Goal: Task Accomplishment & Management: Manage account settings

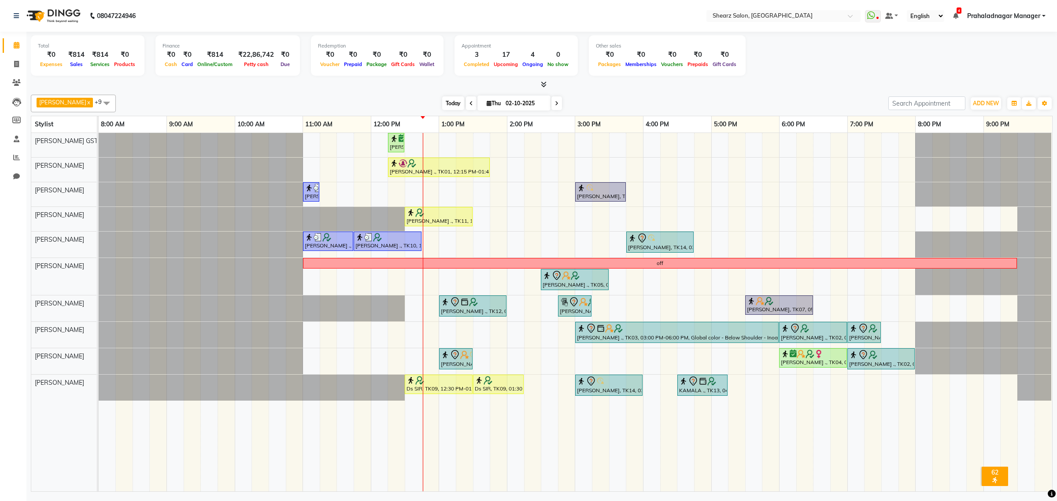
click at [442, 101] on span "Today" at bounding box center [453, 103] width 22 height 14
click at [482, 168] on div at bounding box center [439, 163] width 98 height 9
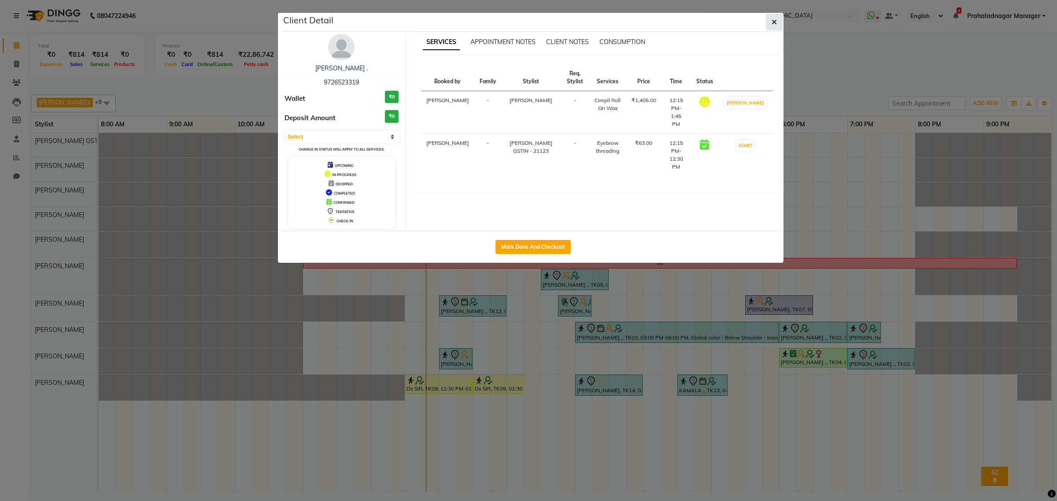
click at [780, 20] on button "button" at bounding box center [774, 22] width 17 height 17
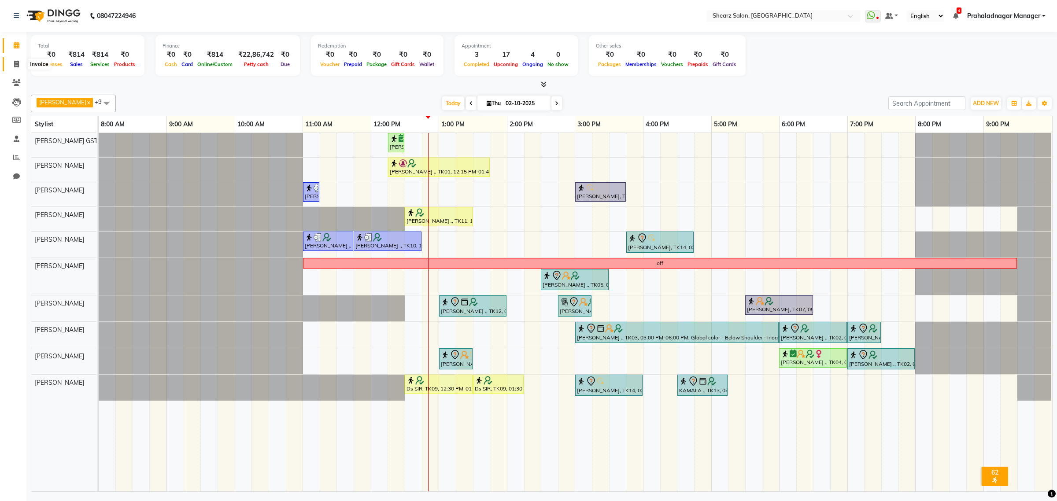
click at [13, 65] on span at bounding box center [16, 64] width 15 height 10
select select "8157"
select select "service"
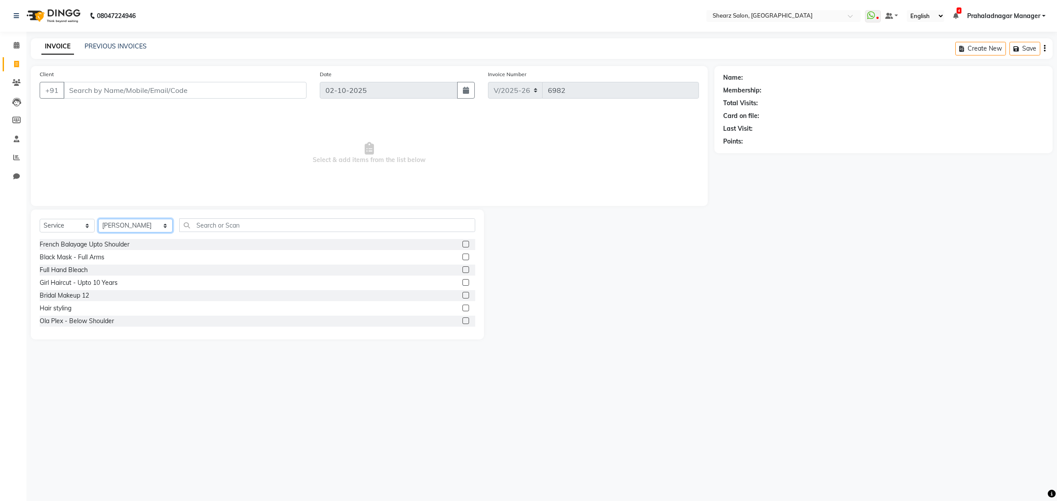
click at [121, 221] on select "Select Stylist Admin A General Arvind S Devda Asha Chavariya Brijesh Valand Cen…" at bounding box center [135, 226] width 74 height 14
select select "77475"
click at [98, 219] on select "Select Stylist Admin A General Arvind S Devda Asha Chavariya Brijesh Valand Cen…" at bounding box center [135, 226] width 74 height 14
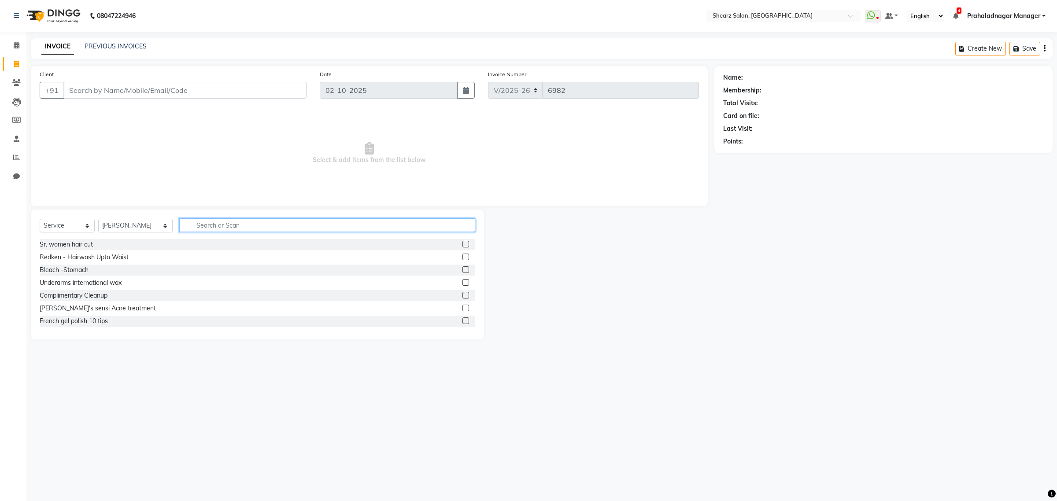
click at [230, 228] on input "text" at bounding box center [327, 226] width 296 height 14
type input "hair sp"
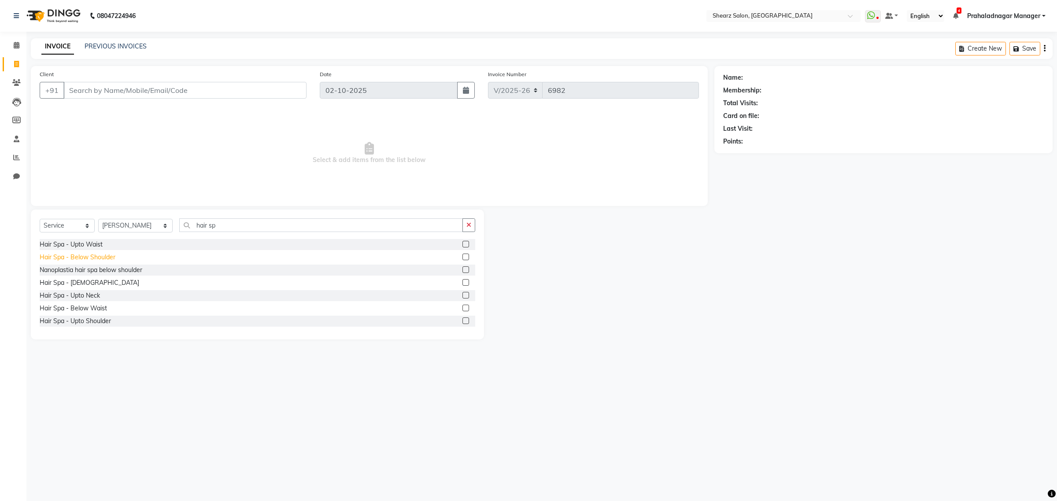
click at [100, 253] on div "Hair Spa - Below Shoulder" at bounding box center [78, 257] width 76 height 9
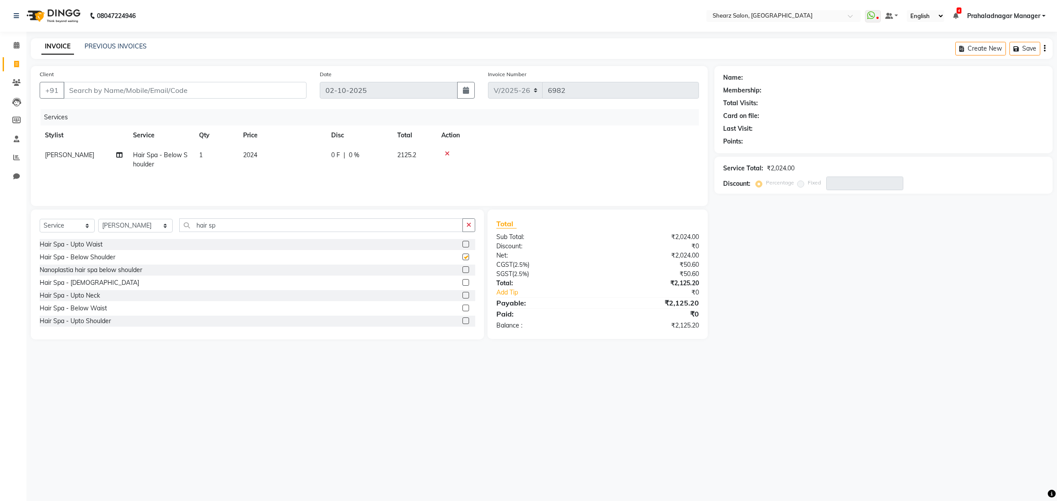
checkbox input "false"
drag, startPoint x: 221, startPoint y: 223, endPoint x: 120, endPoint y: 259, distance: 106.9
click at [67, 230] on div "Select Service Product Membership Package Voucher Prepaid Gift Card Select Styl…" at bounding box center [258, 229] width 436 height 21
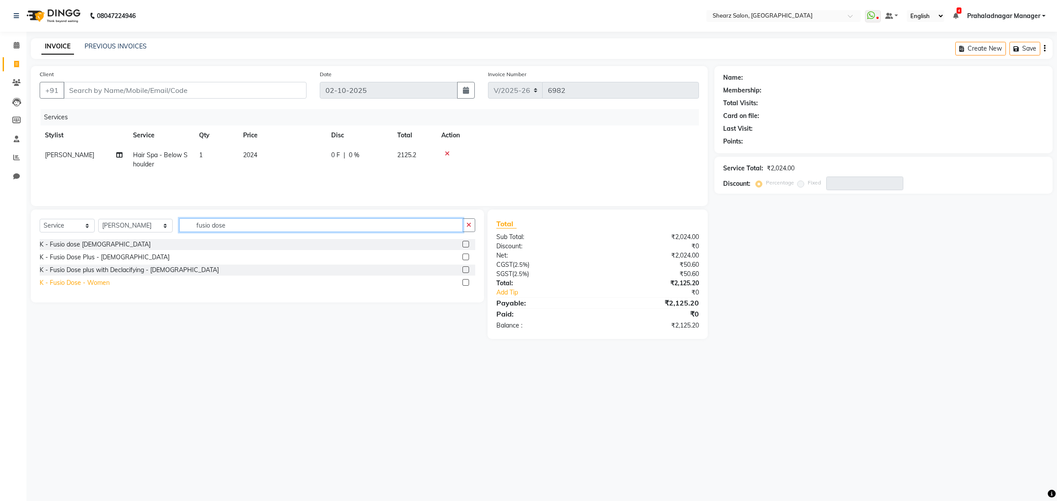
type input "fusio dose"
click at [67, 279] on div "K - Fusio Dose - Women" at bounding box center [75, 282] width 70 height 9
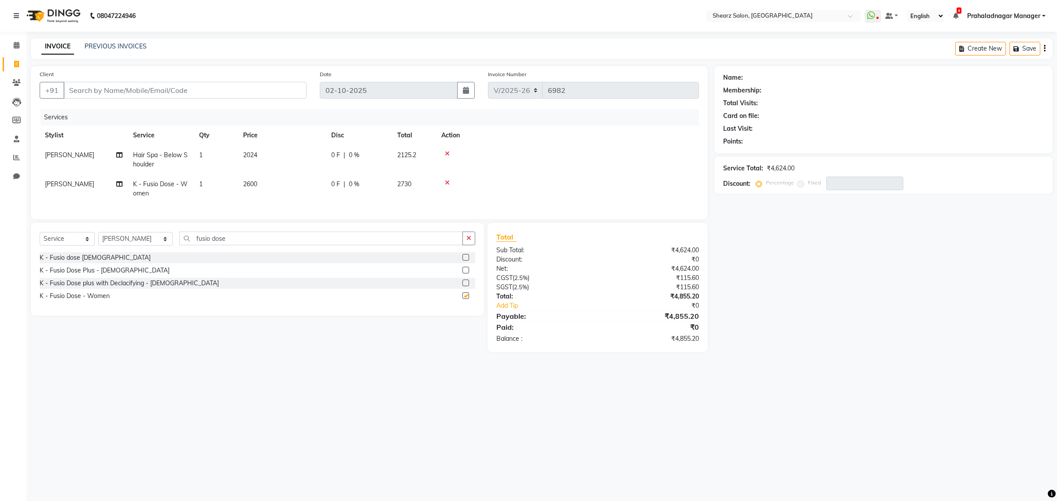
checkbox input "false"
drag, startPoint x: 235, startPoint y: 245, endPoint x: 67, endPoint y: 254, distance: 168.1
click at [67, 252] on div "Select Service Product Membership Package Voucher Prepaid Gift Card Select Styl…" at bounding box center [258, 242] width 436 height 21
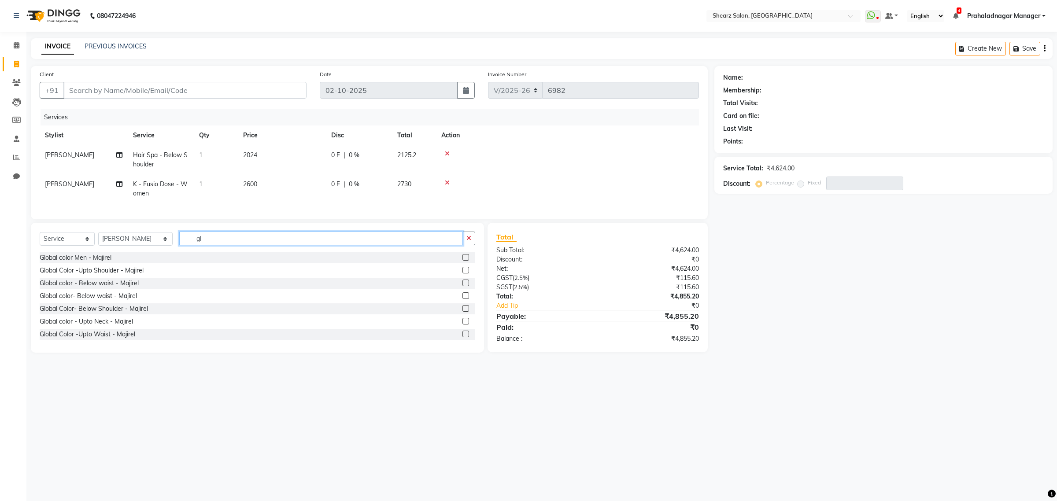
type input "g"
type input "majire"
click at [102, 326] on div "Global Color- Below Shoulder - Majirel" at bounding box center [94, 321] width 108 height 9
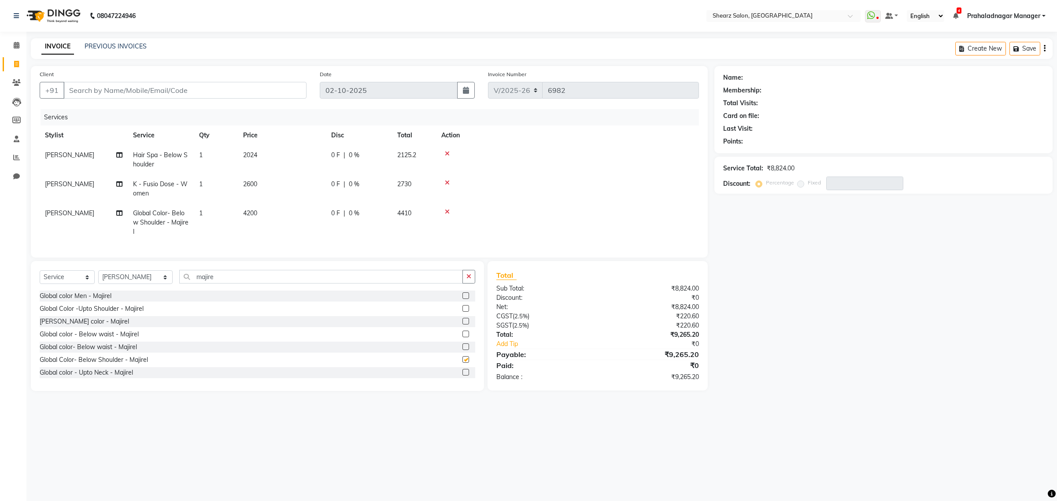
checkbox input "false"
drag, startPoint x: 394, startPoint y: 156, endPoint x: 419, endPoint y: 160, distance: 25.4
click at [419, 160] on td "2125.2" at bounding box center [414, 159] width 44 height 29
select select "77475"
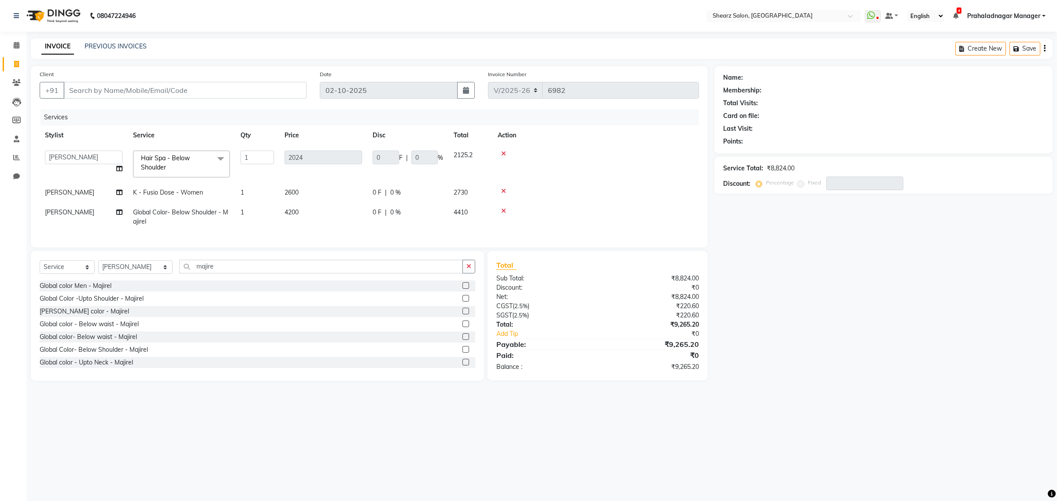
click at [503, 52] on div "INVOICE PREVIOUS INVOICES Create New Save" at bounding box center [542, 48] width 1022 height 21
click at [503, 152] on icon at bounding box center [503, 154] width 5 height 6
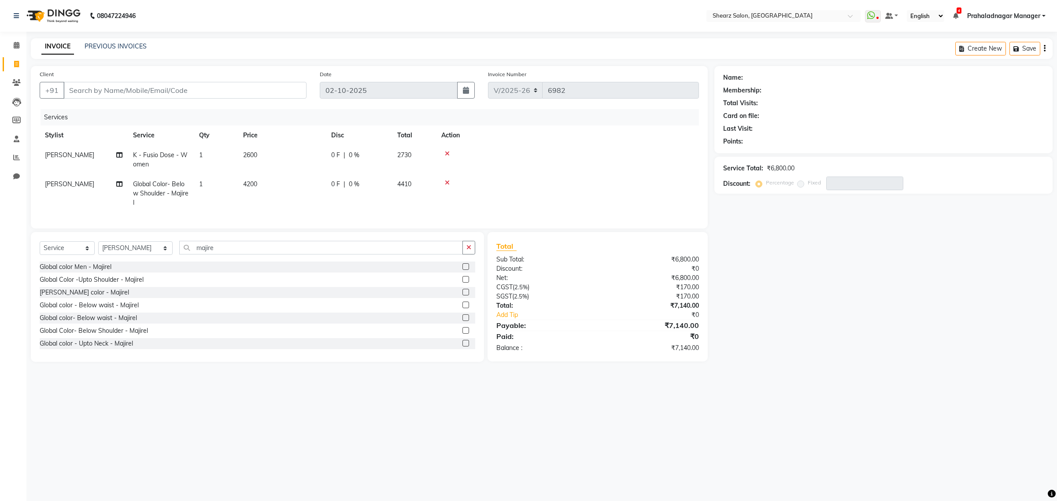
click at [448, 152] on icon at bounding box center [447, 154] width 5 height 6
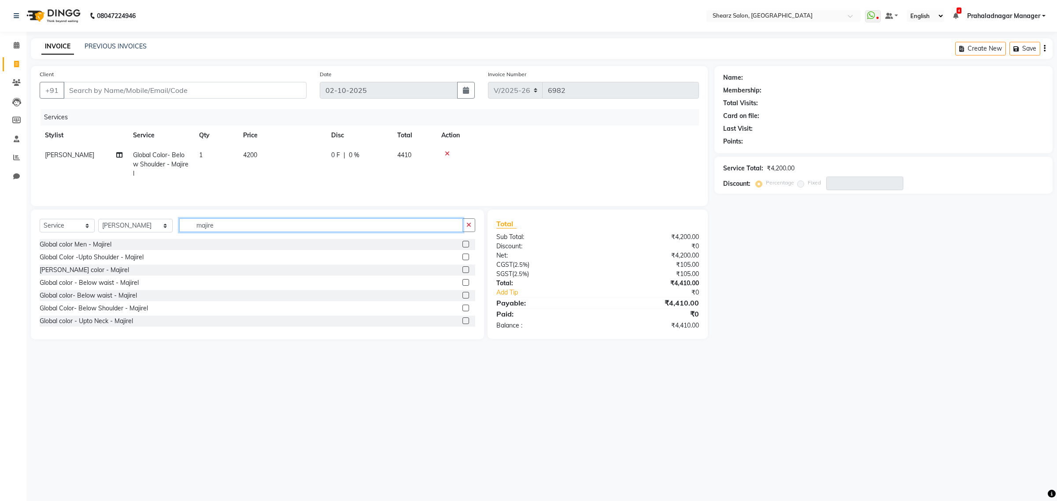
click at [226, 231] on input "majire" at bounding box center [321, 226] width 284 height 14
type input "m"
type input "inoa"
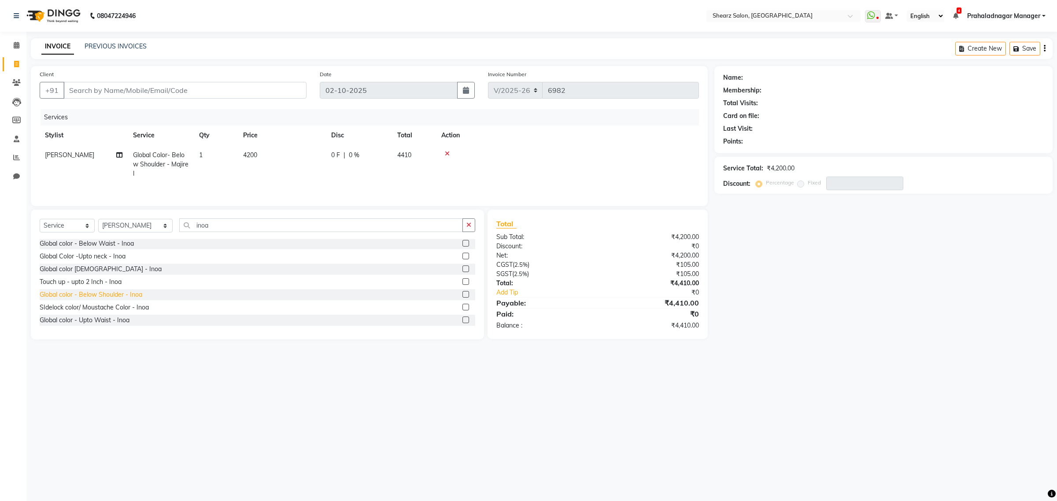
click at [126, 296] on div "Global color - Below Shoulder - Inoa" at bounding box center [91, 294] width 103 height 9
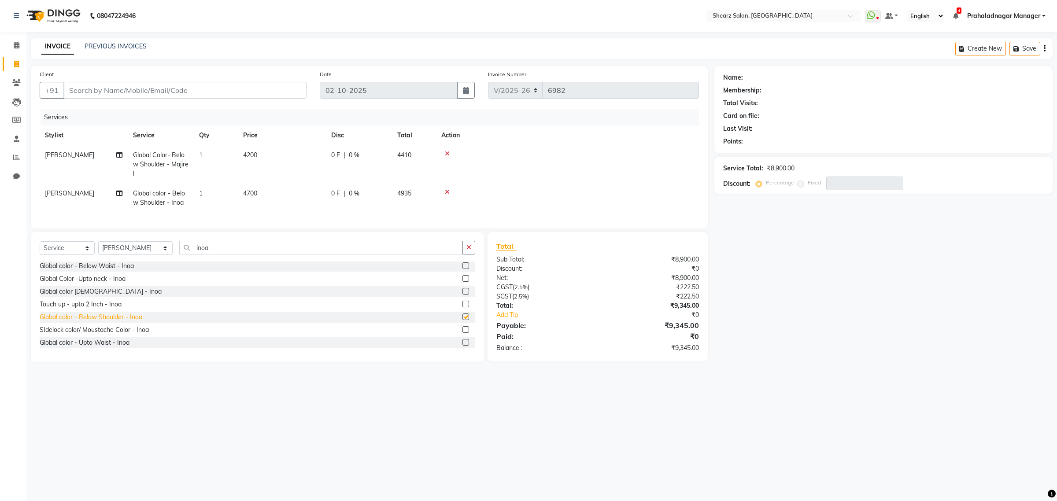
checkbox input "false"
click at [10, 47] on span at bounding box center [16, 46] width 15 height 10
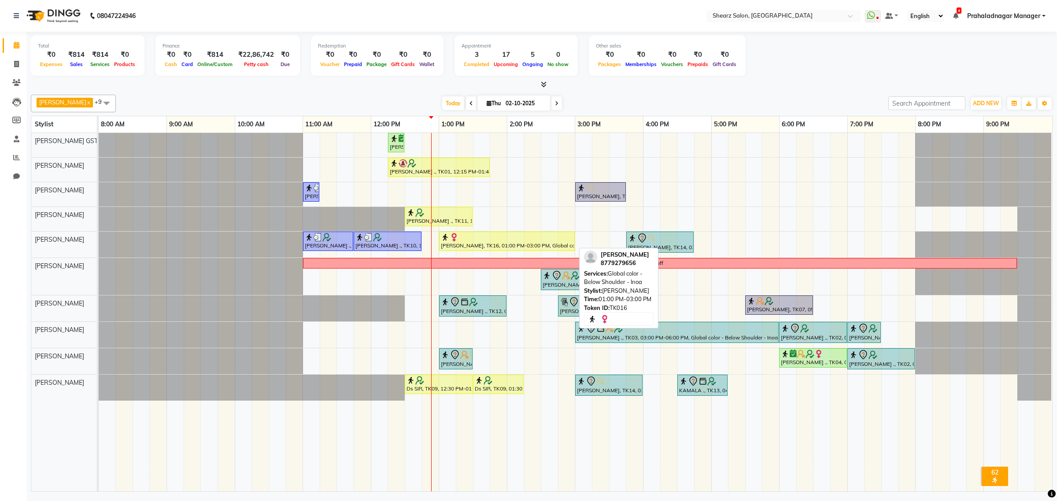
click at [467, 237] on div at bounding box center [507, 237] width 132 height 9
select select "1"
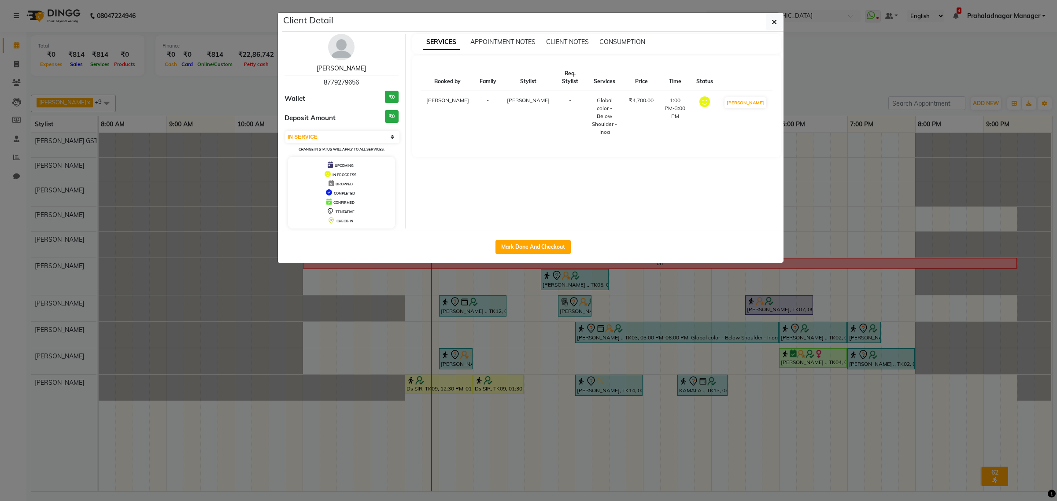
click at [342, 71] on link "[PERSON_NAME]" at bounding box center [341, 68] width 49 height 8
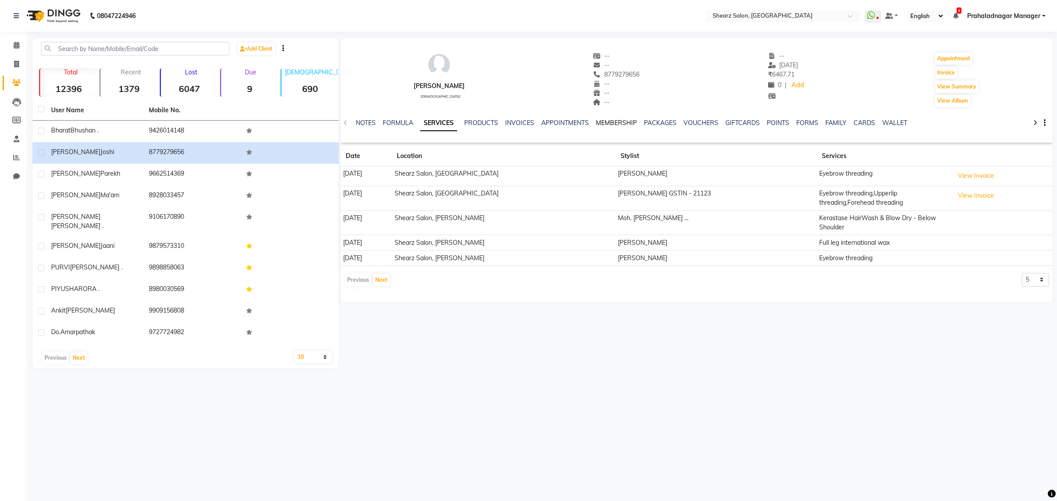
click at [607, 120] on link "MEMBERSHIP" at bounding box center [616, 123] width 41 height 8
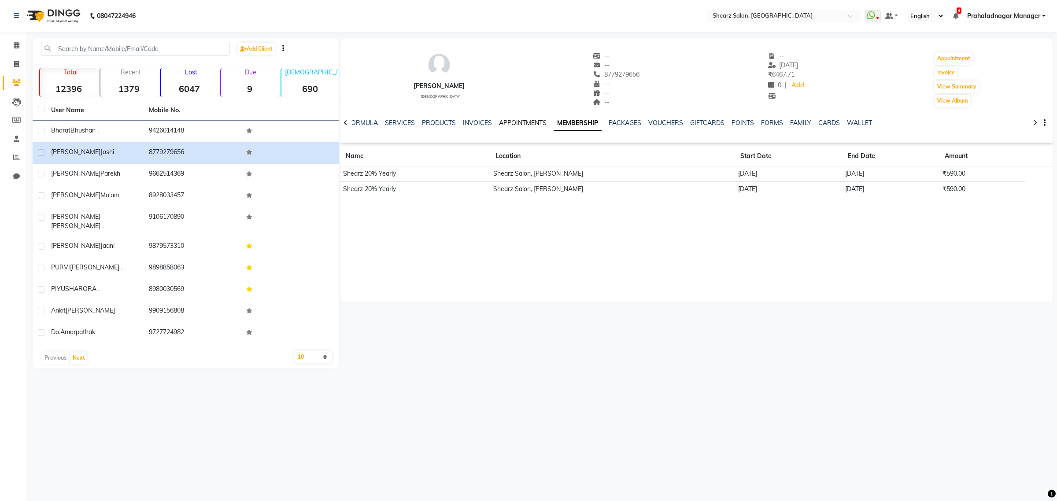
click at [523, 121] on link "APPOINTMENTS" at bounding box center [523, 123] width 48 height 8
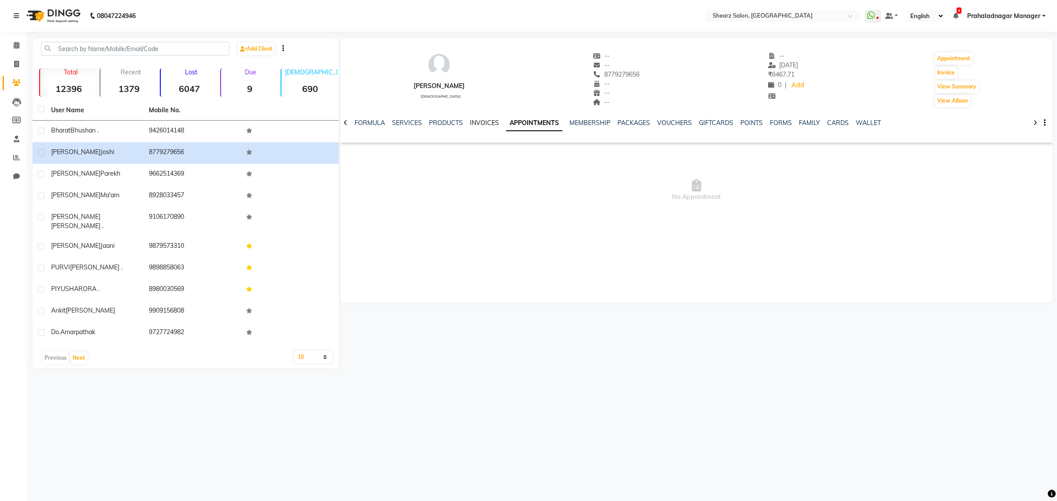
click at [488, 124] on link "INVOICES" at bounding box center [484, 123] width 29 height 8
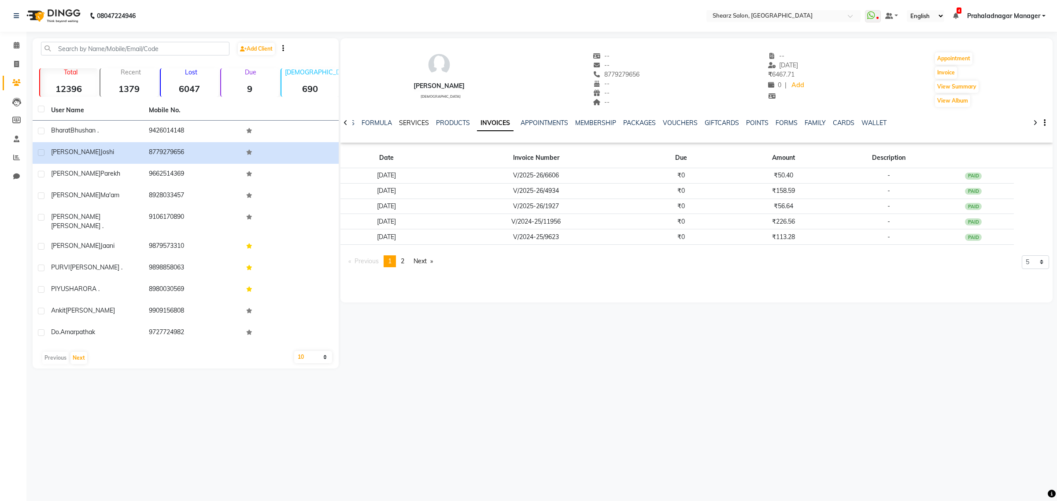
click at [401, 124] on link "SERVICES" at bounding box center [414, 123] width 30 height 8
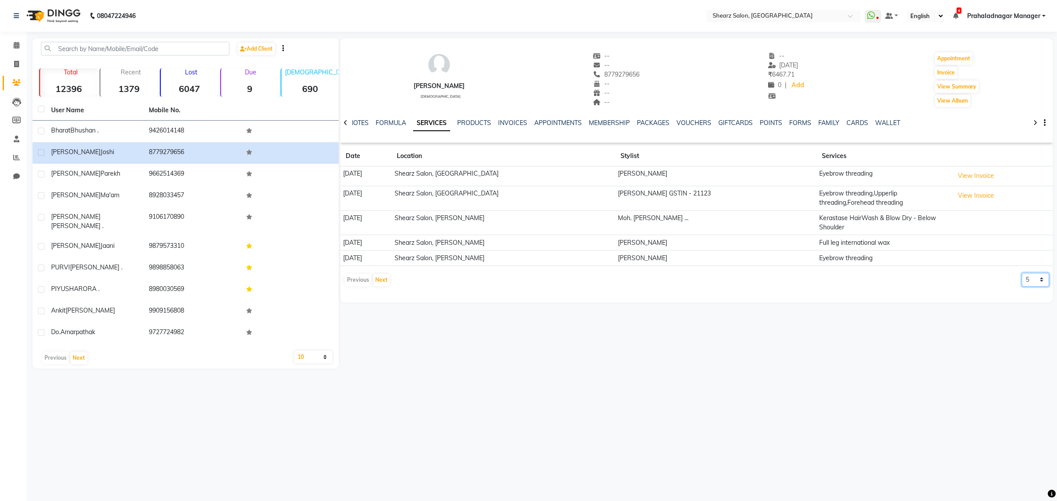
click at [1040, 279] on select "5 10 50 100 500" at bounding box center [1035, 280] width 27 height 14
select select "50"
click at [1022, 274] on select "5 10 50 100 500" at bounding box center [1035, 280] width 27 height 14
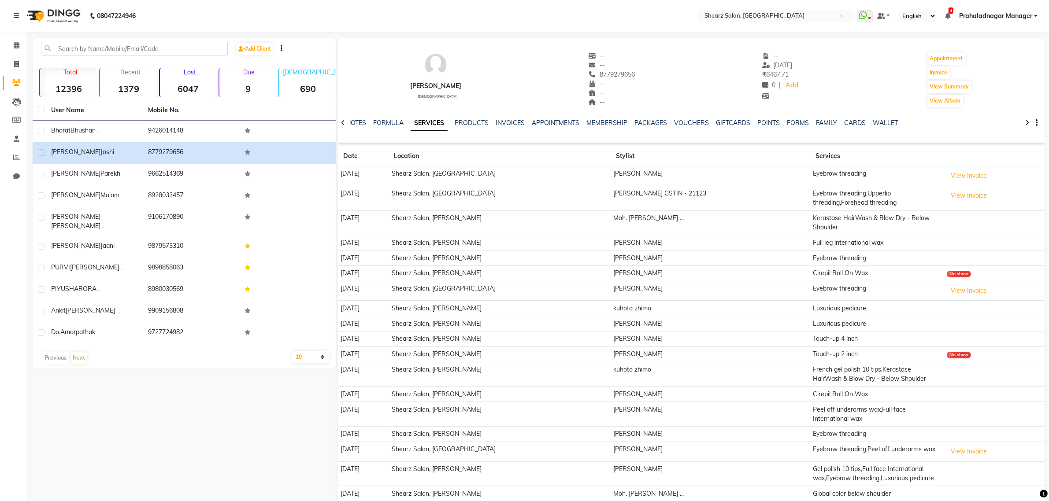
scroll to position [55, 0]
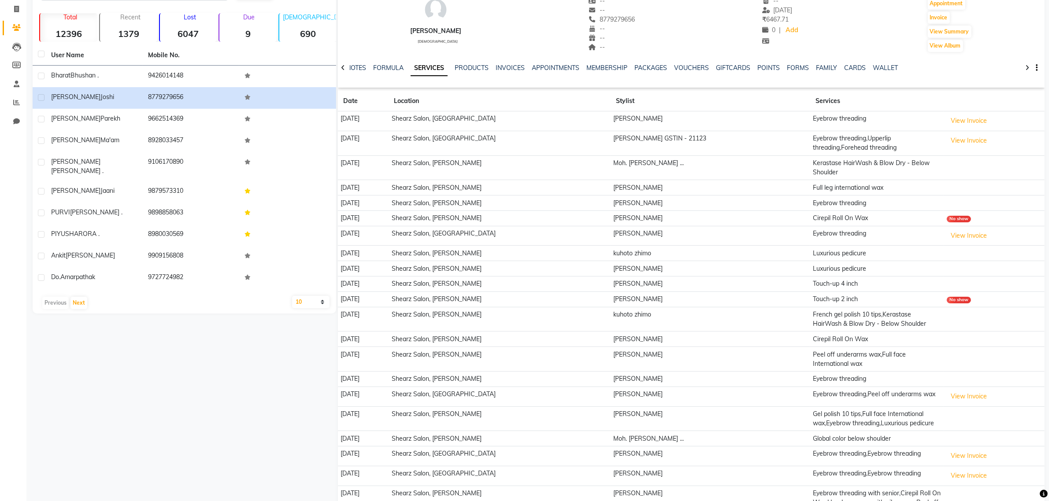
click at [645, 298] on td "jaimin Sen" at bounding box center [711, 299] width 200 height 15
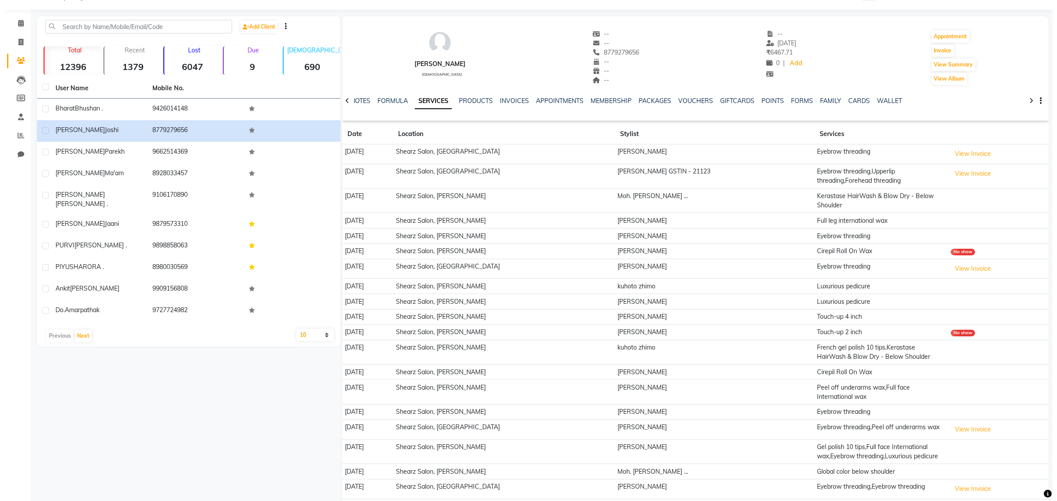
scroll to position [0, 0]
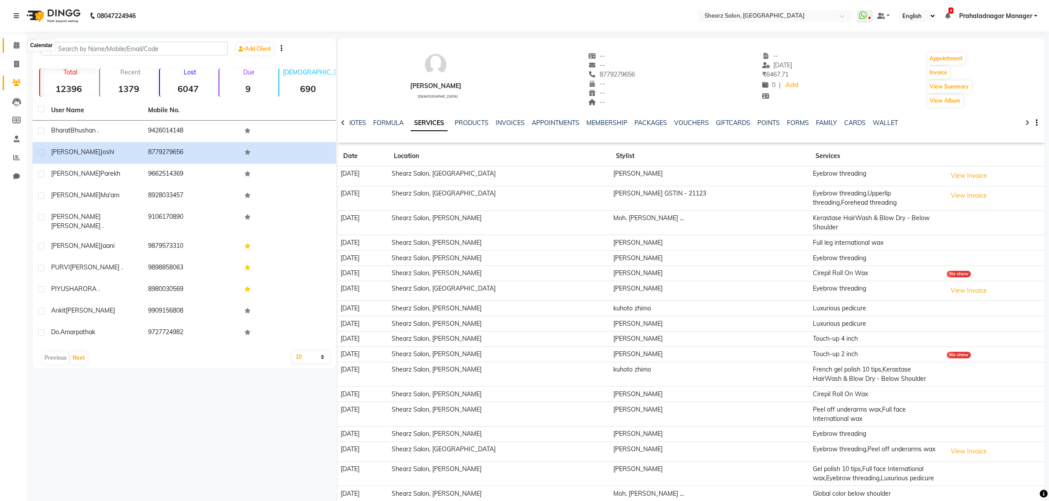
click at [15, 49] on span at bounding box center [16, 46] width 15 height 10
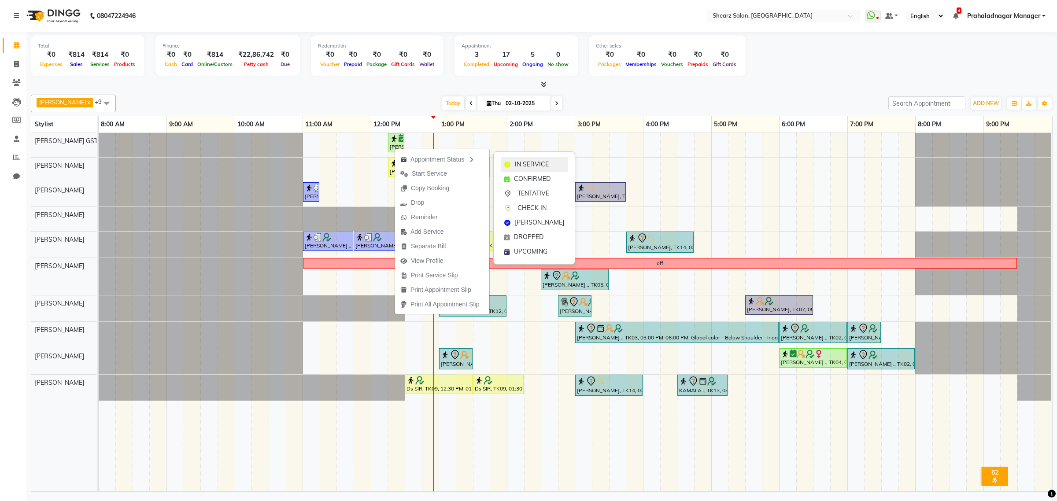
click at [515, 163] on div "IN SERVICE" at bounding box center [534, 164] width 67 height 15
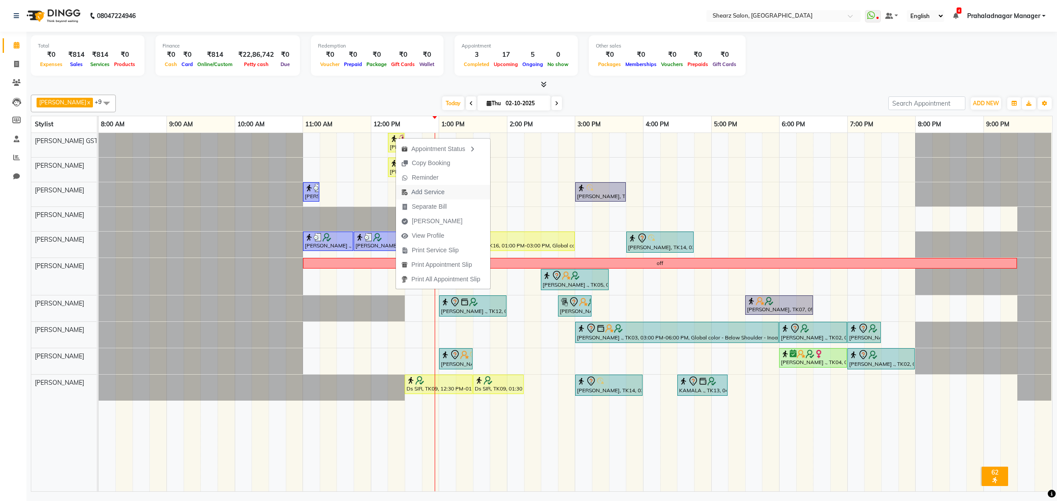
click at [422, 192] on span "Add Service" at bounding box center [428, 192] width 33 height 9
select select "77439"
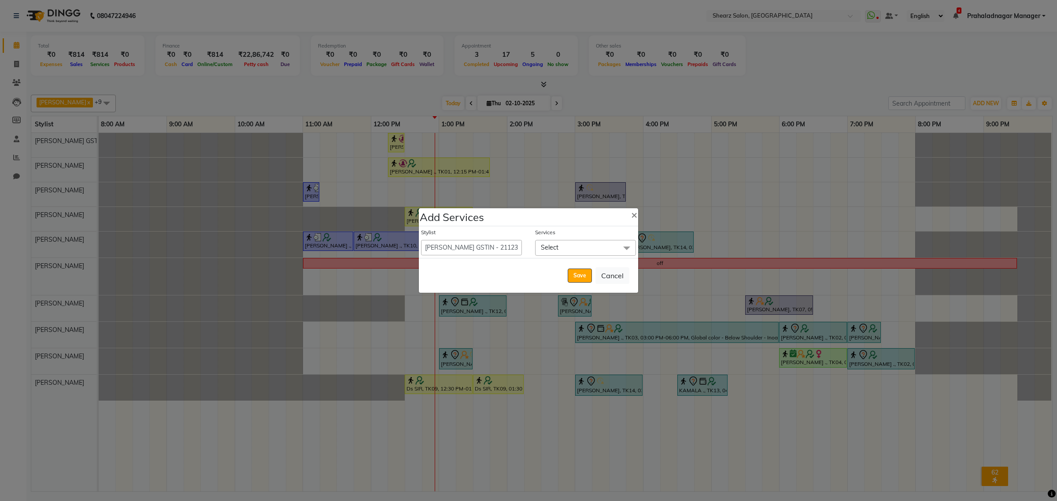
click at [556, 249] on span "Select" at bounding box center [550, 248] width 18 height 8
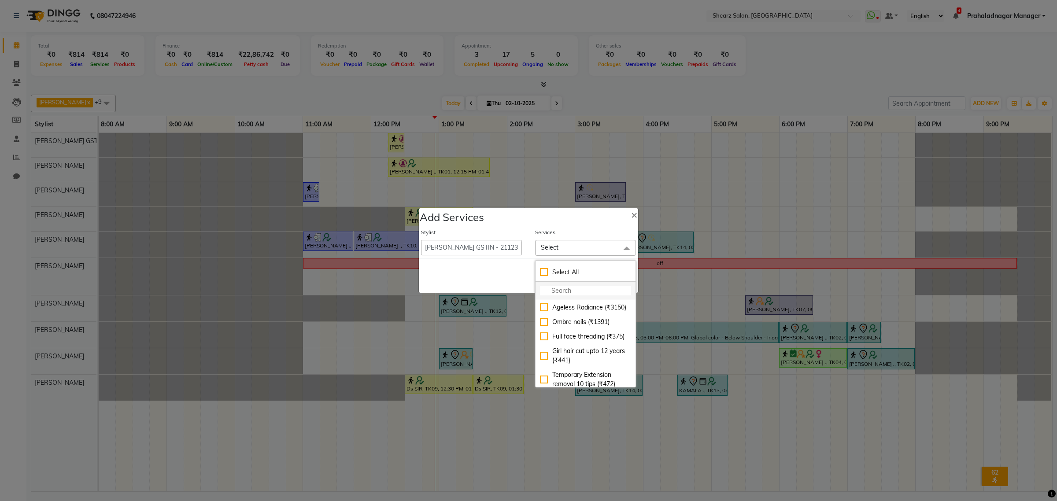
click at [560, 295] on input "multiselect-search" at bounding box center [585, 290] width 91 height 9
type input "stripl"
click at [541, 308] on div "Chin stripless (₹136)" at bounding box center [585, 307] width 91 height 9
checkbox input "true"
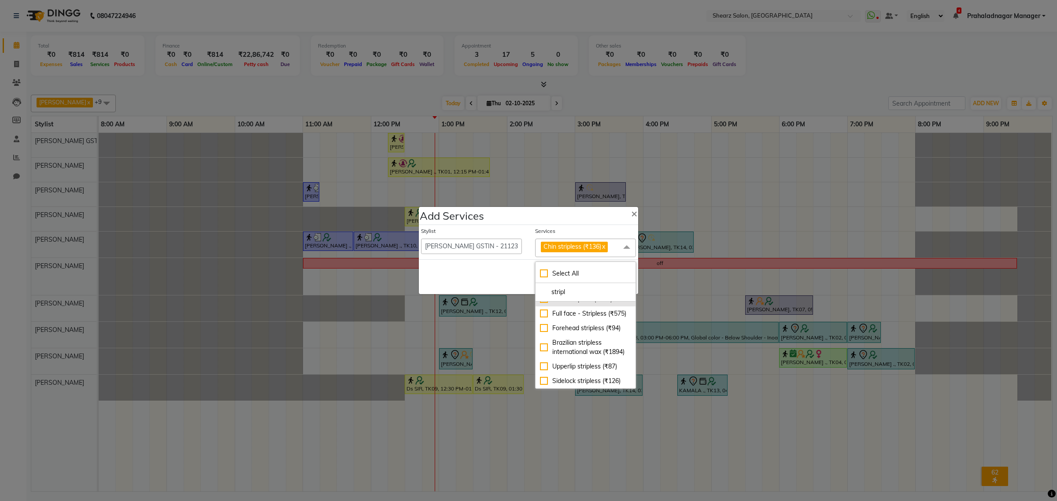
scroll to position [81, 0]
click at [558, 362] on li "Upperlip stripless (₹87)" at bounding box center [586, 367] width 100 height 15
checkbox input "true"
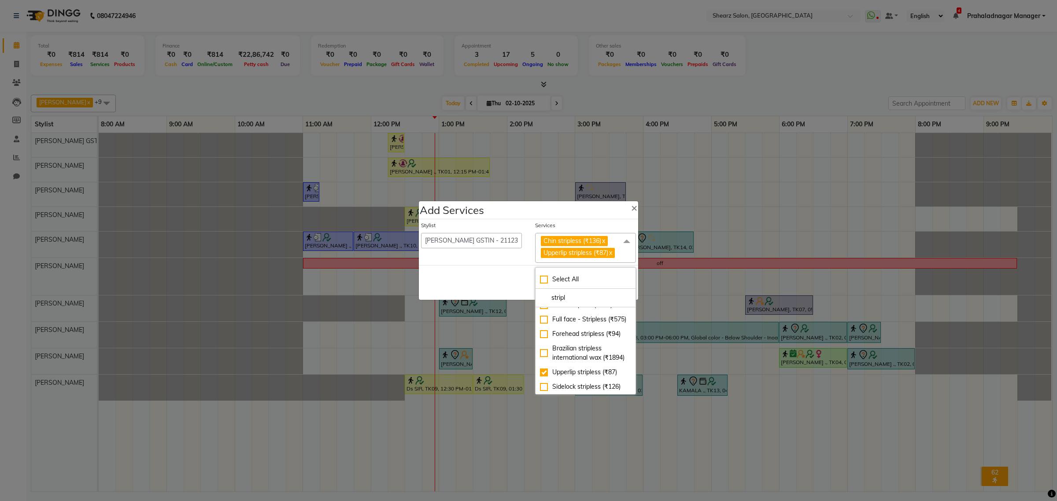
click at [505, 291] on div "Save Cancel" at bounding box center [528, 282] width 219 height 35
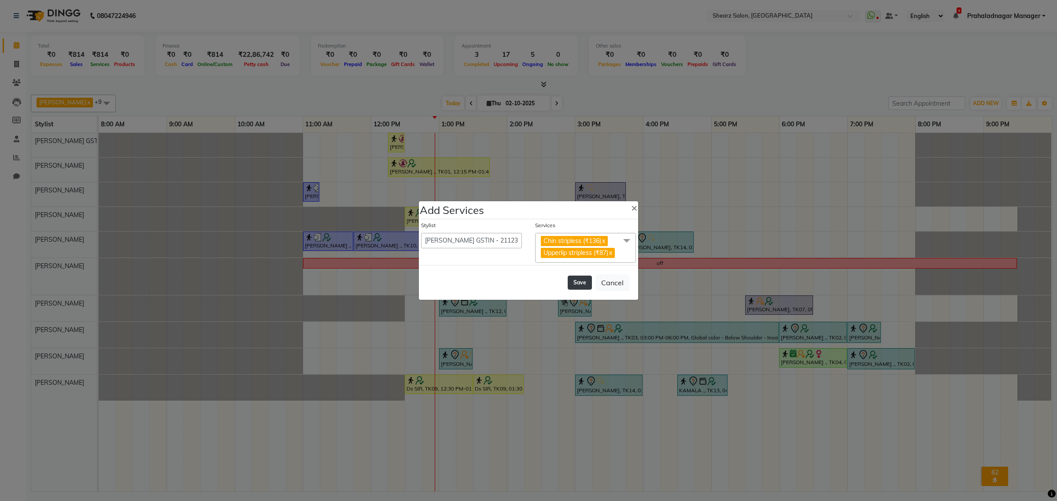
click at [583, 282] on button "Save" at bounding box center [580, 283] width 24 height 14
select select "77813"
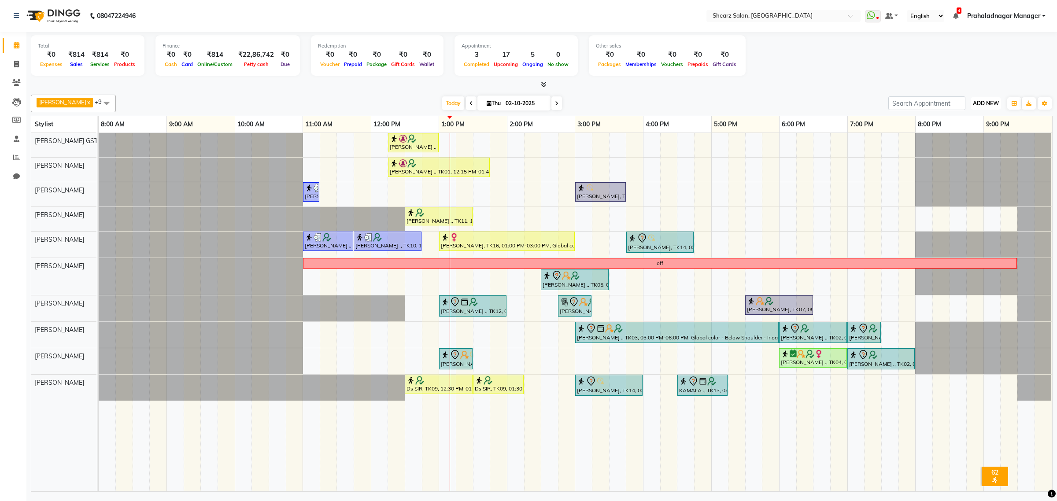
click at [979, 101] on span "ADD NEW" at bounding box center [986, 103] width 26 height 7
click at [967, 146] on link "Add Expense" at bounding box center [966, 142] width 70 height 11
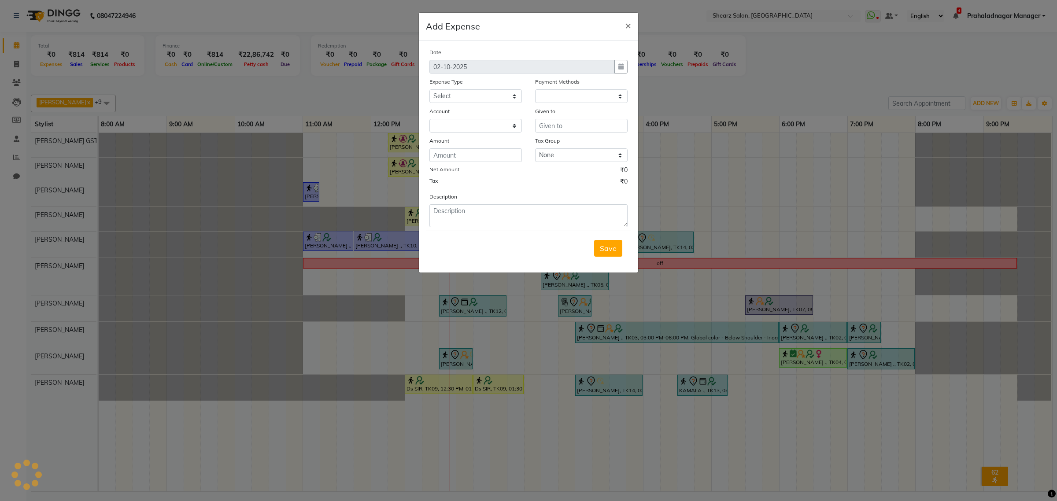
select select "1"
select select "7285"
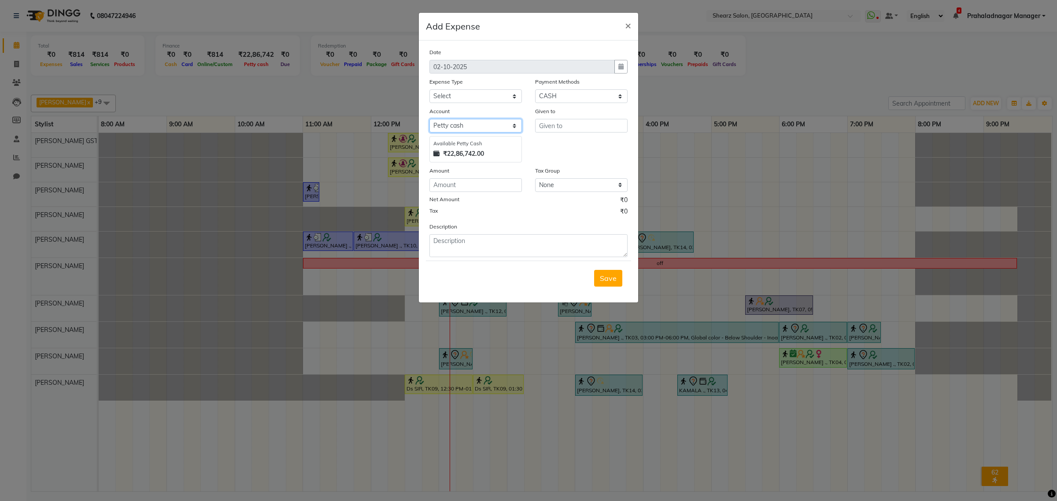
click at [482, 126] on select "Select Petty cash Default account" at bounding box center [476, 126] width 93 height 14
click at [430, 119] on select "Select Petty cash Default account" at bounding box center [476, 126] width 93 height 14
click at [510, 95] on select "Select Advance Salary Bank charges Car maintenance Cash transfer to bank Cash t…" at bounding box center [476, 96] width 93 height 14
select select "10"
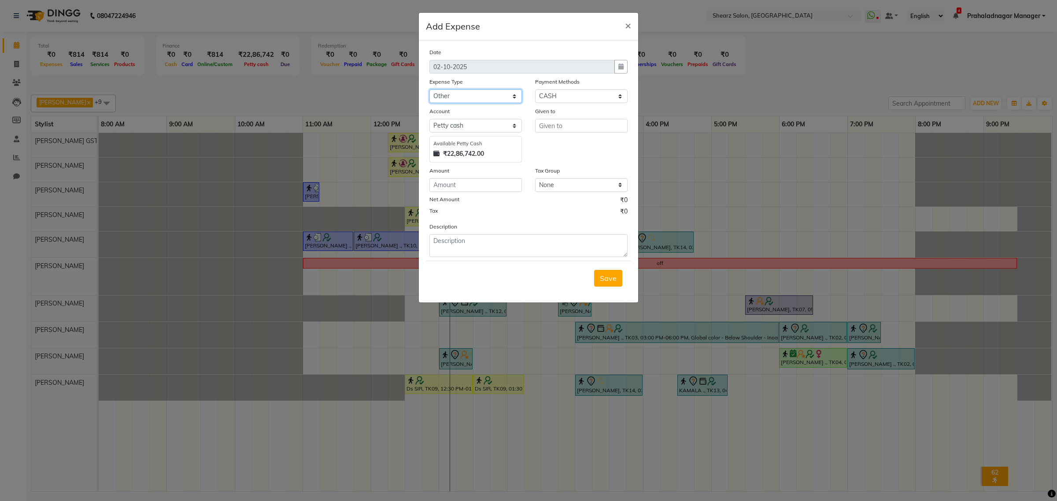
click at [430, 89] on select "Select Advance Salary Bank charges Car maintenance Cash transfer to bank Cash t…" at bounding box center [476, 96] width 93 height 14
type input "Admin"
type input "40"
type textarea "Cash paid"
click at [628, 25] on span "×" at bounding box center [628, 25] width 6 height 13
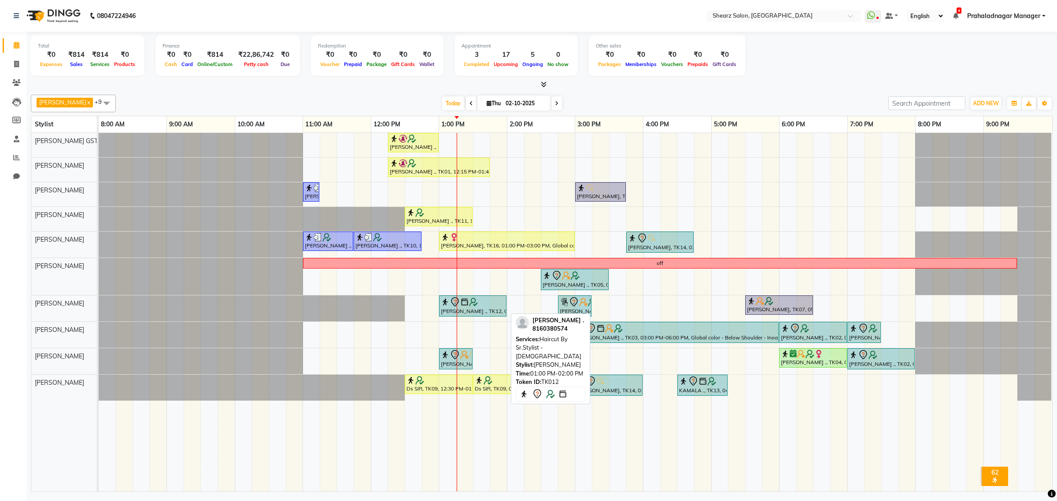
click at [490, 302] on div at bounding box center [473, 302] width 64 height 11
select select "1"
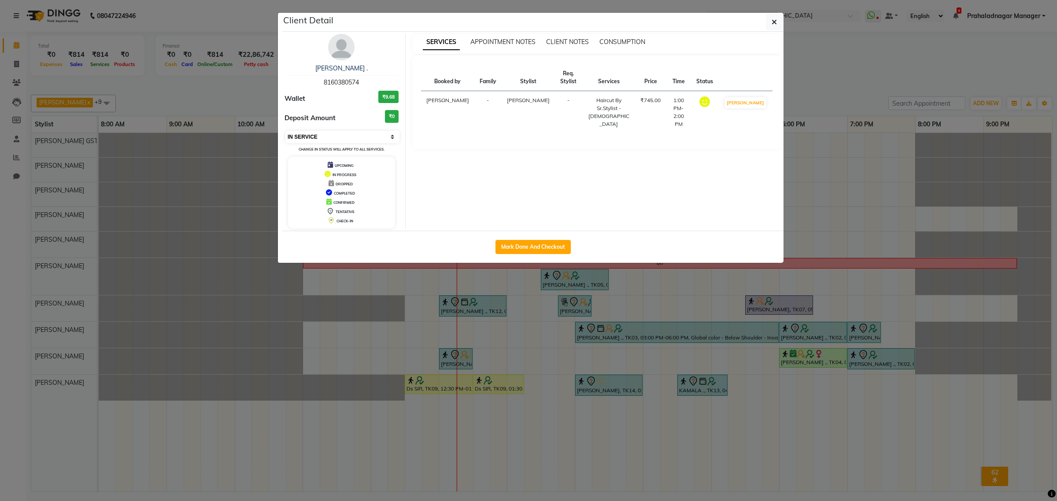
click at [304, 133] on select "Select IN SERVICE CONFIRMED TENTATIVE CHECK IN MARK DONE DROPPED UPCOMING" at bounding box center [343, 137] width 114 height 12
click at [286, 131] on select "Select IN SERVICE CONFIRMED TENTATIVE CHECK IN MARK DONE DROPPED UPCOMING" at bounding box center [343, 137] width 114 height 12
click at [772, 22] on icon "button" at bounding box center [774, 22] width 5 height 7
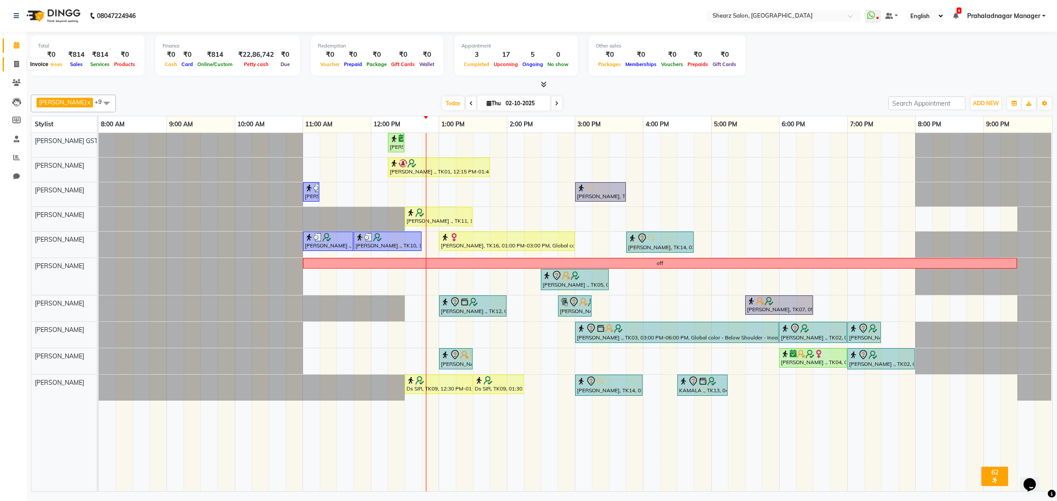
click at [19, 62] on icon at bounding box center [16, 64] width 5 height 7
select select "8157"
select select "service"
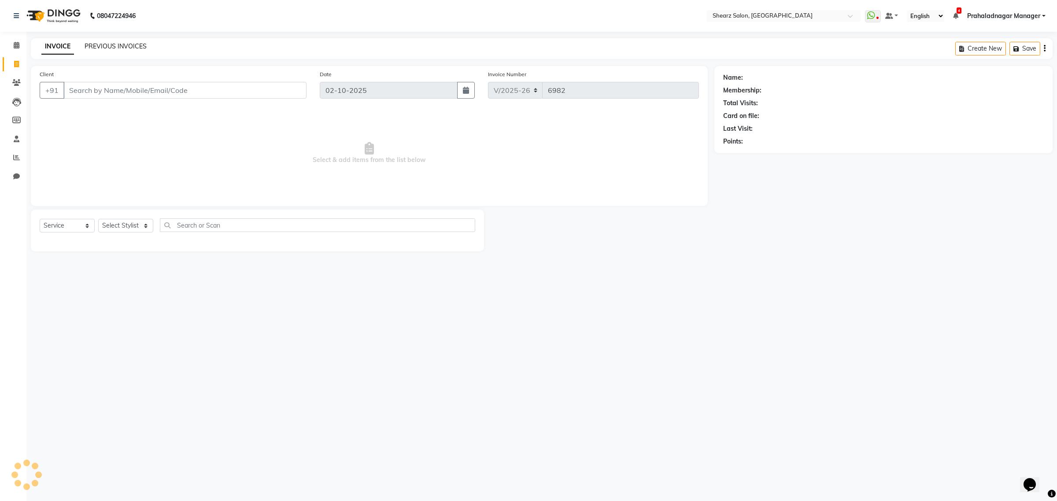
select select "77471"
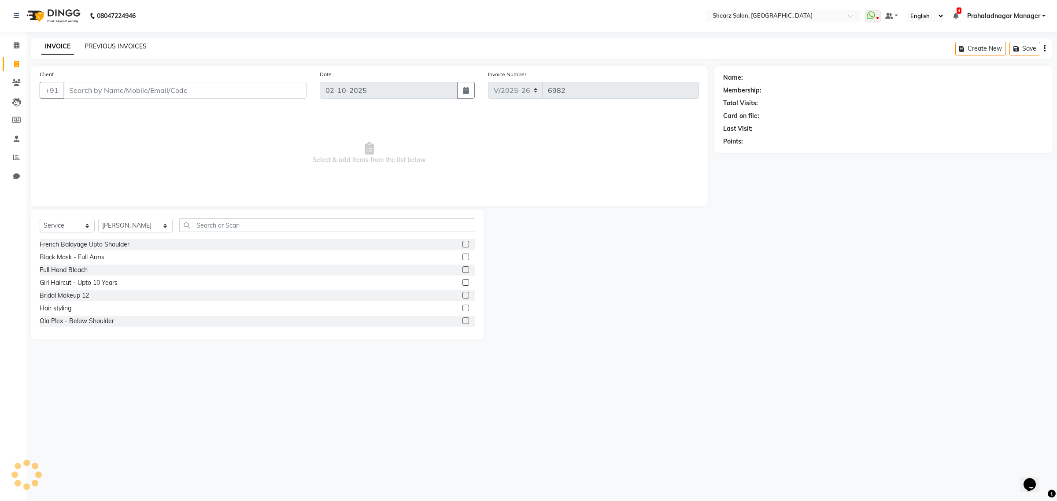
click at [118, 45] on link "PREVIOUS INVOICES" at bounding box center [116, 46] width 62 height 8
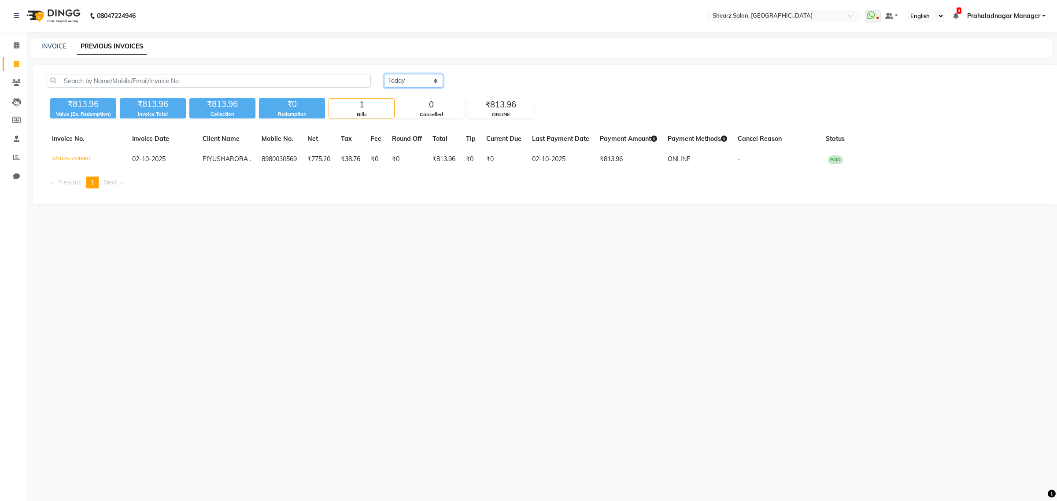
click at [395, 80] on select "Today Yesterday Custom Range" at bounding box center [413, 81] width 59 height 14
select select "yesterday"
click at [384, 74] on select "Today Yesterday Custom Range" at bounding box center [413, 81] width 59 height 14
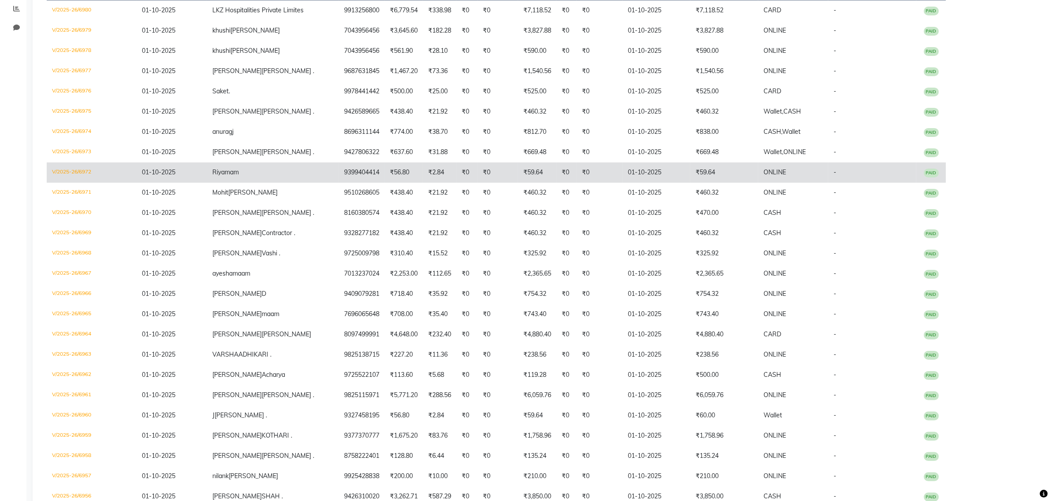
scroll to position [165, 0]
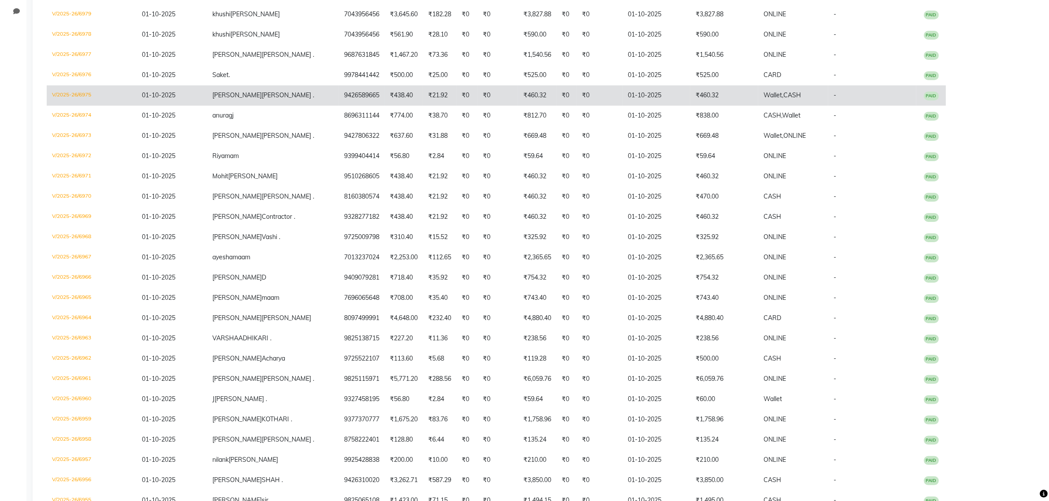
click at [758, 98] on td "Wallet, CASH" at bounding box center [793, 95] width 70 height 20
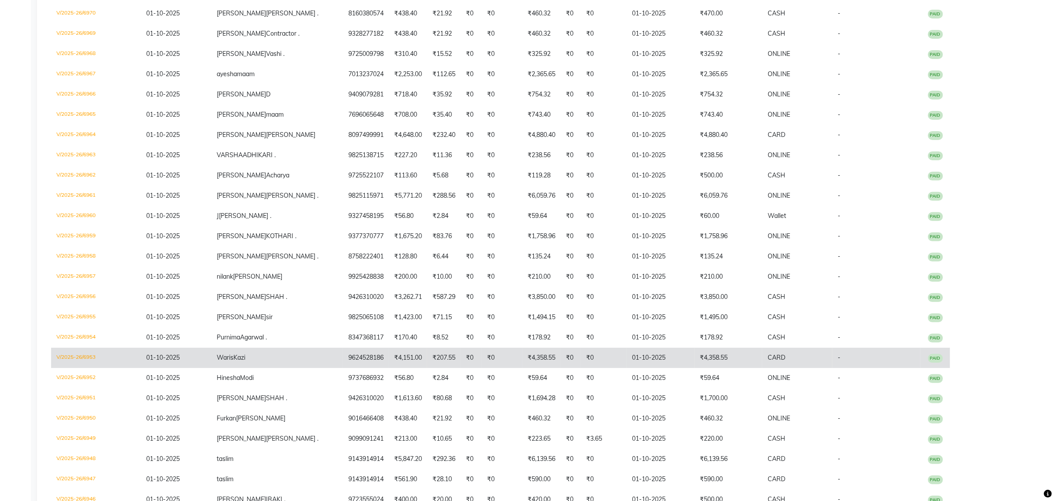
scroll to position [0, 0]
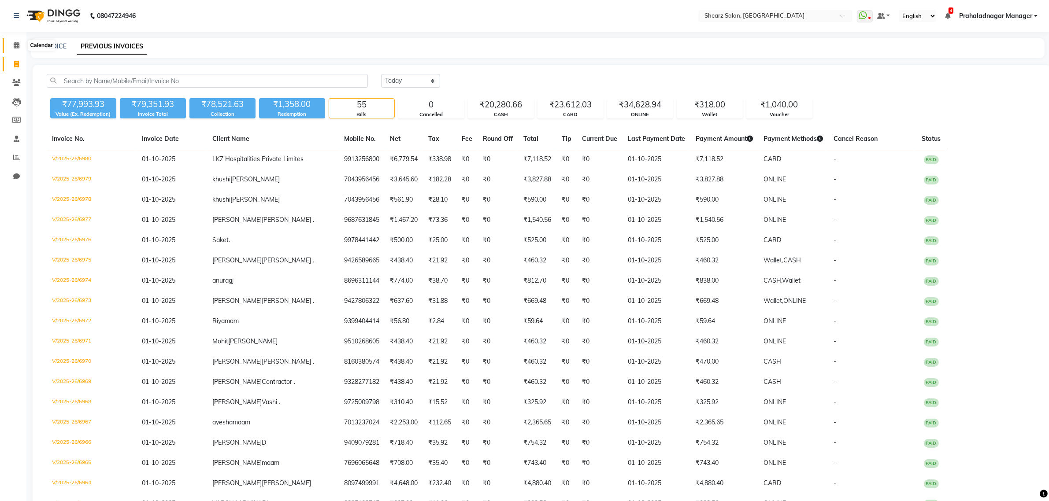
click at [20, 43] on span at bounding box center [16, 46] width 15 height 10
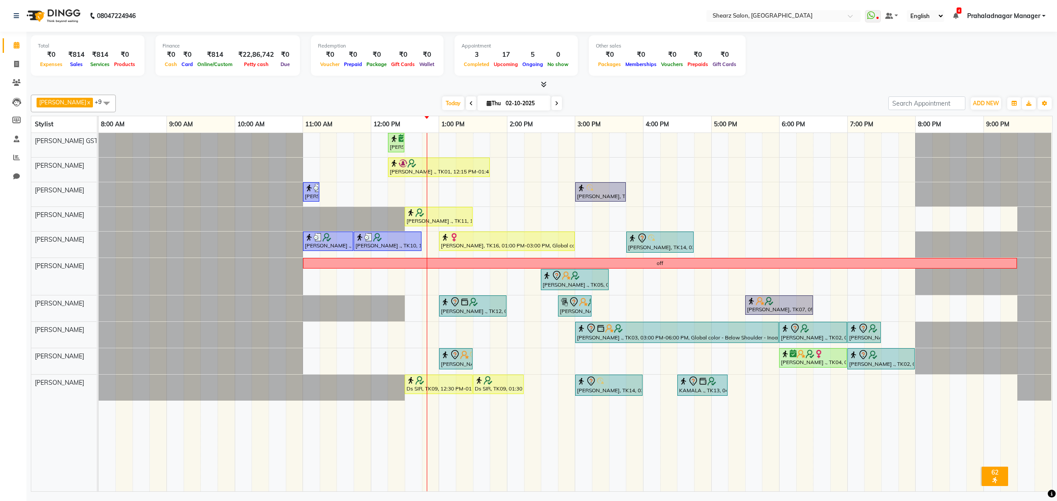
click at [466, 107] on span at bounding box center [471, 103] width 11 height 14
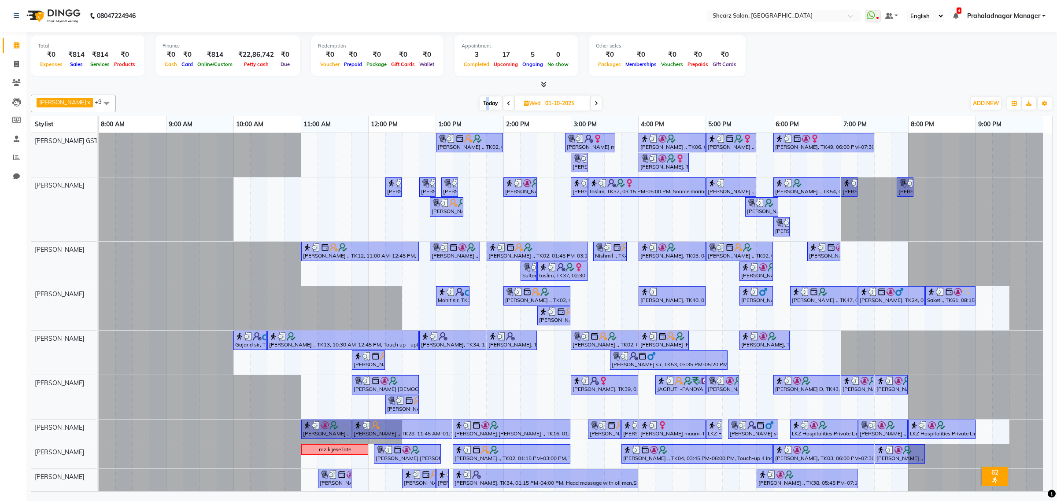
click at [483, 104] on span "Today" at bounding box center [491, 103] width 22 height 14
type input "02-10-2025"
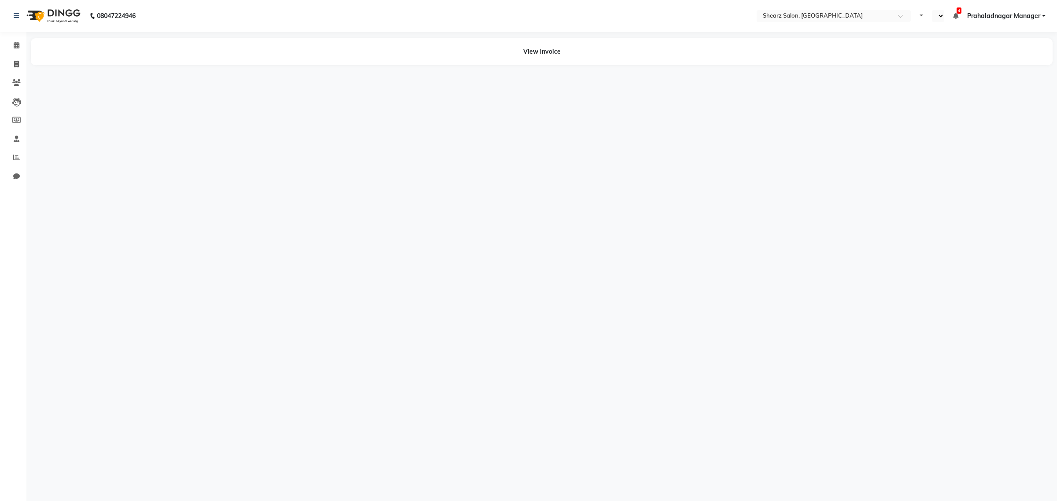
select select "en"
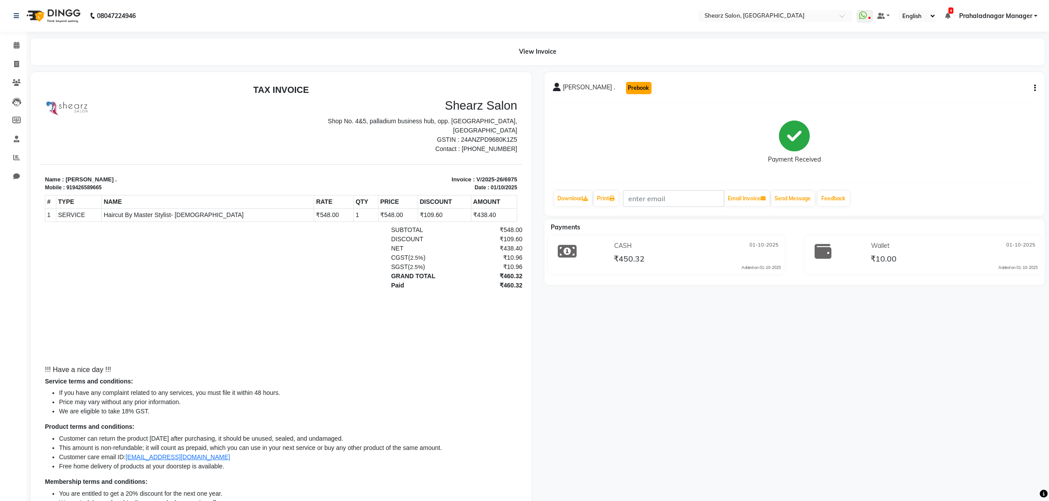
click at [629, 85] on button "Prebook" at bounding box center [639, 88] width 26 height 12
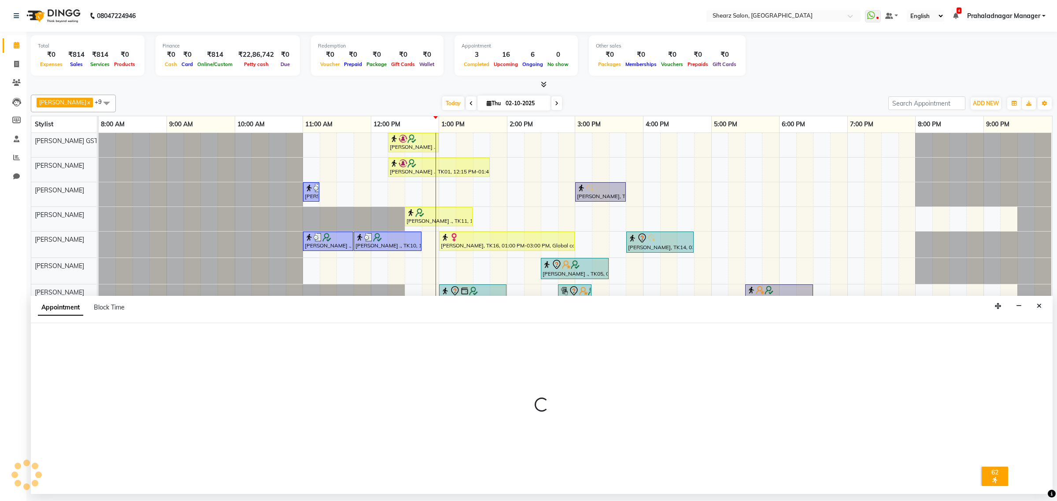
select select "77482"
select select "tentative"
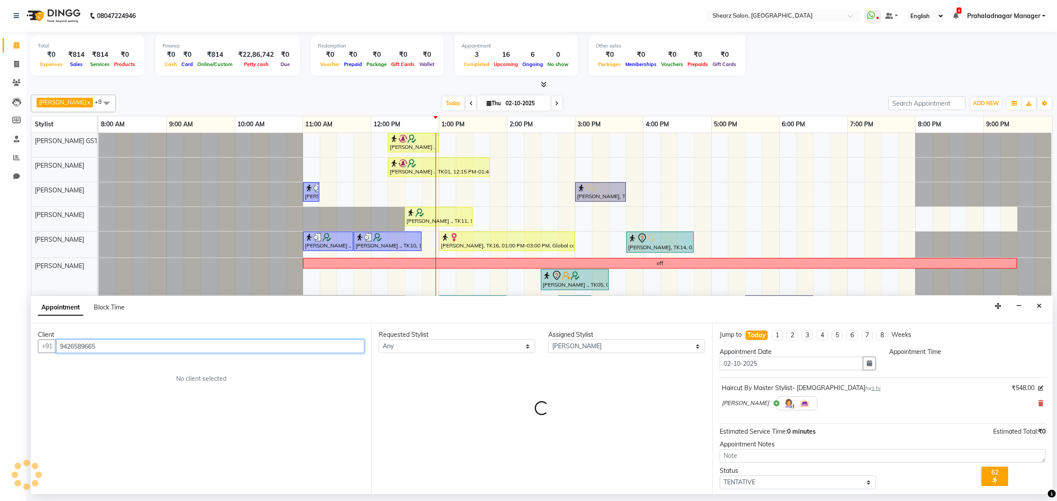
select select "540"
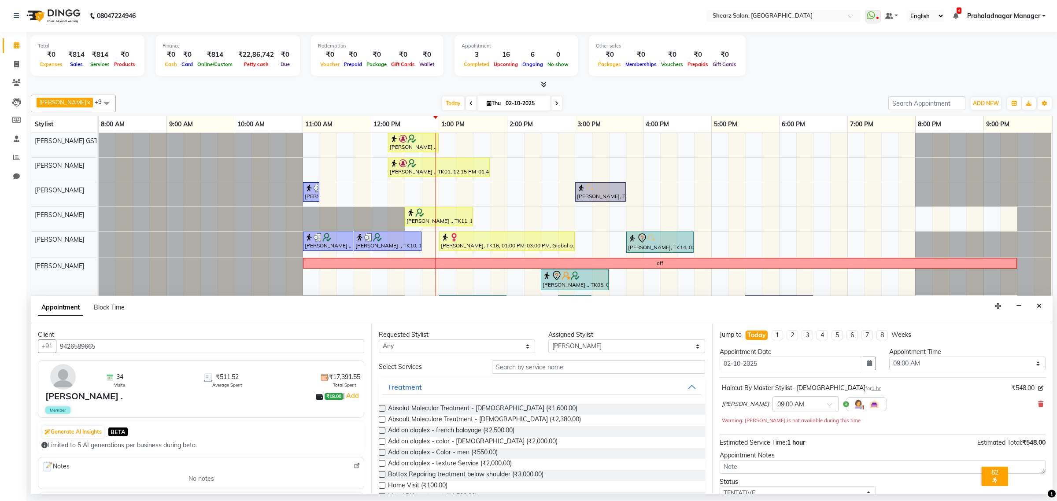
click at [354, 466] on img at bounding box center [357, 466] width 7 height 7
click at [470, 104] on icon at bounding box center [472, 103] width 4 height 5
type input "01-10-2025"
select select "540"
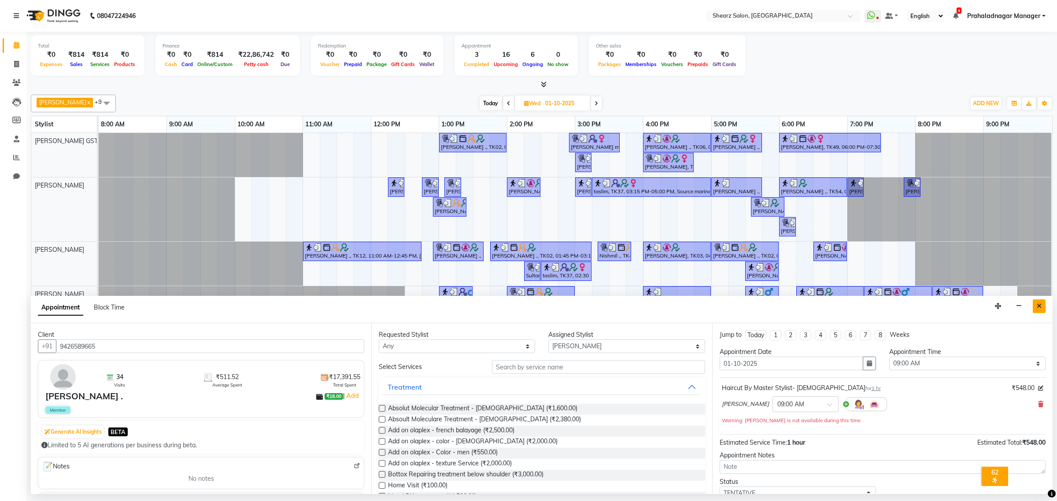
click at [1041, 305] on icon "Close" at bounding box center [1039, 306] width 5 height 6
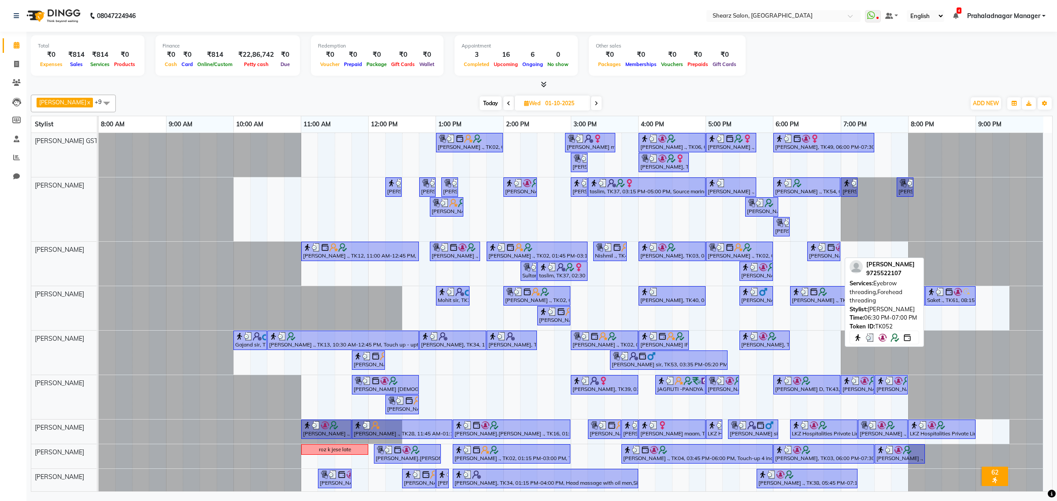
click at [825, 254] on div "Kinjal Acharya, TK52, 06:30 PM-07:00 PM, Eyebrow threading,Forehead threading" at bounding box center [823, 251] width 31 height 17
select select "3"
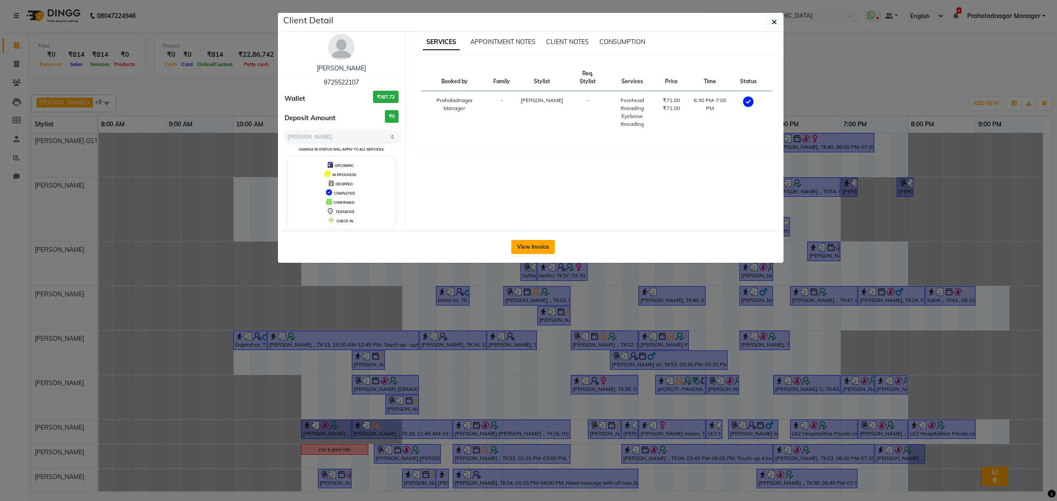
click at [534, 247] on button "View Invoice" at bounding box center [534, 247] width 44 height 14
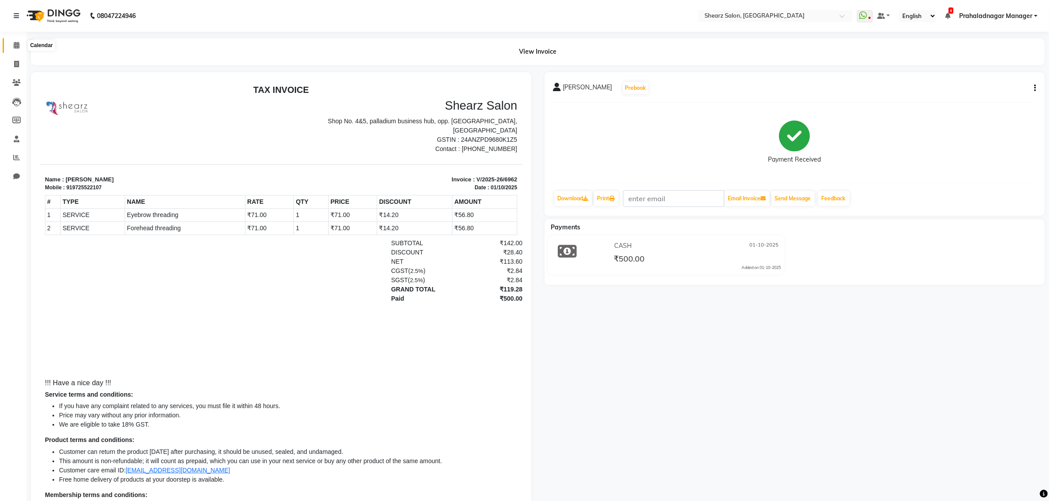
drag, startPoint x: 16, startPoint y: 44, endPoint x: 34, endPoint y: 44, distance: 18.1
click at [16, 44] on icon at bounding box center [17, 45] width 6 height 7
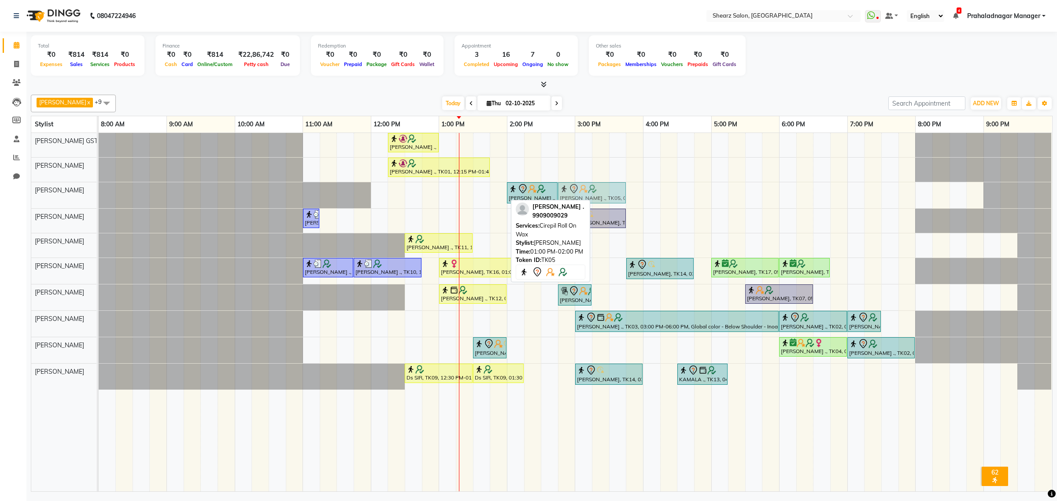
drag, startPoint x: 489, startPoint y: 195, endPoint x: 606, endPoint y: 197, distance: 117.2
click at [99, 197] on div "Aftab ., TK05, 01:00 PM-02:00 PM, Cirepil Roll On Wax Aftab ., TK05, 02:00 PM-0…" at bounding box center [99, 195] width 0 height 26
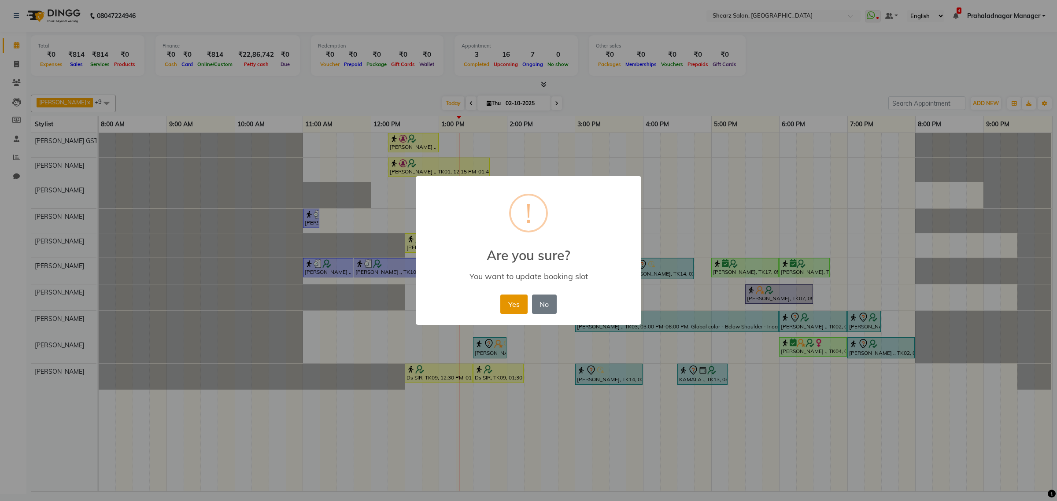
click at [521, 304] on button "Yes" at bounding box center [514, 304] width 27 height 19
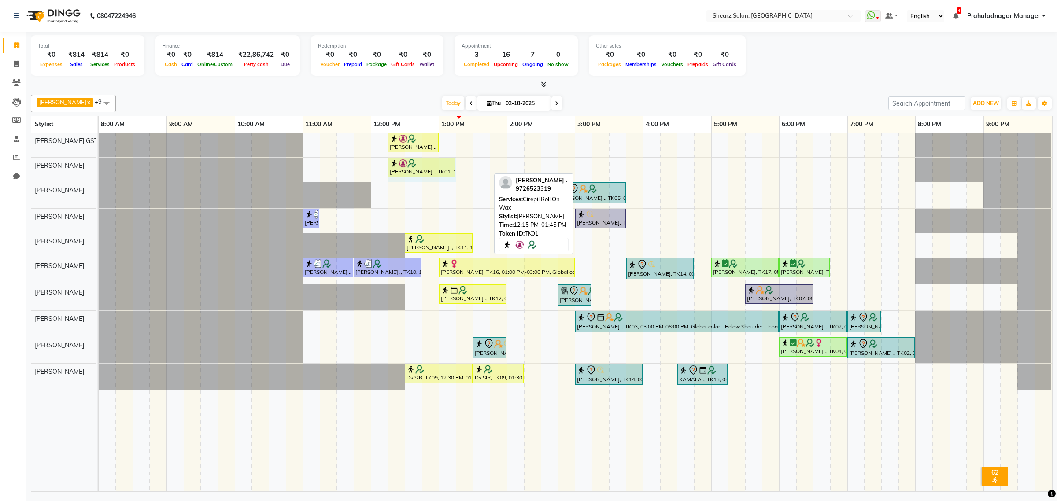
drag, startPoint x: 489, startPoint y: 170, endPoint x: 453, endPoint y: 168, distance: 36.6
click at [99, 168] on div "Nirali Maharshi ., TK01, 12:15 PM-01:45 PM, Cirepil Roll On Wax Nirali Maharshi…" at bounding box center [99, 170] width 0 height 24
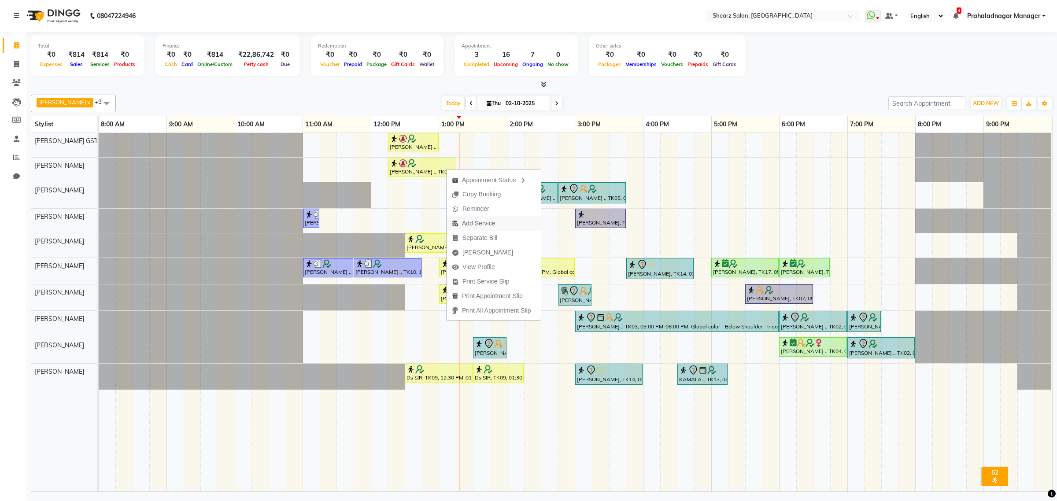
click at [463, 226] on span "Add Service" at bounding box center [478, 223] width 33 height 9
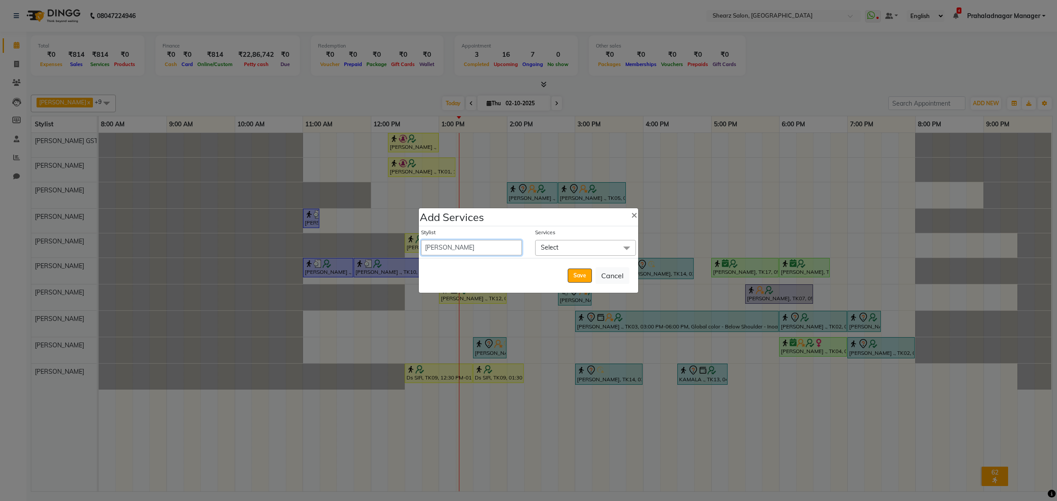
click at [452, 247] on select "Admin A General [PERSON_NAME] Asha Chavariya [PERSON_NAME] Center 1_mgr mgr [PE…" at bounding box center [471, 247] width 101 height 15
select select "77479"
click at [421, 240] on select "Admin A General [PERSON_NAME] Asha Chavariya [PERSON_NAME] Center 1_mgr mgr [PE…" at bounding box center [471, 247] width 101 height 15
select select "825"
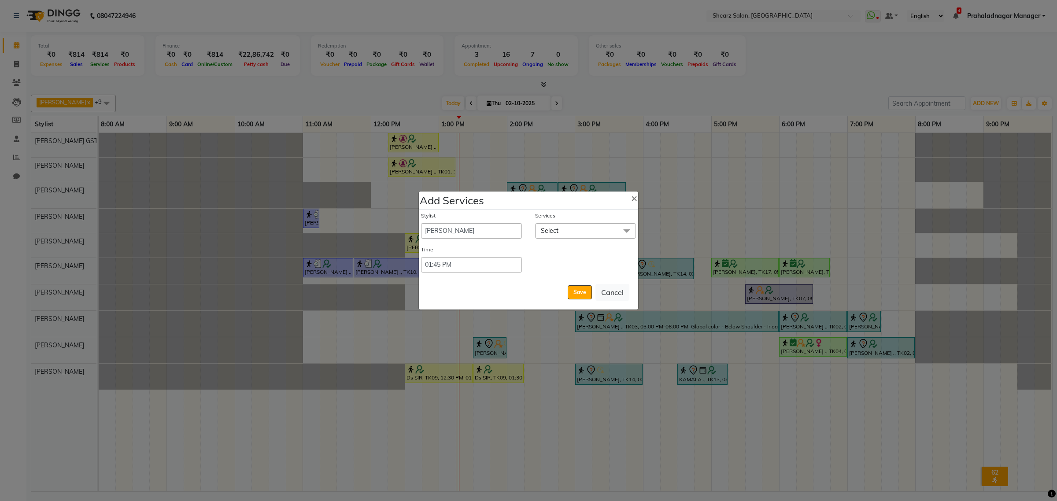
click at [550, 230] on span "Select" at bounding box center [550, 231] width 18 height 8
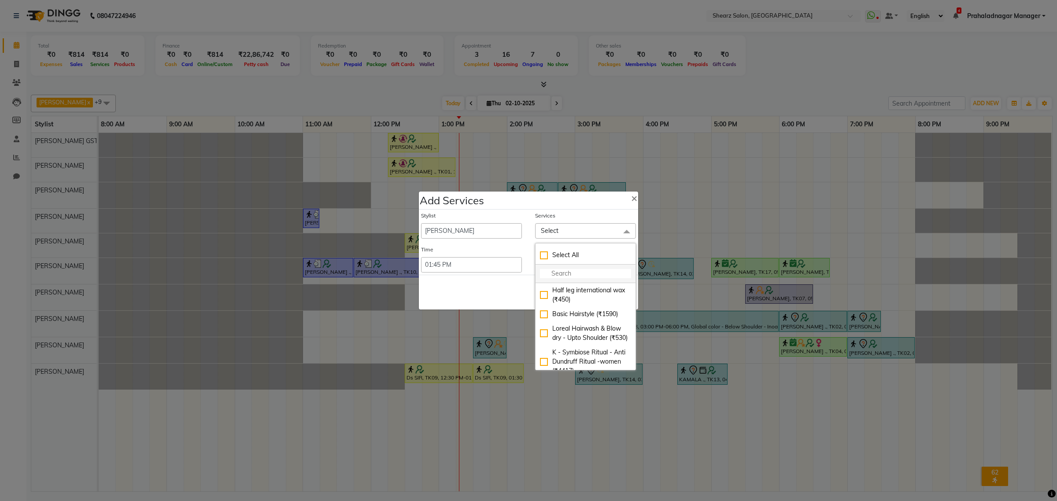
click at [563, 275] on input "multiselect-search" at bounding box center [585, 273] width 91 height 9
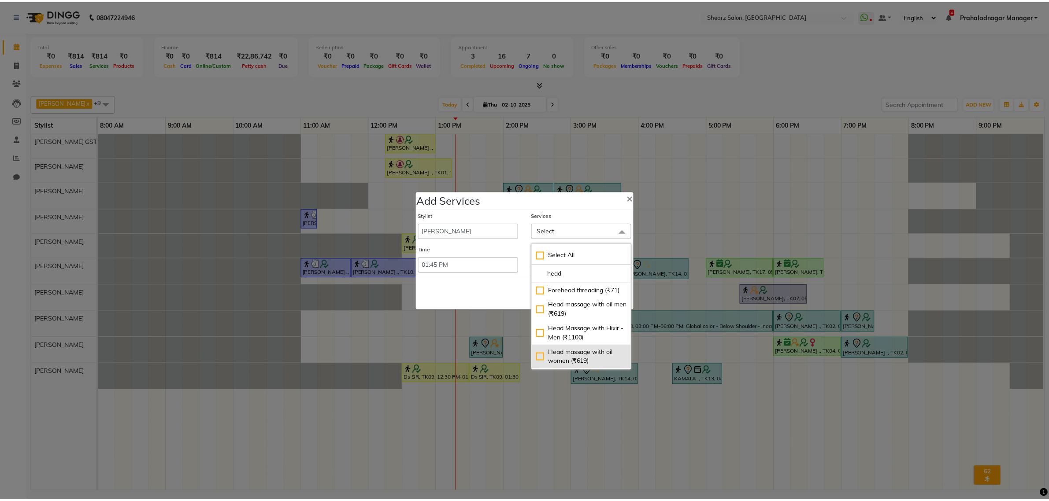
scroll to position [46, 0]
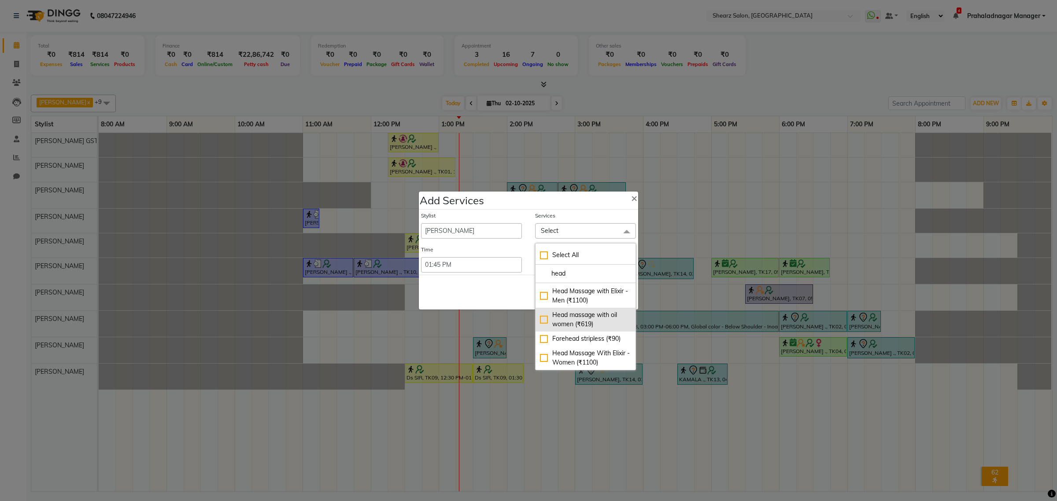
type input "head"
click at [586, 315] on div "Head massage with oil women (₹619)" at bounding box center [585, 320] width 91 height 19
checkbox input "true"
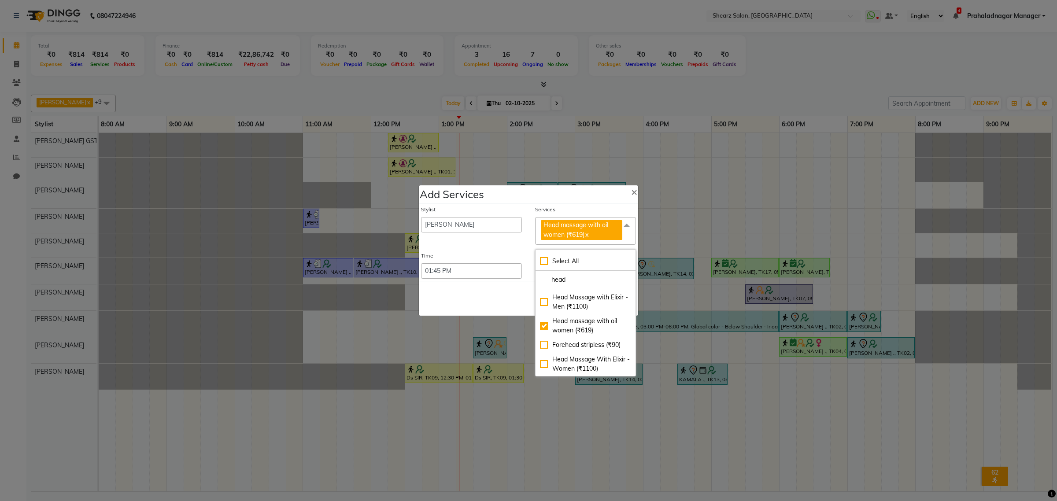
drag, startPoint x: 495, startPoint y: 295, endPoint x: 531, endPoint y: 300, distance: 36.5
click at [509, 297] on div "Save Cancel" at bounding box center [528, 298] width 219 height 35
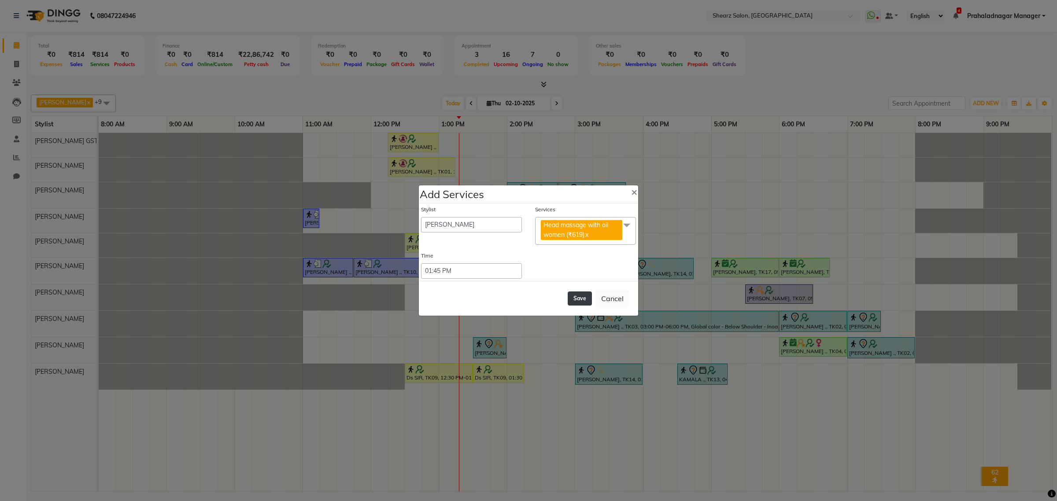
click at [572, 298] on button "Save" at bounding box center [580, 299] width 24 height 14
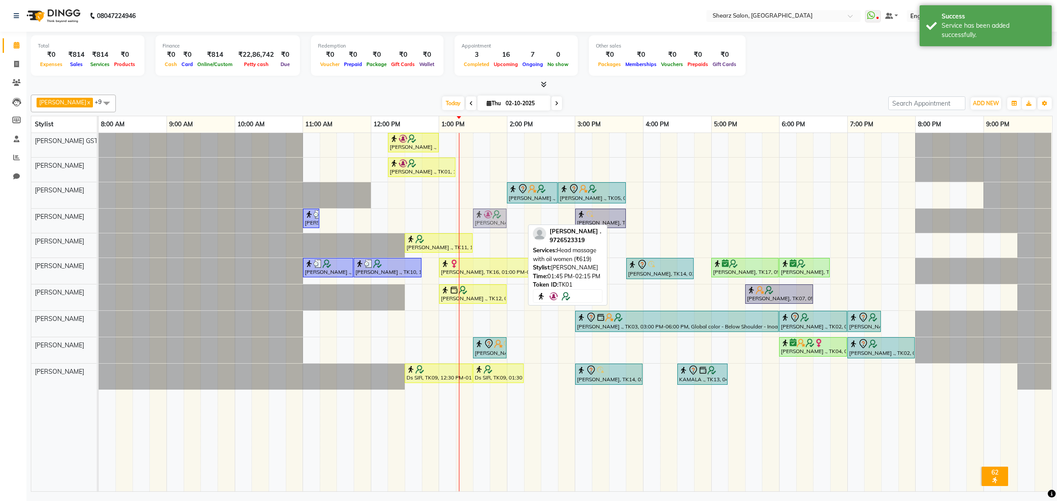
drag, startPoint x: 501, startPoint y: 213, endPoint x: 483, endPoint y: 218, distance: 18.0
click at [99, 218] on div "PIYUSH ARORA ., TK10, 11:00 AM-11:15 AM, Eyebrow threading (₹71) Nirali Maharsh…" at bounding box center [99, 221] width 0 height 24
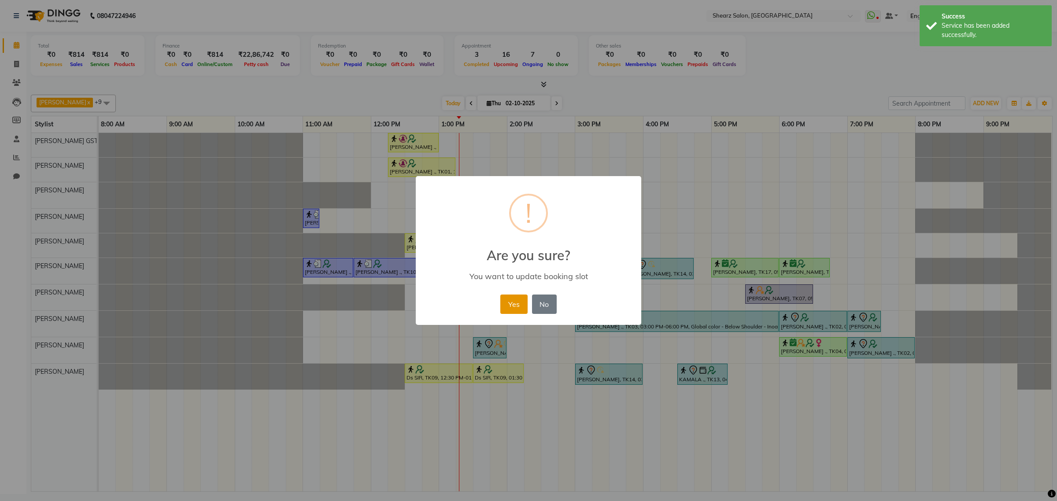
click at [505, 300] on button "Yes" at bounding box center [514, 304] width 27 height 19
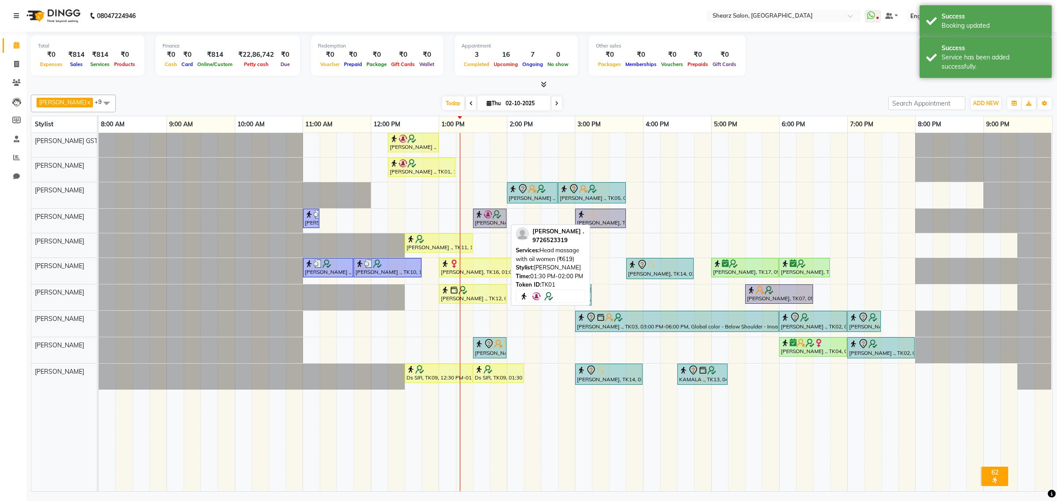
click at [493, 219] on img at bounding box center [497, 214] width 9 height 9
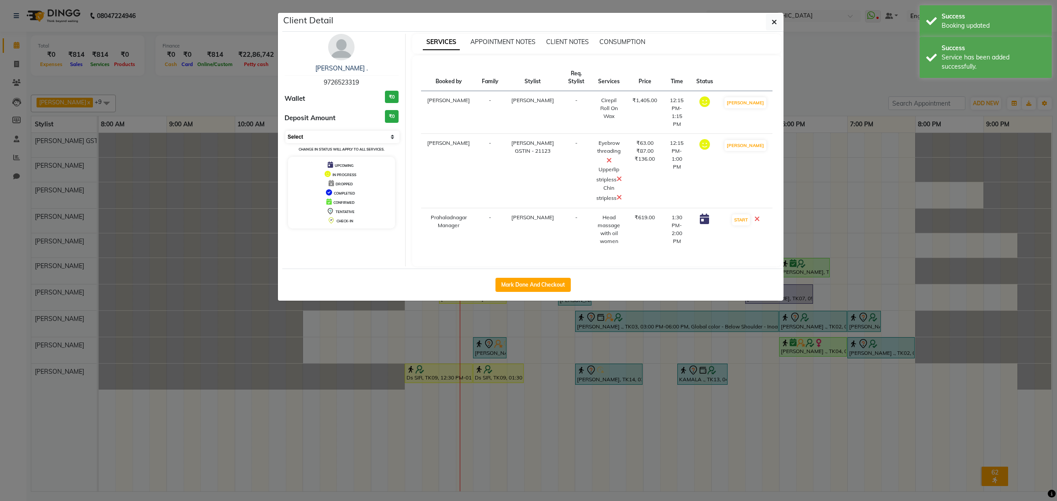
click at [328, 141] on select "Select IN SERVICE CONFIRMED TENTATIVE CHECK IN MARK DONE DROPPED UPCOMING" at bounding box center [343, 137] width 114 height 12
click at [286, 131] on select "Select IN SERVICE CONFIRMED TENTATIVE CHECK IN MARK DONE DROPPED UPCOMING" at bounding box center [343, 137] width 114 height 12
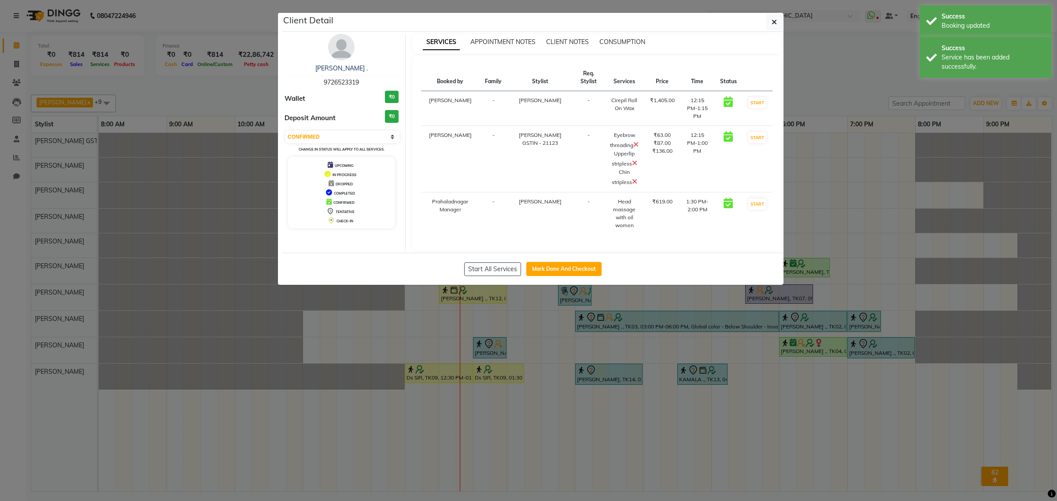
drag, startPoint x: 346, startPoint y: 129, endPoint x: 327, endPoint y: 173, distance: 48.0
click at [346, 130] on div "Nirali Maharshi . 9726523319 Wallet ₹0 Deposit Amount ₹0 Select IN SERVICE CONF…" at bounding box center [342, 142] width 128 height 217
drag, startPoint x: 343, startPoint y: 129, endPoint x: 338, endPoint y: 145, distance: 17.3
click at [343, 132] on div "Nirali Maharshi . 9726523319 Wallet ₹0 Deposit Amount ₹0 Select IN SERVICE CONF…" at bounding box center [342, 142] width 128 height 217
click at [342, 140] on select "Select IN SERVICE CONFIRMED TENTATIVE CHECK IN MARK DONE DROPPED UPCOMING" at bounding box center [343, 137] width 114 height 12
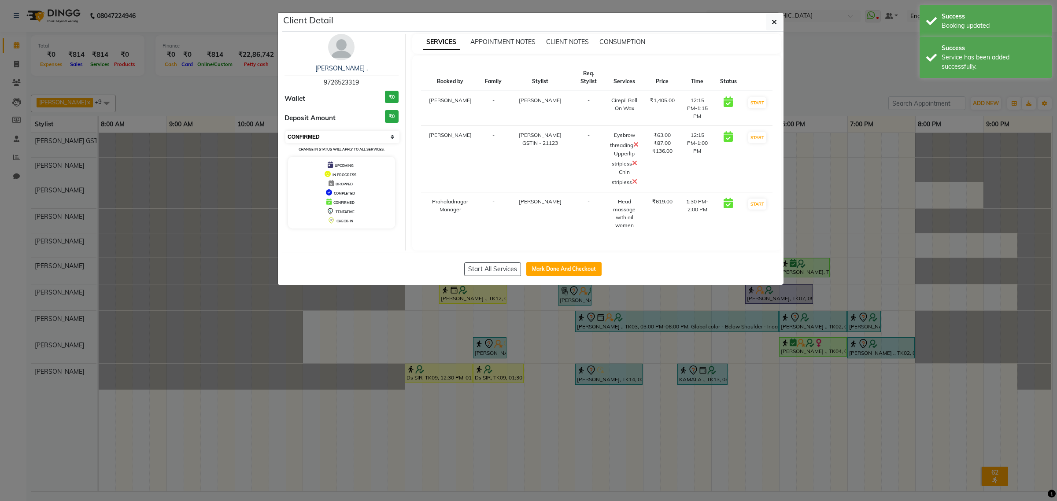
select select "1"
click at [286, 131] on select "Select IN SERVICE CONFIRMED TENTATIVE CHECK IN MARK DONE DROPPED UPCOMING" at bounding box center [343, 137] width 114 height 12
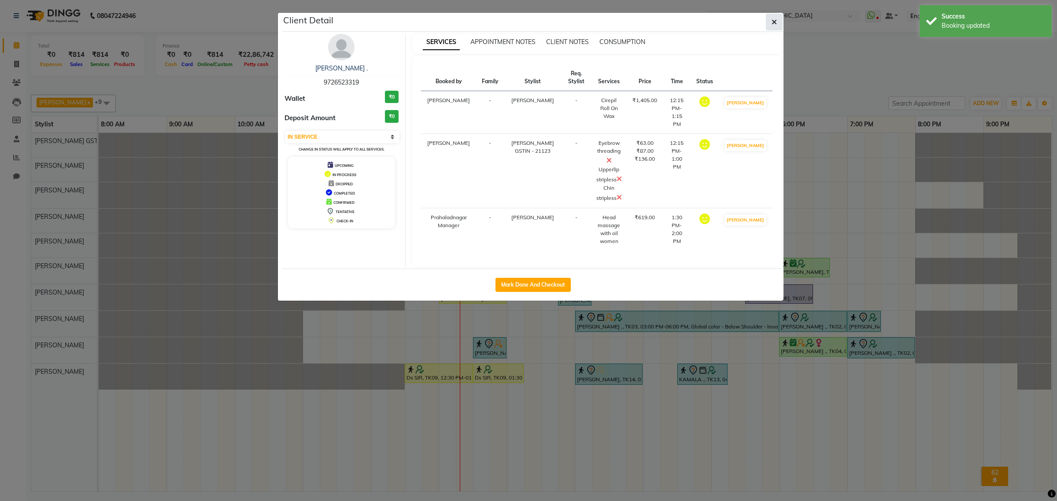
click at [778, 21] on button "button" at bounding box center [774, 22] width 17 height 17
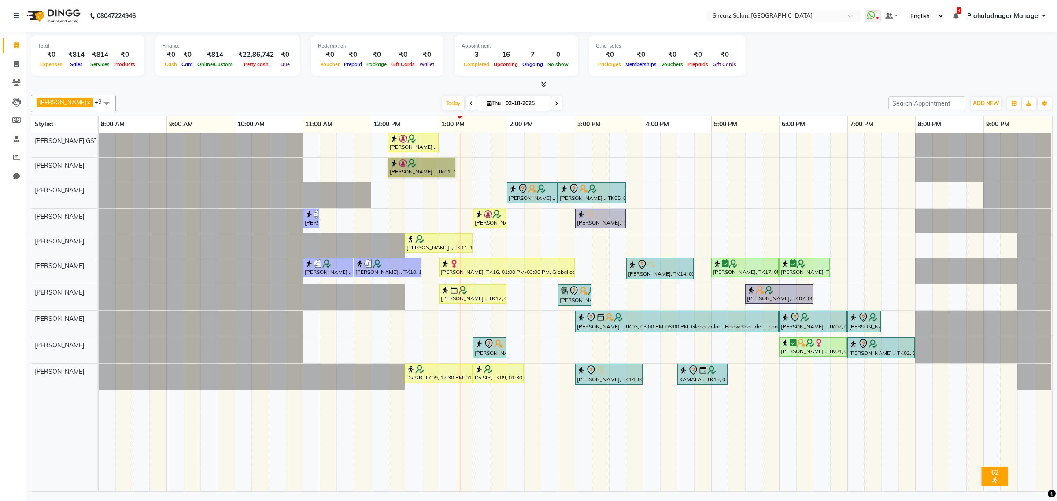
drag, startPoint x: 434, startPoint y: 179, endPoint x: 434, endPoint y: 172, distance: 7.1
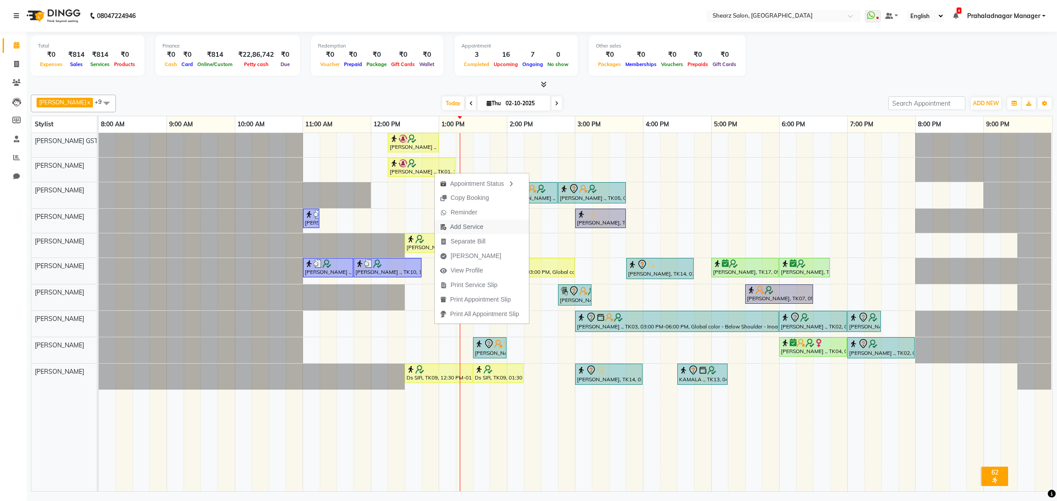
click at [498, 226] on button "Add Service" at bounding box center [482, 227] width 94 height 15
select select "77468"
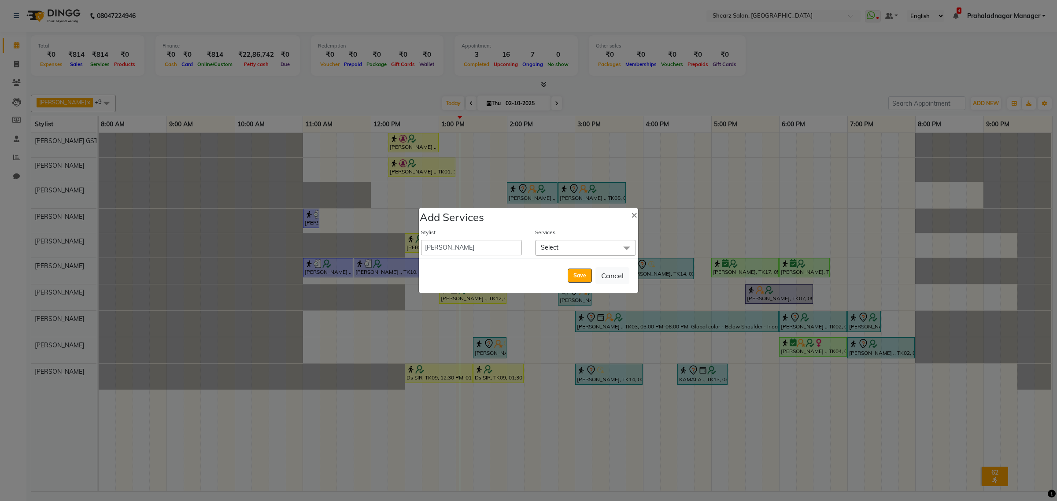
click at [592, 248] on span "Select" at bounding box center [585, 247] width 101 height 15
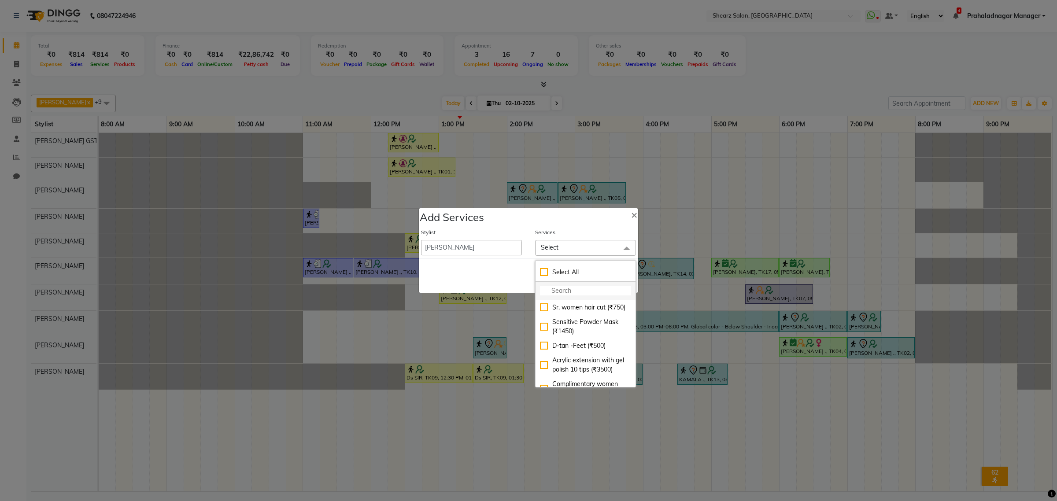
click at [553, 294] on input "multiselect-search" at bounding box center [585, 290] width 91 height 9
type input "full ha"
click at [563, 319] on div "Full hand international wax (₹450)" at bounding box center [585, 327] width 91 height 19
checkbox input "true"
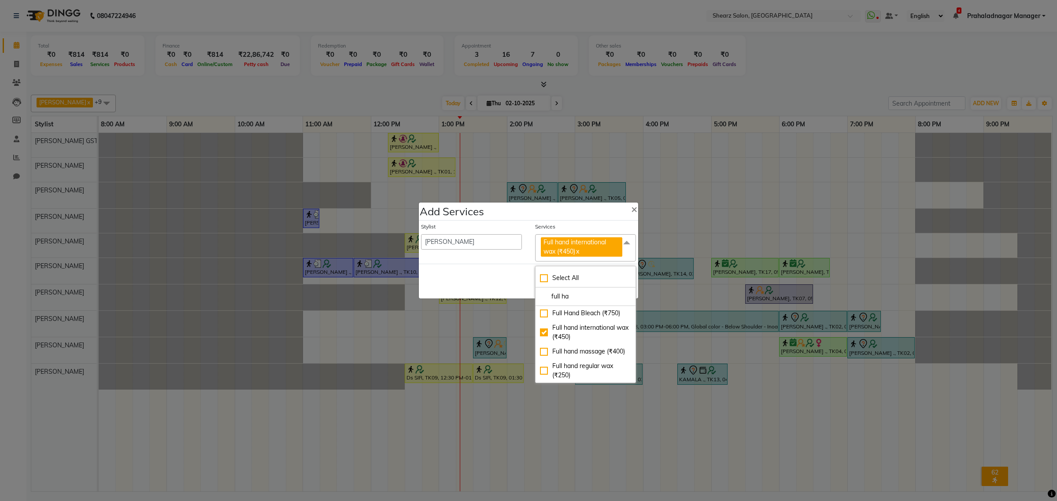
click at [507, 289] on div "Save Cancel" at bounding box center [528, 281] width 219 height 35
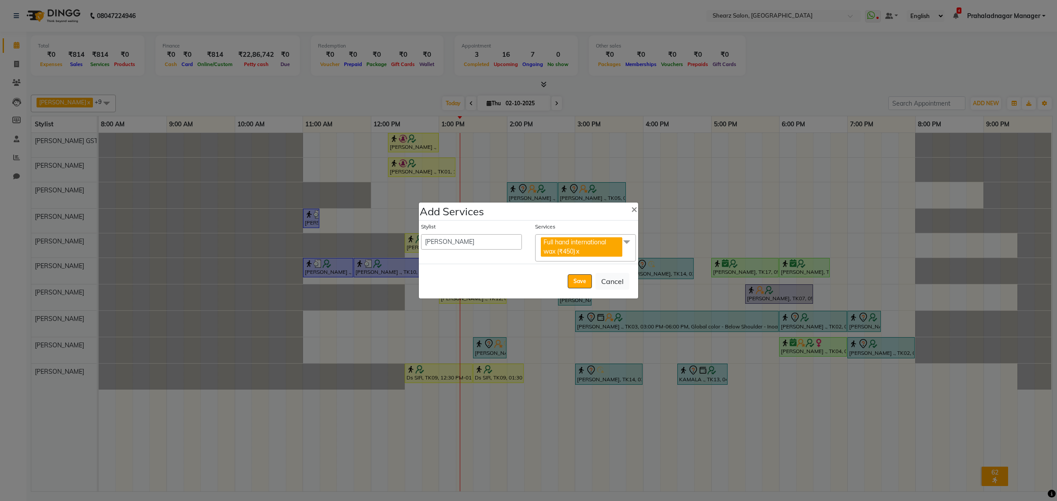
click at [628, 240] on span at bounding box center [627, 242] width 18 height 17
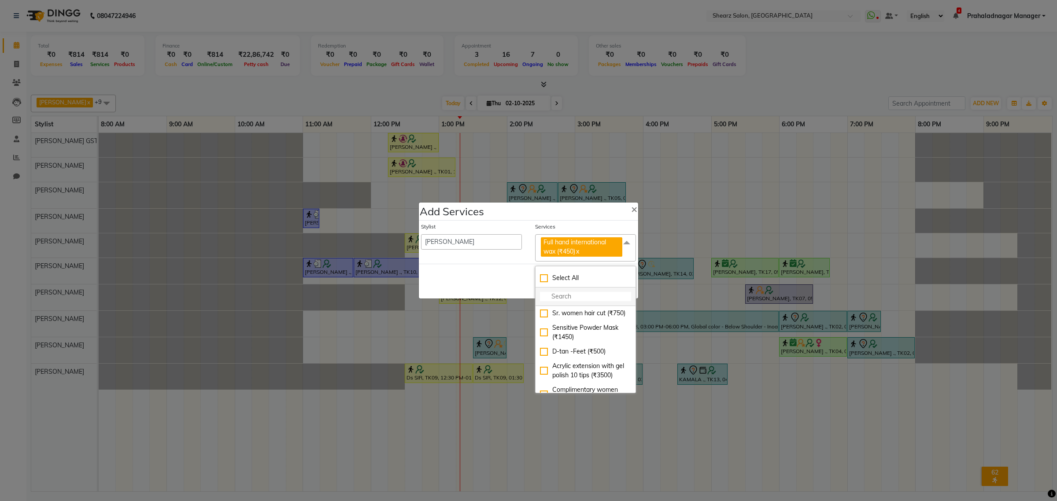
click at [580, 300] on input "multiselect-search" at bounding box center [585, 296] width 91 height 9
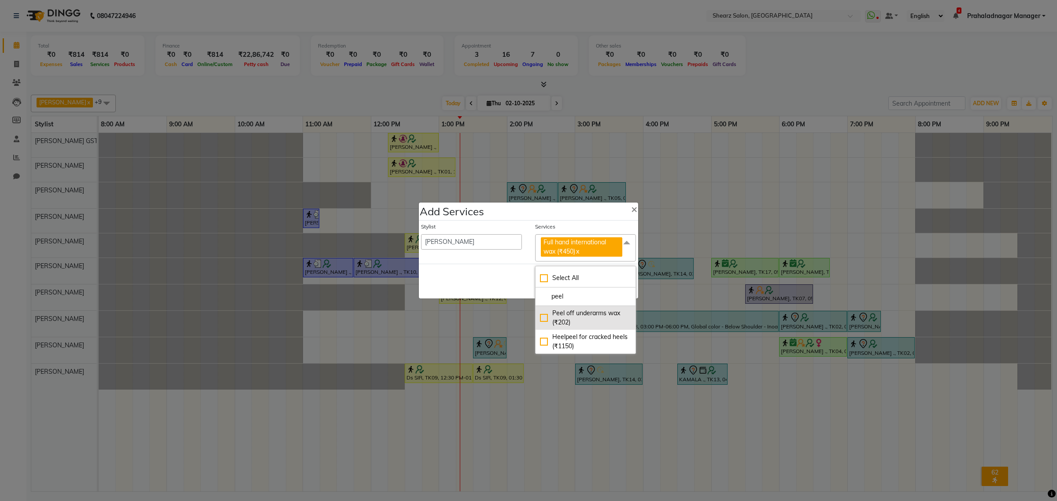
type input "peel"
click at [568, 326] on div "Peel off underarms wax (₹202)" at bounding box center [585, 318] width 91 height 19
checkbox input "true"
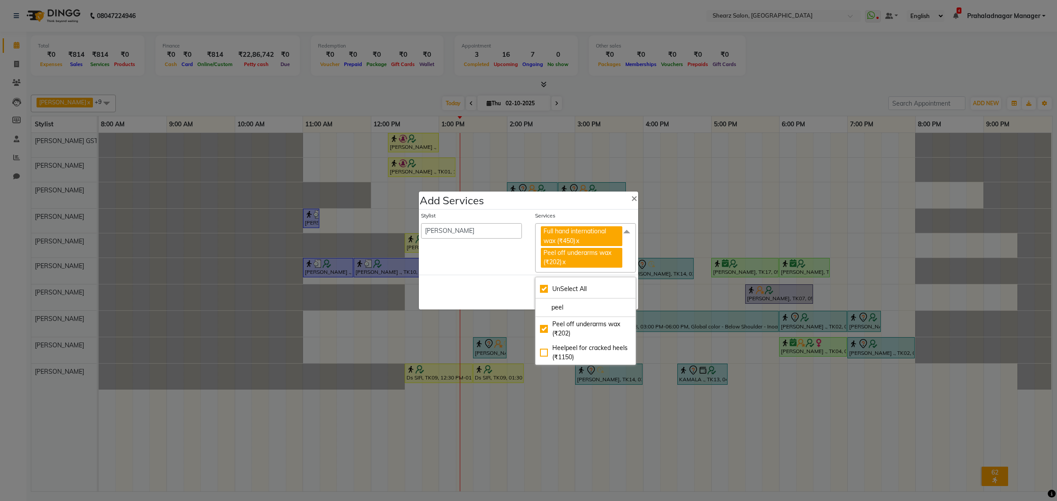
click at [501, 269] on div "Stylist Admin A General Arvind S Devda Asha Chavariya Brijesh Valand Center 1_m…" at bounding box center [472, 242] width 114 height 61
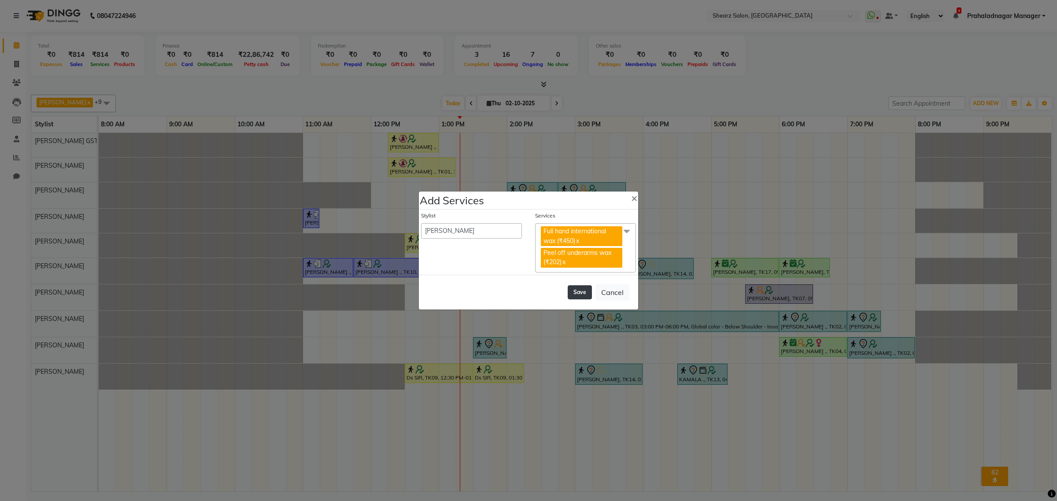
click at [575, 296] on button "Save" at bounding box center [580, 293] width 24 height 14
select select "77813"
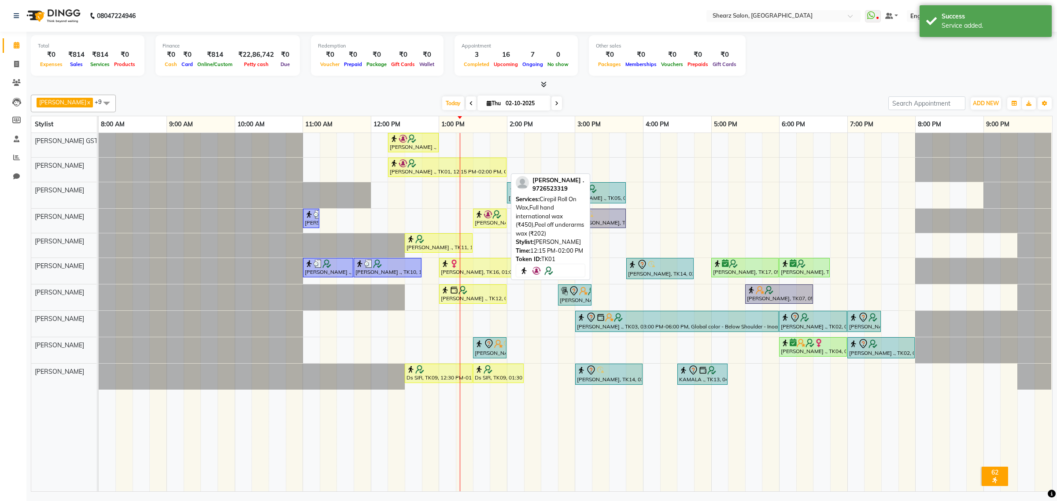
click at [425, 162] on div at bounding box center [447, 163] width 115 height 9
select select "1"
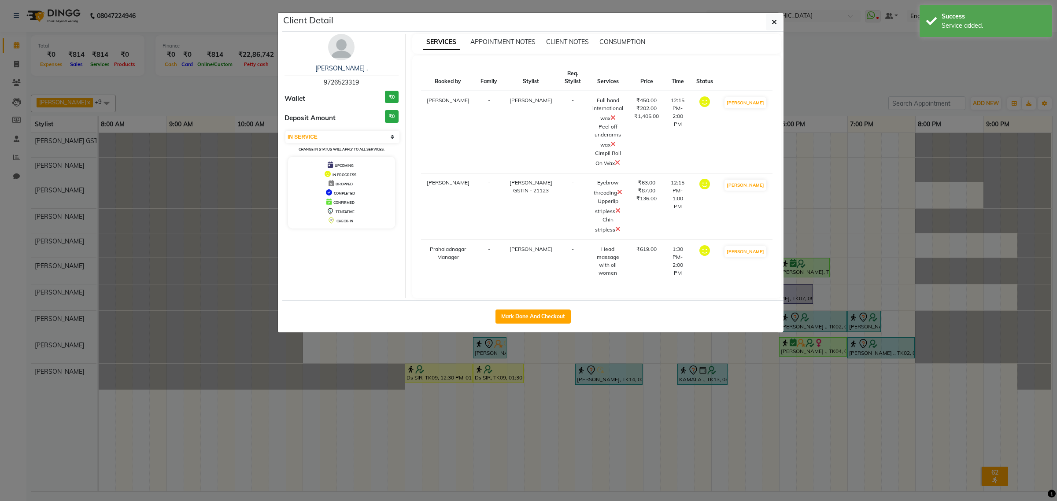
click at [619, 163] on icon at bounding box center [617, 162] width 5 height 7
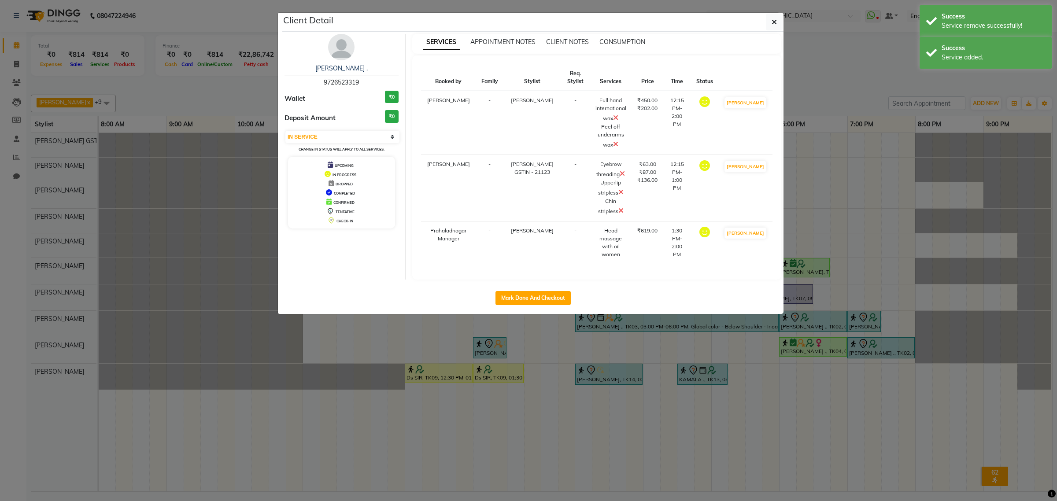
drag, startPoint x: 773, startPoint y: 27, endPoint x: 789, endPoint y: 19, distance: 17.9
click at [783, 16] on div "Client Detail" at bounding box center [532, 22] width 501 height 19
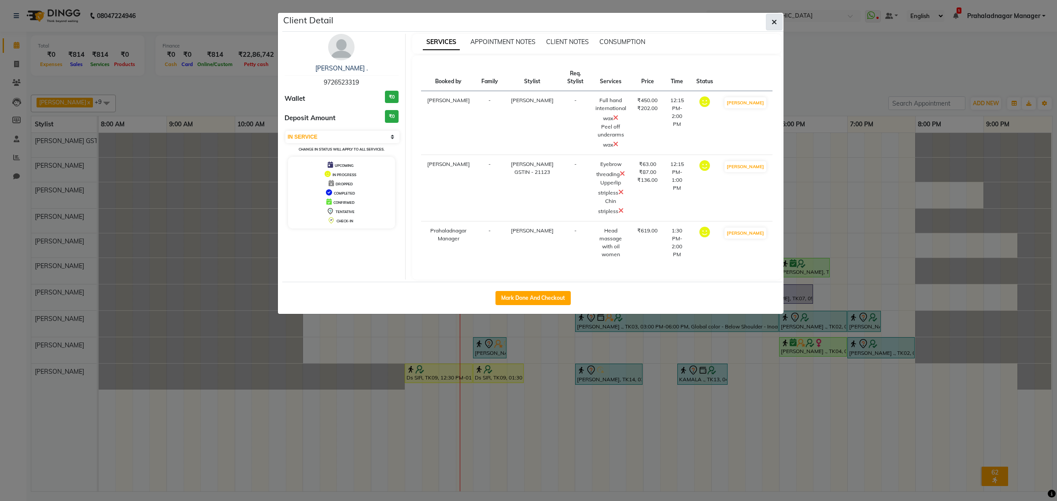
click at [778, 16] on button "button" at bounding box center [774, 22] width 17 height 17
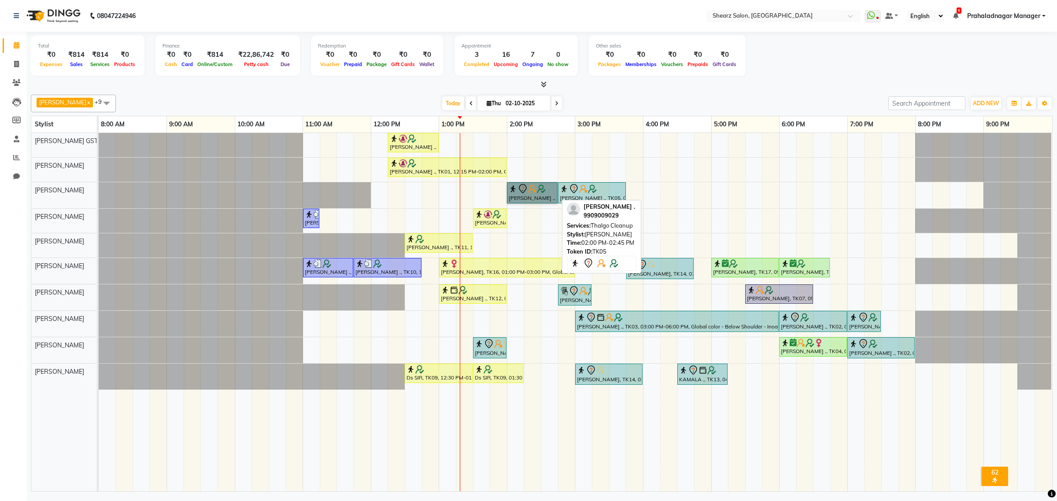
drag, startPoint x: 538, startPoint y: 185, endPoint x: 547, endPoint y: 192, distance: 11.0
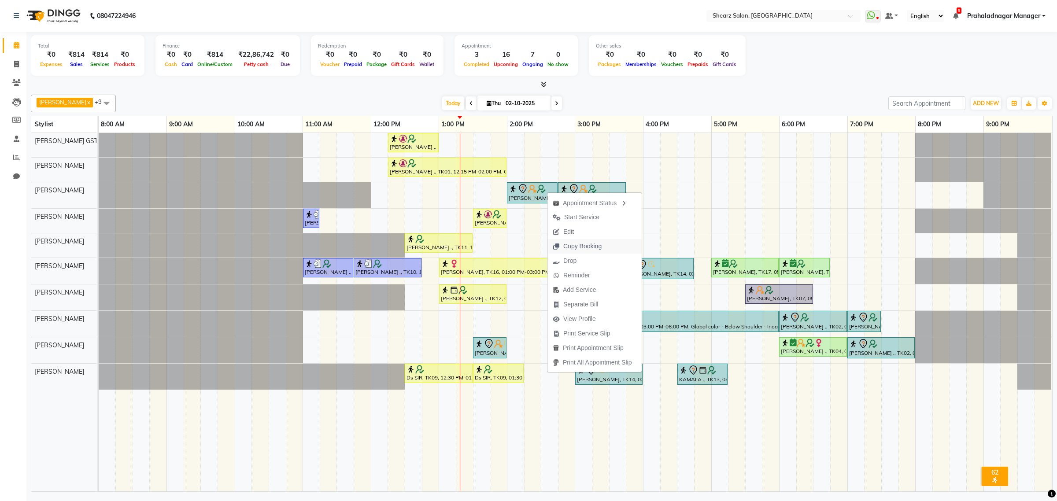
click at [576, 248] on span "Copy Booking" at bounding box center [583, 246] width 38 height 9
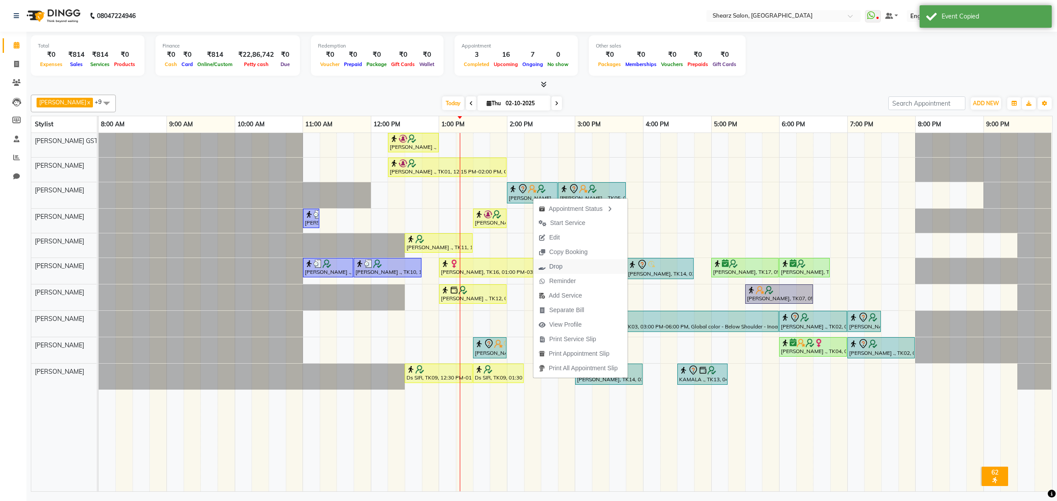
click at [552, 271] on span "Drop" at bounding box center [555, 266] width 13 height 9
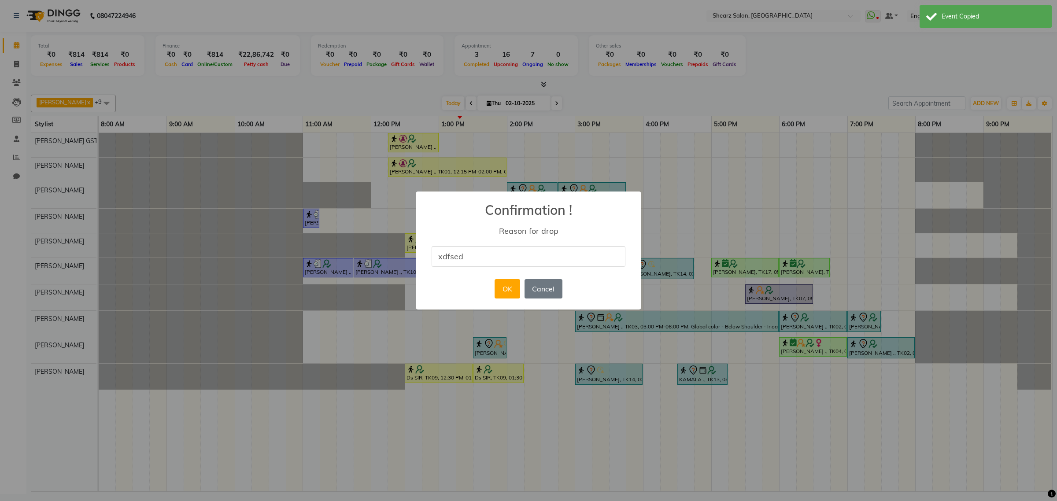
type input "xdfsed"
click at [494, 293] on div "OK No Cancel" at bounding box center [529, 289] width 72 height 24
drag, startPoint x: 500, startPoint y: 289, endPoint x: 532, endPoint y: 276, distance: 34.8
click at [501, 289] on button "OK" at bounding box center [507, 288] width 25 height 19
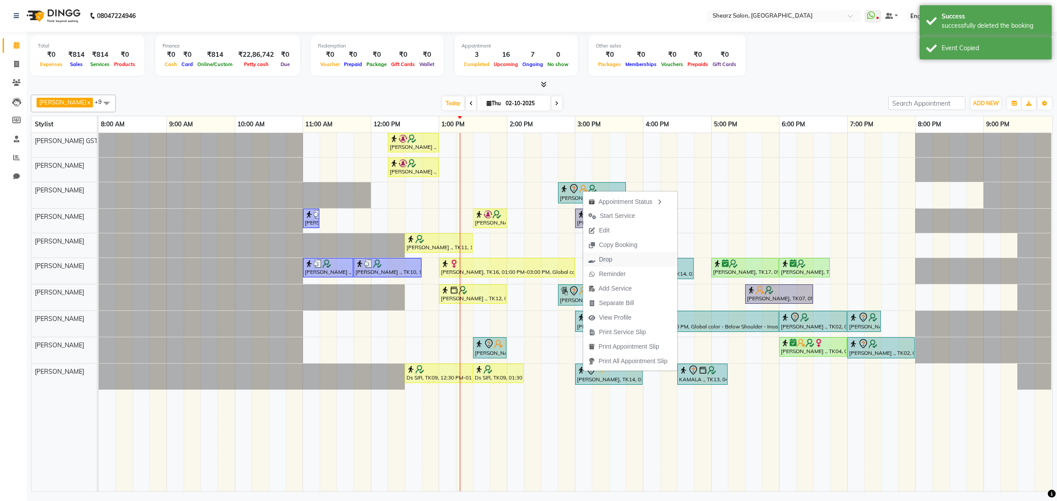
click at [612, 252] on span "Drop" at bounding box center [600, 259] width 34 height 15
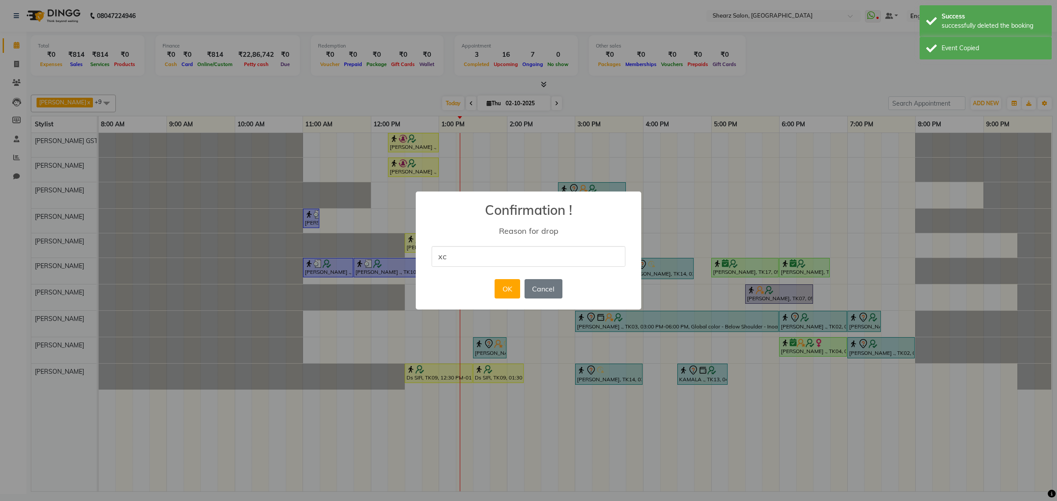
type input "xcsacas"
click at [512, 276] on div "× Confirmation ! Reason for drop xcsacas OK No Cancel" at bounding box center [529, 251] width 226 height 119
click at [493, 285] on div "OK No Cancel" at bounding box center [529, 289] width 72 height 24
click at [497, 285] on button "OK" at bounding box center [507, 288] width 25 height 19
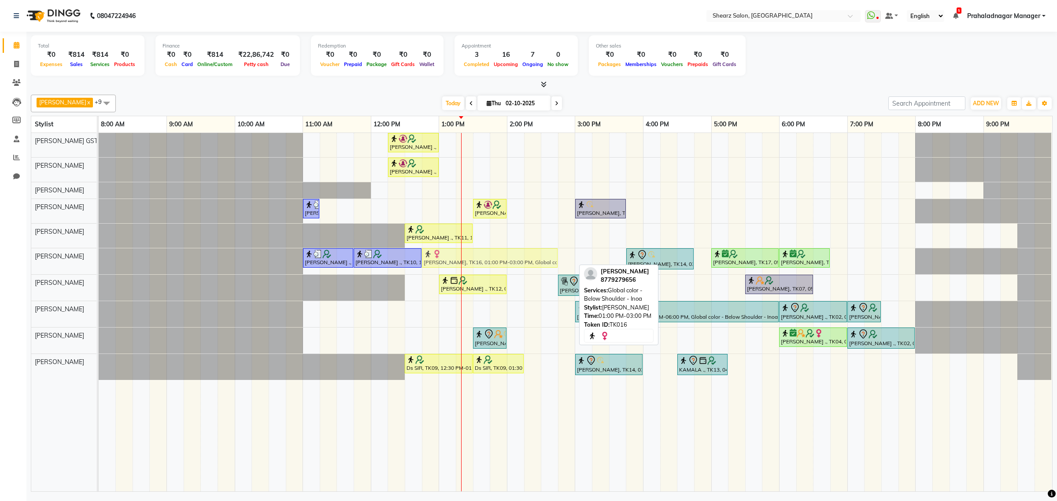
drag, startPoint x: 493, startPoint y: 255, endPoint x: 483, endPoint y: 255, distance: 10.6
click at [99, 255] on div "PIYUSH ARORA ., TK10, 11:00 AM-11:45 AM, Beard Faded with Master PIYUSH ARORA .…" at bounding box center [99, 261] width 0 height 26
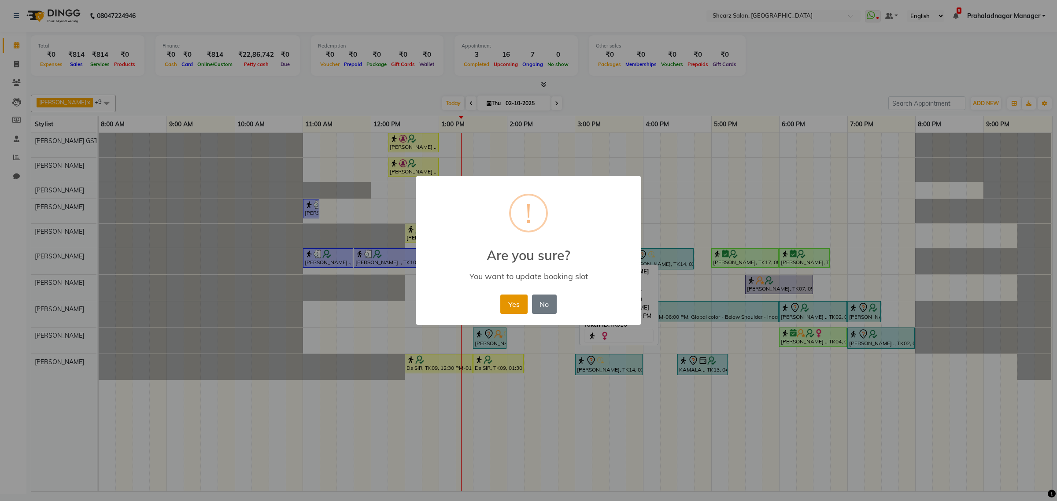
click at [512, 308] on button "Yes" at bounding box center [514, 304] width 27 height 19
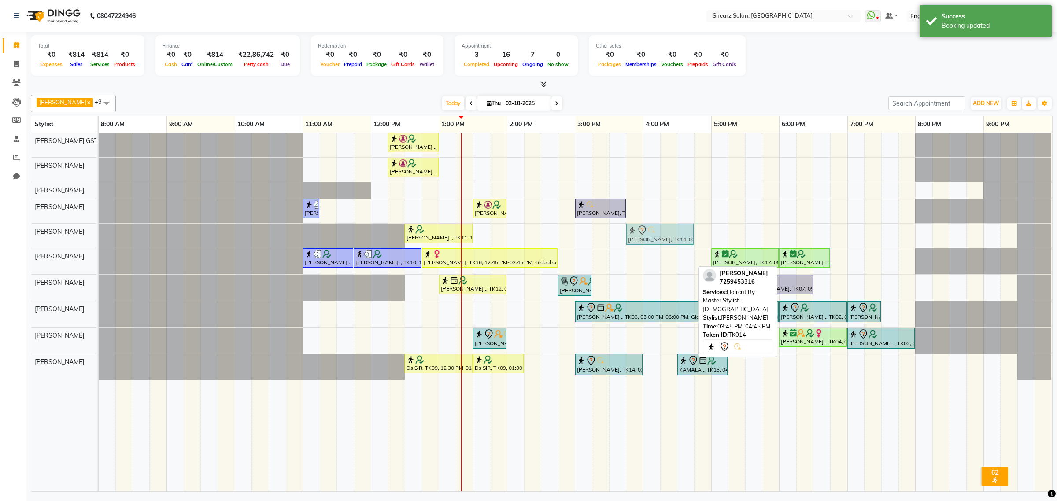
drag, startPoint x: 656, startPoint y: 254, endPoint x: 657, endPoint y: 239, distance: 14.6
click at [657, 239] on tbody "Nirali Maharshi ., TK01, 12:15 PM-01:00 PM, Eyebrow threading,Chin stripless (₹…" at bounding box center [575, 256] width 953 height 247
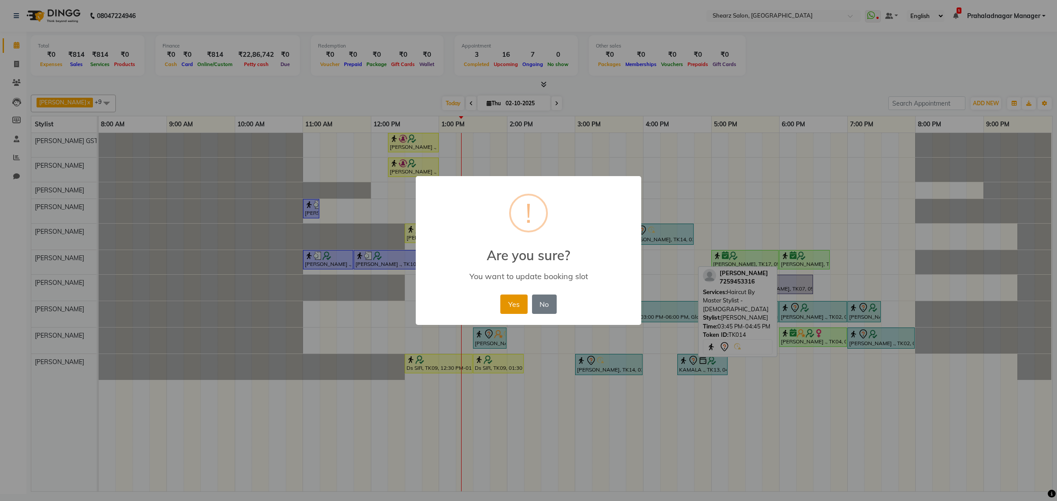
click at [519, 302] on button "Yes" at bounding box center [514, 304] width 27 height 19
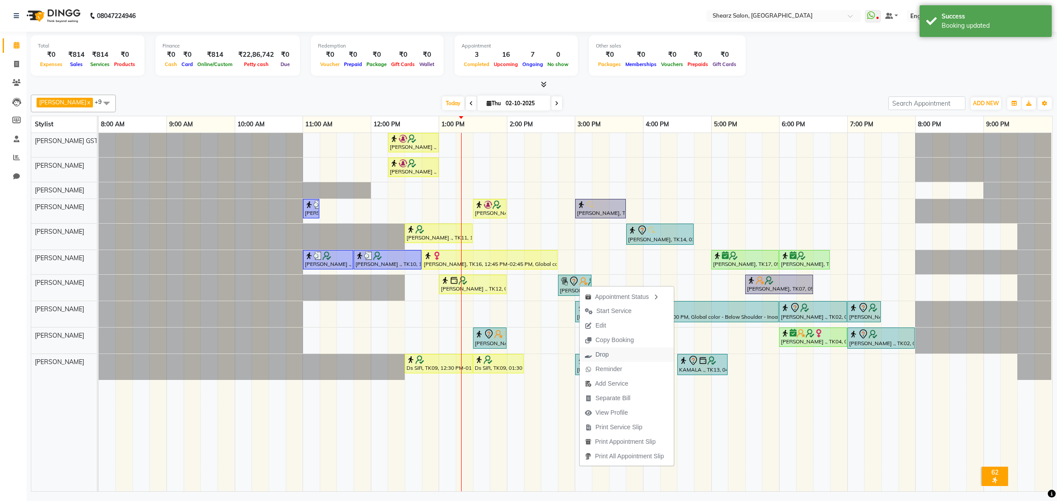
click at [606, 360] on span "Drop" at bounding box center [597, 355] width 34 height 15
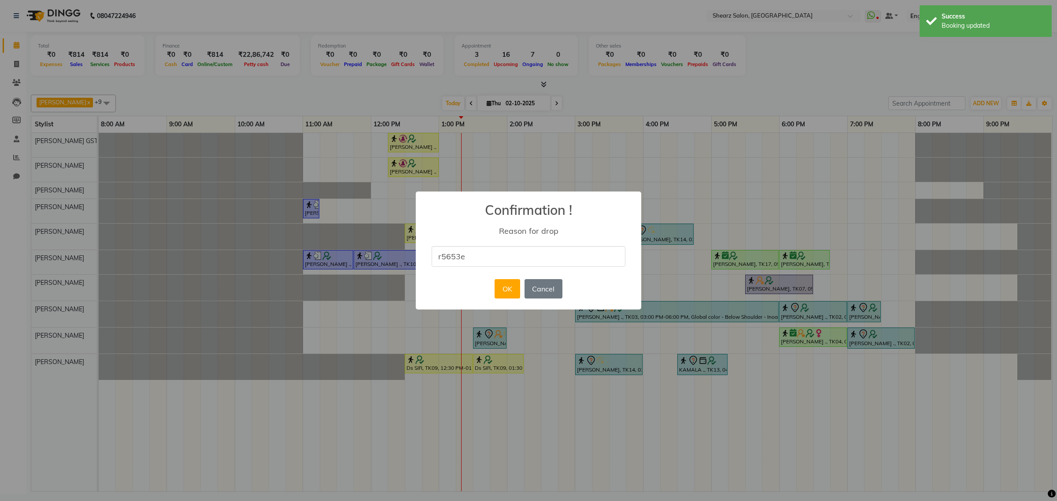
type input "r5653e"
click at [522, 282] on div "OK No Cancel" at bounding box center [529, 289] width 72 height 24
click at [505, 283] on button "OK" at bounding box center [507, 288] width 25 height 19
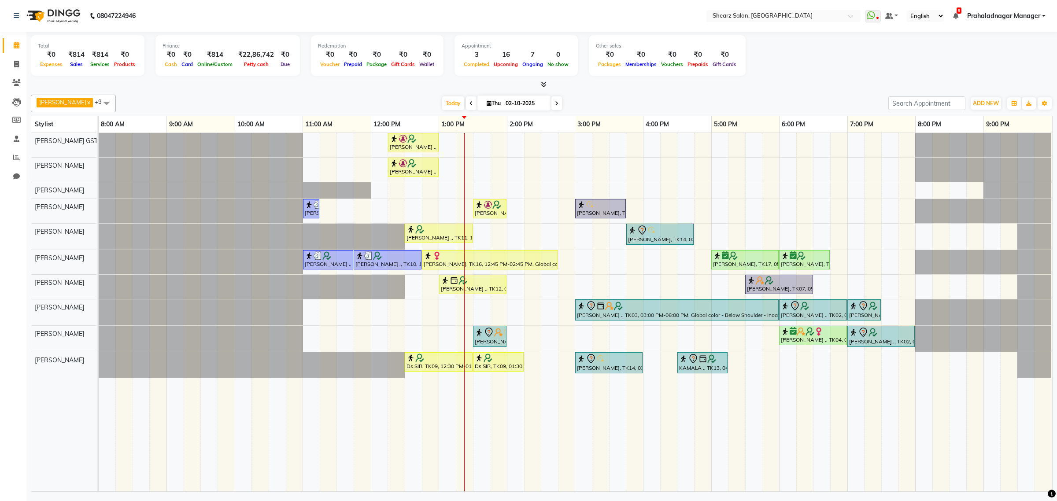
click at [555, 101] on icon at bounding box center [557, 103] width 4 height 5
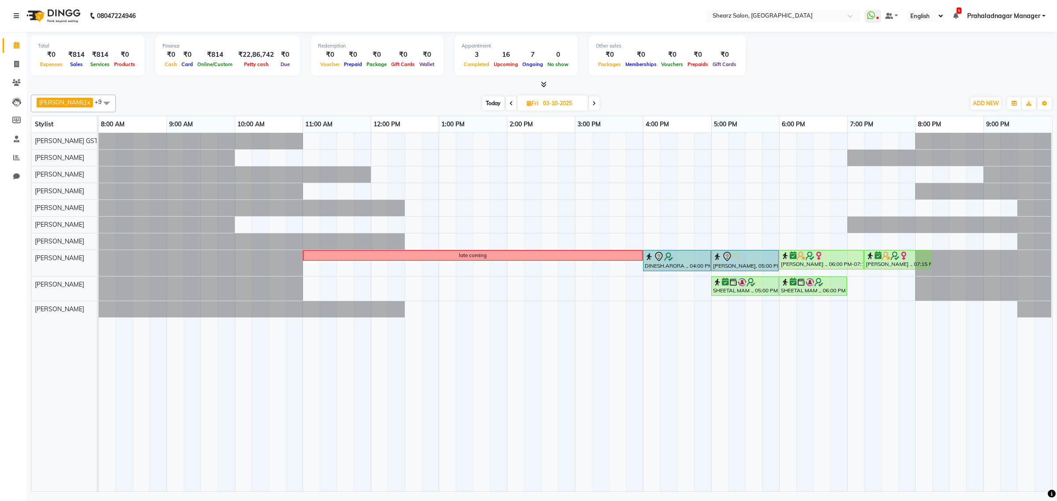
click at [492, 100] on span "Today" at bounding box center [493, 103] width 22 height 14
type input "02-10-2025"
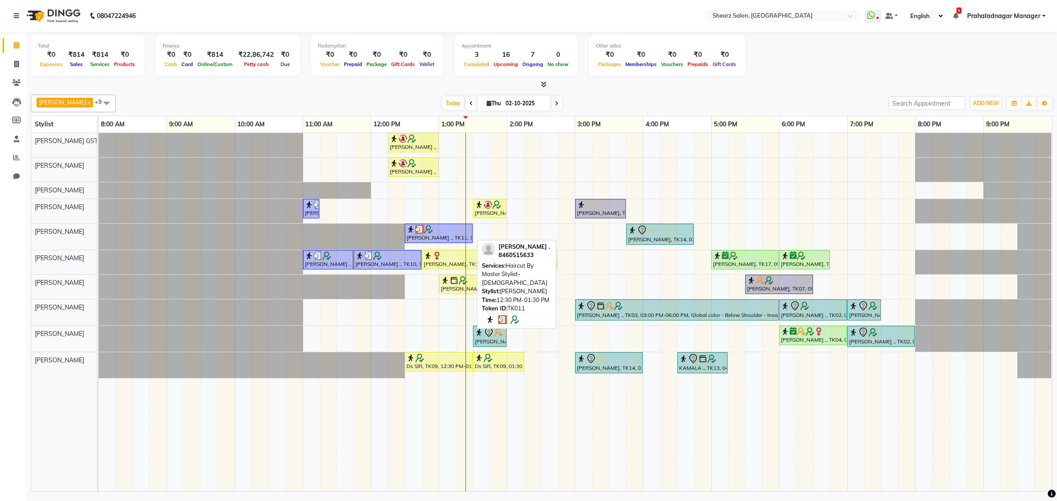
click at [434, 230] on div at bounding box center [439, 229] width 64 height 9
click at [433, 231] on img at bounding box center [428, 229] width 9 height 9
select select "3"
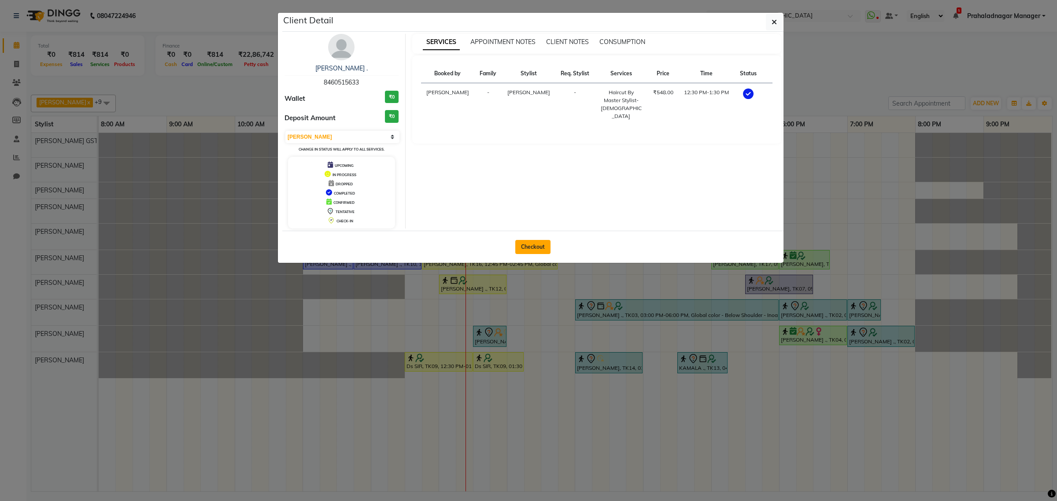
click at [531, 241] on button "Checkout" at bounding box center [532, 247] width 35 height 14
select select "service"
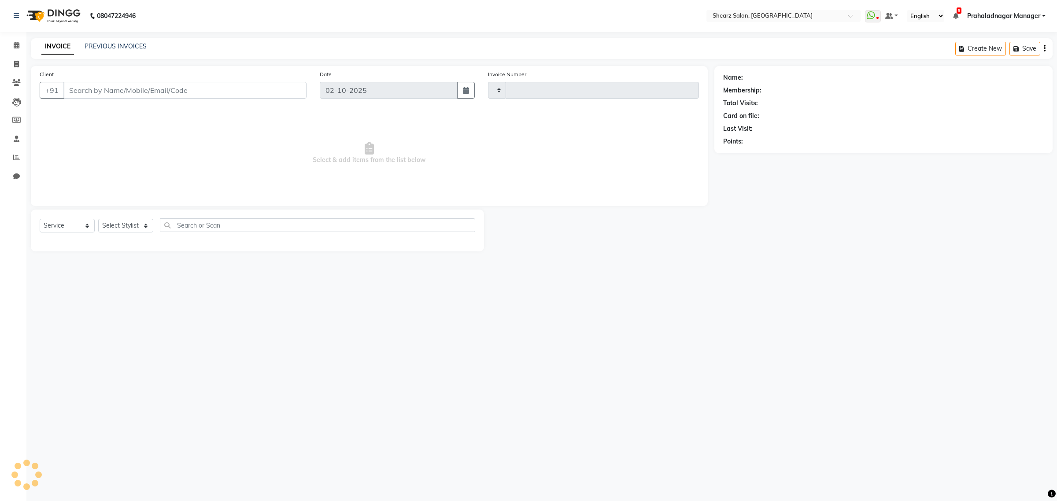
type input "6982"
select select "8157"
select select "77471"
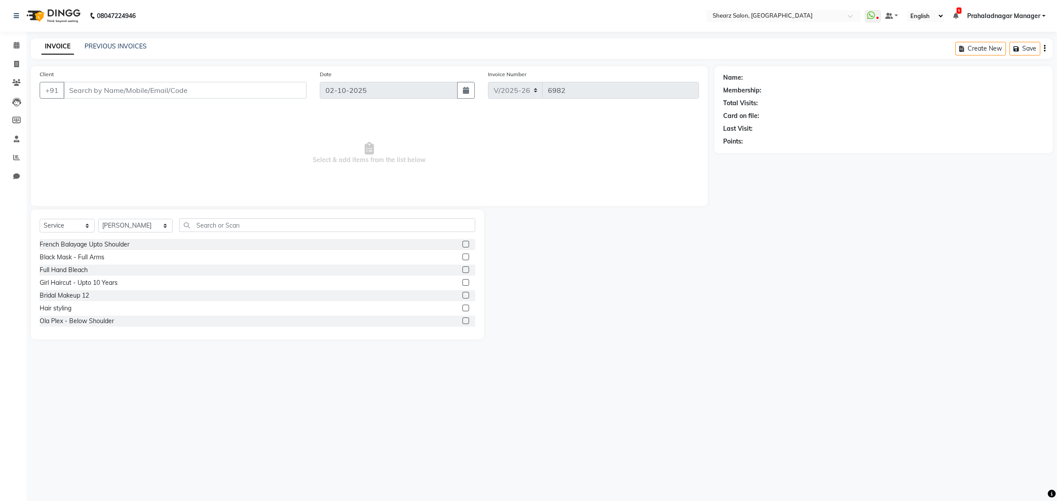
type input "8460515633"
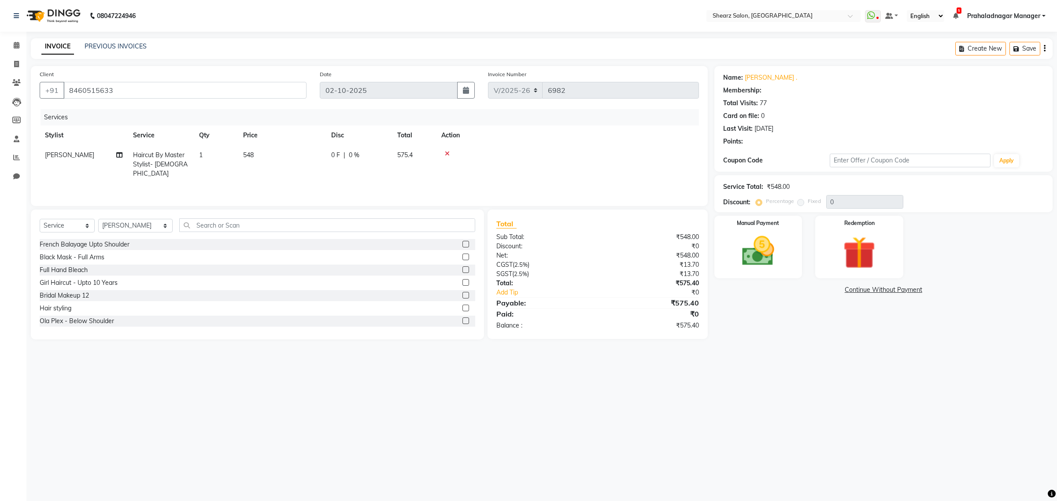
select select "1: Object"
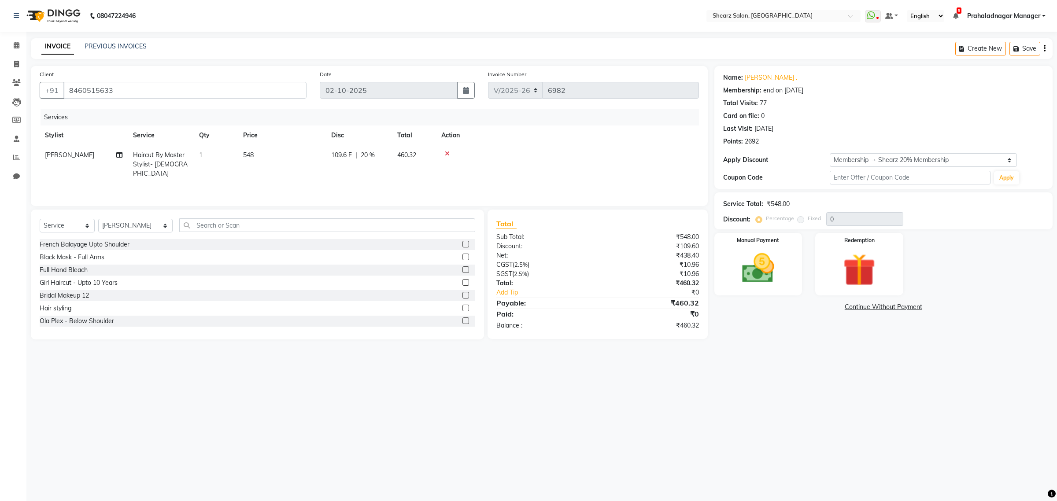
type input "20"
click at [790, 274] on div "Manual Payment" at bounding box center [759, 264] width 92 height 65
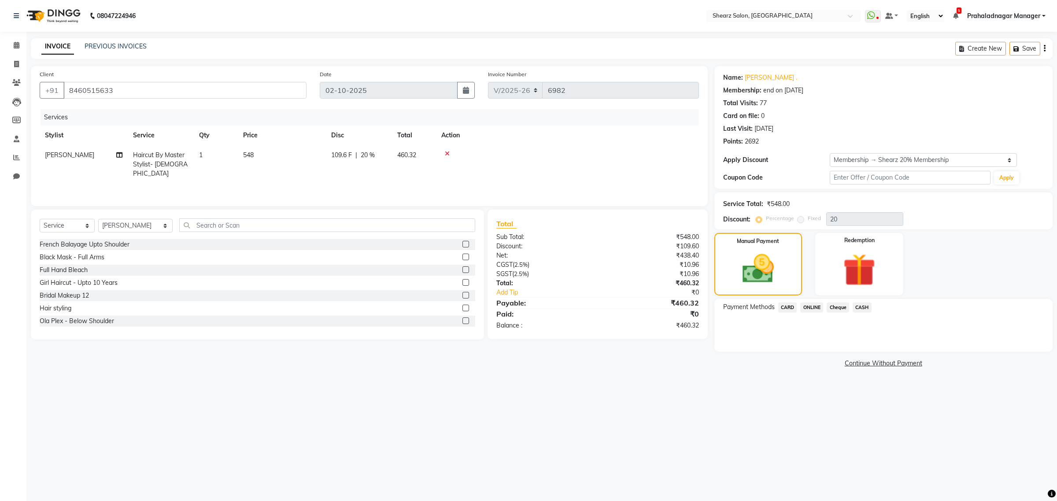
click at [782, 304] on span "CARD" at bounding box center [788, 308] width 19 height 10
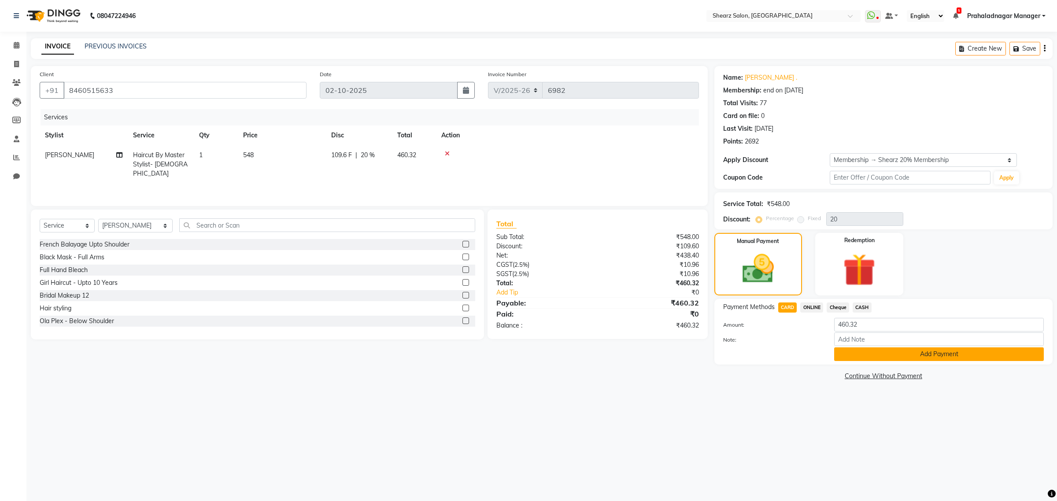
click at [898, 357] on button "Add Payment" at bounding box center [939, 355] width 210 height 14
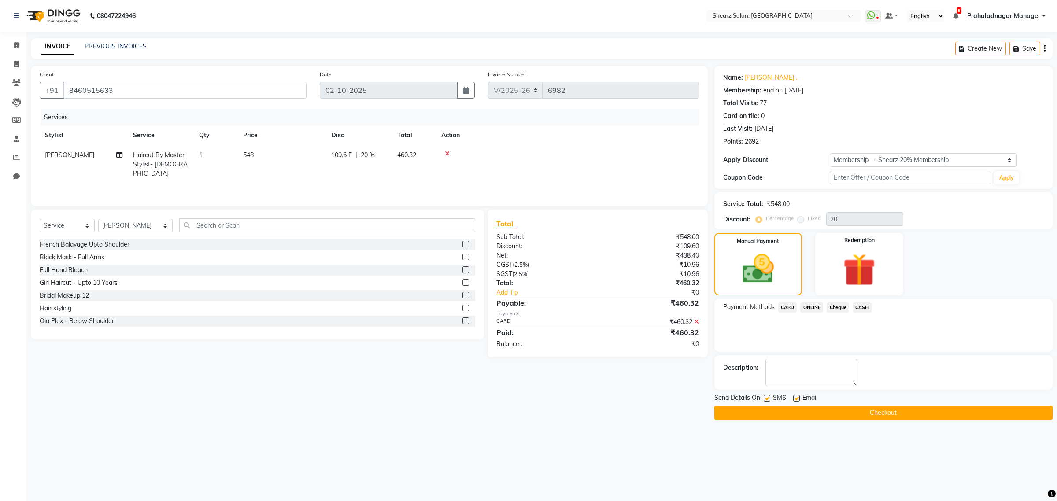
click at [909, 412] on button "Checkout" at bounding box center [884, 413] width 338 height 14
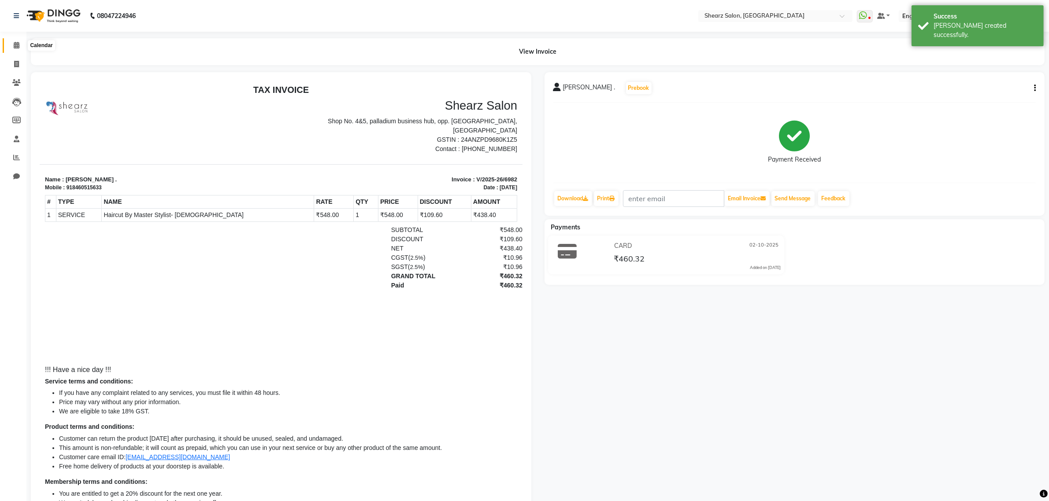
drag, startPoint x: 15, startPoint y: 46, endPoint x: 12, endPoint y: 42, distance: 4.5
click at [15, 46] on icon at bounding box center [17, 45] width 6 height 7
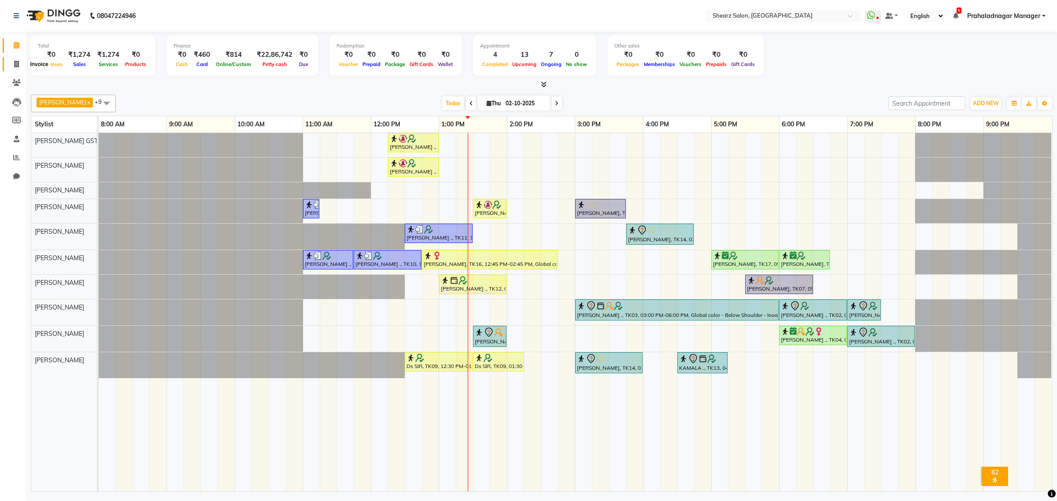
click at [20, 59] on span at bounding box center [16, 64] width 15 height 10
select select "8157"
select select "service"
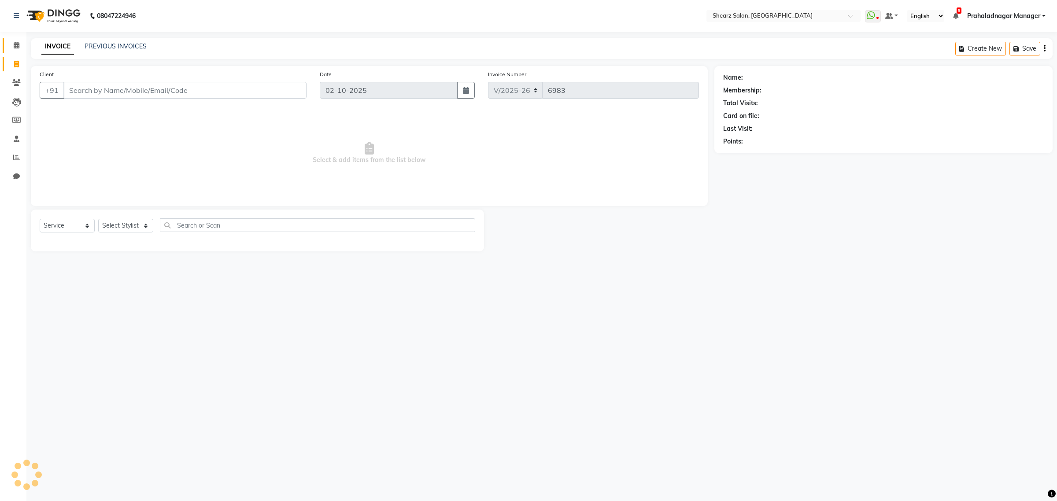
select select "77471"
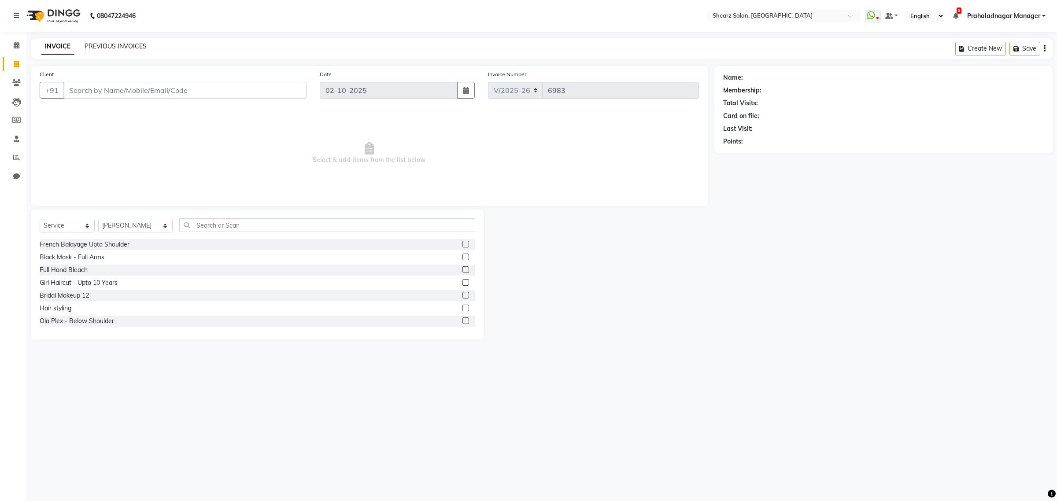
click at [110, 46] on link "PREVIOUS INVOICES" at bounding box center [116, 46] width 62 height 8
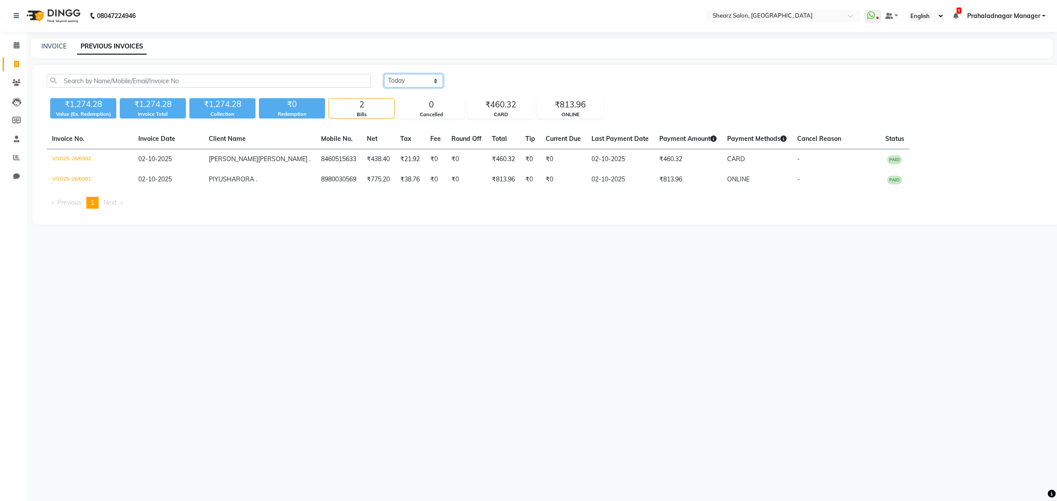
click at [404, 83] on select "Today Yesterday Custom Range" at bounding box center [413, 81] width 59 height 14
select select "yesterday"
click at [384, 74] on select "Today Yesterday Custom Range" at bounding box center [413, 81] width 59 height 14
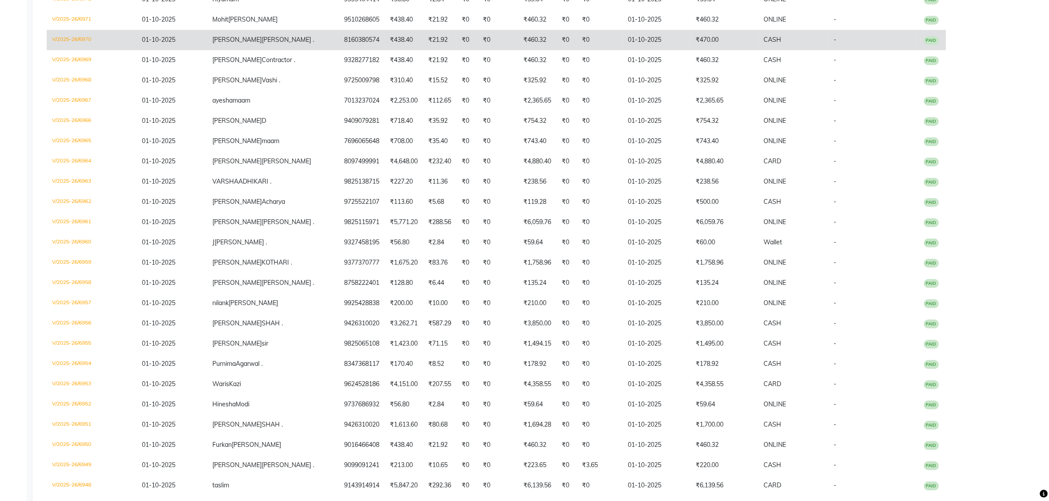
scroll to position [330, 0]
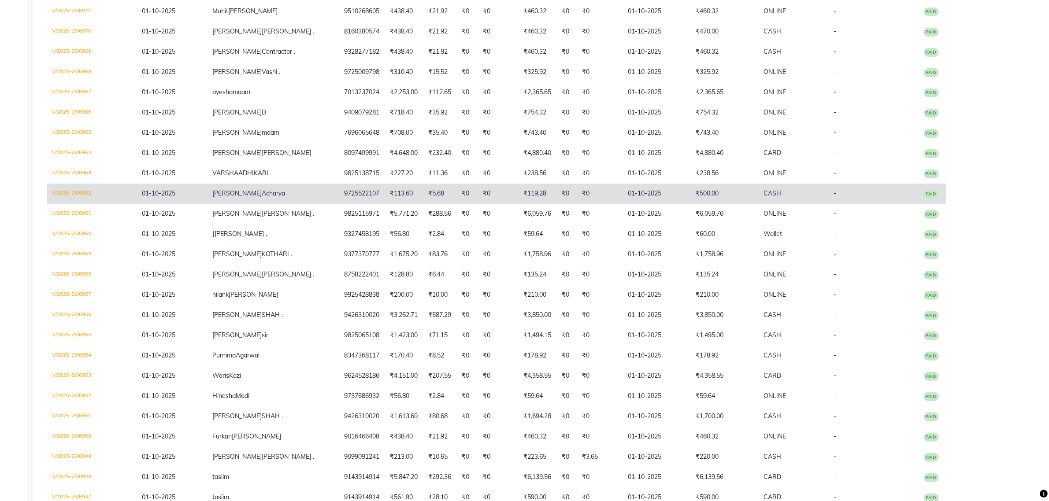
click at [298, 191] on td "Kinjal Acharya" at bounding box center [273, 194] width 132 height 20
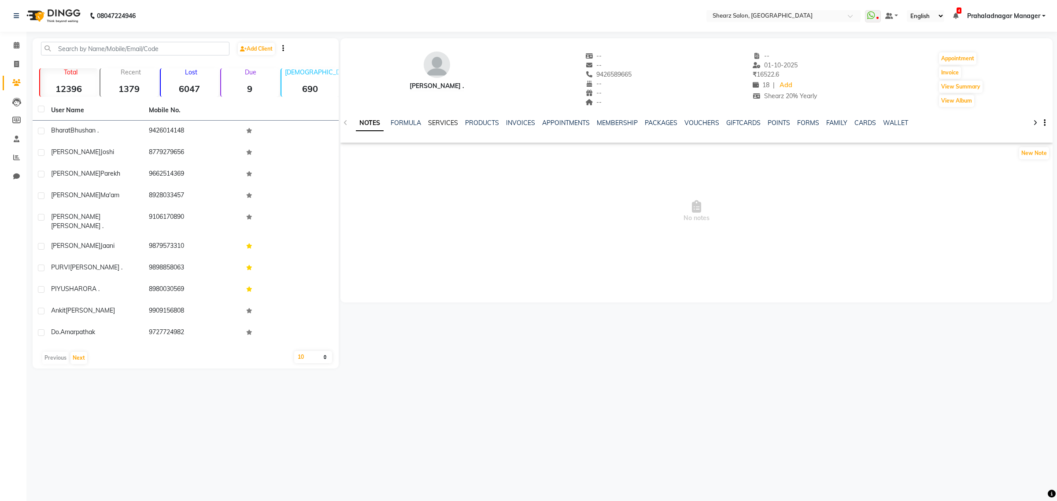
click at [443, 120] on link "SERVICES" at bounding box center [443, 123] width 30 height 8
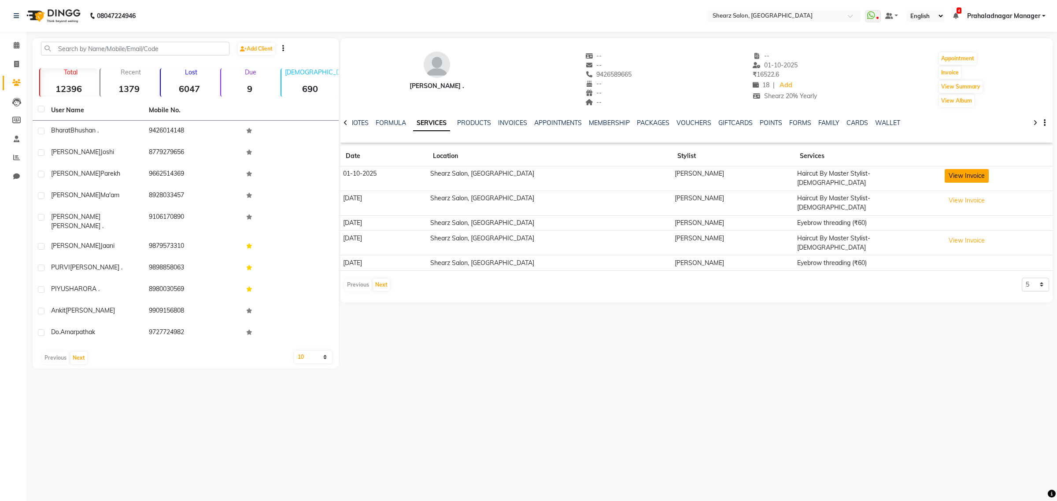
click at [967, 174] on button "View Invoice" at bounding box center [967, 176] width 44 height 14
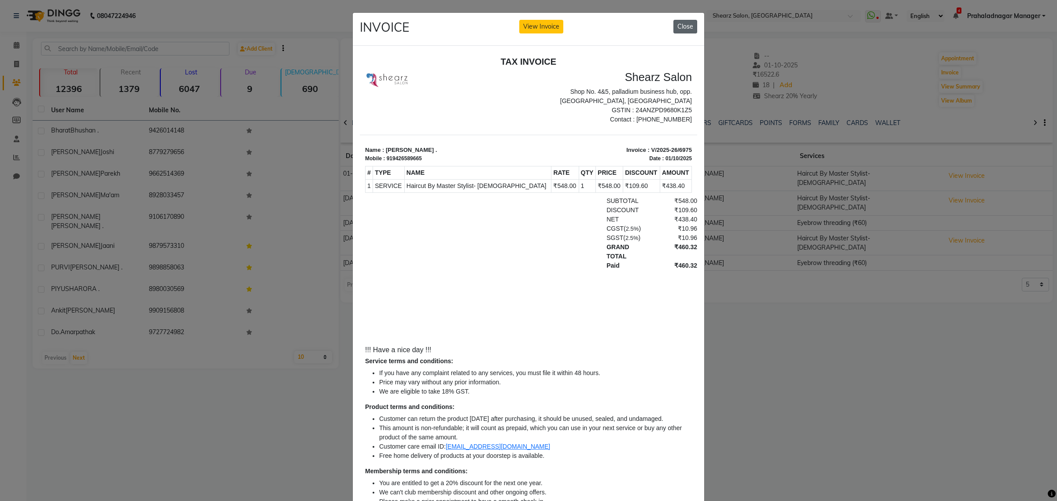
click at [680, 29] on button "Close" at bounding box center [686, 27] width 24 height 14
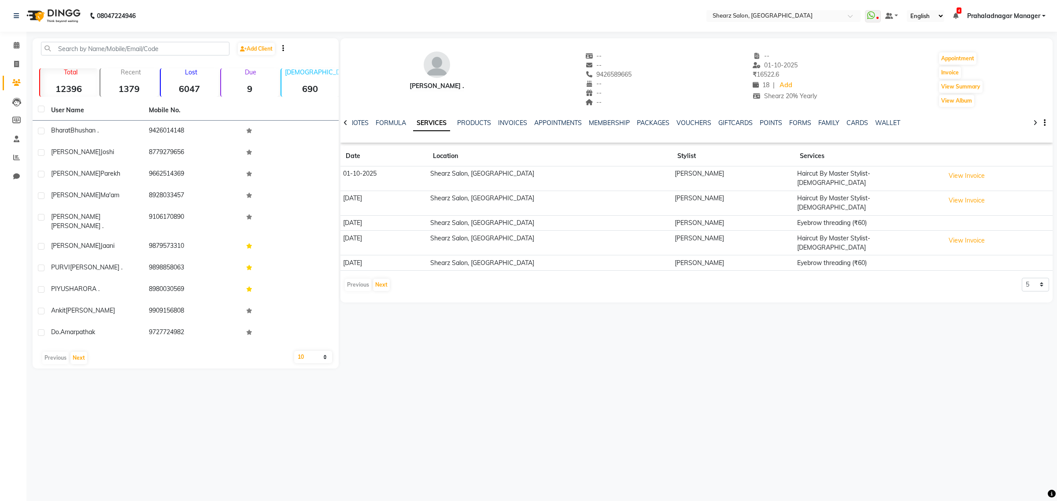
click at [434, 86] on div "Vidhi Khaitan ." at bounding box center [437, 86] width 55 height 9
drag, startPoint x: 631, startPoint y: 74, endPoint x: 595, endPoint y: 77, distance: 36.7
click at [595, 77] on div "Vidhi Khaitan . -- -- 9426589665 Mobile No. -- -- -- -- 01-10-2025 ₹ 16522.6 18…" at bounding box center [697, 75] width 712 height 65
copy span "9426589665"
click at [11, 62] on span at bounding box center [16, 64] width 15 height 10
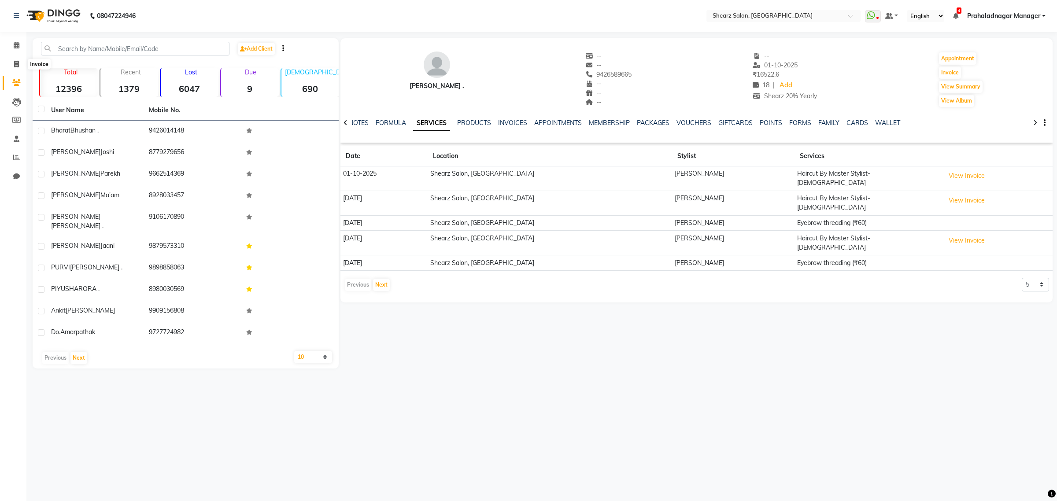
select select "8157"
select select "service"
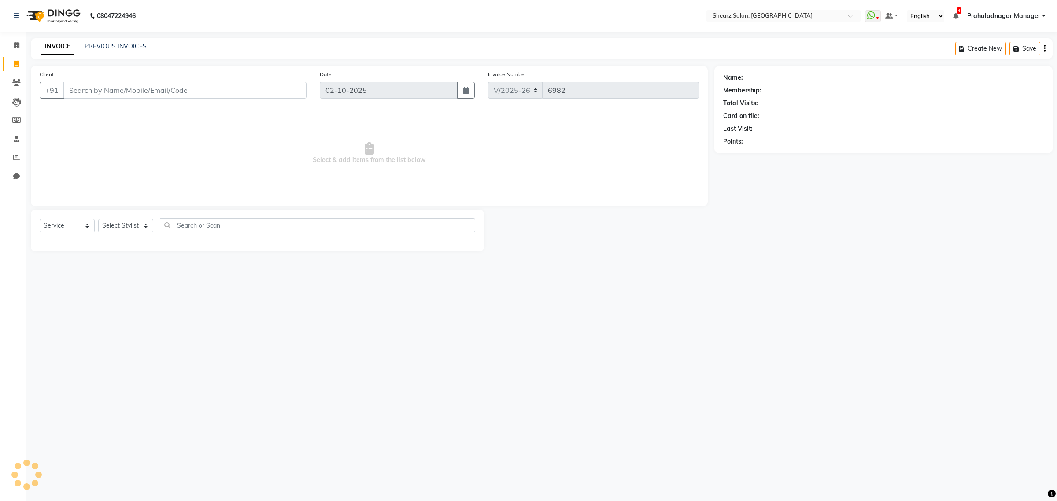
select select "77471"
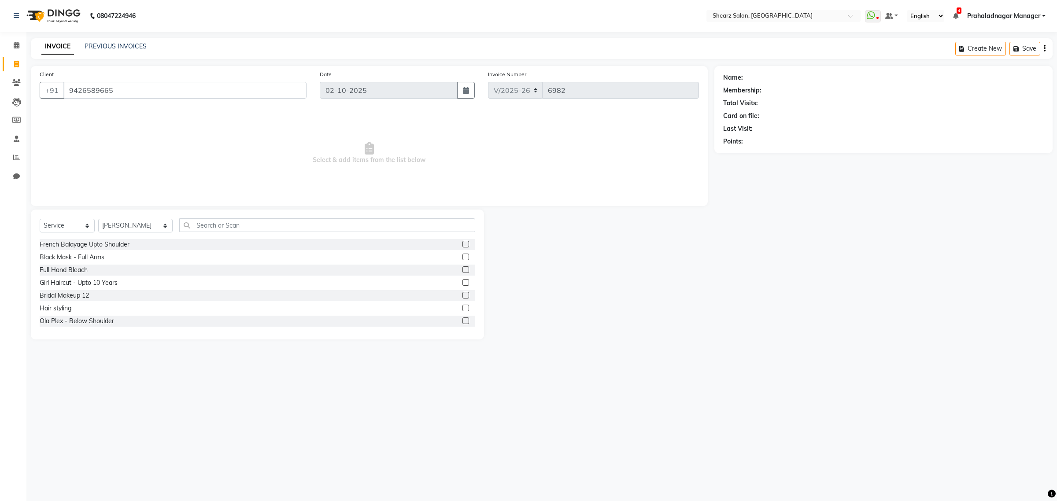
type input "9426589665"
select select "1: Object"
click at [91, 45] on link "PREVIOUS INVOICES" at bounding box center [116, 46] width 62 height 8
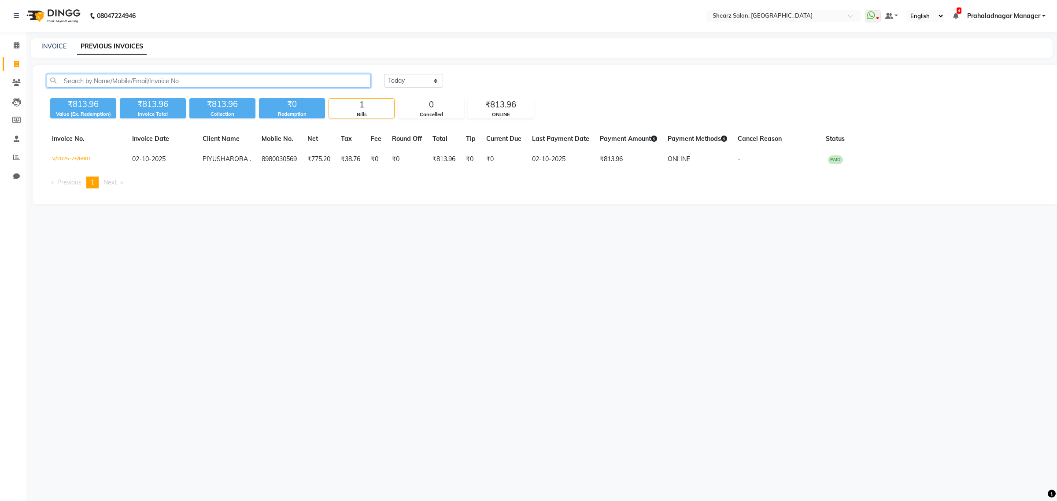
click at [153, 82] on input "text" at bounding box center [209, 81] width 324 height 14
paste input "9426589665"
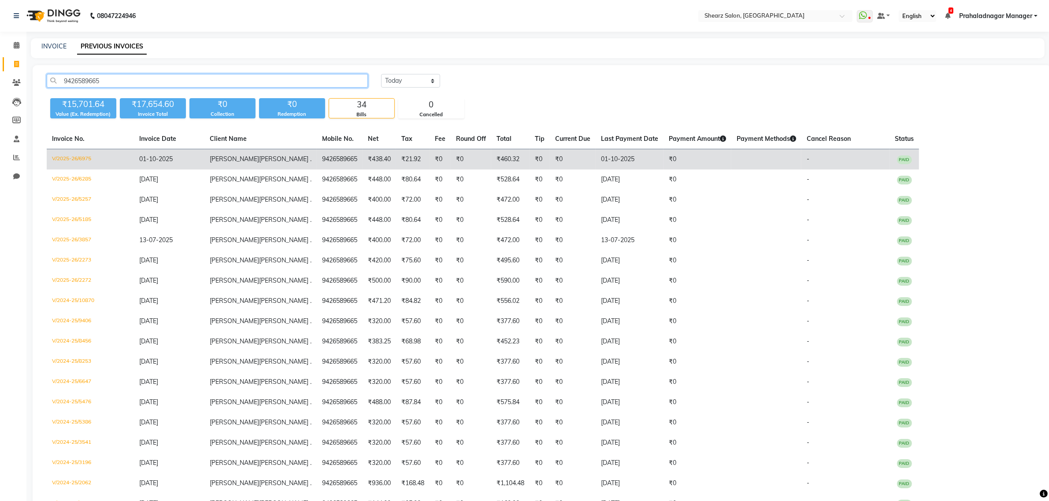
type input "9426589665"
click at [259, 160] on span "Khaitan ." at bounding box center [285, 159] width 52 height 8
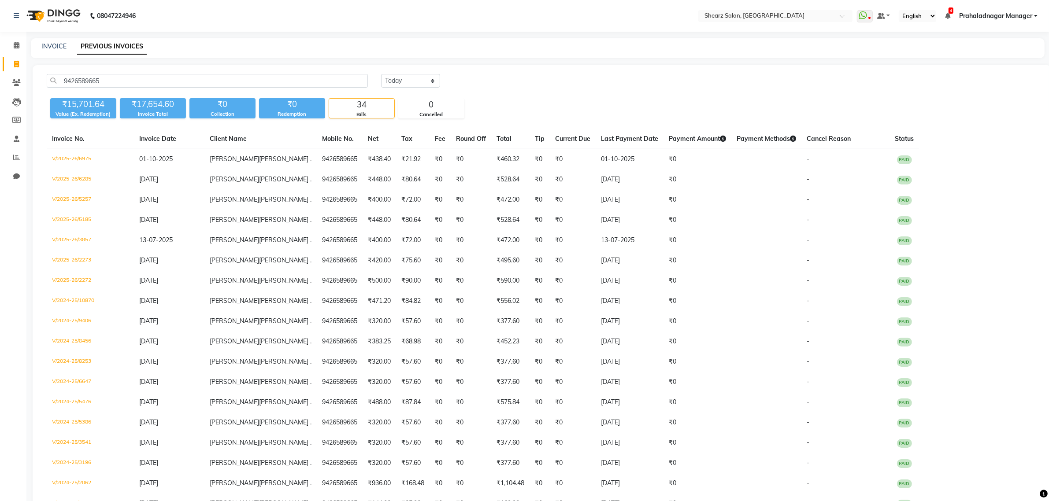
click at [14, 69] on link "Invoice" at bounding box center [13, 64] width 21 height 15
select select "service"
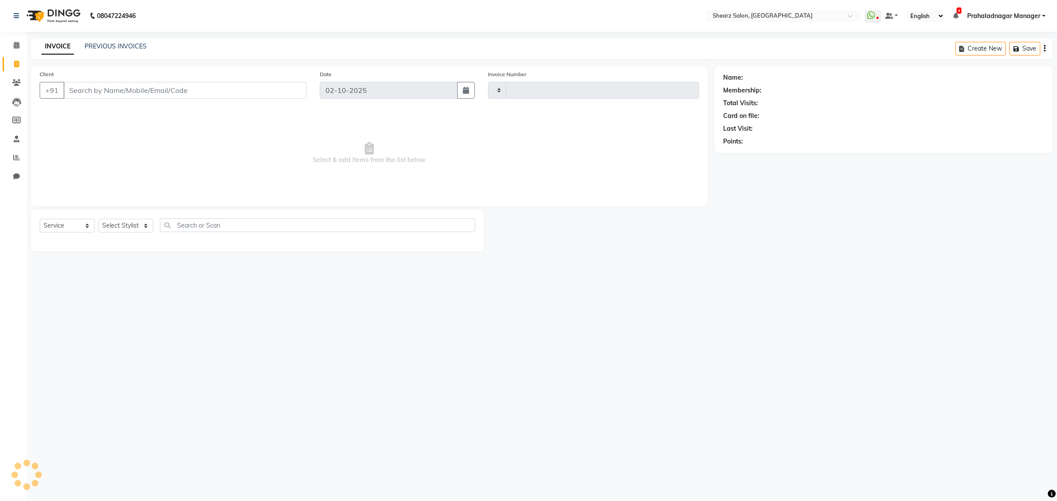
type input "6982"
select select "8157"
select select "77471"
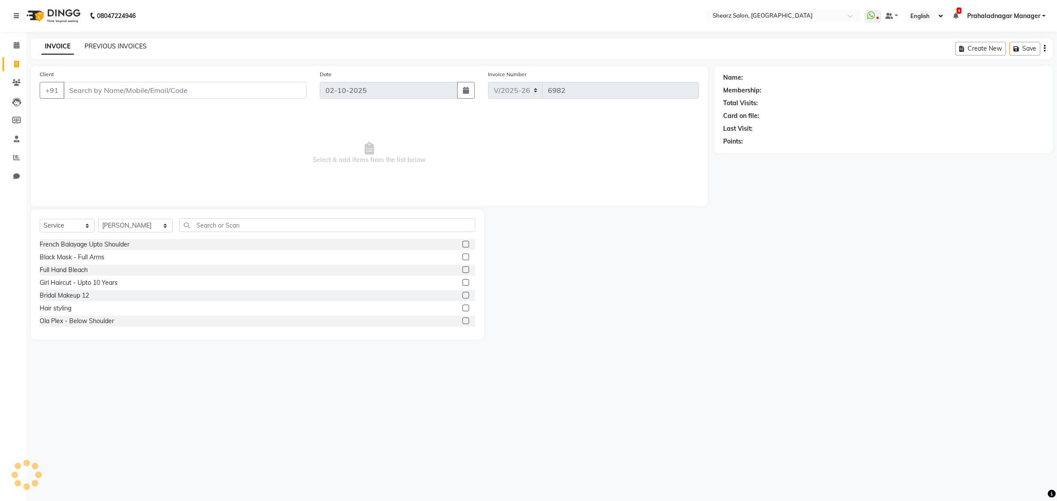
click at [93, 47] on link "PREVIOUS INVOICES" at bounding box center [116, 46] width 62 height 8
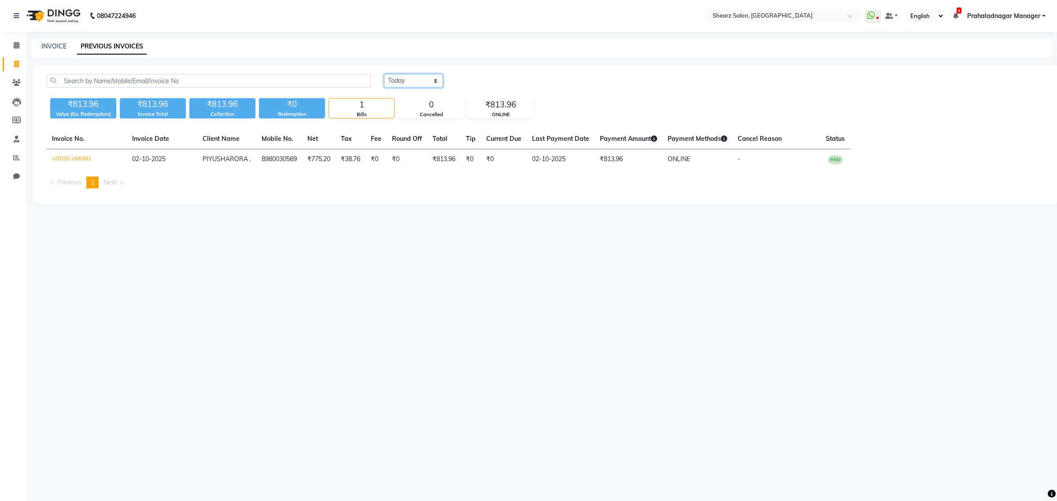
click at [415, 78] on select "Today Yesterday Custom Range" at bounding box center [413, 81] width 59 height 14
select select "yesterday"
click at [384, 74] on select "Today Yesterday Custom Range" at bounding box center [413, 81] width 59 height 14
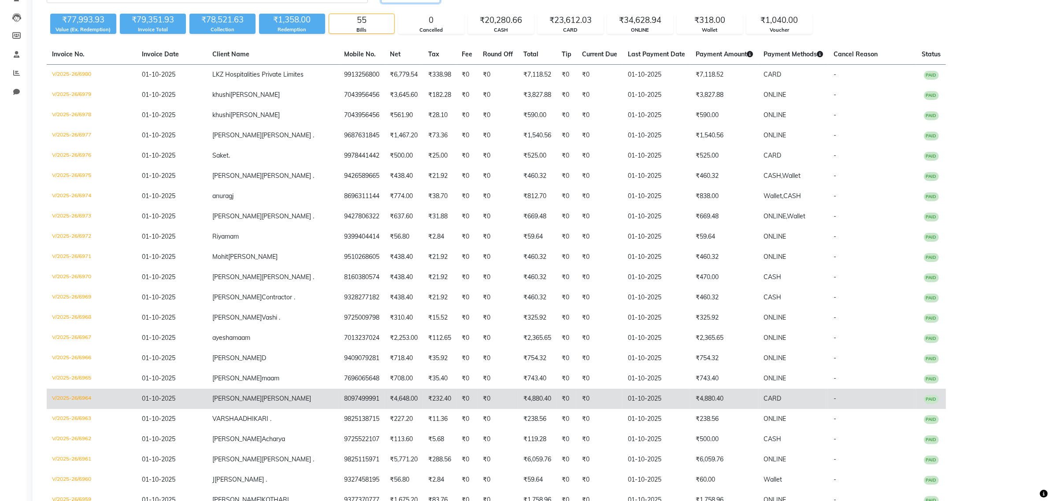
scroll to position [76, 0]
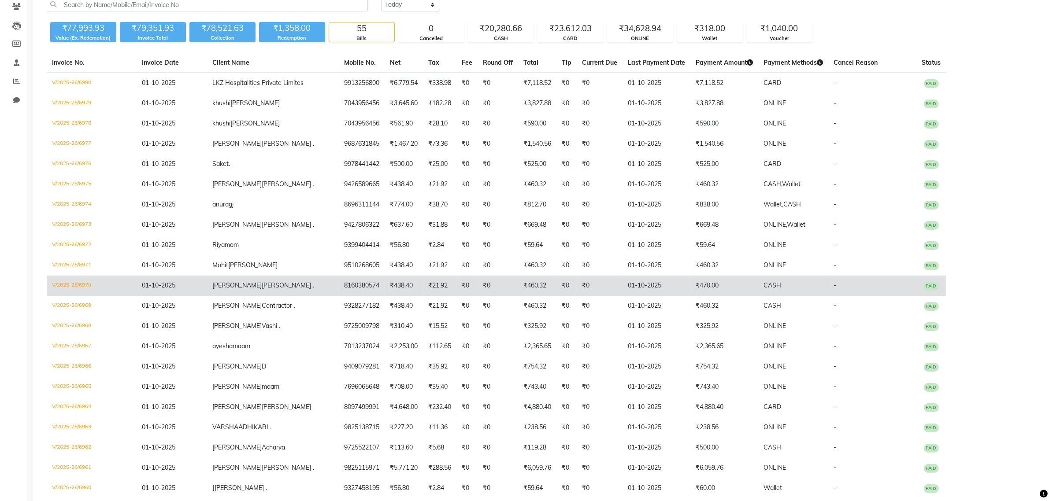
click at [691, 287] on td "₹470.00" at bounding box center [724, 286] width 68 height 20
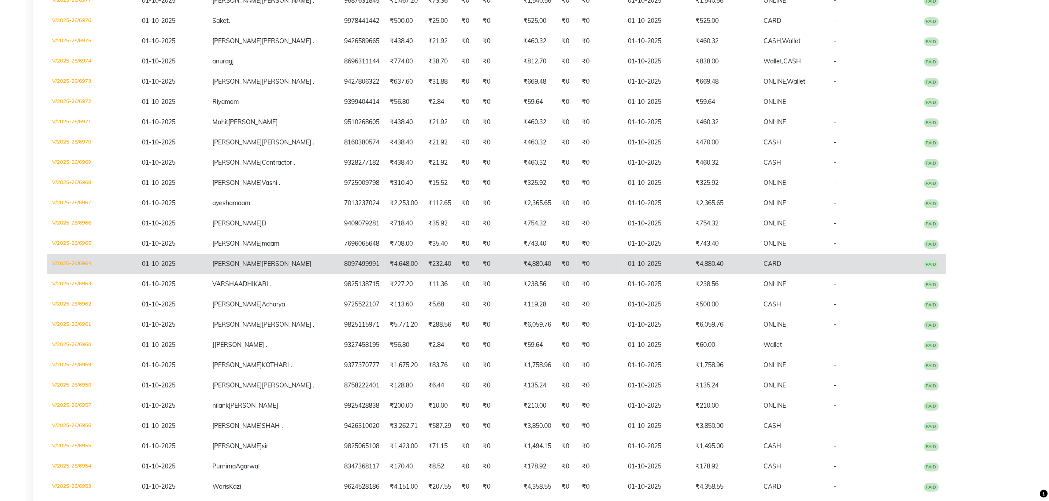
scroll to position [220, 0]
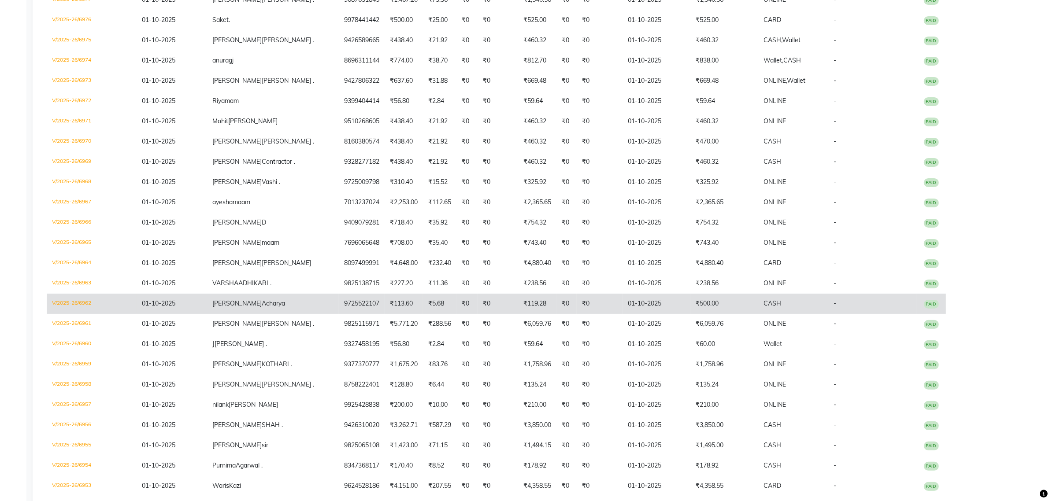
click at [304, 294] on td "Kinjal Acharya" at bounding box center [273, 304] width 132 height 20
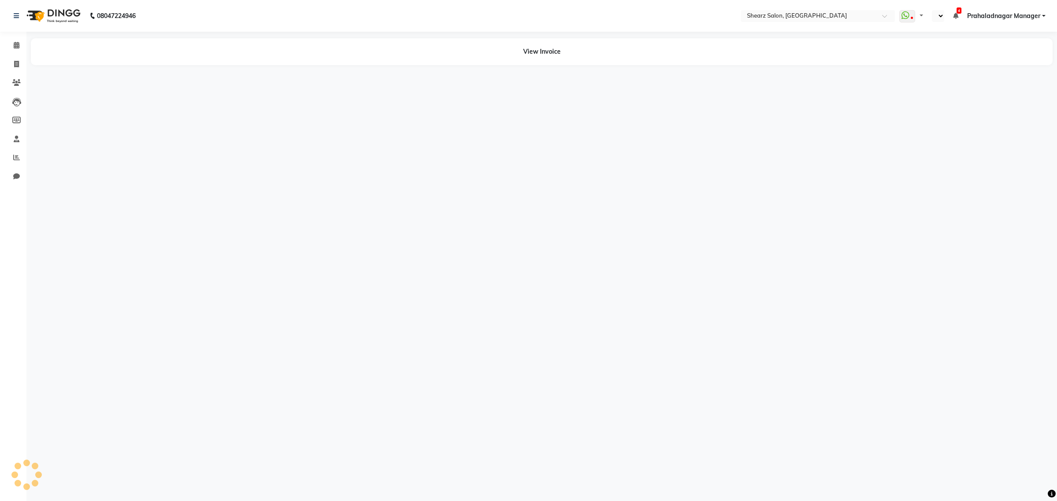
select select "en"
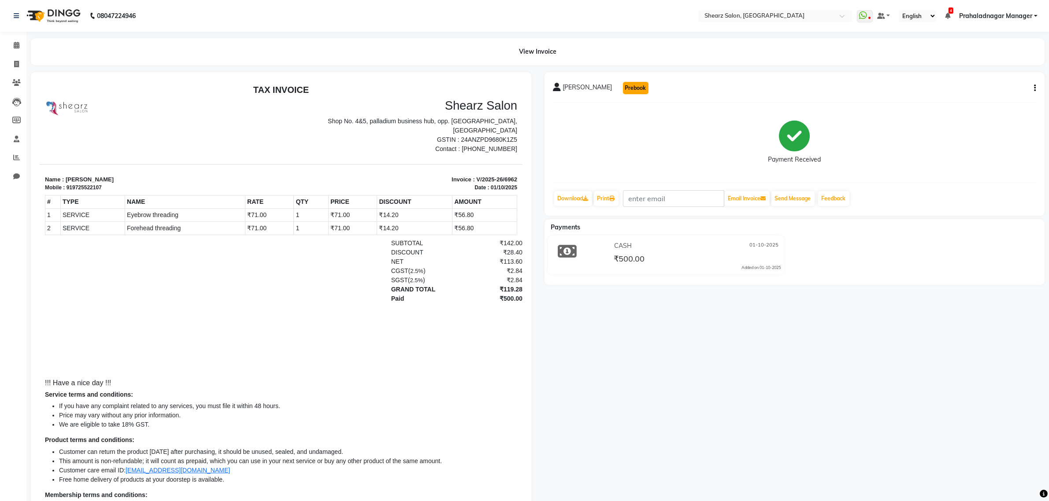
click at [628, 85] on button "Prebook" at bounding box center [636, 88] width 26 height 12
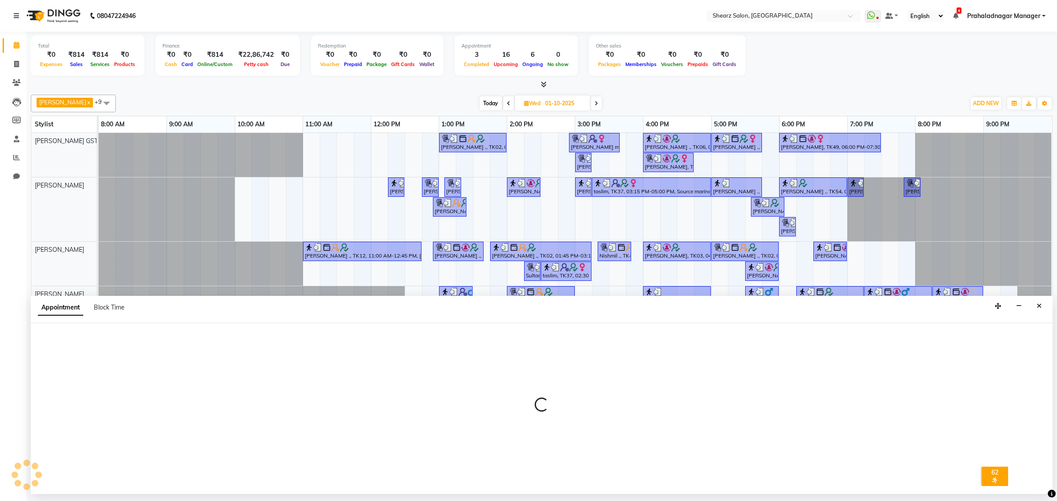
type input "02-10-2025"
select select "77479"
select select "540"
select select "tentative"
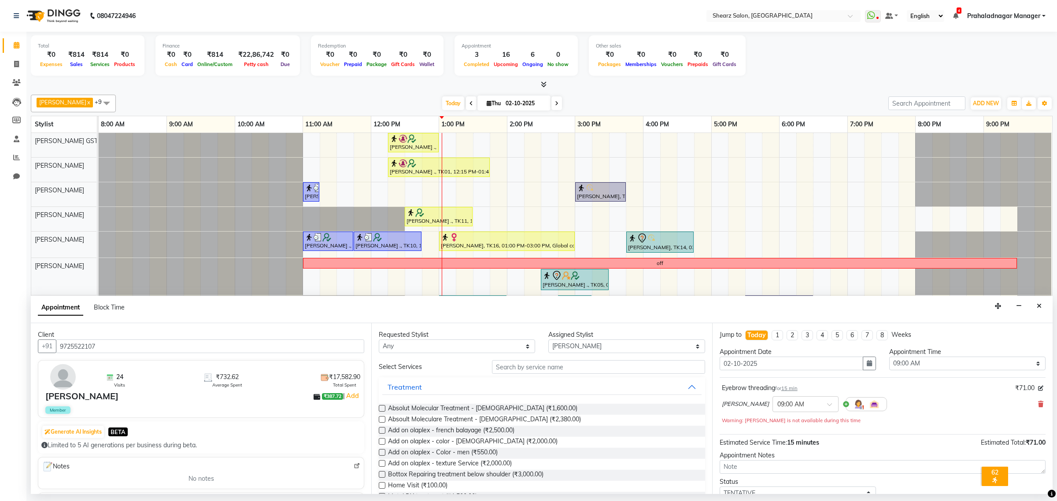
click at [354, 465] on img at bounding box center [357, 466] width 7 height 7
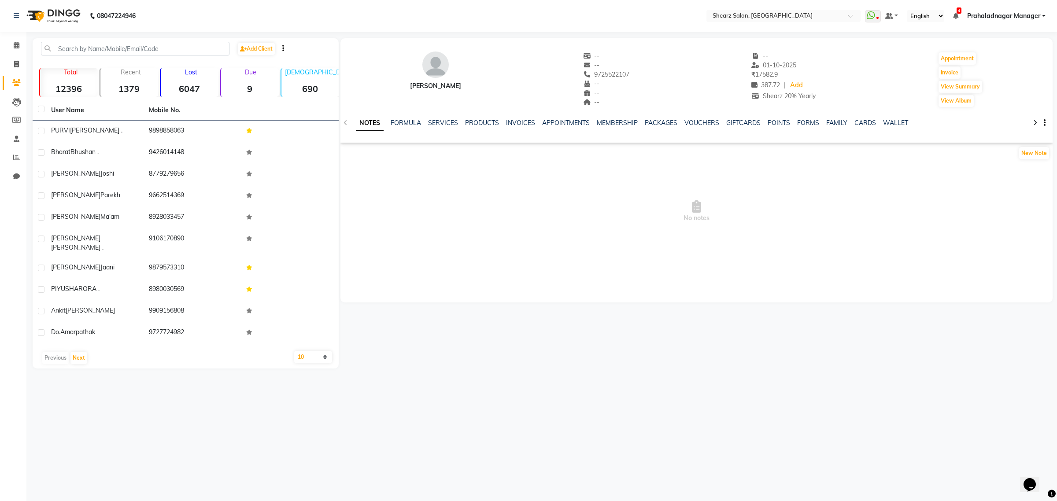
click at [439, 119] on div "SERVICES" at bounding box center [443, 123] width 30 height 9
click at [444, 122] on link "SERVICES" at bounding box center [443, 123] width 30 height 8
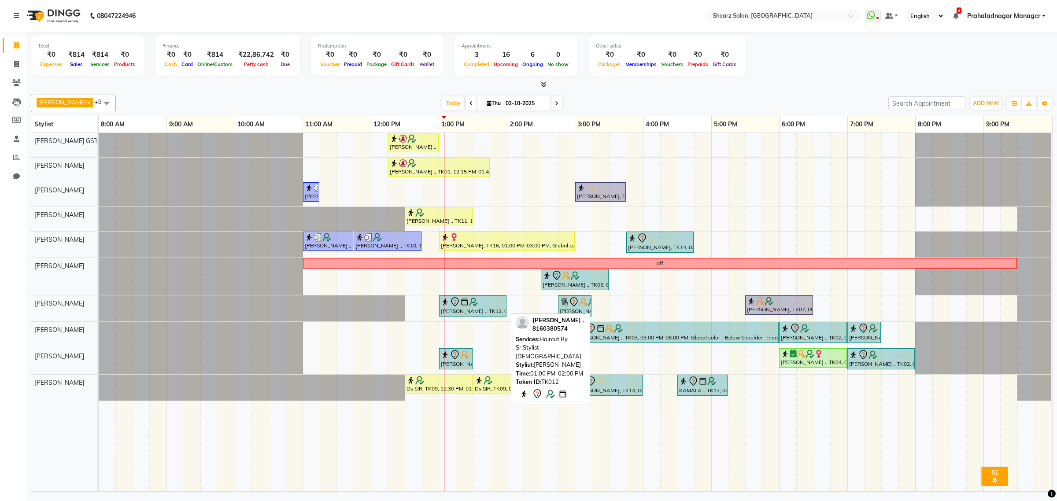
click at [491, 309] on div "[PERSON_NAME] ., TK12, 01:00 PM-02:00 PM, Haircut By Sr.Stylist - [DEMOGRAPHIC_…" at bounding box center [473, 306] width 66 height 19
select select "7"
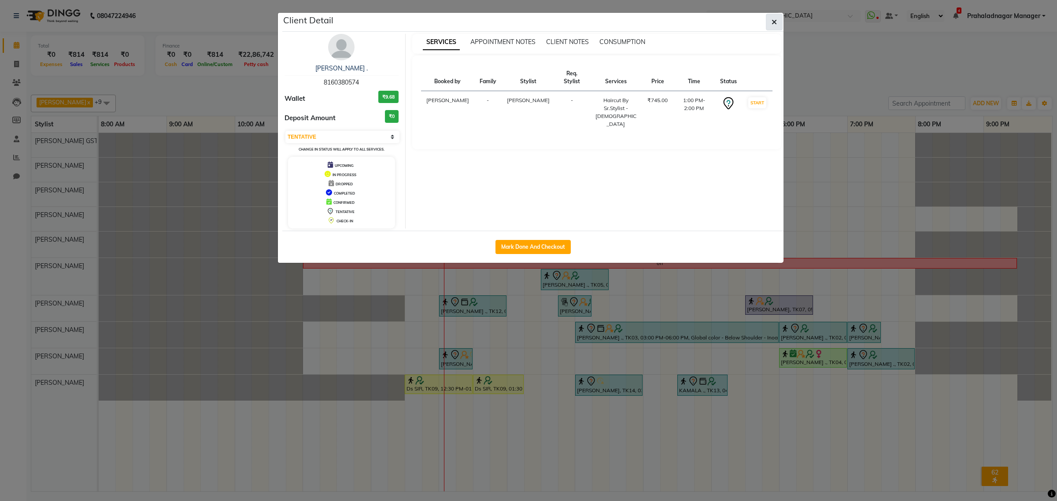
click at [778, 19] on button "button" at bounding box center [774, 22] width 17 height 17
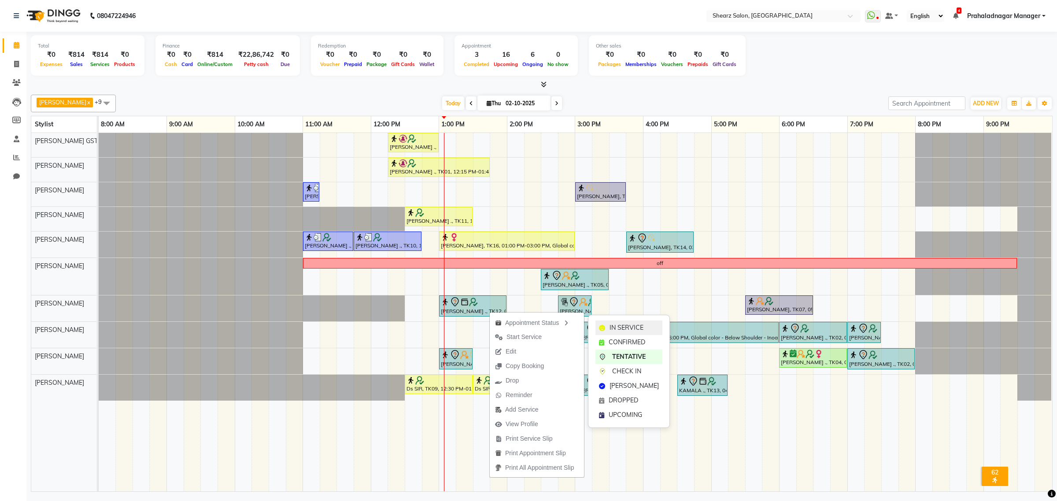
click at [618, 324] on span "IN SERVICE" at bounding box center [627, 327] width 34 height 9
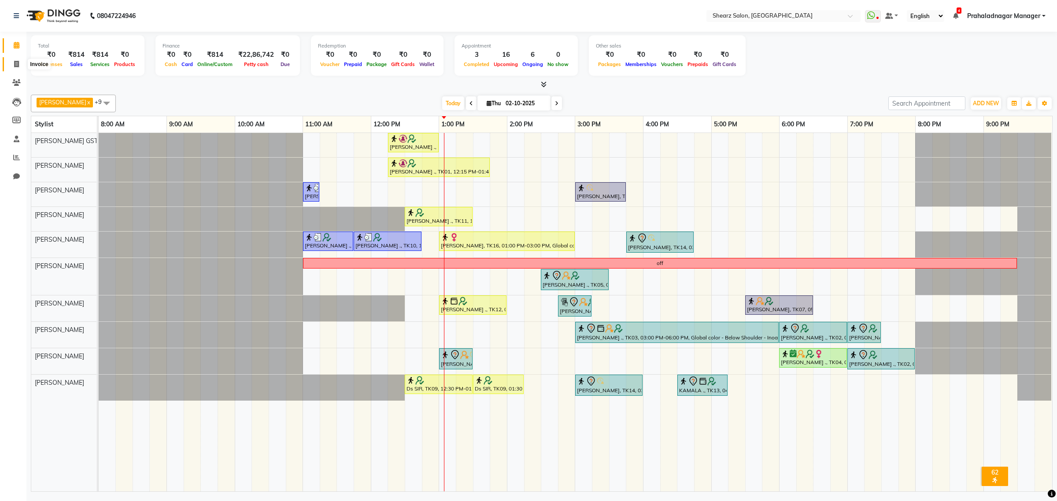
click at [15, 67] on icon at bounding box center [16, 64] width 5 height 7
select select "service"
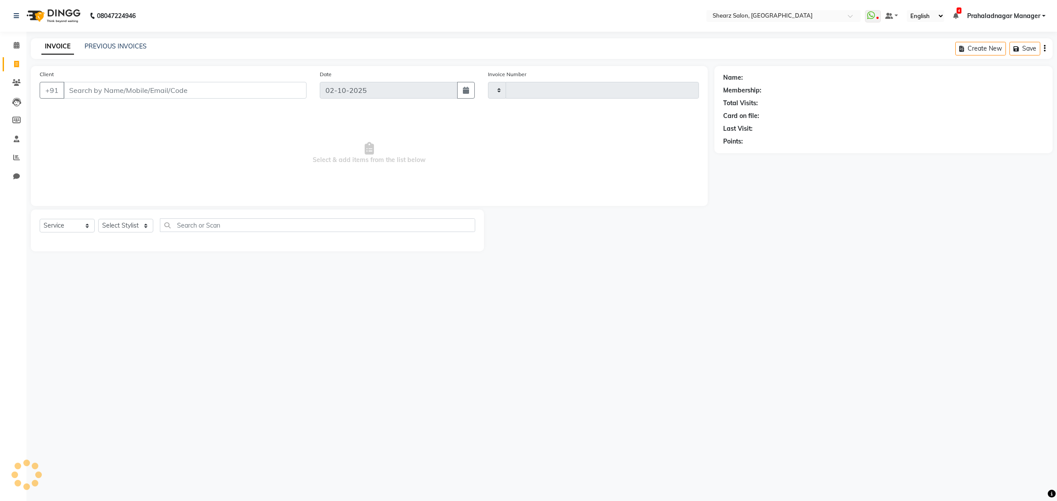
type input "6982"
select select "8157"
select select "77471"
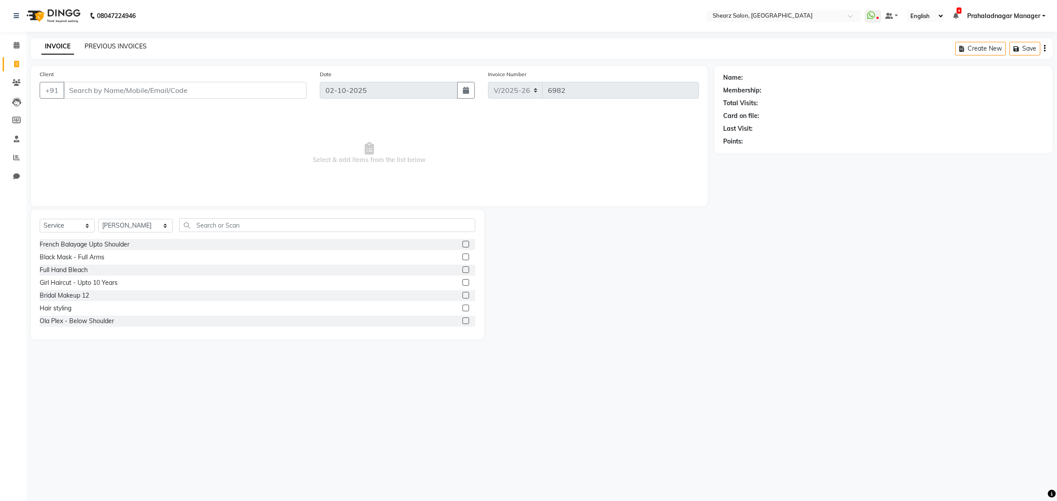
click at [110, 45] on link "PREVIOUS INVOICES" at bounding box center [116, 46] width 62 height 8
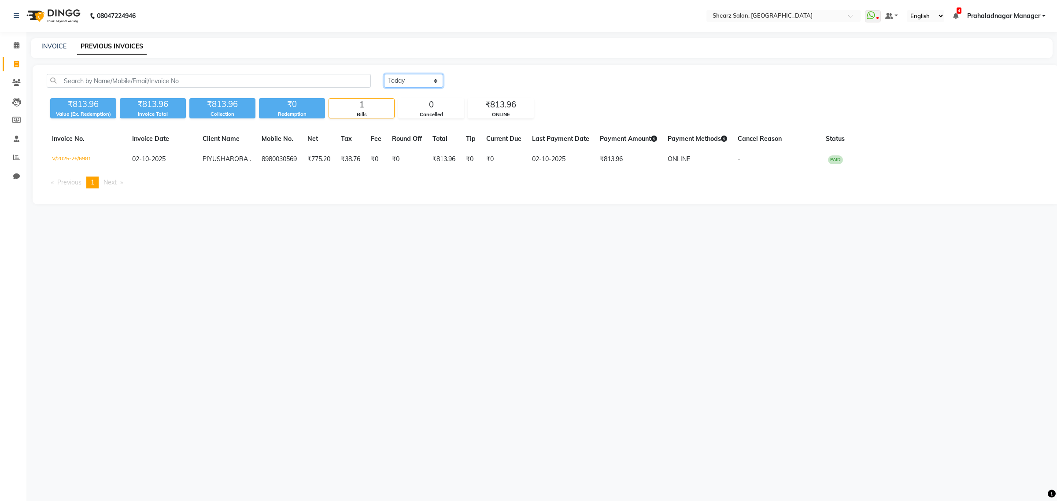
click at [399, 85] on select "Today Yesterday Custom Range" at bounding box center [413, 81] width 59 height 14
select select "yesterday"
click at [384, 74] on select "Today Yesterday Custom Range" at bounding box center [413, 81] width 59 height 14
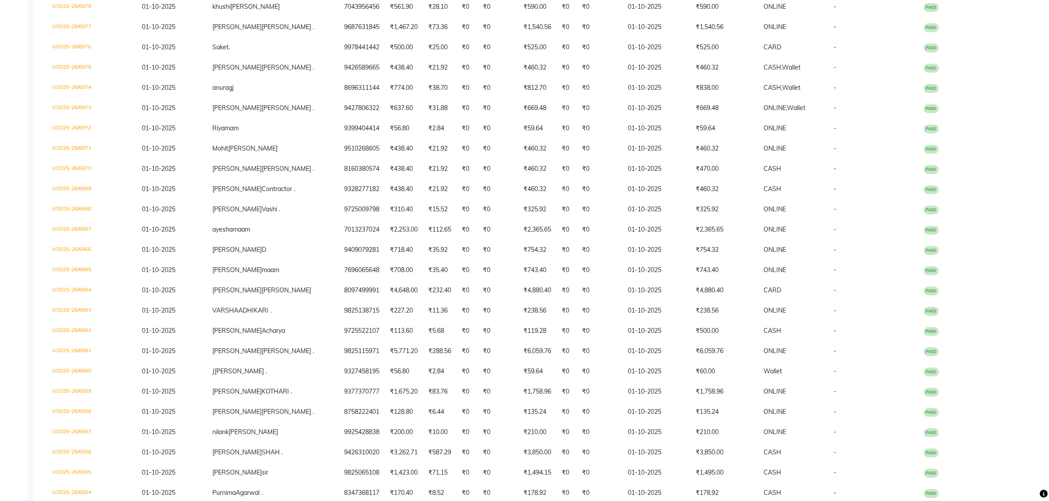
scroll to position [110, 0]
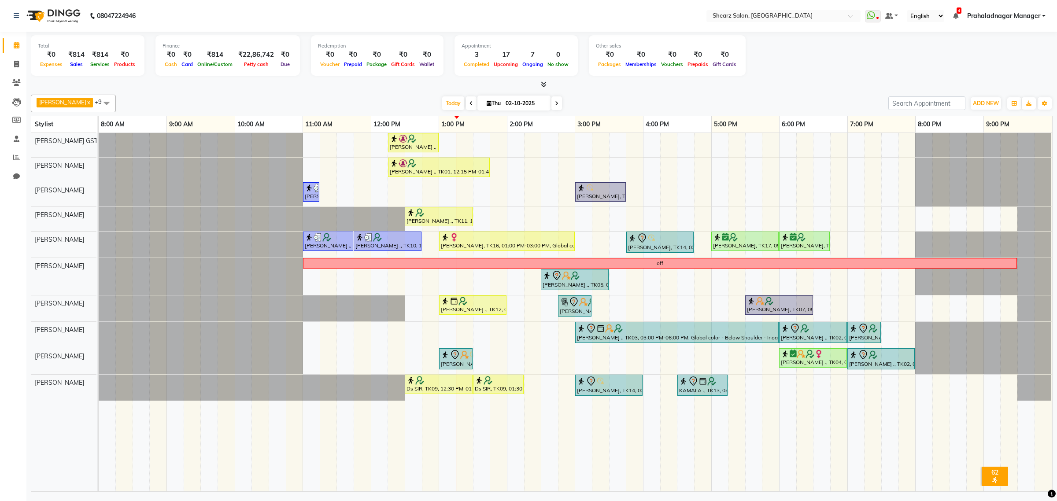
click at [98, 102] on span at bounding box center [107, 103] width 18 height 17
click at [61, 189] on div "[PERSON_NAME]" at bounding box center [73, 183] width 75 height 9
checkbox input "true"
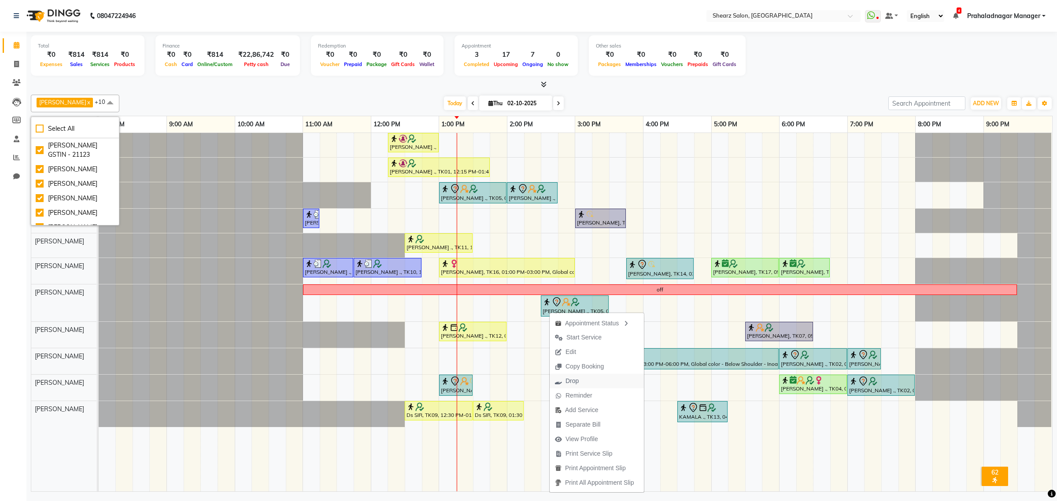
drag, startPoint x: 586, startPoint y: 382, endPoint x: 607, endPoint y: 384, distance: 20.8
click at [607, 384] on button "Drop" at bounding box center [597, 381] width 94 height 15
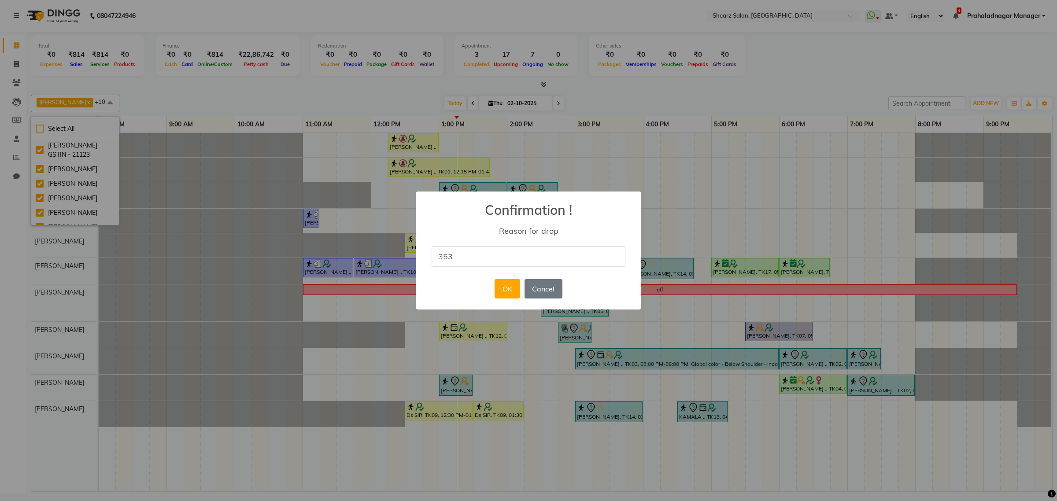
type input "353"
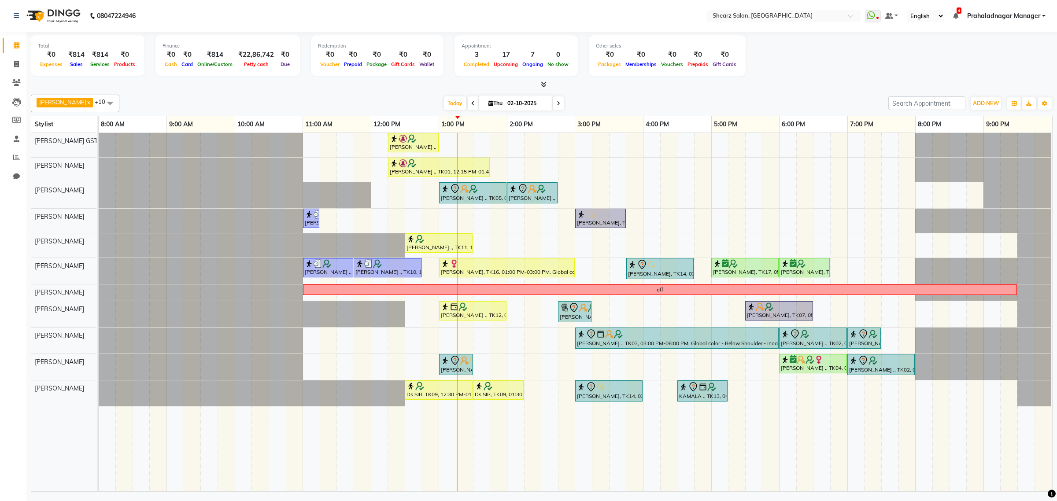
click at [101, 102] on span at bounding box center [110, 103] width 18 height 17
click at [58, 148] on div "[PERSON_NAME]" at bounding box center [75, 145] width 79 height 9
checkbox input "false"
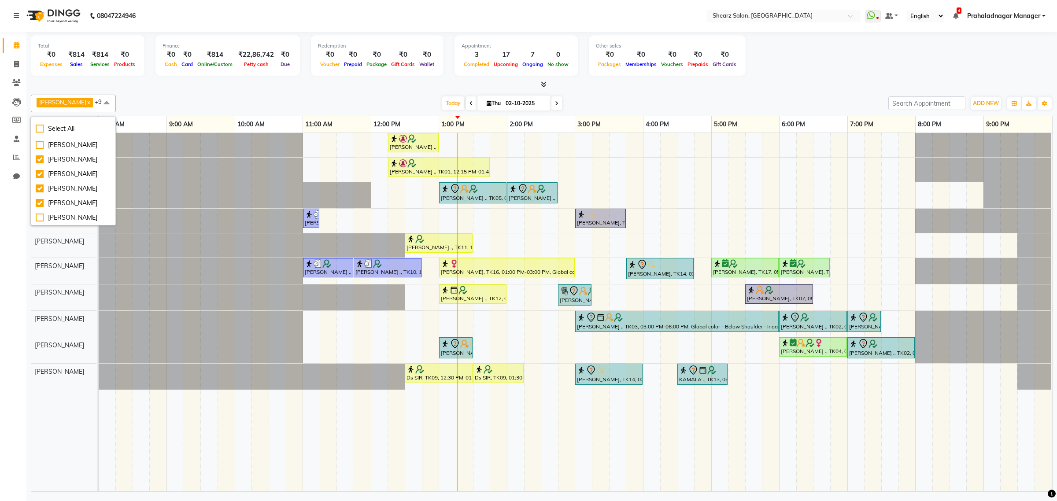
click at [99, 166] on div at bounding box center [99, 170] width 0 height 24
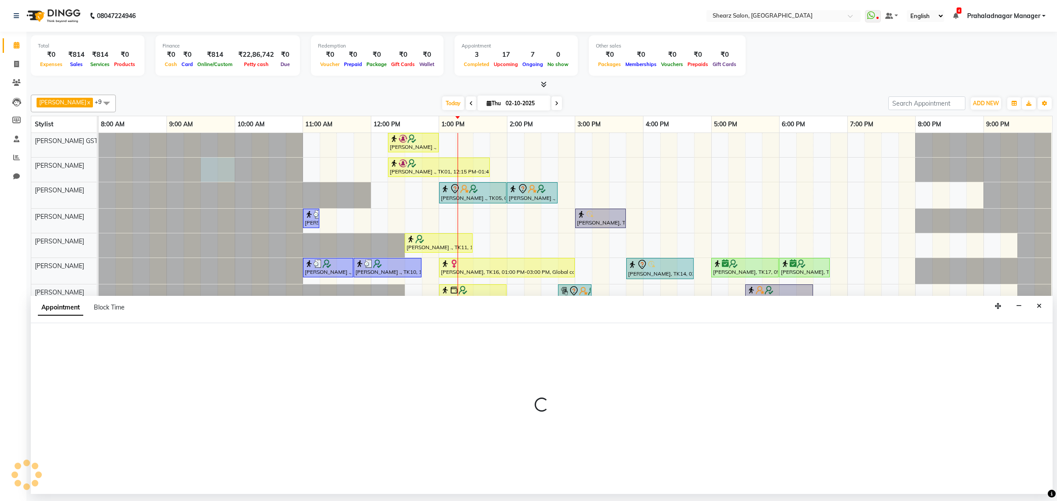
select select "77468"
select select "tentative"
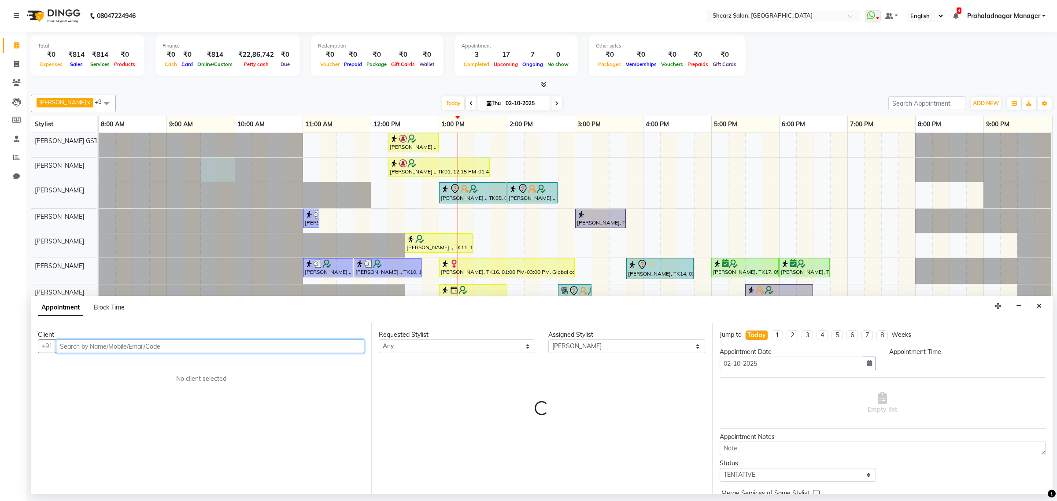
select select "570"
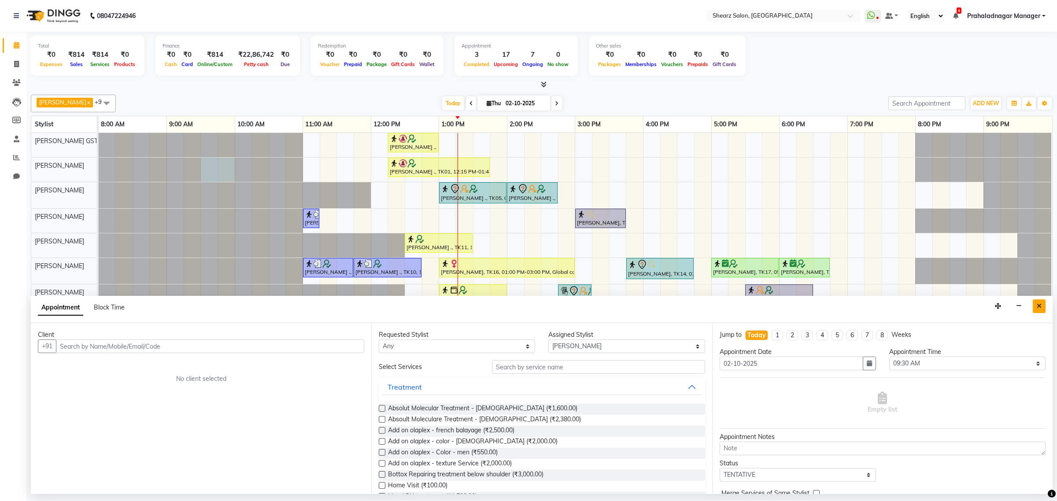
click at [1041, 300] on button "Close" at bounding box center [1039, 307] width 13 height 14
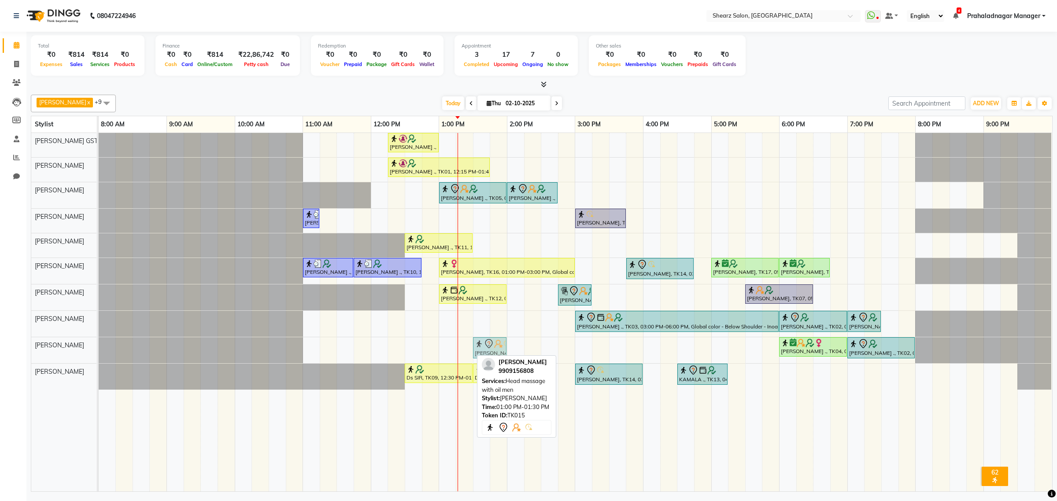
drag, startPoint x: 449, startPoint y: 349, endPoint x: 476, endPoint y: 349, distance: 27.8
click at [99, 349] on div "Ankit Patel, TK15, 01:00 PM-01:30 PM, Head massage with oil men JIGNA ., TK04, …" at bounding box center [99, 350] width 0 height 26
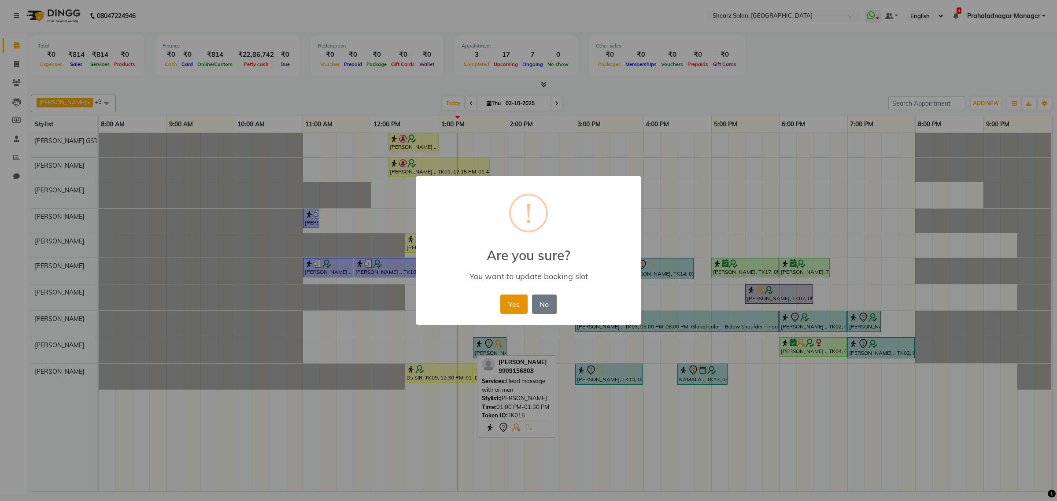
click at [519, 299] on button "Yes" at bounding box center [514, 304] width 27 height 19
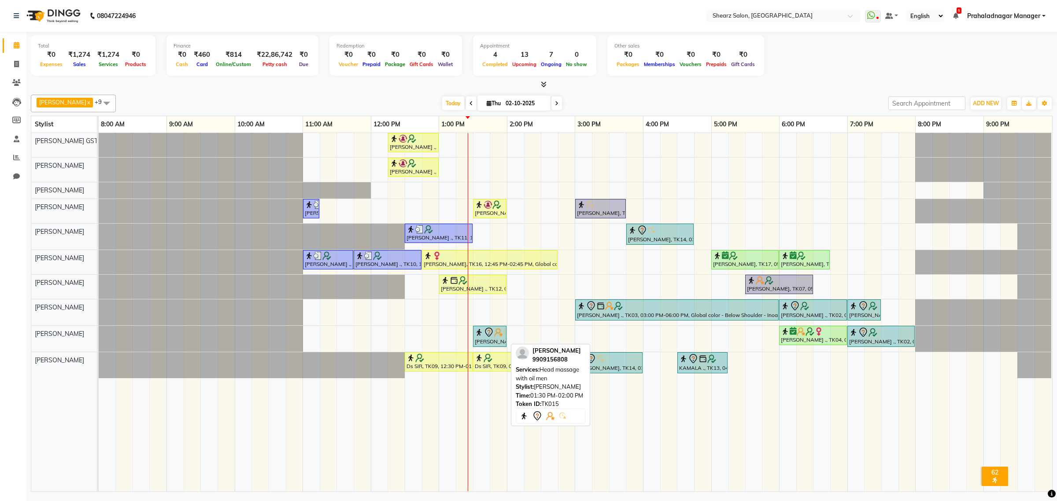
click at [491, 330] on icon at bounding box center [488, 332] width 7 height 9
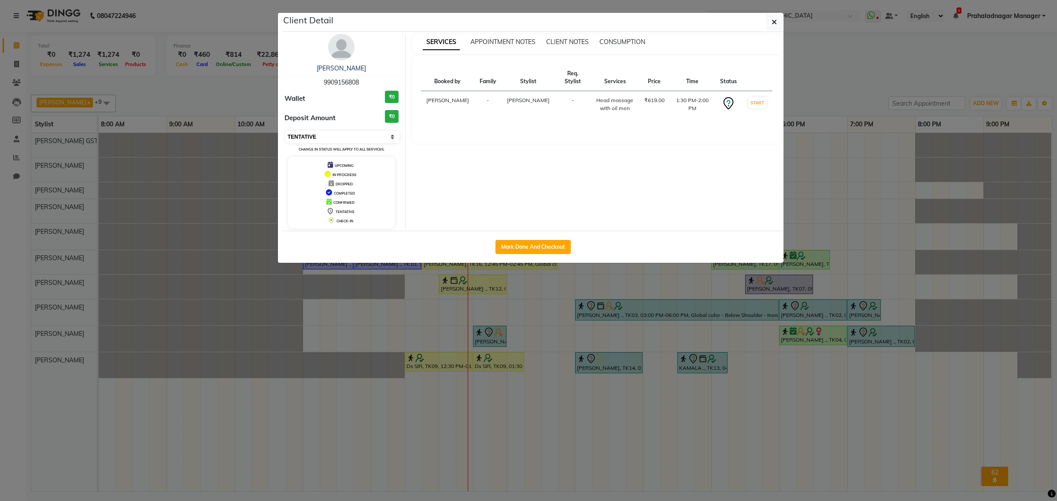
click at [346, 132] on select "Select IN SERVICE CONFIRMED TENTATIVE CHECK IN MARK DONE DROPPED UPCOMING" at bounding box center [343, 137] width 114 height 12
select select "1"
click at [286, 131] on select "Select IN SERVICE CONFIRMED TENTATIVE CHECK IN MARK DONE DROPPED UPCOMING" at bounding box center [343, 137] width 114 height 12
click at [775, 22] on icon "button" at bounding box center [774, 22] width 5 height 7
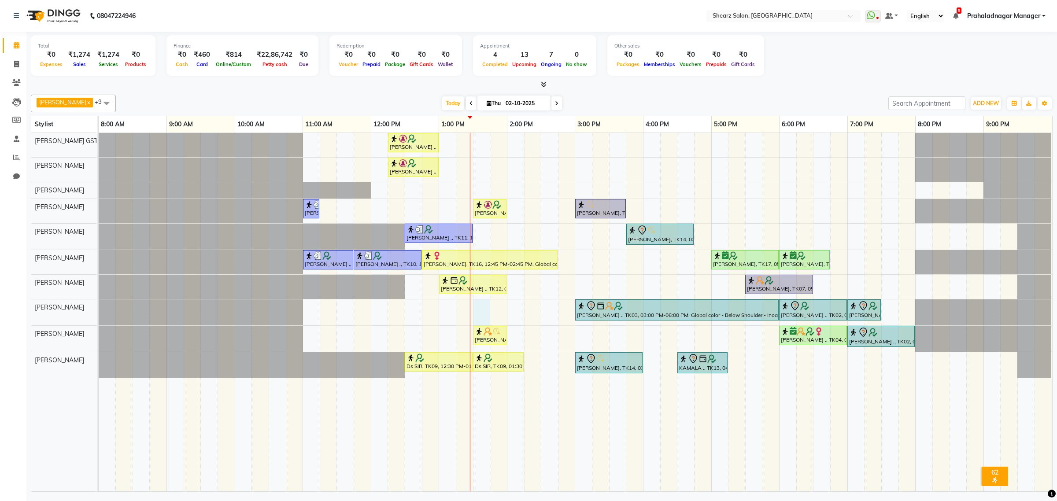
click at [484, 312] on div "[PERSON_NAME] ., TK01, 12:15 PM-01:00 PM, Eyebrow threading,Chin stripless (₹13…" at bounding box center [576, 312] width 954 height 359
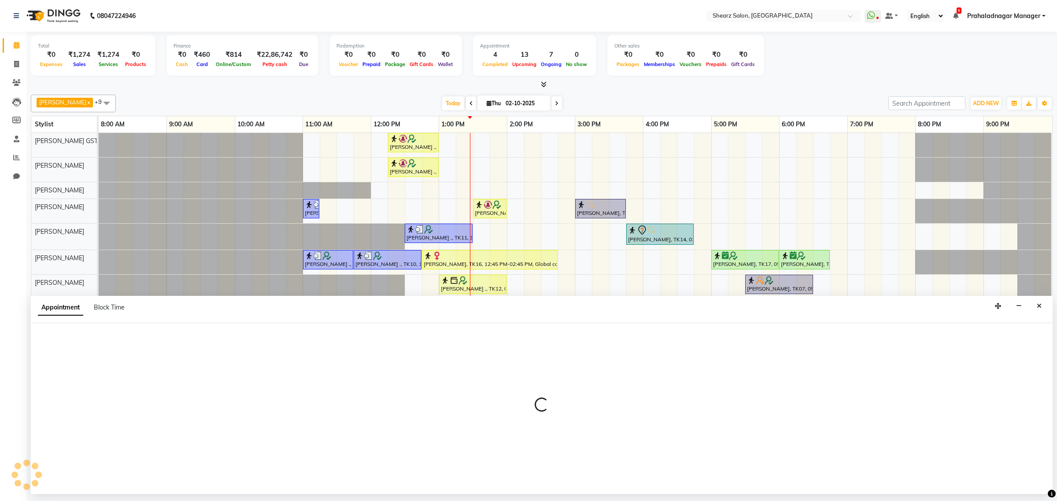
select select "77440"
select select "tentative"
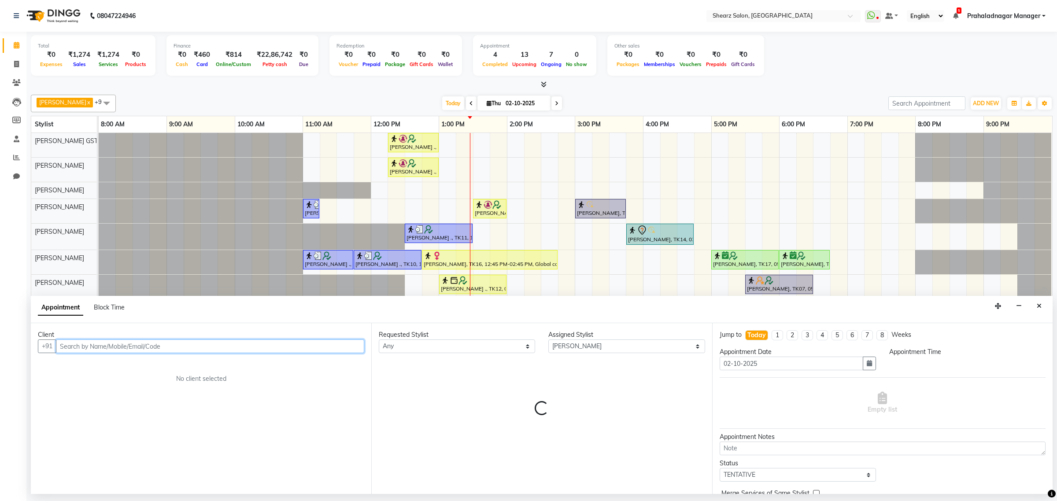
select select "810"
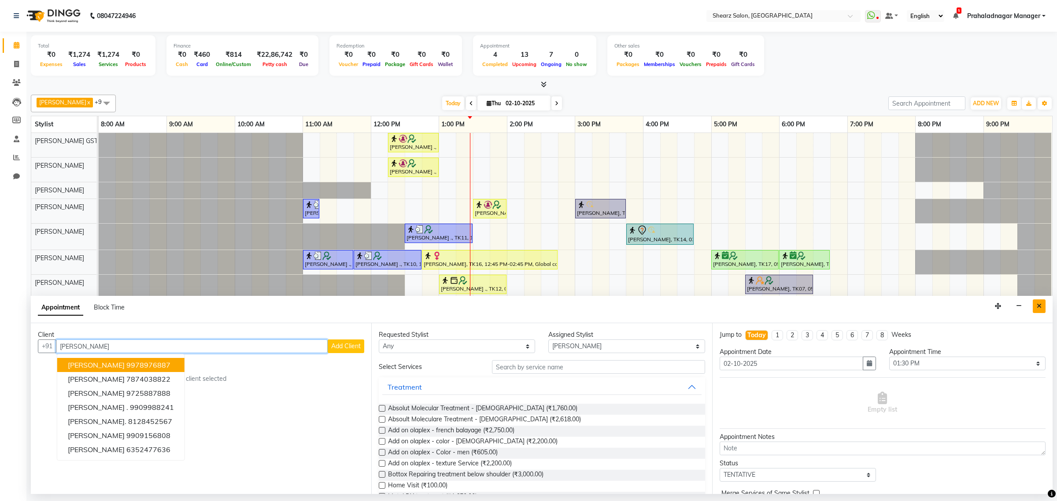
type input "[PERSON_NAME]"
click at [1039, 303] on icon "Close" at bounding box center [1039, 306] width 5 height 6
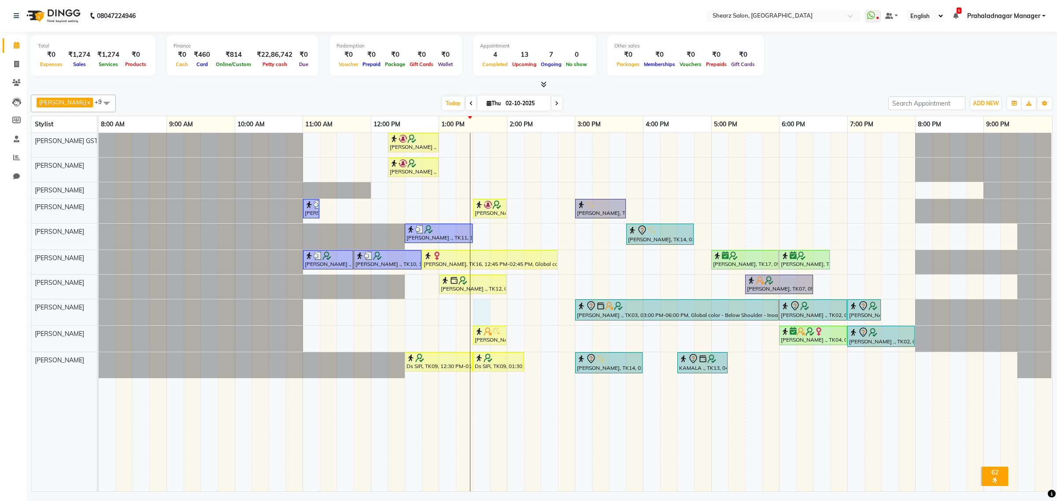
click at [476, 314] on div "[PERSON_NAME] ., TK01, 12:15 PM-01:00 PM, Eyebrow threading,Chin stripless (₹13…" at bounding box center [576, 312] width 954 height 359
select select "77440"
select select "810"
select select "tentative"
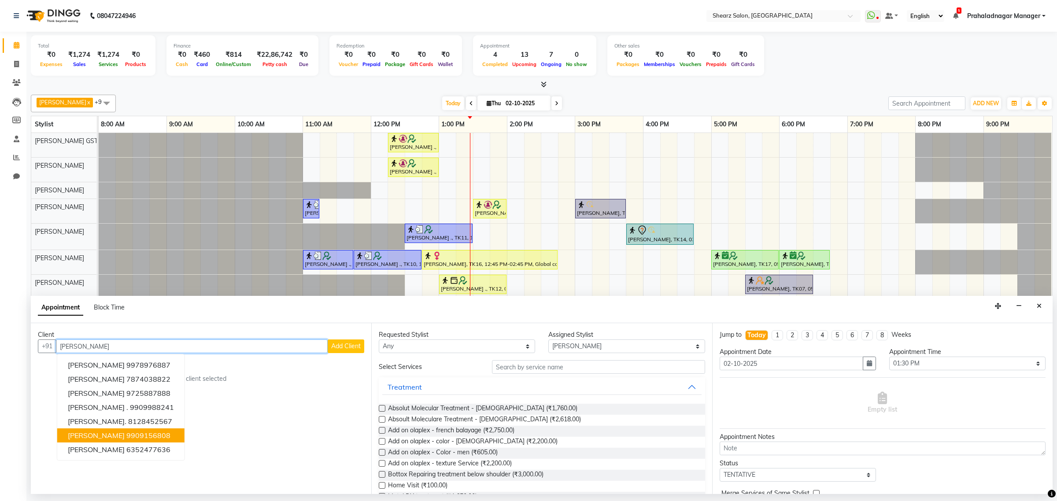
click at [102, 434] on span "[PERSON_NAME]" at bounding box center [96, 435] width 57 height 9
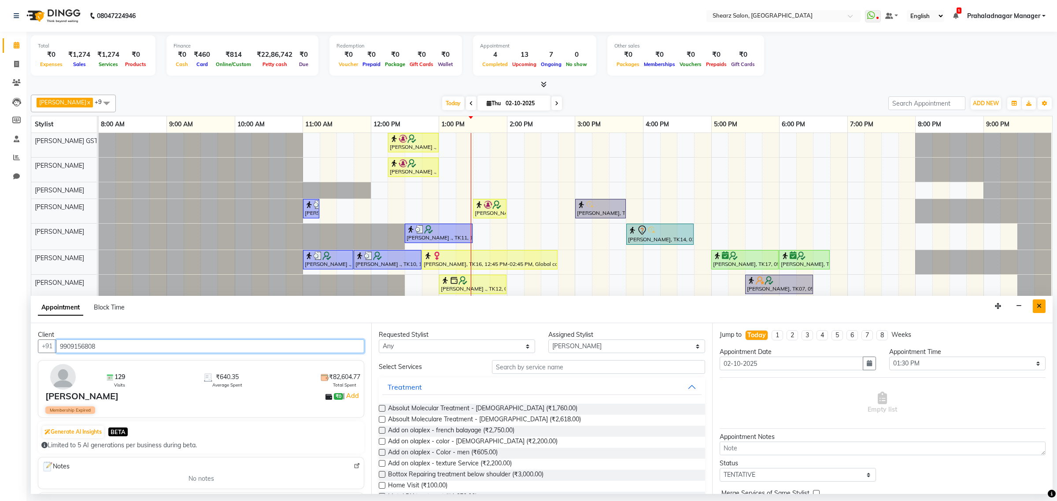
type input "9909156808"
click at [1038, 304] on icon "Close" at bounding box center [1039, 306] width 5 height 6
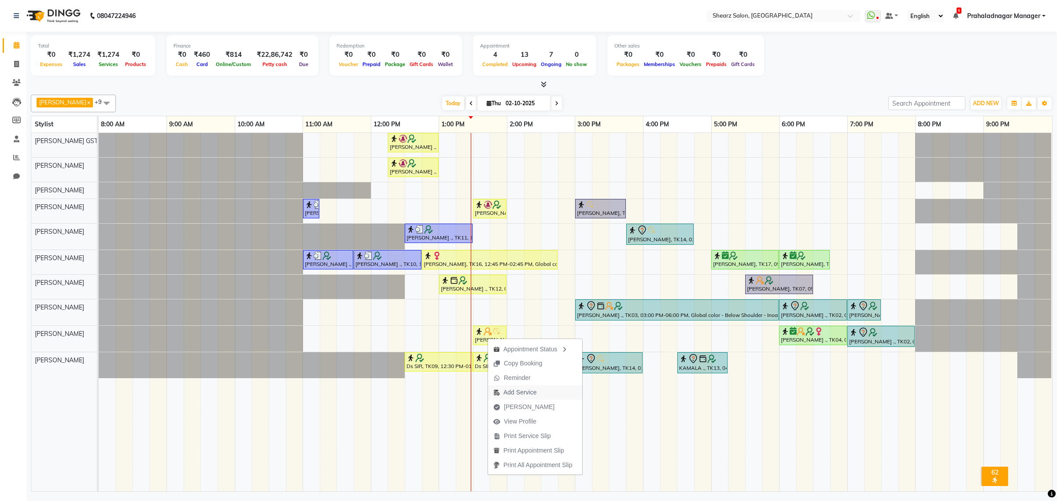
click at [530, 391] on span "Add Service" at bounding box center [520, 392] width 33 height 9
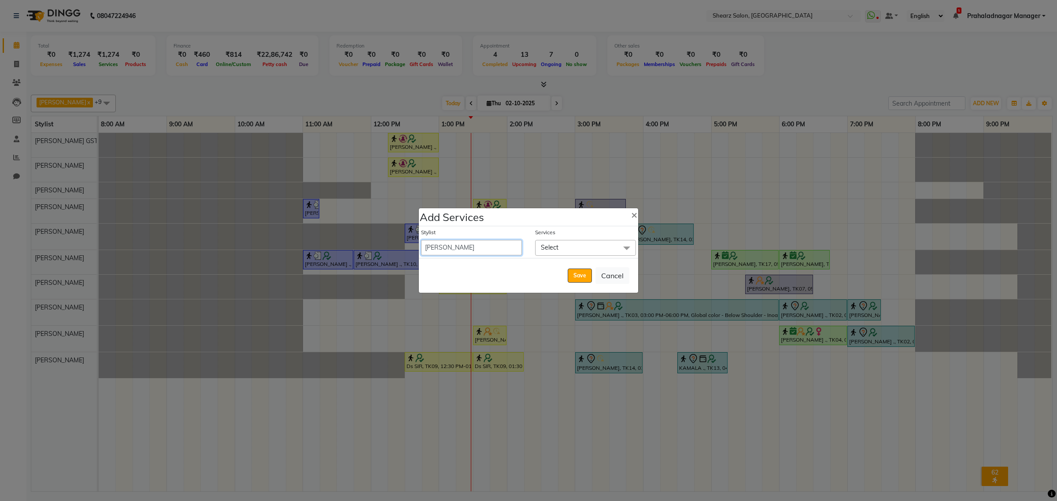
click at [470, 246] on select "Admin A General [PERSON_NAME] Asha Chavariya [PERSON_NAME] Center 1_mgr mgr [PE…" at bounding box center [471, 247] width 101 height 15
select select "77440"
click at [421, 240] on select "Admin A General [PERSON_NAME] Asha Chavariya [PERSON_NAME] Center 1_mgr mgr [PE…" at bounding box center [471, 247] width 101 height 15
select select "840"
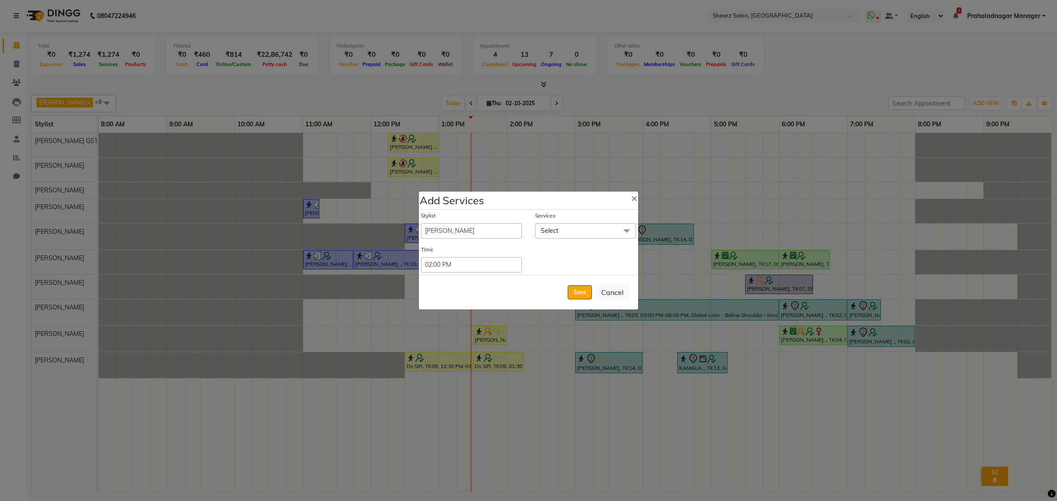
click at [602, 234] on span "Select" at bounding box center [585, 230] width 101 height 15
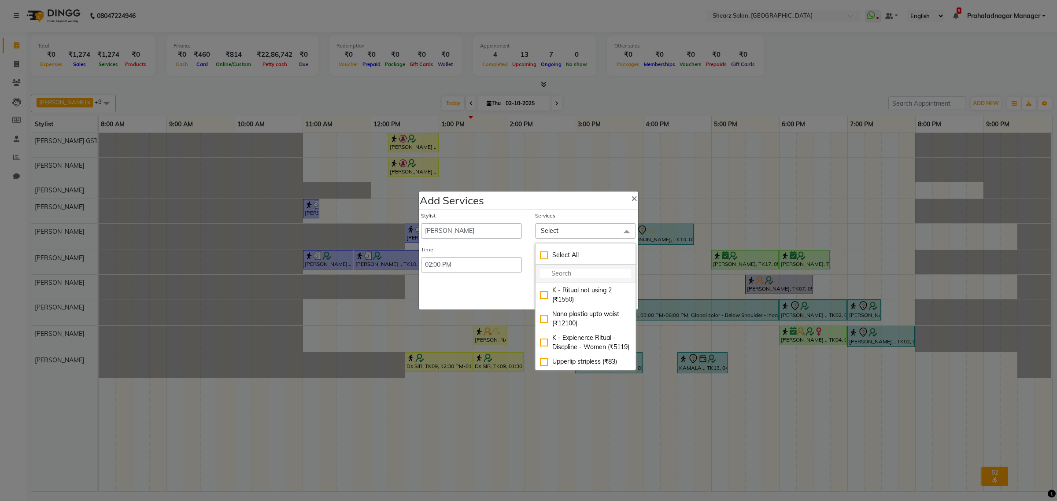
click at [569, 275] on input "multiselect-search" at bounding box center [585, 273] width 91 height 9
type input "dinesh"
click at [563, 343] on div "Men Haircut with Mr.Dinesh (₹976)" at bounding box center [585, 343] width 91 height 19
checkbox input "true"
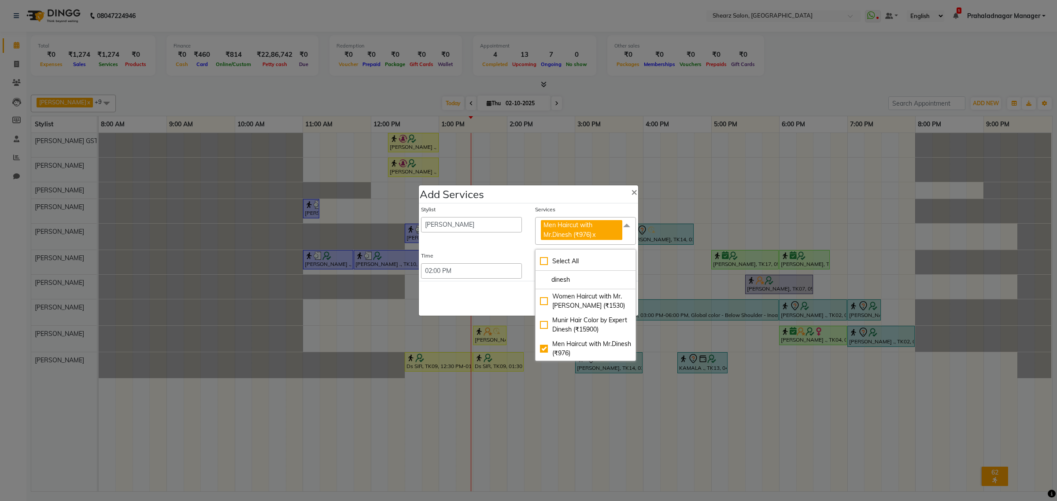
click at [499, 297] on div "Save Cancel" at bounding box center [528, 298] width 219 height 35
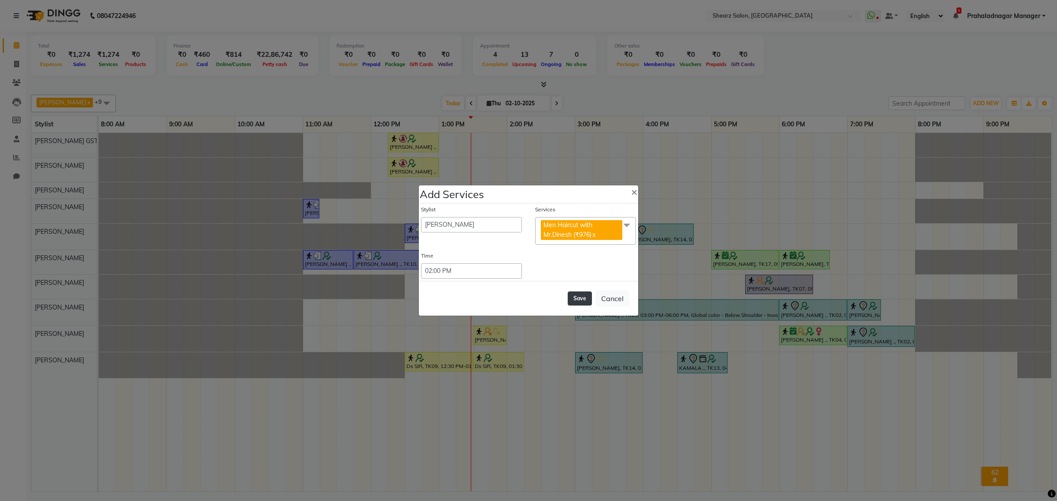
click at [578, 298] on button "Save" at bounding box center [580, 299] width 24 height 14
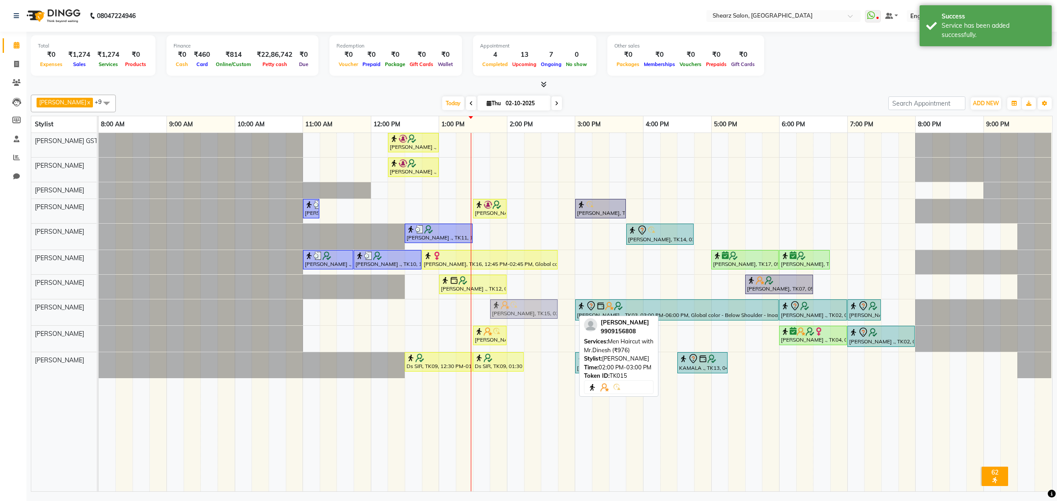
drag, startPoint x: 531, startPoint y: 315, endPoint x: 436, endPoint y: 313, distance: 95.2
click at [99, 311] on div "[PERSON_NAME], TK15, 02:00 PM-03:00 PM, Men Haircut with Mr.Dinesh (₹976) [PERS…" at bounding box center [99, 313] width 0 height 26
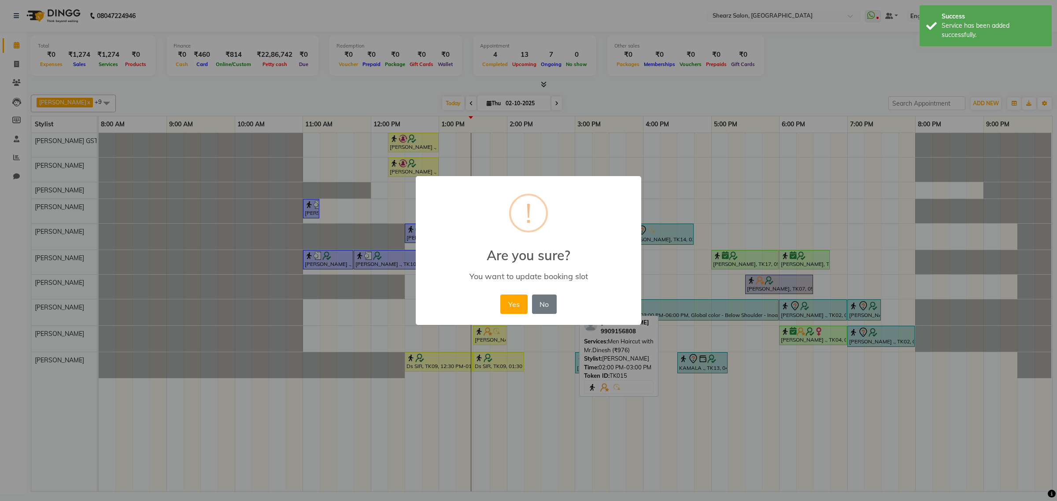
drag, startPoint x: 424, startPoint y: 318, endPoint x: 435, endPoint y: 319, distance: 11.5
click at [435, 319] on div "× ! Are you sure? You want to update booking slot Yes No No" at bounding box center [529, 250] width 226 height 149
click at [520, 301] on button "Yes" at bounding box center [514, 304] width 27 height 19
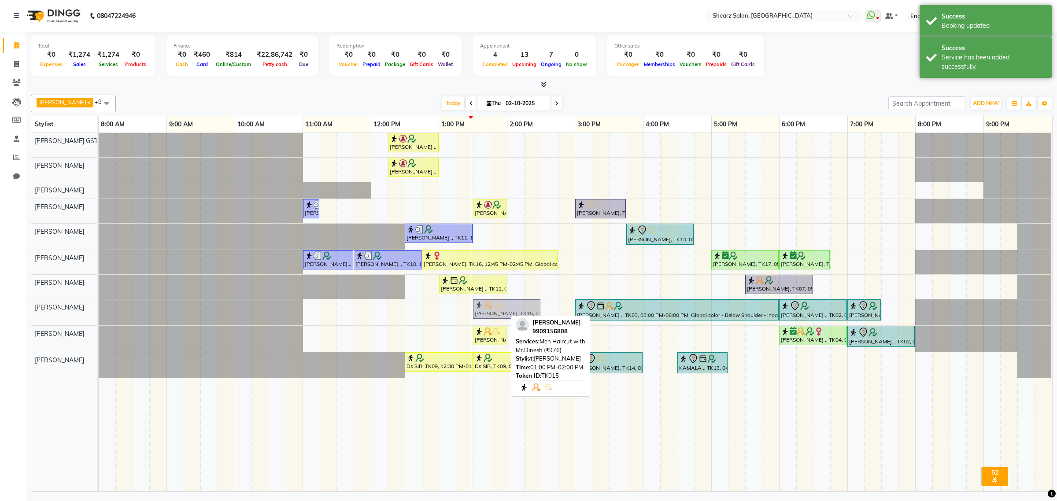
drag, startPoint x: 505, startPoint y: 304, endPoint x: 512, endPoint y: 309, distance: 8.6
click at [99, 309] on div "[PERSON_NAME], TK15, 01:00 PM-02:00 PM, Men Haircut with Mr.Dinesh (₹976) [PERS…" at bounding box center [99, 313] width 0 height 26
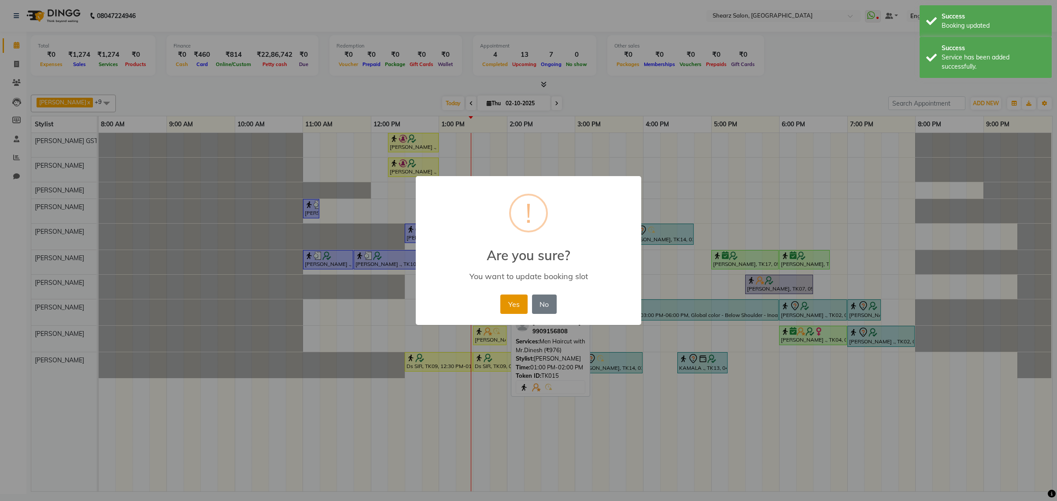
click at [506, 303] on button "Yes" at bounding box center [514, 304] width 27 height 19
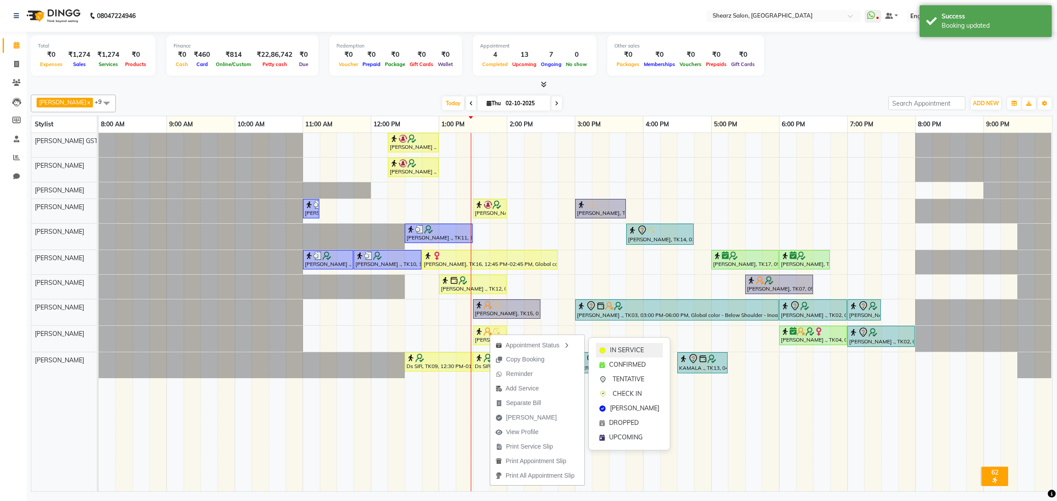
click at [644, 355] on div "IN SERVICE" at bounding box center [629, 350] width 67 height 15
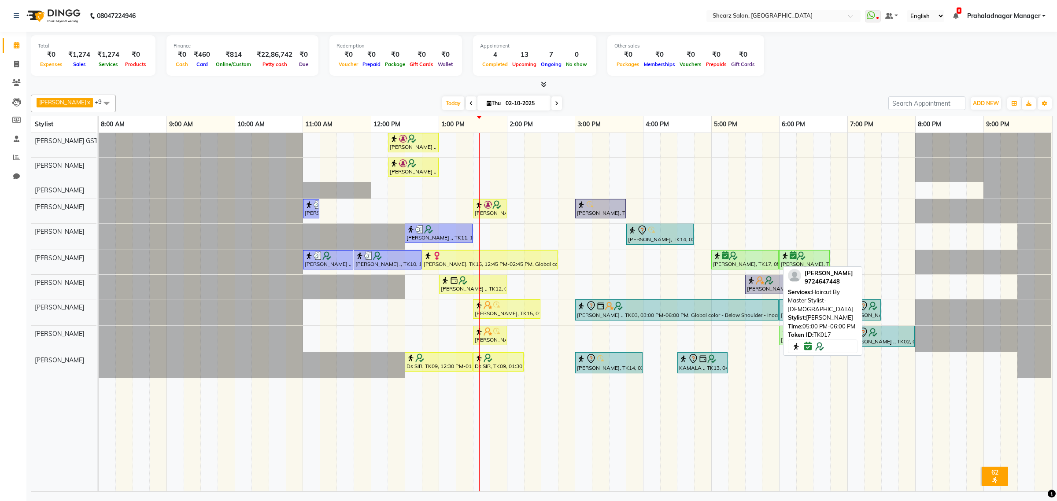
click at [763, 259] on div at bounding box center [745, 256] width 64 height 9
click at [772, 261] on div "[PERSON_NAME], TK17, 05:00 PM-06:00 PM, Haircut By Master Stylist- [DEMOGRAPHIC…" at bounding box center [745, 260] width 66 height 17
select select "6"
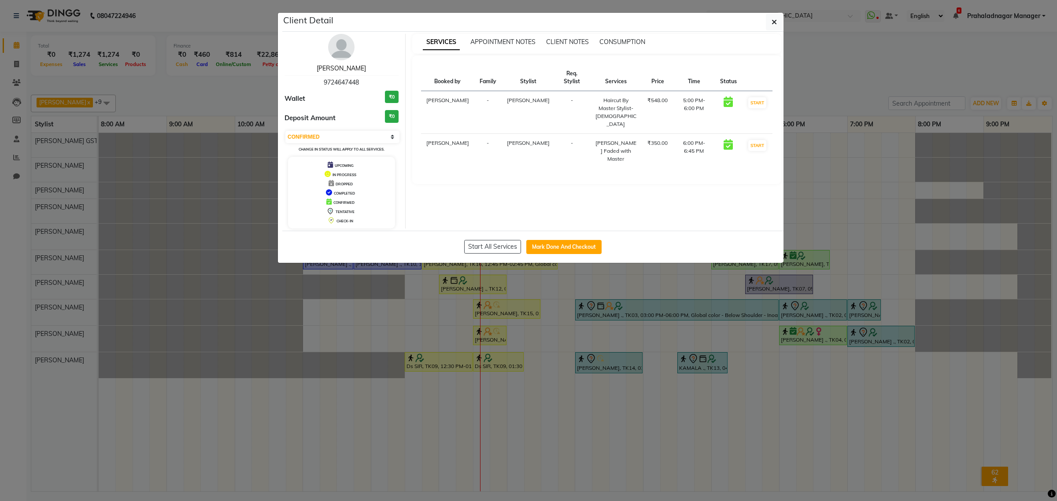
click at [350, 68] on link "[PERSON_NAME]" at bounding box center [341, 68] width 49 height 8
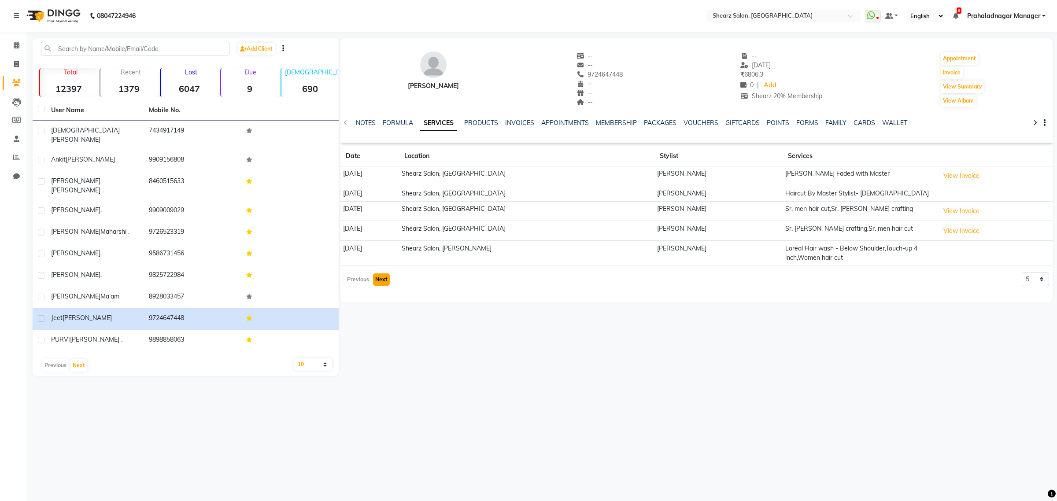
click at [384, 280] on button "Next" at bounding box center [381, 280] width 17 height 12
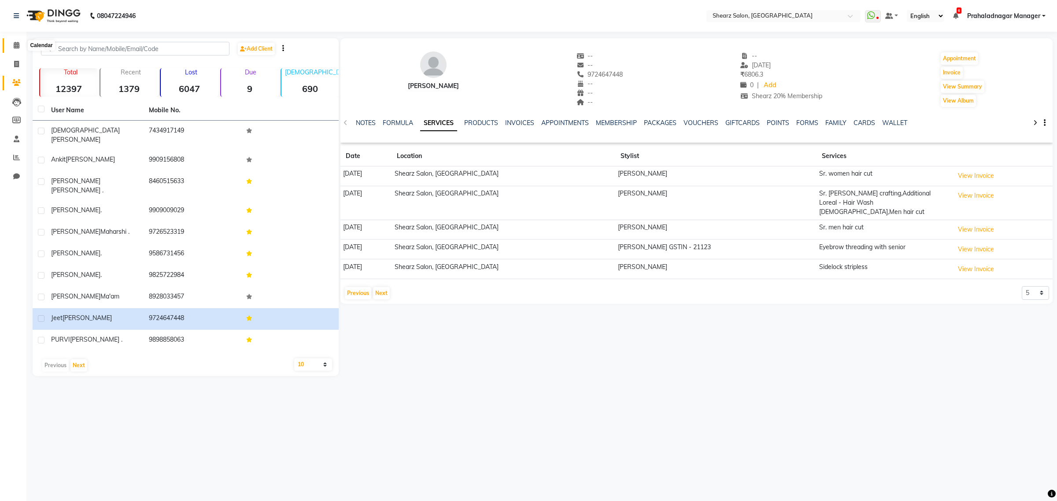
click at [14, 44] on icon at bounding box center [17, 45] width 6 height 7
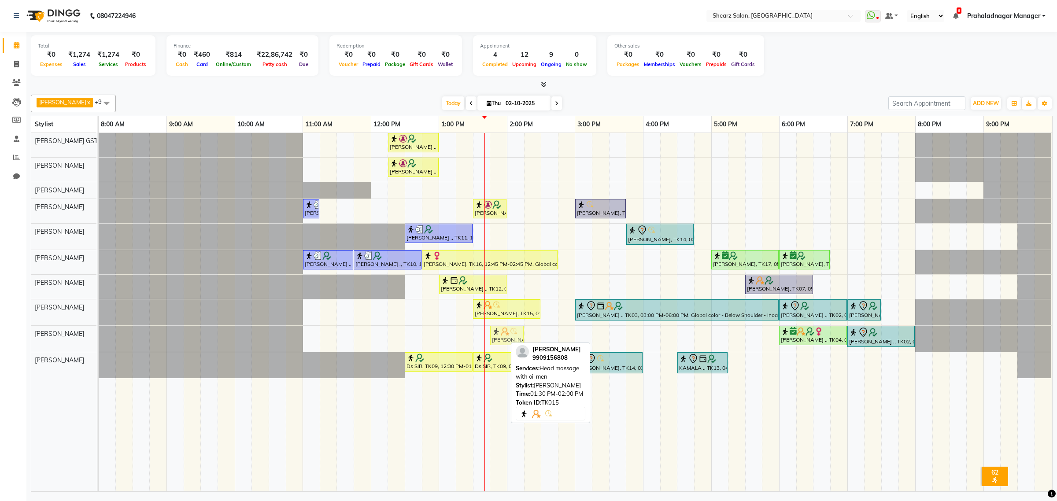
drag, startPoint x: 497, startPoint y: 336, endPoint x: 515, endPoint y: 334, distance: 18.2
click at [99, 334] on div "[PERSON_NAME], TK15, 01:30 PM-02:00 PM, Head massage with oil men [PERSON_NAME]…" at bounding box center [99, 339] width 0 height 26
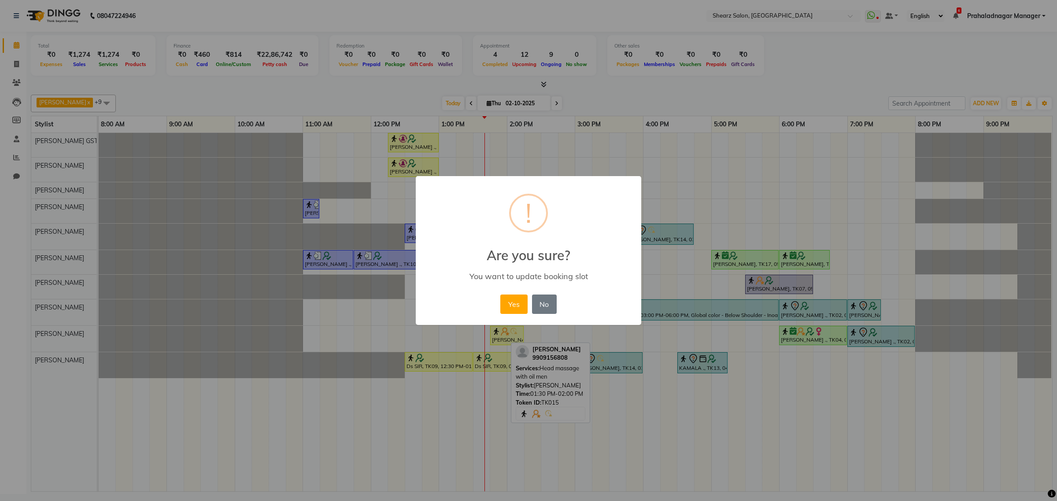
click at [507, 301] on button "Yes" at bounding box center [514, 304] width 27 height 19
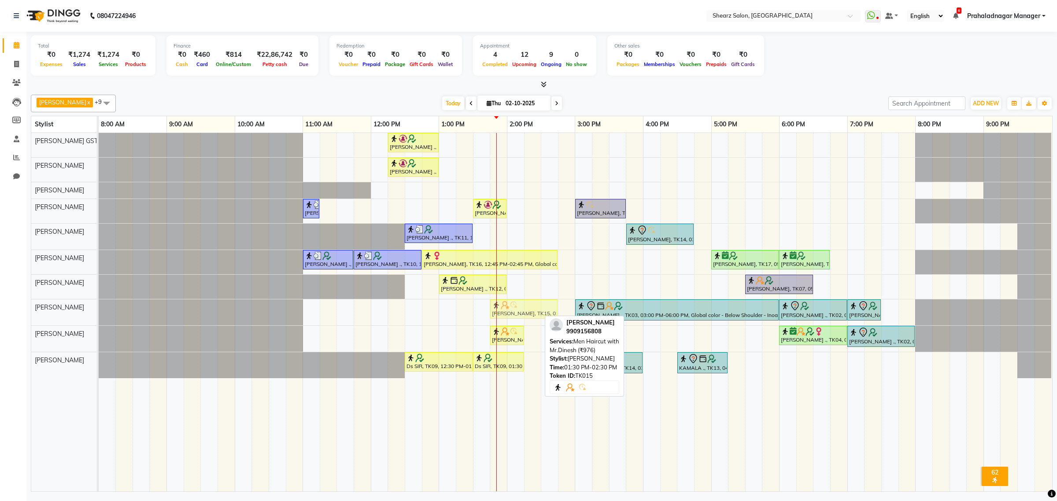
drag, startPoint x: 507, startPoint y: 303, endPoint x: 530, endPoint y: 303, distance: 22.5
click at [99, 303] on div "[PERSON_NAME], TK15, 01:30 PM-02:30 PM, Men Haircut with Mr.Dinesh (₹976) [PERS…" at bounding box center [99, 313] width 0 height 26
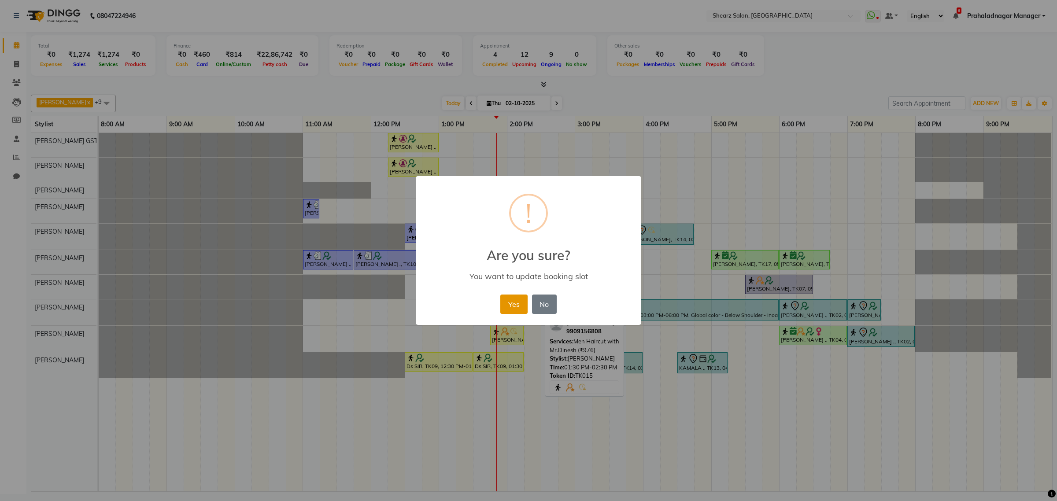
click at [516, 307] on button "Yes" at bounding box center [514, 304] width 27 height 19
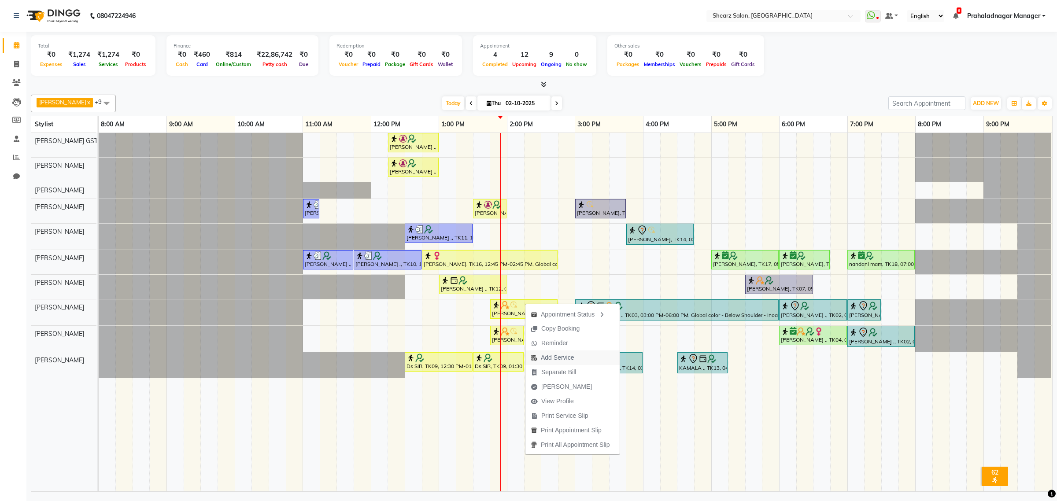
click at [564, 355] on span "Add Service" at bounding box center [557, 357] width 33 height 9
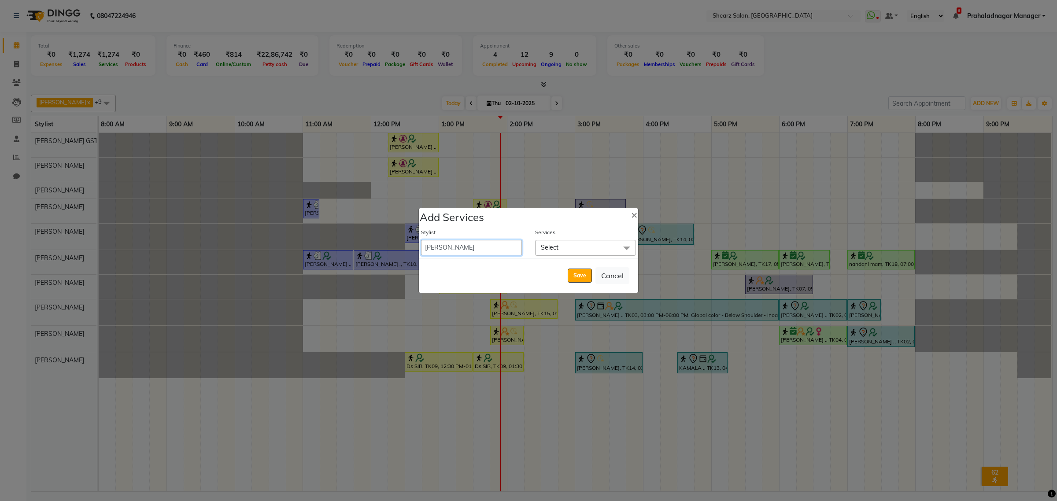
click at [487, 247] on select "Admin A General [PERSON_NAME] Asha Chavariya [PERSON_NAME] Center 1_mgr mgr [PE…" at bounding box center [471, 247] width 101 height 15
select select "77475"
click at [421, 240] on select "Admin A General [PERSON_NAME] Asha Chavariya [PERSON_NAME] Center 1_mgr mgr [PE…" at bounding box center [471, 247] width 101 height 15
select select "870"
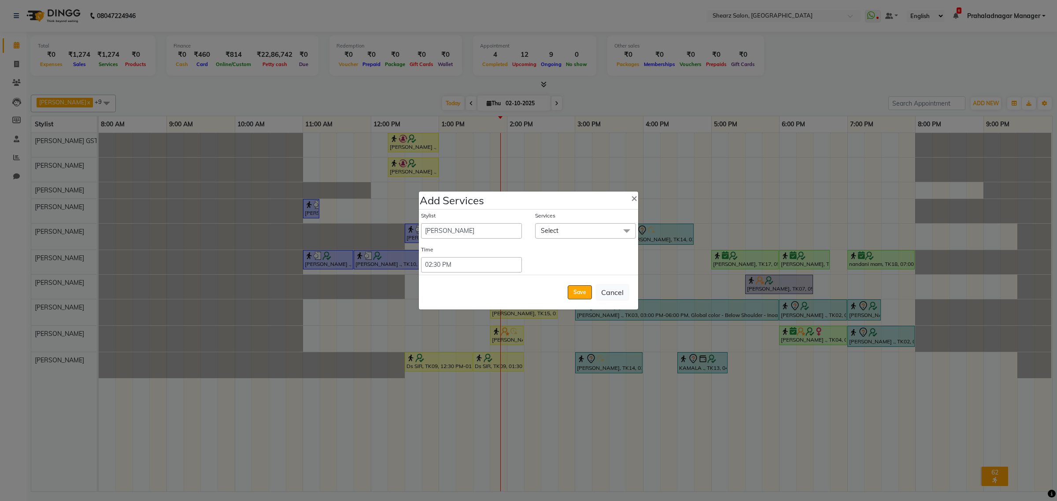
click at [566, 222] on div "Services" at bounding box center [585, 217] width 101 height 11
click at [567, 231] on span "Select" at bounding box center [585, 230] width 101 height 15
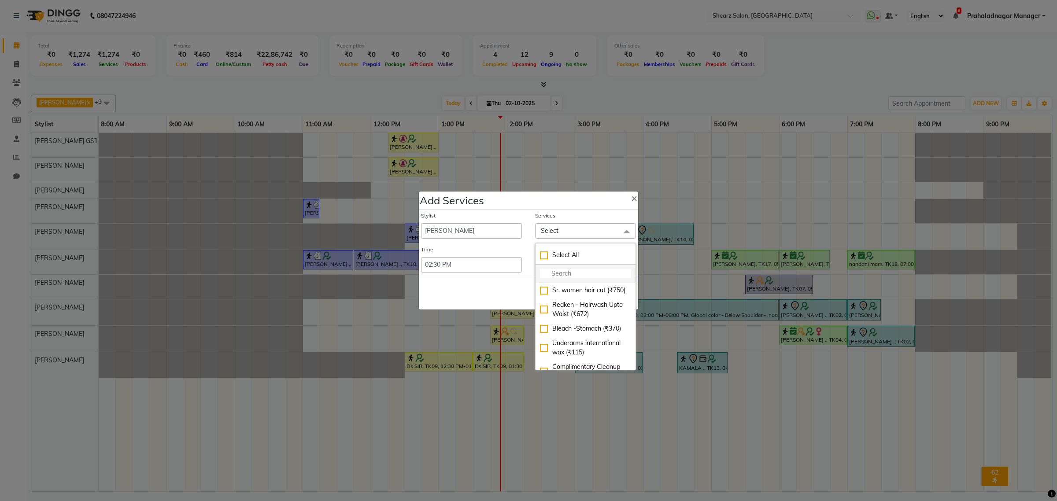
click at [568, 271] on input "multiselect-search" at bounding box center [585, 273] width 91 height 9
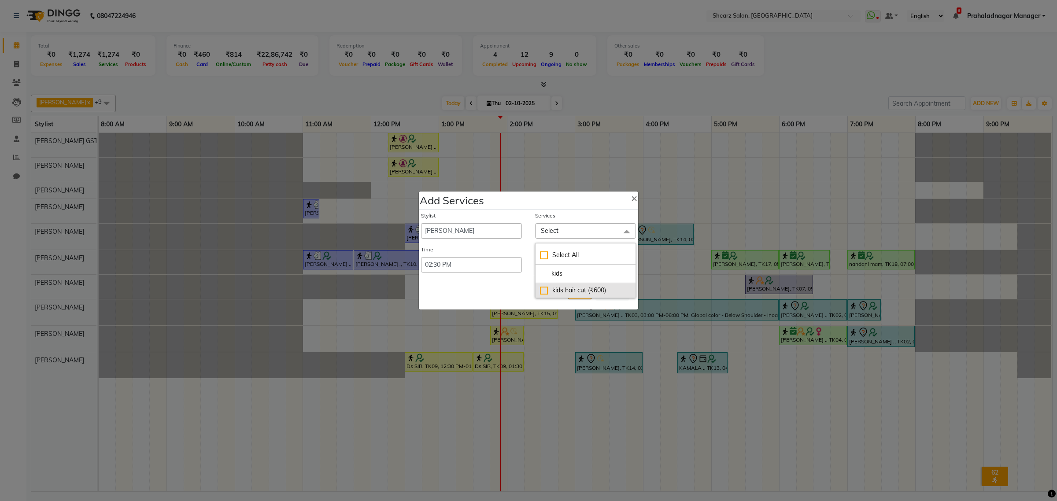
type input "kids"
click at [567, 290] on div "kids hair cut (₹600)" at bounding box center [585, 290] width 91 height 9
checkbox input "true"
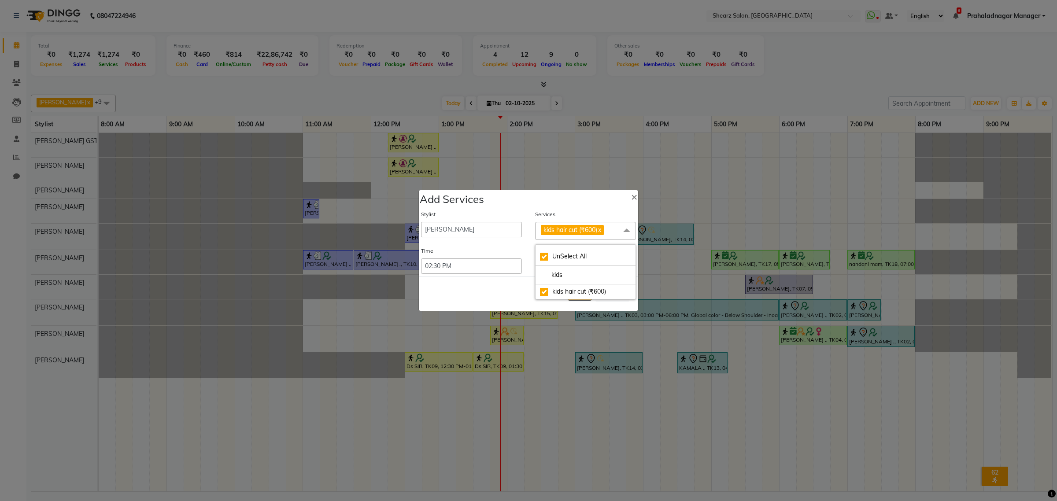
click at [494, 291] on div "Save Cancel" at bounding box center [528, 293] width 219 height 35
click at [586, 290] on button "Save" at bounding box center [580, 294] width 24 height 14
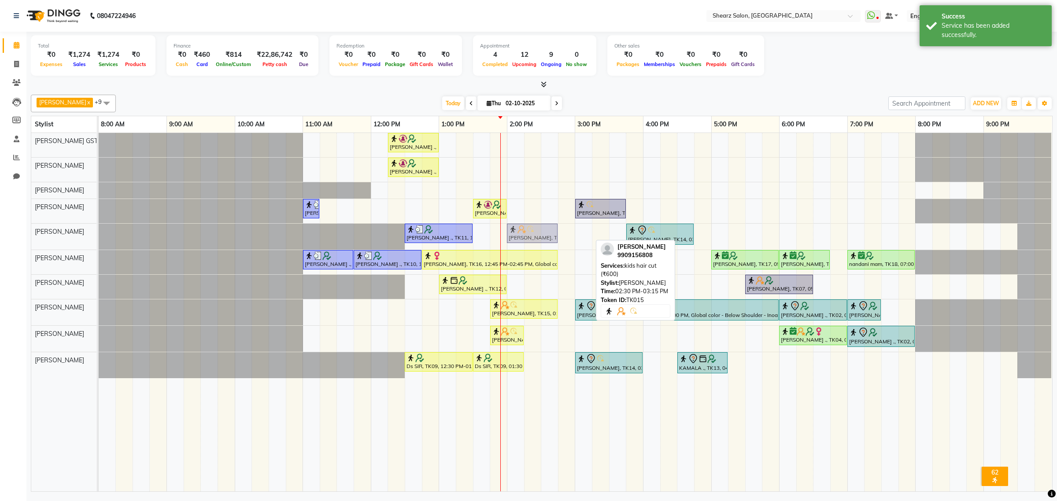
drag, startPoint x: 565, startPoint y: 233, endPoint x: 527, endPoint y: 234, distance: 38.8
click at [99, 234] on div "Chirag Makvana ., TK11, 12:30 PM-01:30 PM, Haircut By Master Stylist- Male Anki…" at bounding box center [99, 237] width 0 height 26
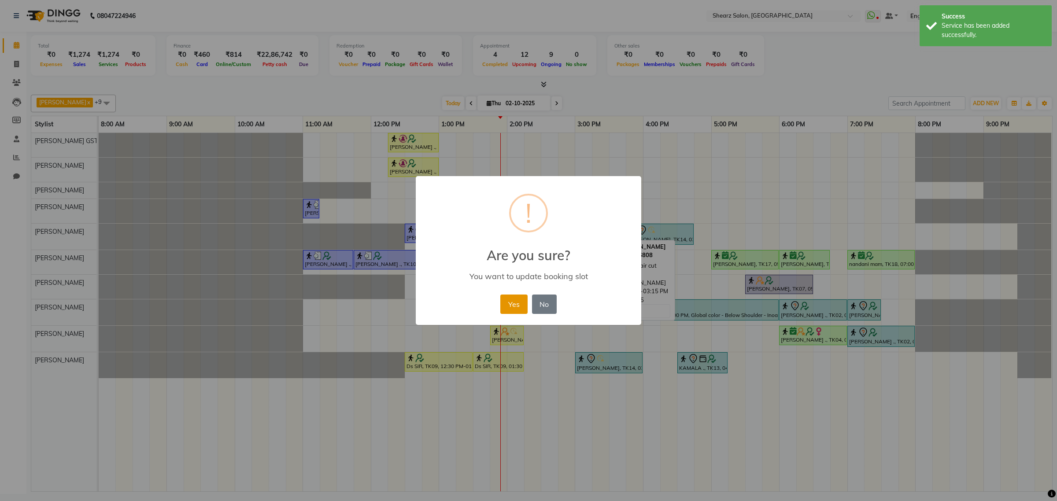
click at [523, 309] on button "Yes" at bounding box center [514, 304] width 27 height 19
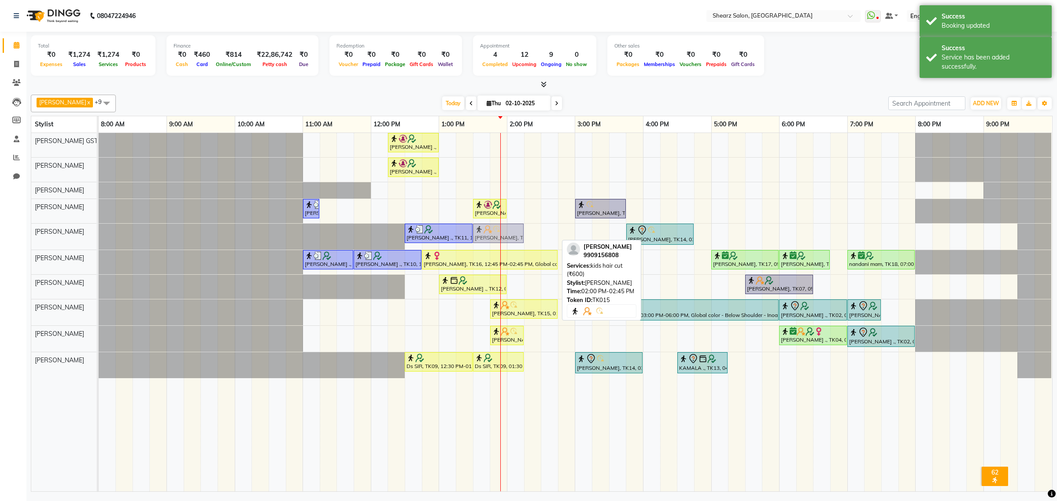
drag, startPoint x: 527, startPoint y: 232, endPoint x: 494, endPoint y: 234, distance: 32.2
click at [99, 234] on div "Chirag Makvana ., TK11, 12:30 PM-01:30 PM, Haircut By Master Stylist- Male Anki…" at bounding box center [99, 237] width 0 height 26
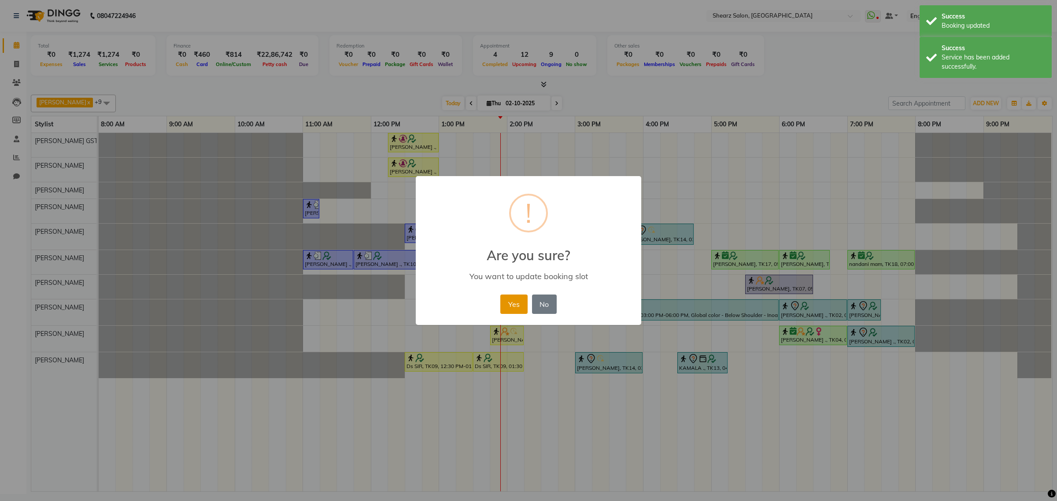
click at [509, 297] on button "Yes" at bounding box center [514, 304] width 27 height 19
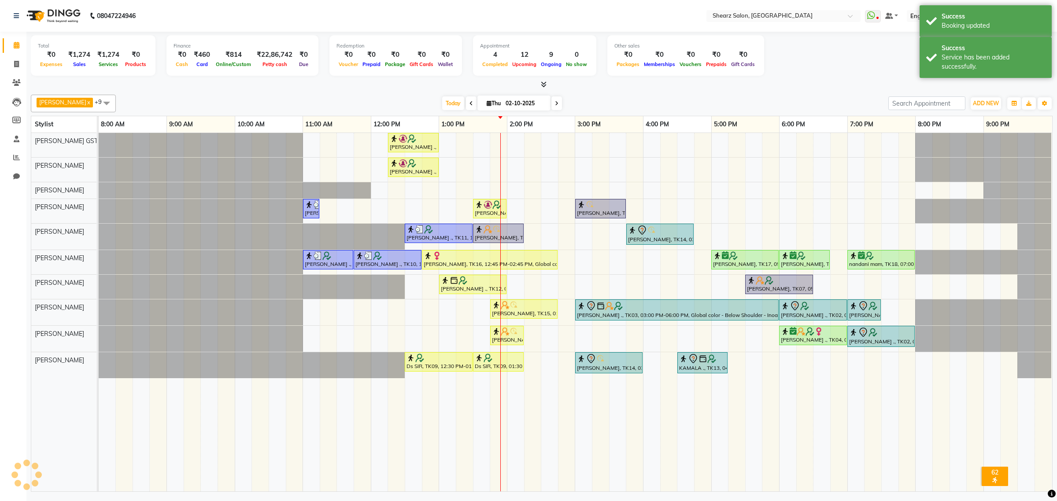
click at [486, 224] on div "Nirali Maharshi ., TK01, 12:15 PM-01:00 PM, Eyebrow threading,Chin stripless (₹…" at bounding box center [576, 312] width 954 height 359
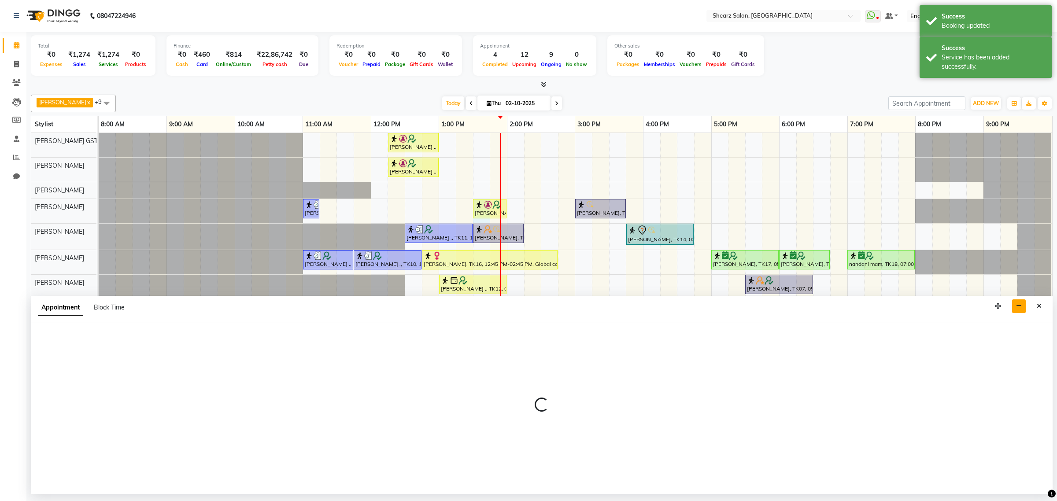
select select "77479"
select select "810"
select select "tentative"
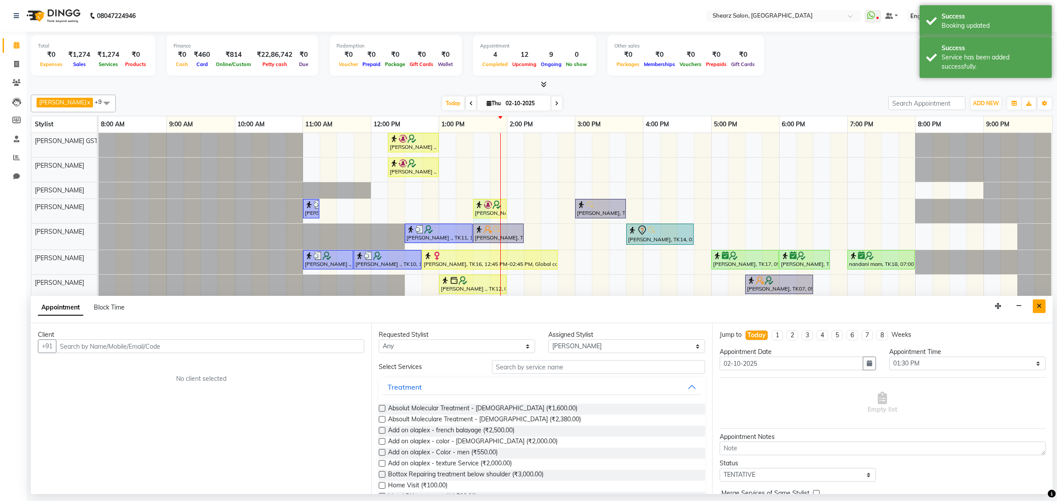
click at [1040, 303] on icon "Close" at bounding box center [1039, 306] width 5 height 6
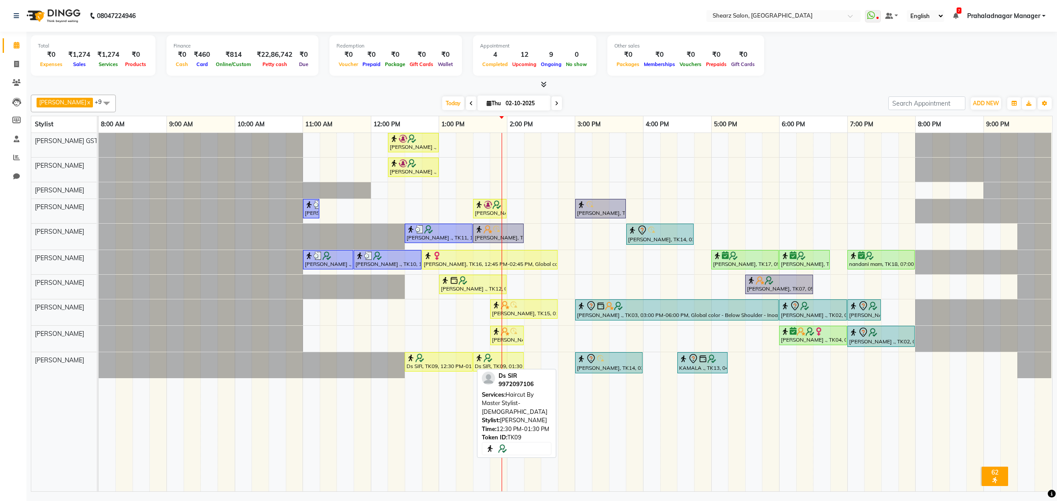
click at [421, 356] on img at bounding box center [419, 358] width 9 height 9
select select "1"
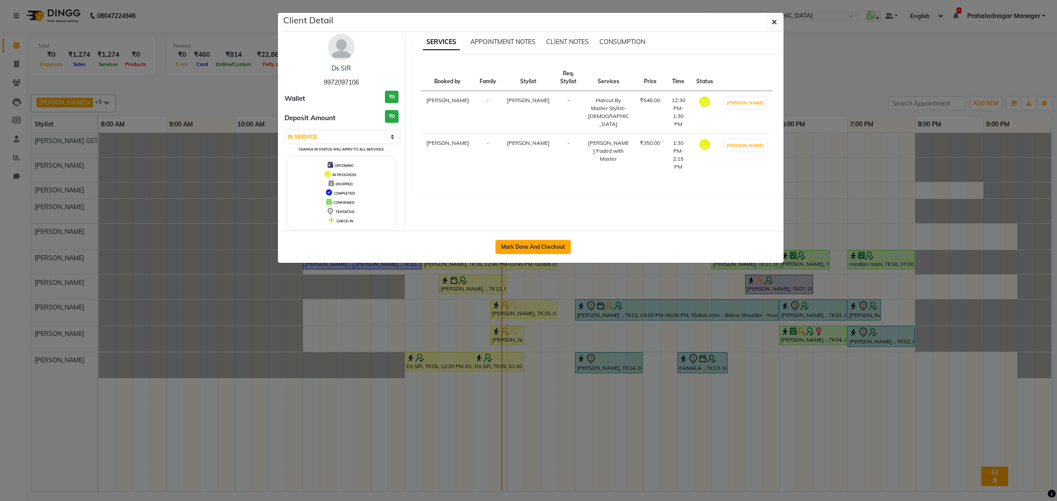
click at [531, 243] on button "Mark Done And Checkout" at bounding box center [533, 247] width 75 height 14
select select "service"
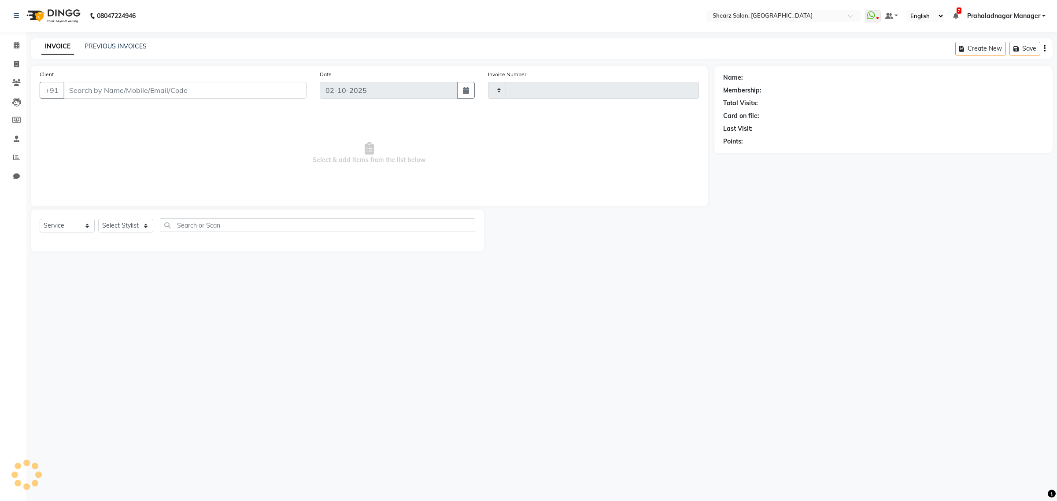
type input "6983"
select select "3"
select select "8157"
type input "9972097106"
select select "77471"
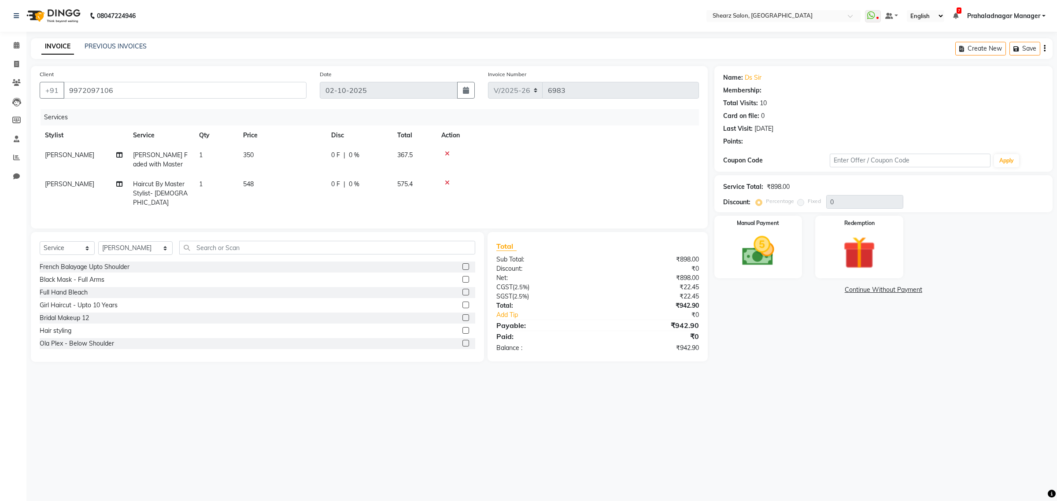
select select "1: Object"
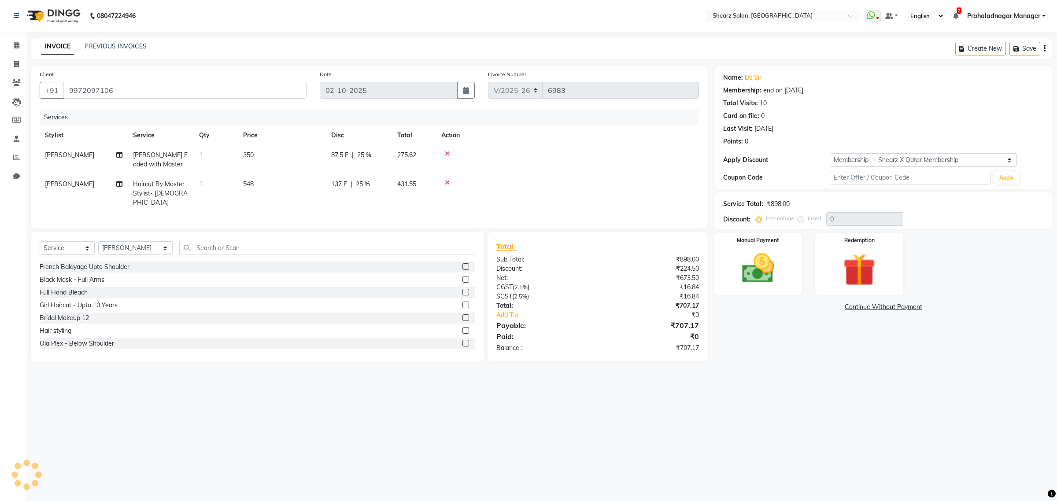
type input "25"
click at [769, 269] on img at bounding box center [758, 268] width 55 height 39
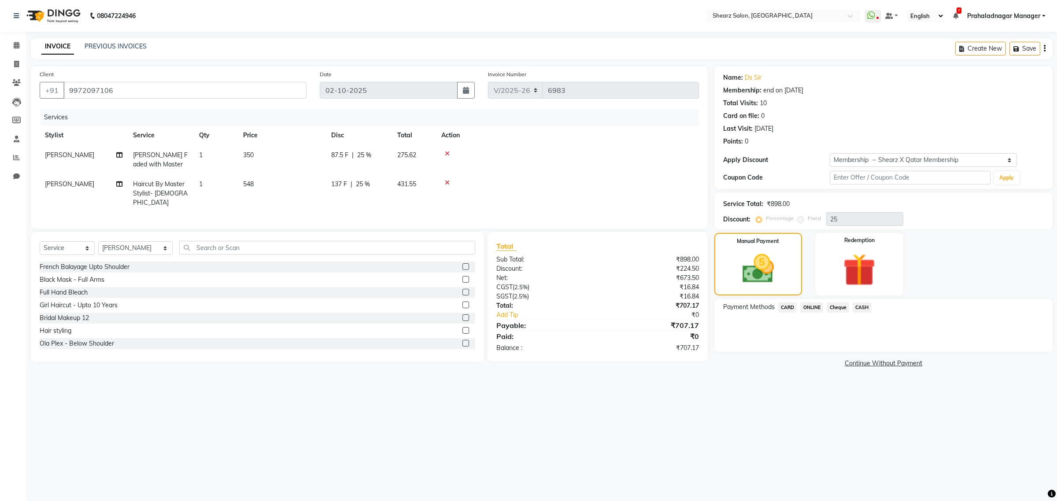
click at [814, 303] on span "ONLINE" at bounding box center [812, 308] width 23 height 10
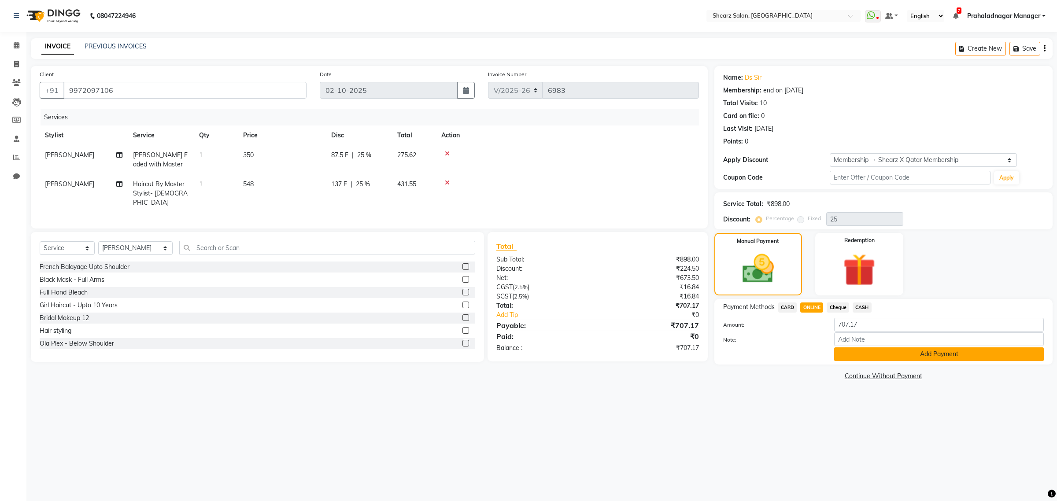
click at [900, 351] on button "Add Payment" at bounding box center [939, 355] width 210 height 14
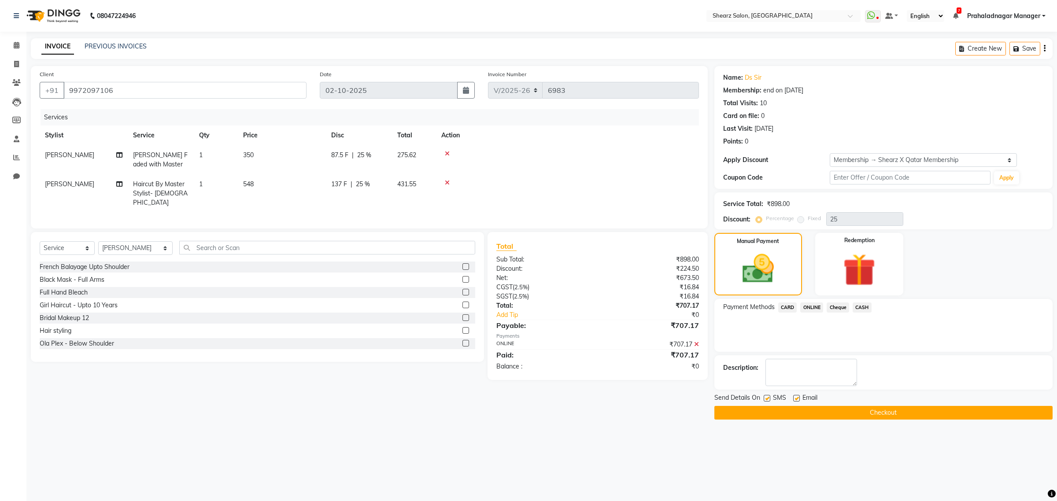
click at [886, 411] on button "Checkout" at bounding box center [884, 413] width 338 height 14
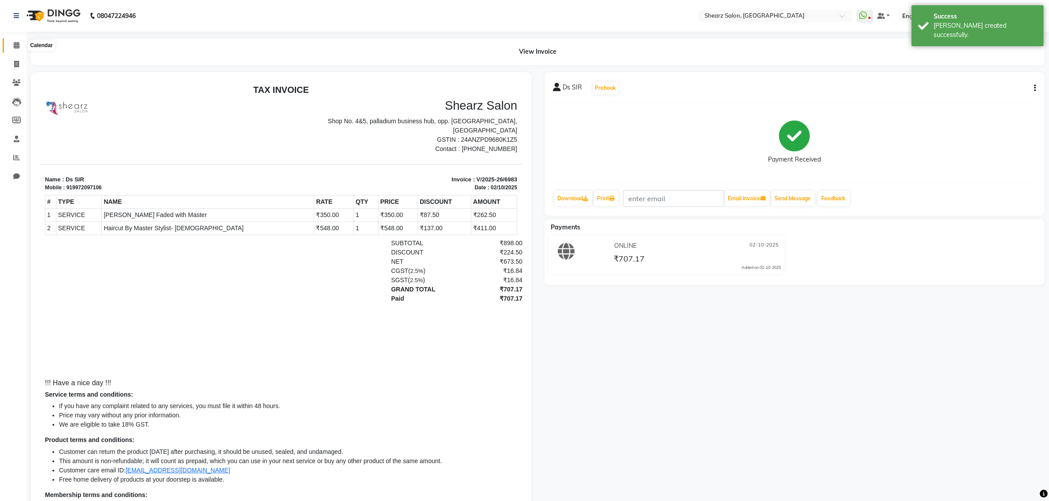
click at [12, 44] on span at bounding box center [16, 46] width 15 height 10
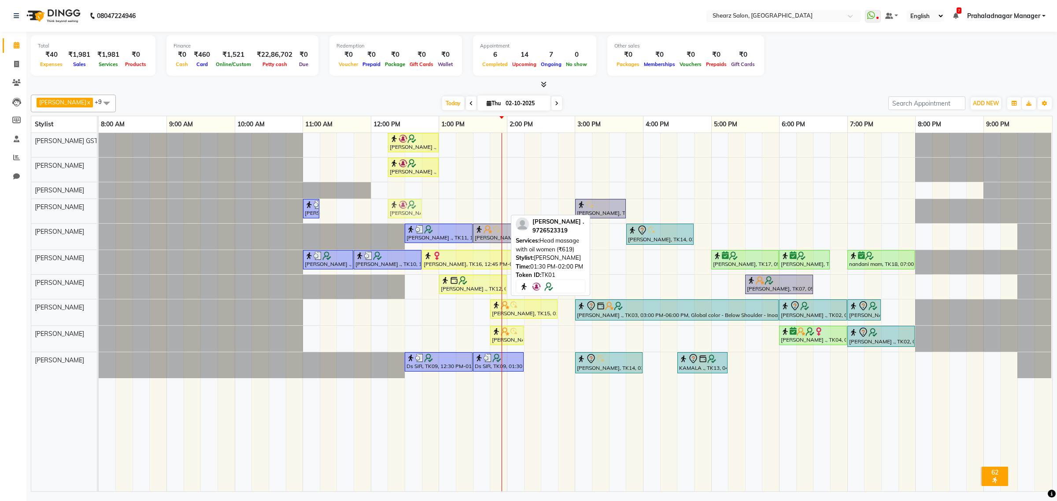
drag, startPoint x: 485, startPoint y: 208, endPoint x: 406, endPoint y: 207, distance: 78.9
click at [99, 207] on div "PIYUSH ARORA ., TK10, 11:00 AM-11:15 AM, Eyebrow threading (₹71) Nirali Maharsh…" at bounding box center [99, 211] width 0 height 24
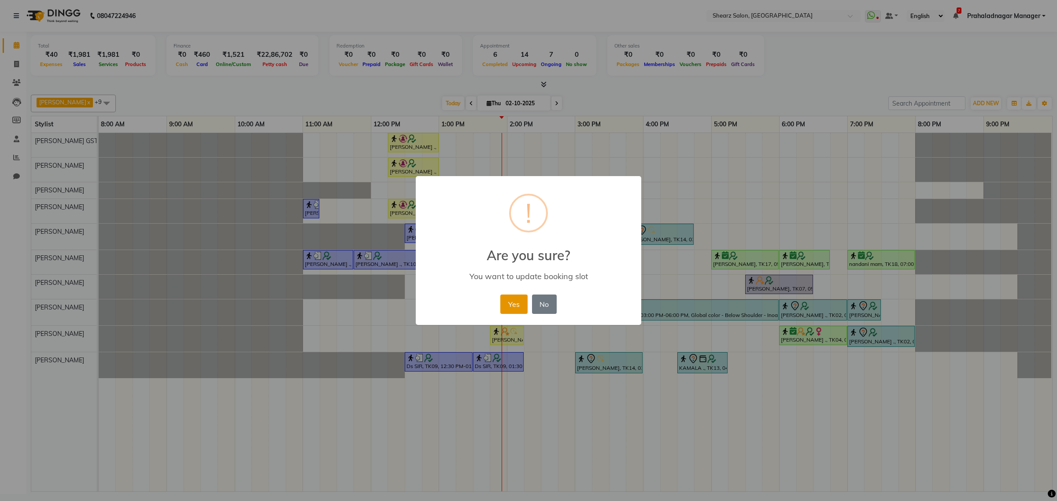
click at [512, 301] on button "Yes" at bounding box center [514, 304] width 27 height 19
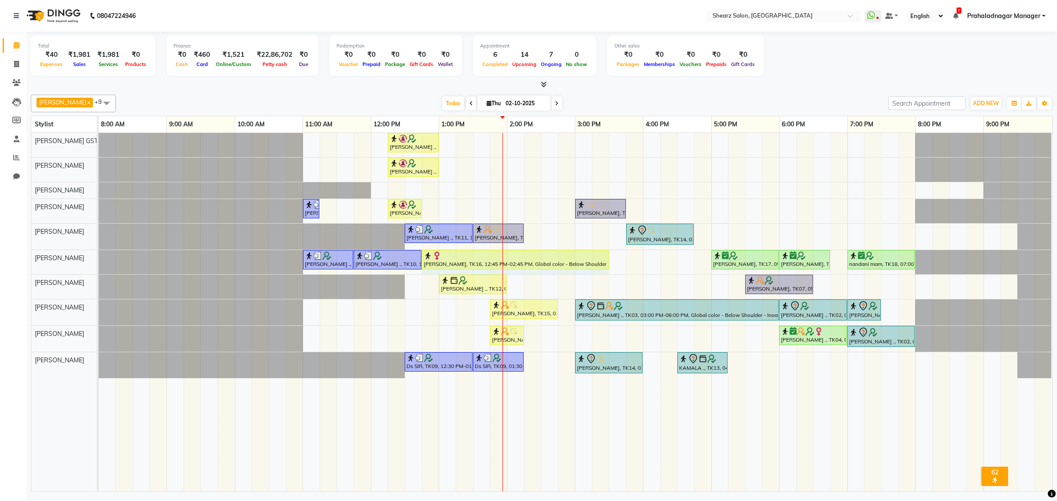
drag, startPoint x: 556, startPoint y: 259, endPoint x: 600, endPoint y: 260, distance: 44.1
click at [99, 260] on div "PIYUSH ARORA ., TK10, 11:00 AM-11:45 AM, Beard Faded with Master PIYUSH ARORA .…" at bounding box center [99, 262] width 0 height 24
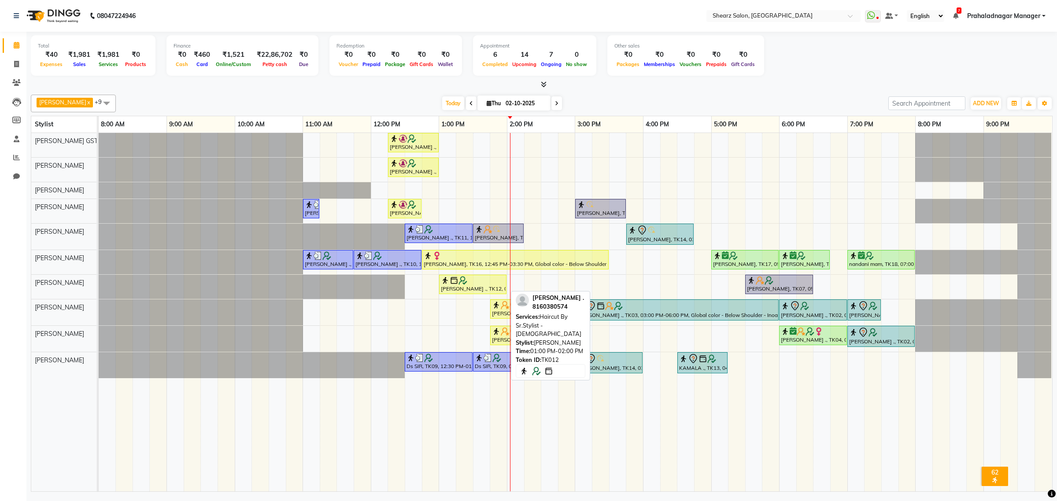
click at [482, 285] on div at bounding box center [473, 280] width 64 height 9
click at [487, 281] on div at bounding box center [473, 280] width 64 height 9
select select "1"
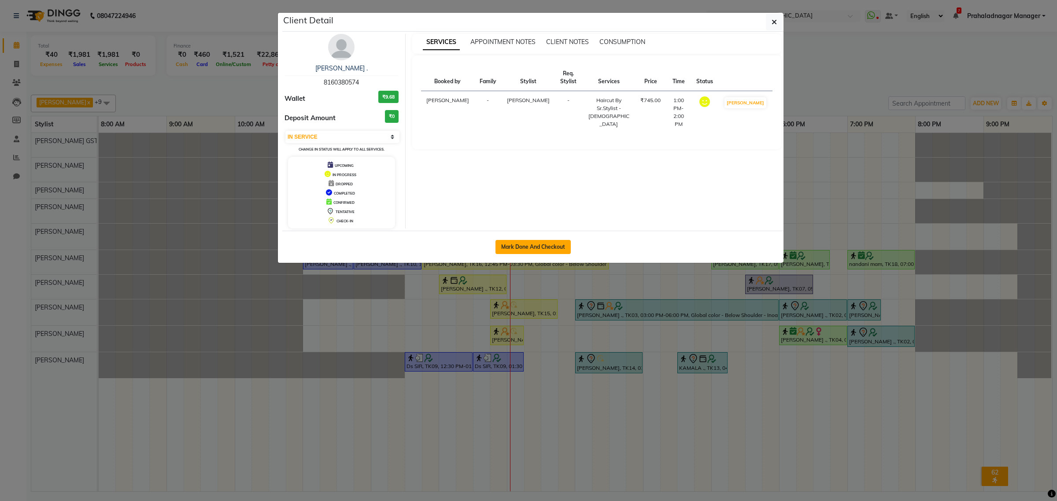
click at [538, 250] on button "Mark Done And Checkout" at bounding box center [533, 247] width 75 height 14
select select "service"
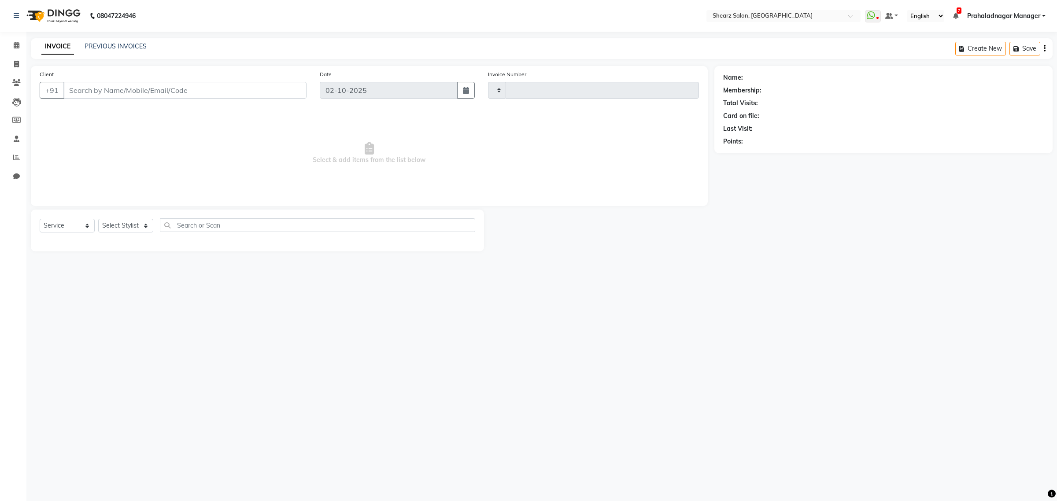
type input "6984"
select select "8157"
select select "77471"
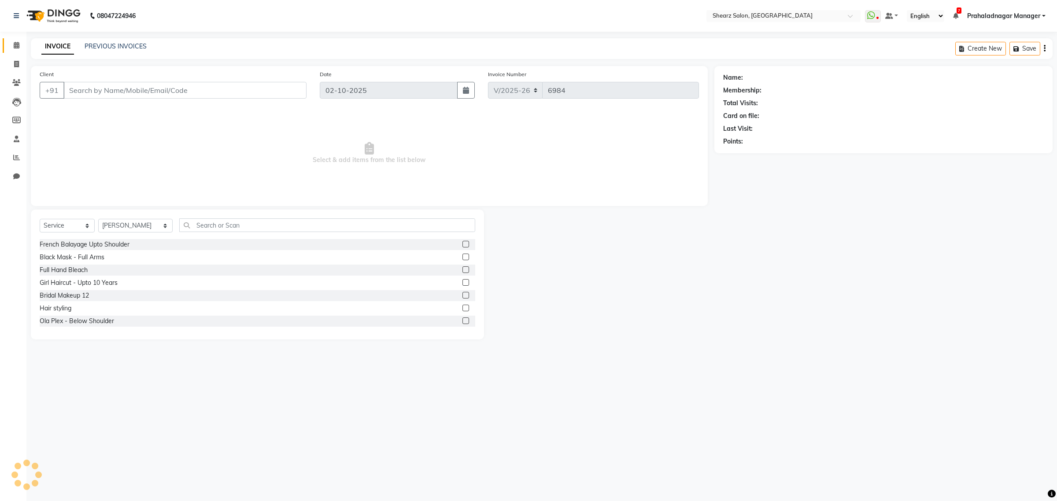
type input "8160380574"
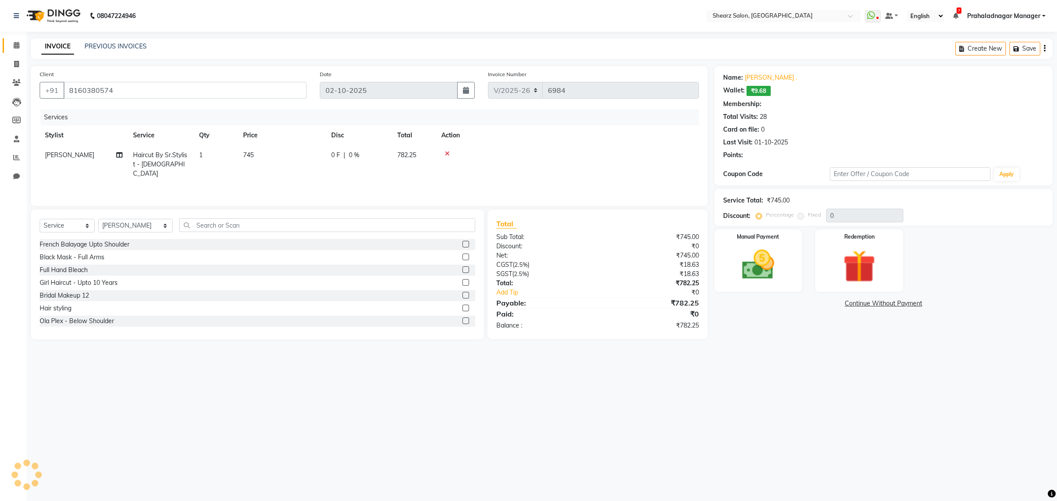
type input "20"
select select "1: Object"
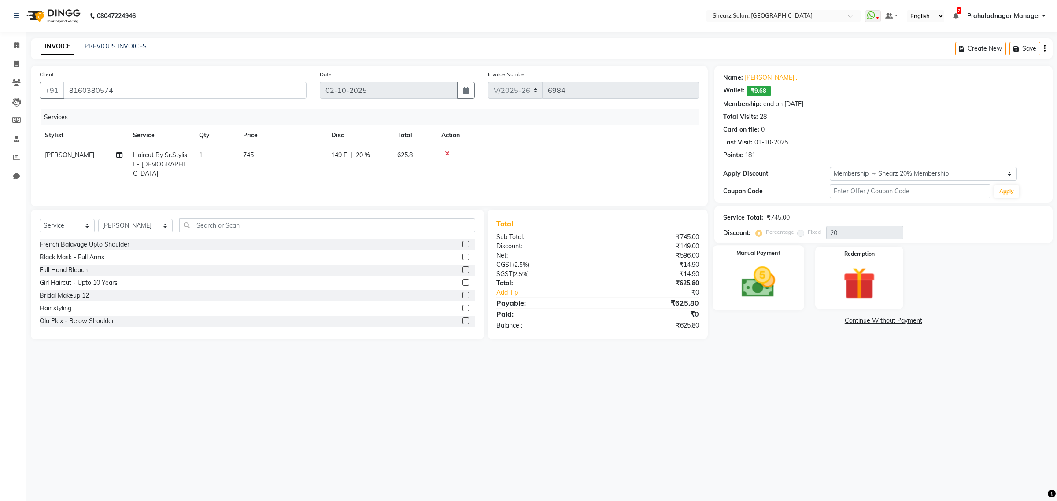
click at [734, 256] on div "Manual Payment" at bounding box center [759, 277] width 92 height 65
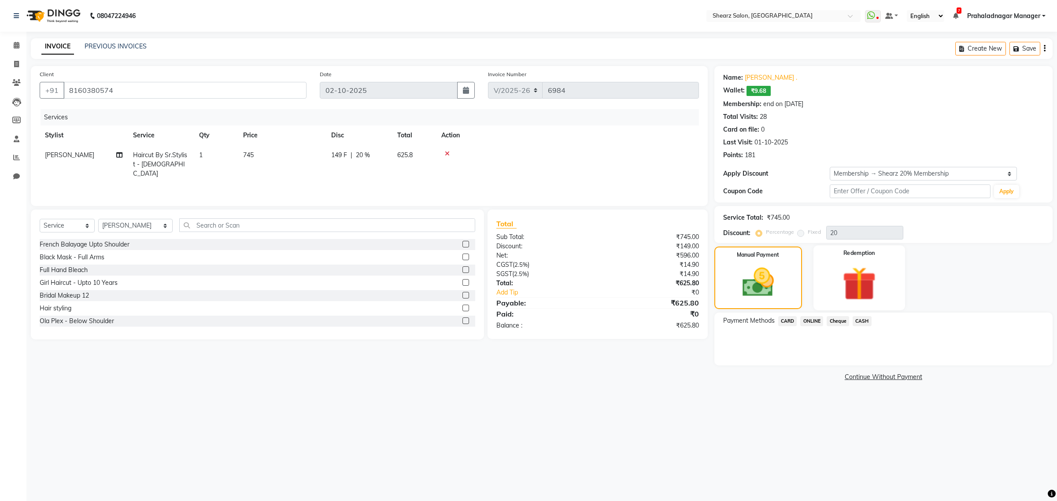
click at [864, 278] on img at bounding box center [859, 284] width 55 height 42
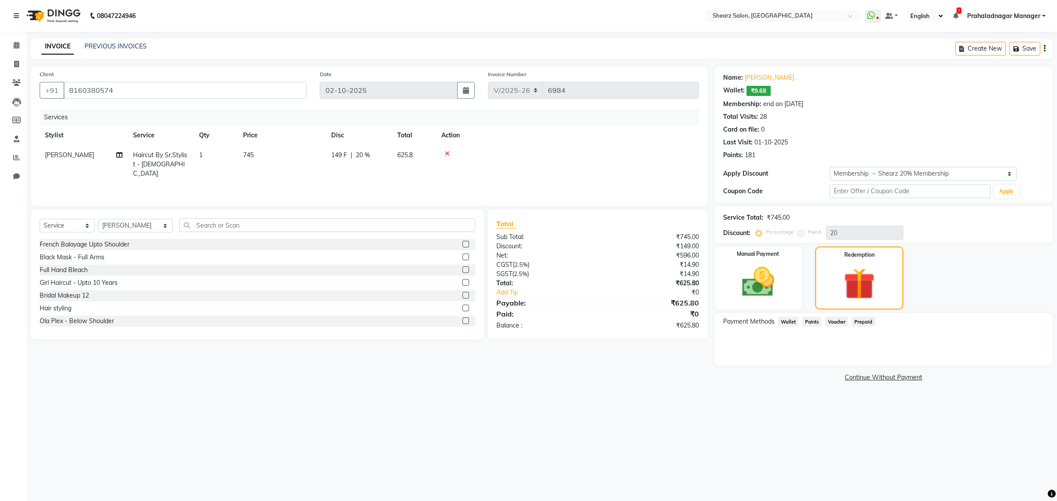
click at [789, 318] on span "Wallet" at bounding box center [789, 322] width 21 height 10
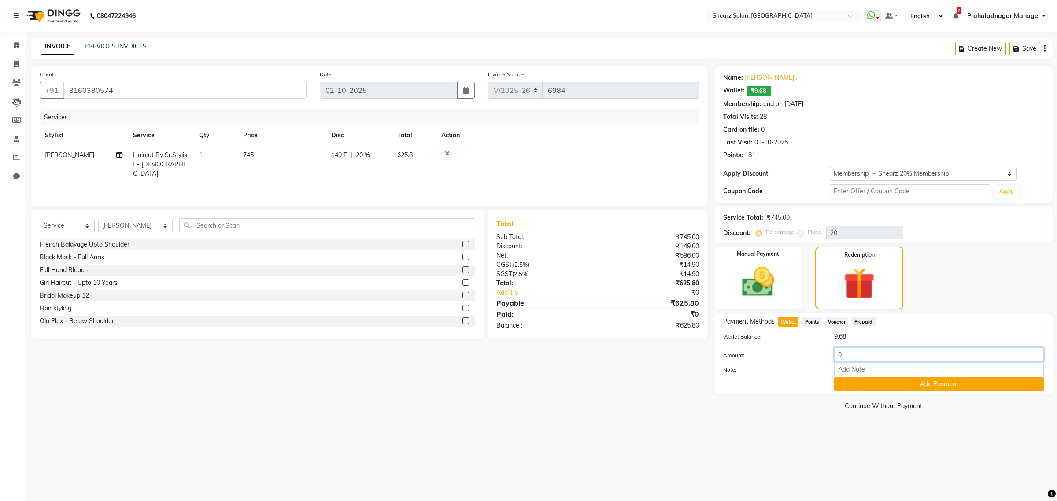
drag, startPoint x: 895, startPoint y: 358, endPoint x: 727, endPoint y: 360, distance: 167.9
click at [710, 362] on div "Client +91 8160380574 Date 02-10-2025 Invoice Number V/2025 V/2025-26 6984 Serv…" at bounding box center [541, 239] width 1035 height 347
type input "6"
click at [865, 386] on button "Add Payment" at bounding box center [939, 385] width 210 height 14
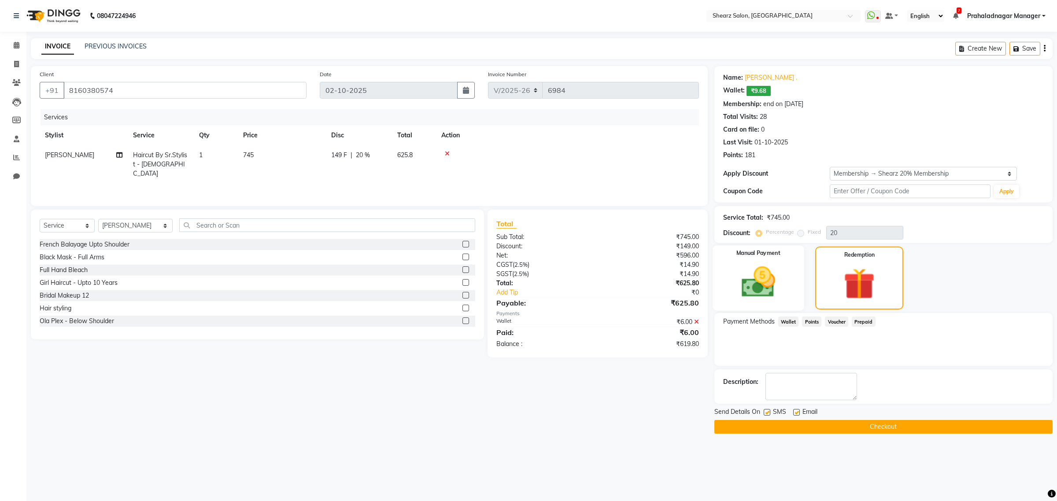
click at [753, 278] on img at bounding box center [758, 282] width 55 height 39
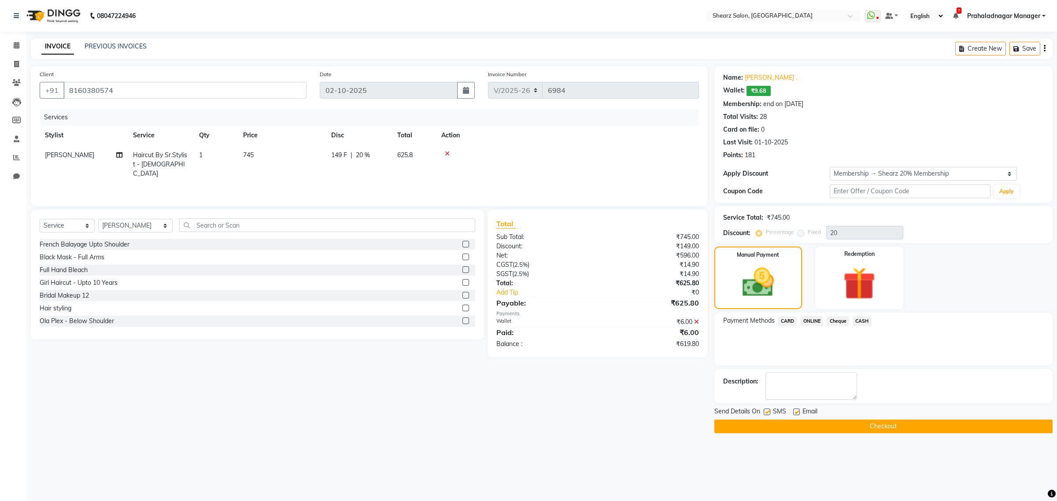
click at [862, 319] on span "CASH" at bounding box center [862, 321] width 19 height 10
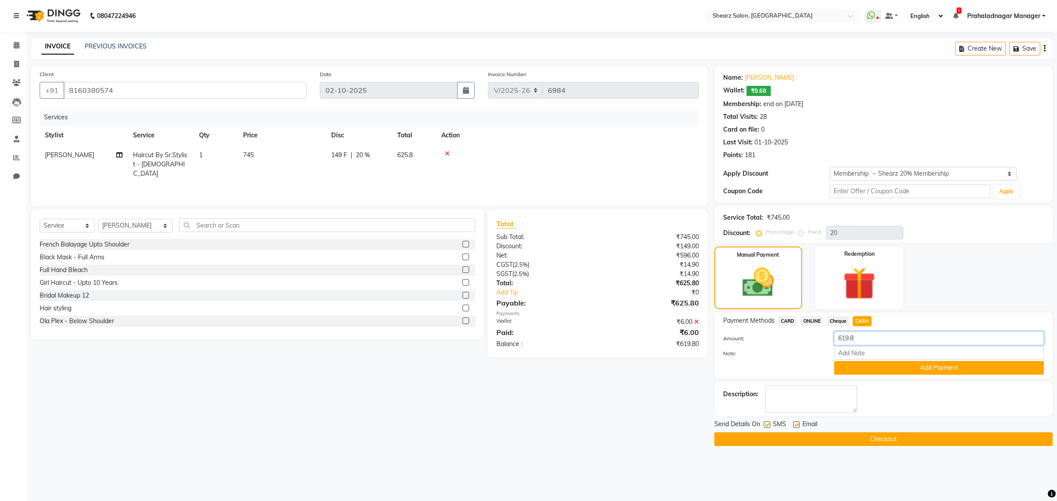
drag, startPoint x: 870, startPoint y: 340, endPoint x: 834, endPoint y: 339, distance: 36.1
click at [834, 339] on input "619.8" at bounding box center [939, 339] width 210 height 14
click at [964, 271] on div "Manual Payment Redemption" at bounding box center [884, 278] width 352 height 63
click at [57, 221] on select "Select Service Product Membership Package Voucher Prepaid Gift Card" at bounding box center [67, 226] width 55 height 14
select select "product"
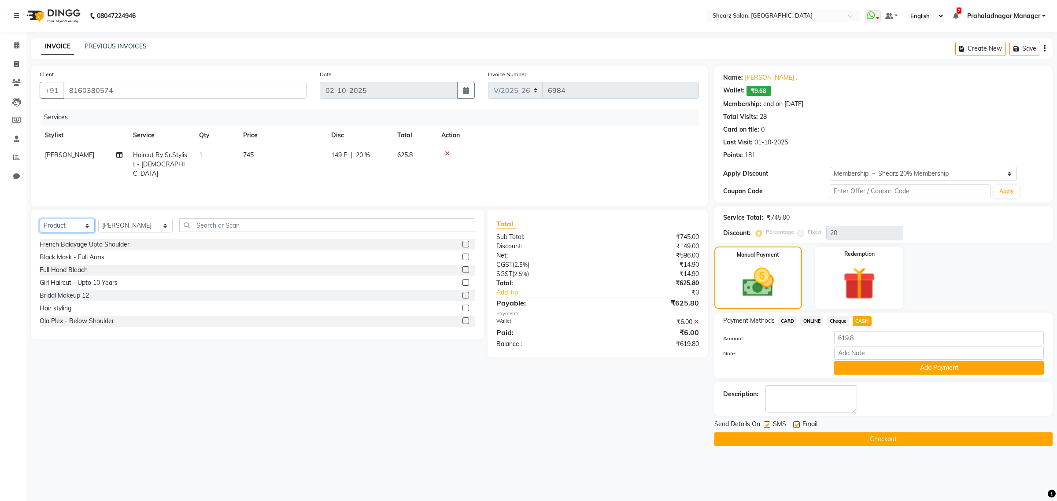
click at [40, 219] on select "Select Service Product Membership Package Voucher Prepaid Gift Card" at bounding box center [67, 226] width 55 height 14
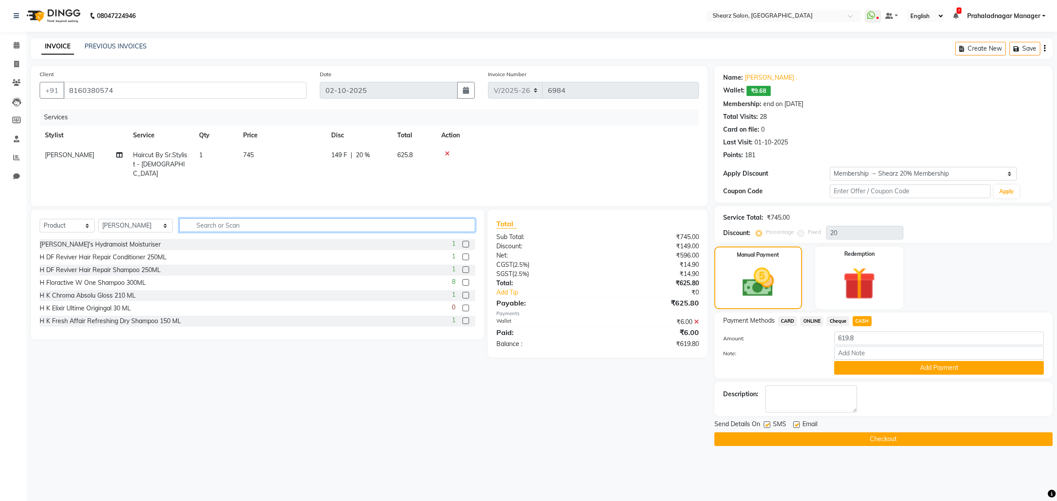
click at [256, 227] on input "text" at bounding box center [327, 226] width 296 height 14
type input "dens"
click at [463, 282] on label at bounding box center [466, 282] width 7 height 7
click at [463, 282] on input "checkbox" at bounding box center [466, 283] width 6 height 6
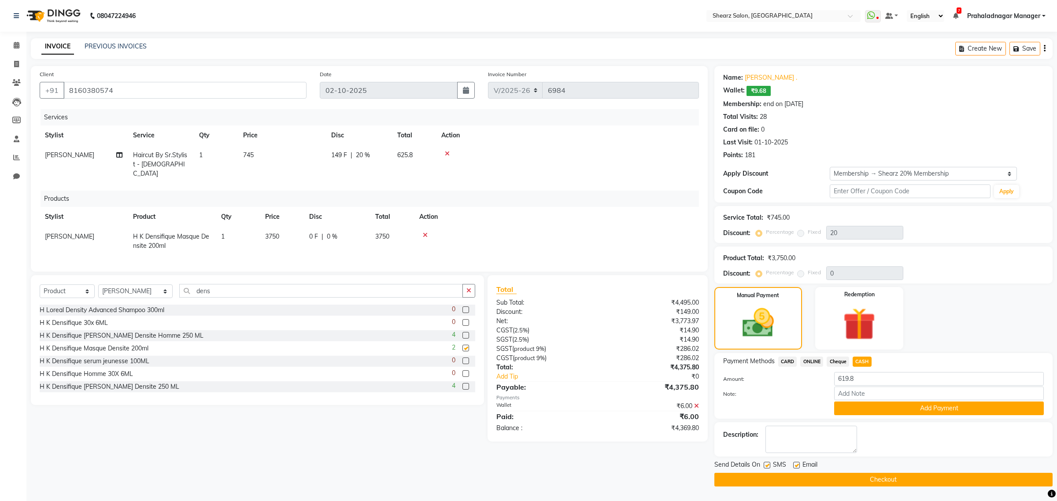
checkbox input "false"
drag, startPoint x: 887, startPoint y: 375, endPoint x: 704, endPoint y: 381, distance: 183.4
click at [561, 381] on div "Client +91 8160380574 Date 02-10-2025 Invoice Number V/2025 V/2025-26 6984 Serv…" at bounding box center [541, 276] width 1035 height 421
click at [696, 404] on icon at bounding box center [696, 406] width 5 height 6
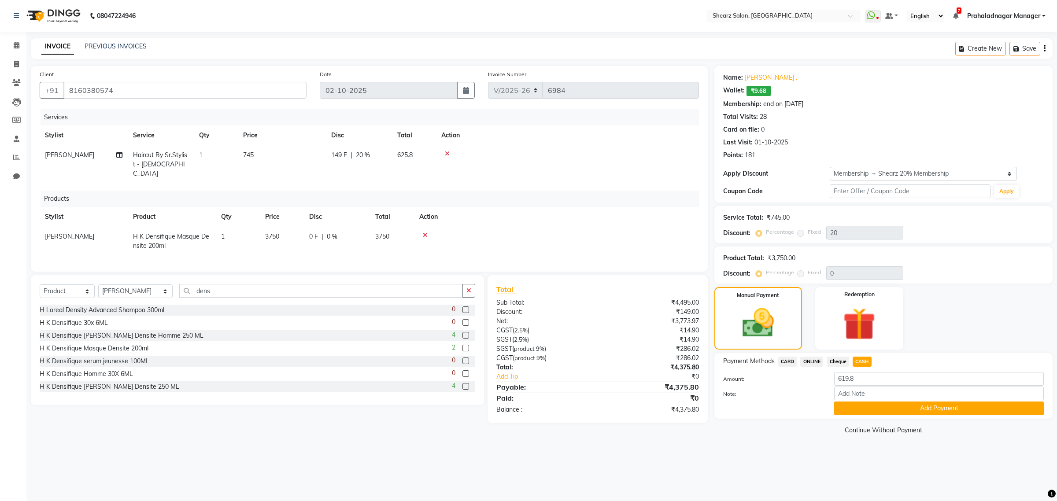
click at [778, 456] on div "08047224946 Select Location × Shearz Salon, Prahaladnagar WhatsApp Status ✕ Sta…" at bounding box center [528, 250] width 1057 height 501
drag, startPoint x: 891, startPoint y: 382, endPoint x: 531, endPoint y: 334, distance: 362.7
click at [530, 333] on div "Client +91 8160380574 Date 02-10-2025 Invoice Number V/2025 V/2025-26 6984 Serv…" at bounding box center [541, 251] width 1035 height 371
type input "4389"
click at [967, 403] on button "Add Payment" at bounding box center [939, 409] width 210 height 14
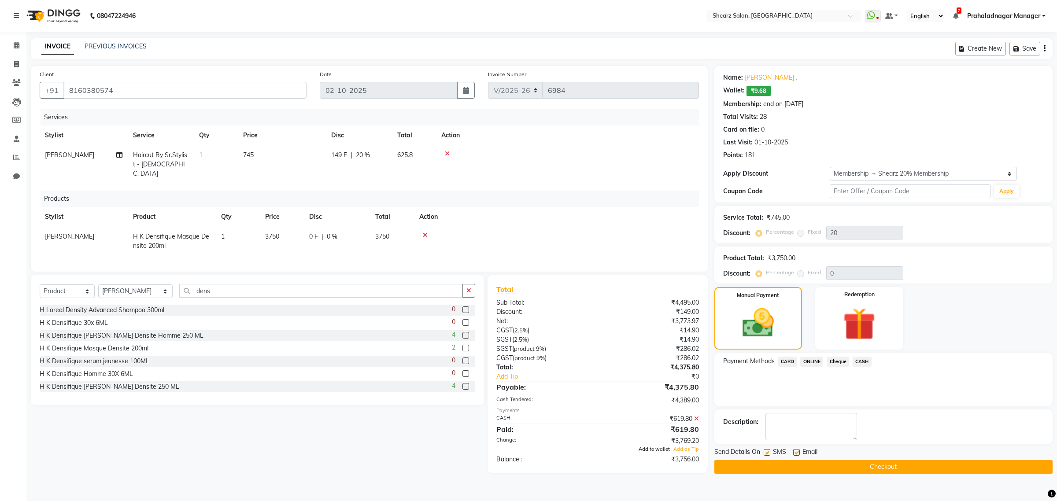
click at [652, 448] on span "Add to wallet" at bounding box center [654, 449] width 31 height 6
click at [697, 416] on icon at bounding box center [696, 419] width 5 height 6
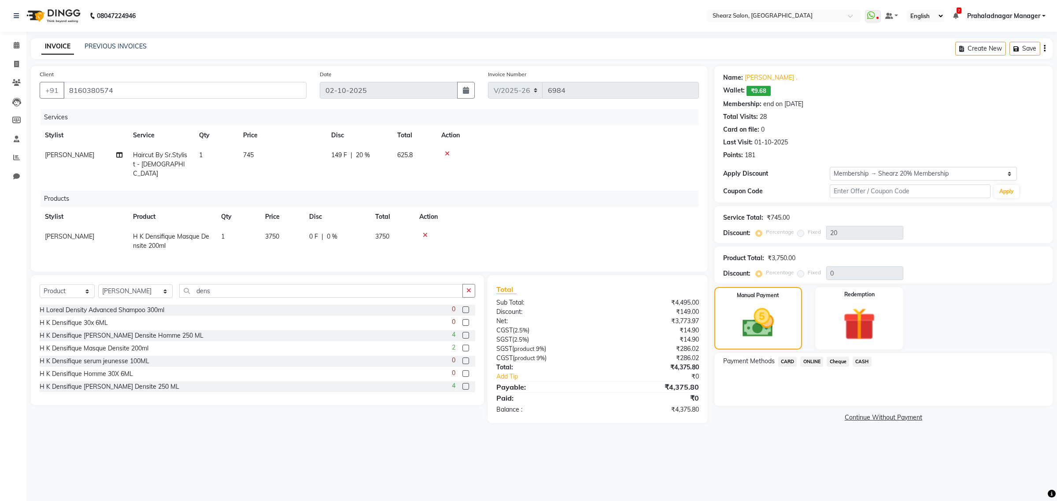
click at [867, 360] on span "CASH" at bounding box center [862, 362] width 19 height 10
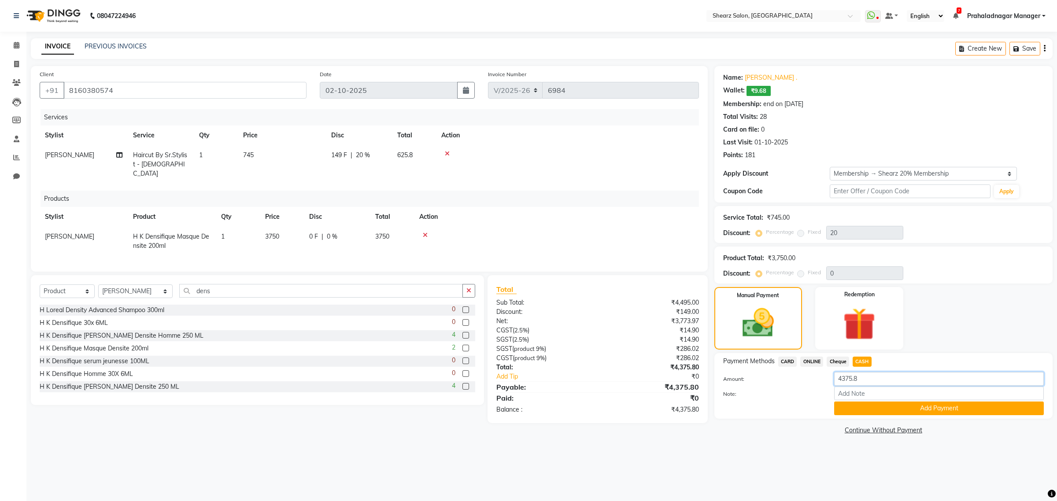
drag, startPoint x: 881, startPoint y: 377, endPoint x: 595, endPoint y: 341, distance: 288.2
click at [595, 341] on div "Client +91 8160380574 Date 02-10-2025 Invoice Number V/2025 V/2025-26 6984 Serv…" at bounding box center [541, 251] width 1035 height 371
type input "4389"
click at [941, 404] on button "Add Payment" at bounding box center [939, 409] width 210 height 14
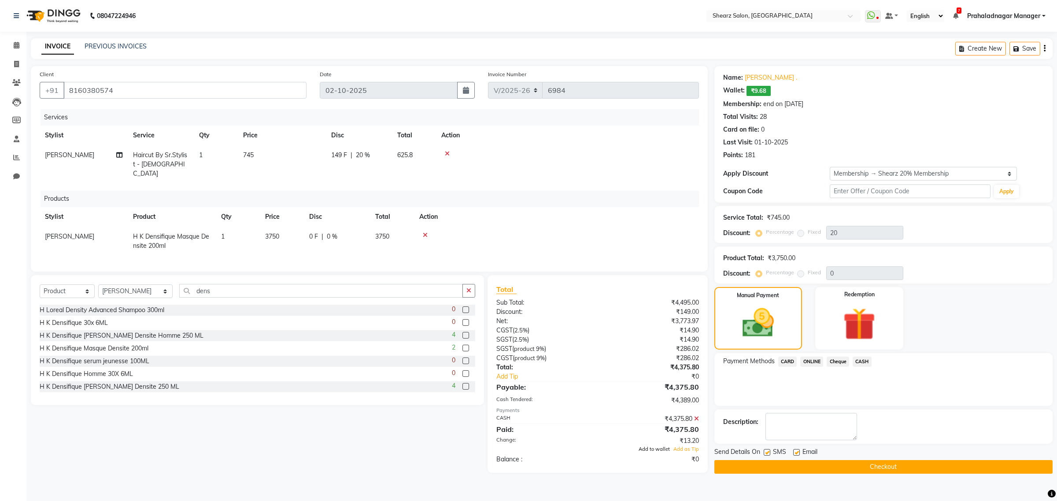
click at [665, 449] on span "Add to wallet" at bounding box center [654, 449] width 31 height 6
click at [825, 465] on button "Checkout" at bounding box center [884, 467] width 338 height 14
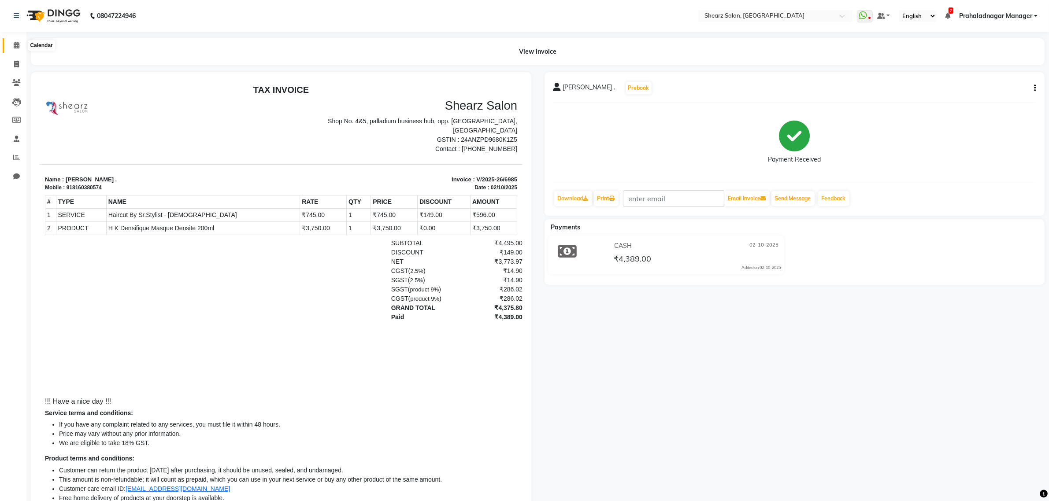
click at [10, 41] on span at bounding box center [16, 46] width 15 height 10
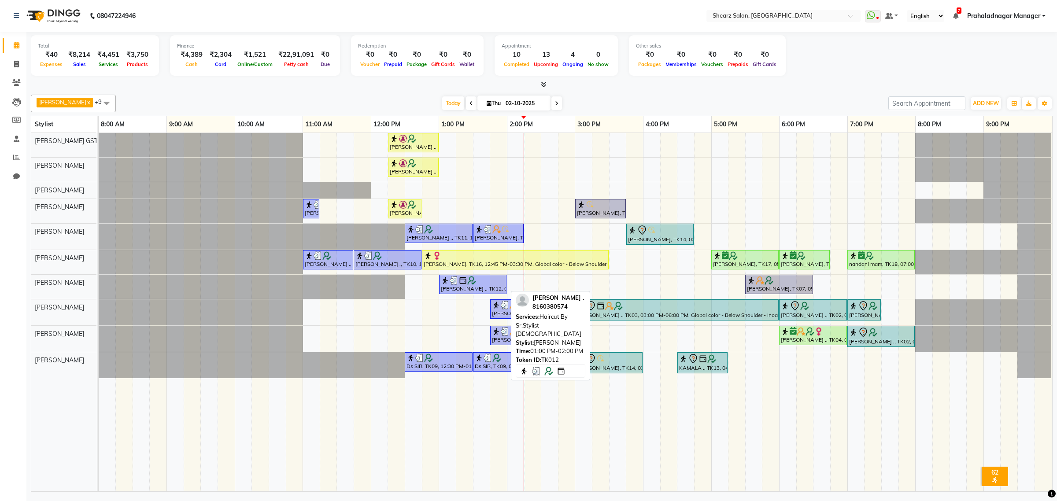
click at [479, 285] on div at bounding box center [473, 280] width 64 height 9
select select "3"
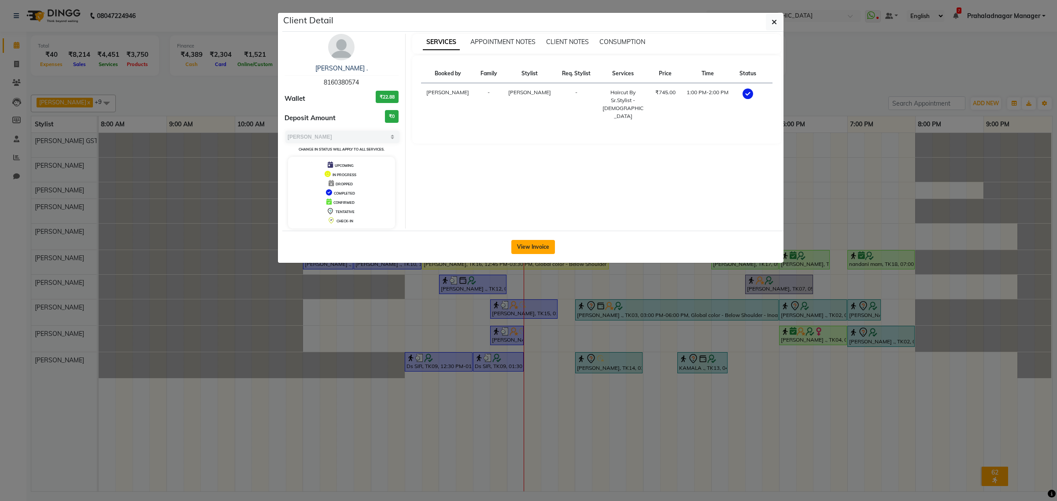
click at [519, 251] on button "View Invoice" at bounding box center [534, 247] width 44 height 14
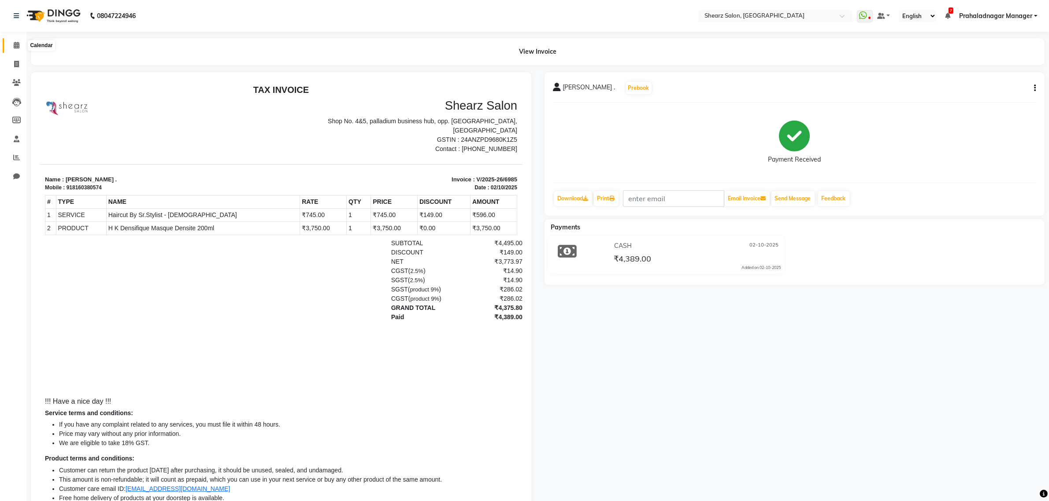
click at [17, 41] on span at bounding box center [16, 46] width 15 height 10
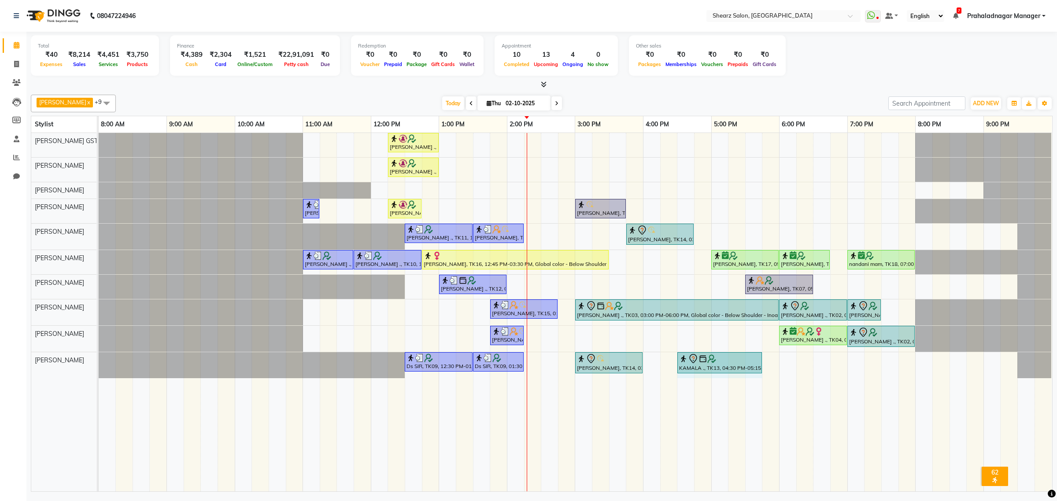
drag, startPoint x: 727, startPoint y: 362, endPoint x: 758, endPoint y: 360, distance: 31.4
click at [99, 360] on div "Ds SIR, TK09, 12:30 PM-01:30 PM, Haircut By Master Stylist- Male Ds SIR, TK09, …" at bounding box center [99, 365] width 0 height 26
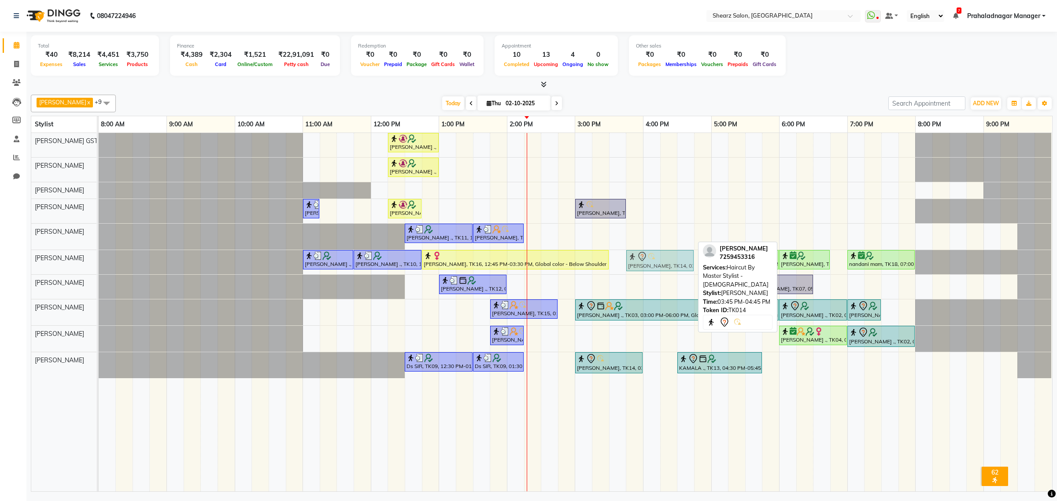
drag, startPoint x: 648, startPoint y: 234, endPoint x: 647, endPoint y: 256, distance: 22.0
click at [647, 256] on tbody "Nirali Maharshi ., TK01, 12:15 PM-01:00 PM, Eyebrow threading,Chin stripless (₹…" at bounding box center [575, 255] width 953 height 245
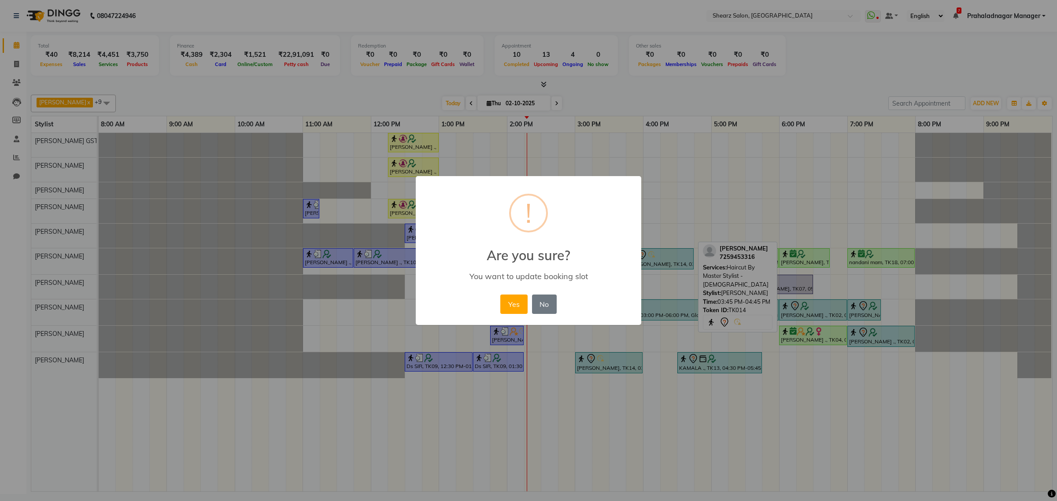
drag, startPoint x: 521, startPoint y: 300, endPoint x: 681, endPoint y: 324, distance: 161.7
click at [522, 300] on button "Yes" at bounding box center [514, 304] width 27 height 19
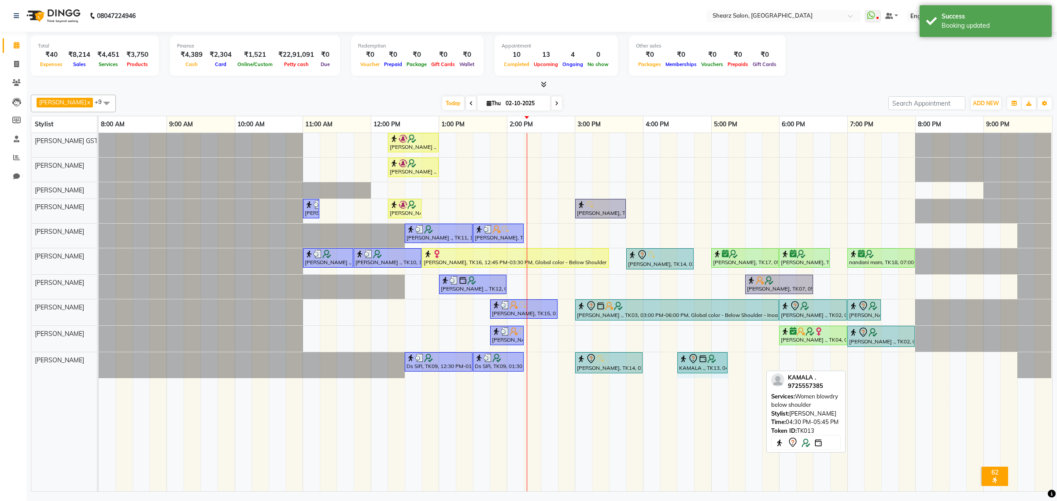
drag, startPoint x: 760, startPoint y: 361, endPoint x: 723, endPoint y: 358, distance: 37.6
click at [99, 359] on div "Ds SIR, TK09, 12:30 PM-01:30 PM, Haircut By Master Stylist- Male Ds SIR, TK09, …" at bounding box center [99, 365] width 0 height 26
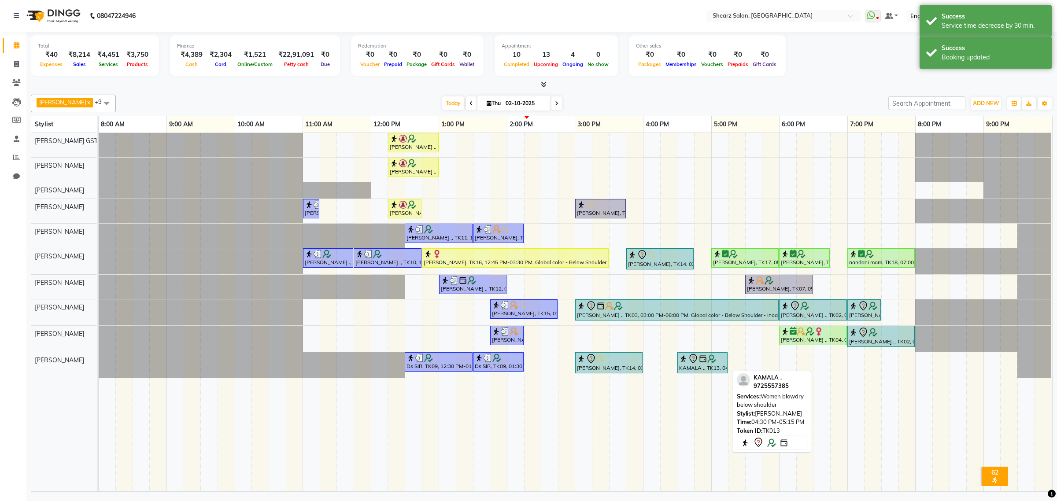
click at [696, 356] on icon at bounding box center [693, 359] width 11 height 11
select select "7"
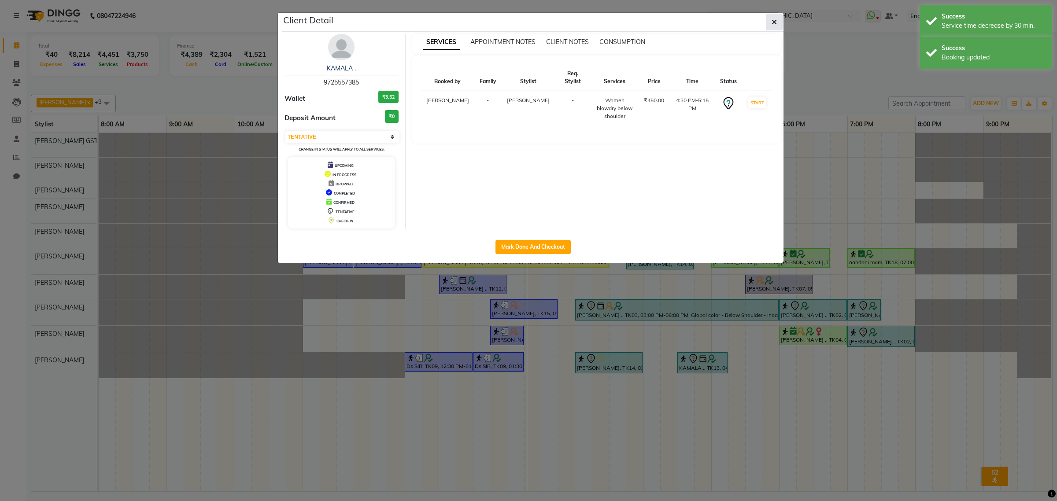
click at [767, 16] on button "button" at bounding box center [774, 22] width 17 height 17
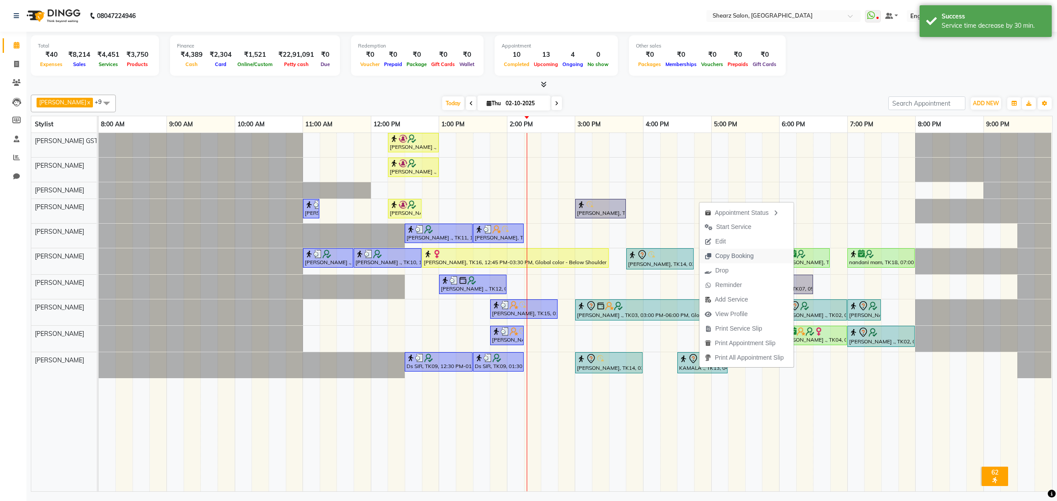
click at [750, 259] on span "Copy Booking" at bounding box center [735, 256] width 38 height 9
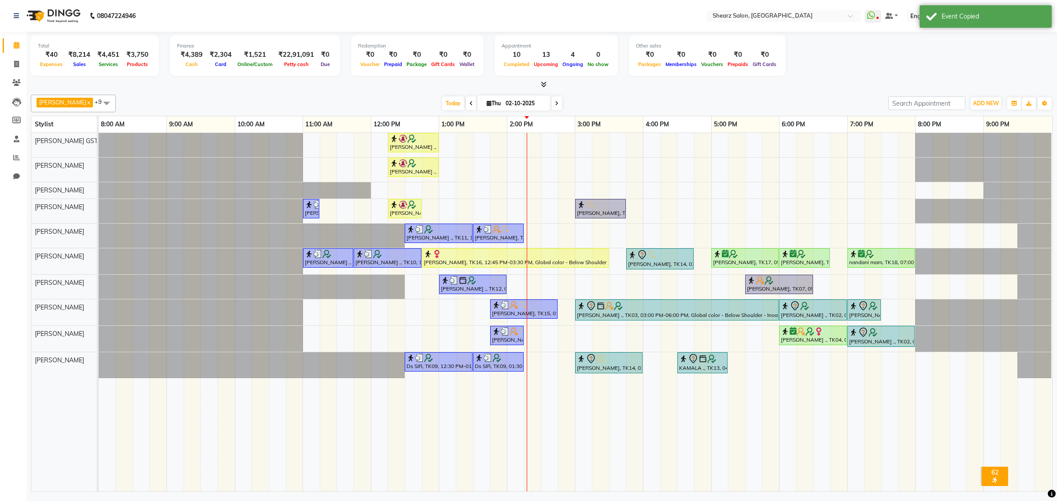
click at [679, 238] on div "Nirali Maharshi ., TK01, 12:15 PM-01:00 PM, Eyebrow threading,Chin stripless (₹…" at bounding box center [576, 312] width 954 height 359
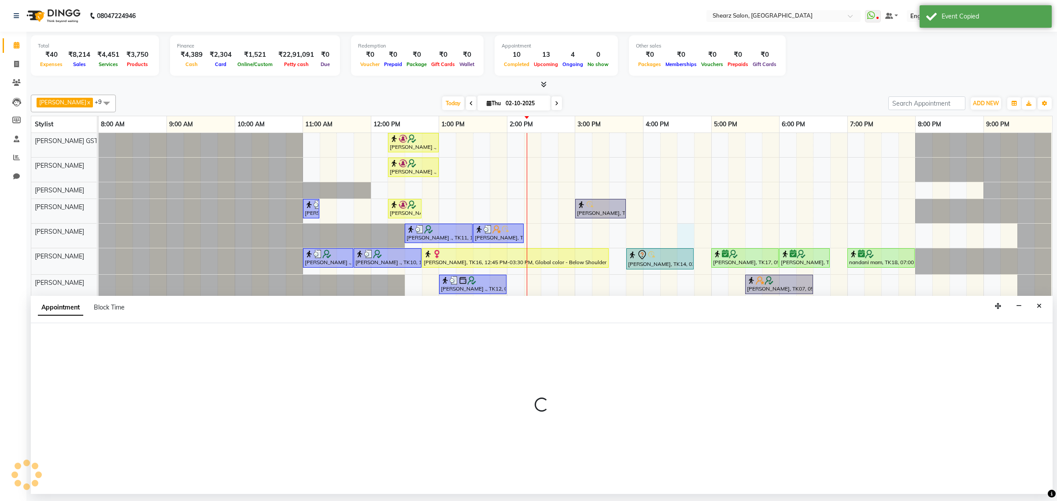
select select "77475"
select select "990"
select select "tentative"
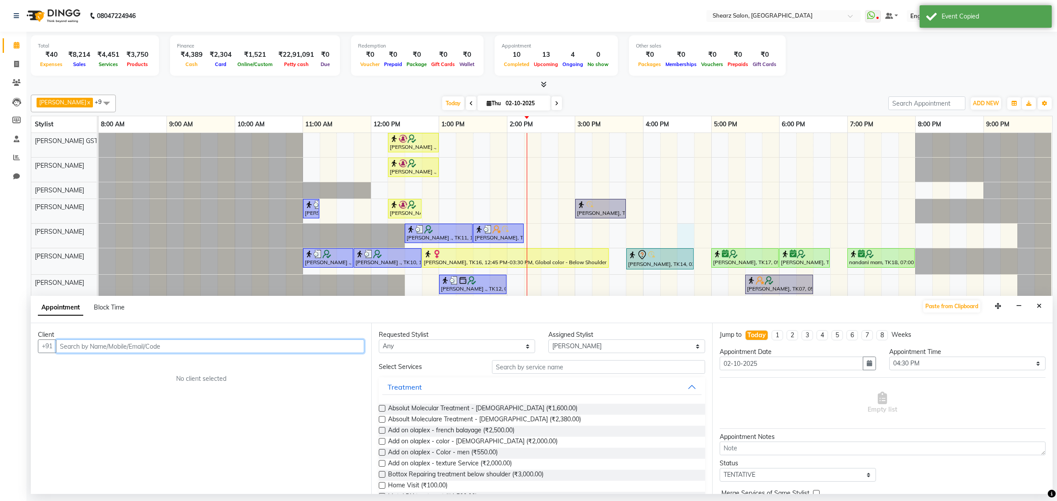
click at [122, 344] on input "text" at bounding box center [210, 347] width 308 height 14
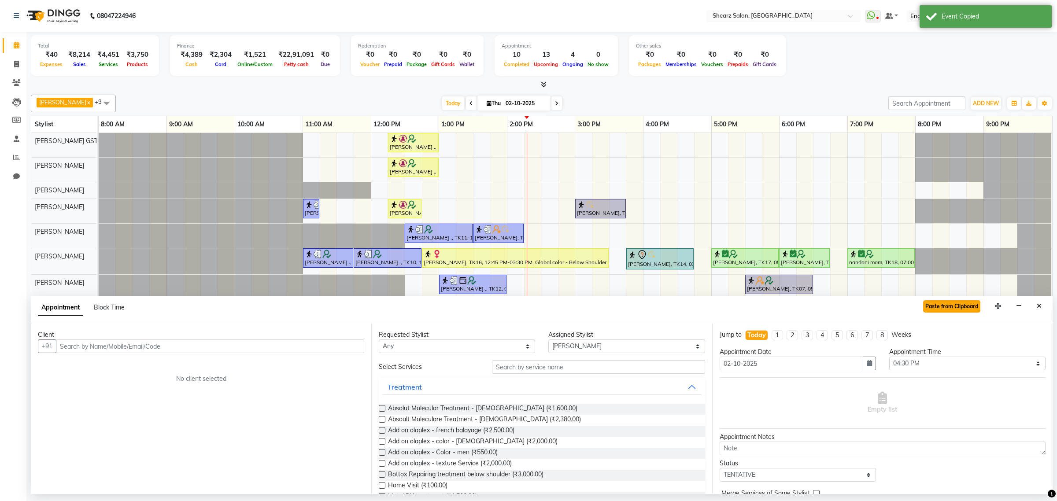
click at [942, 307] on button "Paste from Clipboard" at bounding box center [951, 306] width 57 height 12
select select "4101"
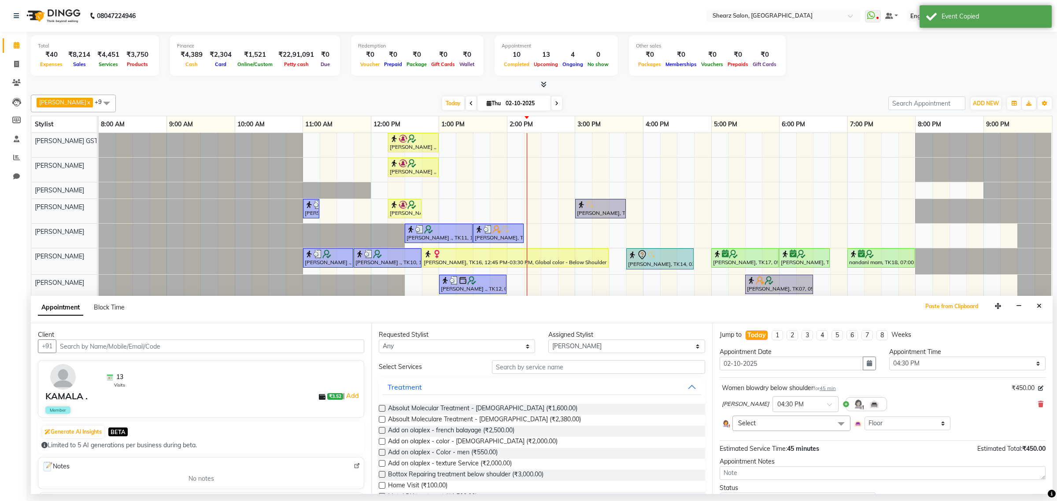
scroll to position [69, 0]
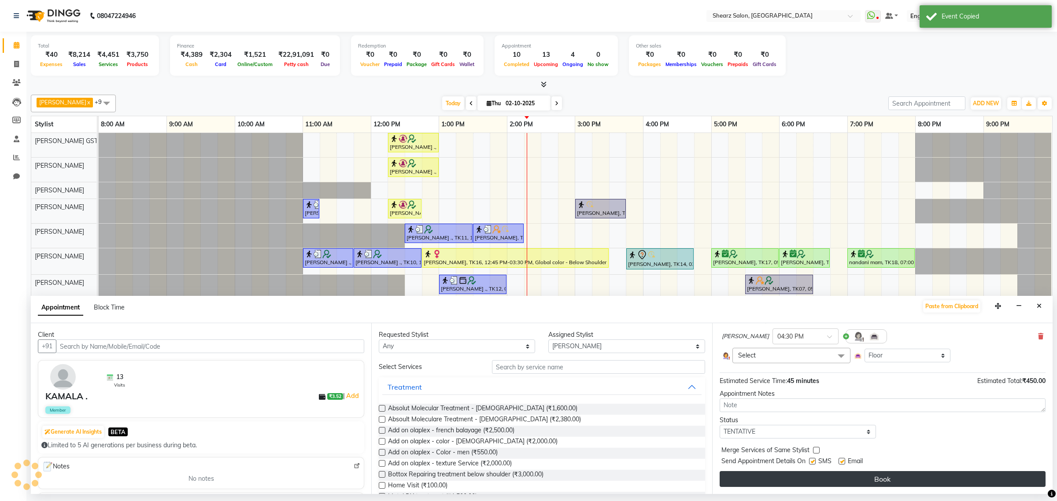
click at [858, 482] on button "Book" at bounding box center [883, 479] width 326 height 16
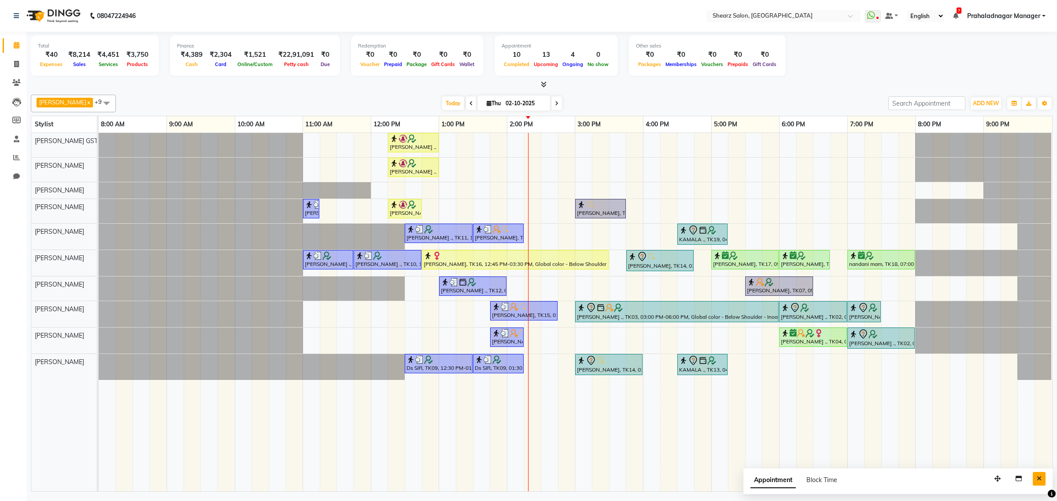
click at [1041, 479] on icon "Close" at bounding box center [1039, 479] width 5 height 6
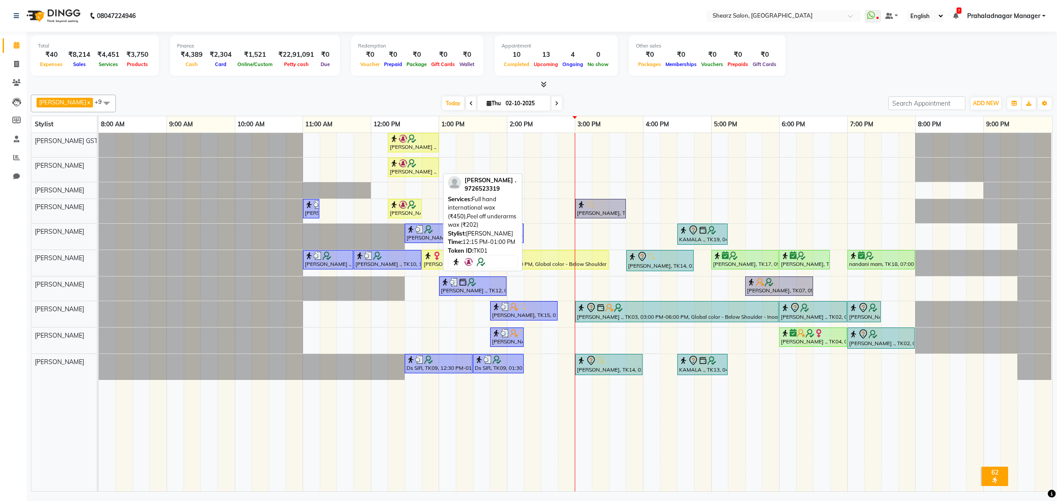
click at [430, 166] on div at bounding box center [413, 163] width 47 height 9
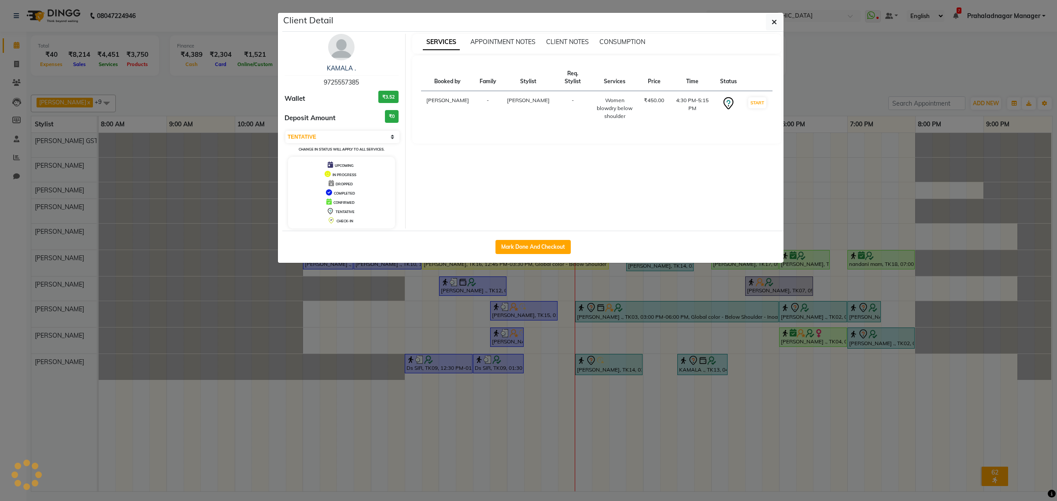
select select "1"
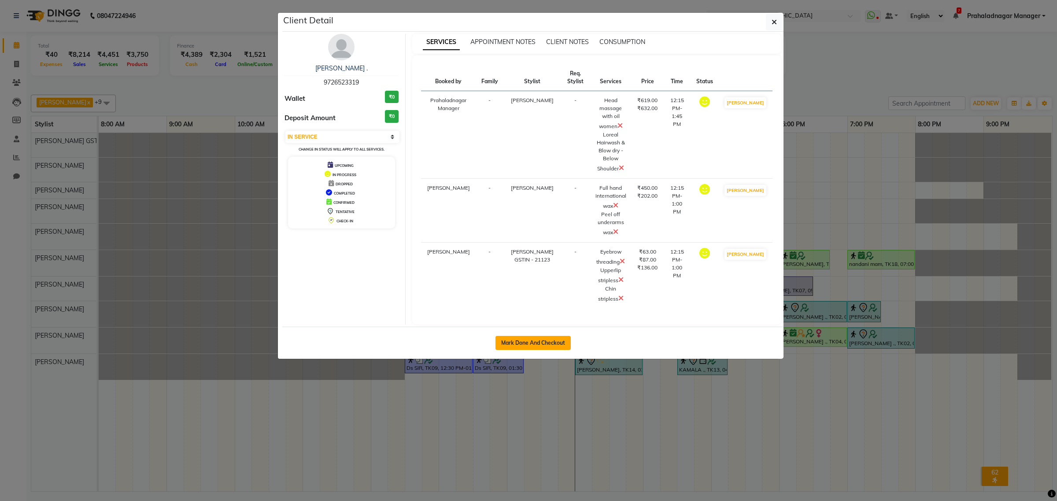
click at [554, 338] on button "Mark Done And Checkout" at bounding box center [533, 343] width 75 height 14
select select "service"
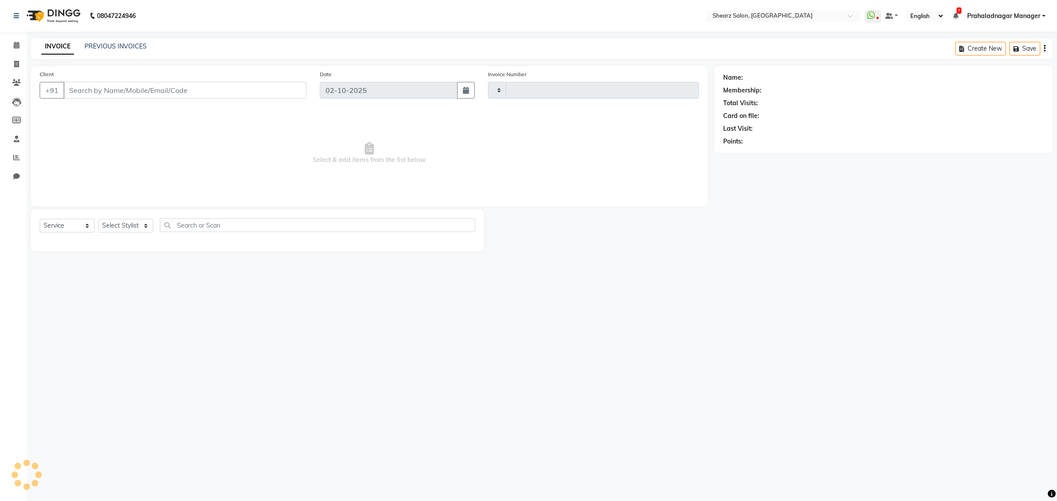
type input "6986"
select select "8157"
type input "9726523319"
select select "77471"
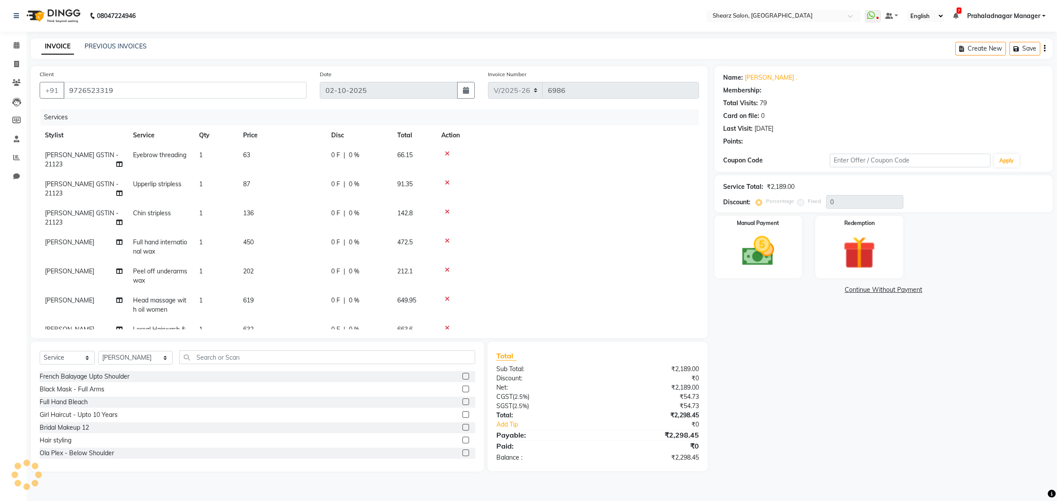
select select "1: Object"
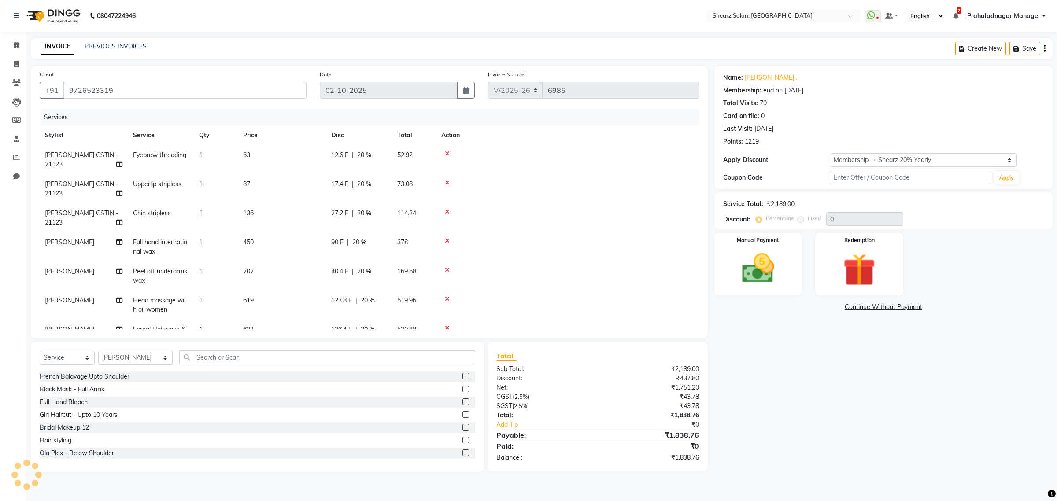
type input "20"
click at [445, 154] on icon at bounding box center [447, 154] width 5 height 6
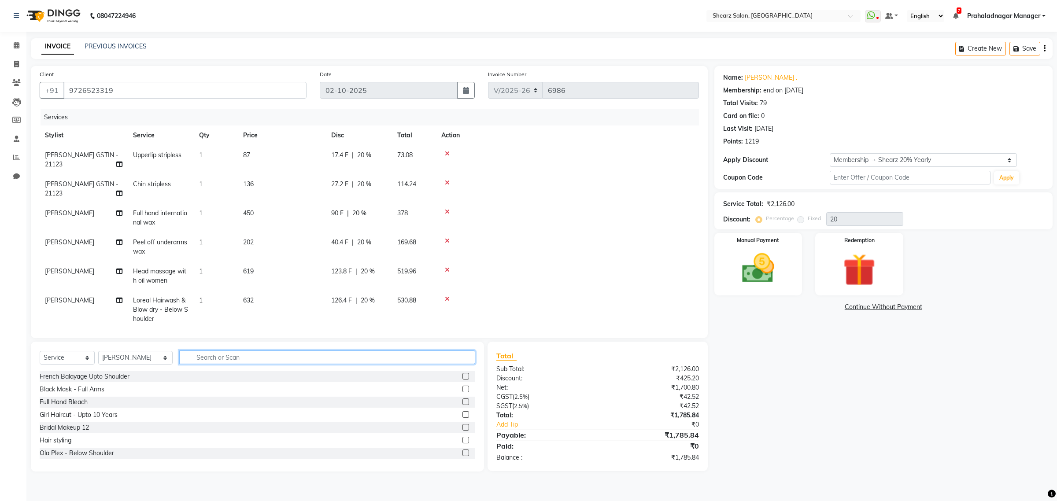
click at [225, 353] on input "text" at bounding box center [327, 358] width 296 height 14
click at [133, 362] on select "Select Stylist Admin A General Arvind S Devda Asha Chavariya Brijesh Valand Cen…" at bounding box center [135, 358] width 74 height 14
select select "77439"
click at [98, 351] on select "Select Stylist Admin A General Arvind S Devda Asha Chavariya Brijesh Valand Cen…" at bounding box center [135, 358] width 74 height 14
drag, startPoint x: 227, startPoint y: 353, endPoint x: 227, endPoint y: 345, distance: 8.4
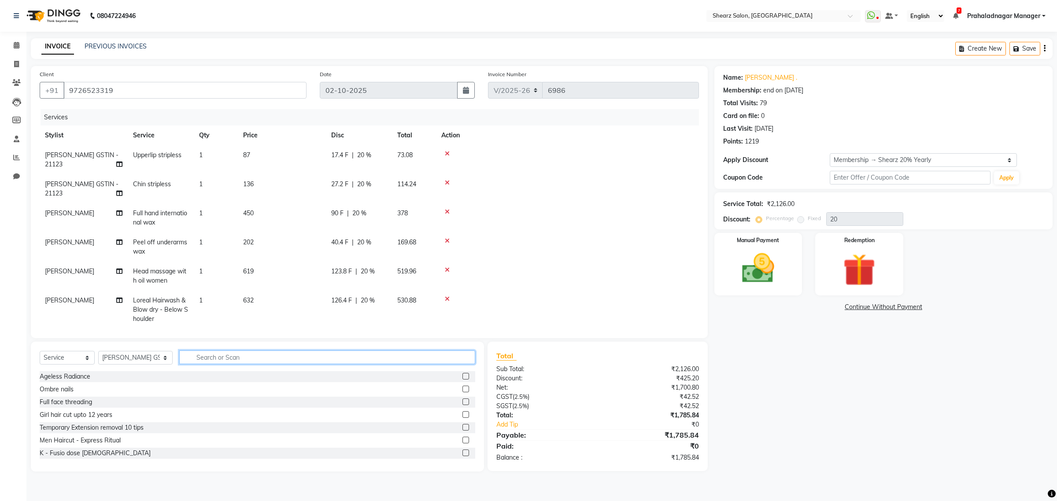
click at [227, 351] on input "text" at bounding box center [327, 358] width 296 height 14
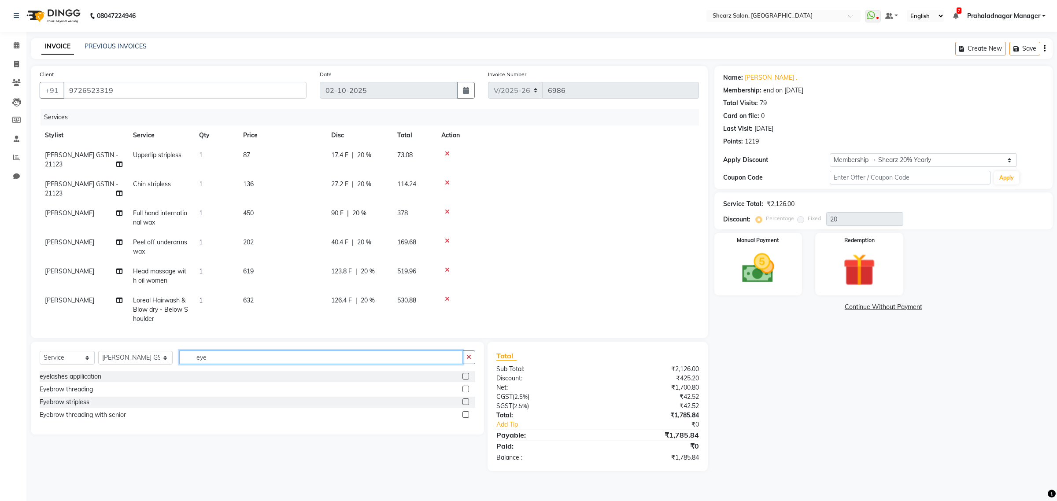
type input "eye"
click at [466, 412] on label at bounding box center [466, 415] width 7 height 7
click at [466, 412] on input "checkbox" at bounding box center [466, 415] width 6 height 6
checkbox input "false"
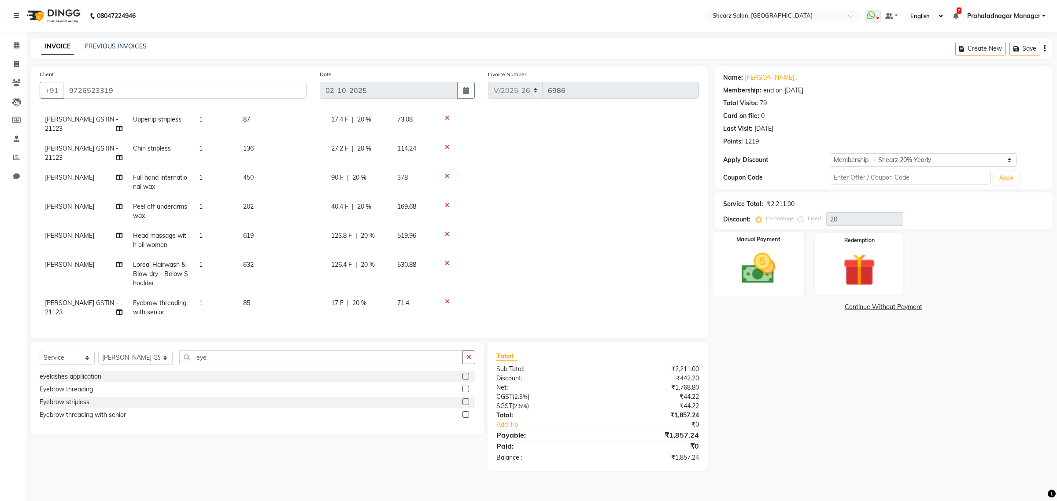
click at [752, 267] on img at bounding box center [758, 268] width 55 height 39
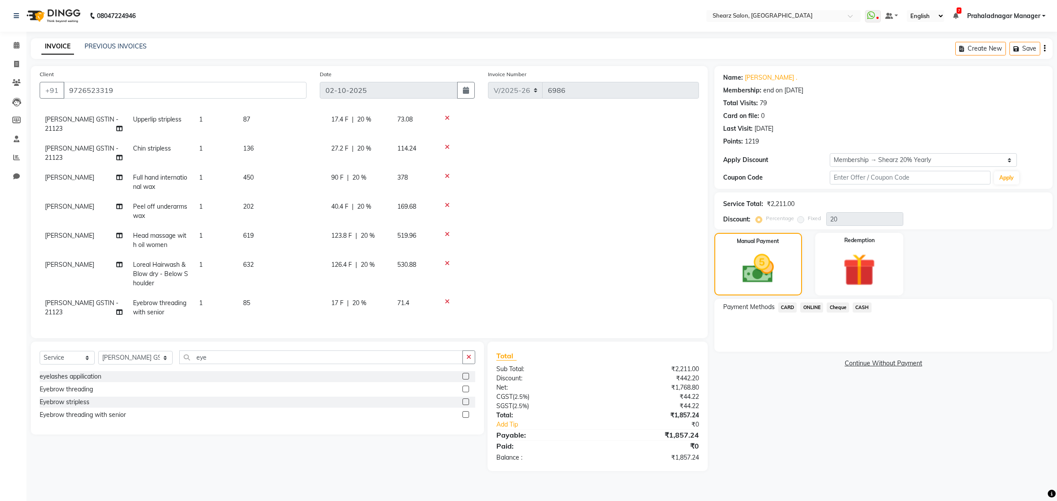
drag, startPoint x: 784, startPoint y: 306, endPoint x: 900, endPoint y: 386, distance: 140.1
click at [784, 307] on span "CARD" at bounding box center [788, 308] width 19 height 10
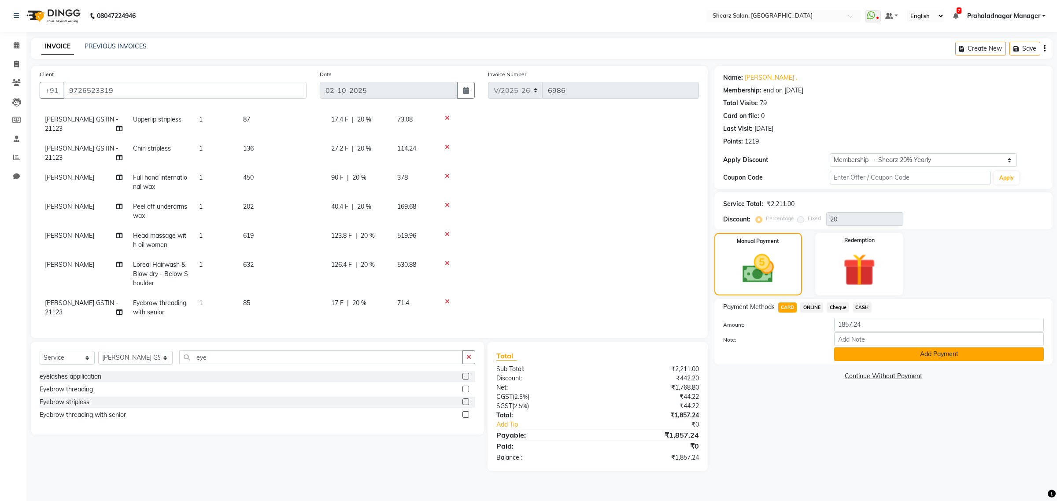
click at [923, 349] on button "Add Payment" at bounding box center [939, 355] width 210 height 14
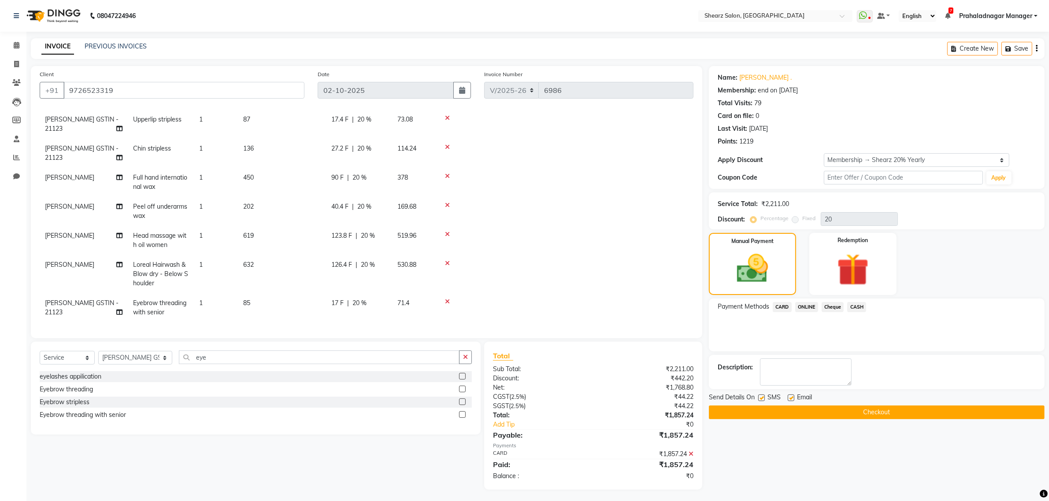
click at [906, 413] on button "Checkout" at bounding box center [877, 413] width 336 height 14
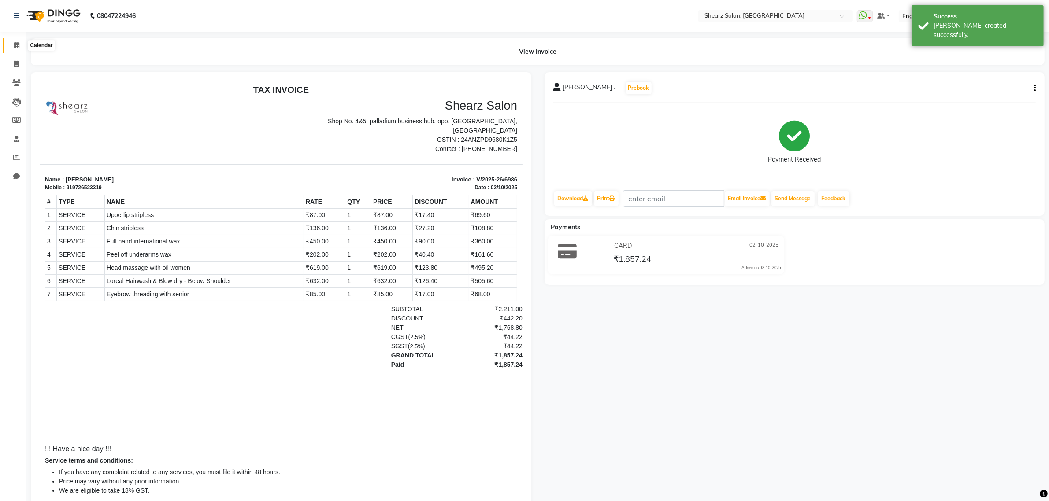
drag, startPoint x: 10, startPoint y: 45, endPoint x: 26, endPoint y: 45, distance: 16.3
click at [10, 45] on span at bounding box center [16, 46] width 15 height 10
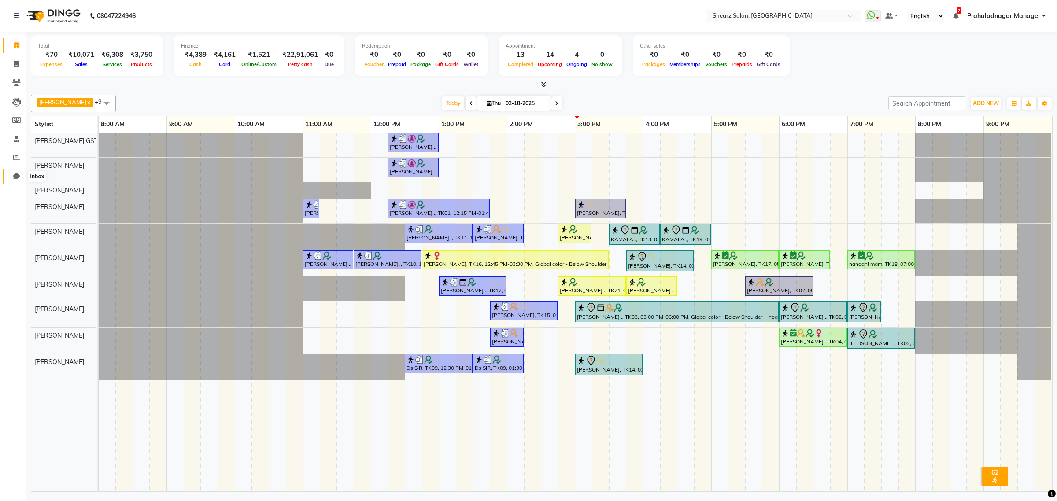
click at [12, 177] on span at bounding box center [16, 177] width 15 height 10
select select "100"
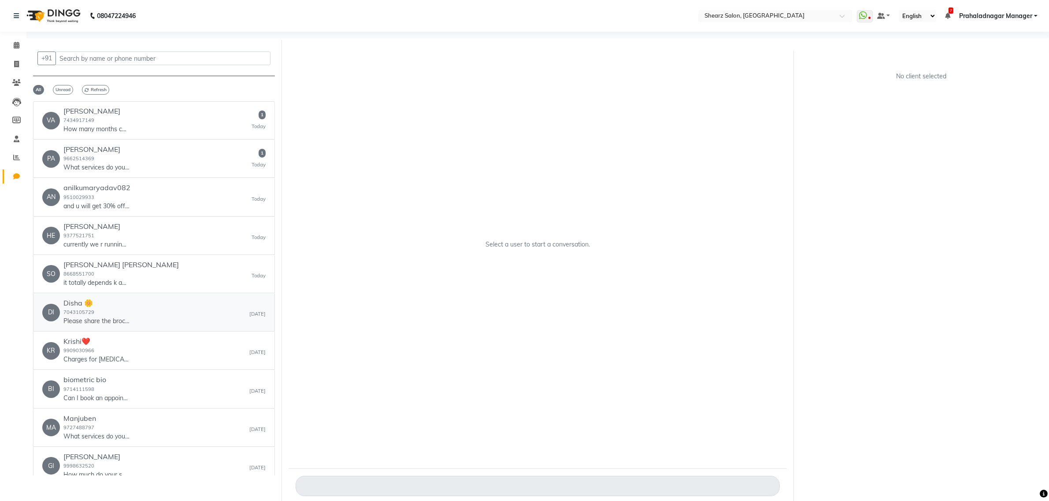
drag, startPoint x: 113, startPoint y: 314, endPoint x: 619, endPoint y: 7, distance: 592.3
click at [114, 314] on div "Disha 🌼 7043105729 Please share the brochure or pdf of yours services" at bounding box center [96, 312] width 66 height 27
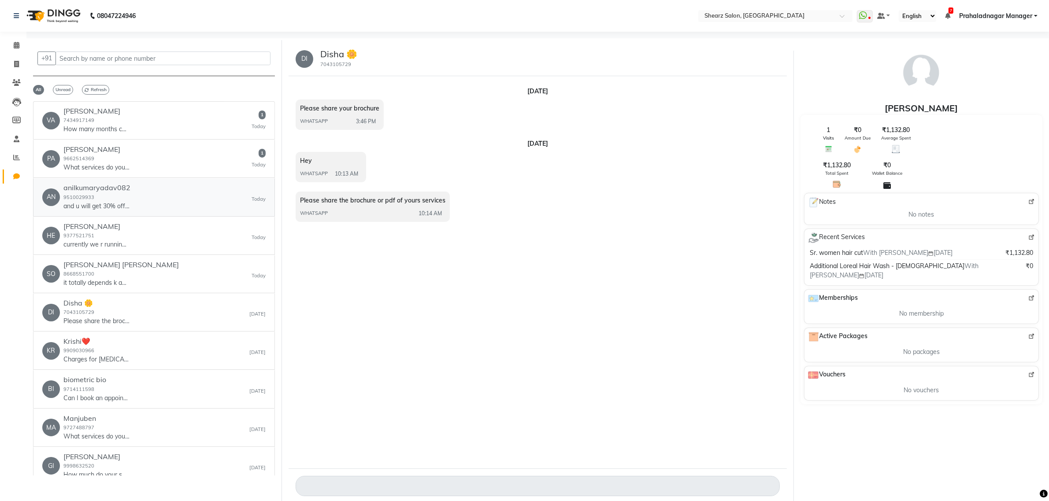
click at [100, 210] on p "and u will get 30% off in the same" at bounding box center [96, 206] width 66 height 9
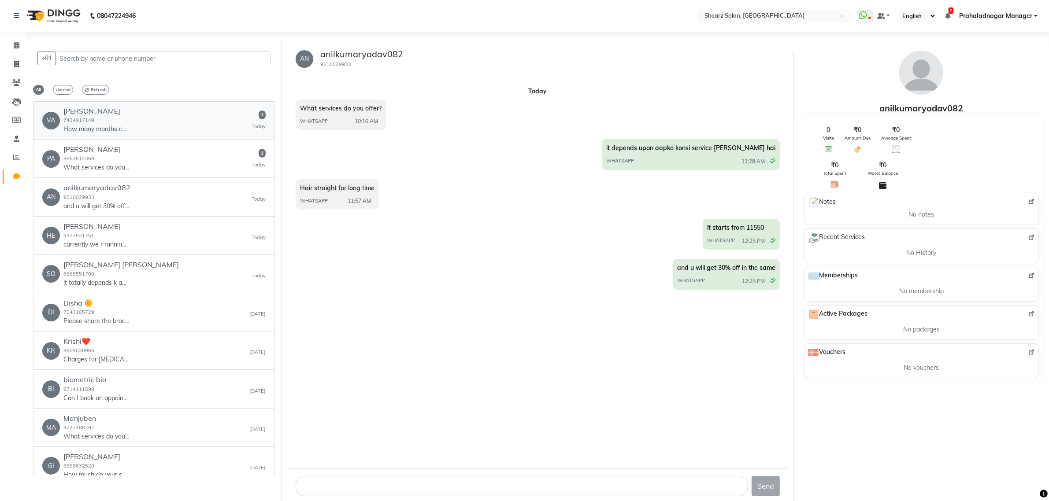
click at [174, 118] on div "VA Vaishali Doshi 7434917149 How many months colour chalta hai? 1 Today" at bounding box center [153, 120] width 223 height 27
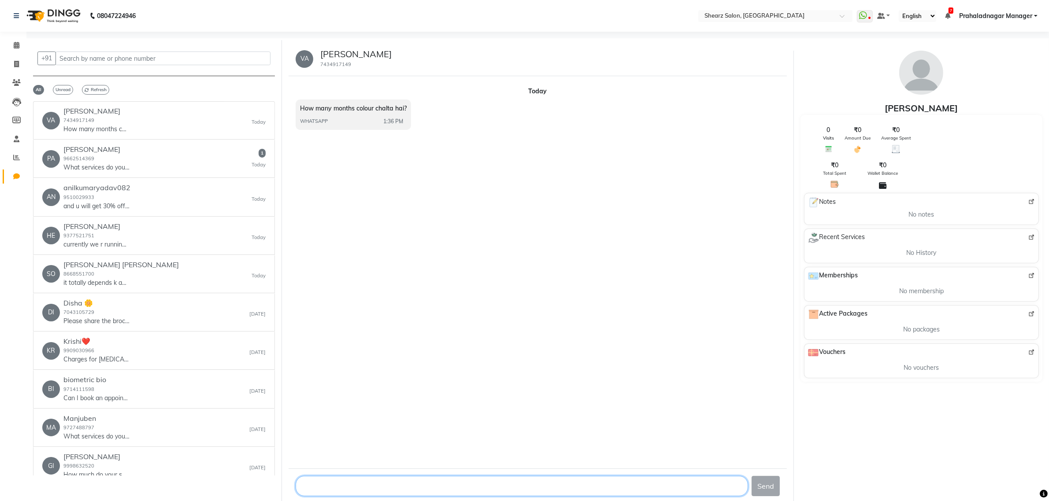
click at [333, 487] on textarea at bounding box center [522, 486] width 452 height 20
type textarea "aapko color me kya karwana hai global ya highlights"
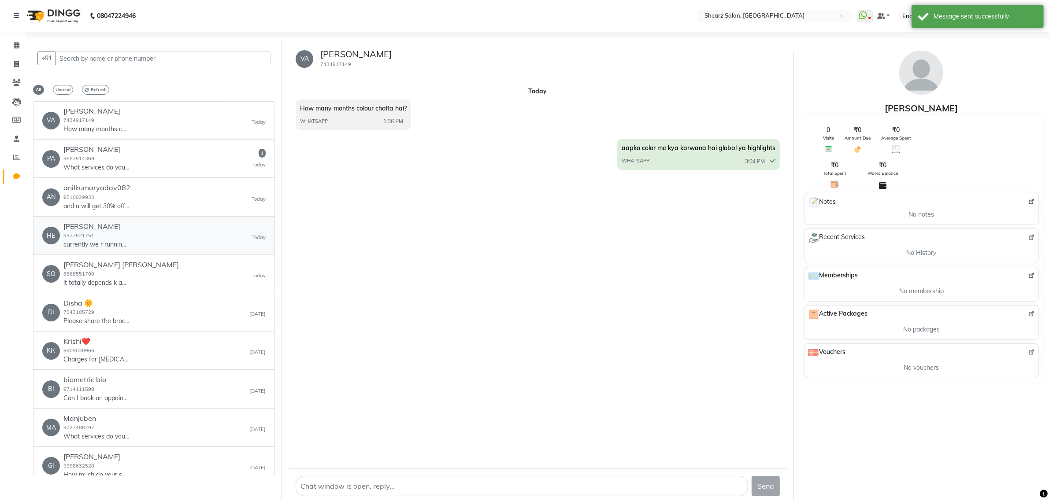
drag, startPoint x: 156, startPoint y: 245, endPoint x: 137, endPoint y: 220, distance: 31.0
click at [153, 243] on div "HE Hetal Maniar 9377521751 currently we r running an offer jisme aapko 30% disc…" at bounding box center [153, 235] width 223 height 27
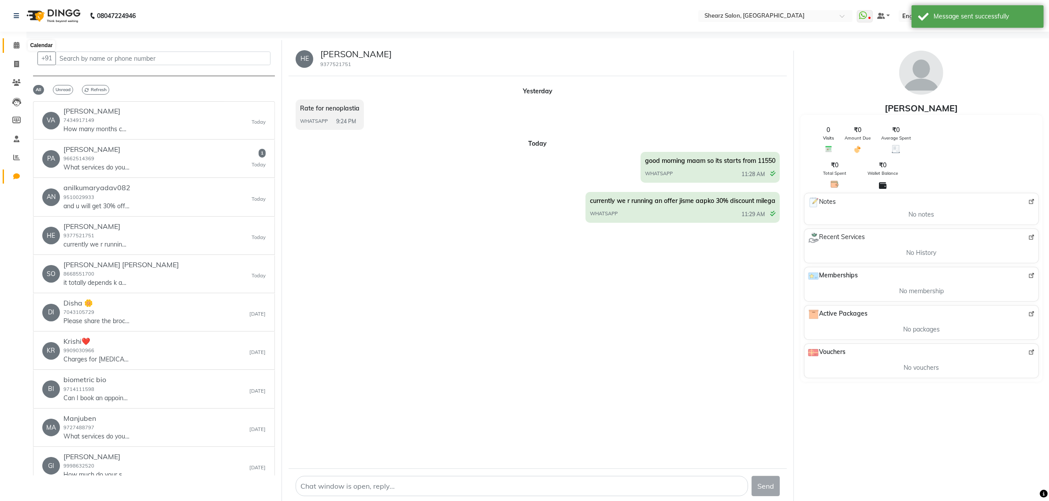
click at [14, 44] on icon at bounding box center [17, 45] width 6 height 7
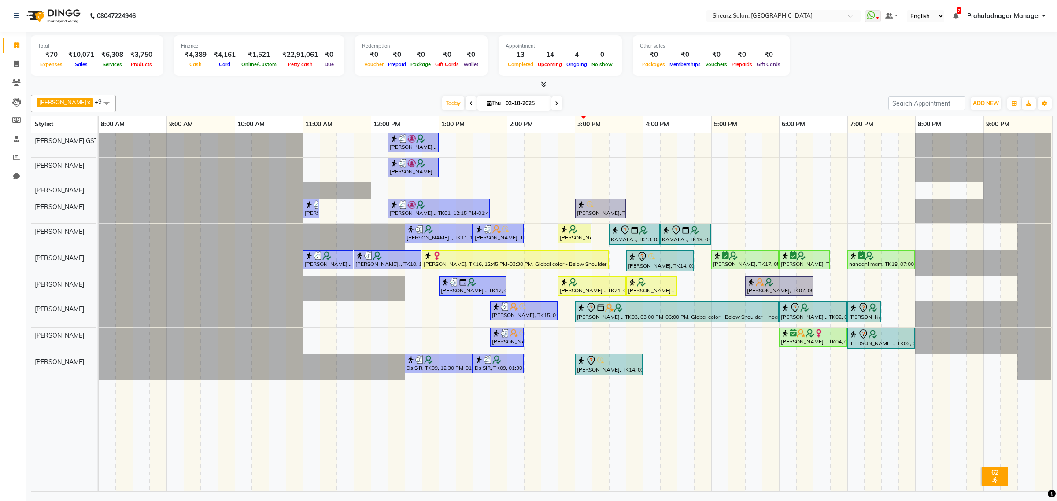
click at [503, 106] on input "02-10-2025" at bounding box center [525, 103] width 44 height 13
select select "10"
select select "2025"
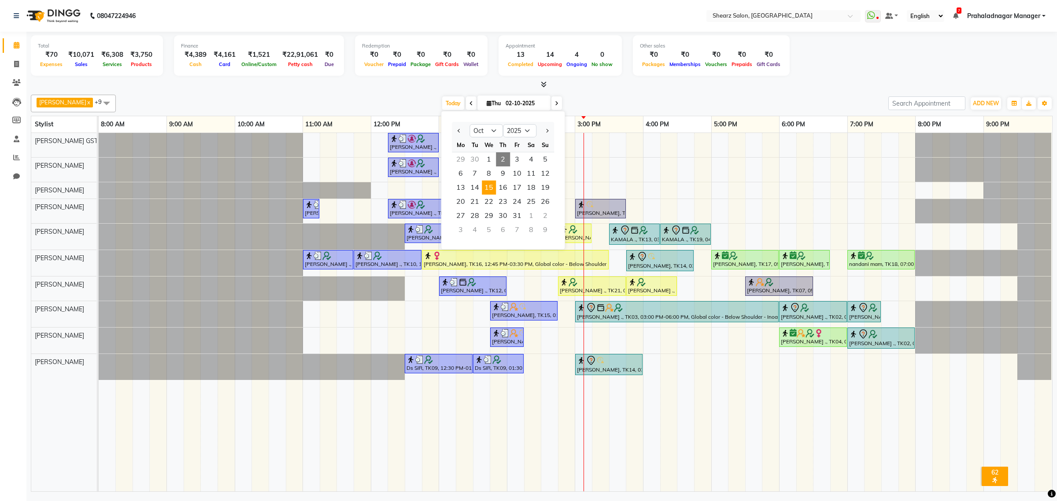
click at [495, 192] on span "15" at bounding box center [489, 188] width 14 height 14
type input "15-10-2025"
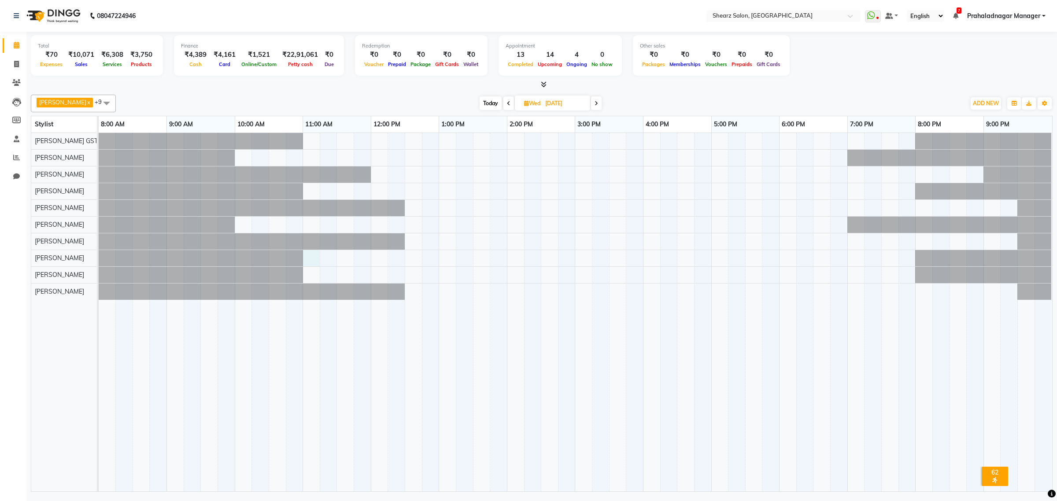
click at [309, 258] on div at bounding box center [576, 312] width 954 height 359
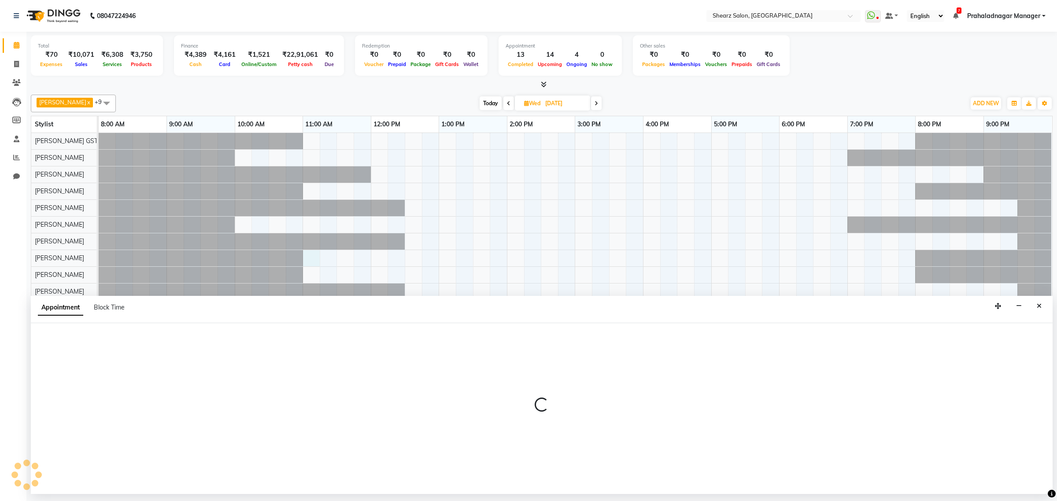
select select "77440"
select select "660"
select select "tentative"
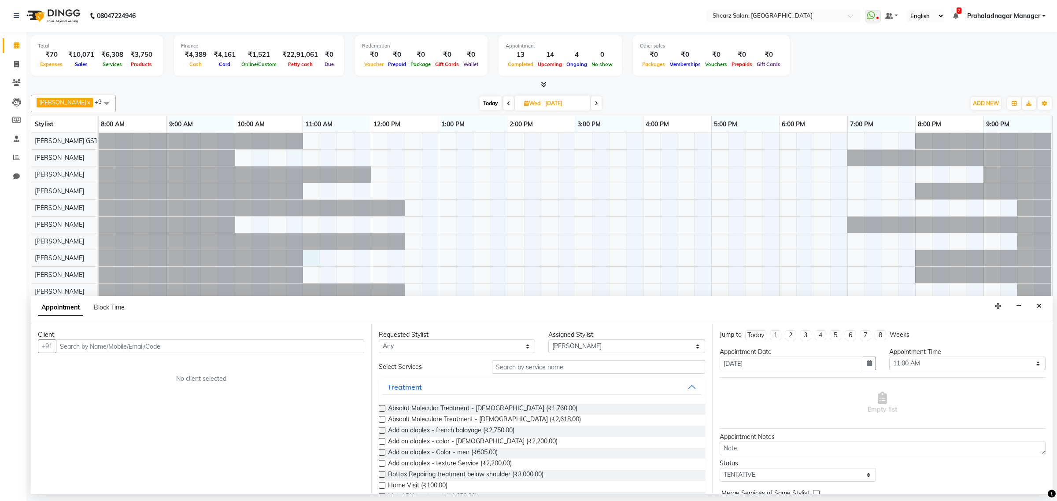
click at [98, 347] on input "text" at bounding box center [210, 347] width 308 height 14
click at [72, 347] on input "832 081 3123" at bounding box center [192, 347] width 272 height 14
click at [85, 347] on input "832081 3123" at bounding box center [192, 347] width 272 height 14
type input "8320813123"
click at [351, 350] on span "Add Client" at bounding box center [346, 346] width 30 height 8
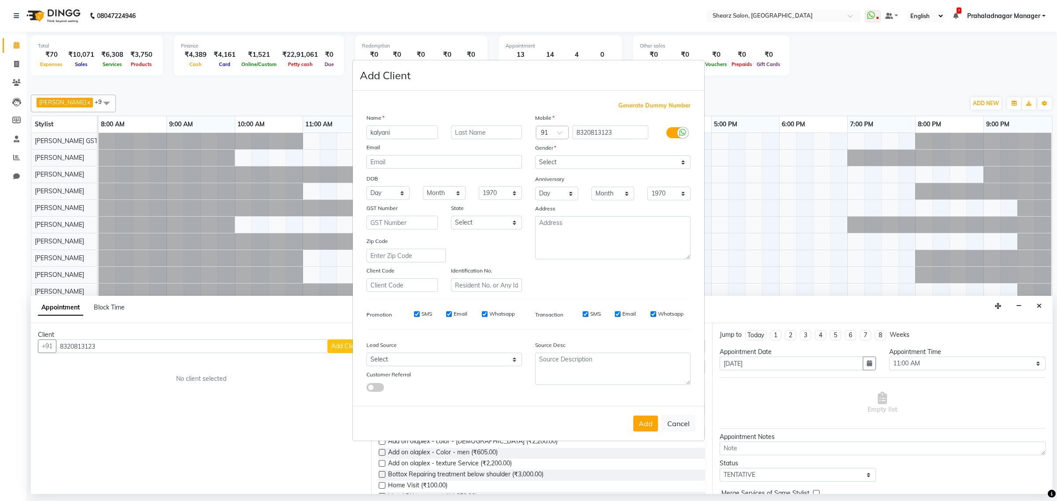
type input "kalyani"
click at [466, 131] on input "text" at bounding box center [486, 133] width 71 height 14
type input "maam"
click at [585, 163] on select "Select Male Female Other Prefer Not To Say" at bounding box center [613, 163] width 156 height 14
select select "female"
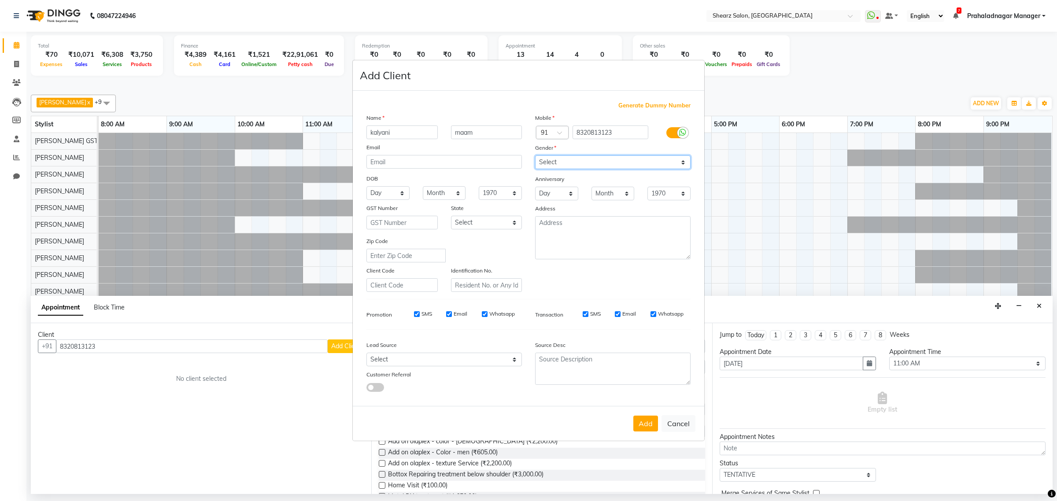
click at [535, 156] on select "Select Male Female Other Prefer Not To Say" at bounding box center [613, 163] width 156 height 14
click at [639, 416] on button "Add" at bounding box center [646, 424] width 25 height 16
select select
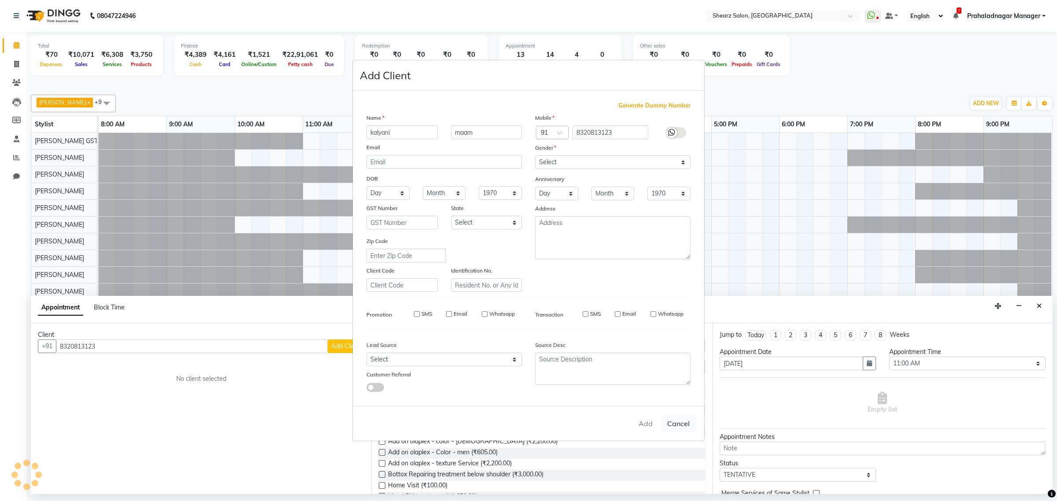
select select
checkbox input "false"
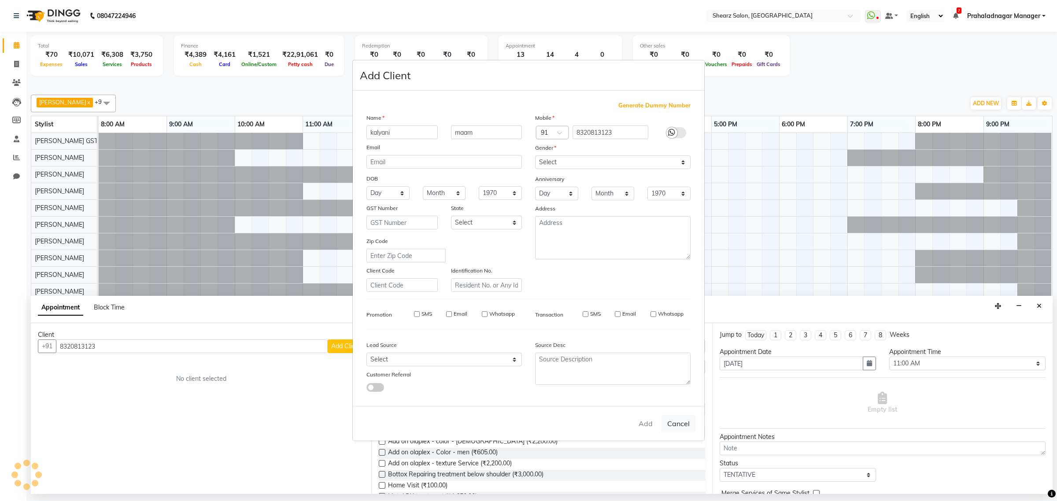
checkbox input "false"
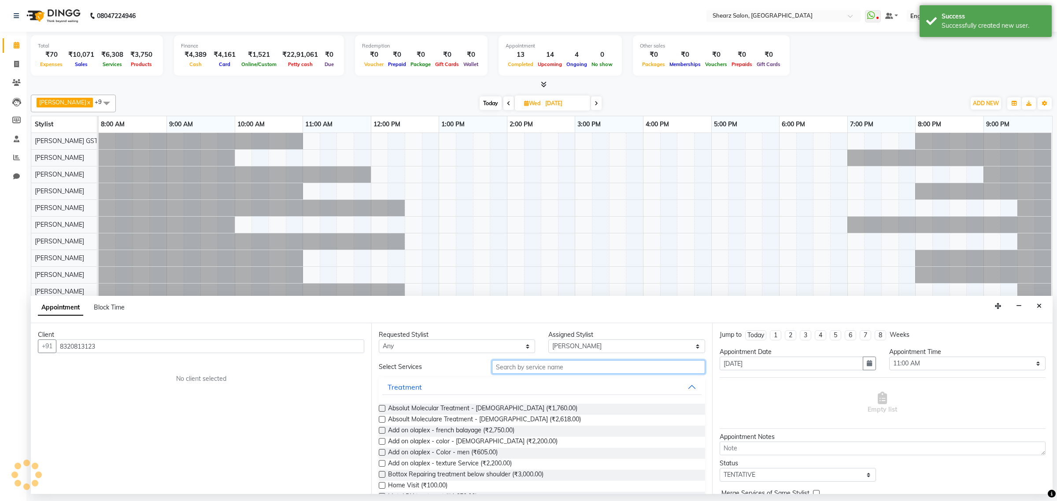
click at [519, 364] on input "text" at bounding box center [598, 367] width 213 height 14
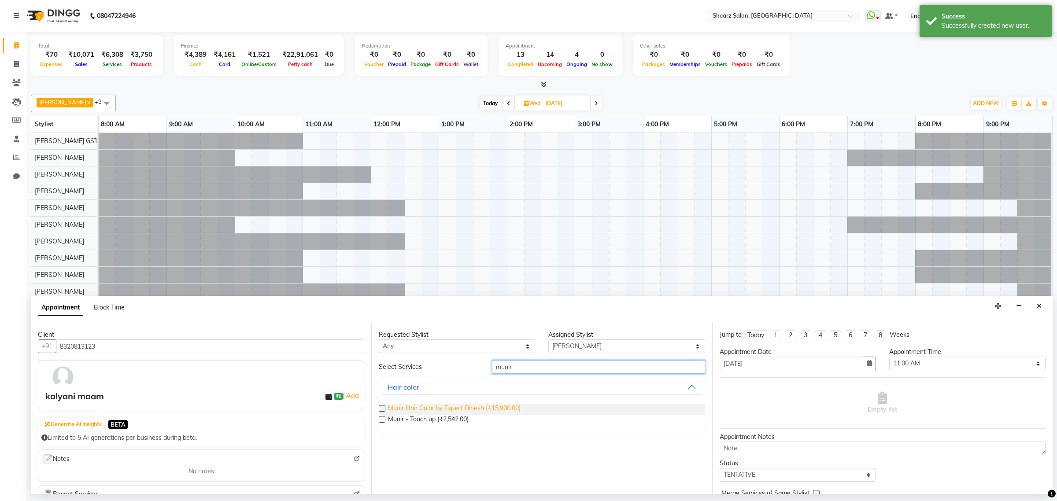
type input "munir"
click at [497, 413] on span "Munir Hair Color by Expert Dinesh (₹15,900.00)" at bounding box center [454, 409] width 133 height 11
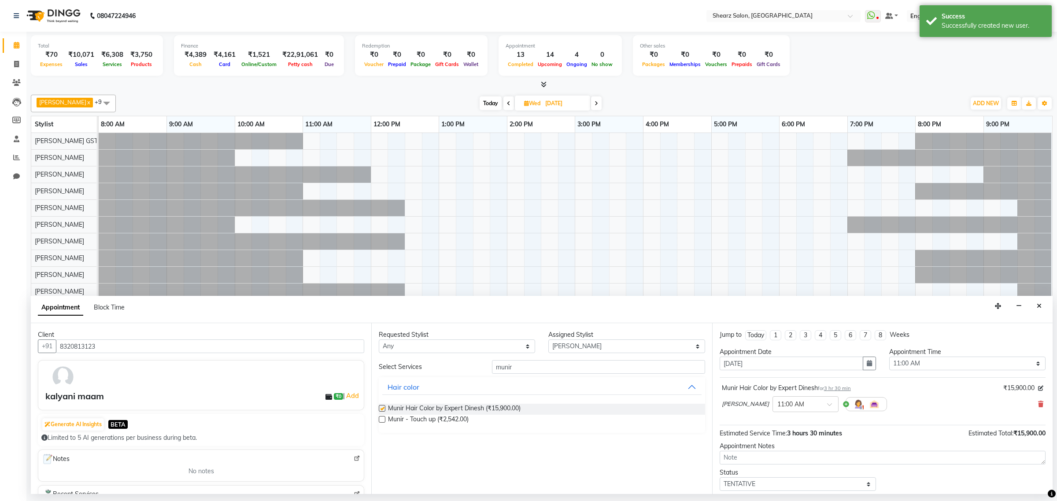
checkbox input "false"
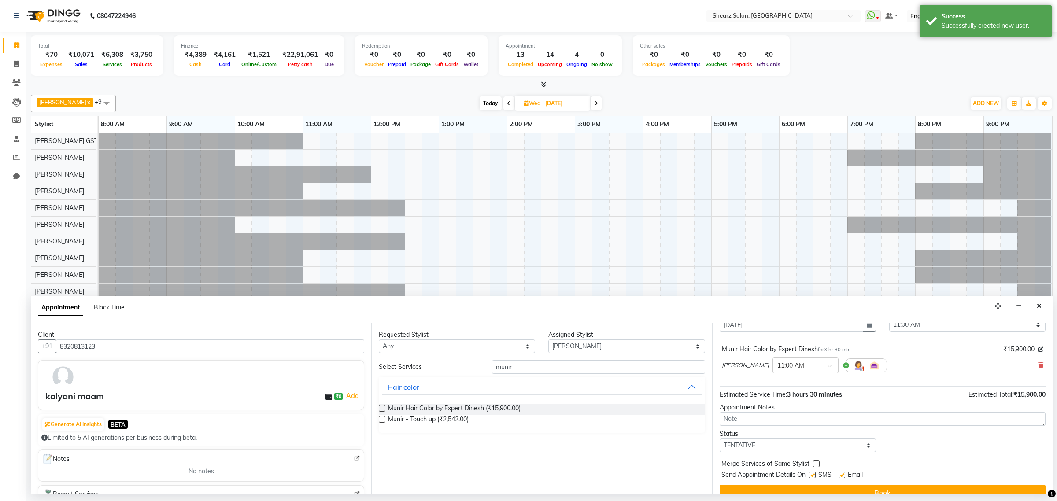
scroll to position [53, 0]
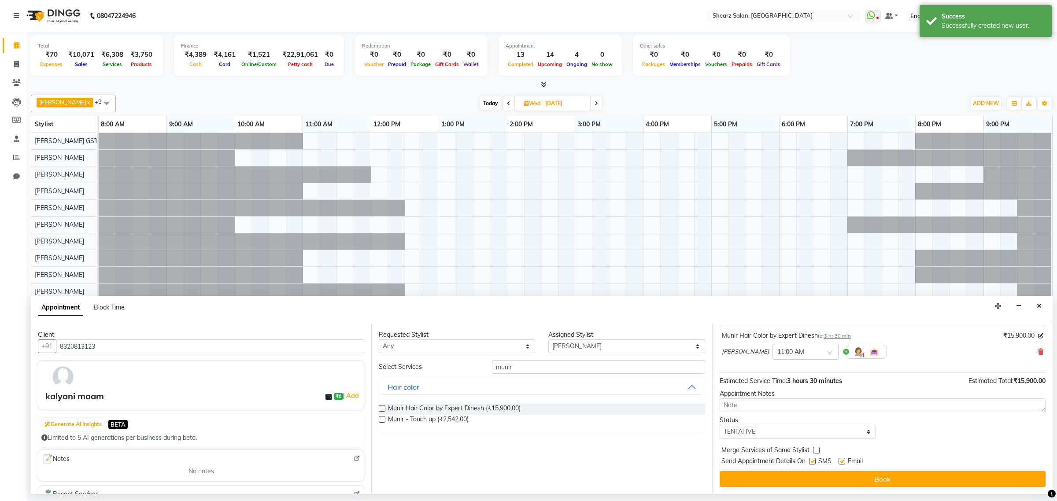
click at [796, 347] on input "text" at bounding box center [797, 351] width 39 height 9
click at [781, 437] on div "12:00 PM" at bounding box center [805, 431] width 65 height 16
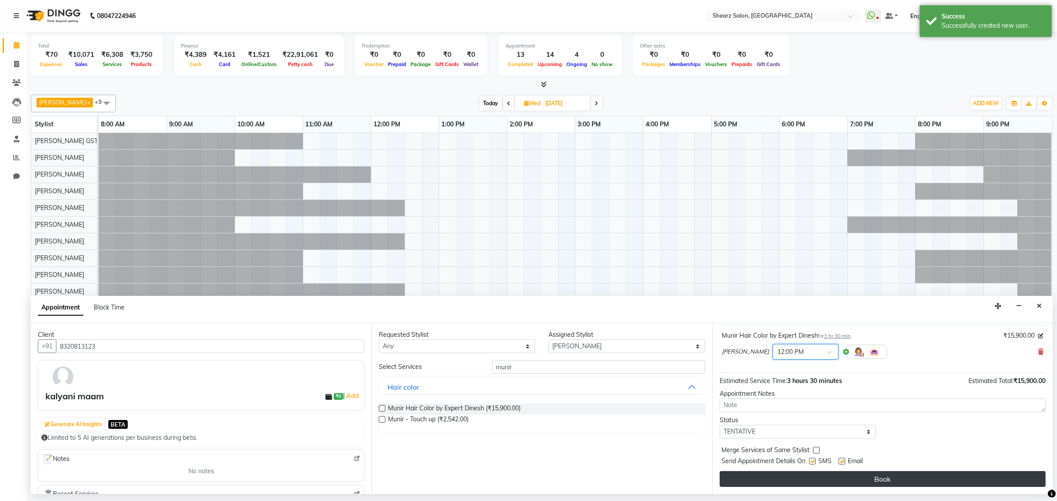
click at [891, 485] on button "Book" at bounding box center [883, 479] width 326 height 16
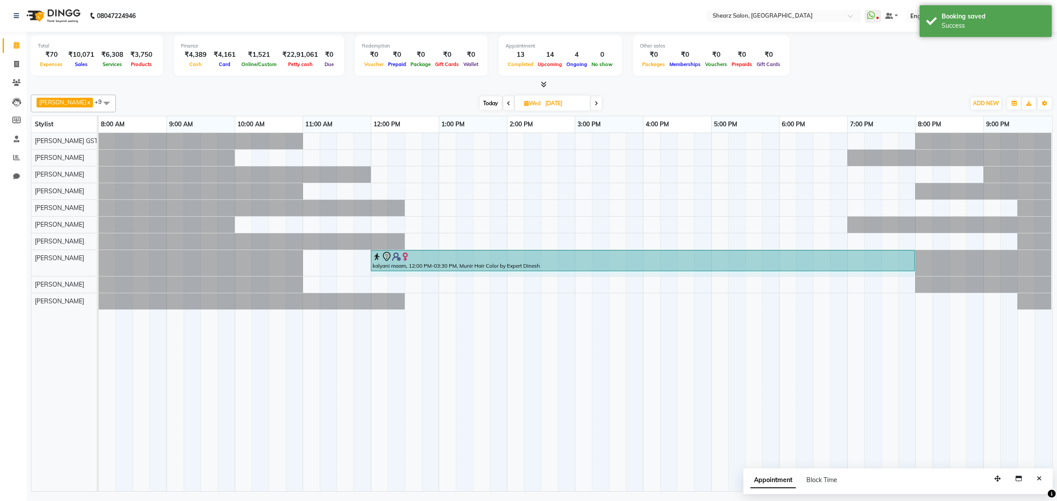
drag, startPoint x: 609, startPoint y: 257, endPoint x: 908, endPoint y: 270, distance: 298.6
click at [99, 270] on div "kalyani maam, 12:00 PM-03:30 PM, Munir Hair Color by Expert Dinesh kalyani maam…" at bounding box center [99, 263] width 0 height 26
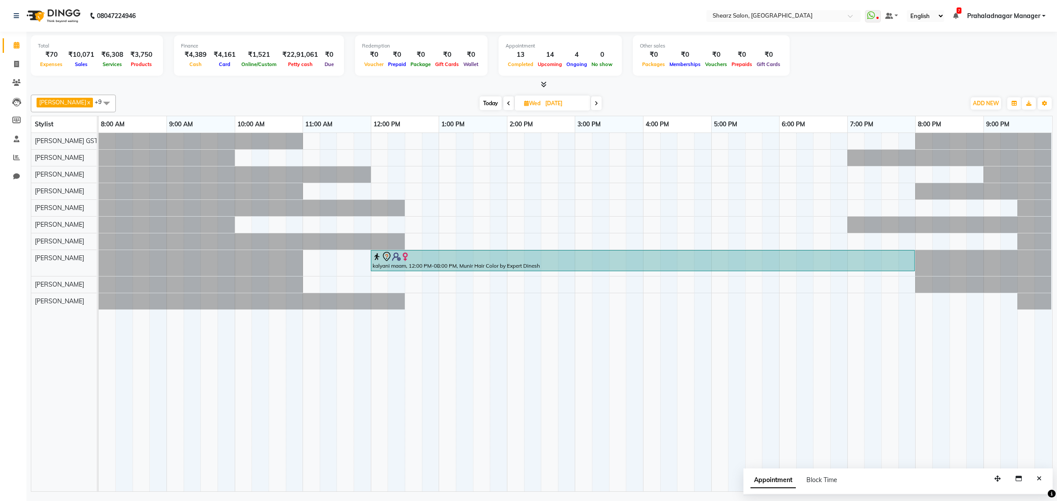
click at [485, 104] on span "Today" at bounding box center [491, 103] width 22 height 14
type input "02-10-2025"
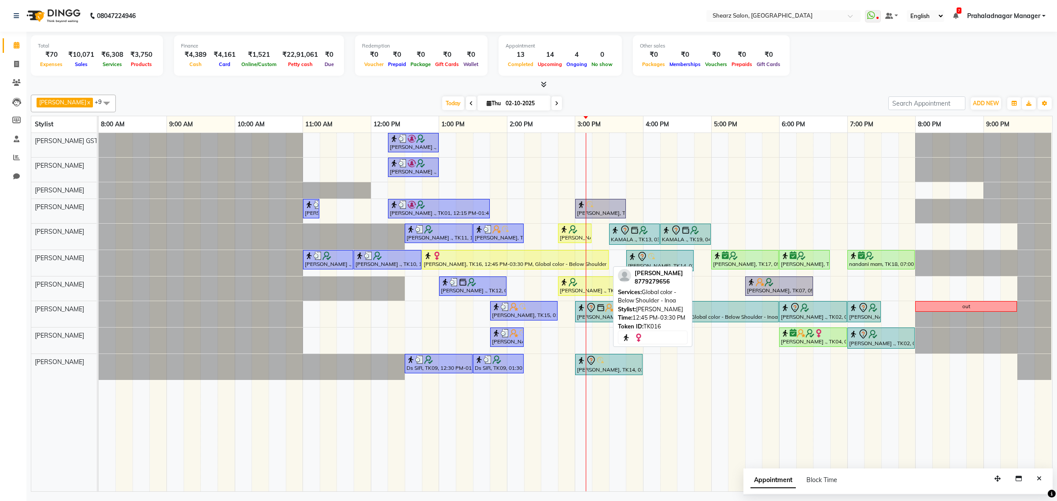
click at [470, 258] on div at bounding box center [515, 256] width 183 height 9
select select "1"
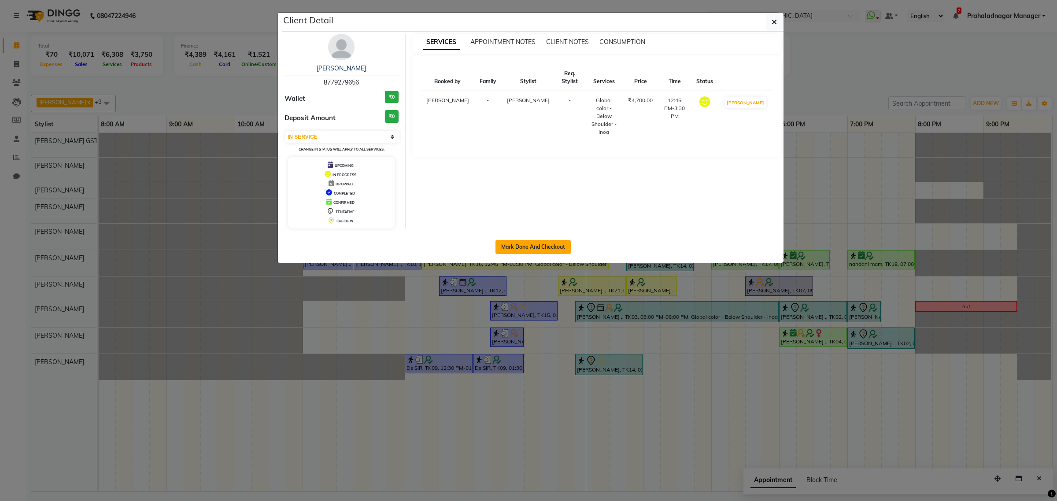
click at [535, 240] on button "Mark Done And Checkout" at bounding box center [533, 247] width 75 height 14
select select "8157"
select select "service"
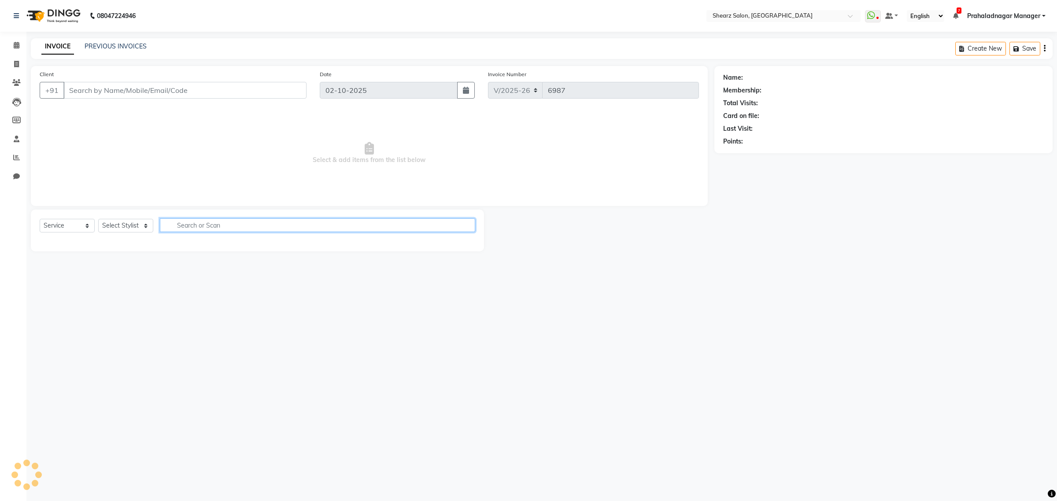
select select "77471"
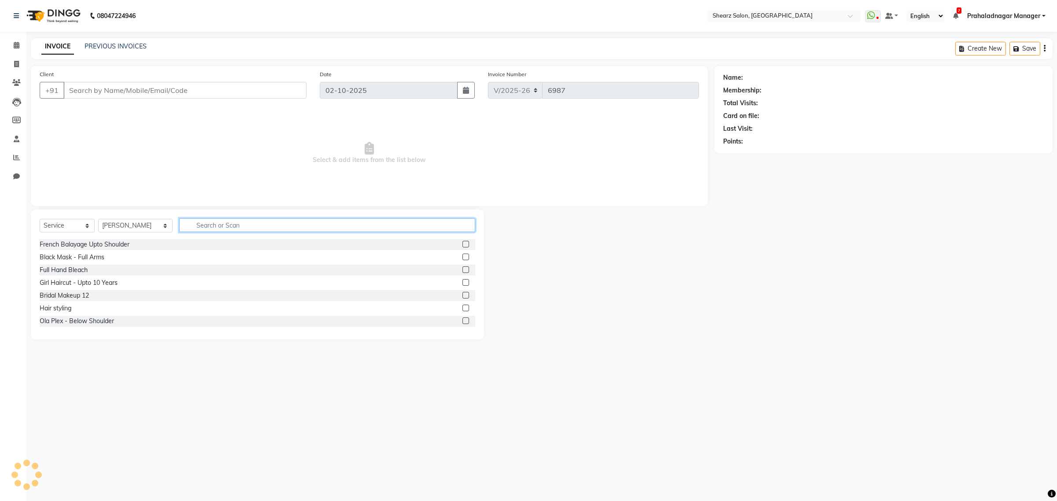
click at [239, 225] on input "text" at bounding box center [327, 226] width 296 height 14
type input "8779279656"
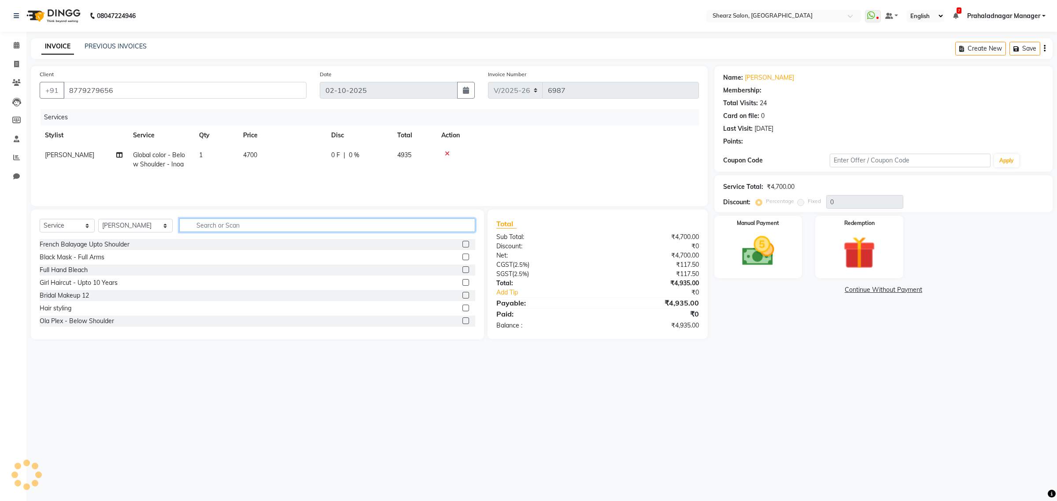
select select "1: Object"
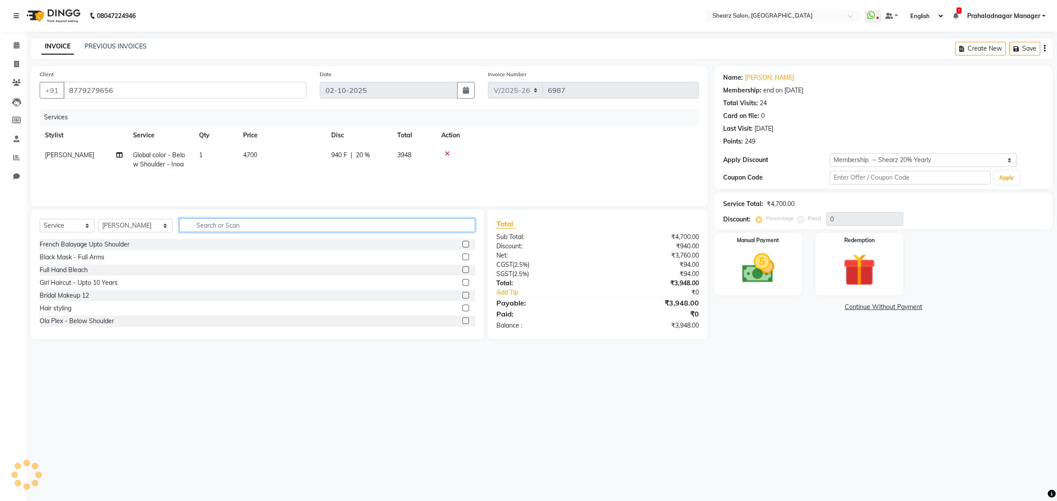
type input "20"
type input "fusio"
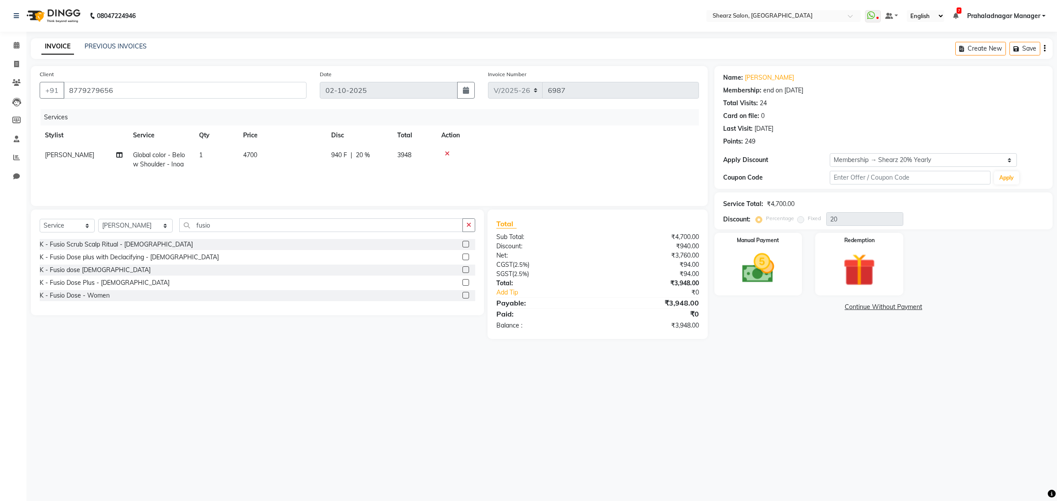
click at [465, 282] on label at bounding box center [466, 282] width 7 height 7
click at [465, 282] on input "checkbox" at bounding box center [466, 283] width 6 height 6
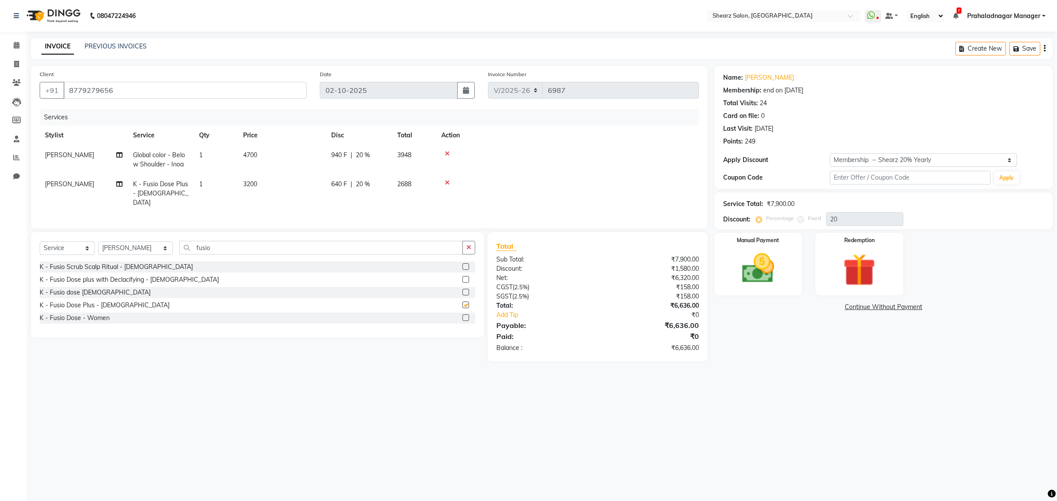
checkbox input "false"
click at [16, 45] on icon at bounding box center [17, 45] width 6 height 7
click at [445, 180] on icon at bounding box center [447, 183] width 5 height 6
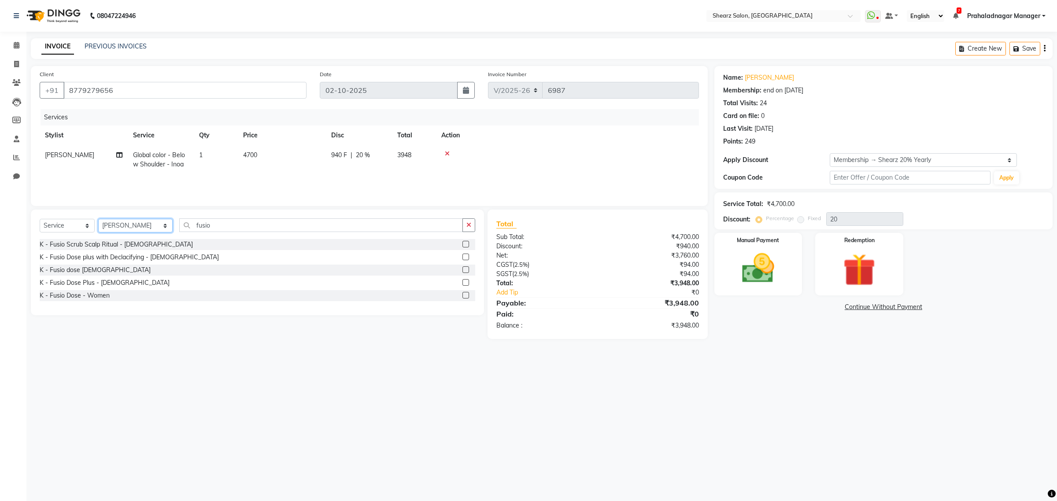
click at [160, 223] on select "Select Stylist Admin A General [PERSON_NAME] Asha Chavariya [PERSON_NAME] Cente…" at bounding box center [135, 226] width 74 height 14
select select "77486"
click at [98, 219] on select "Select Stylist Admin A General [PERSON_NAME] Asha Chavariya [PERSON_NAME] Cente…" at bounding box center [135, 226] width 74 height 14
click at [275, 214] on div "Select Service Product Membership Package Voucher Prepaid Gift Card Select Styl…" at bounding box center [257, 275] width 453 height 130
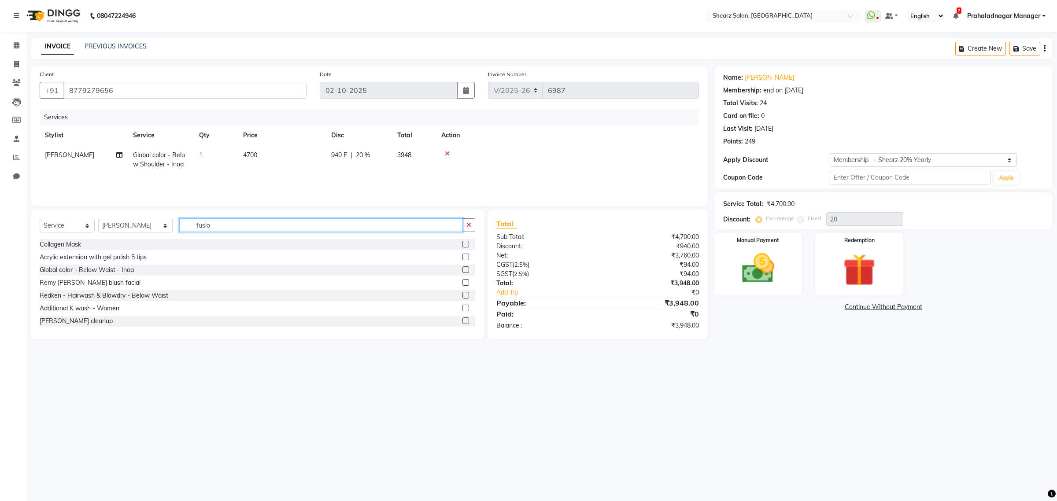
click at [267, 219] on input "fusio" at bounding box center [321, 226] width 284 height 14
type input "fusio"
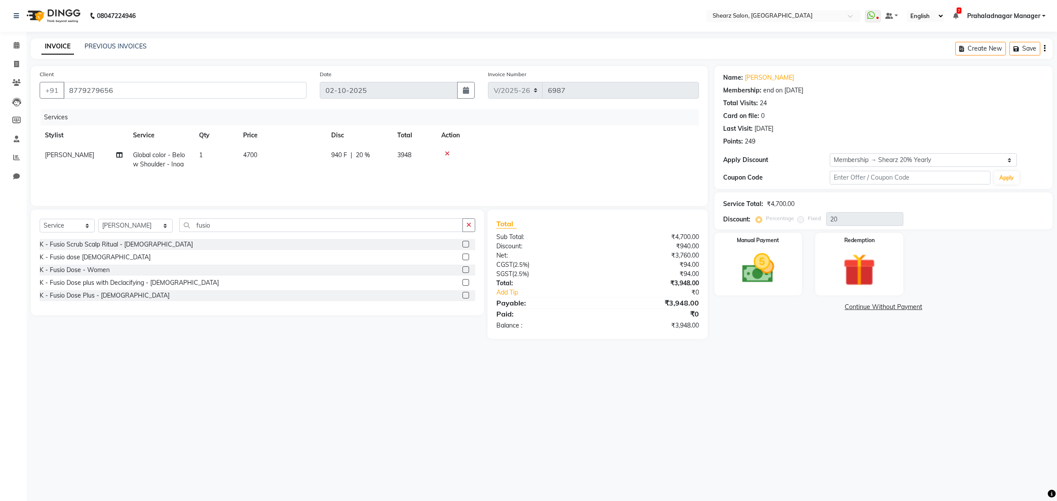
click at [467, 269] on label at bounding box center [466, 270] width 7 height 7
click at [467, 269] on input "checkbox" at bounding box center [466, 270] width 6 height 6
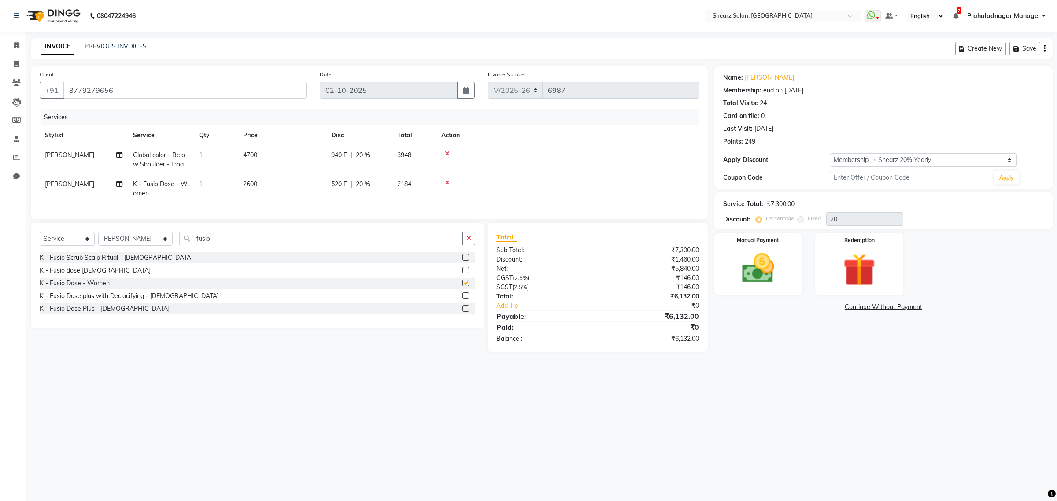
checkbox input "false"
click at [467, 312] on label at bounding box center [466, 308] width 7 height 7
click at [467, 312] on input "checkbox" at bounding box center [466, 309] width 6 height 6
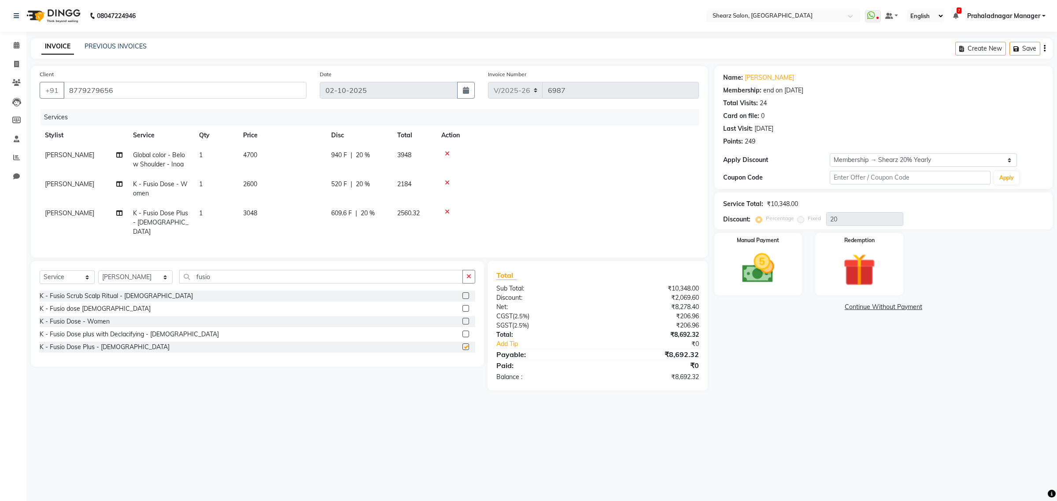
checkbox input "false"
drag, startPoint x: 20, startPoint y: 37, endPoint x: 12, endPoint y: 52, distance: 17.3
click at [12, 50] on li "Calendar" at bounding box center [13, 45] width 26 height 19
click at [13, 51] on link "Calendar" at bounding box center [13, 45] width 21 height 15
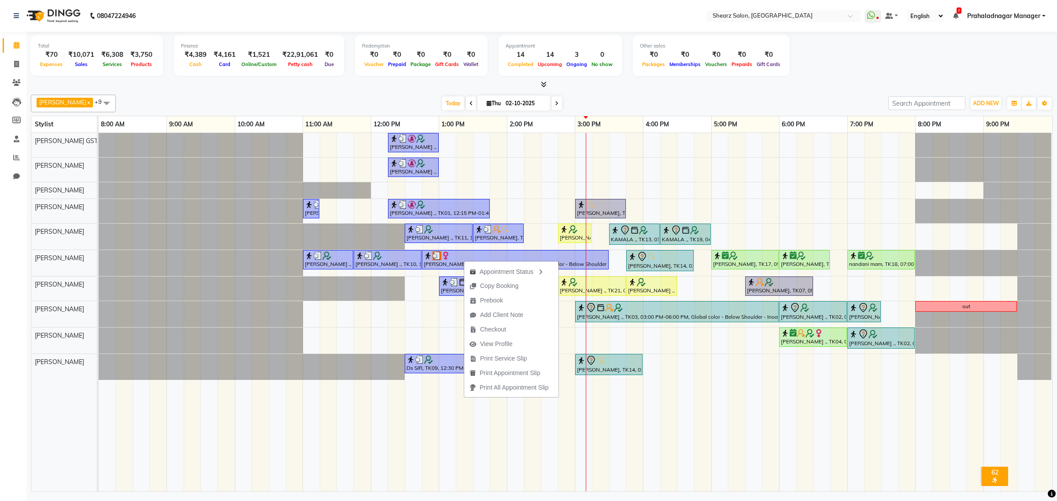
click at [464, 260] on div "Appointment Status Copy Booking Prebook Add Client Note Checkout View Profile P…" at bounding box center [511, 328] width 95 height 137
click at [449, 256] on img at bounding box center [445, 256] width 9 height 9
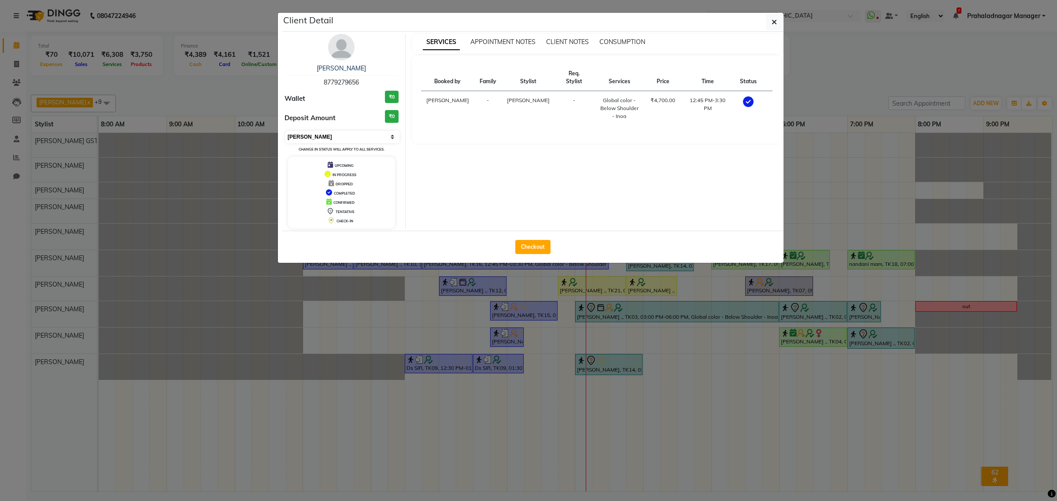
click at [327, 139] on select "Select MARK DONE UPCOMING" at bounding box center [343, 137] width 114 height 12
click at [286, 131] on select "Select MARK DONE UPCOMING" at bounding box center [343, 137] width 114 height 12
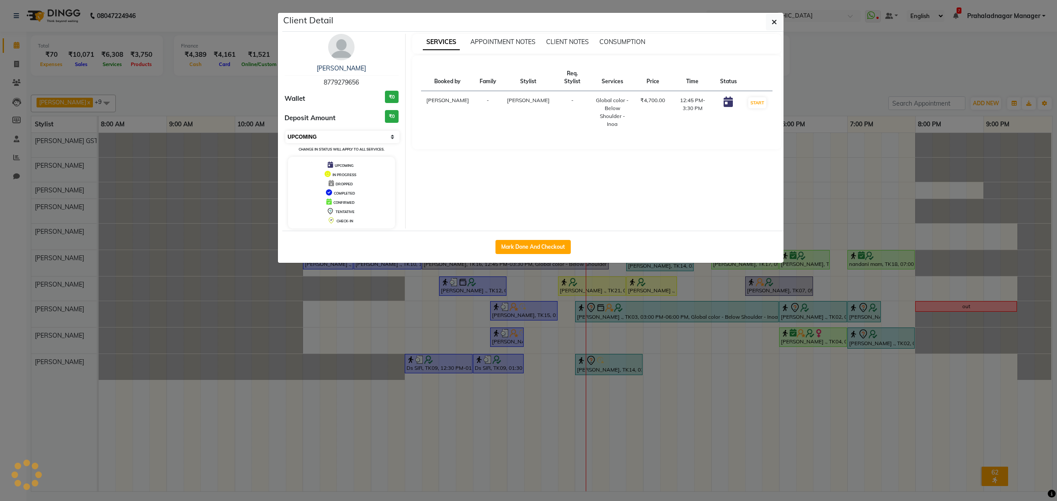
drag, startPoint x: 335, startPoint y: 135, endPoint x: 334, endPoint y: 141, distance: 6.3
click at [335, 135] on select "Select IN SERVICE CONFIRMED TENTATIVE CHECK IN MARK DONE DROPPED UPCOMING" at bounding box center [343, 137] width 114 height 12
select select "1"
click at [286, 131] on select "Select IN SERVICE CONFIRMED TENTATIVE CHECK IN MARK DONE DROPPED UPCOMING" at bounding box center [343, 137] width 114 height 12
click at [776, 29] on button "button" at bounding box center [774, 22] width 17 height 17
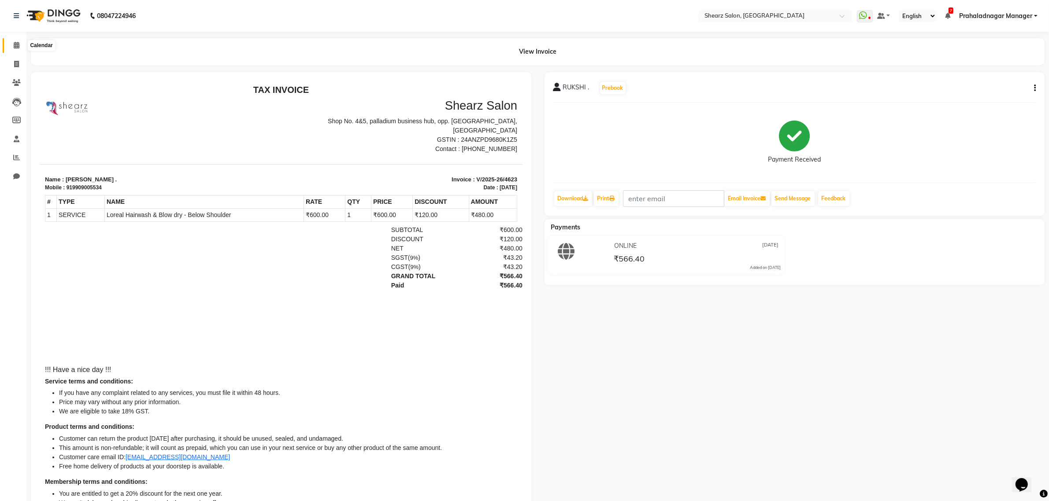
click at [16, 45] on icon at bounding box center [17, 45] width 6 height 7
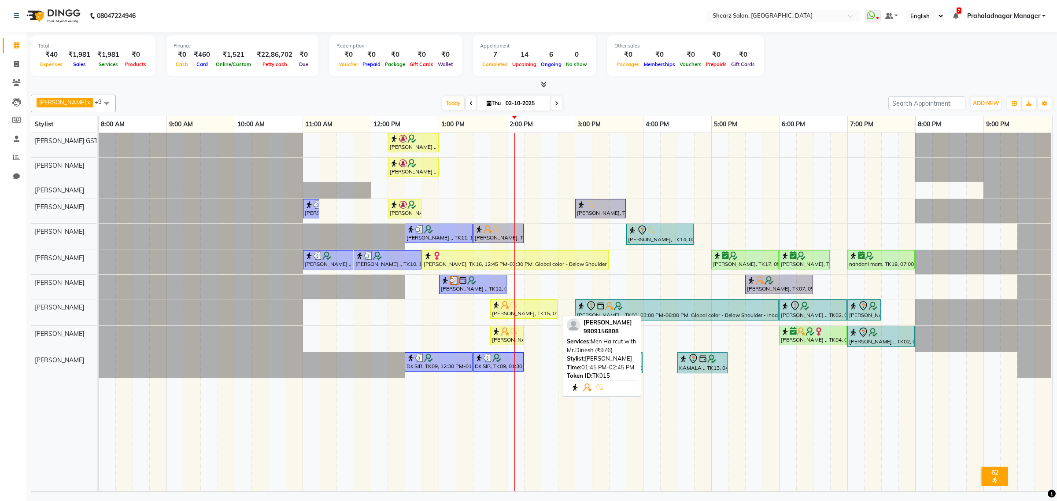
click at [505, 309] on img at bounding box center [505, 305] width 9 height 9
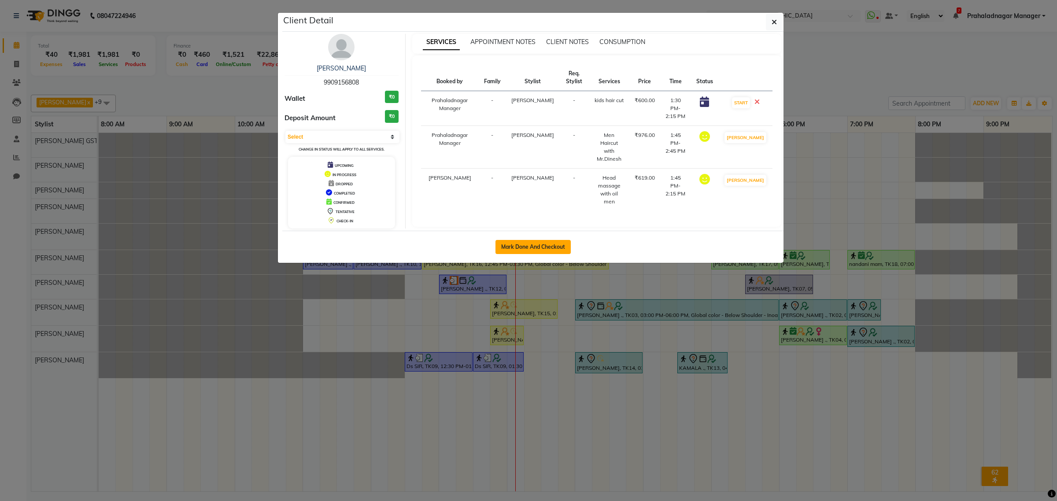
click at [523, 247] on button "Mark Done And Checkout" at bounding box center [533, 247] width 75 height 14
select select "service"
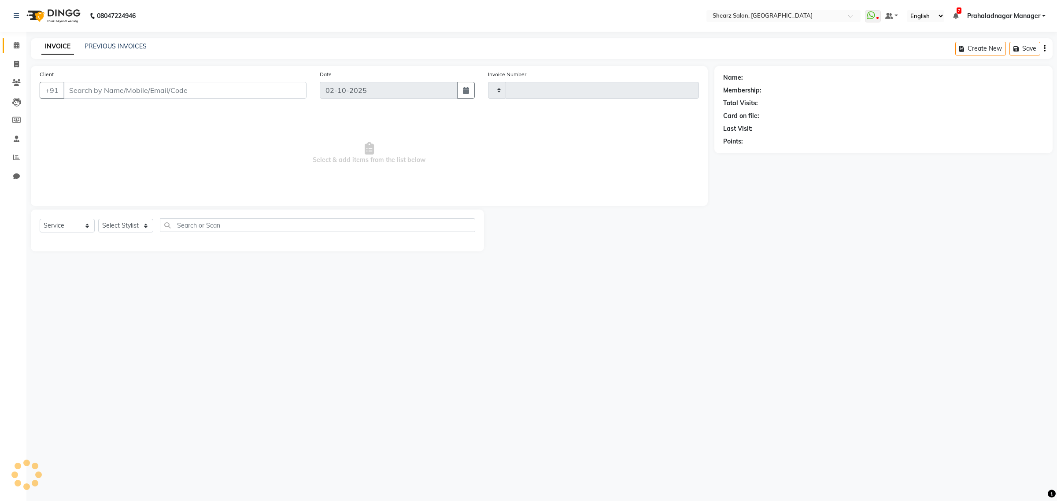
type input "6984"
select select "8157"
select select "77471"
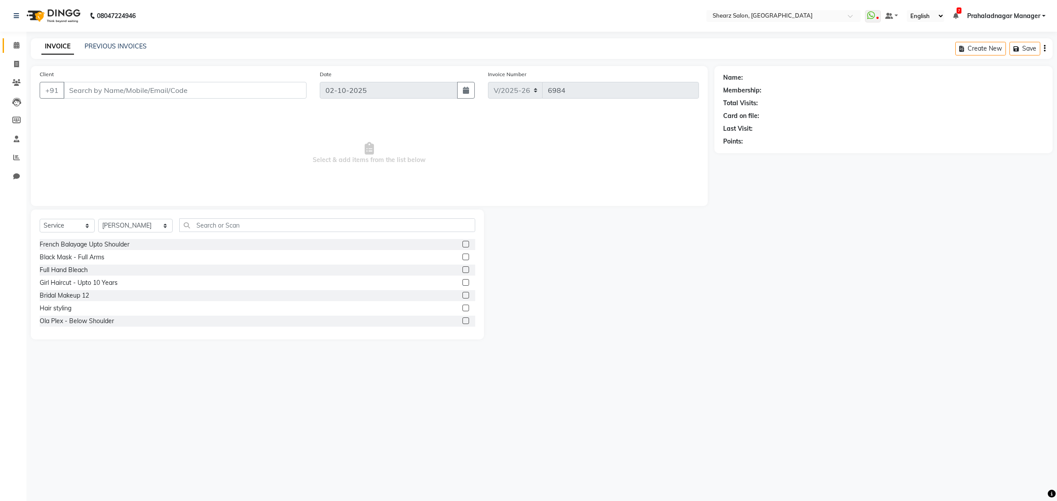
type input "9909156808"
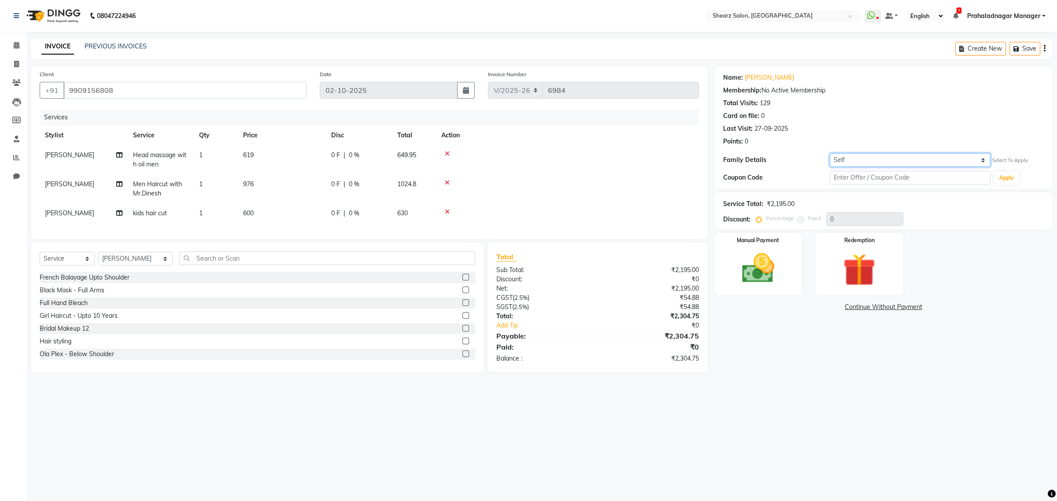
click at [844, 163] on select "Self [PERSON_NAME] ." at bounding box center [910, 160] width 160 height 14
select select "4376951"
click at [830, 153] on select "Self [PERSON_NAME] ." at bounding box center [910, 160] width 160 height 14
select select "1: Object"
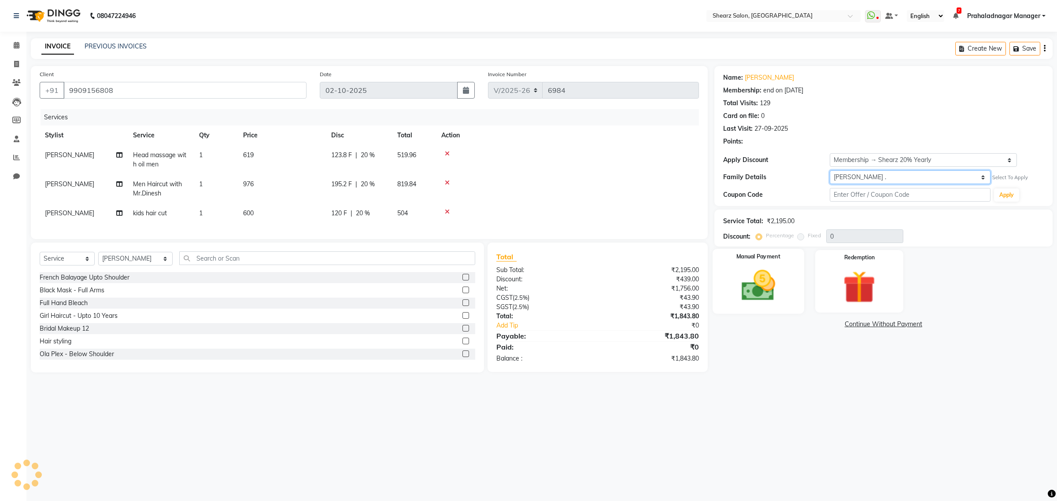
type input "20"
click at [754, 278] on img at bounding box center [758, 286] width 55 height 39
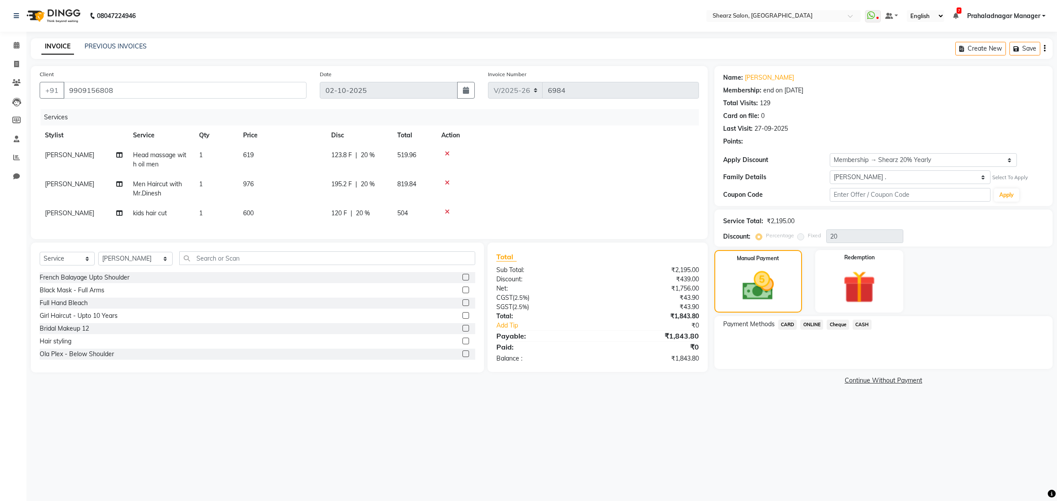
click at [786, 325] on span "CARD" at bounding box center [788, 325] width 19 height 10
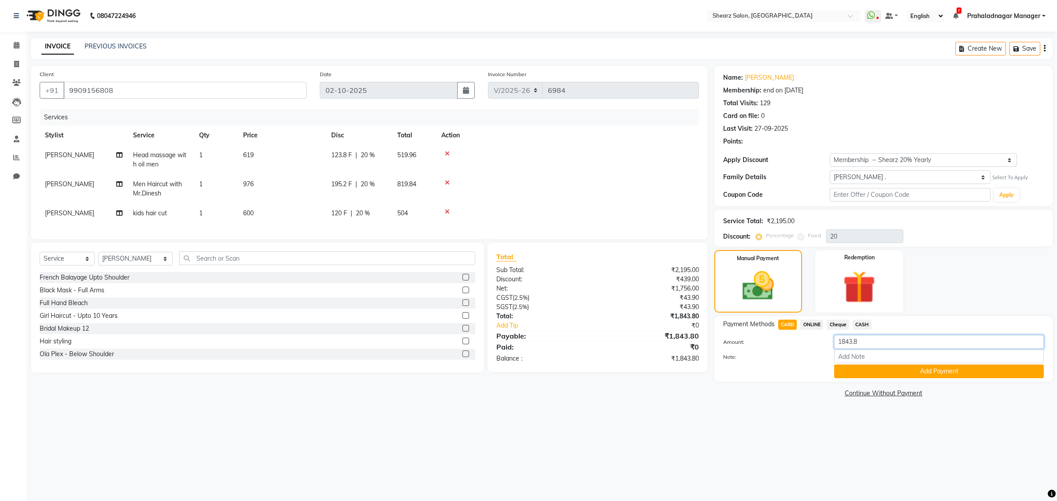
click at [879, 344] on input "1843.8" at bounding box center [939, 342] width 210 height 14
click at [850, 375] on button "Add Payment" at bounding box center [939, 372] width 210 height 14
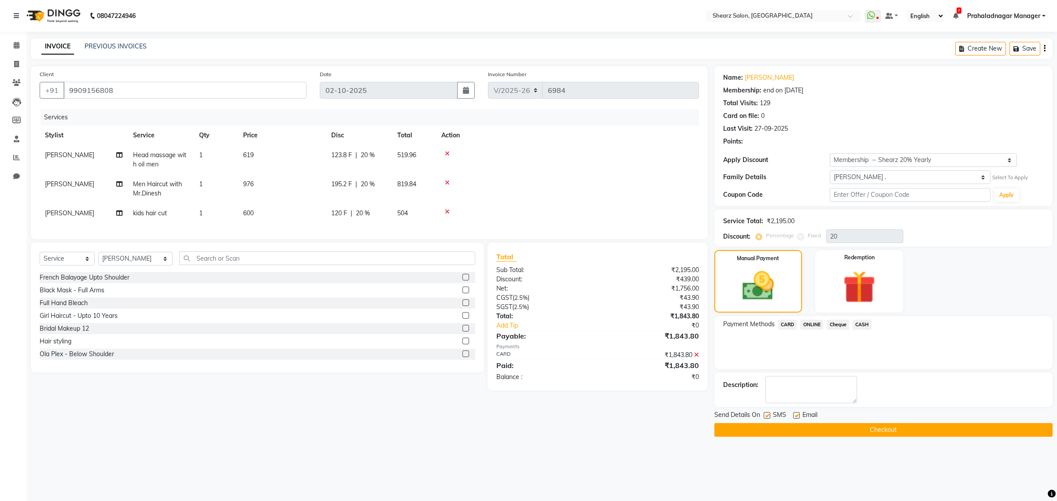
click at [820, 424] on button "Checkout" at bounding box center [884, 430] width 338 height 14
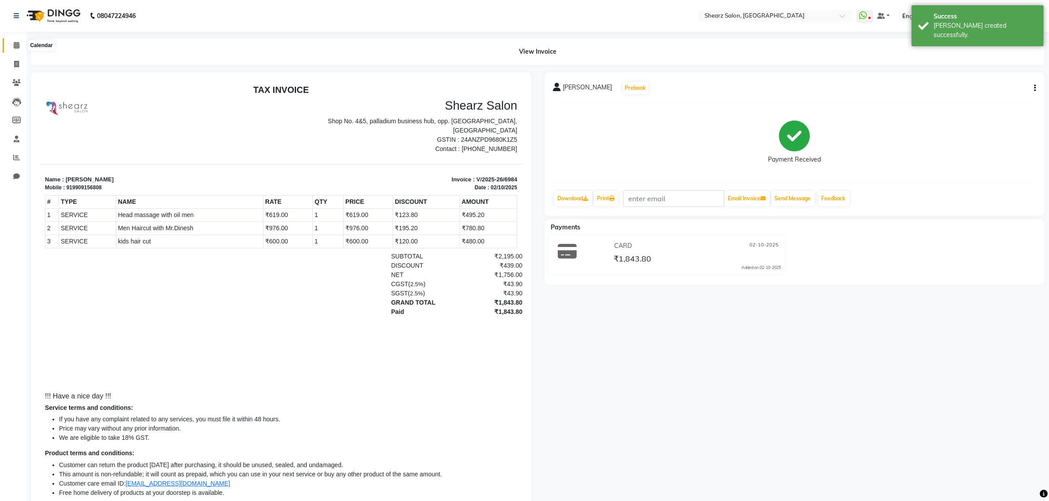
click at [16, 47] on icon at bounding box center [17, 45] width 6 height 7
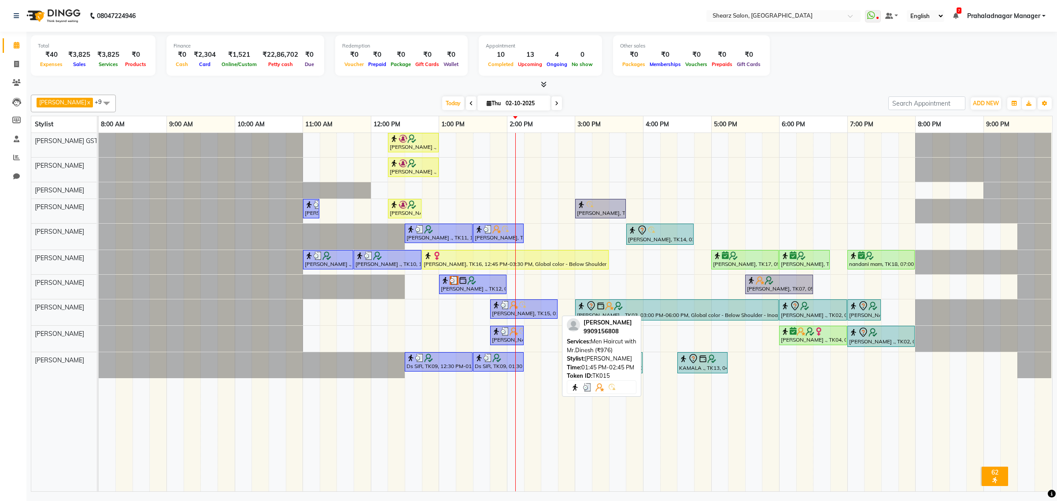
click at [535, 309] on div at bounding box center [524, 305] width 64 height 9
select select "3"
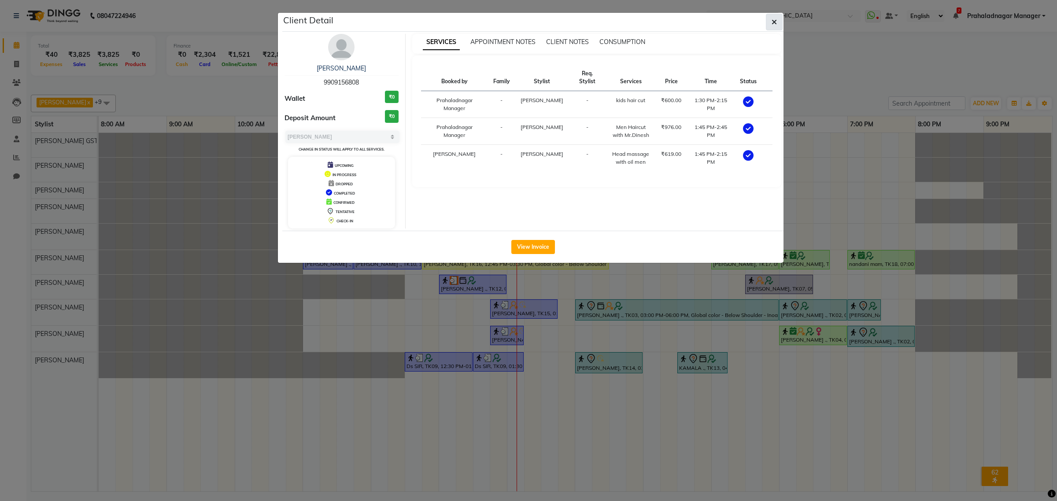
click at [771, 15] on button "button" at bounding box center [774, 22] width 17 height 17
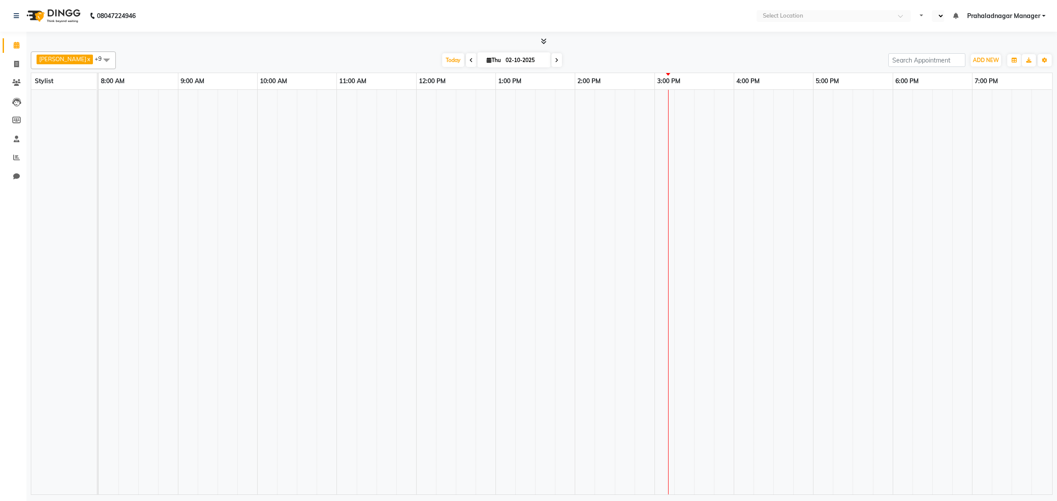
select select "en"
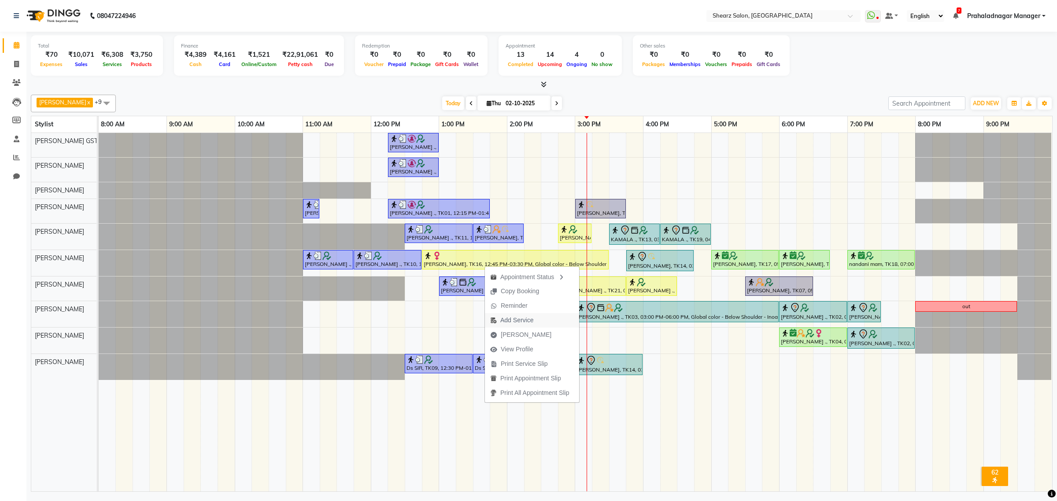
click at [520, 316] on span "Add Service" at bounding box center [517, 320] width 33 height 9
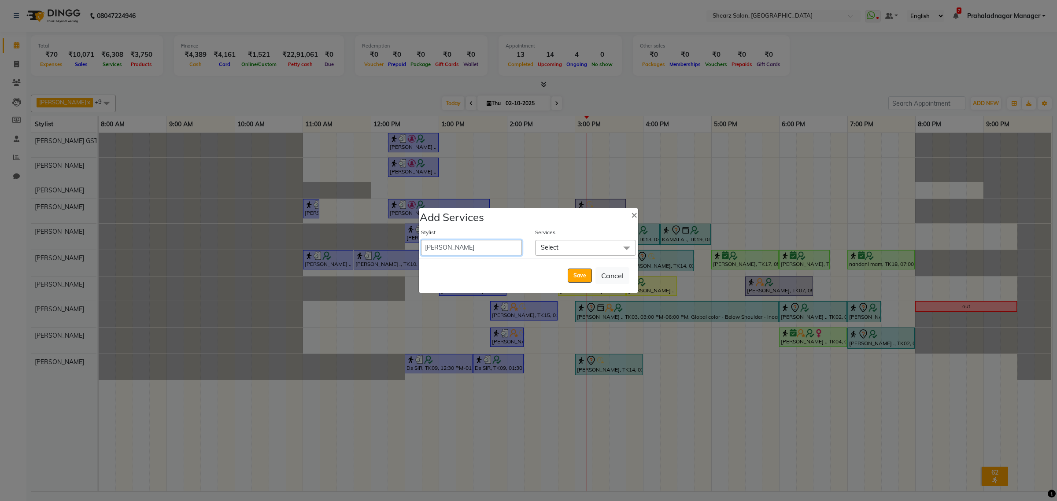
click at [496, 248] on select "Admin A General [PERSON_NAME] Asha Chavariya [PERSON_NAME] Center 1_mgr mgr [PE…" at bounding box center [471, 247] width 101 height 15
select select "77439"
click at [421, 240] on select "Admin A General [PERSON_NAME] Asha Chavariya [PERSON_NAME] Center 1_mgr mgr [PE…" at bounding box center [471, 247] width 101 height 15
select select "930"
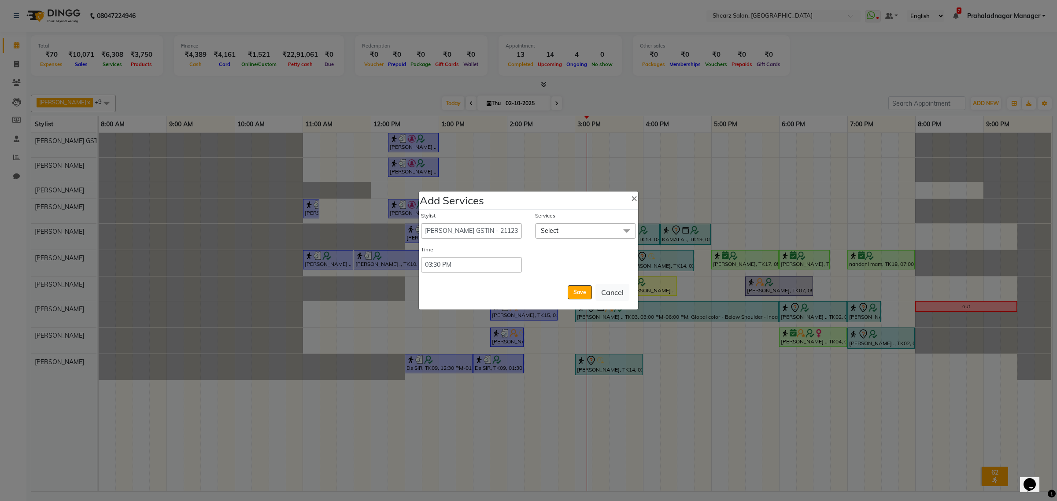
click at [562, 232] on span "Select" at bounding box center [585, 230] width 101 height 15
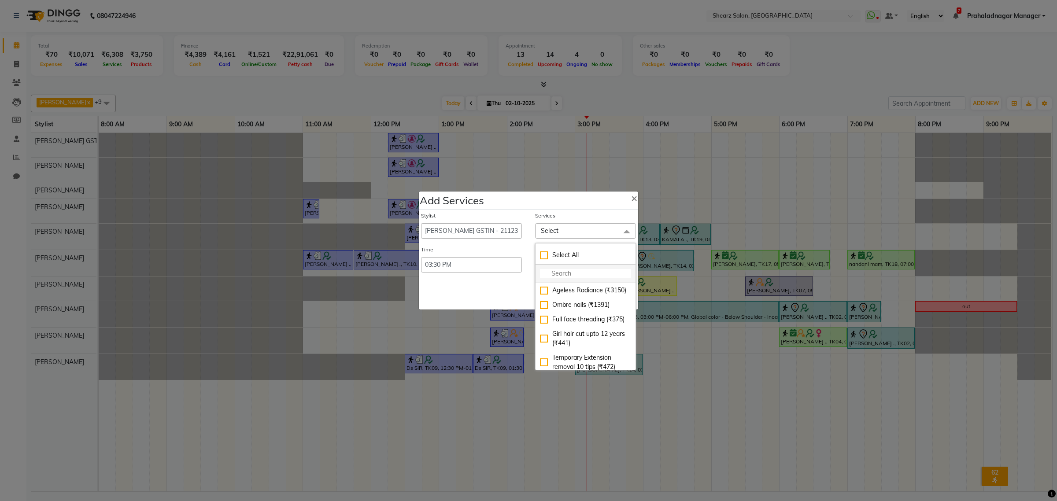
click at [554, 276] on input "multiselect-search" at bounding box center [585, 273] width 91 height 9
type input "french"
click at [604, 329] on div "French gel polish 10 tips (₹1113)" at bounding box center [585, 335] width 91 height 19
checkbox input "true"
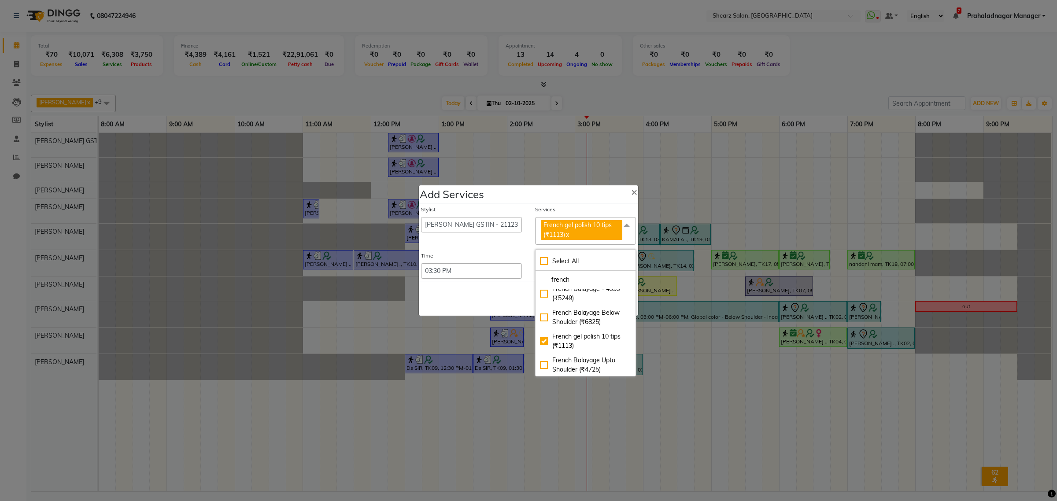
drag, startPoint x: 499, startPoint y: 296, endPoint x: 539, endPoint y: 295, distance: 40.1
click at [503, 296] on div "Save Cancel" at bounding box center [528, 298] width 219 height 35
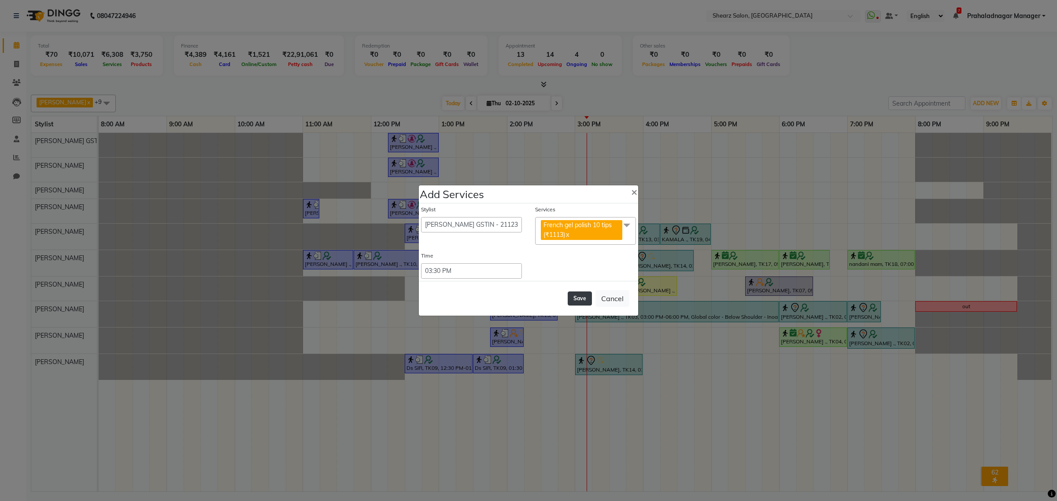
click at [578, 293] on button "Save" at bounding box center [580, 299] width 24 height 14
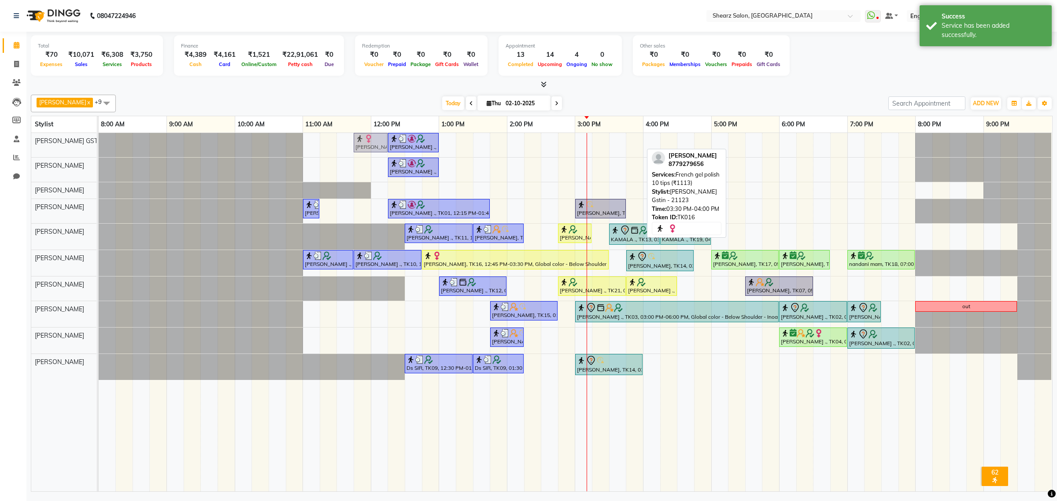
drag, startPoint x: 624, startPoint y: 143, endPoint x: 361, endPoint y: 152, distance: 262.8
click at [99, 152] on div "[PERSON_NAME] ., TK01, 12:15 PM-01:00 PM, Upperlip stripless,Chin stripless,Eye…" at bounding box center [99, 145] width 0 height 24
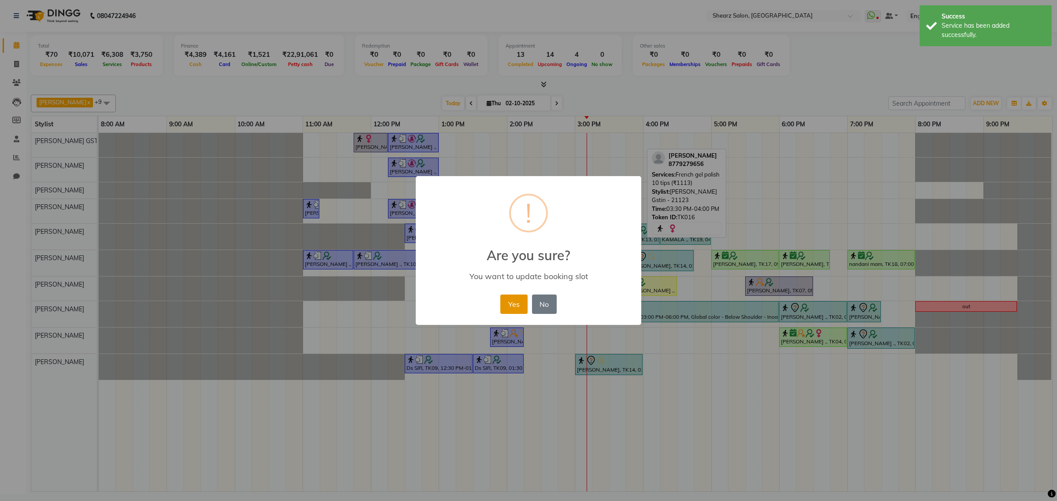
click at [519, 296] on button "Yes" at bounding box center [514, 304] width 27 height 19
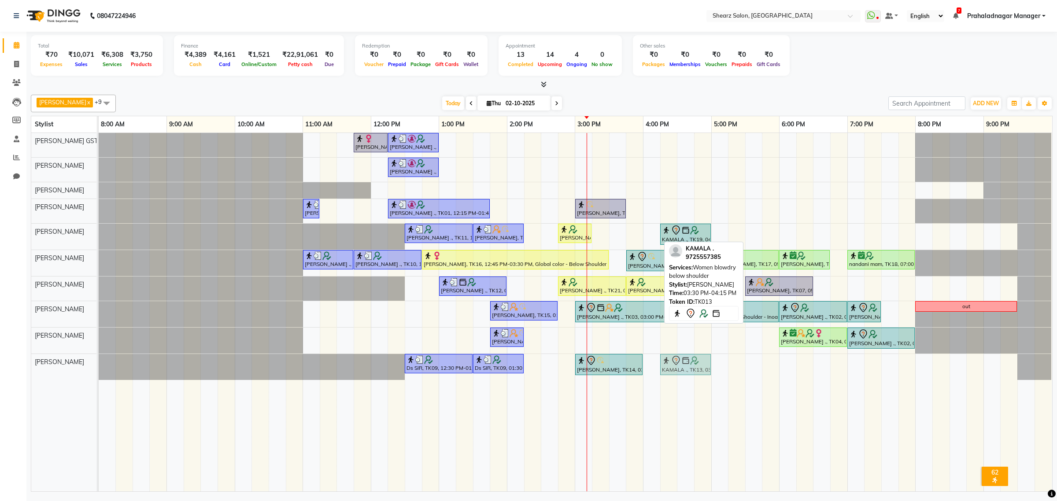
drag, startPoint x: 633, startPoint y: 236, endPoint x: 679, endPoint y: 376, distance: 147.7
click at [679, 376] on tbody "[PERSON_NAME], TK16, 11:45 AM-12:15 PM, French gel polish 10 tips (₹1113) [PERS…" at bounding box center [575, 256] width 953 height 247
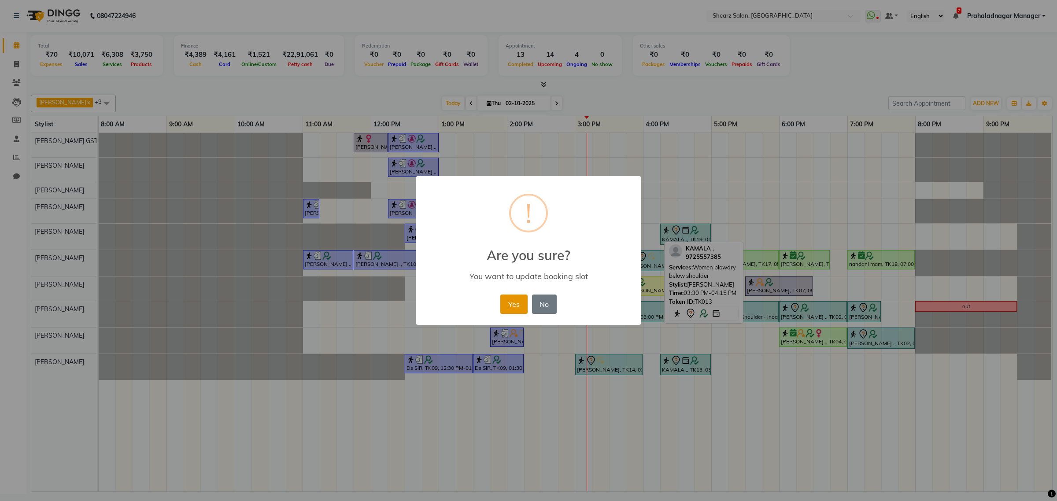
click at [516, 304] on button "Yes" at bounding box center [514, 304] width 27 height 19
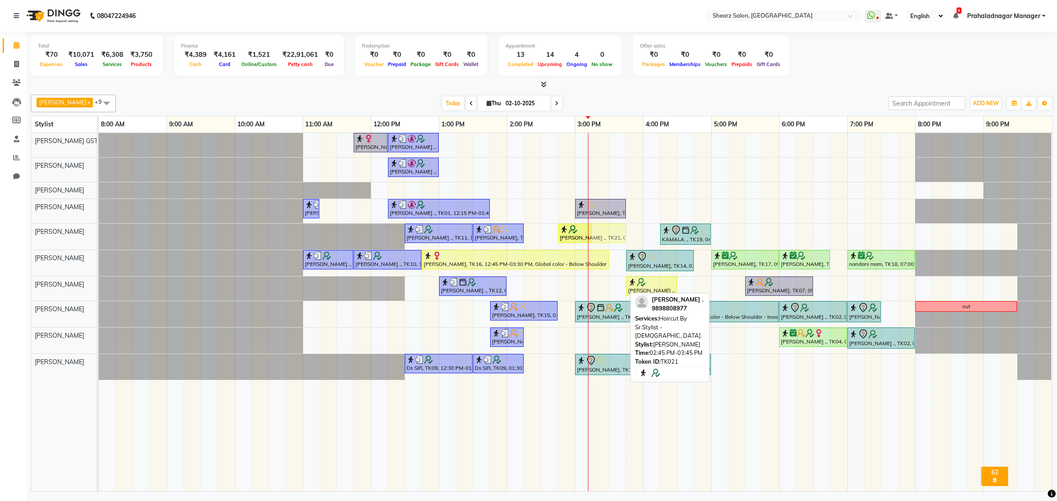
drag, startPoint x: 601, startPoint y: 285, endPoint x: 598, endPoint y: 237, distance: 48.1
click at [598, 237] on tbody "[PERSON_NAME], TK16, 11:45 AM-12:15 PM, French gel polish 10 tips (₹1113) [PERS…" at bounding box center [575, 256] width 953 height 247
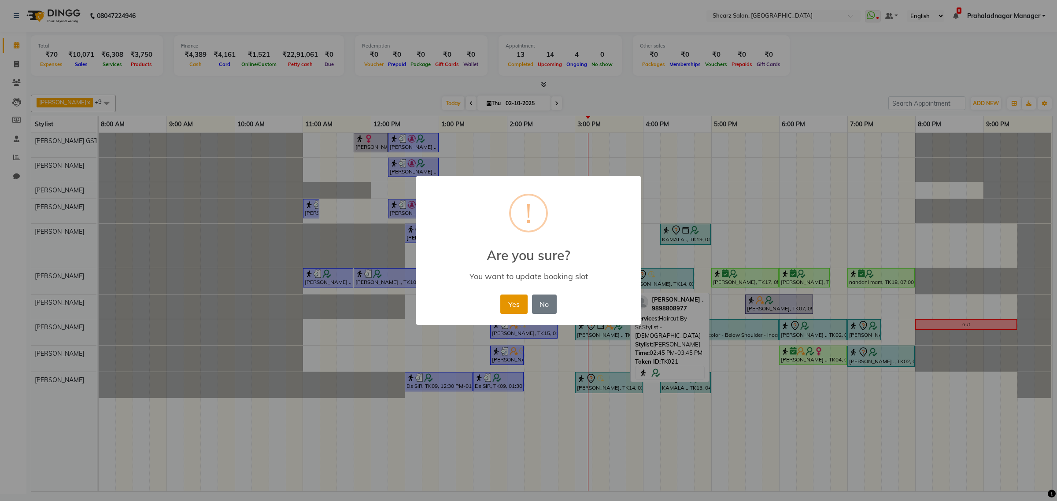
click at [506, 307] on button "Yes" at bounding box center [514, 304] width 27 height 19
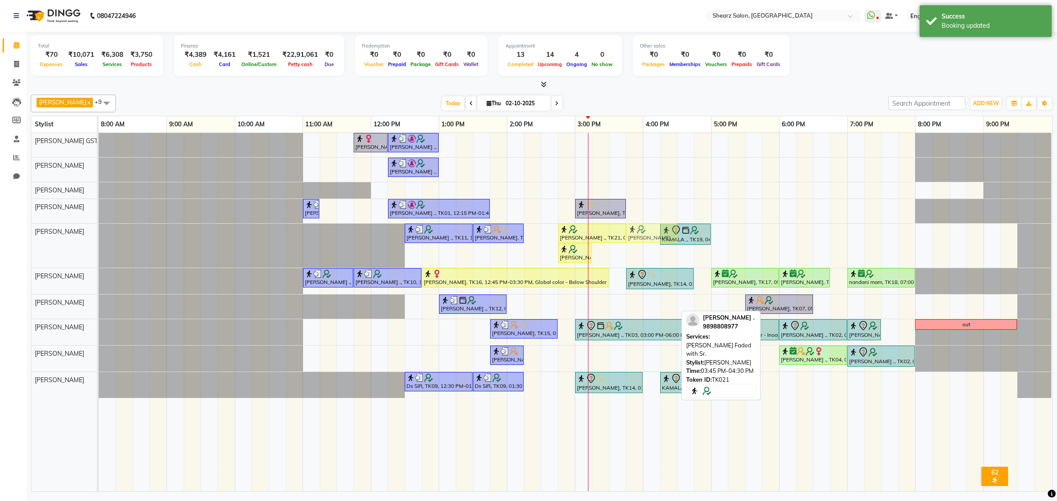
drag, startPoint x: 637, startPoint y: 310, endPoint x: 637, endPoint y: 249, distance: 60.4
click at [637, 249] on div "[PERSON_NAME], TK16, 11:45 AM-12:15 PM, French gel polish 10 tips (₹1113) [PERS…" at bounding box center [576, 312] width 954 height 359
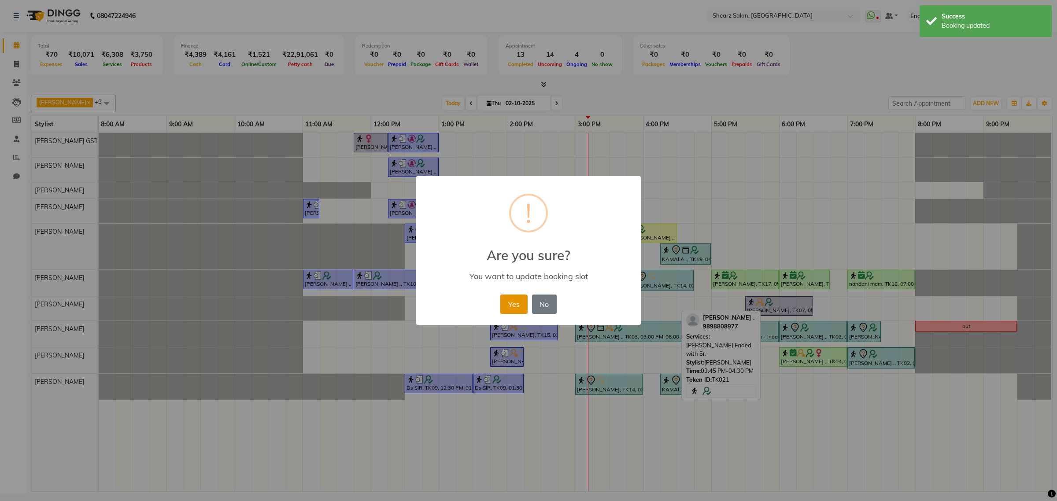
click at [507, 300] on button "Yes" at bounding box center [514, 304] width 27 height 19
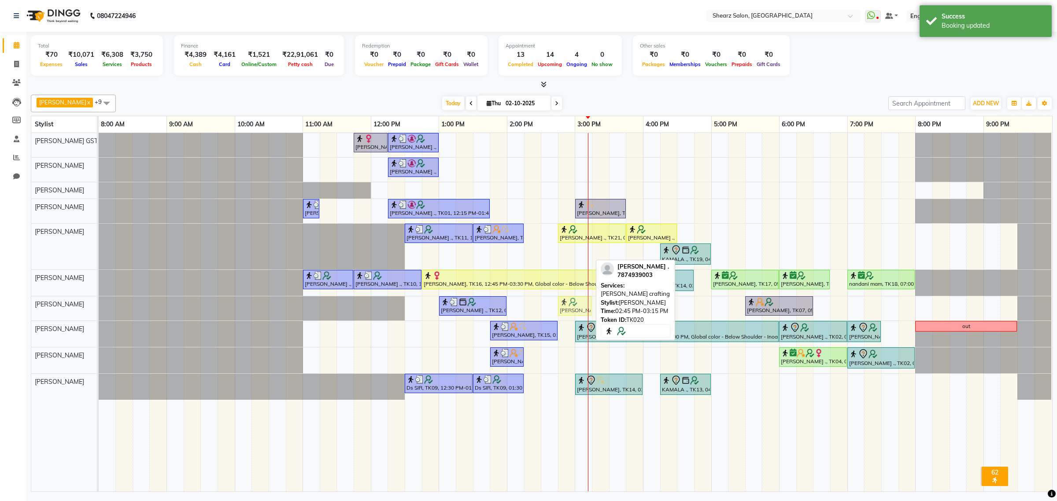
drag, startPoint x: 564, startPoint y: 256, endPoint x: 564, endPoint y: 301, distance: 44.9
click at [564, 309] on tbody "[PERSON_NAME], TK16, 11:45 AM-12:15 PM, French gel polish 10 tips (₹1113) [PERS…" at bounding box center [575, 266] width 953 height 267
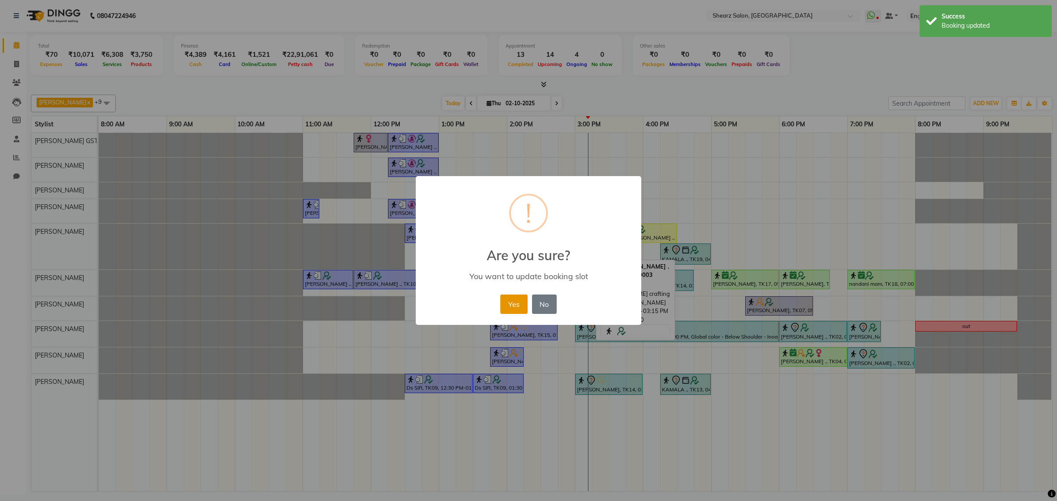
click at [523, 305] on button "Yes" at bounding box center [514, 304] width 27 height 19
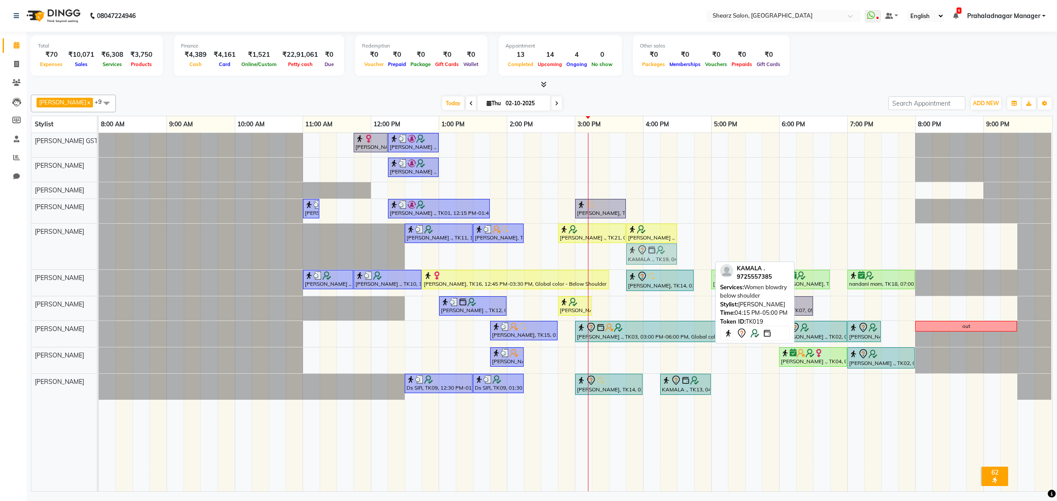
drag, startPoint x: 676, startPoint y: 260, endPoint x: 642, endPoint y: 263, distance: 34.5
click at [99, 263] on div "[PERSON_NAME] ., TK11, 12:30 PM-01:30 PM, Haircut By Master Stylist- [DEMOGRAPH…" at bounding box center [99, 247] width 0 height 46
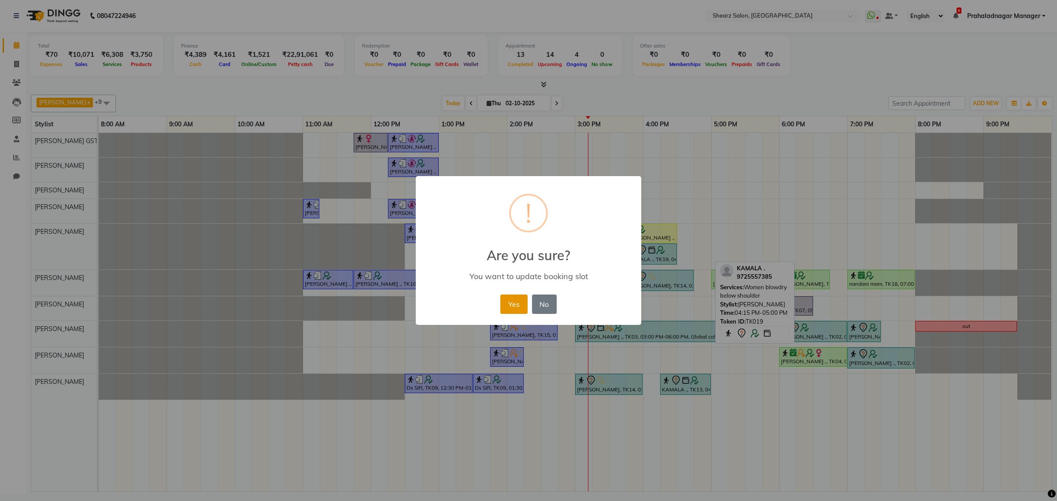
click at [519, 300] on button "Yes" at bounding box center [514, 304] width 27 height 19
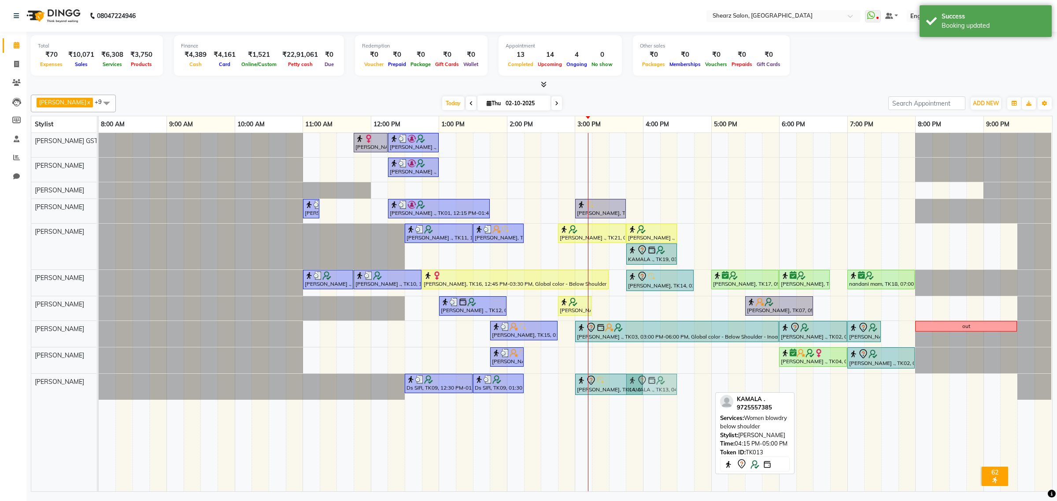
drag, startPoint x: 691, startPoint y: 395, endPoint x: 683, endPoint y: 395, distance: 7.5
click at [99, 394] on div "Ds SIR, TK09, 12:30 PM-01:30 PM, Haircut By Master Stylist- [DEMOGRAPHIC_DATA] …" at bounding box center [99, 387] width 0 height 26
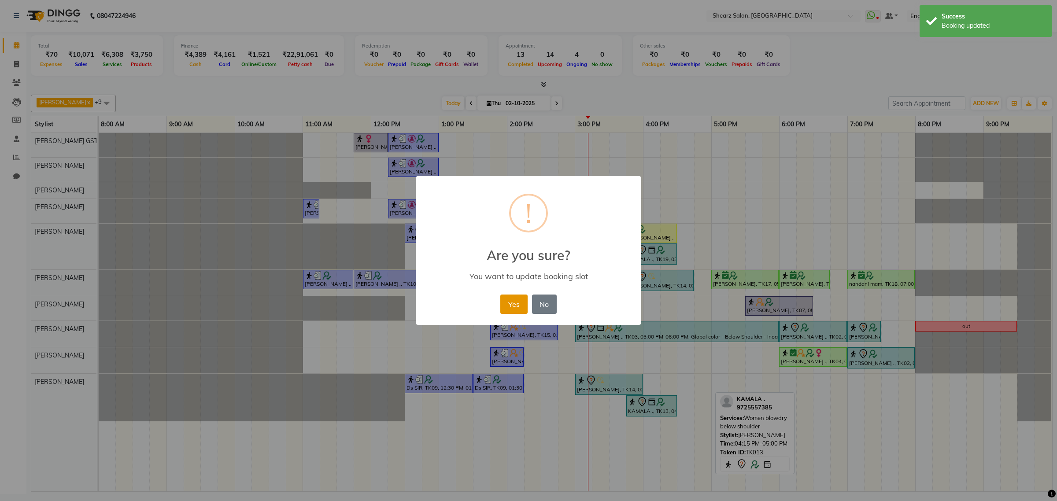
click at [517, 302] on button "Yes" at bounding box center [514, 304] width 27 height 19
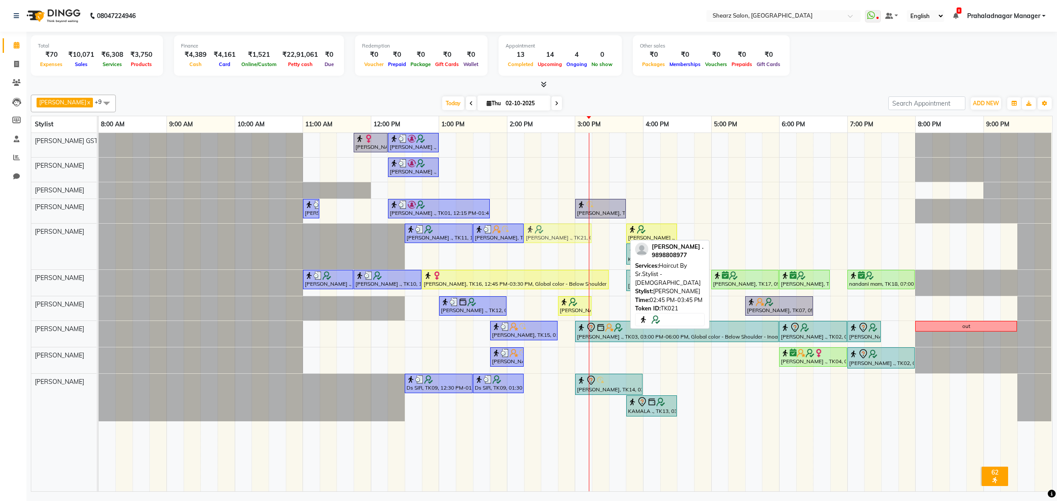
drag, startPoint x: 604, startPoint y: 231, endPoint x: 564, endPoint y: 237, distance: 40.9
click at [99, 237] on div "[PERSON_NAME] ., TK11, 12:30 PM-01:30 PM, Haircut By Master Stylist- [DEMOGRAPH…" at bounding box center [99, 247] width 0 height 46
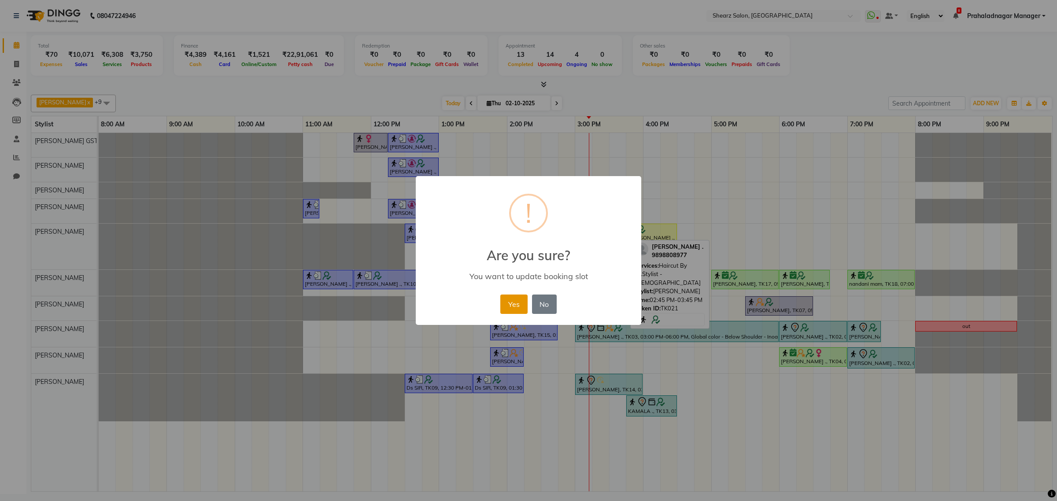
click at [509, 304] on button "Yes" at bounding box center [514, 304] width 27 height 19
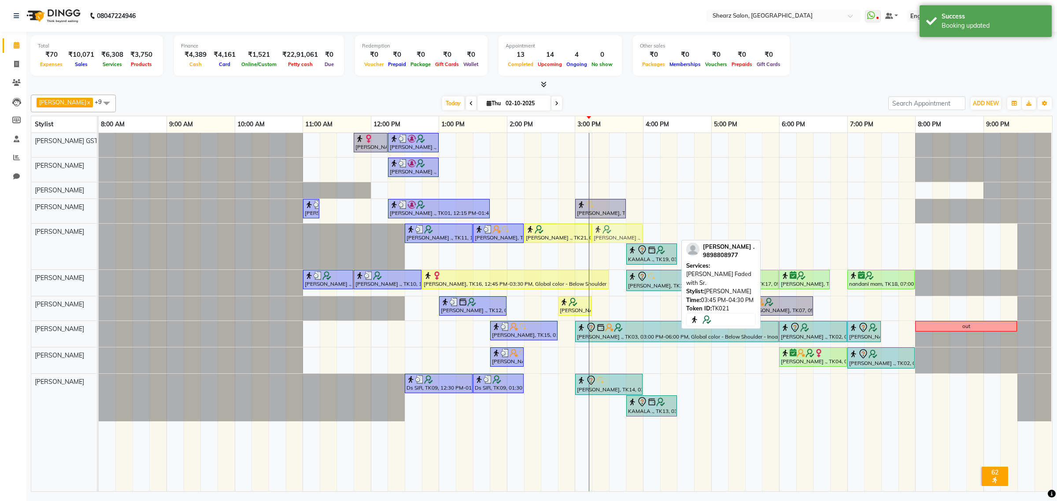
drag, startPoint x: 667, startPoint y: 234, endPoint x: 637, endPoint y: 235, distance: 29.5
click at [99, 235] on div "[PERSON_NAME] ., TK11, 12:30 PM-01:30 PM, Haircut By Master Stylist- [DEMOGRAPH…" at bounding box center [99, 247] width 0 height 46
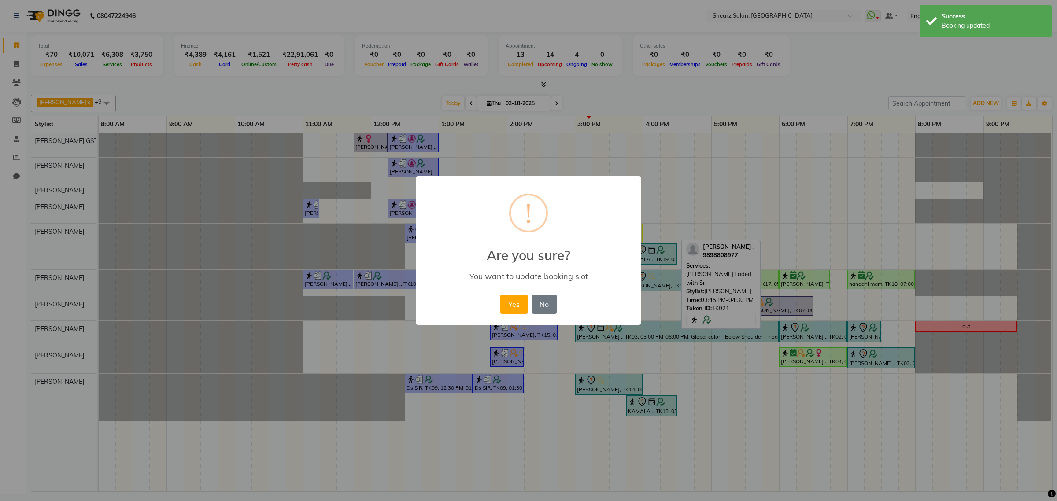
drag, startPoint x: 509, startPoint y: 304, endPoint x: 579, endPoint y: 269, distance: 79.0
click at [510, 303] on button "Yes" at bounding box center [514, 304] width 27 height 19
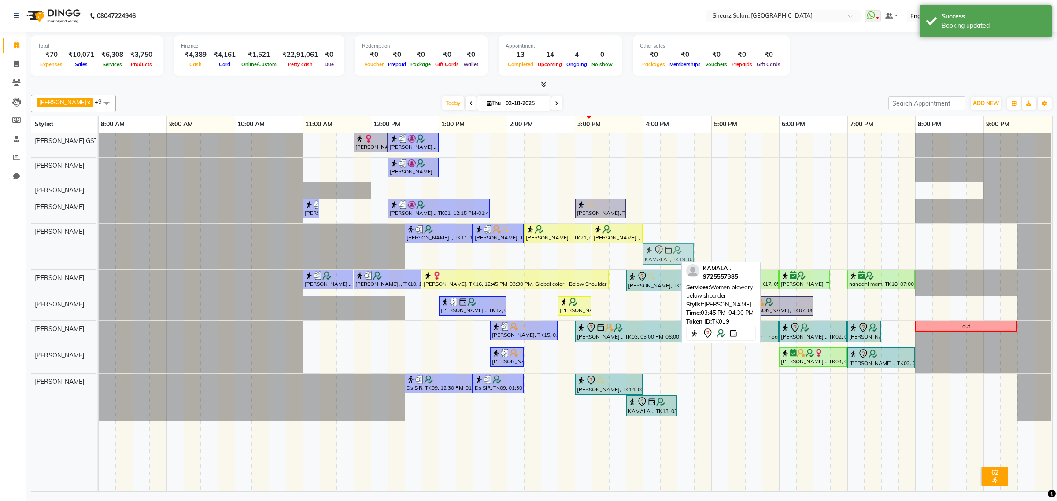
drag, startPoint x: 648, startPoint y: 257, endPoint x: 662, endPoint y: 256, distance: 14.1
click at [99, 256] on div "[PERSON_NAME] ., TK11, 12:30 PM-01:30 PM, Haircut By Master Stylist- [DEMOGRAPH…" at bounding box center [99, 247] width 0 height 46
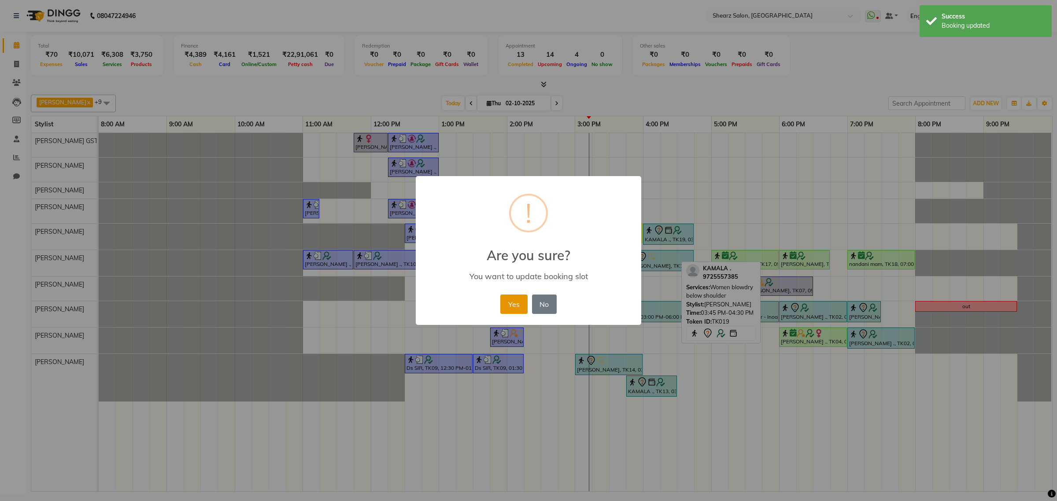
click at [507, 303] on button "Yes" at bounding box center [514, 304] width 27 height 19
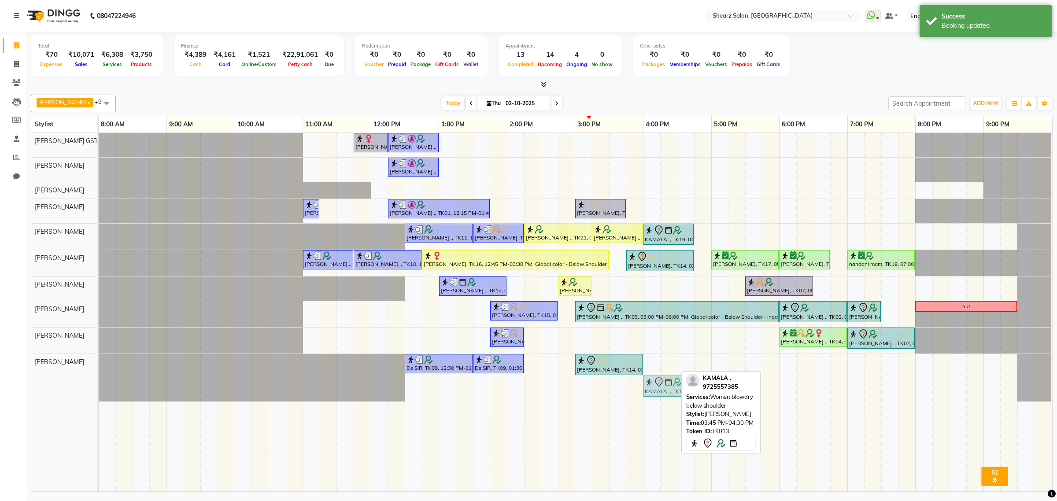
drag, startPoint x: 649, startPoint y: 387, endPoint x: 661, endPoint y: 388, distance: 12.8
click at [99, 388] on div "Ds SIR, TK09, 12:30 PM-01:30 PM, Haircut By Master Stylist- [DEMOGRAPHIC_DATA] …" at bounding box center [99, 378] width 0 height 48
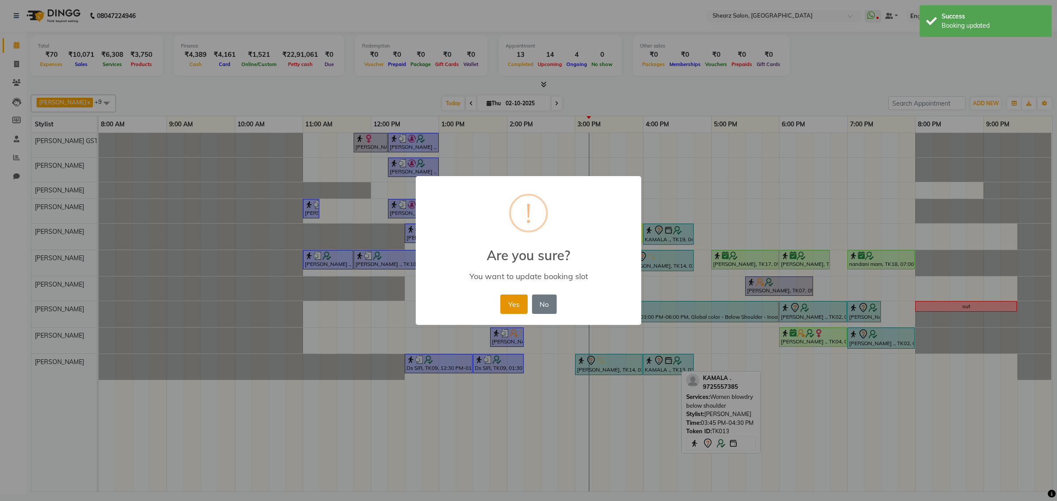
click at [519, 308] on button "Yes" at bounding box center [514, 304] width 27 height 19
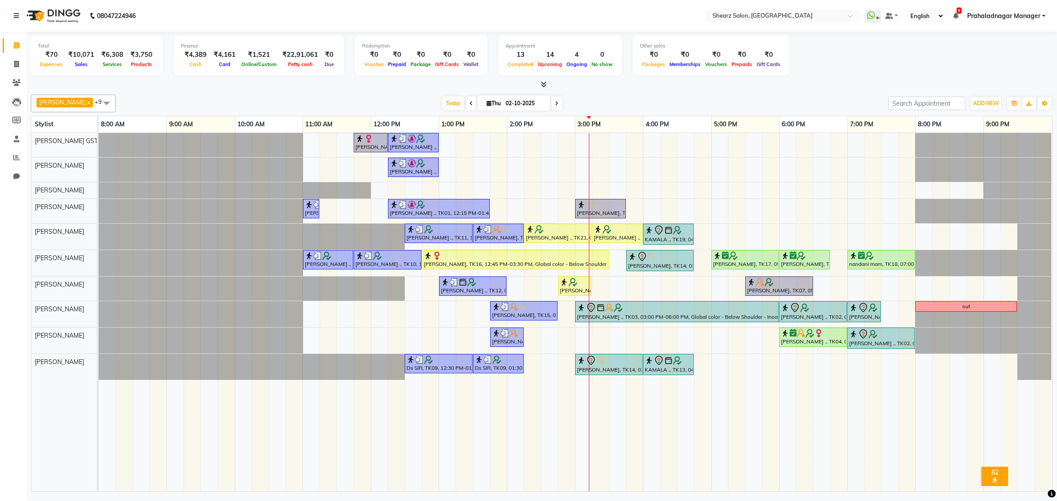
click at [99, 140] on div at bounding box center [99, 145] width 0 height 24
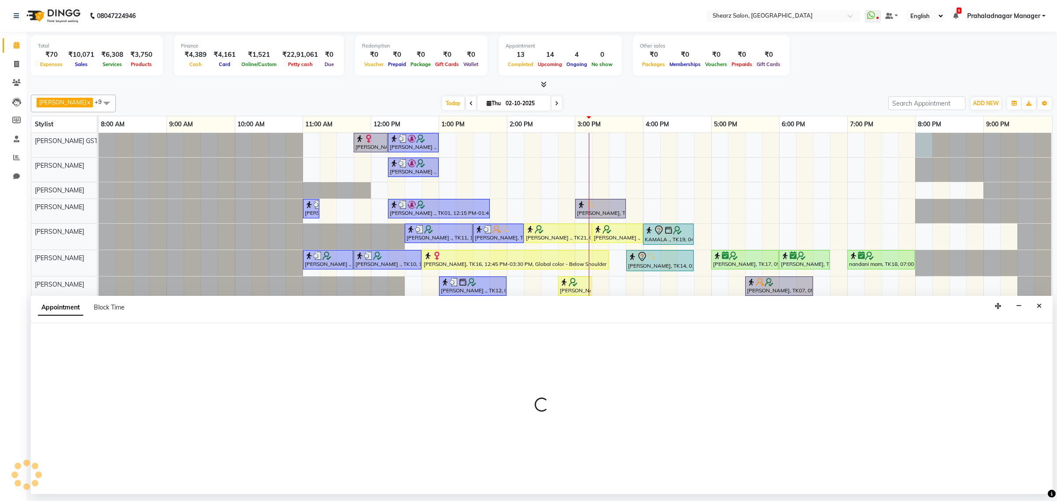
select select "77439"
select select "1200"
select select "tentative"
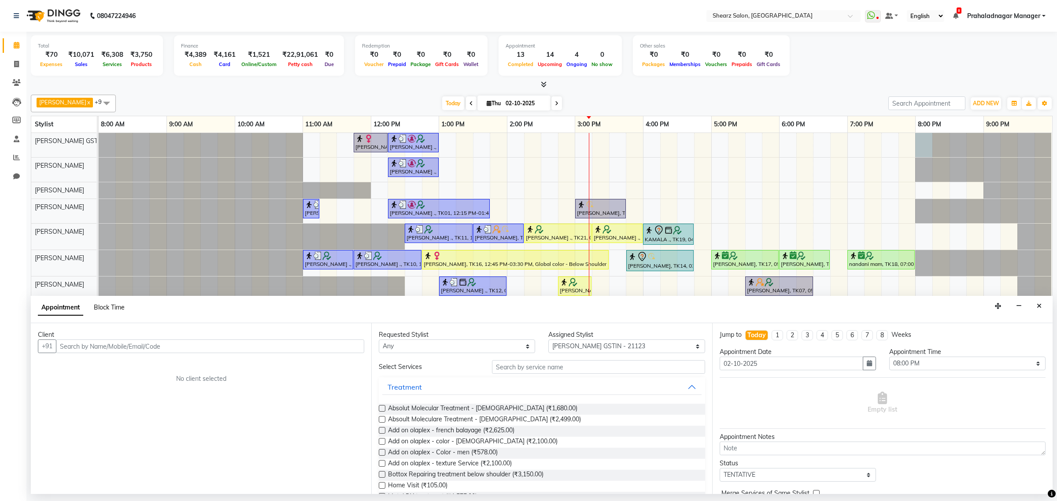
click at [105, 305] on span "Block Time" at bounding box center [109, 308] width 31 height 8
select select "77439"
select select "1200"
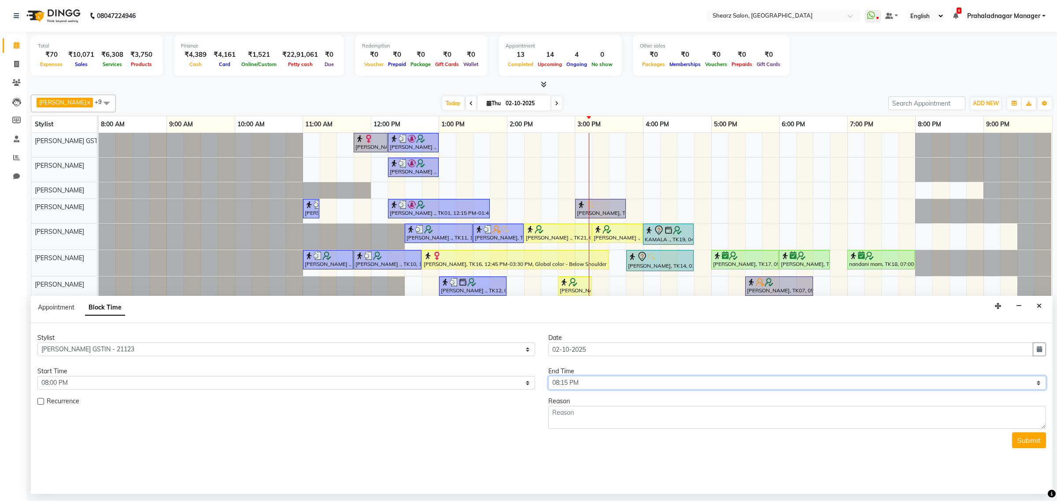
click at [614, 381] on select "Select 09:00 AM 09:15 AM 09:30 AM 09:45 AM 10:00 AM 10:15 AM 10:30 AM 10:45 AM …" at bounding box center [798, 383] width 498 height 14
select select "1290"
click at [549, 377] on select "Select 09:00 AM 09:15 AM 09:30 AM 09:45 AM 10:00 AM 10:15 AM 10:30 AM 10:45 AM …" at bounding box center [798, 383] width 498 height 14
click at [614, 424] on textarea at bounding box center [798, 417] width 498 height 23
type textarea "off"
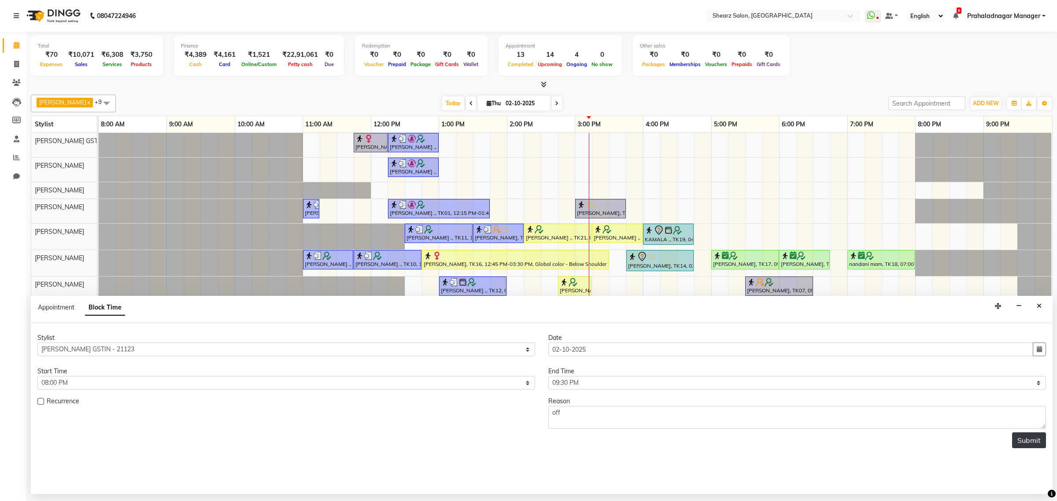
click at [1025, 441] on button "Submit" at bounding box center [1029, 441] width 34 height 16
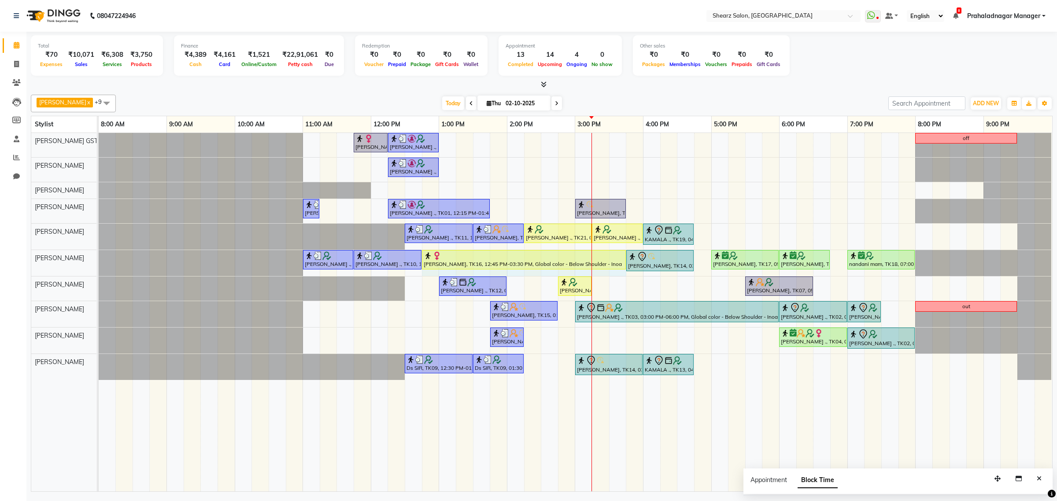
drag, startPoint x: 609, startPoint y: 255, endPoint x: 620, endPoint y: 255, distance: 11.5
click at [99, 255] on div "[PERSON_NAME] ., TK10, 11:00 AM-11:45 AM, [PERSON_NAME] Faded with Master [PERS…" at bounding box center [99, 263] width 0 height 26
click at [22, 155] on span at bounding box center [16, 158] width 15 height 10
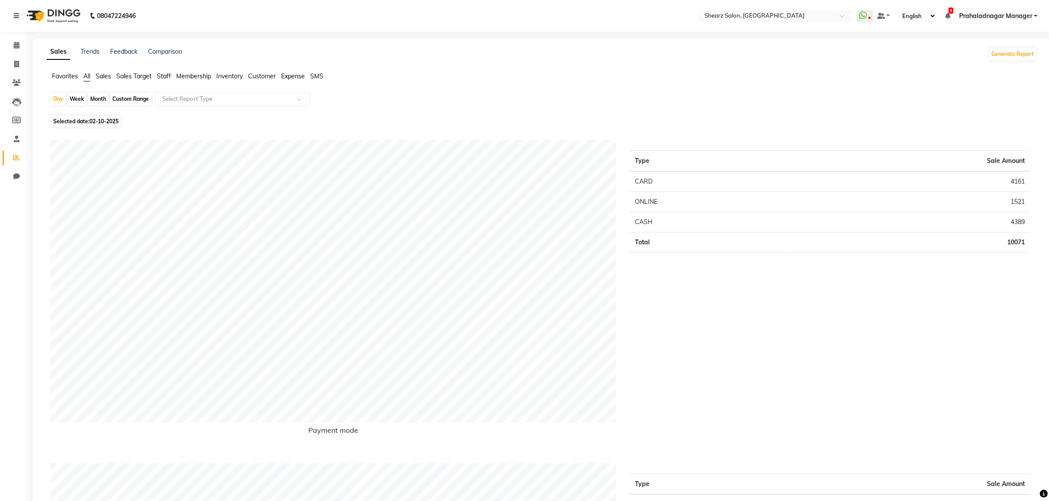
click at [162, 72] on span "Staff" at bounding box center [164, 76] width 14 height 8
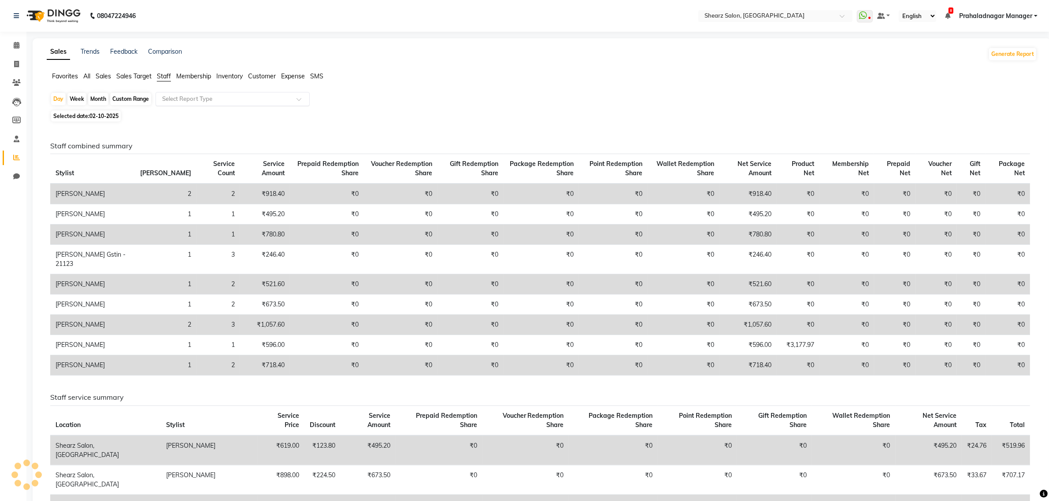
click at [168, 93] on div "Select Report Type" at bounding box center [233, 99] width 154 height 14
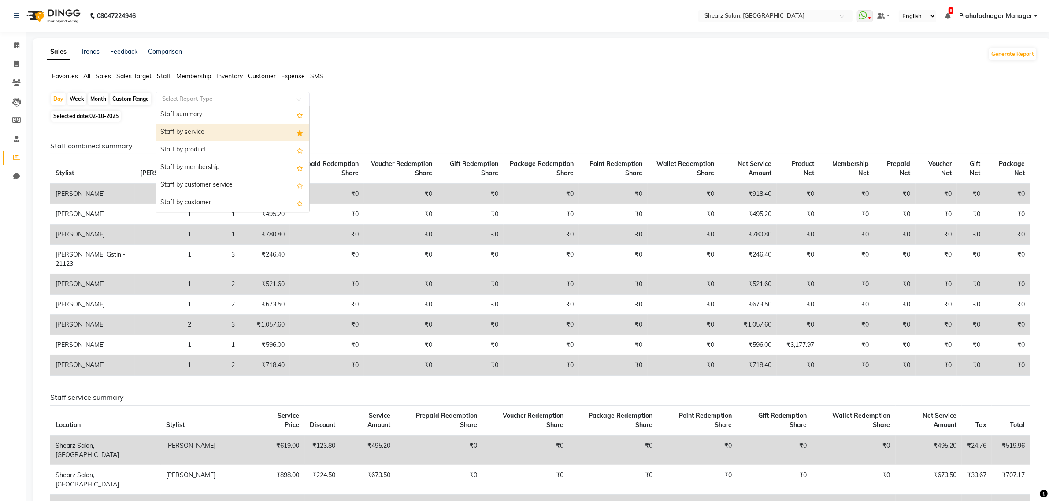
click at [193, 132] on div "Staff by service" at bounding box center [232, 133] width 153 height 18
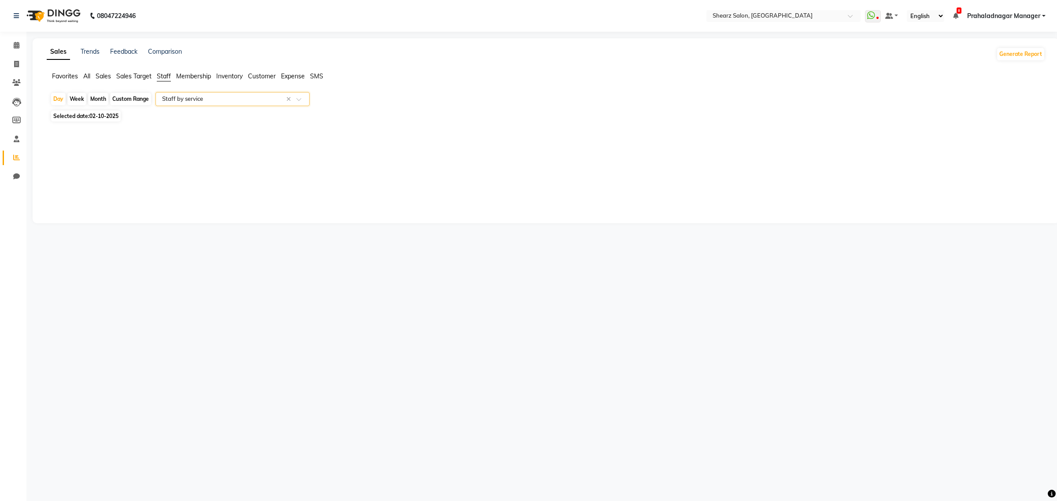
select select "csv"
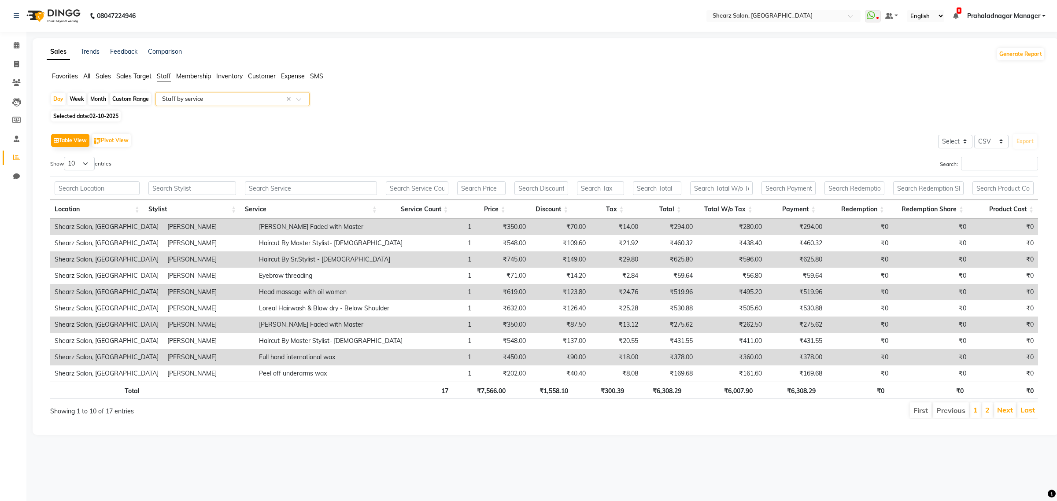
click at [187, 104] on div "Select Report Type × Staff by service ×" at bounding box center [233, 99] width 154 height 14
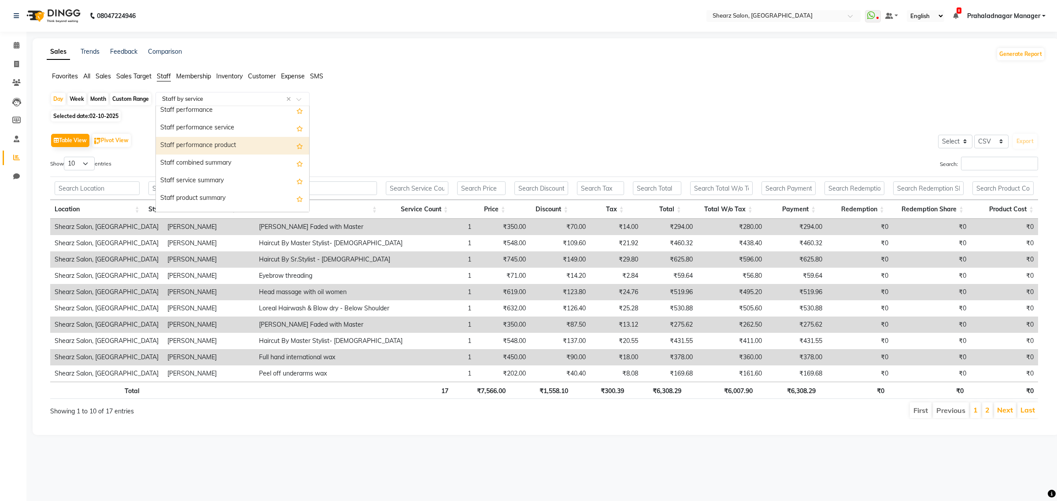
scroll to position [165, 0]
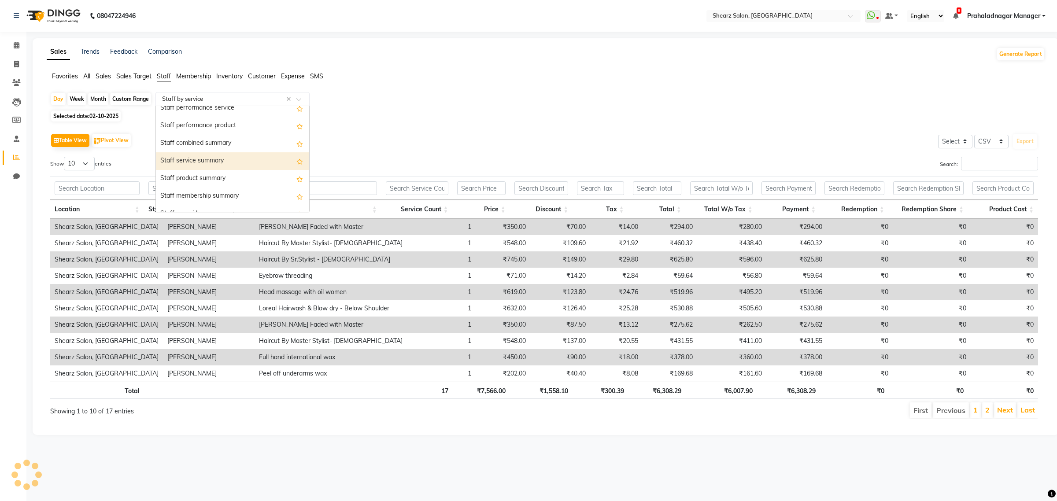
click at [198, 161] on div "Staff service summary" at bounding box center [232, 161] width 153 height 18
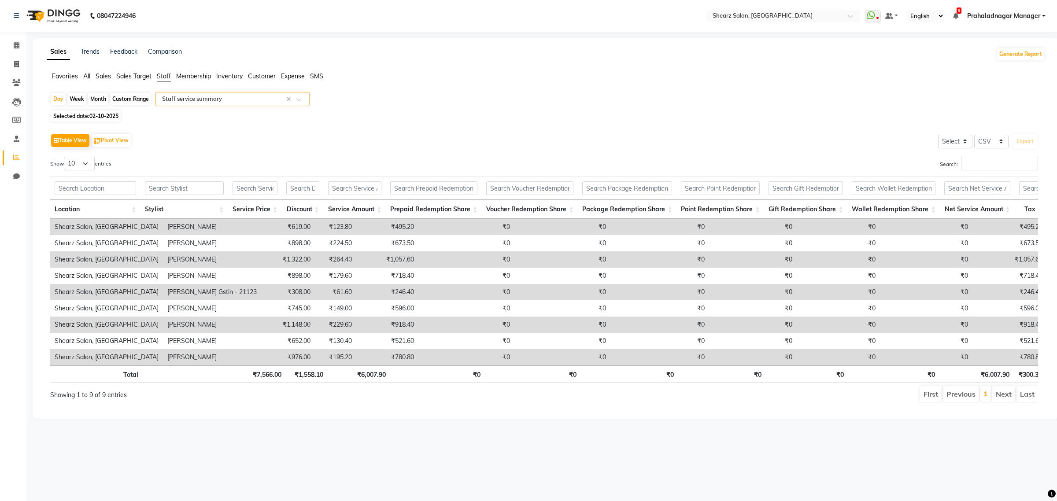
click at [222, 102] on input "text" at bounding box center [223, 99] width 127 height 9
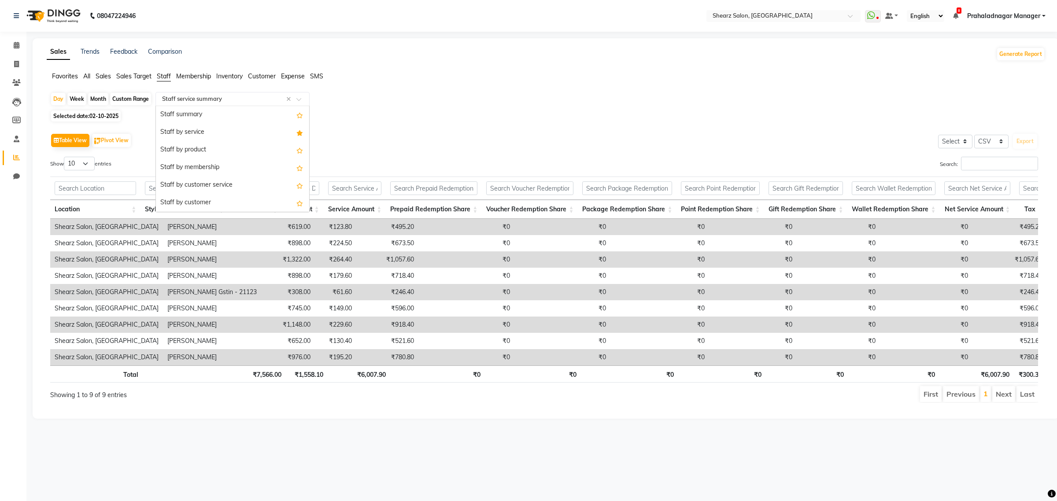
scroll to position [211, 0]
click at [220, 131] on div "Staff product summary" at bounding box center [232, 133] width 153 height 18
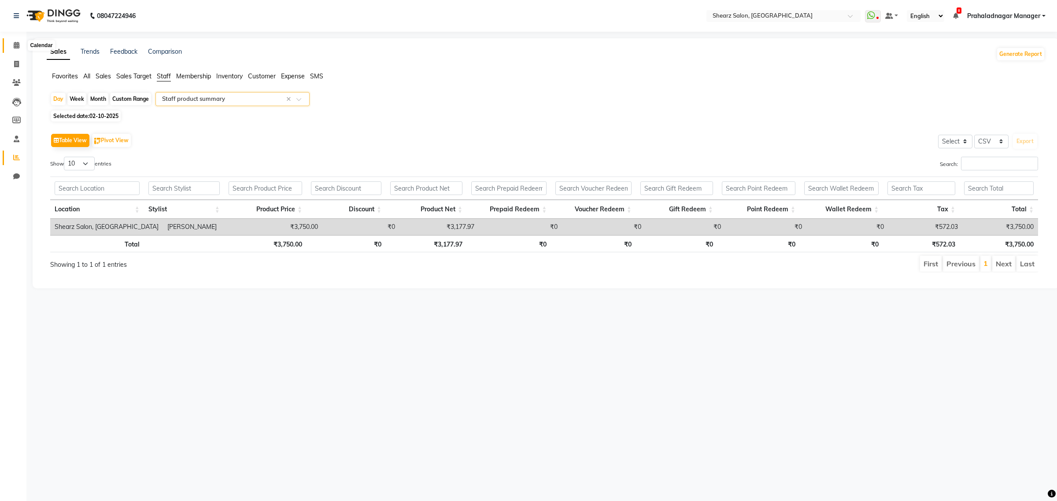
click at [19, 48] on span at bounding box center [16, 46] width 15 height 10
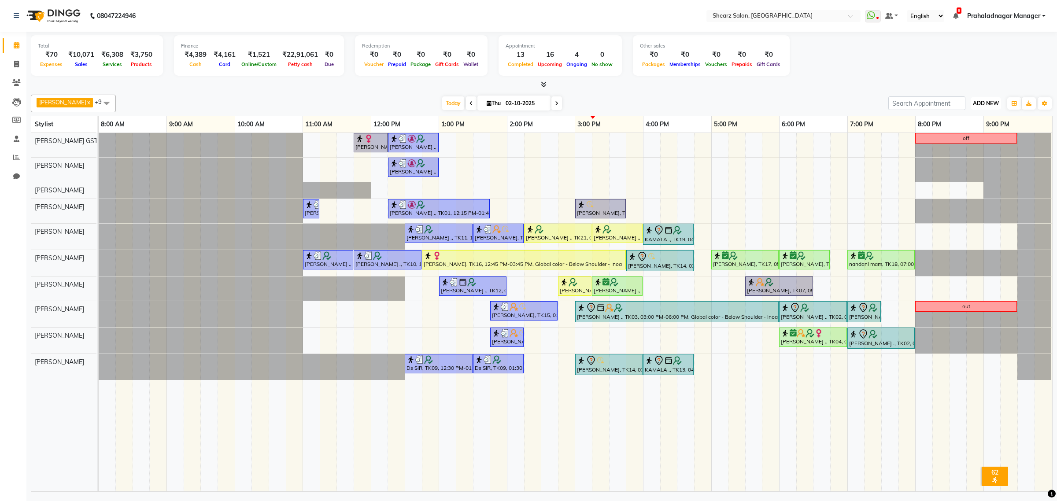
click at [980, 107] on button "ADD NEW Toggle Dropdown" at bounding box center [986, 103] width 30 height 12
click at [985, 145] on link "Add Expense" at bounding box center [966, 142] width 70 height 11
select select "1"
select select "7285"
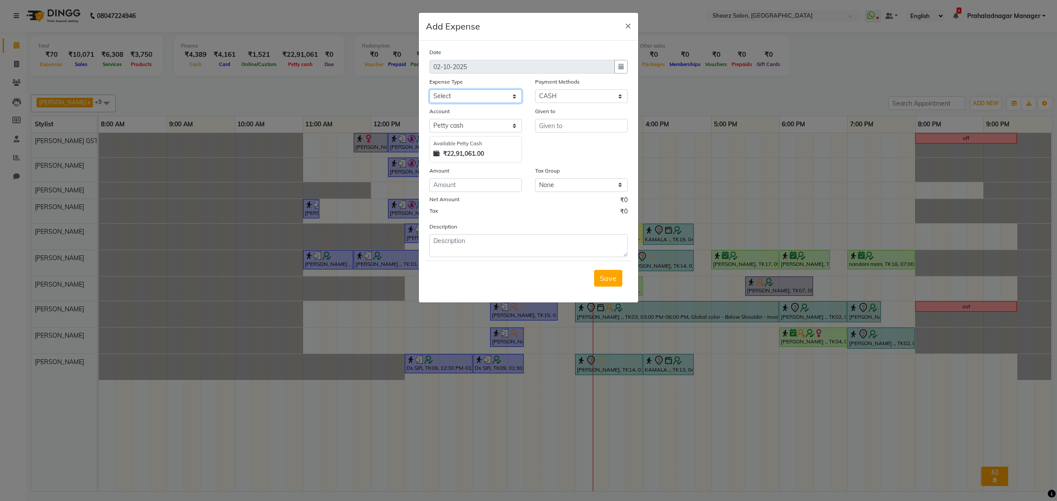
click at [476, 101] on select "Select Advance Salary Bank charges Car maintenance Cash transfer to bank Cash t…" at bounding box center [476, 96] width 93 height 14
select select "10"
click at [430, 89] on select "Select Advance Salary Bank charges Car maintenance Cash transfer to bank Cash t…" at bounding box center [476, 96] width 93 height 14
click at [566, 126] on input "text" at bounding box center [581, 126] width 93 height 14
type input "staff"
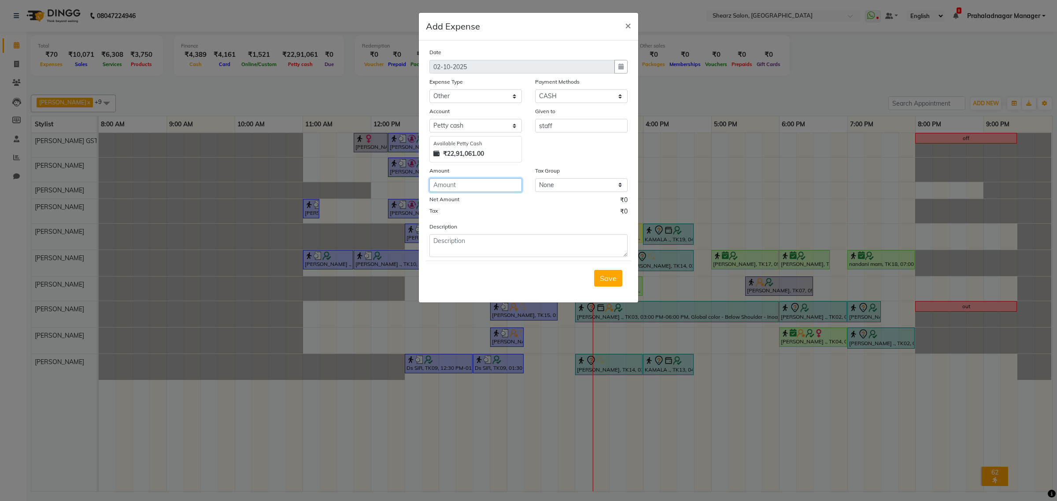
click at [498, 179] on input "number" at bounding box center [476, 185] width 93 height 14
type input "500"
click at [613, 285] on button "Save" at bounding box center [608, 278] width 28 height 17
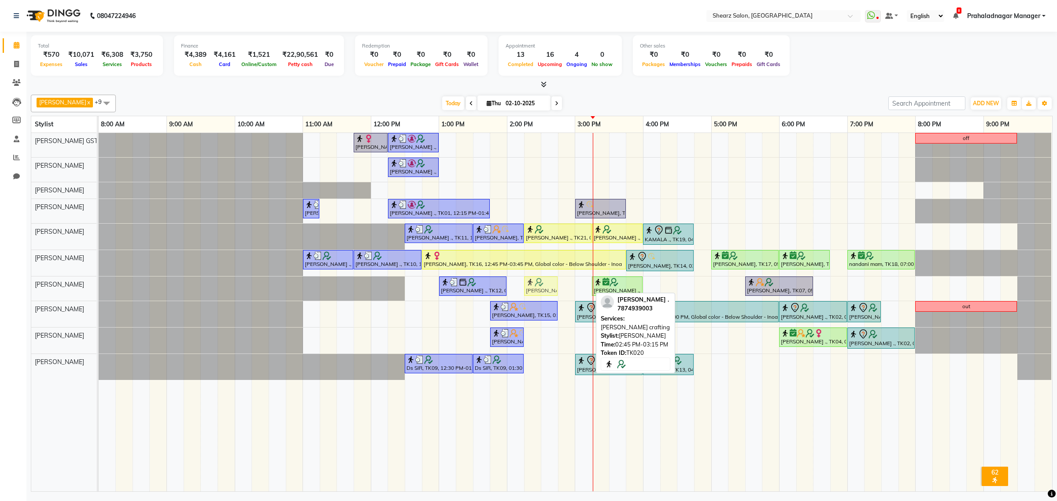
drag, startPoint x: 575, startPoint y: 282, endPoint x: 536, endPoint y: 287, distance: 39.5
click at [99, 287] on div "Jaymin Kanjaria ., TK12, 01:00 PM-02:00 PM, Haircut By Sr.Stylist - Male RENISH…" at bounding box center [99, 289] width 0 height 24
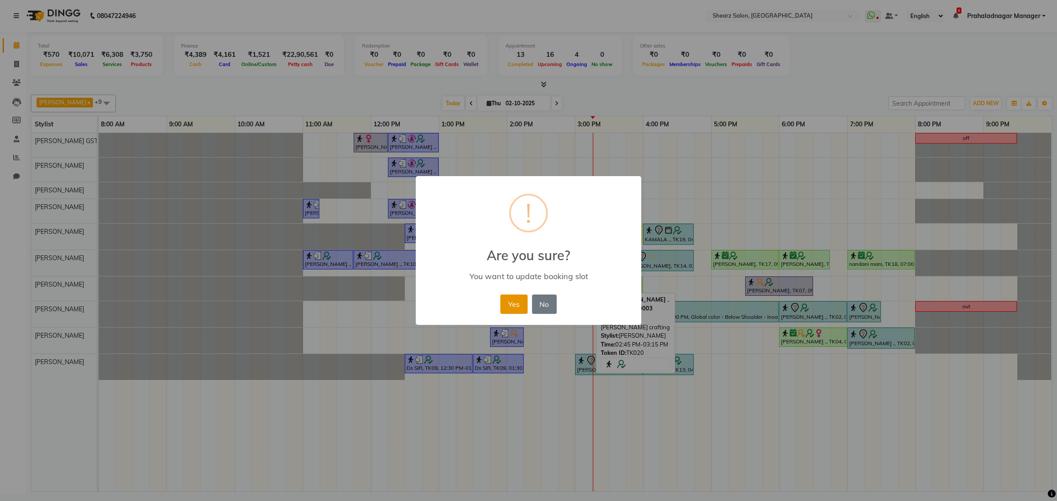
click at [521, 302] on button "Yes" at bounding box center [514, 304] width 27 height 19
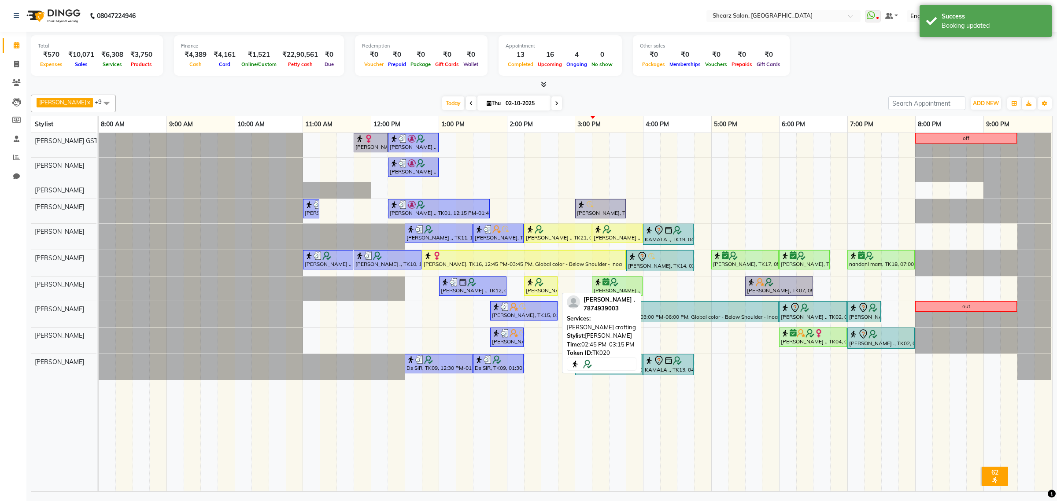
click at [553, 284] on div at bounding box center [541, 282] width 30 height 9
select select "1"
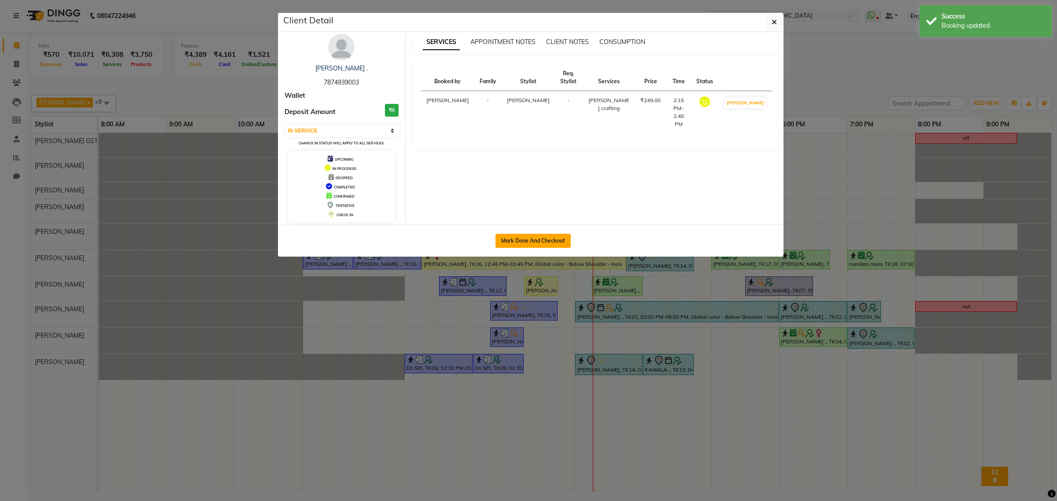
click at [543, 241] on button "Mark Done And Checkout" at bounding box center [533, 241] width 75 height 14
select select "service"
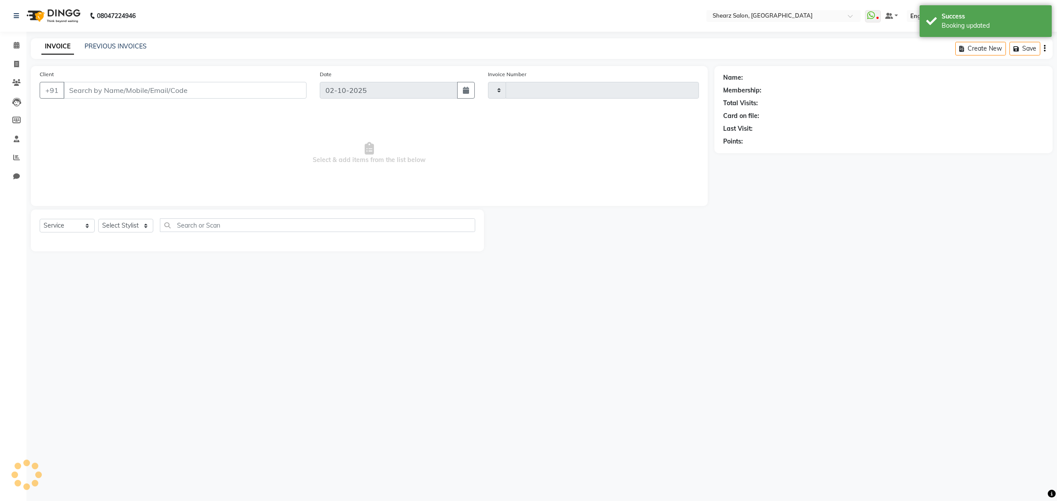
type input "6987"
select select "8157"
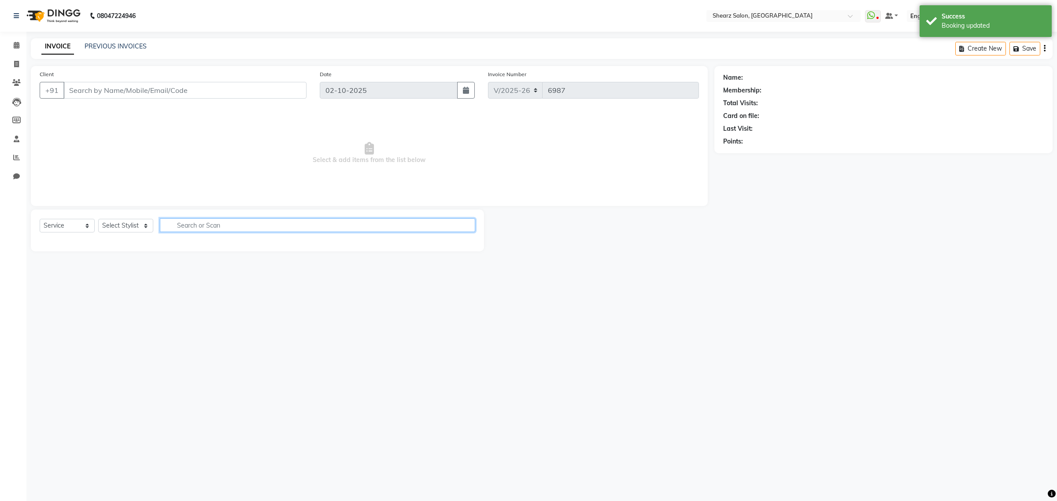
click at [360, 225] on input "text" at bounding box center [317, 226] width 315 height 14
type input "7874939003"
select select "77471"
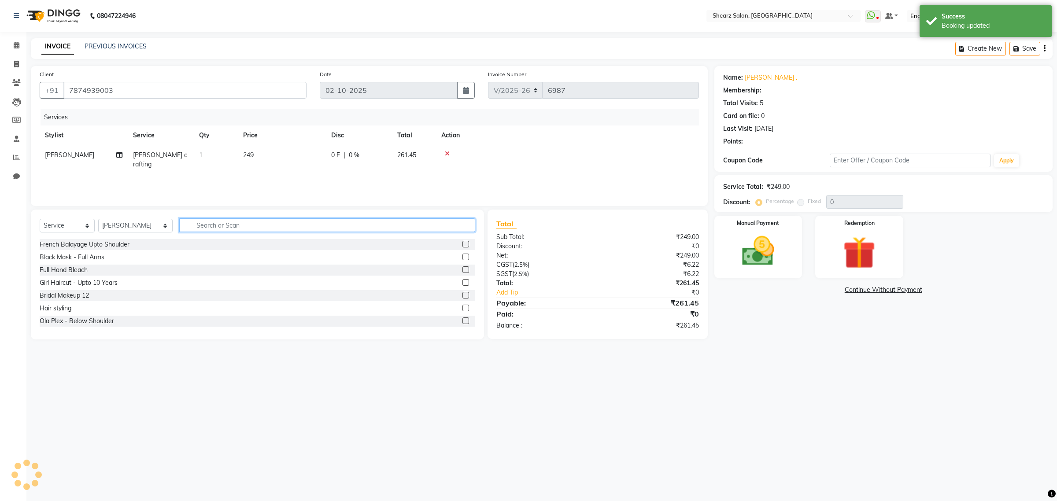
select select "1: Object"
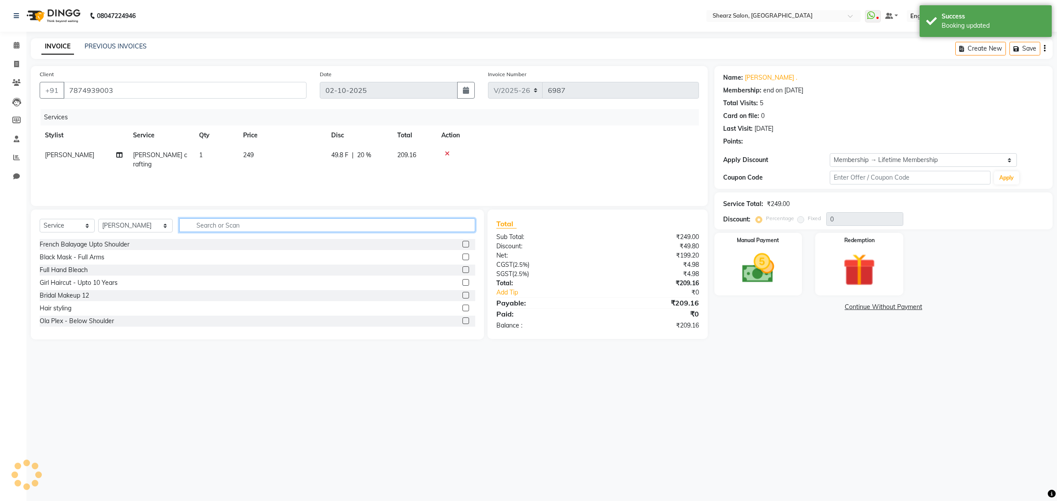
type input "20"
click at [445, 153] on icon at bounding box center [447, 154] width 5 height 6
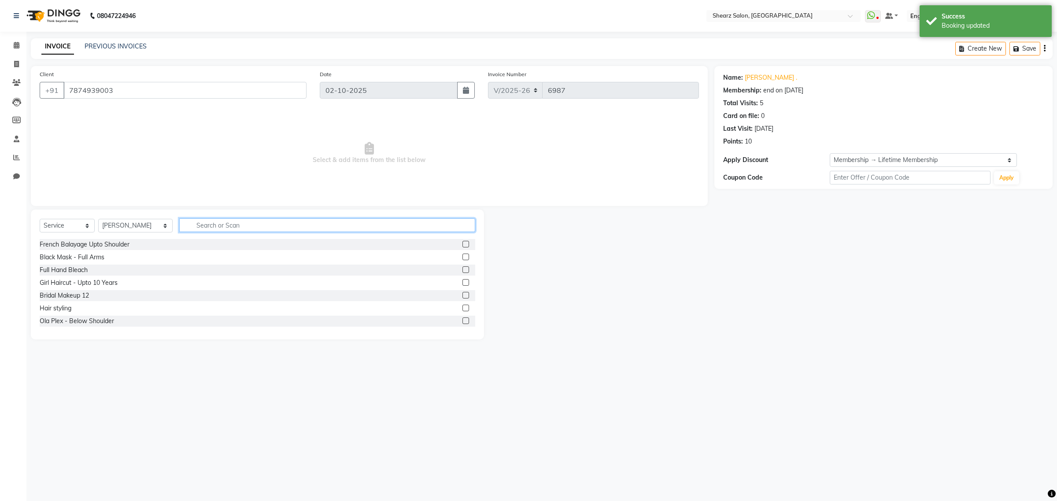
click at [296, 225] on input "text" at bounding box center [327, 226] width 296 height 14
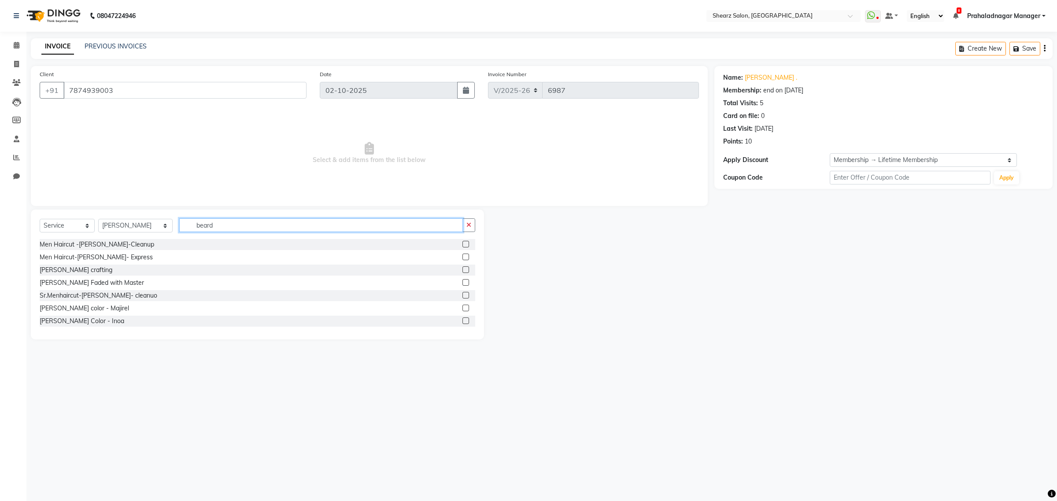
scroll to position [40, 0]
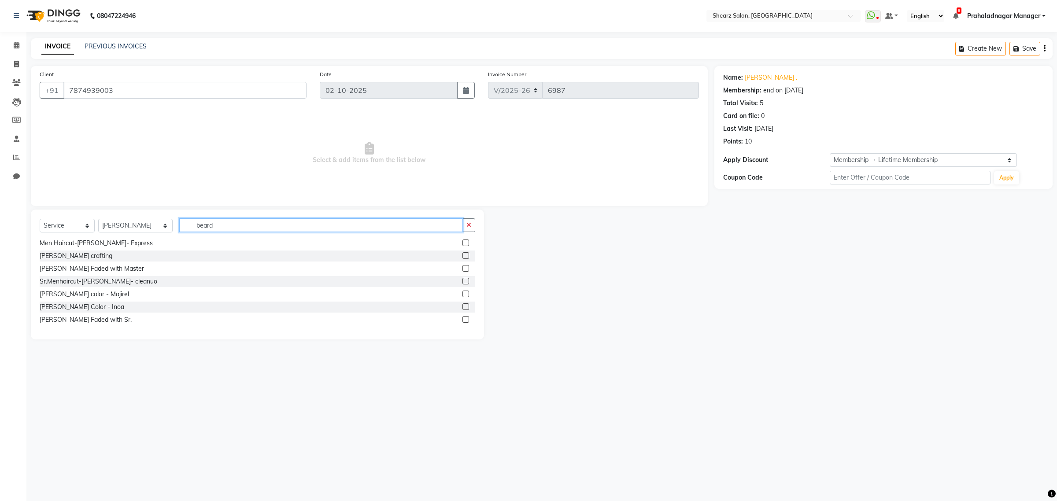
type input "beard"
click at [463, 318] on label at bounding box center [466, 319] width 7 height 7
click at [463, 318] on input "checkbox" at bounding box center [466, 320] width 6 height 6
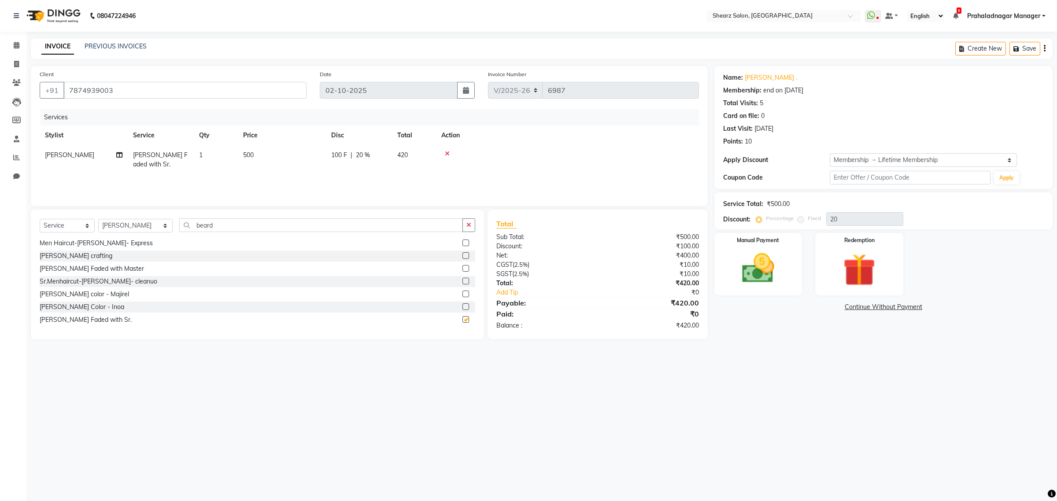
checkbox input "false"
click at [14, 42] on icon at bounding box center [17, 45] width 6 height 7
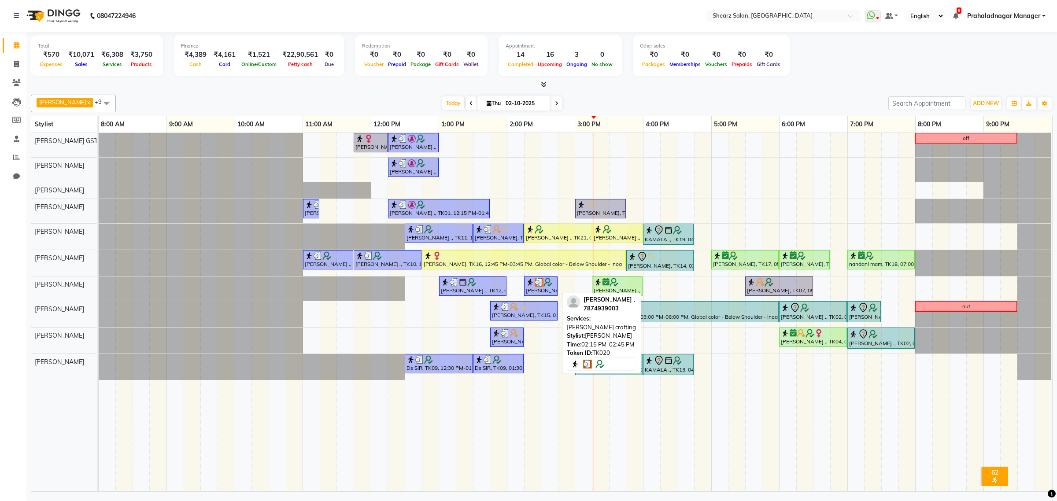
click at [545, 289] on div "[PERSON_NAME] ., TK20, 02:15 PM-02:45 PM, [PERSON_NAME] crafting" at bounding box center [541, 286] width 32 height 17
select select "3"
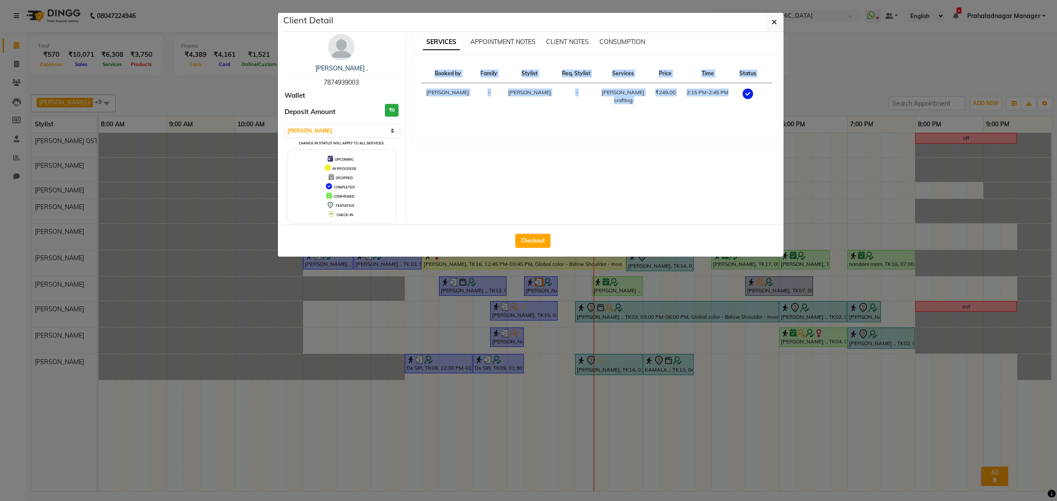
click at [545, 289] on ngb-modal-window "Client Detail RENISH . 7874939003 Wallet Deposit Amount ₹0 Select MARK DONE UPC…" at bounding box center [528, 250] width 1057 height 501
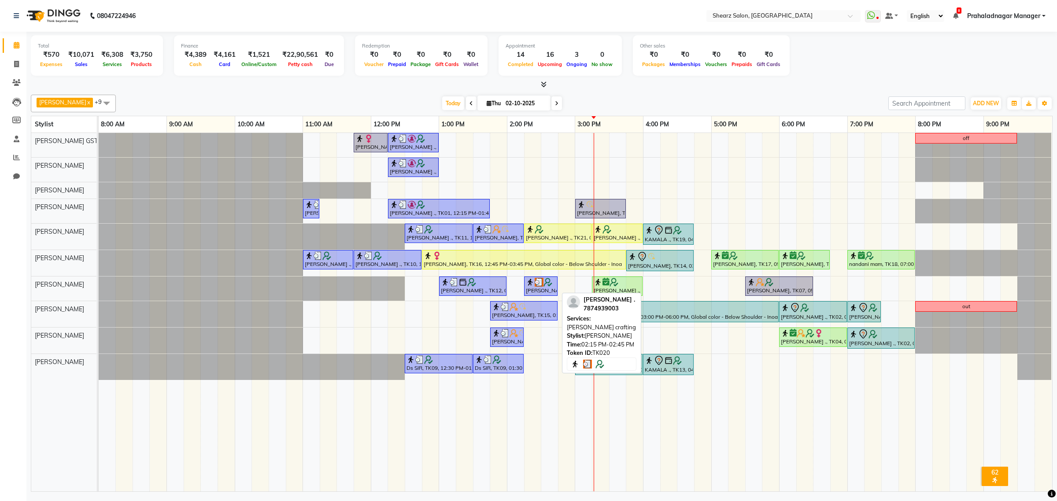
click at [545, 289] on div "[PERSON_NAME] ., TK20, 02:15 PM-02:45 PM, [PERSON_NAME] crafting" at bounding box center [541, 286] width 32 height 17
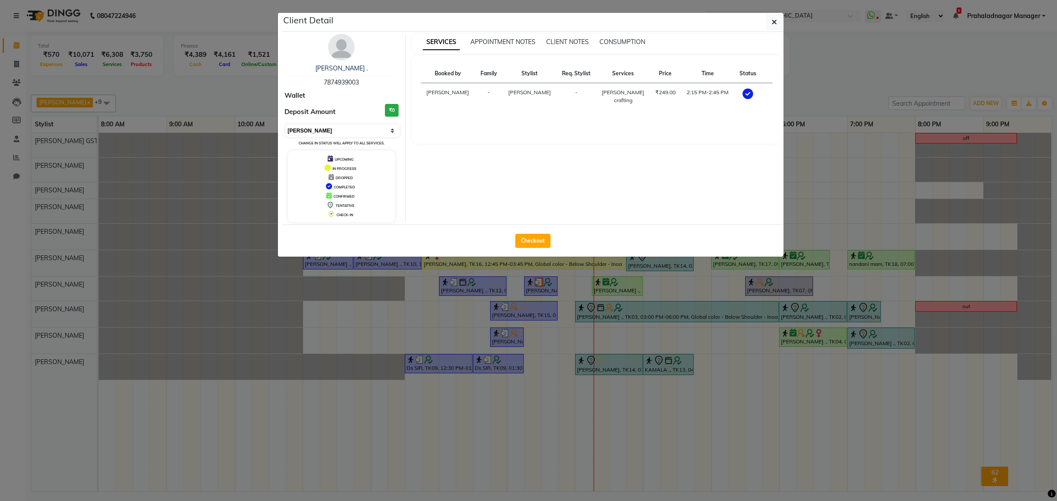
click at [378, 136] on select "Select MARK DONE UPCOMING" at bounding box center [343, 131] width 114 height 12
click at [286, 125] on select "Select MARK DONE UPCOMING" at bounding box center [343, 131] width 114 height 12
click at [358, 123] on div "RENISH . 7874939003 Wallet Deposit Amount ₹0 Select MARK DONE UPCOMING Change i…" at bounding box center [342, 128] width 128 height 189
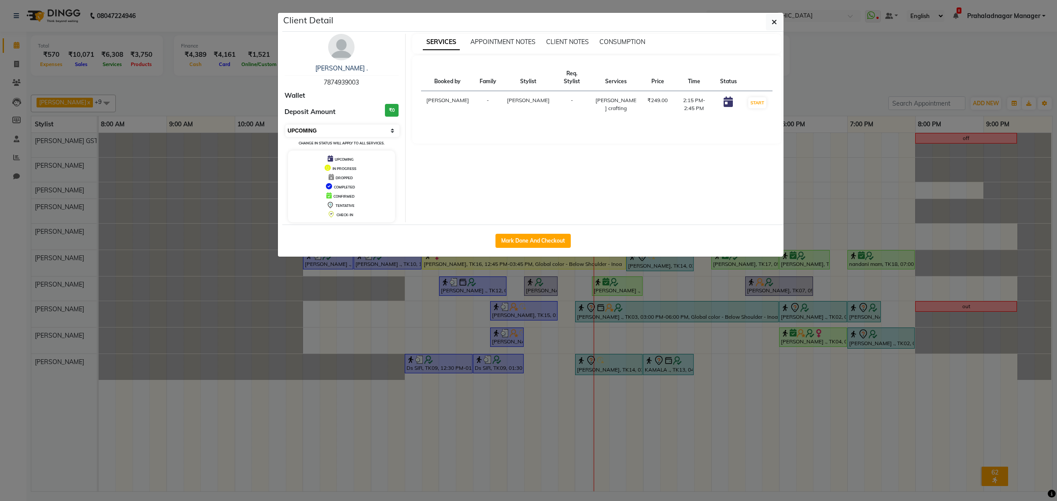
click at [356, 133] on select "Select IN SERVICE CONFIRMED TENTATIVE CHECK IN MARK DONE DROPPED UPCOMING" at bounding box center [343, 131] width 114 height 12
select select "1"
click at [286, 125] on select "Select IN SERVICE CONFIRMED TENTATIVE CHECK IN MARK DONE DROPPED UPCOMING" at bounding box center [343, 131] width 114 height 12
click at [770, 23] on button "button" at bounding box center [774, 22] width 17 height 17
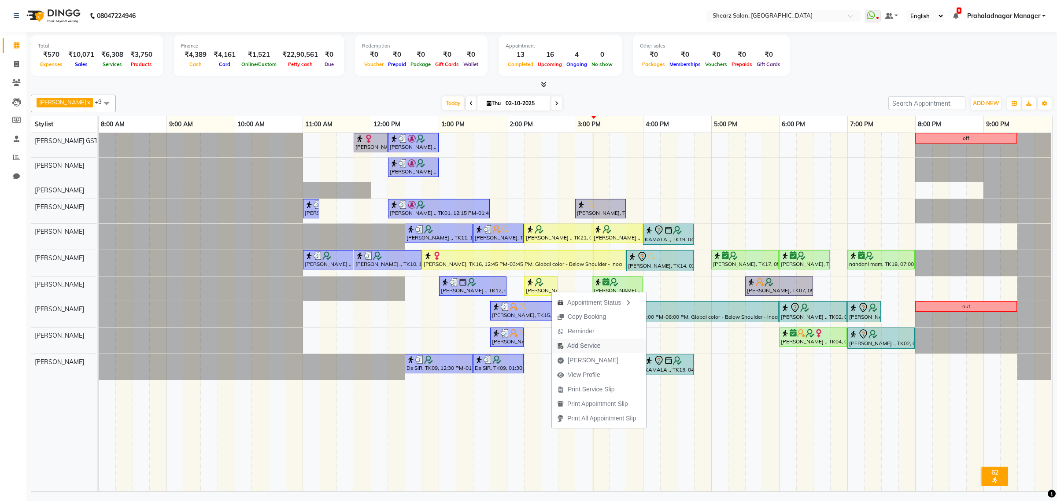
click at [582, 346] on span "Add Service" at bounding box center [583, 345] width 33 height 9
select select "77471"
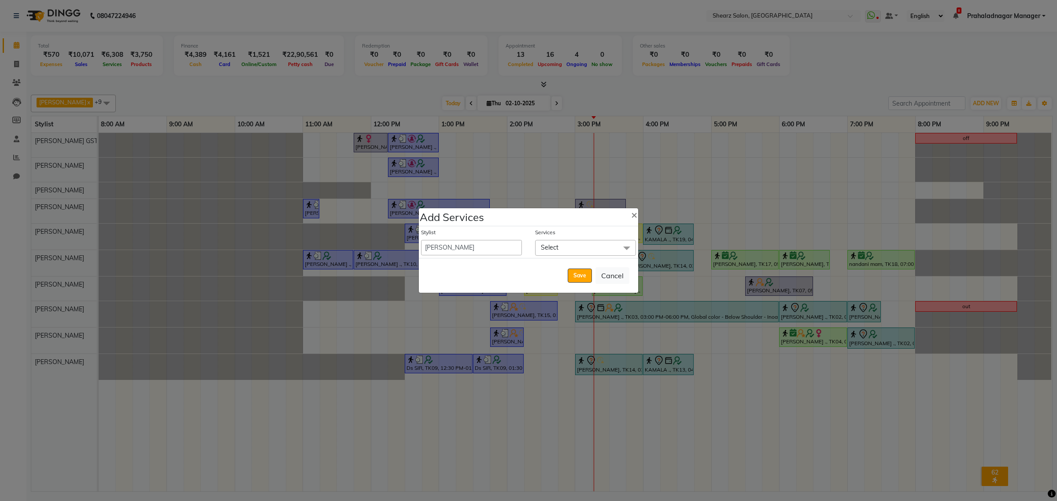
click at [571, 249] on span "Select" at bounding box center [585, 247] width 101 height 15
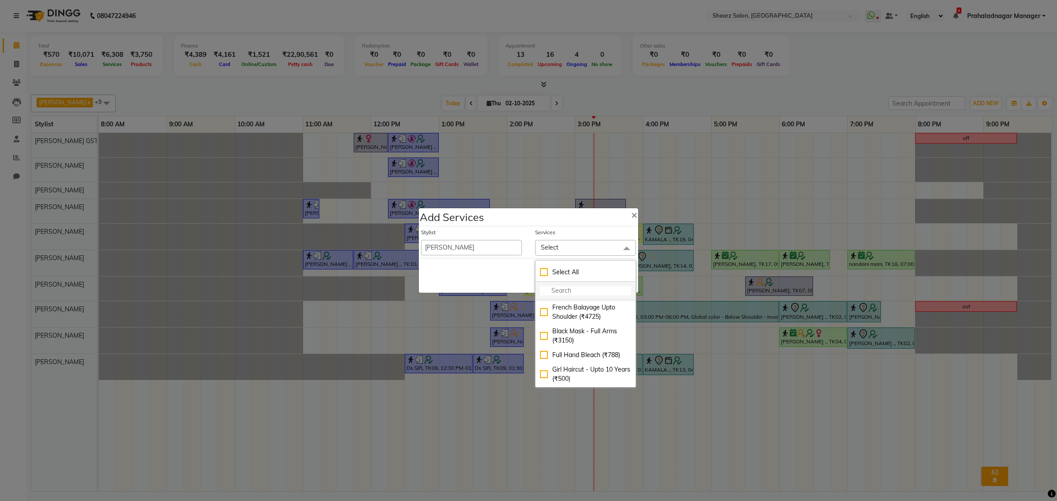
click at [572, 290] on input "multiselect-search" at bounding box center [585, 290] width 91 height 9
type input "beard"
click at [570, 422] on div "[PERSON_NAME] Faded with Sr. (₹500)" at bounding box center [585, 431] width 91 height 19
checkbox input "true"
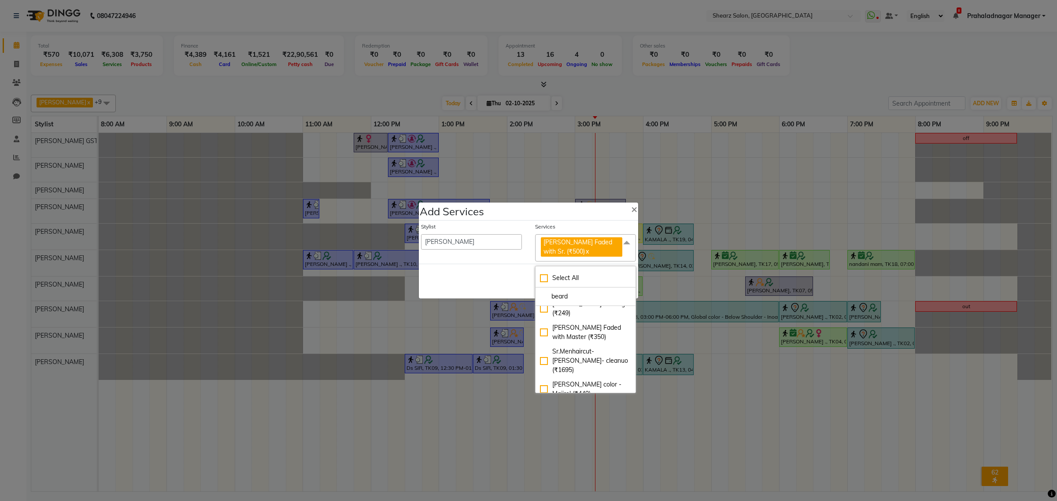
click at [522, 289] on div "Save Cancel" at bounding box center [528, 281] width 219 height 35
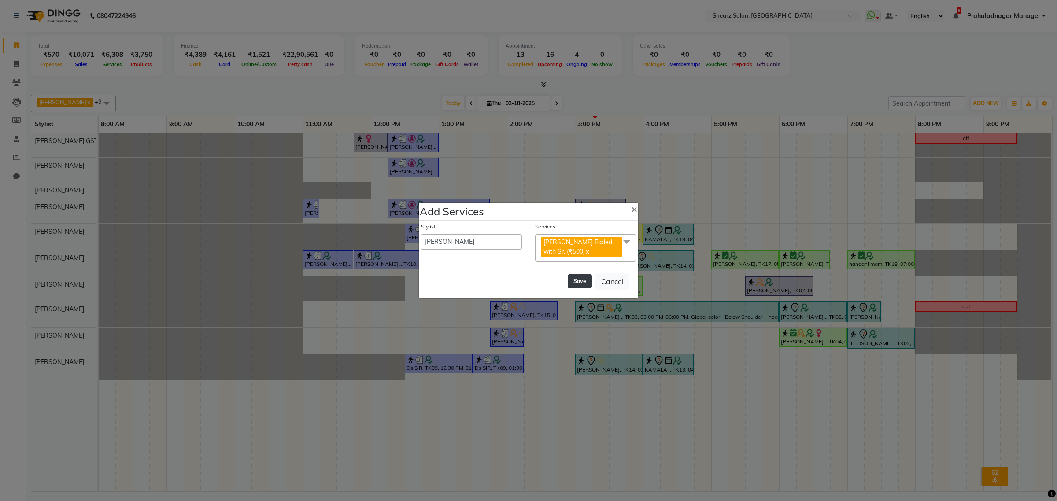
click at [576, 286] on button "Save" at bounding box center [580, 281] width 24 height 14
select select "77813"
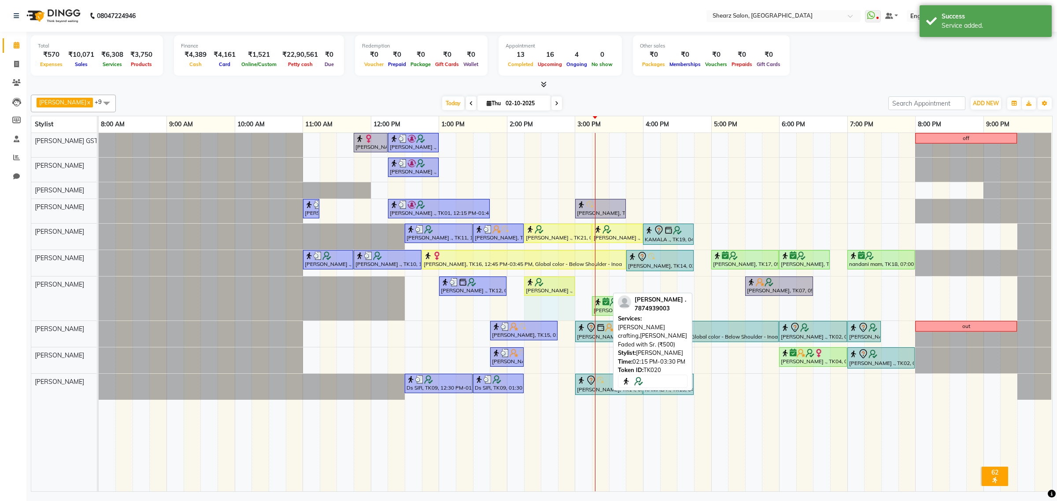
drag, startPoint x: 609, startPoint y: 285, endPoint x: 564, endPoint y: 285, distance: 44.9
click at [99, 285] on div "[PERSON_NAME] ., TK12, 01:00 PM-02:00 PM, Haircut By Sr.Stylist - [DEMOGRAPHIC_…" at bounding box center [99, 299] width 0 height 44
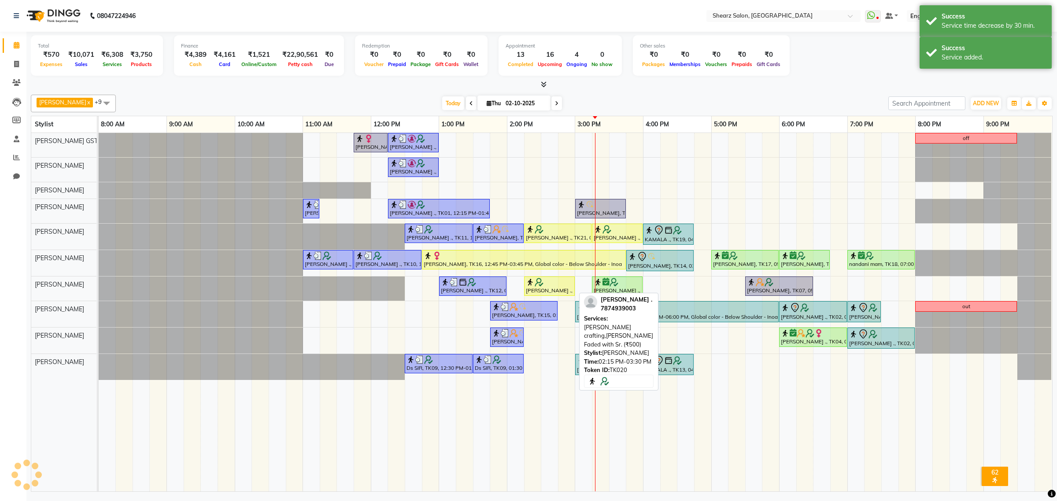
click at [536, 287] on img at bounding box center [539, 282] width 9 height 9
select select "1"
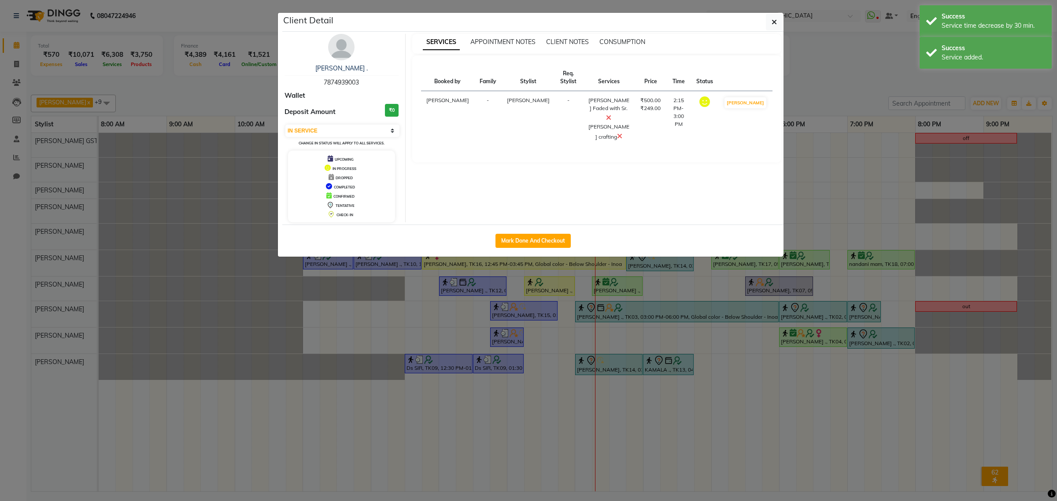
click at [617, 133] on icon at bounding box center [619, 136] width 5 height 7
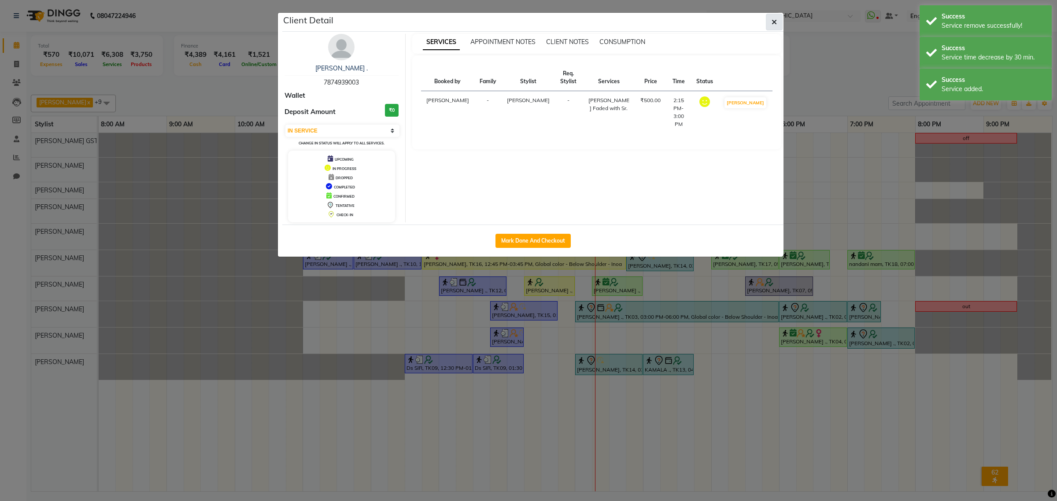
click at [781, 20] on button "button" at bounding box center [774, 22] width 17 height 17
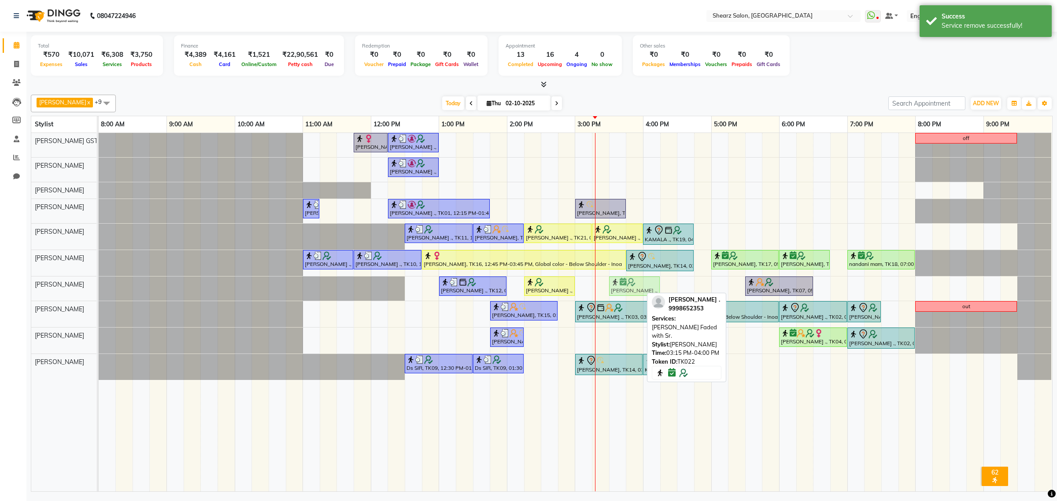
drag, startPoint x: 609, startPoint y: 286, endPoint x: 627, endPoint y: 283, distance: 17.9
click at [99, 283] on div "[PERSON_NAME] ., TK12, 01:00 PM-02:00 PM, Haircut By Sr.Stylist - [DEMOGRAPHIC_…" at bounding box center [99, 289] width 0 height 24
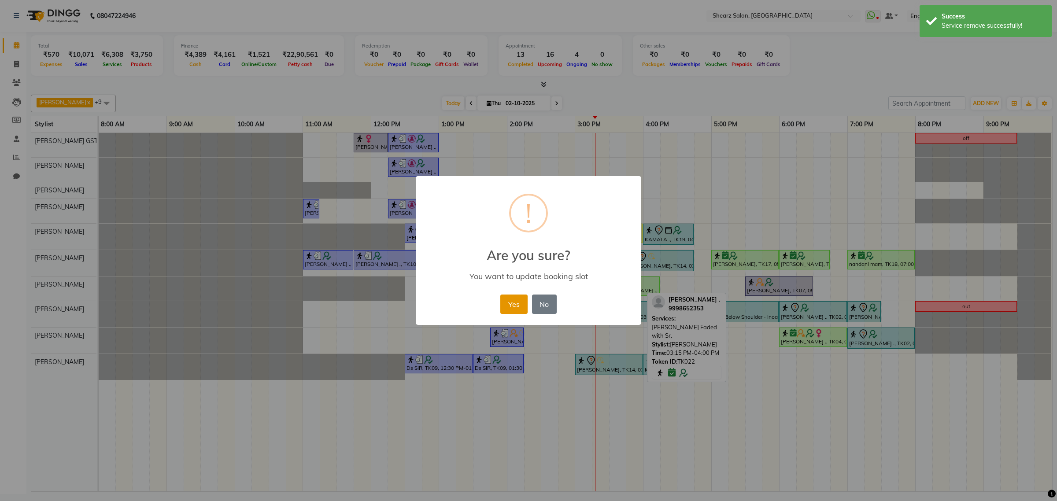
click at [506, 300] on button "Yes" at bounding box center [514, 304] width 27 height 19
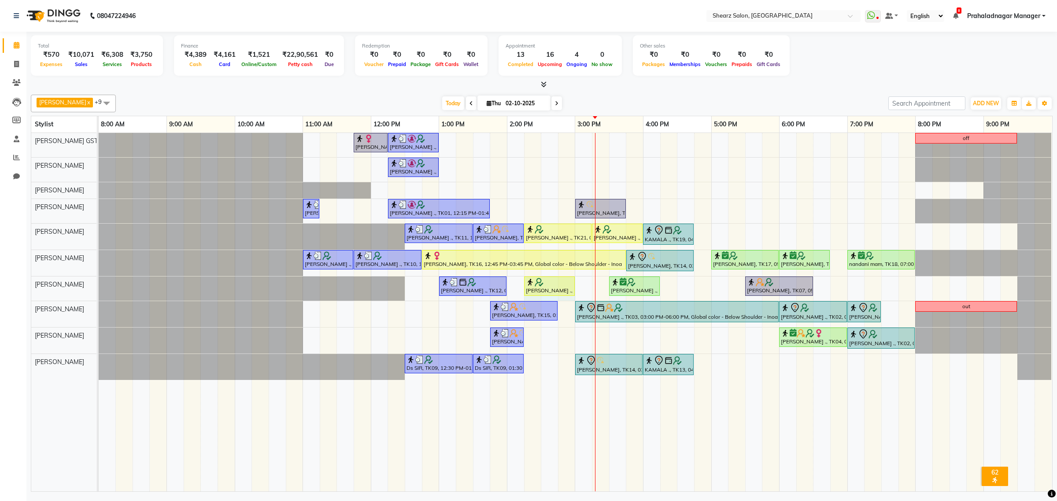
drag, startPoint x: 540, startPoint y: 289, endPoint x: 564, endPoint y: 289, distance: 24.2
click at [99, 289] on div "[PERSON_NAME] ., TK12, 01:00 PM-02:00 PM, Haircut By Sr.Stylist - [DEMOGRAPHIC_…" at bounding box center [99, 289] width 0 height 24
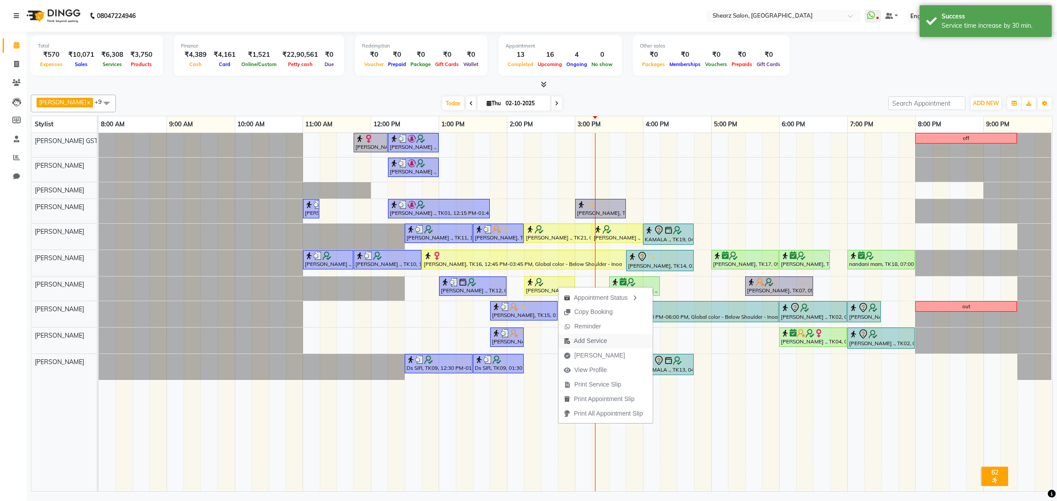
click at [609, 339] on span "Add Service" at bounding box center [586, 341] width 54 height 15
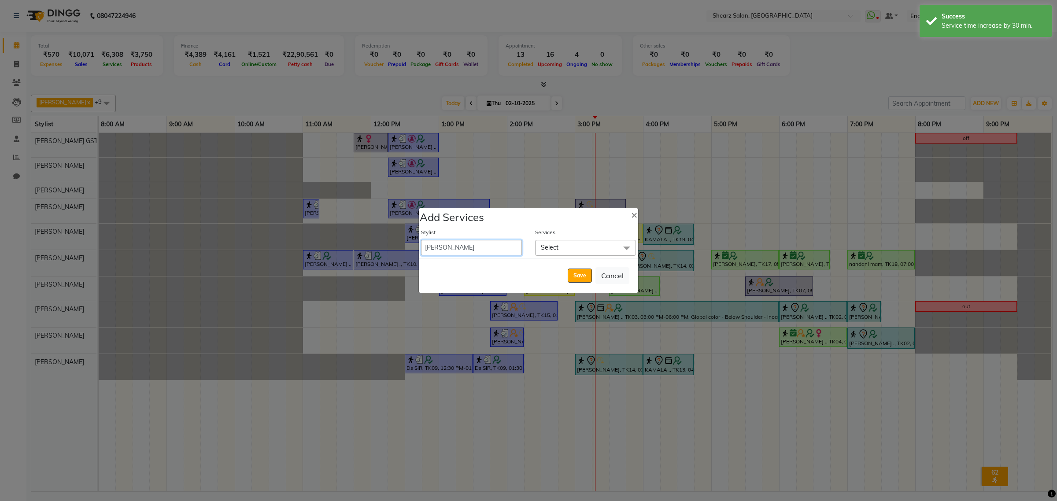
click at [485, 250] on select "Admin A General [PERSON_NAME] Asha Chavariya [PERSON_NAME] Center 1_mgr mgr [PE…" at bounding box center [471, 247] width 101 height 15
select select "77443"
click at [421, 240] on select "Admin A General [PERSON_NAME] Asha Chavariya [PERSON_NAME] Center 1_mgr mgr [PE…" at bounding box center [471, 247] width 101 height 15
select select "885"
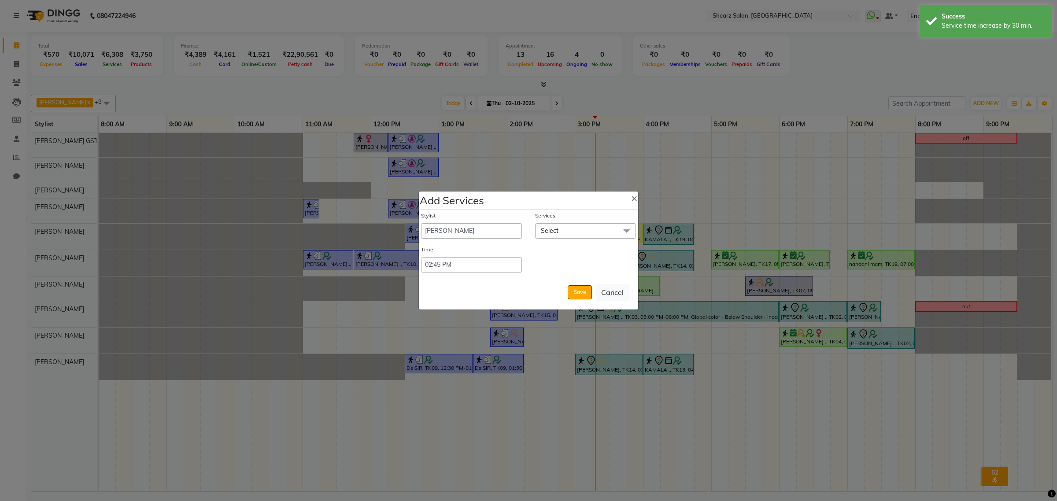
click at [556, 230] on span "Select" at bounding box center [550, 231] width 18 height 8
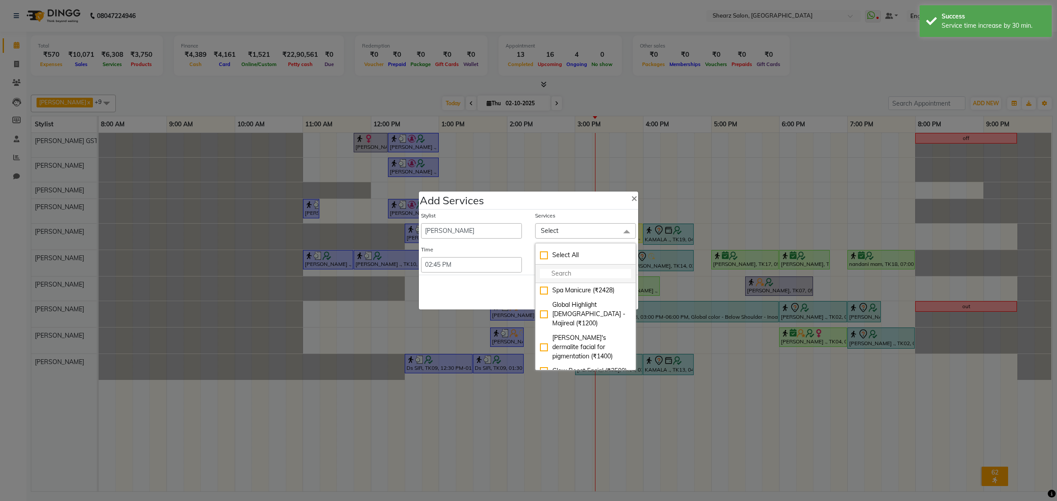
click at [567, 273] on input "multiselect-search" at bounding box center [585, 273] width 91 height 9
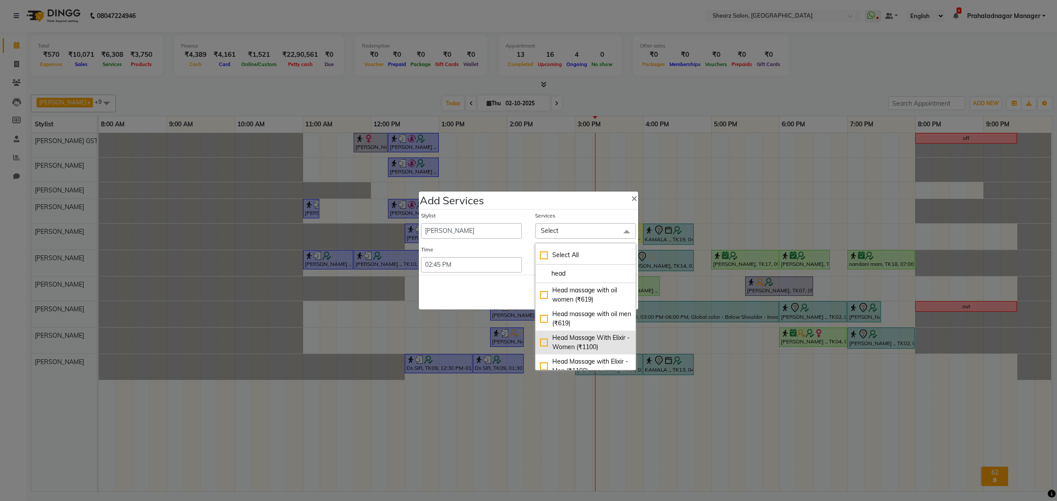
scroll to position [8, 0]
type input "head"
click at [584, 365] on div "Head Massage with Elixir - Men (₹1100)" at bounding box center [585, 358] width 91 height 19
checkbox input "true"
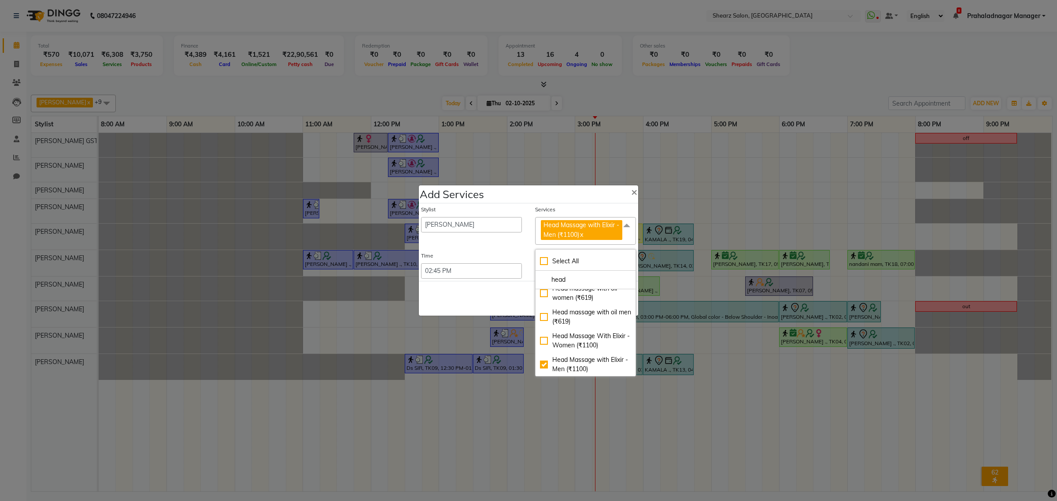
click at [509, 291] on div "Save Cancel" at bounding box center [528, 298] width 219 height 35
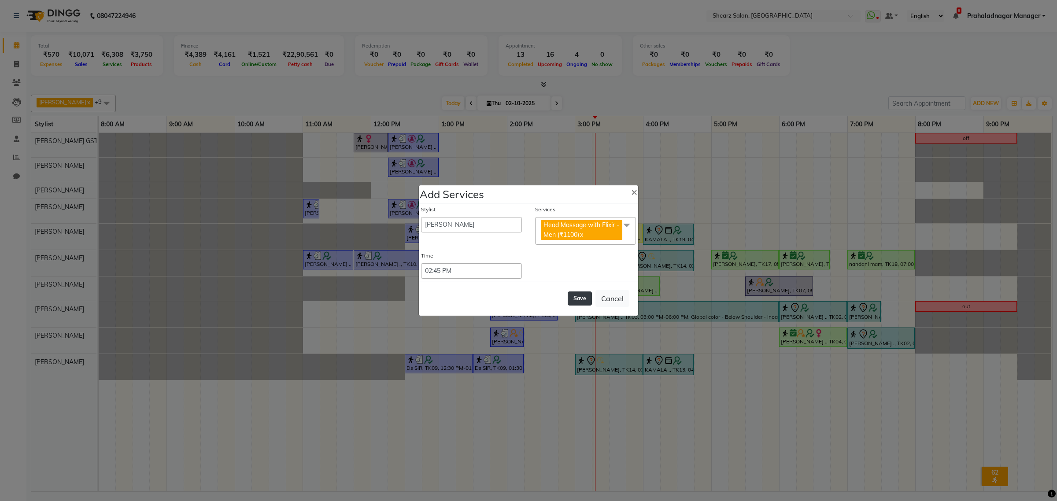
click at [584, 297] on button "Save" at bounding box center [580, 299] width 24 height 14
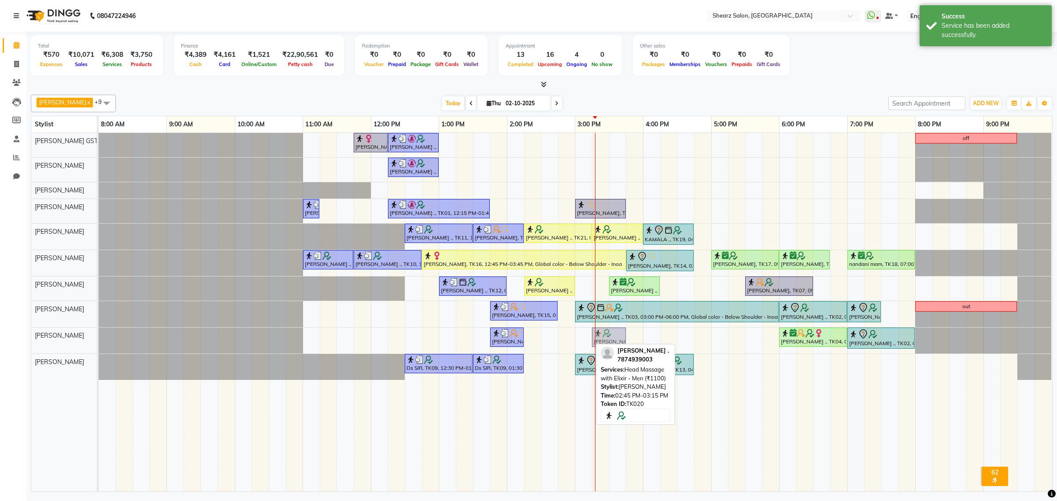
drag, startPoint x: 571, startPoint y: 336, endPoint x: 612, endPoint y: 336, distance: 40.5
click at [99, 336] on div "[PERSON_NAME], TK15, 01:45 PM-02:15 PM, Head massage with oil men [PERSON_NAME]…" at bounding box center [99, 341] width 0 height 26
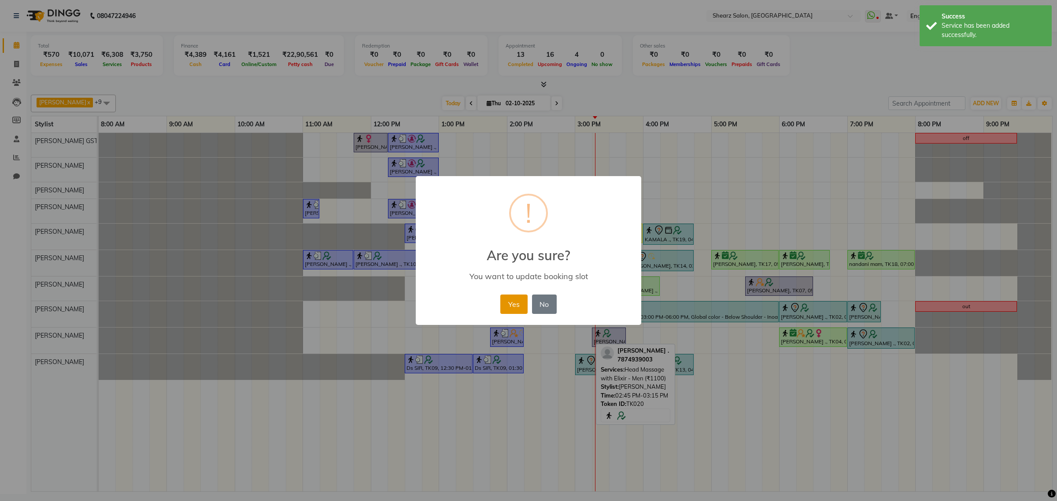
click at [514, 305] on button "Yes" at bounding box center [514, 304] width 27 height 19
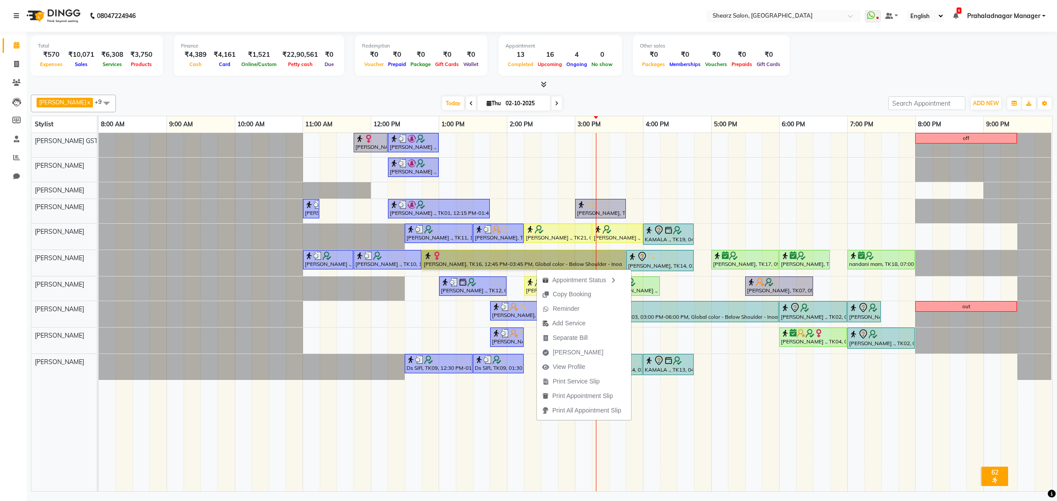
click at [99, 327] on div at bounding box center [99, 314] width 0 height 26
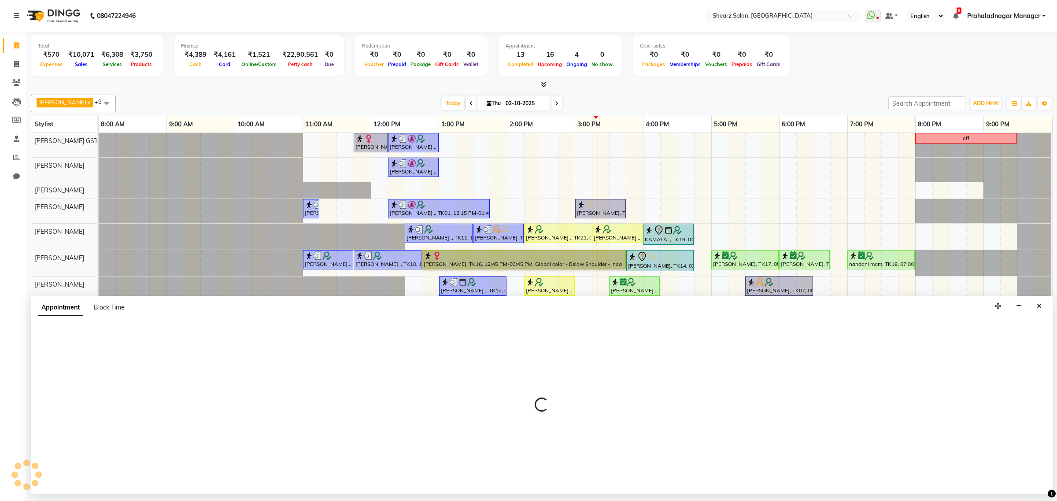
select select "77440"
select select "1275"
select select "tentative"
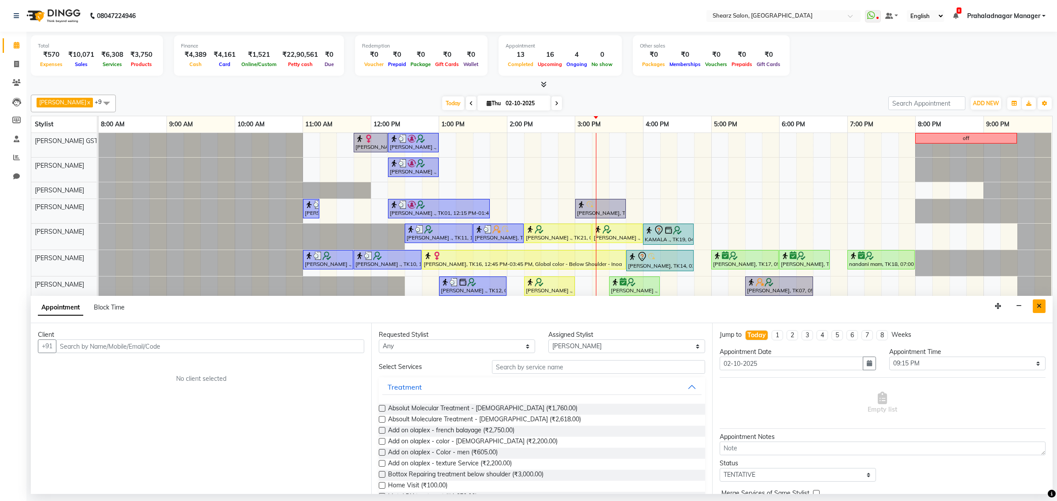
click at [1037, 309] on icon "Close" at bounding box center [1039, 306] width 5 height 6
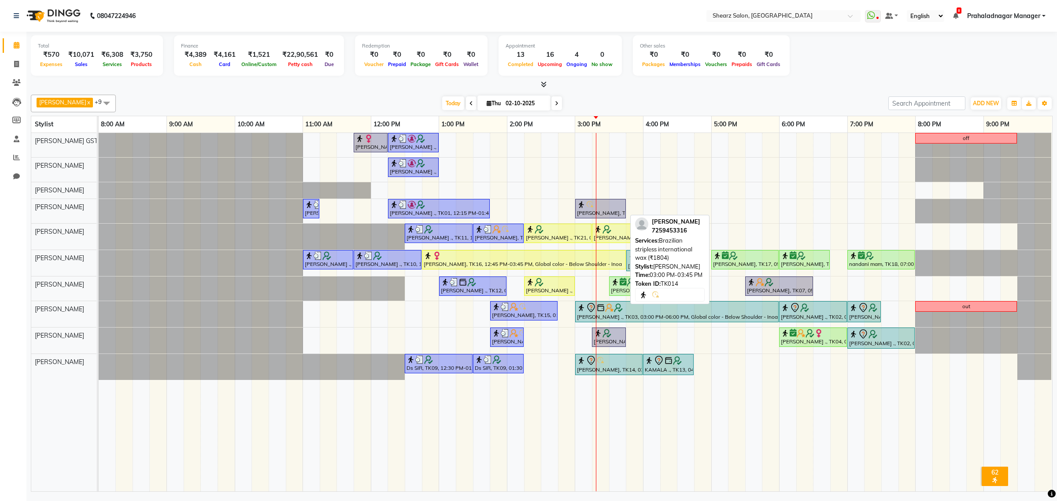
click at [602, 208] on div at bounding box center [600, 204] width 47 height 9
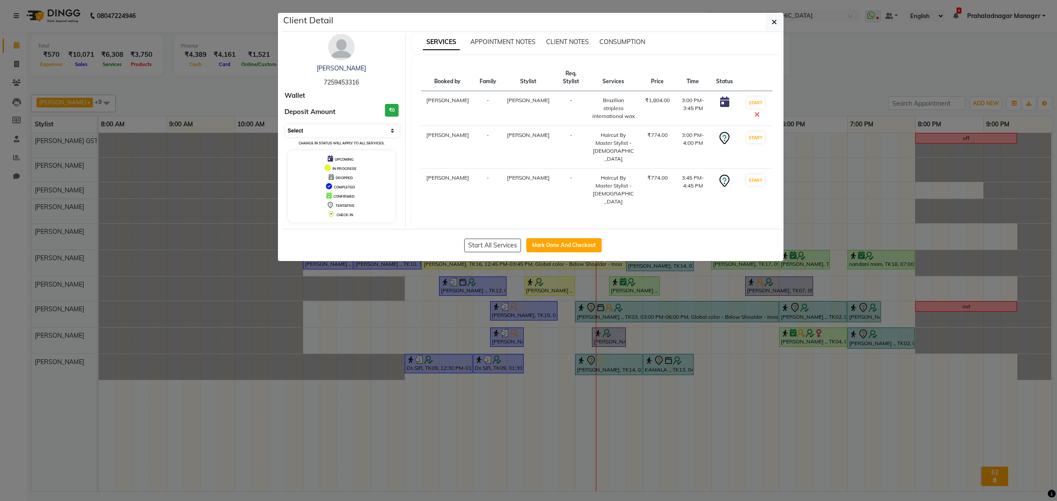
drag, startPoint x: 332, startPoint y: 131, endPoint x: 335, endPoint y: 136, distance: 5.7
click at [333, 132] on select "Select IN SERVICE CONFIRMED TENTATIVE CHECK IN MARK DONE DROPPED UPCOMING" at bounding box center [343, 131] width 114 height 12
select select "1"
click at [286, 125] on select "Select IN SERVICE CONFIRMED TENTATIVE CHECK IN MARK DONE DROPPED UPCOMING" at bounding box center [343, 131] width 114 height 12
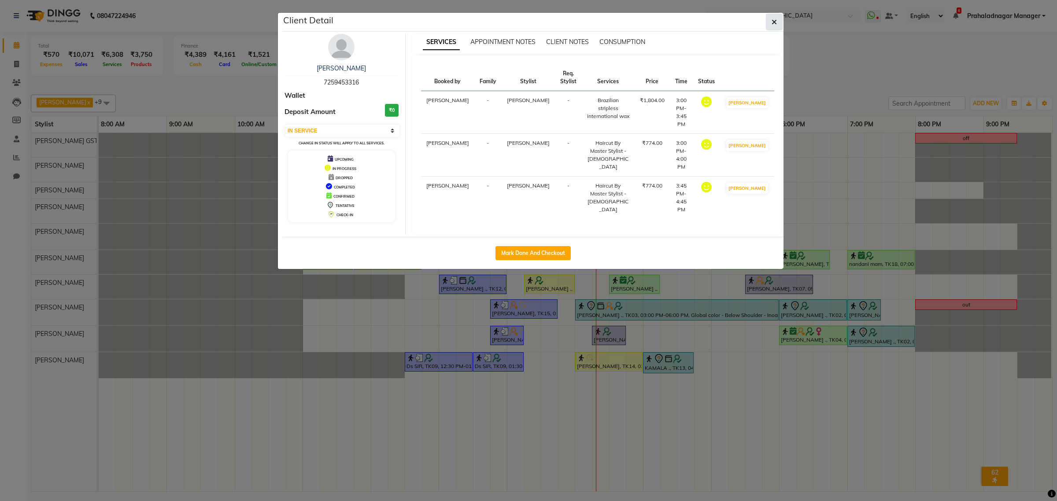
click at [779, 22] on button "button" at bounding box center [774, 22] width 17 height 17
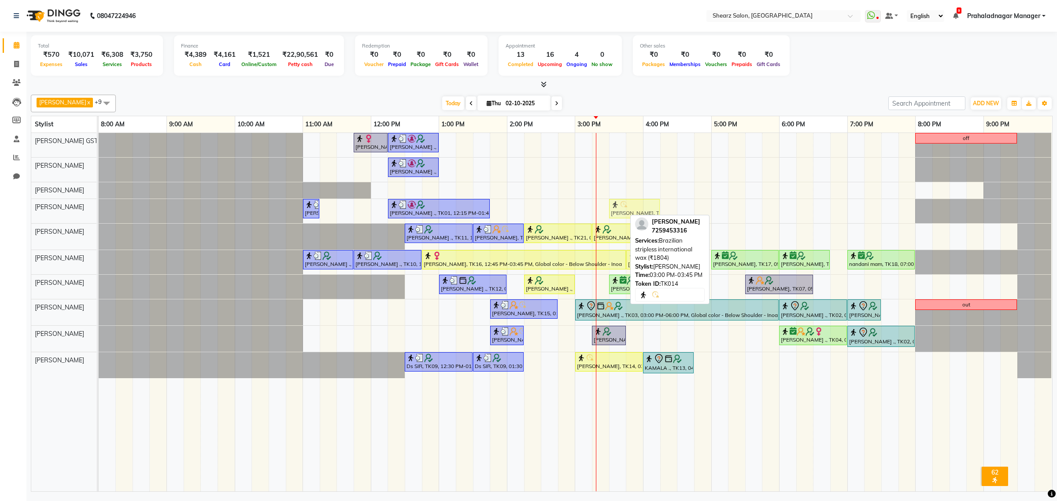
drag, startPoint x: 615, startPoint y: 206, endPoint x: 645, endPoint y: 209, distance: 30.6
click at [99, 209] on div "[PERSON_NAME] ., TK10, 11:00 AM-11:15 AM, Eyebrow threading (₹71) [PERSON_NAME]…" at bounding box center [99, 211] width 0 height 24
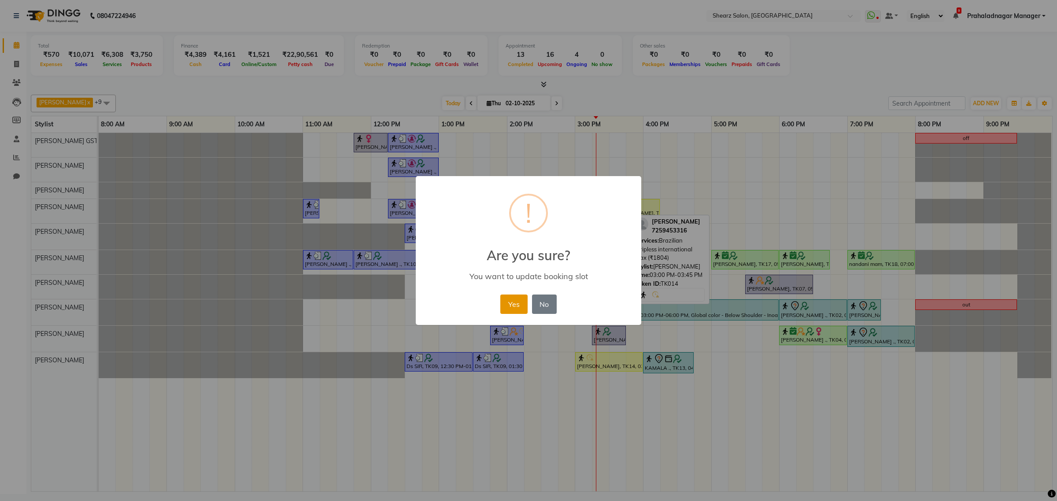
click at [501, 304] on button "Yes" at bounding box center [514, 304] width 27 height 19
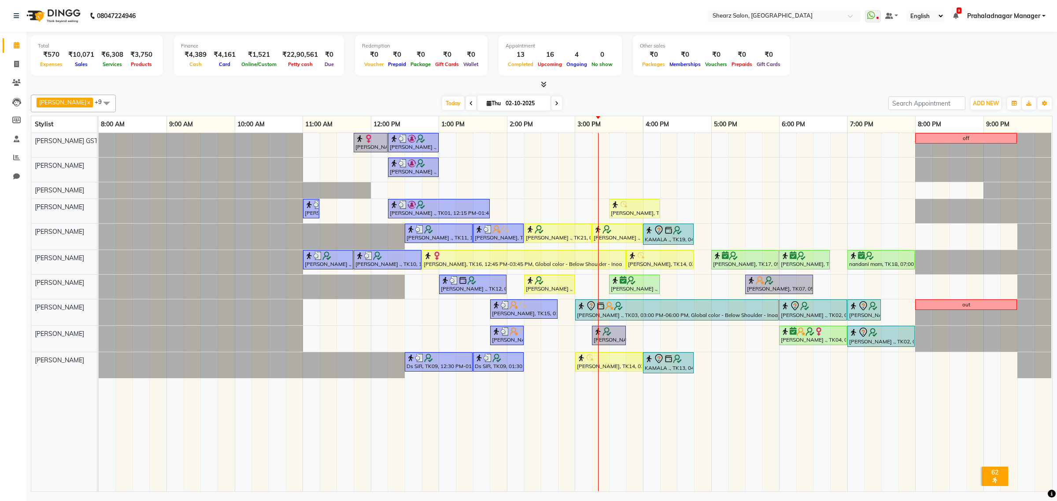
click at [534, 103] on input "02-10-2025" at bounding box center [525, 103] width 44 height 13
select select "10"
select select "2025"
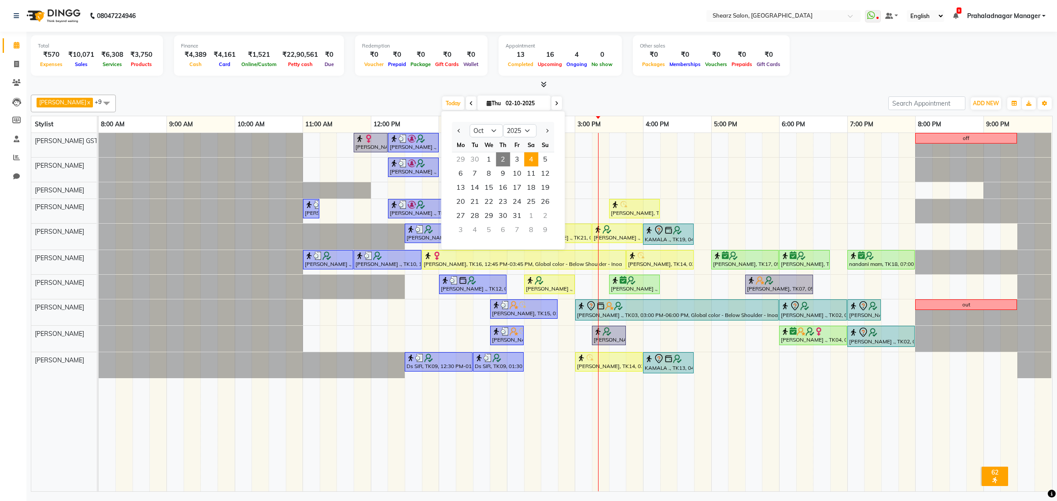
click at [529, 166] on span "4" at bounding box center [531, 159] width 14 height 14
type input "04-10-2025"
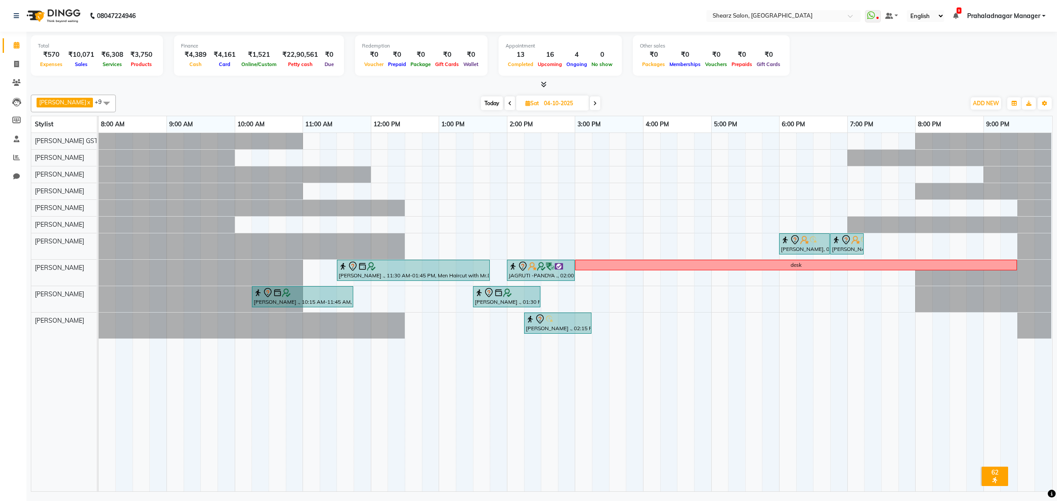
click at [816, 208] on div "[PERSON_NAME], 06:00 PM-06:45 PM, [PERSON_NAME] Faded with Sr. [PERSON_NAME], 0…" at bounding box center [576, 312] width 954 height 359
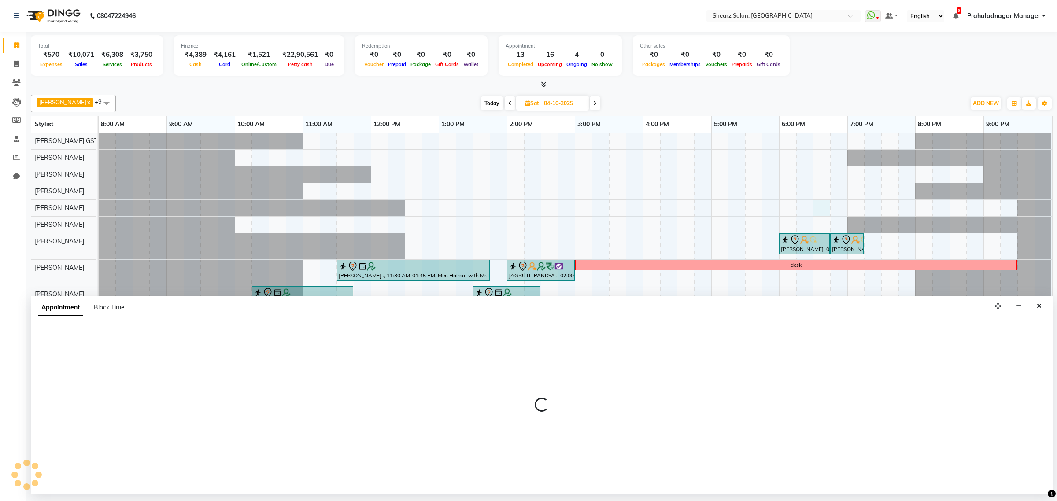
select select "77475"
select select "1110"
select select "tentative"
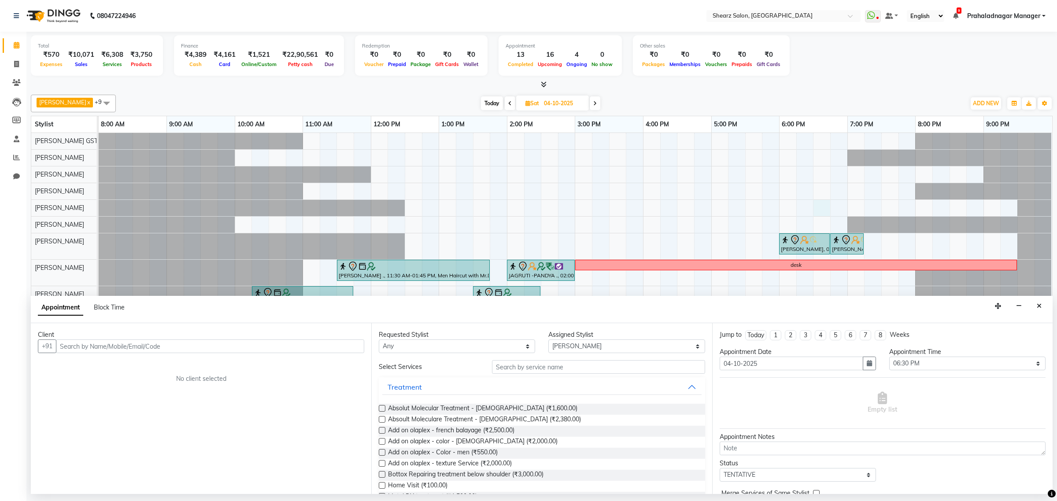
click at [140, 346] on input "text" at bounding box center [210, 347] width 308 height 14
click at [130, 367] on ngb-highlight "9879800060" at bounding box center [152, 365] width 44 height 9
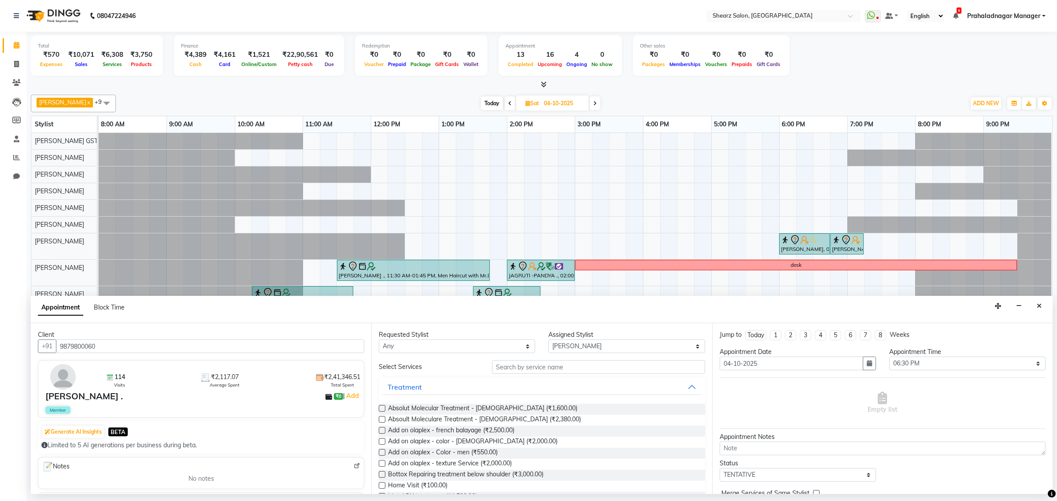
type input "9879800060"
drag, startPoint x: 527, startPoint y: 366, endPoint x: 540, endPoint y: 366, distance: 13.2
click at [527, 366] on input "text" at bounding box center [598, 367] width 213 height 14
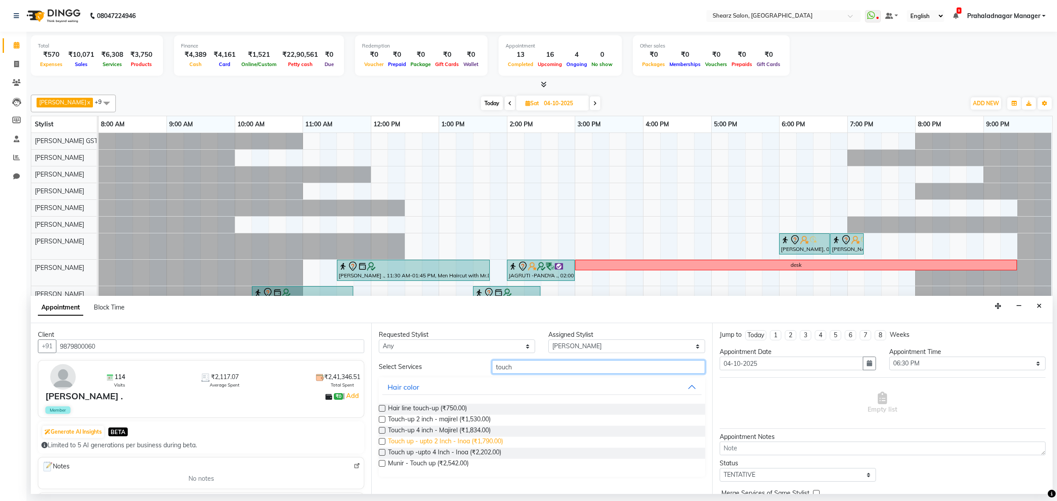
type input "touch"
click at [438, 440] on span "Touch up - upto 2 Inch - Inoa (₹1,790.00)" at bounding box center [445, 442] width 115 height 11
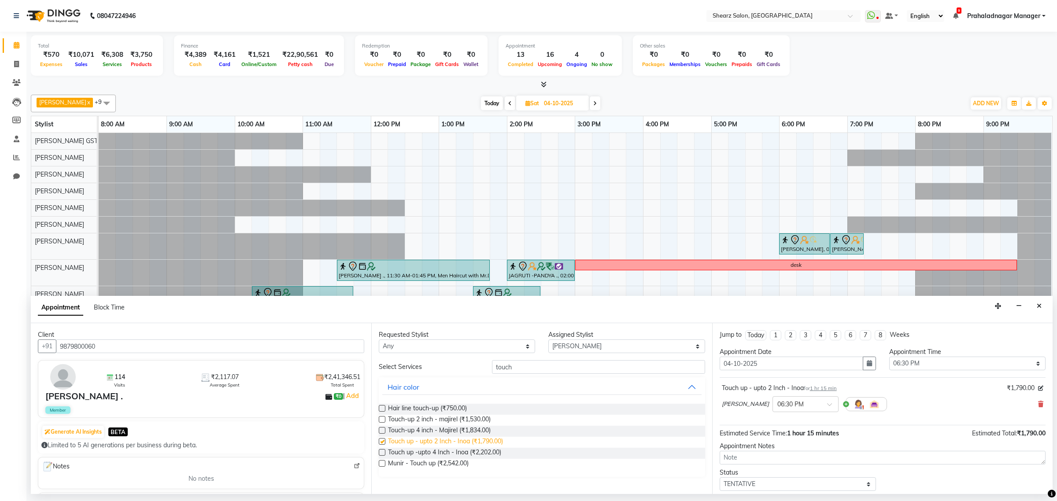
checkbox input "false"
click at [578, 345] on select "Select [PERSON_NAME] Center 1_mgr mgr [PERSON_NAME] [PERSON_NAME] [PERSON_NAME]…" at bounding box center [627, 347] width 156 height 14
select select "77439"
click at [549, 340] on select "Select [PERSON_NAME] Center 1_mgr mgr [PERSON_NAME] [PERSON_NAME] [PERSON_NAME]…" at bounding box center [627, 347] width 156 height 14
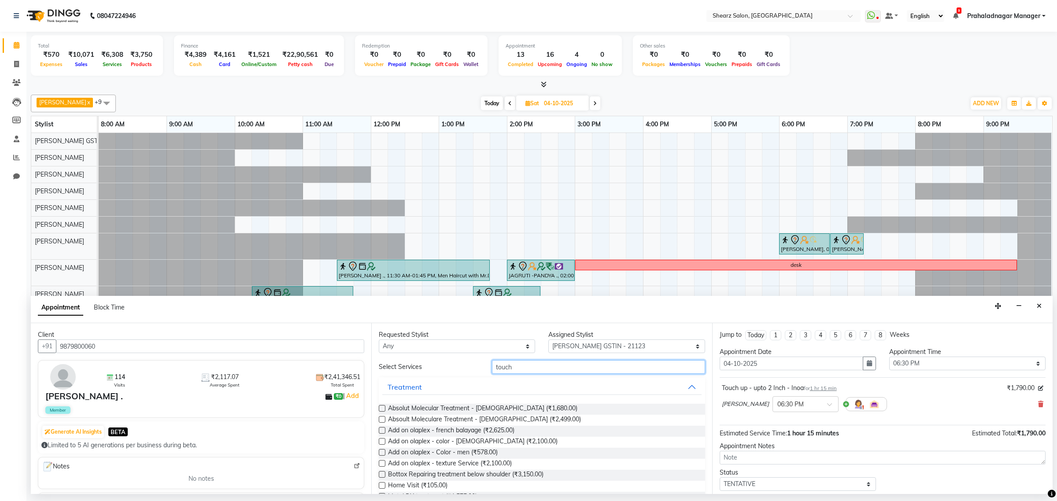
drag, startPoint x: 534, startPoint y: 368, endPoint x: 228, endPoint y: 291, distance: 315.3
click at [230, 291] on div "[PERSON_NAME] x [PERSON_NAME] x [PERSON_NAME] x [PERSON_NAME] x [PERSON_NAME] x…" at bounding box center [542, 291] width 1022 height 401
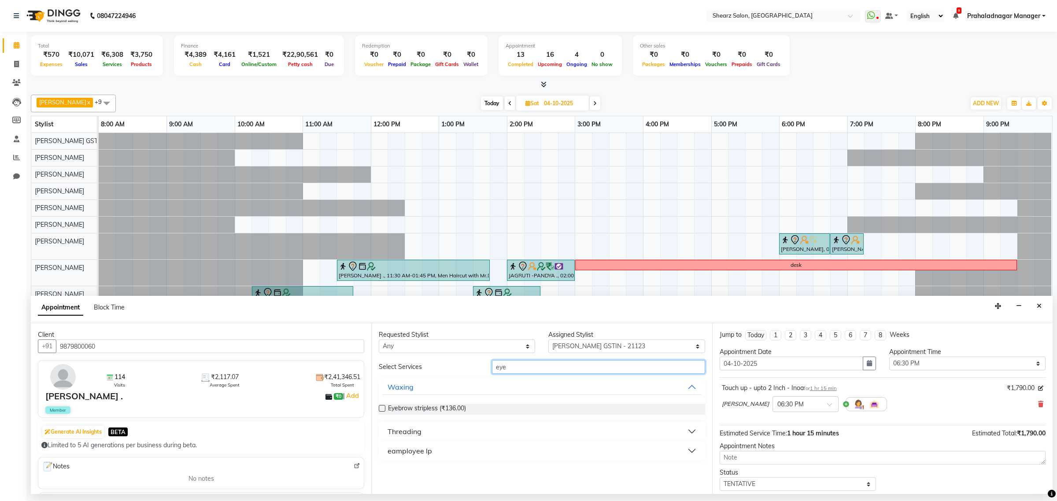
type input "eye"
click at [455, 430] on button "Threading" at bounding box center [541, 432] width 319 height 16
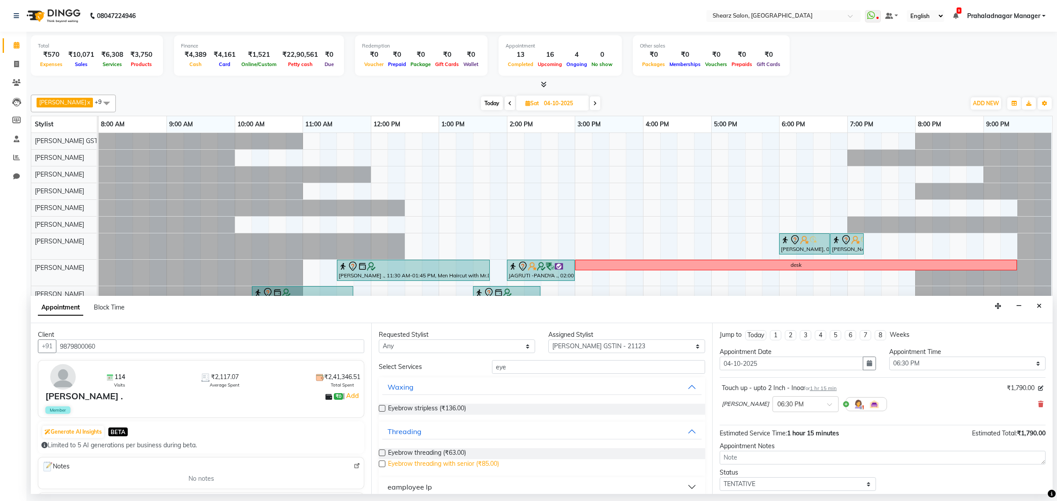
click at [455, 466] on span "Eyebrow threading with senior (₹85.00)" at bounding box center [443, 465] width 111 height 11
checkbox input "false"
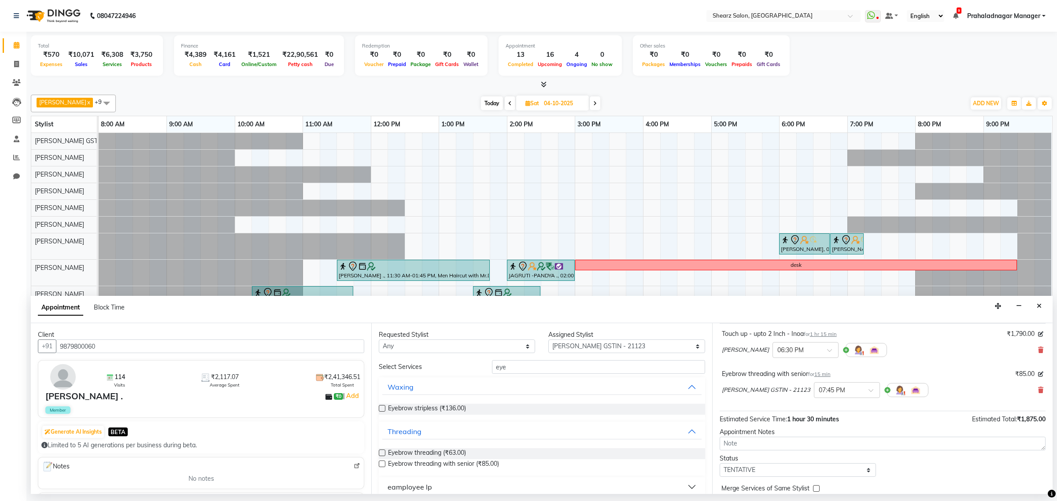
scroll to position [93, 0]
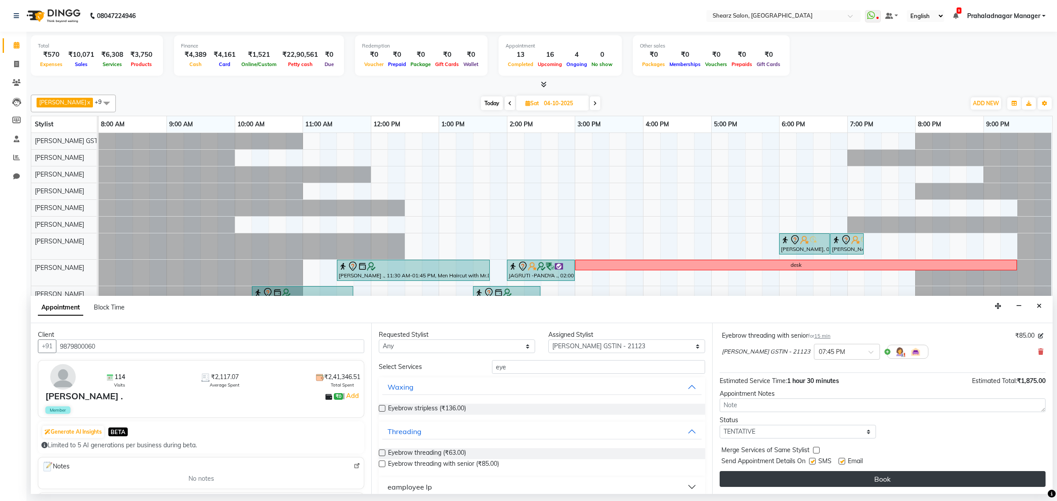
click at [897, 475] on button "Book" at bounding box center [883, 479] width 326 height 16
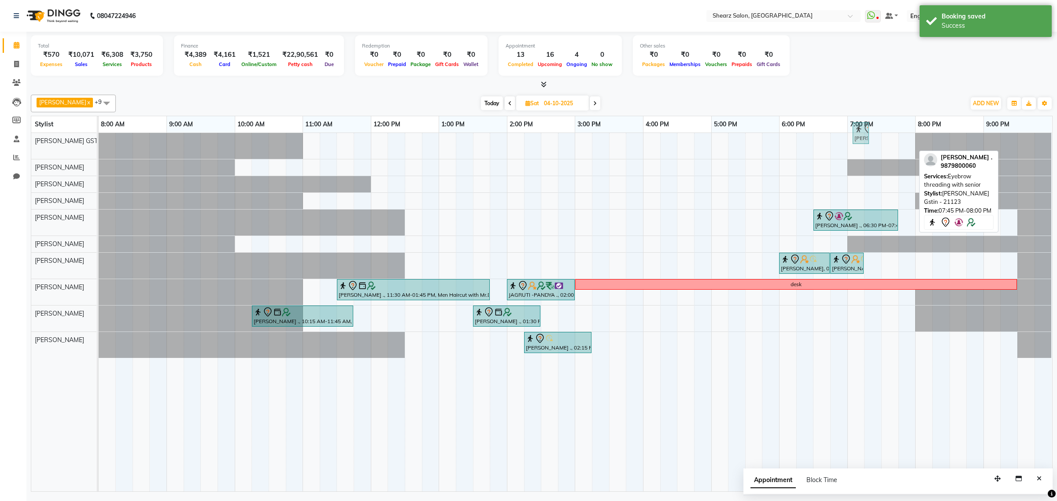
drag, startPoint x: 904, startPoint y: 144, endPoint x: 860, endPoint y: 135, distance: 44.9
click at [859, 133] on full-calendar "Stylist 8:00 AM 9:00 AM 10:00 AM 11:00 AM 12:00 PM 1:00 PM 2:00 PM 3:00 PM 4:00…" at bounding box center [542, 304] width 1022 height 376
drag, startPoint x: 905, startPoint y: 145, endPoint x: 851, endPoint y: 142, distance: 53.8
click at [99, 142] on div "[PERSON_NAME] ., 07:45 PM-08:00 PM, Eyebrow threading with senior [PERSON_NAME]…" at bounding box center [99, 146] width 0 height 26
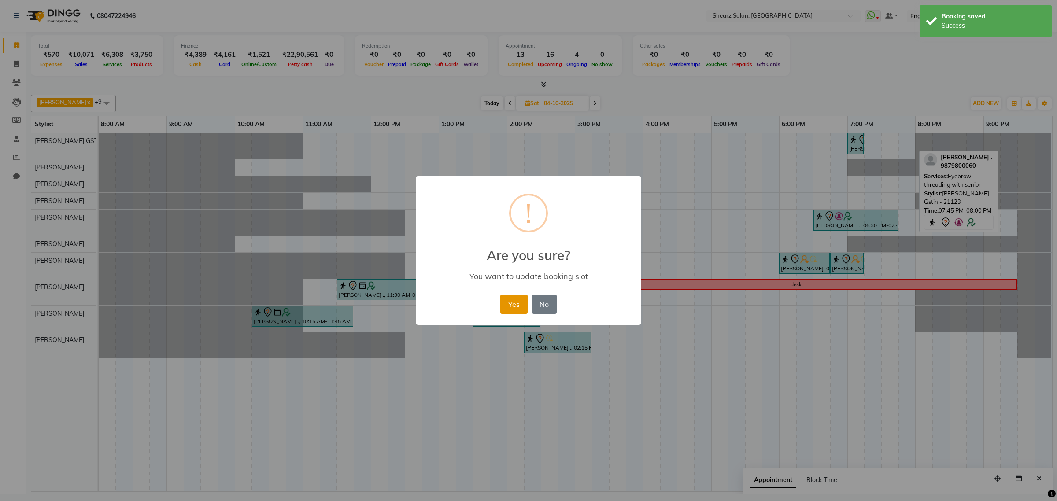
click at [520, 301] on button "Yes" at bounding box center [514, 304] width 27 height 19
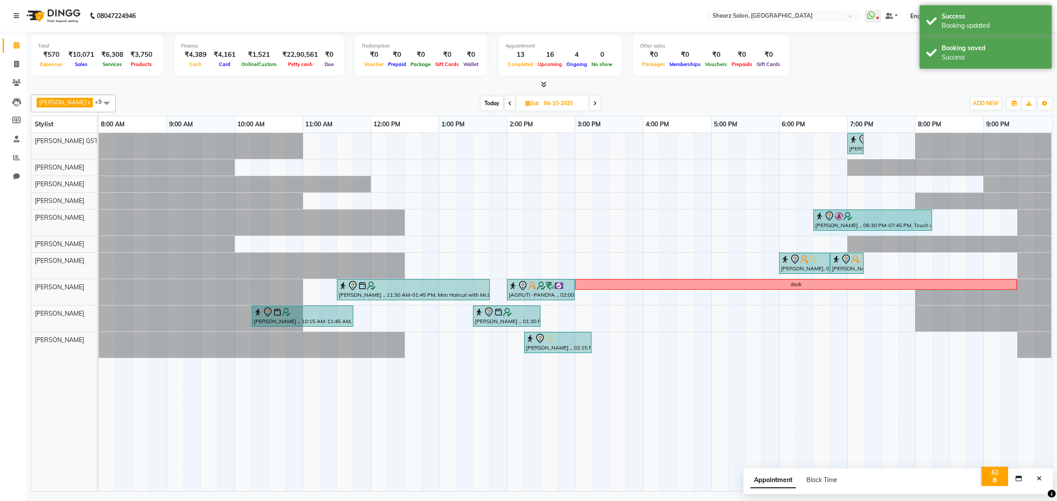
drag, startPoint x: 897, startPoint y: 219, endPoint x: 933, endPoint y: 216, distance: 36.3
click at [99, 216] on div "[PERSON_NAME] ., 06:30 PM-07:45 PM, Touch up - upto 2 Inch - [PERSON_NAME] Shin…" at bounding box center [99, 223] width 0 height 26
click at [486, 102] on span "Today" at bounding box center [492, 103] width 22 height 14
type input "02-10-2025"
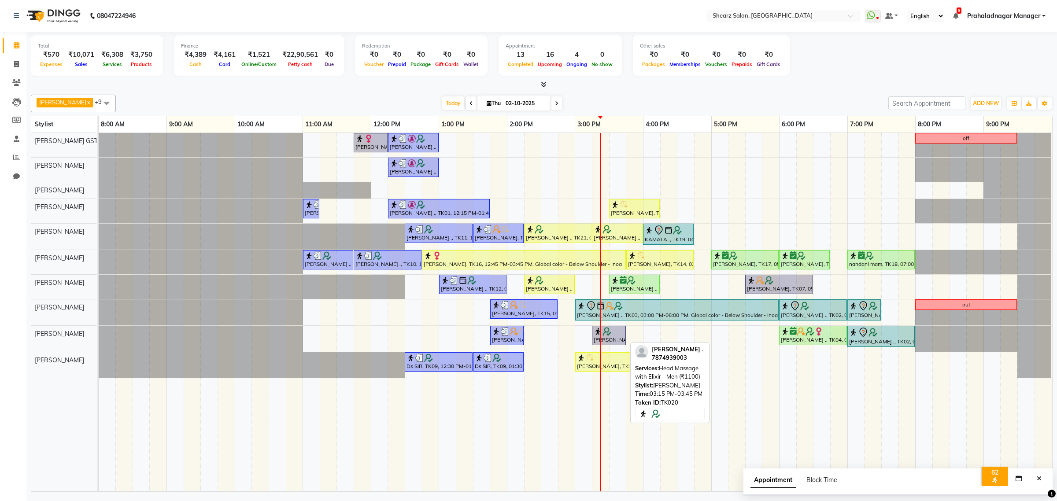
click at [607, 330] on img at bounding box center [607, 331] width 9 height 9
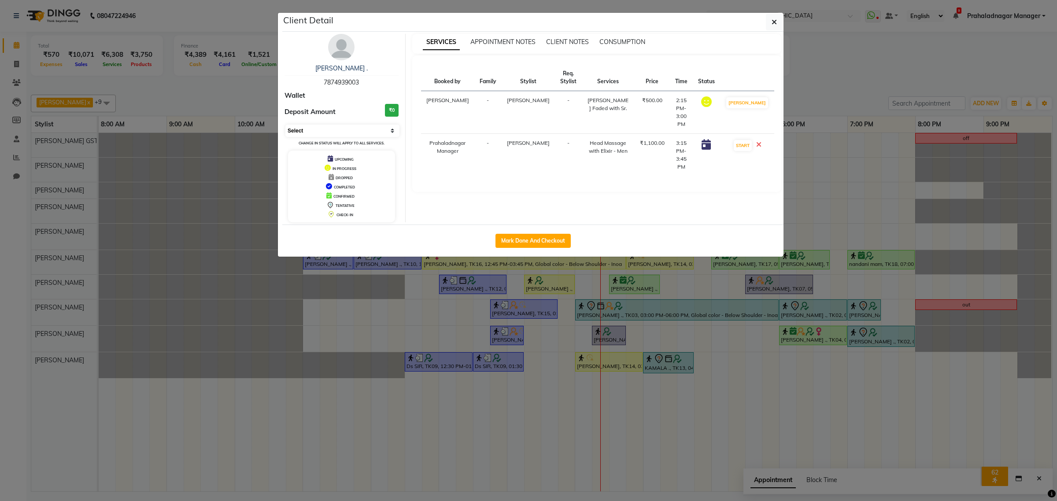
click at [369, 133] on select "Select IN SERVICE CONFIRMED TENTATIVE CHECK IN MARK DONE DROPPED UPCOMING" at bounding box center [343, 131] width 114 height 12
select select "1"
click at [286, 125] on select "Select IN SERVICE CONFIRMED TENTATIVE CHECK IN MARK DONE DROPPED UPCOMING" at bounding box center [343, 131] width 114 height 12
click at [770, 20] on button "button" at bounding box center [774, 22] width 17 height 17
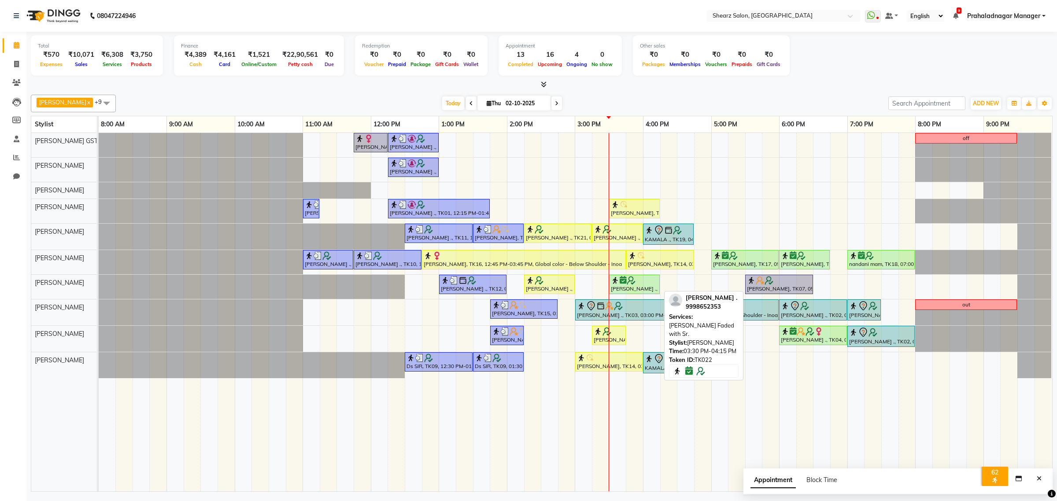
click at [641, 282] on div at bounding box center [634, 280] width 47 height 9
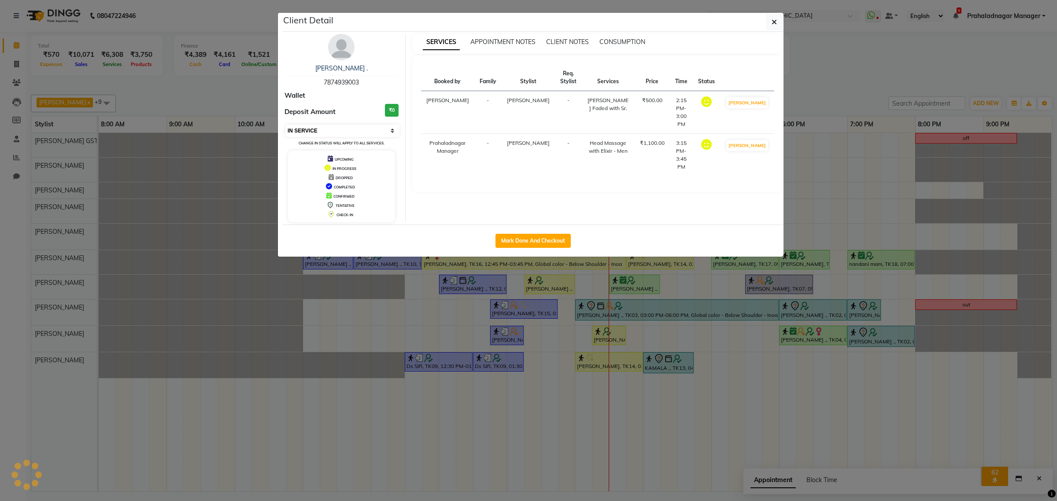
click at [332, 133] on select "Select IN SERVICE CONFIRMED TENTATIVE CHECK IN MARK DONE DROPPED UPCOMING" at bounding box center [343, 131] width 114 height 12
click at [286, 125] on select "Select IN SERVICE CONFIRMED TENTATIVE CHECK IN MARK DONE DROPPED UPCOMING" at bounding box center [343, 131] width 114 height 12
select select "6"
click at [781, 19] on button "button" at bounding box center [774, 22] width 17 height 17
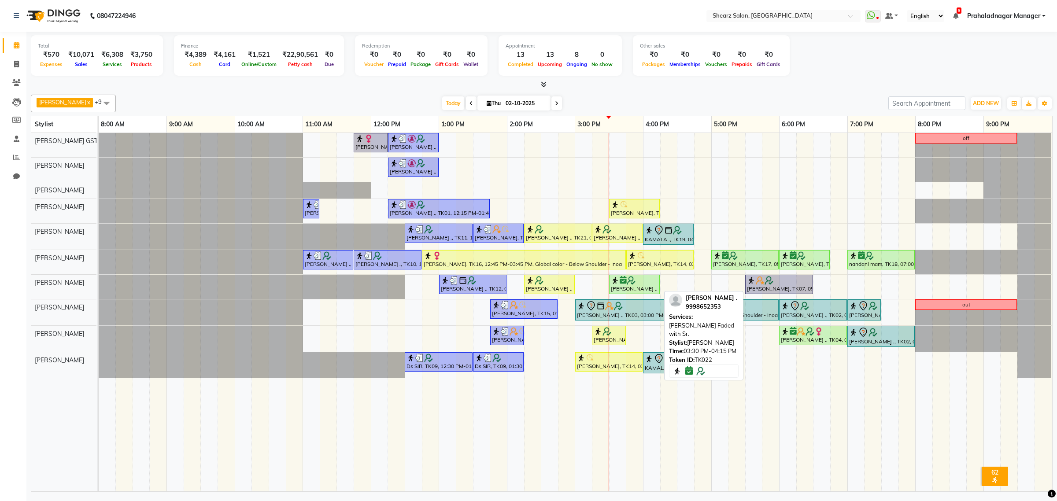
click at [649, 289] on div "[PERSON_NAME] ., TK22, 03:30 PM-04:15 PM, [PERSON_NAME] Faded with Sr." at bounding box center [634, 284] width 49 height 17
select select "6"
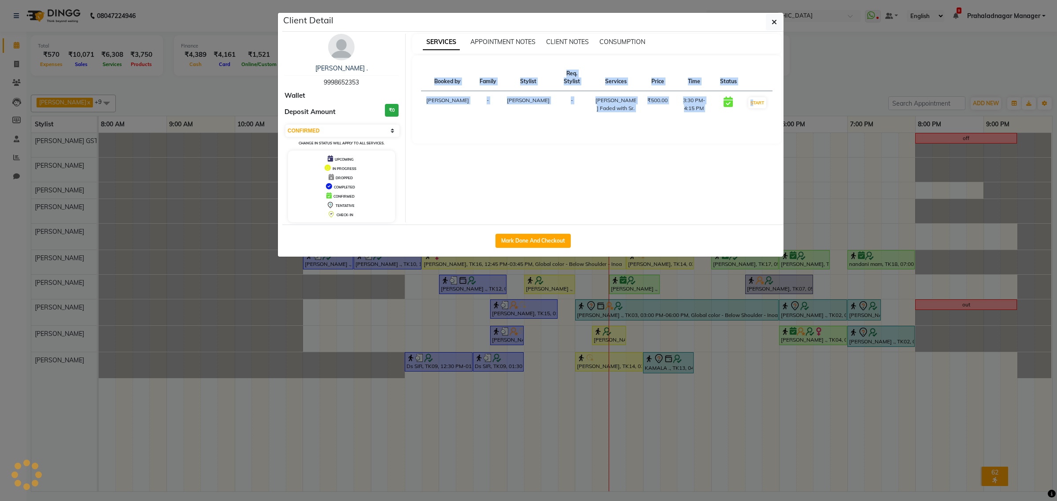
click at [649, 289] on ngb-modal-window "Client Detail [PERSON_NAME] . 9998652353 Wallet Deposit Amount ₹0 Select IN SER…" at bounding box center [528, 250] width 1057 height 501
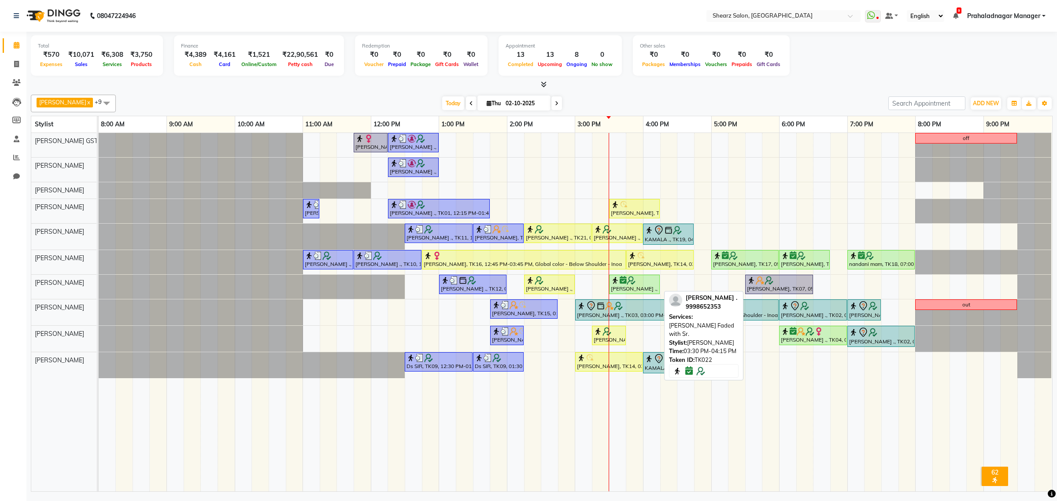
click at [648, 289] on div "[PERSON_NAME] ., TK22, 03:30 PM-04:15 PM, [PERSON_NAME] Faded with Sr." at bounding box center [634, 284] width 49 height 17
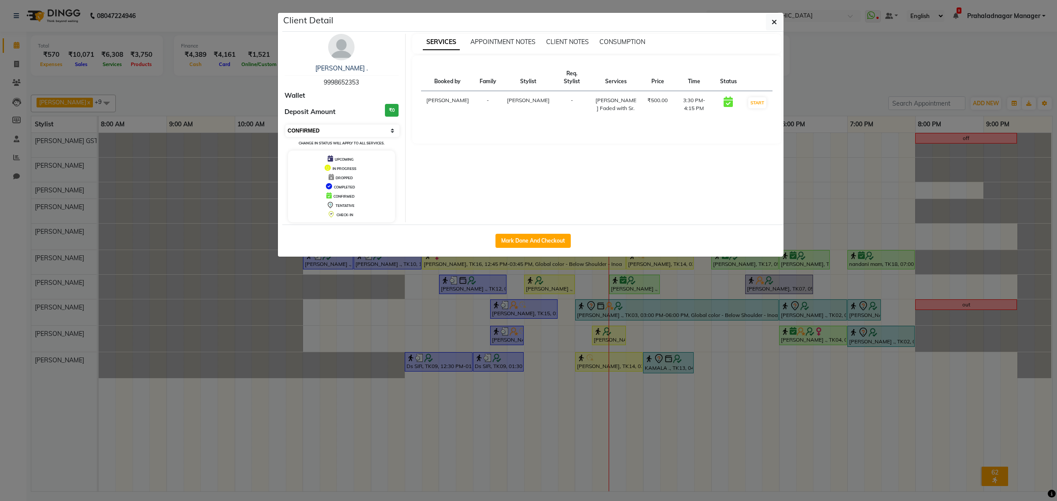
drag, startPoint x: 347, startPoint y: 127, endPoint x: 348, endPoint y: 137, distance: 9.7
click at [348, 129] on select "Select IN SERVICE CONFIRMED TENTATIVE CHECK IN MARK DONE DROPPED UPCOMING" at bounding box center [343, 131] width 114 height 12
select select "1"
click at [286, 125] on select "Select IN SERVICE CONFIRMED TENTATIVE CHECK IN MARK DONE DROPPED UPCOMING" at bounding box center [343, 131] width 114 height 12
click at [777, 24] on button "button" at bounding box center [774, 22] width 17 height 17
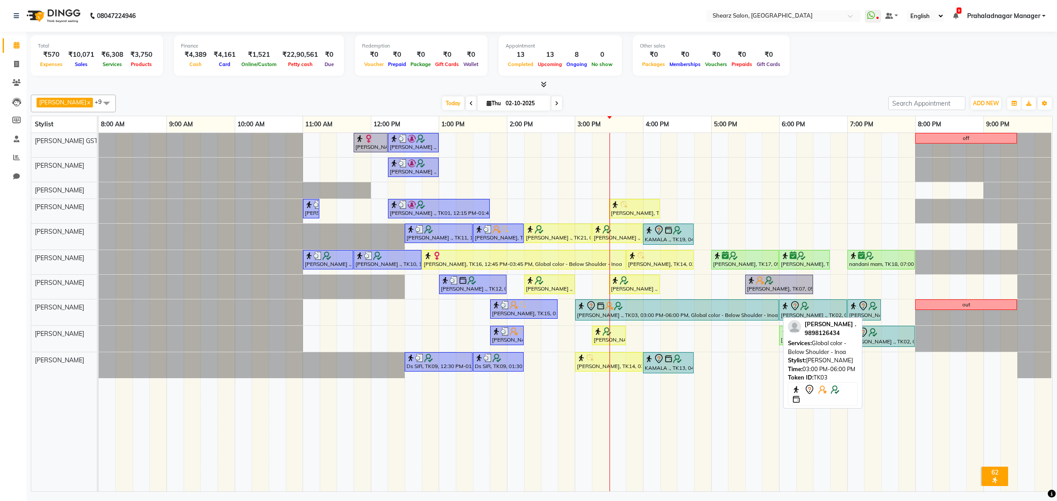
click at [703, 307] on div at bounding box center [677, 306] width 200 height 11
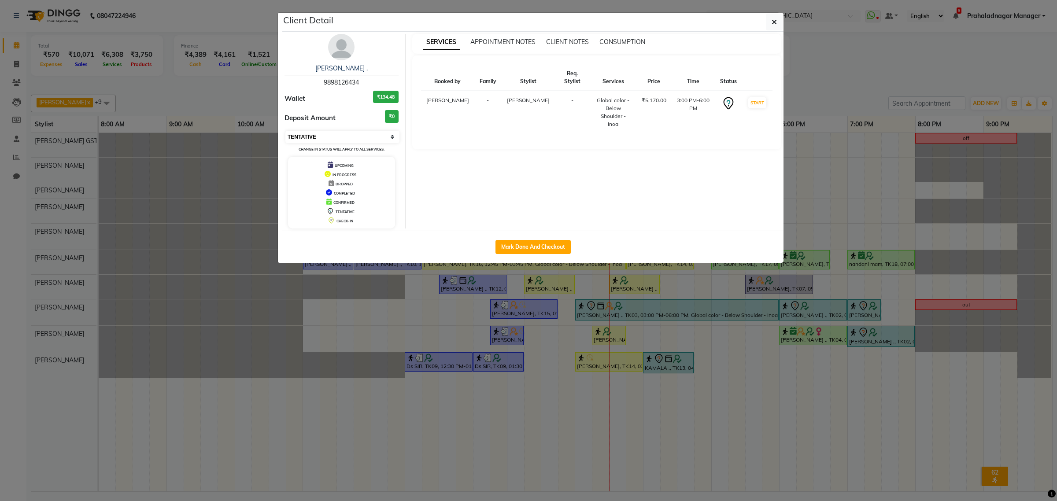
drag, startPoint x: 304, startPoint y: 131, endPoint x: 304, endPoint y: 142, distance: 11.0
click at [304, 131] on select "Select IN SERVICE CONFIRMED TENTATIVE CHECK IN MARK DONE DROPPED UPCOMING" at bounding box center [343, 137] width 114 height 12
select select "1"
click at [286, 131] on select "Select IN SERVICE CONFIRMED TENTATIVE CHECK IN MARK DONE DROPPED UPCOMING" at bounding box center [343, 137] width 114 height 12
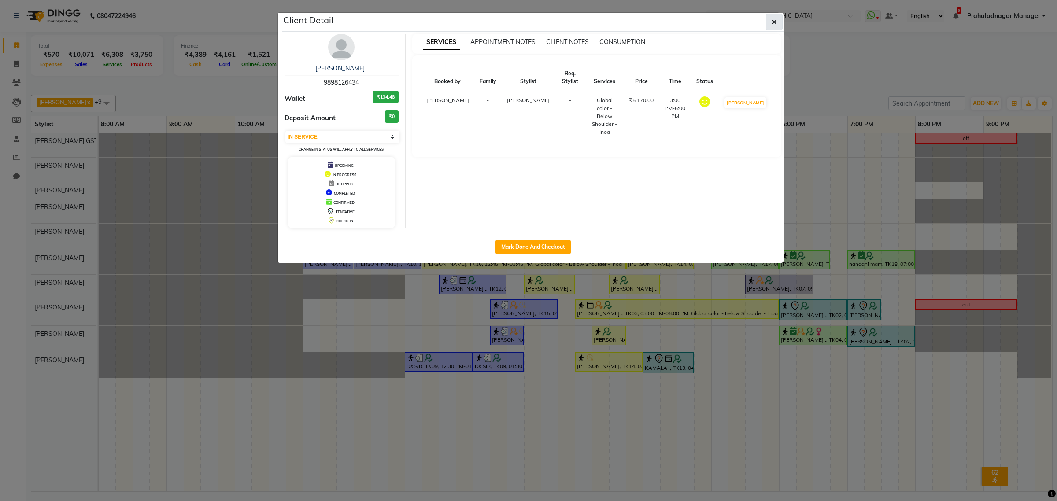
click at [775, 16] on button "button" at bounding box center [774, 22] width 17 height 17
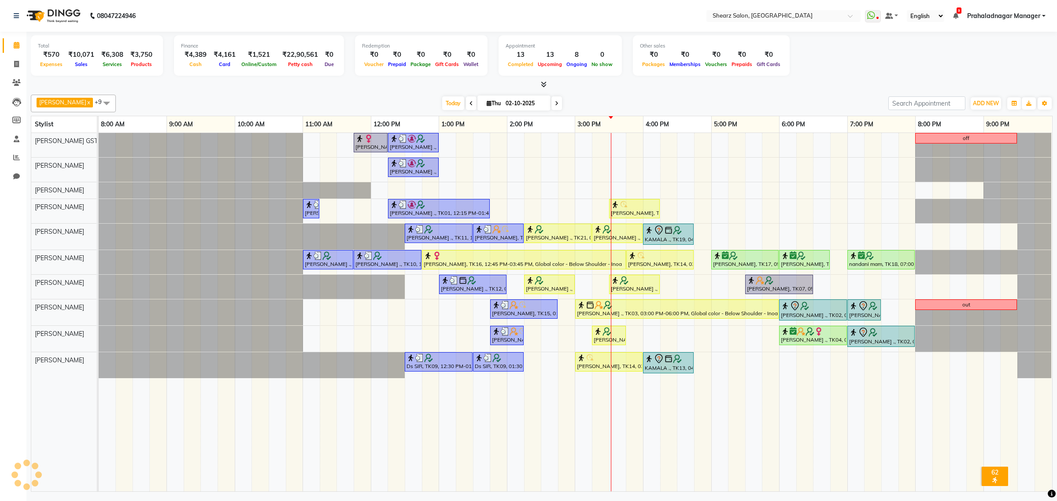
click at [564, 323] on div "[PERSON_NAME], TK16, 11:45 AM-12:15 PM, French gel polish 10 tips (₹1113) [PERS…" at bounding box center [576, 312] width 954 height 359
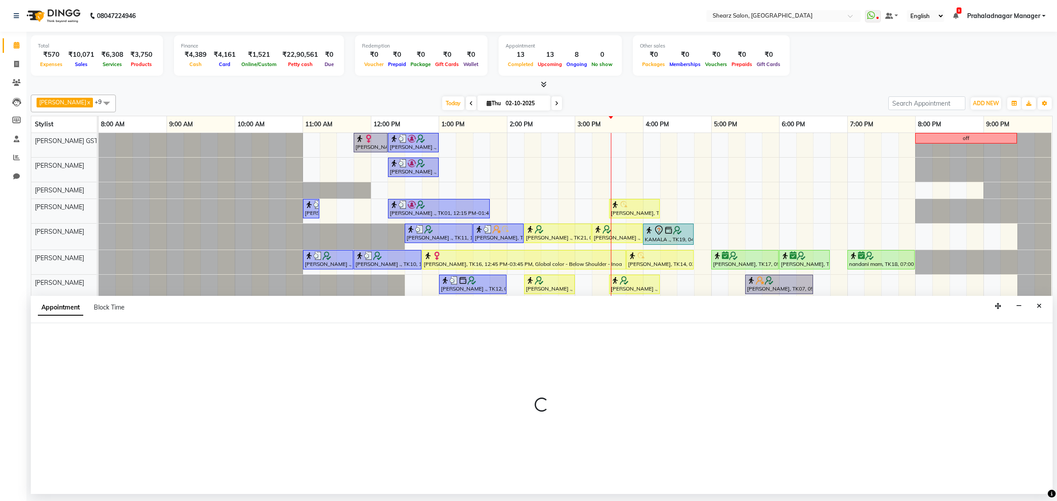
select select "77440"
select select "885"
select select "tentative"
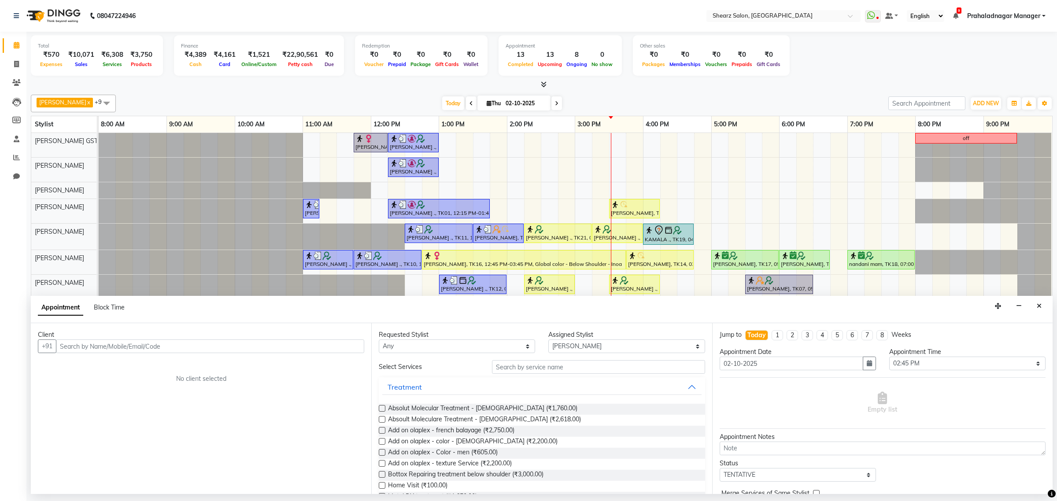
drag, startPoint x: 157, startPoint y: 348, endPoint x: 1057, endPoint y: 444, distance: 904.8
click at [157, 348] on input "text" at bounding box center [210, 347] width 308 height 14
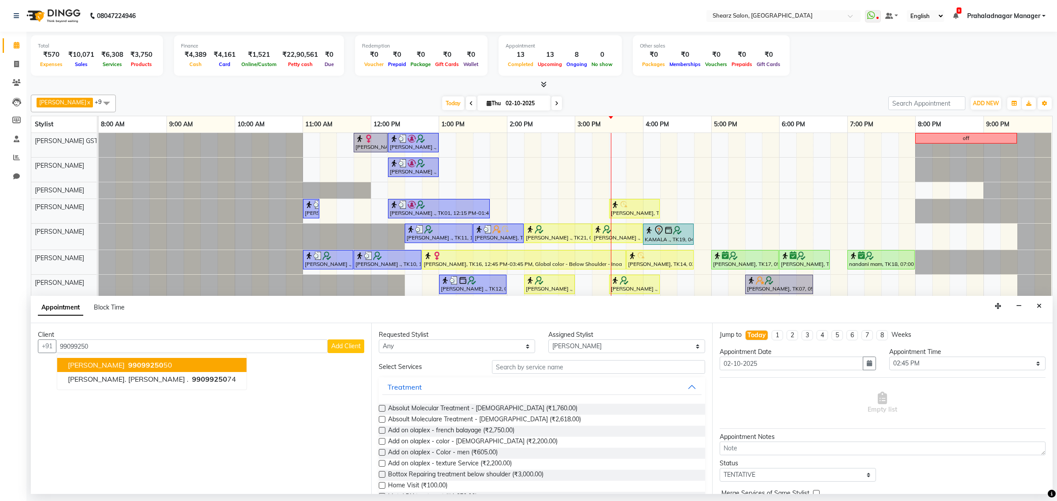
drag, startPoint x: 89, startPoint y: 363, endPoint x: 164, endPoint y: 388, distance: 79.6
click at [91, 365] on span "Dipak Kaplish" at bounding box center [96, 365] width 57 height 9
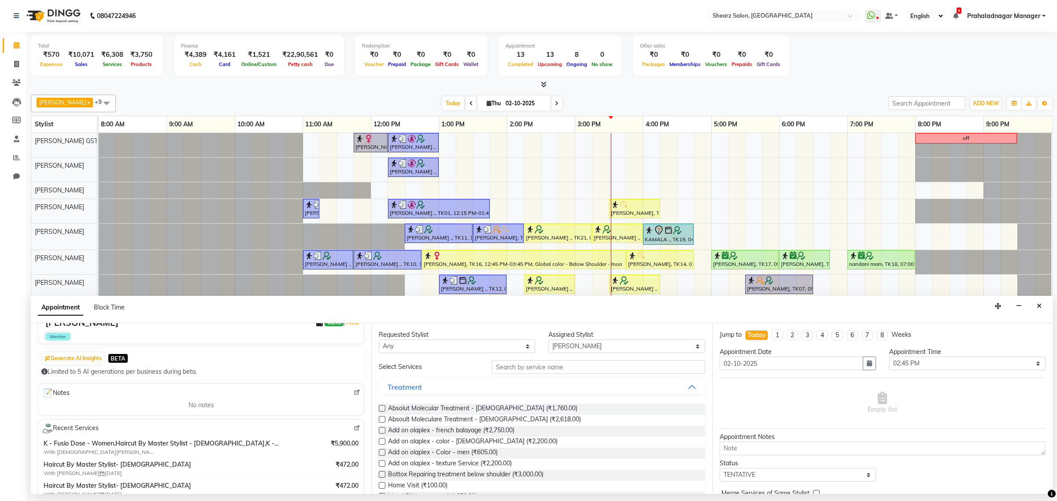
scroll to position [165, 0]
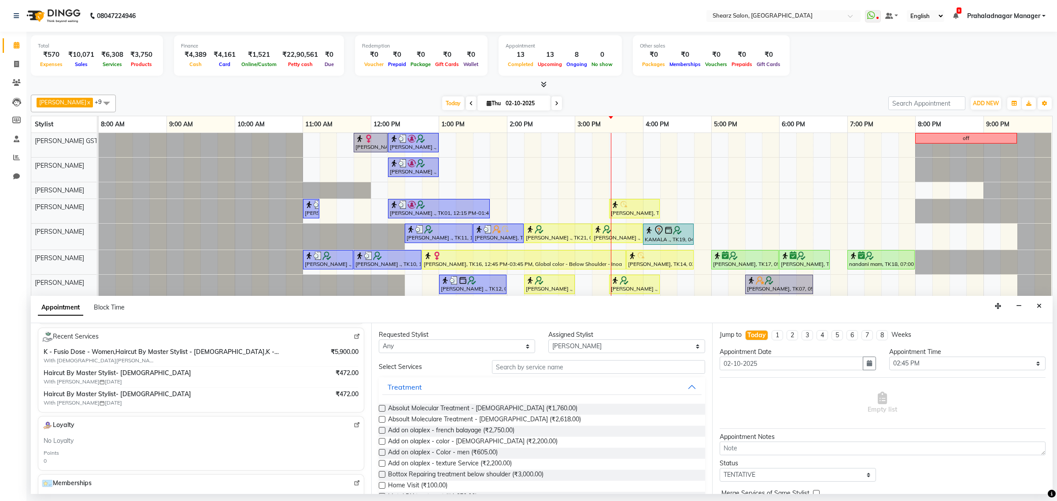
type input "9909925050"
click at [562, 368] on input "text" at bounding box center [598, 367] width 213 height 14
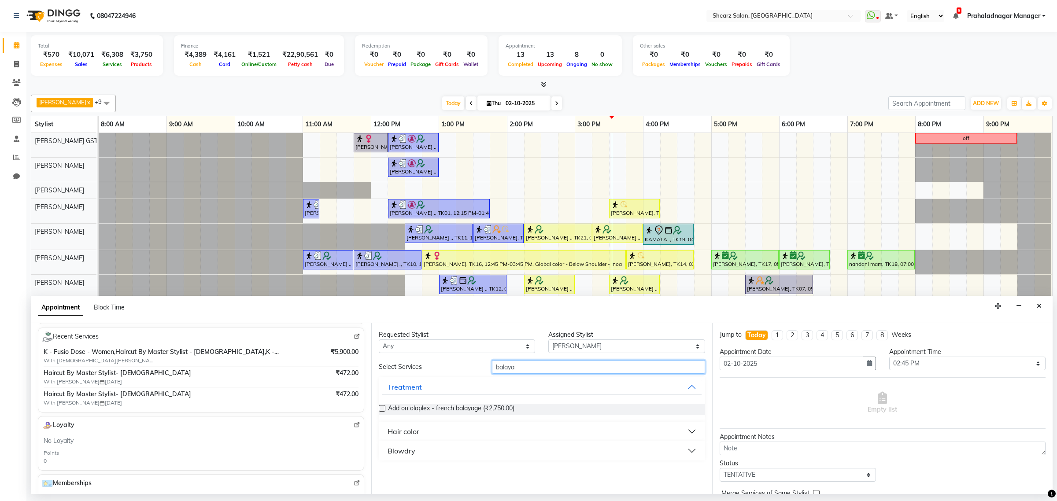
type input "balaya"
click at [426, 444] on button "Blowdry" at bounding box center [541, 451] width 319 height 16
click at [442, 428] on button "Hair color" at bounding box center [541, 432] width 319 height 16
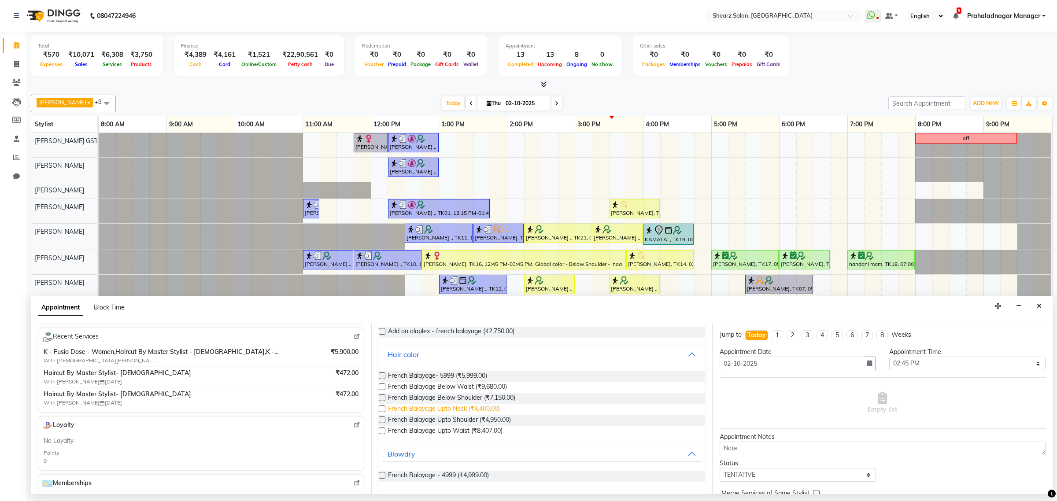
scroll to position [78, 0]
click at [452, 372] on span "French Balayage- 5999 (₹5,999.00)" at bounding box center [437, 375] width 99 height 11
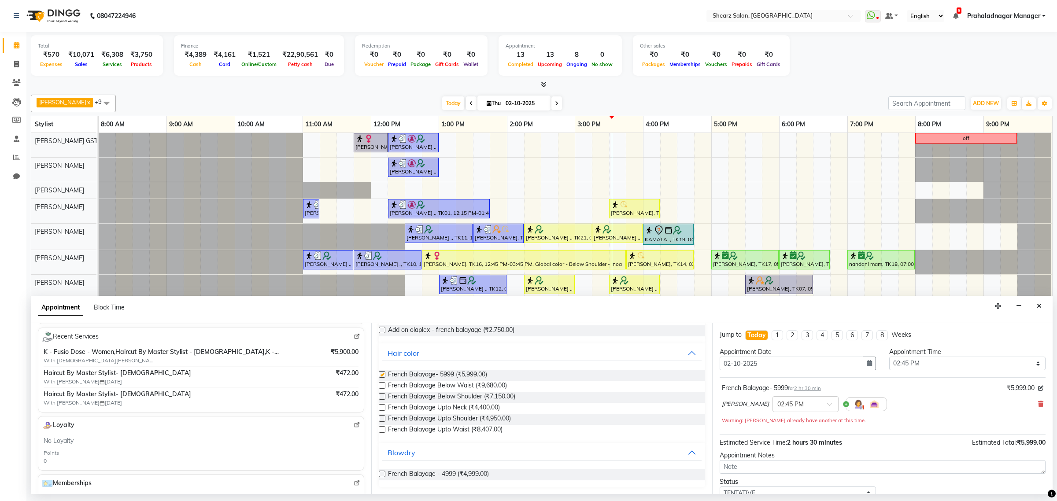
checkbox input "false"
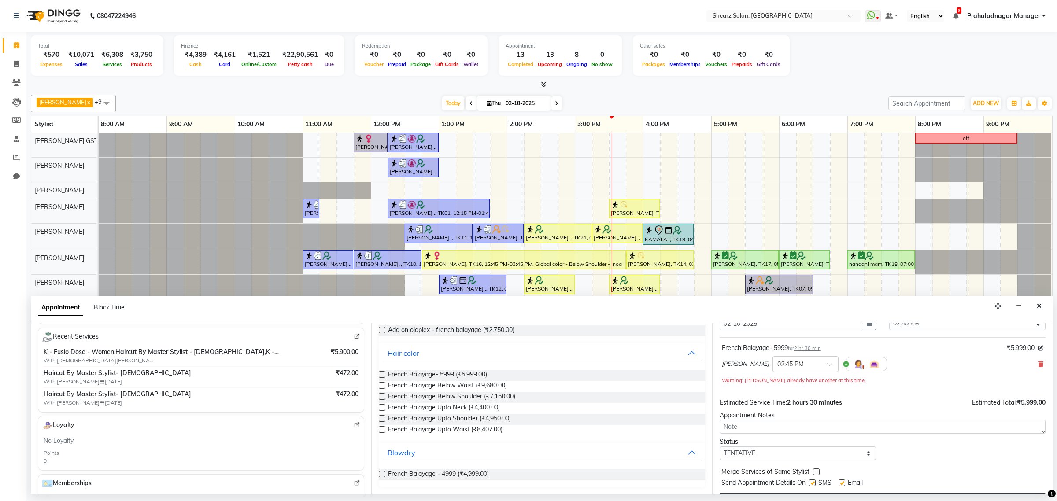
scroll to position [63, 0]
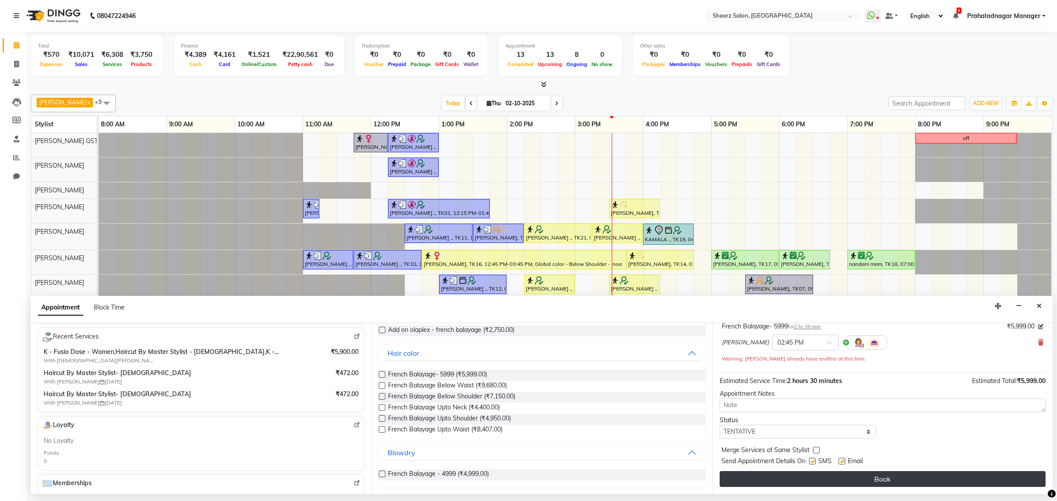
click at [849, 480] on button "Book" at bounding box center [883, 479] width 326 height 16
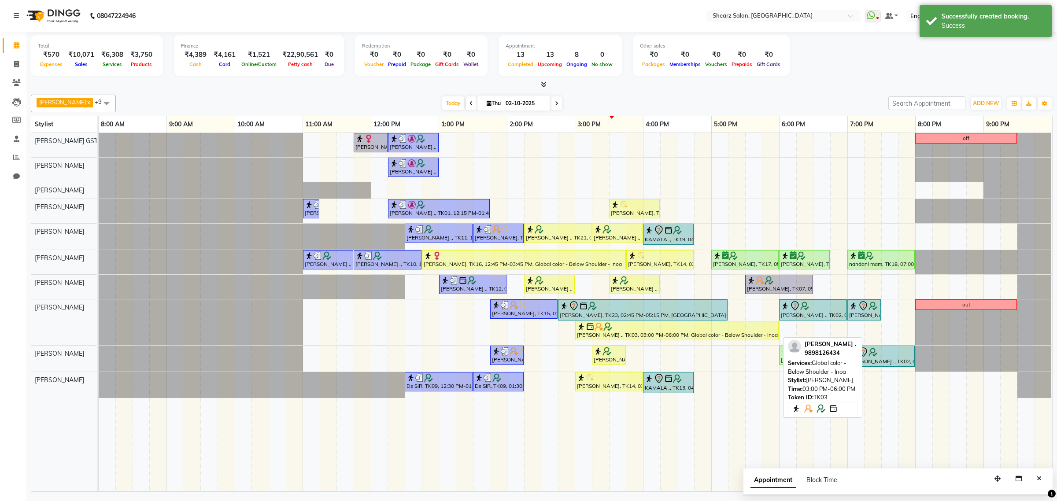
click at [645, 336] on div "Shilpi Jaysingh ., TK03, 03:00 PM-06:00 PM, Global color - Below Shoulder - Inoa" at bounding box center [677, 331] width 202 height 17
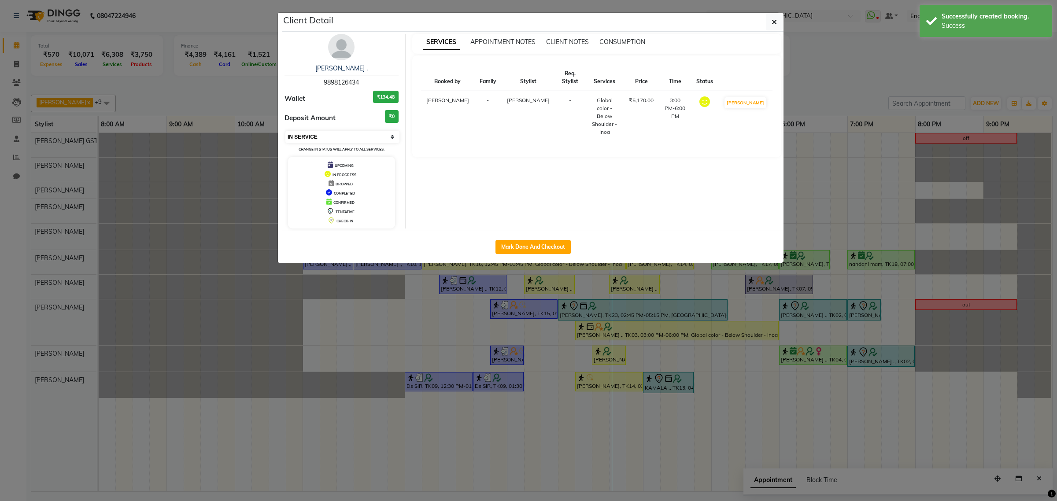
drag, startPoint x: 337, startPoint y: 133, endPoint x: 338, endPoint y: 139, distance: 6.2
click at [337, 133] on select "Select IN SERVICE CONFIRMED TENTATIVE CHECK IN MARK DONE DROPPED UPCOMING" at bounding box center [343, 137] width 114 height 12
select select "2"
click at [286, 131] on select "Select IN SERVICE CONFIRMED TENTATIVE CHECK IN MARK DONE DROPPED UPCOMING" at bounding box center [343, 137] width 114 height 12
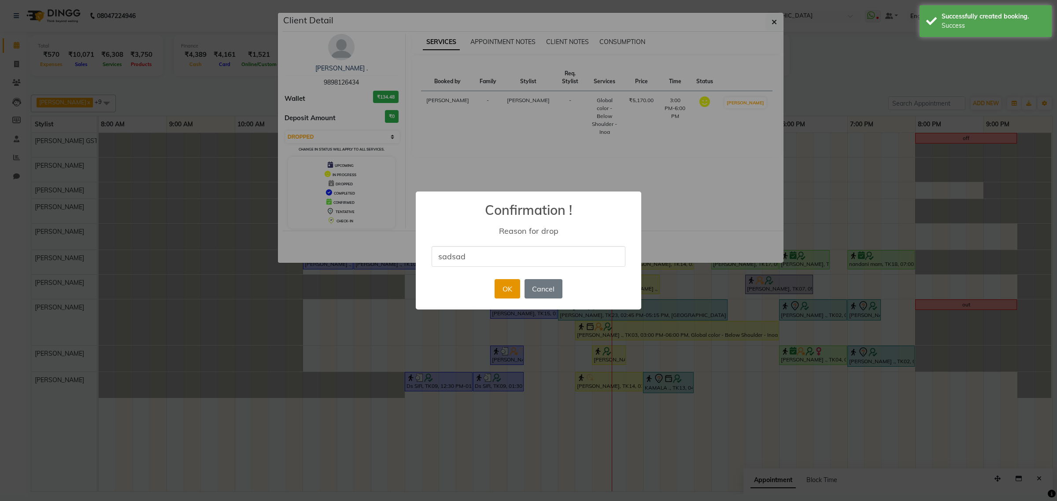
type input "sadsad"
click at [514, 287] on button "OK" at bounding box center [507, 288] width 25 height 19
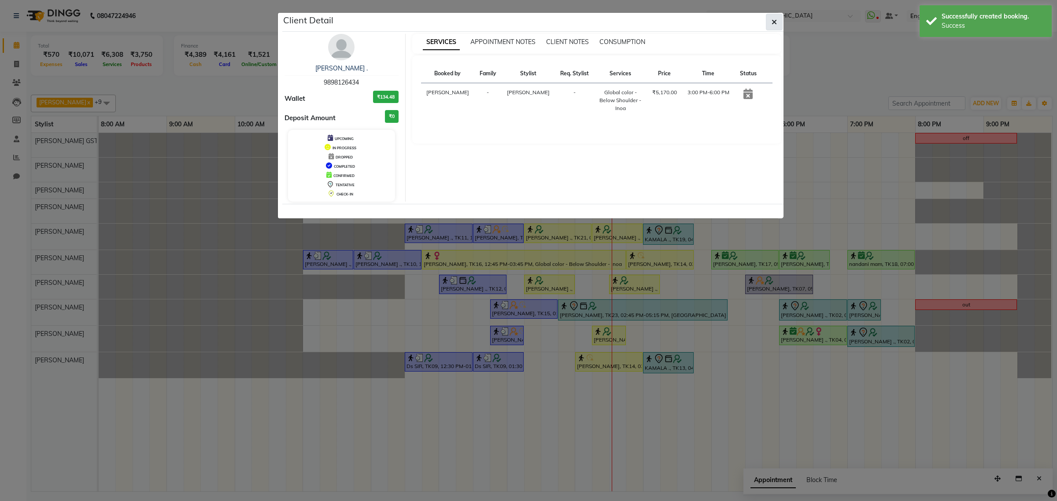
click at [772, 14] on button "button" at bounding box center [774, 22] width 17 height 17
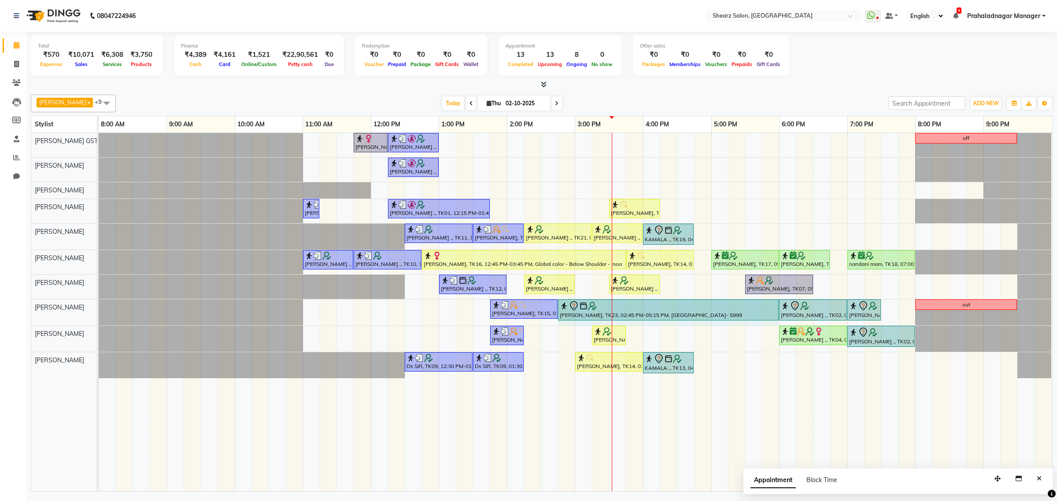
drag, startPoint x: 727, startPoint y: 307, endPoint x: 769, endPoint y: 311, distance: 42.1
click at [99, 311] on div "Ankit Patel, TK15, 01:45 PM-02:45 PM, Men Haircut with Mr.Dinesh (₹976) Dipak K…" at bounding box center [99, 313] width 0 height 26
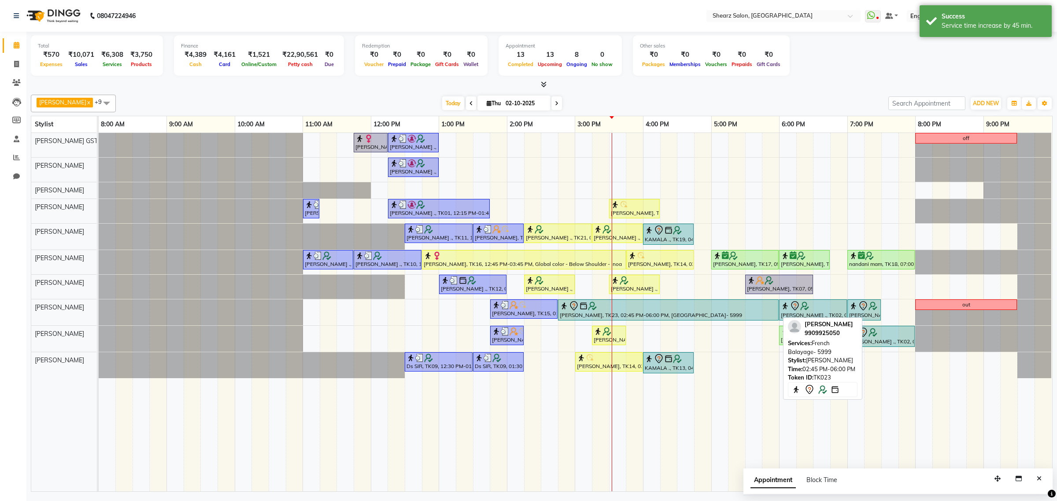
click at [646, 314] on div "[PERSON_NAME], TK23, 02:45 PM-06:00 PM, [GEOGRAPHIC_DATA]- 5999" at bounding box center [668, 310] width 219 height 19
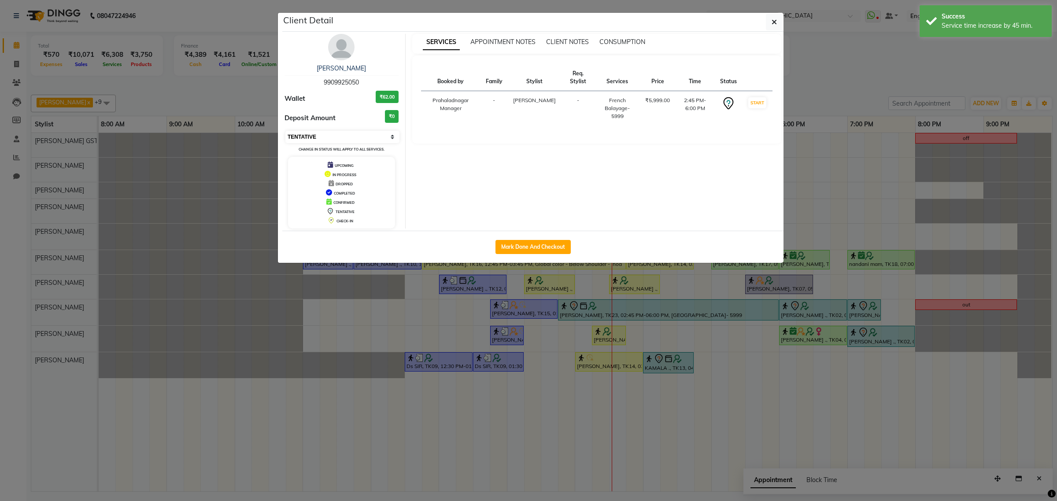
click at [319, 141] on select "Select IN SERVICE CONFIRMED TENTATIVE CHECK IN MARK DONE DROPPED UPCOMING" at bounding box center [343, 137] width 114 height 12
click at [286, 131] on select "Select IN SERVICE CONFIRMED TENTATIVE CHECK IN MARK DONE DROPPED UPCOMING" at bounding box center [343, 137] width 114 height 12
click at [325, 144] on div "Select IN SERVICE CONFIRMED TENTATIVE CHECK IN MARK DONE DROPPED UPCOMING Chang…" at bounding box center [342, 141] width 114 height 23
click at [338, 137] on select "Select IN SERVICE CONFIRMED TENTATIVE CHECK IN MARK DONE DROPPED UPCOMING" at bounding box center [343, 137] width 114 height 12
select select "1"
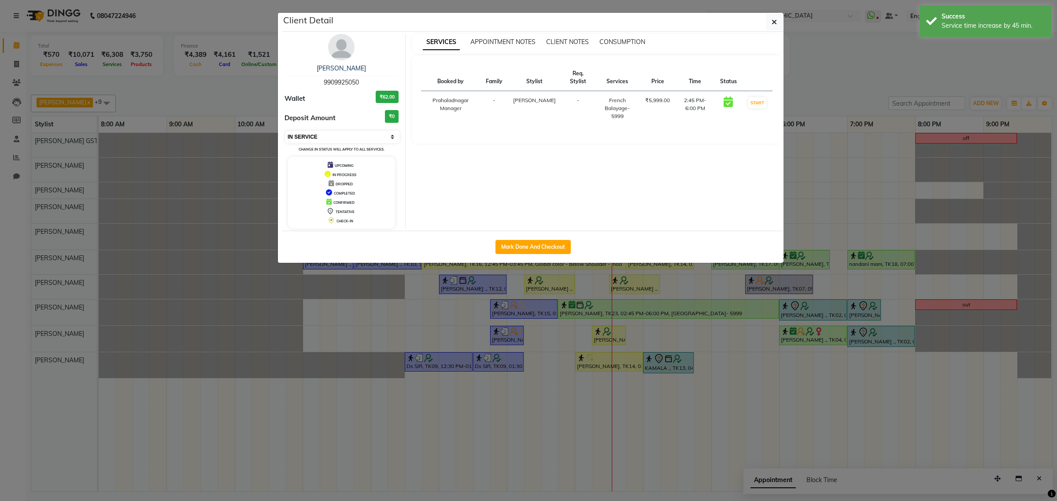
click at [286, 131] on select "Select IN SERVICE CONFIRMED TENTATIVE CHECK IN MARK DONE DROPPED UPCOMING" at bounding box center [343, 137] width 114 height 12
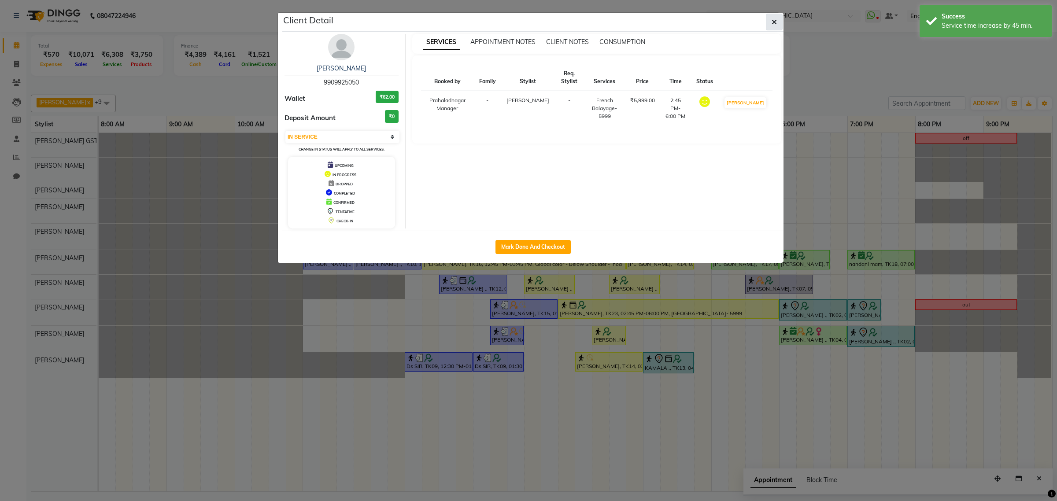
click at [782, 23] on button "button" at bounding box center [774, 22] width 17 height 17
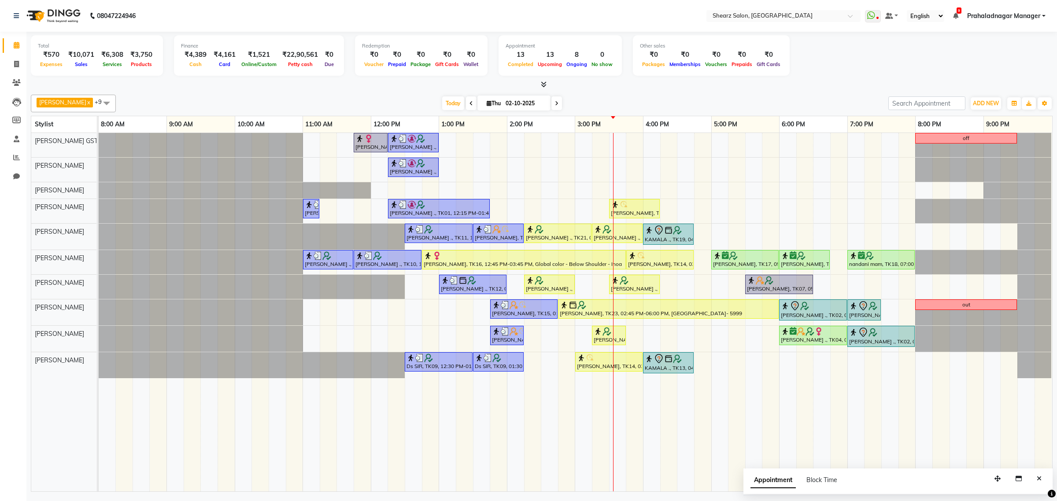
click at [555, 104] on icon at bounding box center [557, 103] width 4 height 5
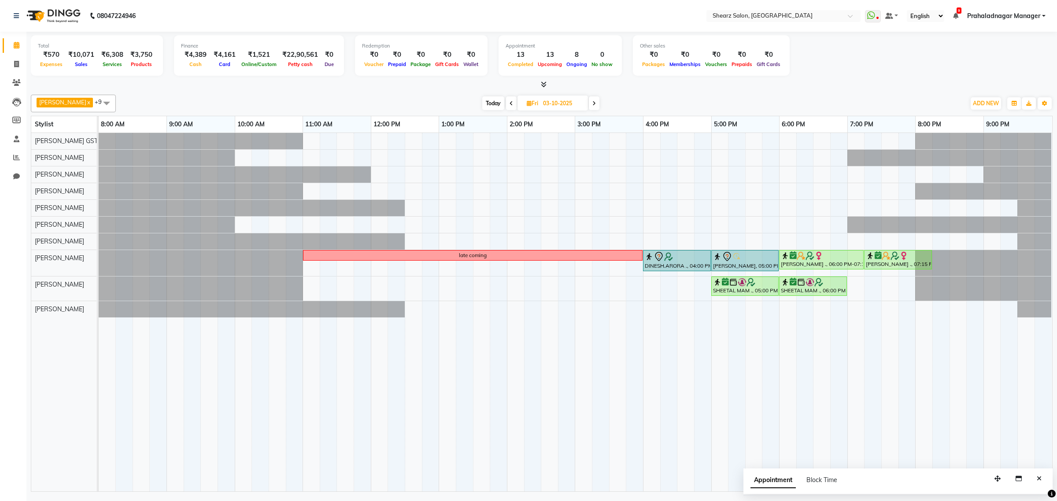
drag, startPoint x: 484, startPoint y: 106, endPoint x: 881, endPoint y: 204, distance: 409.3
click at [491, 111] on div "Pratik Limbani x Vaibhav Vaid x Chandrakant Parmar x Heena Salmani x pritika pr…" at bounding box center [542, 104] width 1022 height 18
click at [494, 104] on span "Today" at bounding box center [493, 103] width 22 height 14
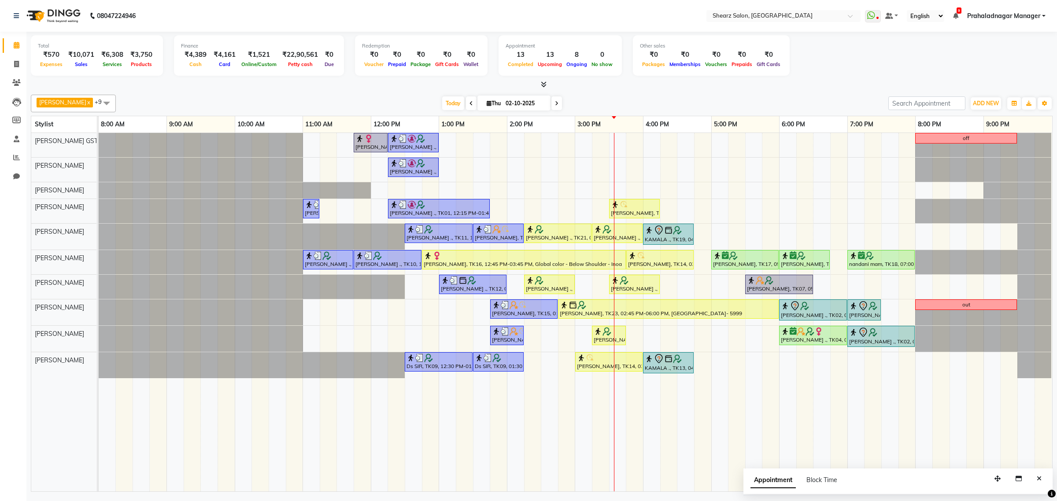
click at [555, 102] on icon at bounding box center [557, 103] width 4 height 5
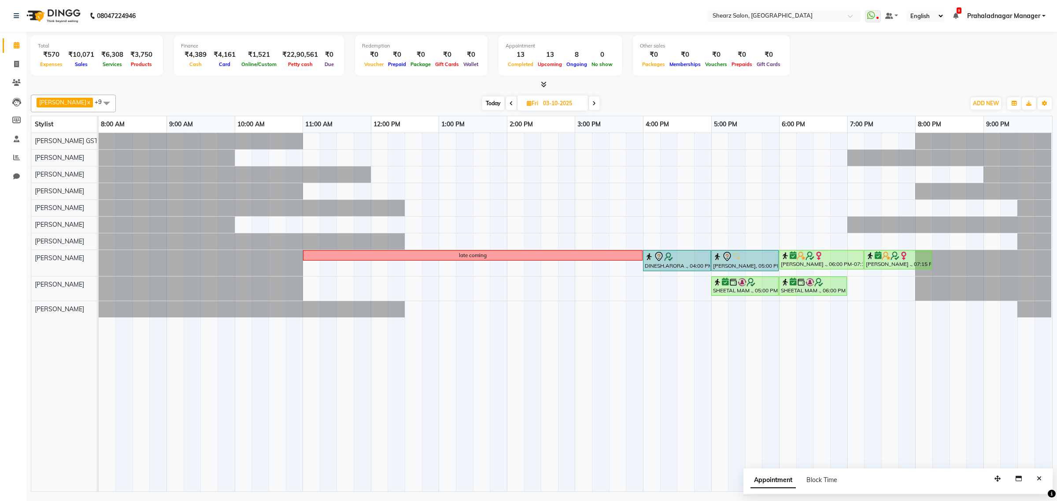
click at [593, 101] on icon at bounding box center [595, 103] width 4 height 5
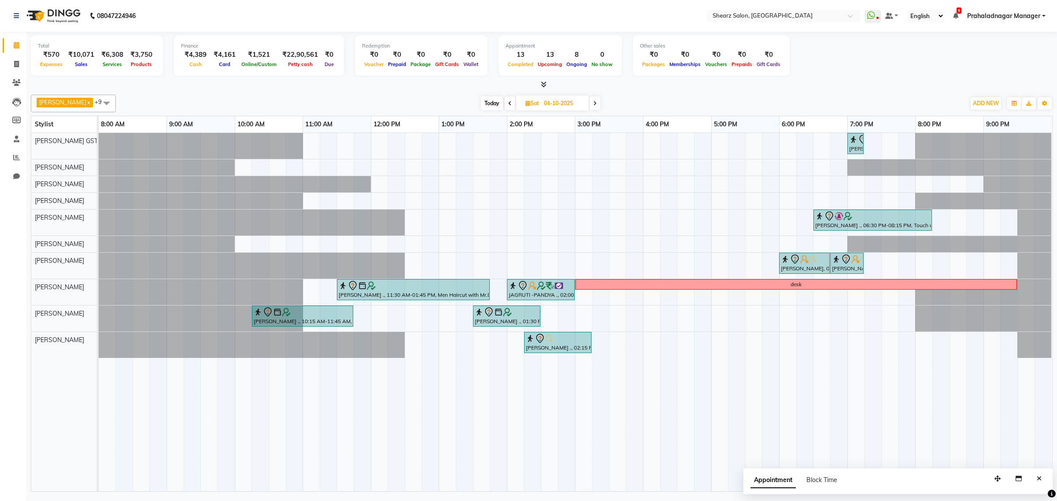
click at [590, 107] on span at bounding box center [595, 103] width 11 height 14
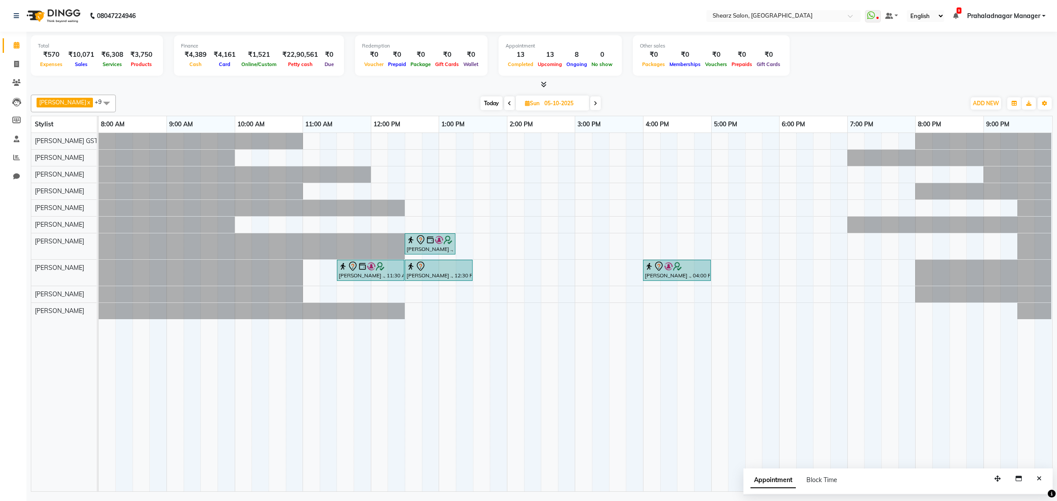
click at [504, 107] on span at bounding box center [509, 103] width 11 height 14
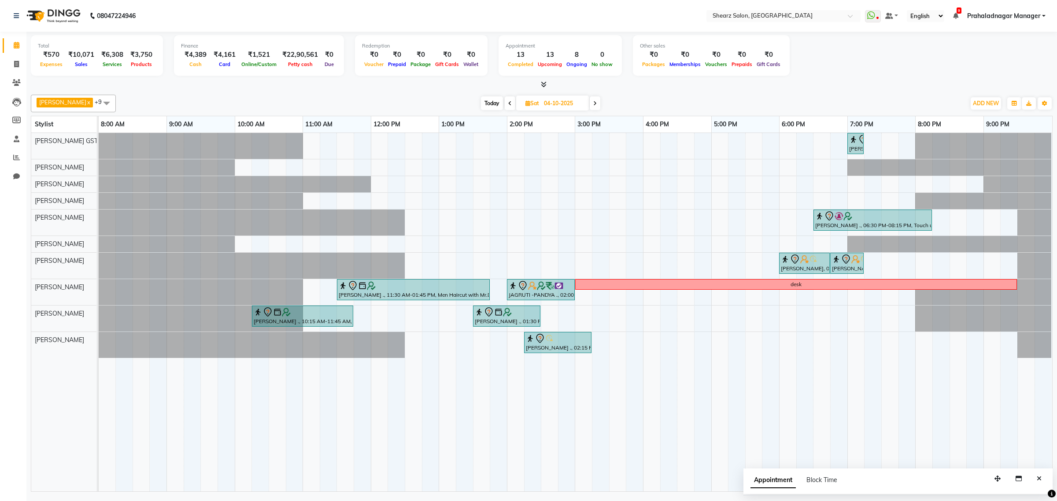
click at [508, 101] on icon at bounding box center [510, 103] width 4 height 5
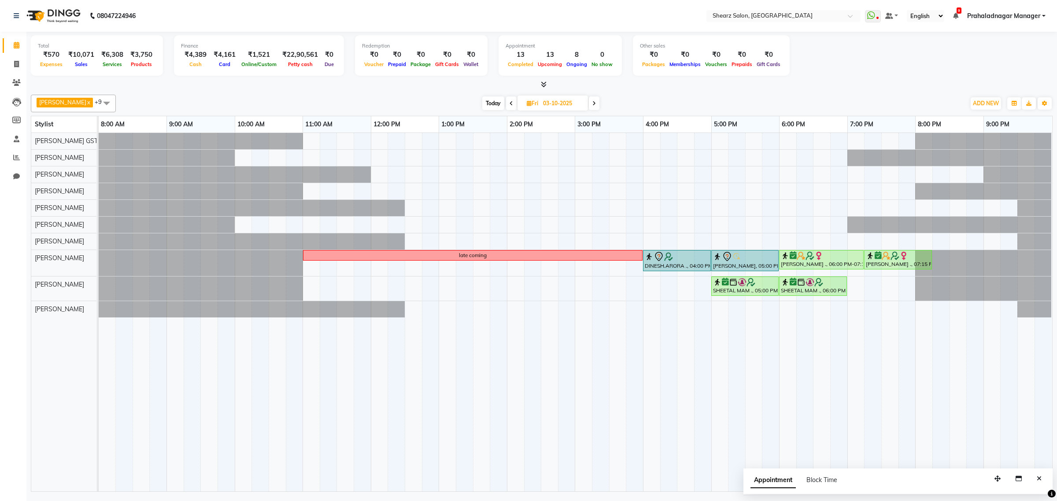
click at [488, 103] on span "Today" at bounding box center [493, 103] width 22 height 14
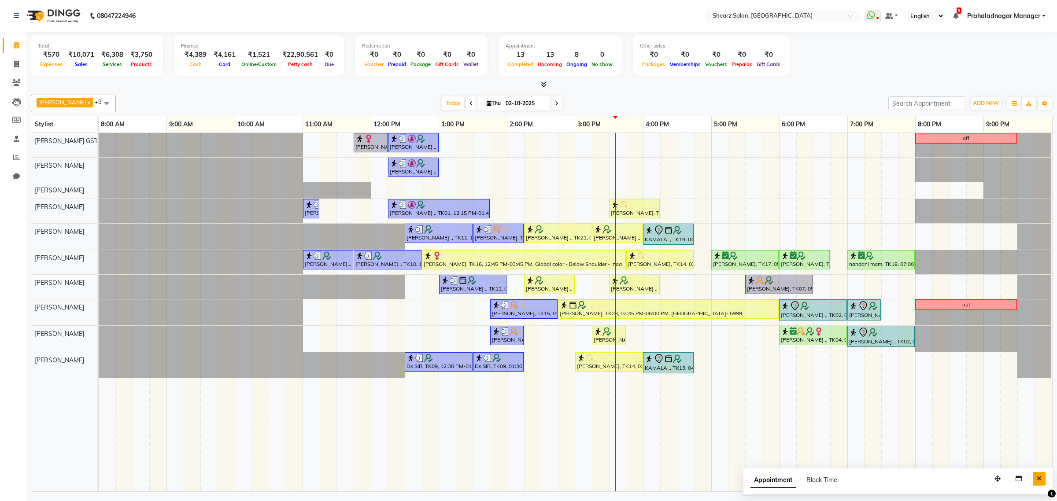
click at [1041, 481] on icon "Close" at bounding box center [1039, 479] width 5 height 6
click at [555, 106] on icon at bounding box center [557, 103] width 4 height 5
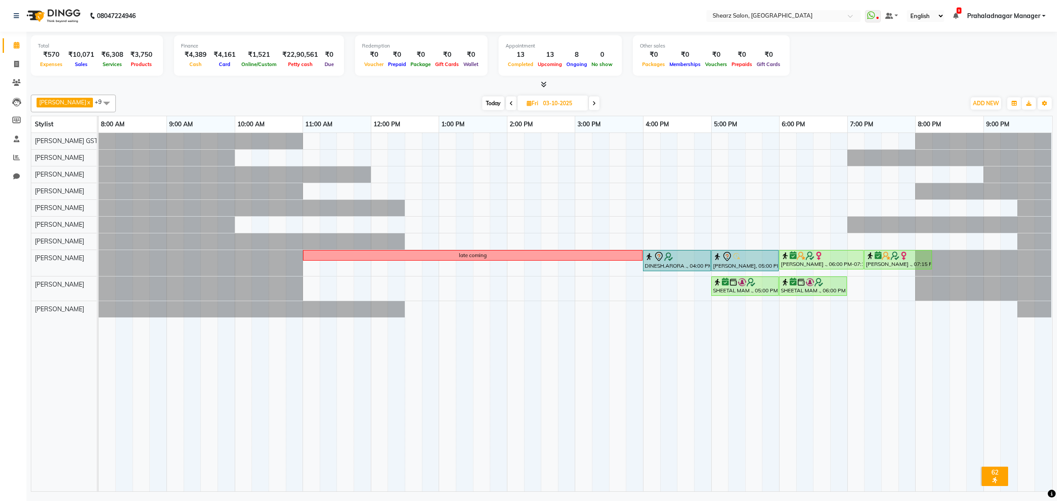
click at [493, 100] on span "Today" at bounding box center [493, 103] width 22 height 14
type input "02-10-2025"
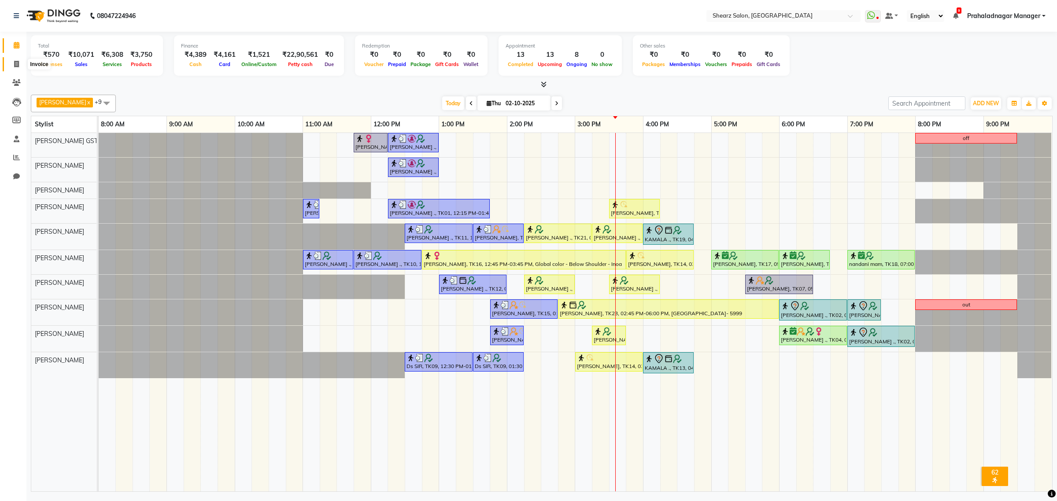
click at [16, 63] on icon at bounding box center [16, 64] width 5 height 7
select select "8157"
select select "service"
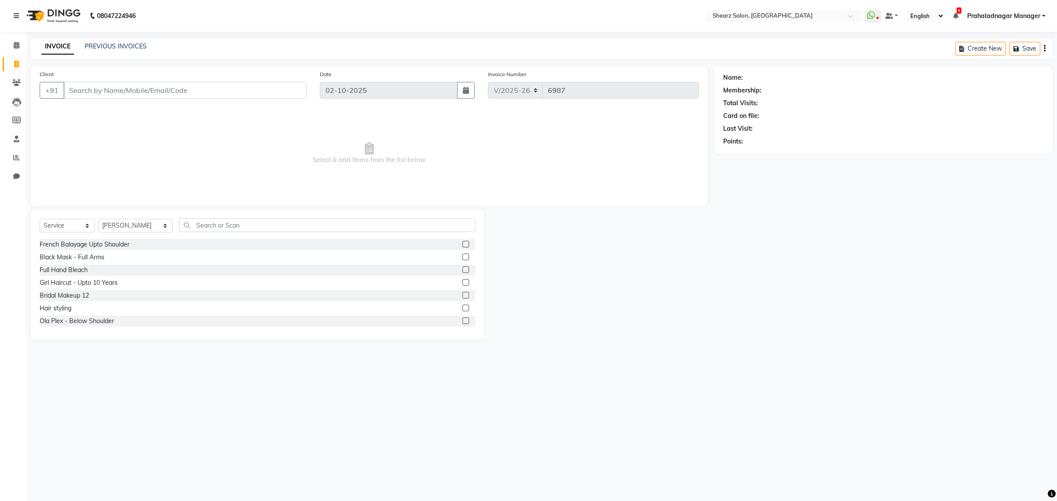
click at [111, 85] on input "Client" at bounding box center [184, 90] width 243 height 17
click at [132, 226] on select "Select Stylist Admin A General Arvind S Devda Asha Chavariya Brijesh Valand Cen…" at bounding box center [135, 226] width 74 height 14
select select "77440"
click at [98, 219] on select "Select Stylist Admin A General Arvind S Devda Asha Chavariya Brijesh Valand Cen…" at bounding box center [135, 226] width 74 height 14
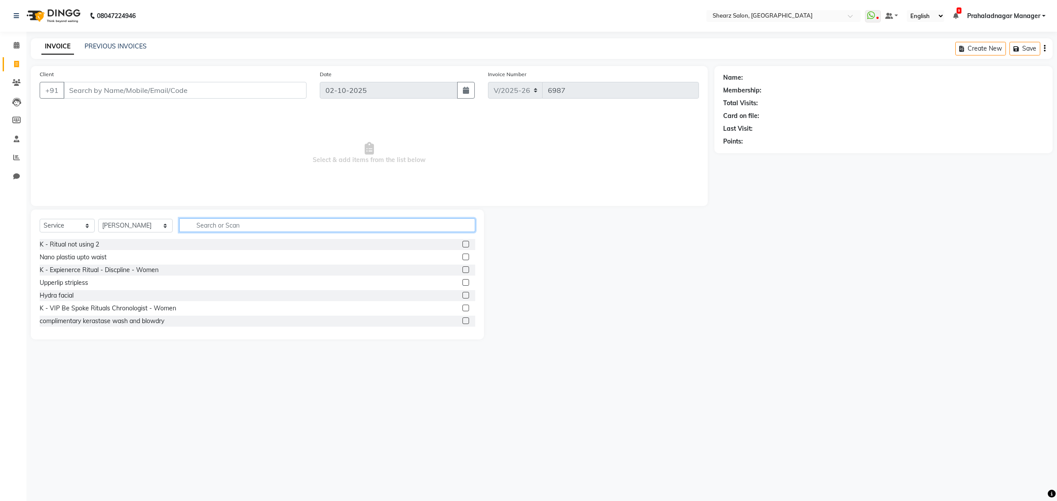
click at [216, 226] on input "text" at bounding box center [327, 226] width 296 height 14
type input "global"
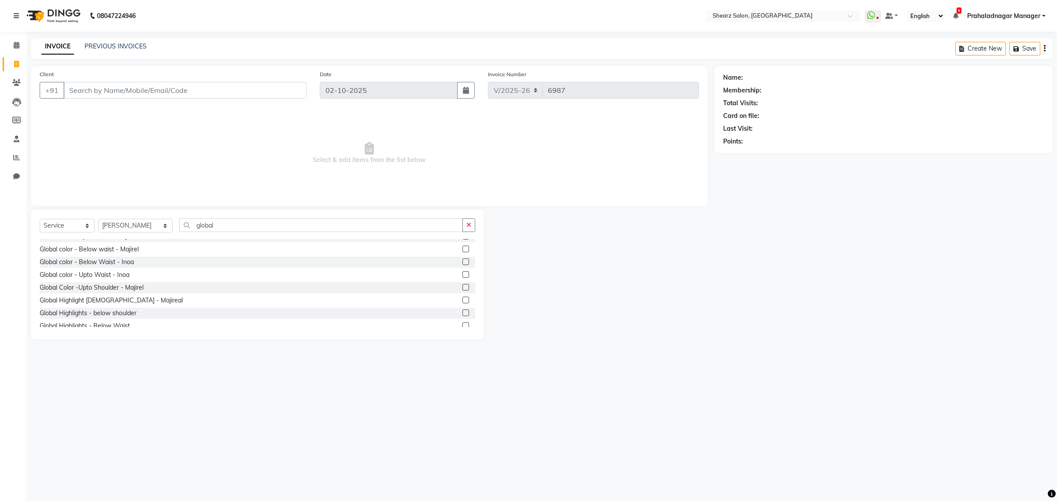
click at [463, 260] on label at bounding box center [466, 262] width 7 height 7
click at [463, 260] on input "checkbox" at bounding box center [466, 263] width 6 height 6
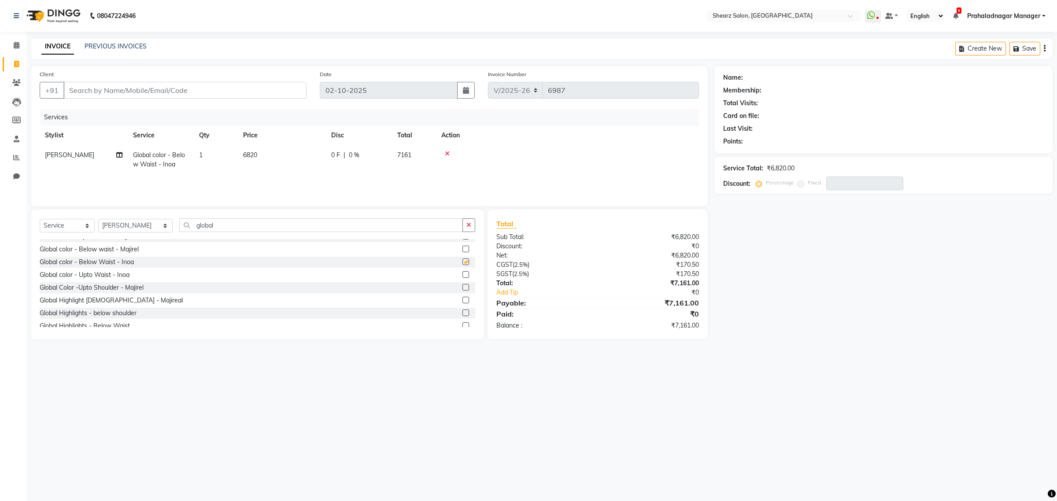
checkbox input "false"
drag, startPoint x: 278, startPoint y: 214, endPoint x: 179, endPoint y: 219, distance: 98.4
click at [179, 219] on div "Select Service Product Membership Package Voucher Prepaid Gift Card Select Styl…" at bounding box center [257, 275] width 453 height 130
drag, startPoint x: 272, startPoint y: 223, endPoint x: 0, endPoint y: 203, distance: 273.0
click at [0, 203] on app-home "08047224946 Select Location × Shearz Salon, Prahaladnagar WhatsApp Status ✕ Sta…" at bounding box center [528, 176] width 1057 height 353
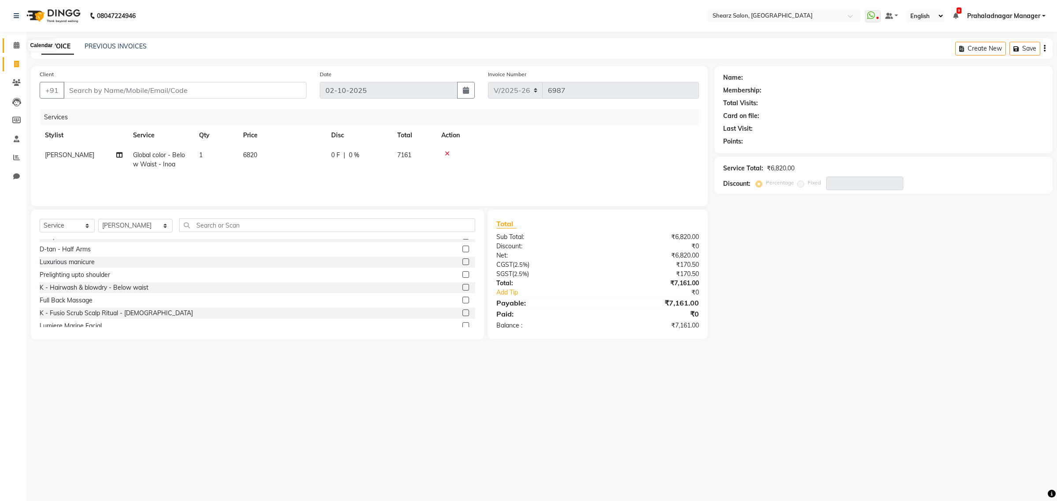
click at [16, 47] on icon at bounding box center [17, 45] width 6 height 7
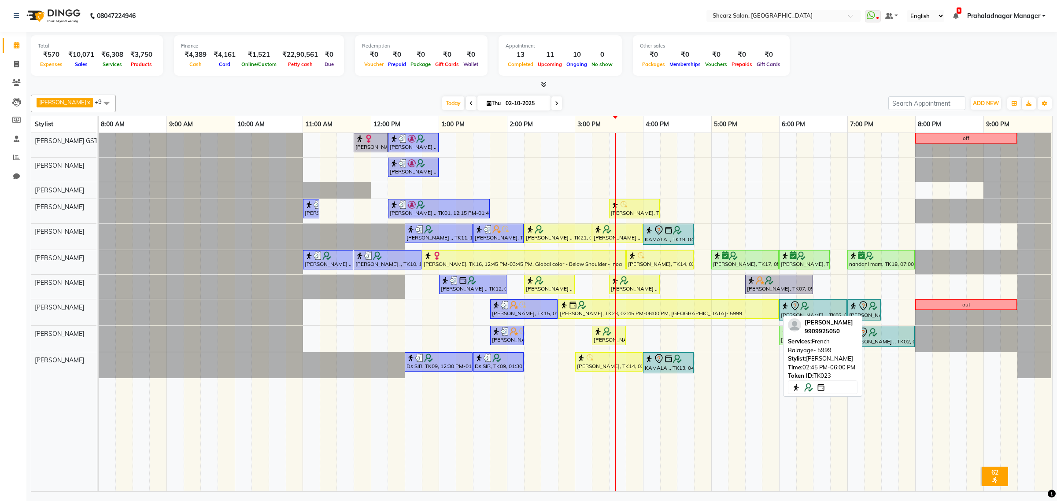
click at [670, 307] on div at bounding box center [668, 305] width 217 height 9
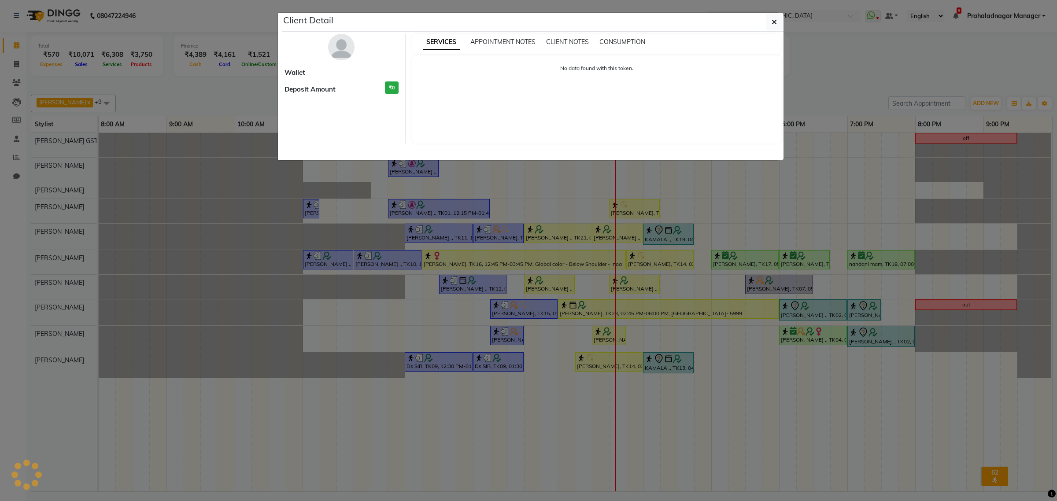
select select "1"
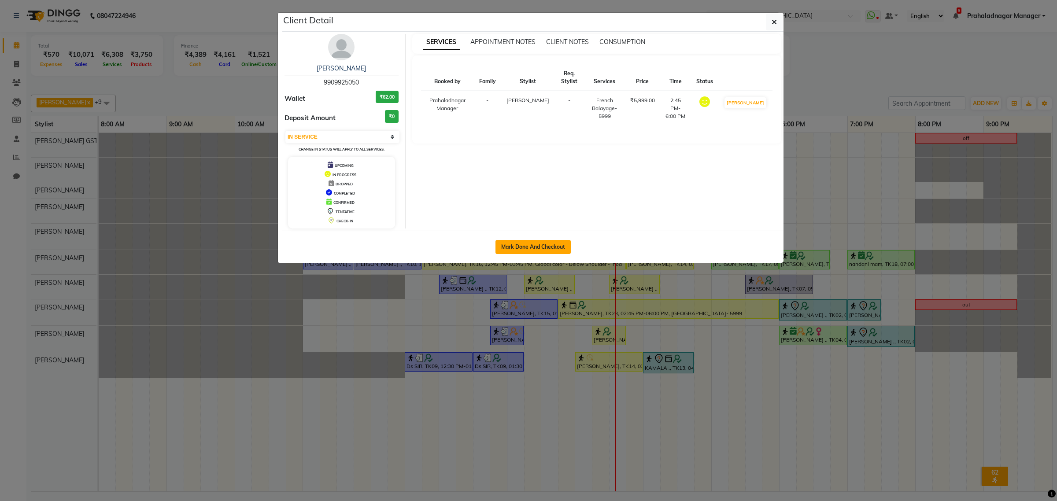
click at [567, 243] on button "Mark Done And Checkout" at bounding box center [533, 247] width 75 height 14
select select "service"
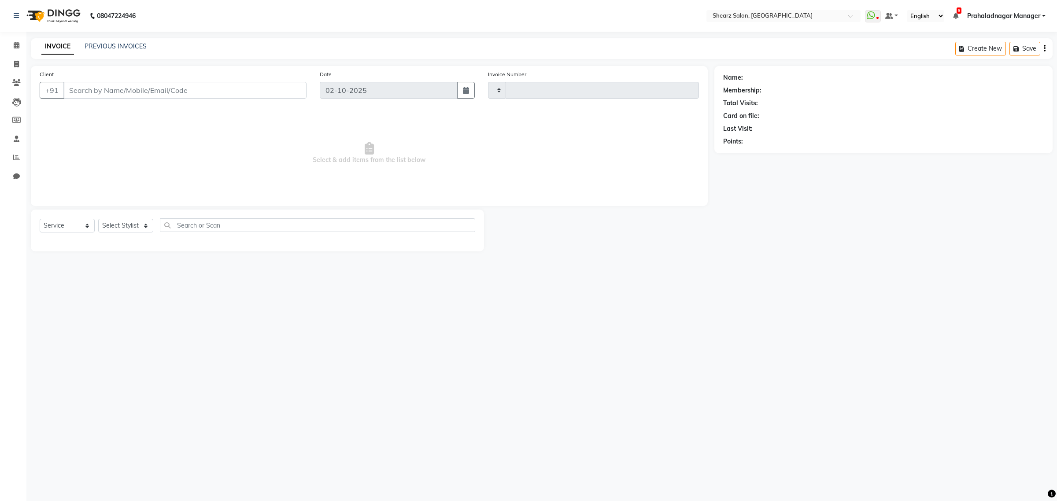
type input "6987"
select select "8157"
select select "77471"
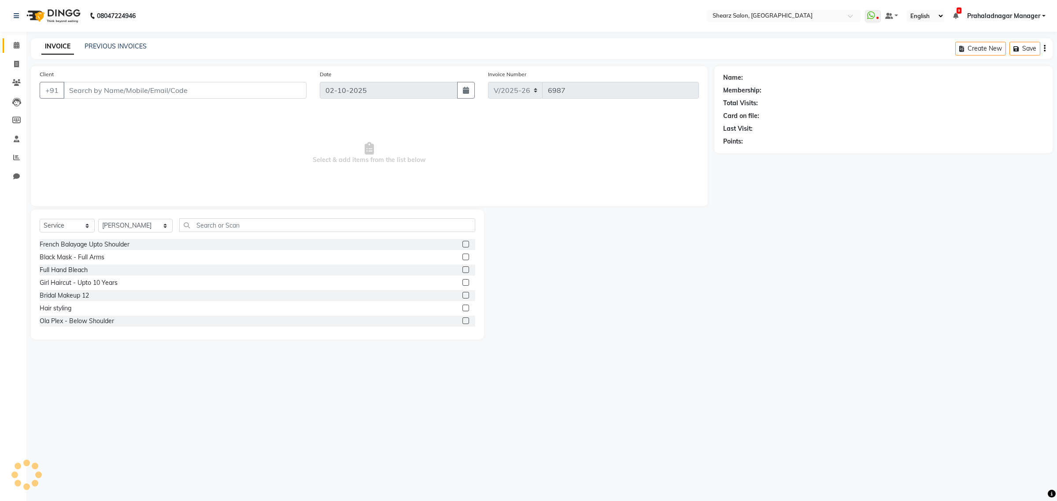
type input "9909925050"
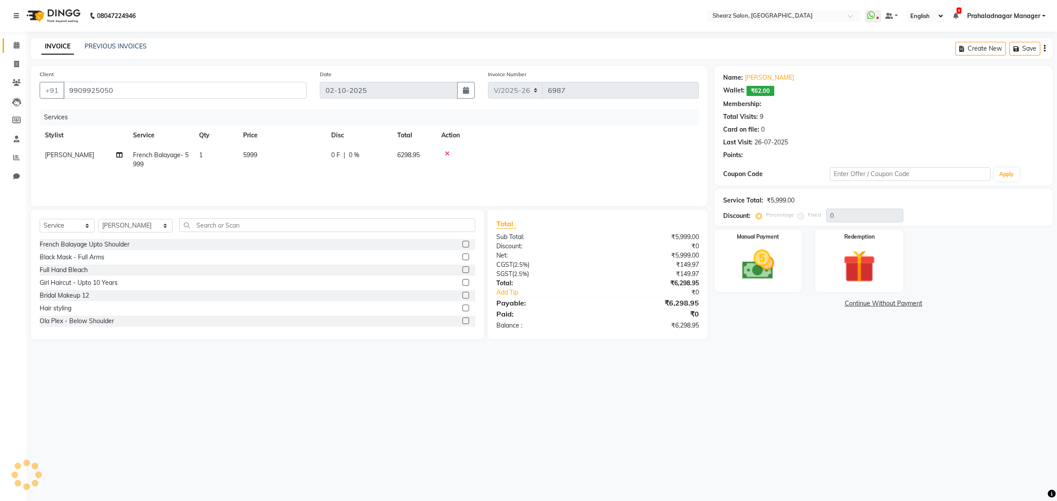
select select "1: Object"
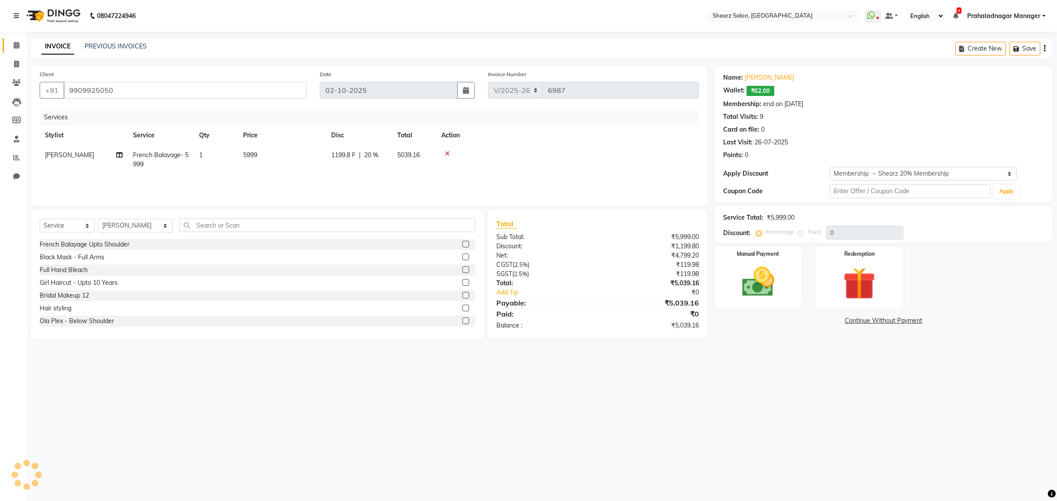
type input "20"
click at [375, 224] on input "text" at bounding box center [327, 226] width 296 height 14
click at [127, 228] on select "Select Stylist Admin A General Arvind S Devda Asha Chavariya Brijesh Valand Cen…" at bounding box center [135, 226] width 74 height 14
select select "77440"
click at [98, 219] on select "Select Stylist Admin A General Arvind S Devda Asha Chavariya Brijesh Valand Cen…" at bounding box center [135, 226] width 74 height 14
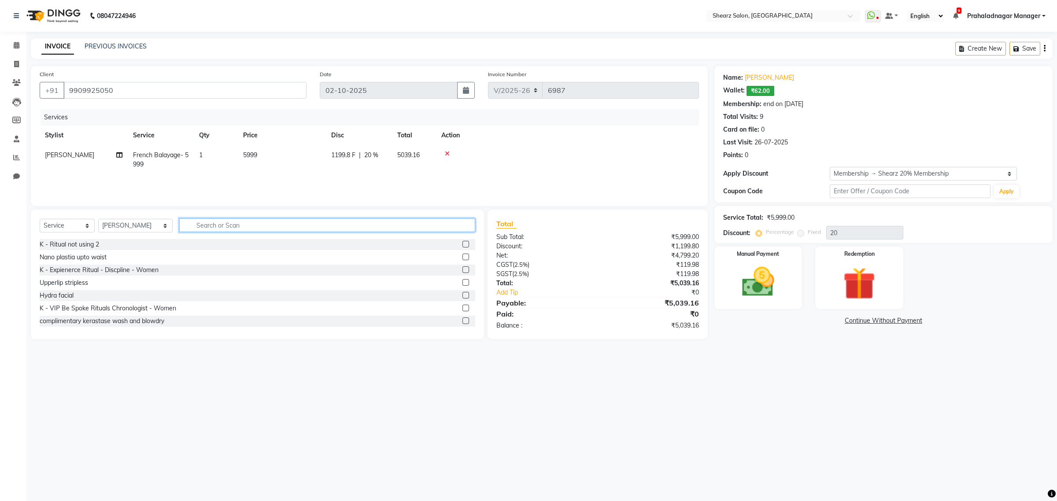
click at [208, 230] on input "text" at bounding box center [327, 226] width 296 height 14
type input "global"
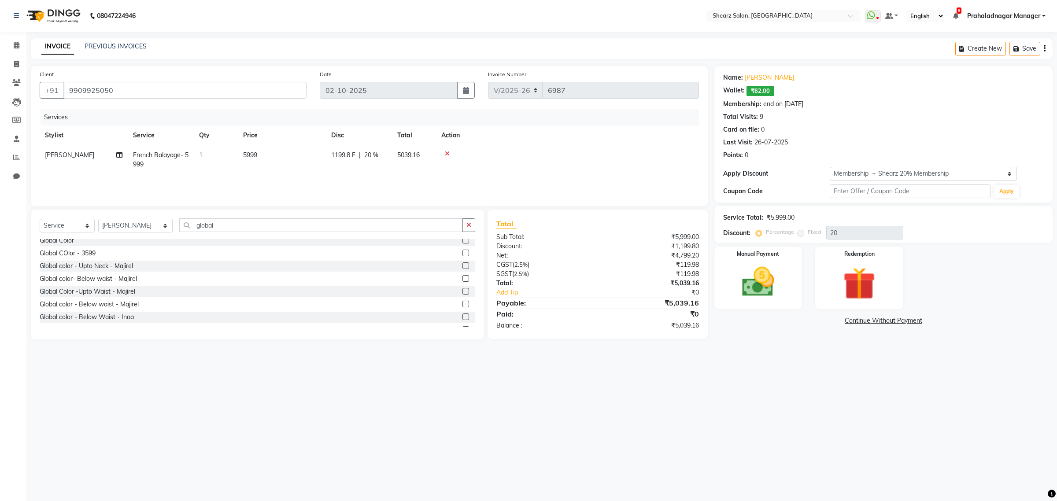
click at [463, 316] on label at bounding box center [466, 317] width 7 height 7
click at [463, 316] on input "checkbox" at bounding box center [466, 318] width 6 height 6
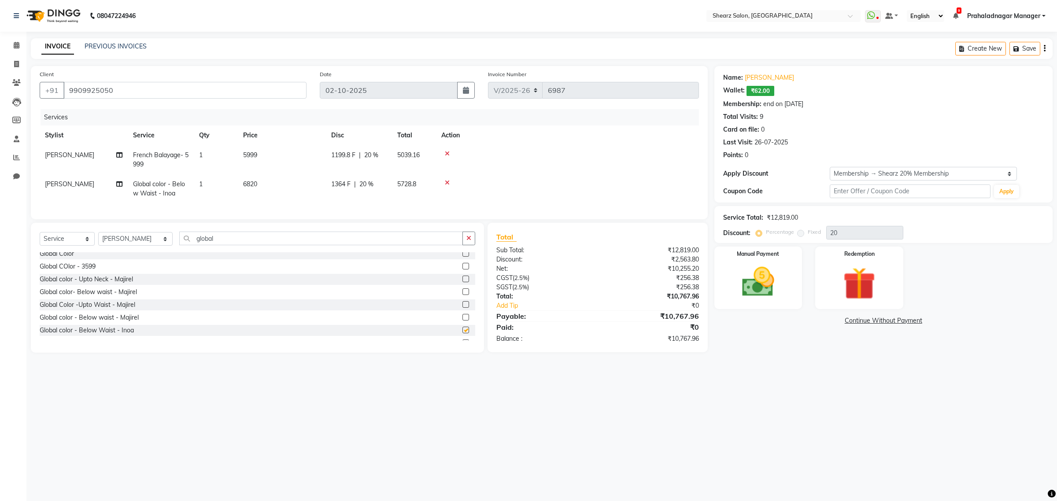
checkbox input "false"
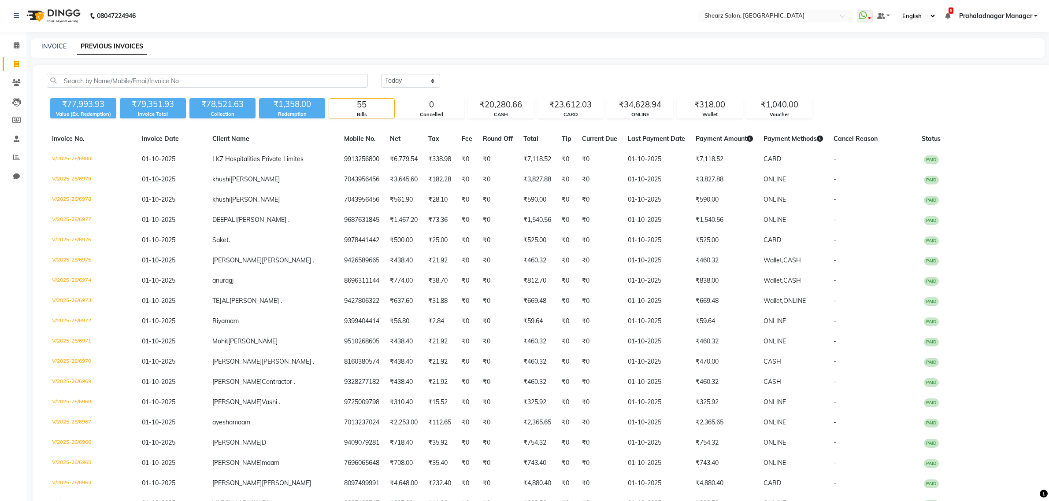
select select "[DATE]"
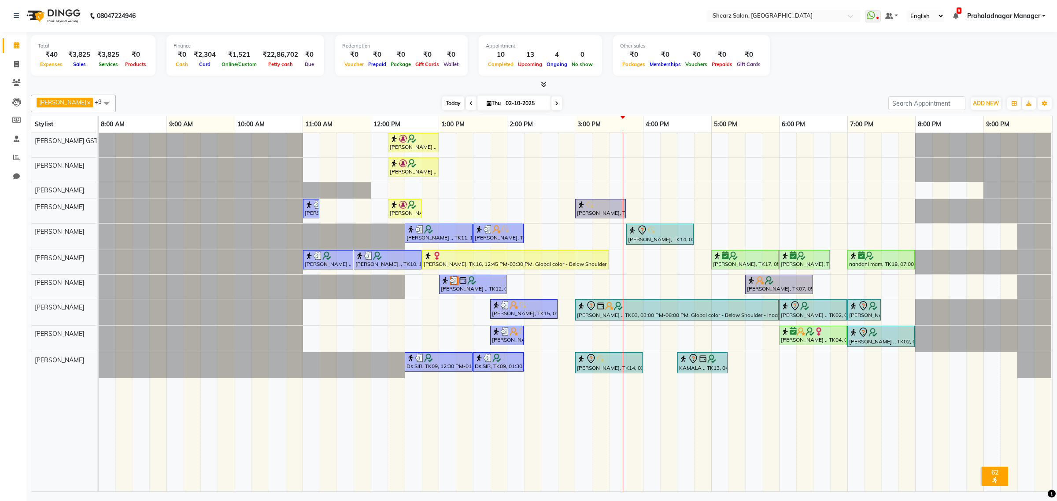
click at [448, 104] on span "Today" at bounding box center [453, 103] width 22 height 14
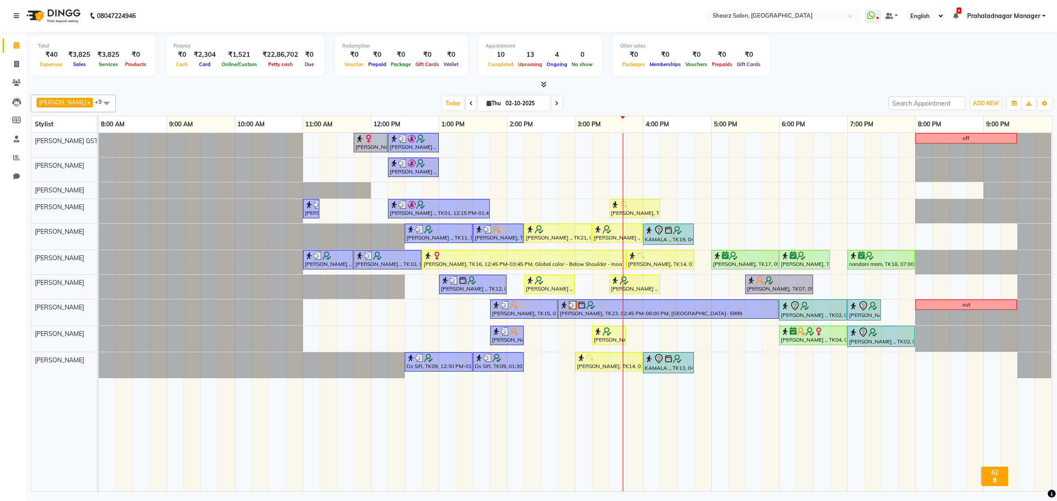
click at [555, 104] on icon at bounding box center [557, 103] width 4 height 5
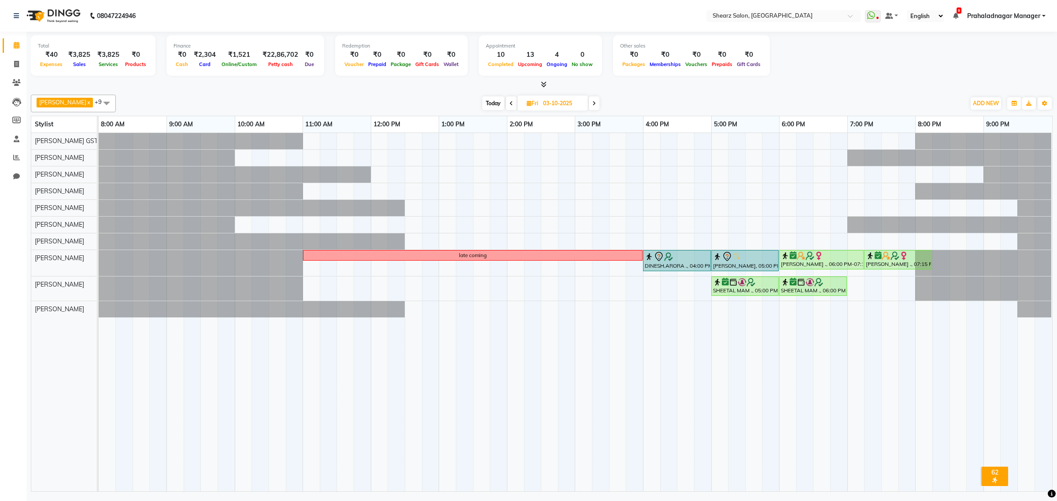
click at [493, 101] on span "Today" at bounding box center [493, 103] width 22 height 14
type input "02-10-2025"
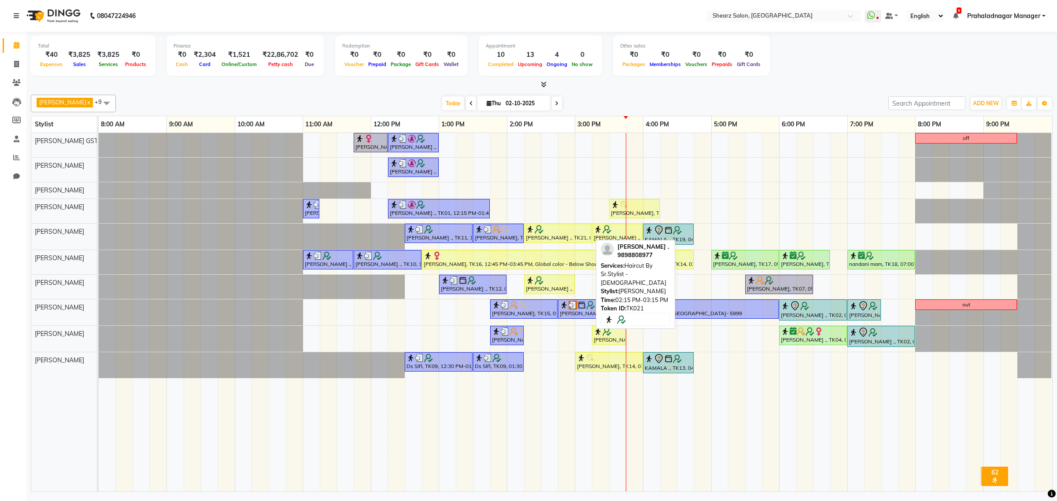
click at [560, 230] on div at bounding box center [558, 229] width 64 height 9
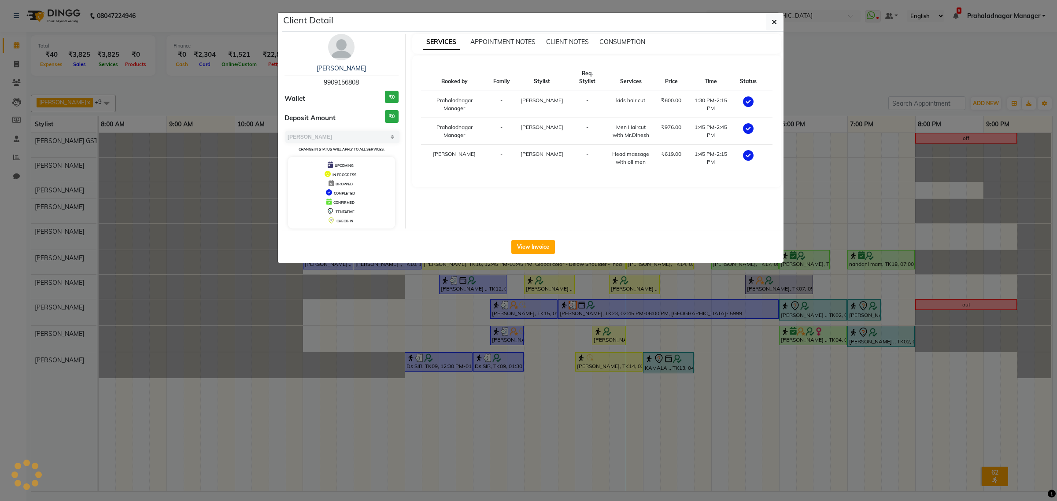
select select "1"
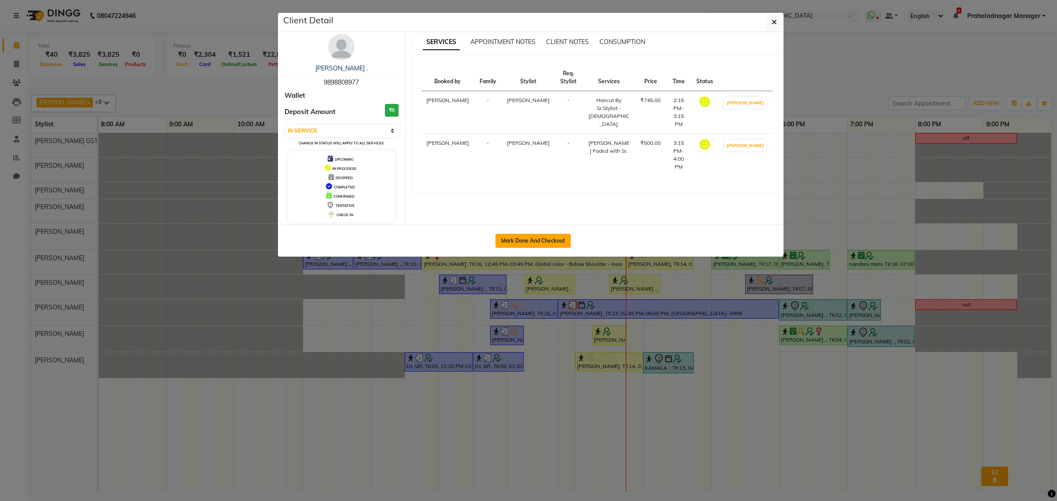
click at [551, 241] on button "Mark Done And Checkout" at bounding box center [533, 241] width 75 height 14
select select "8157"
select select "service"
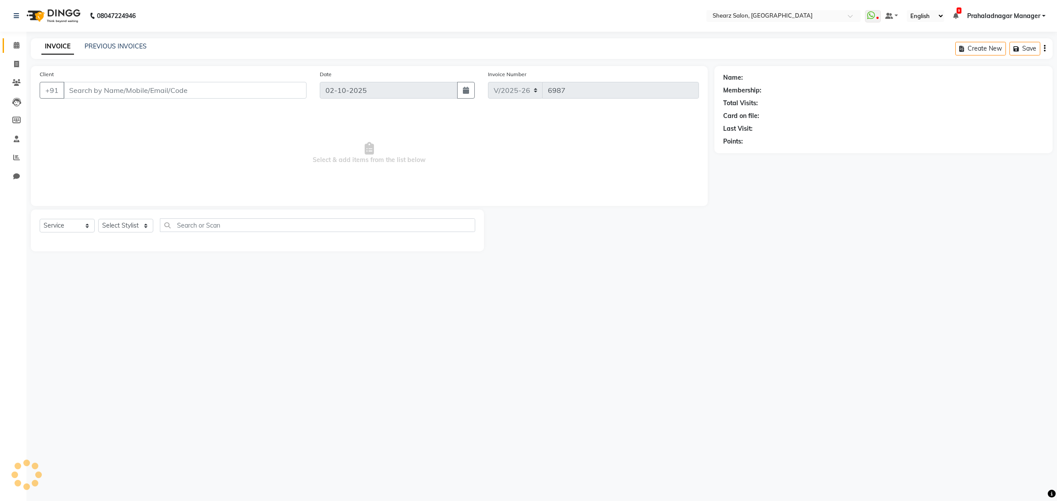
type input "9898808977"
select select "77471"
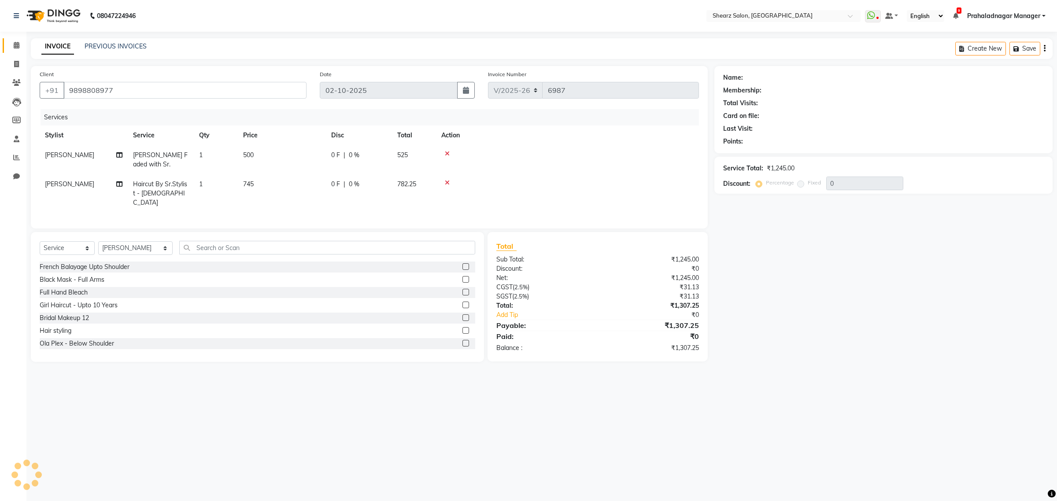
select select "1: Object"
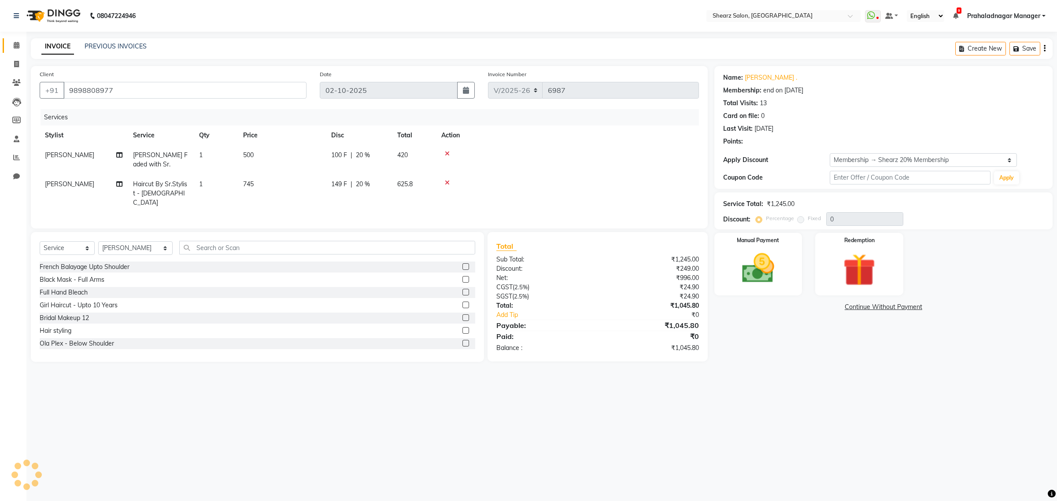
type input "20"
click at [445, 153] on icon at bounding box center [447, 154] width 5 height 6
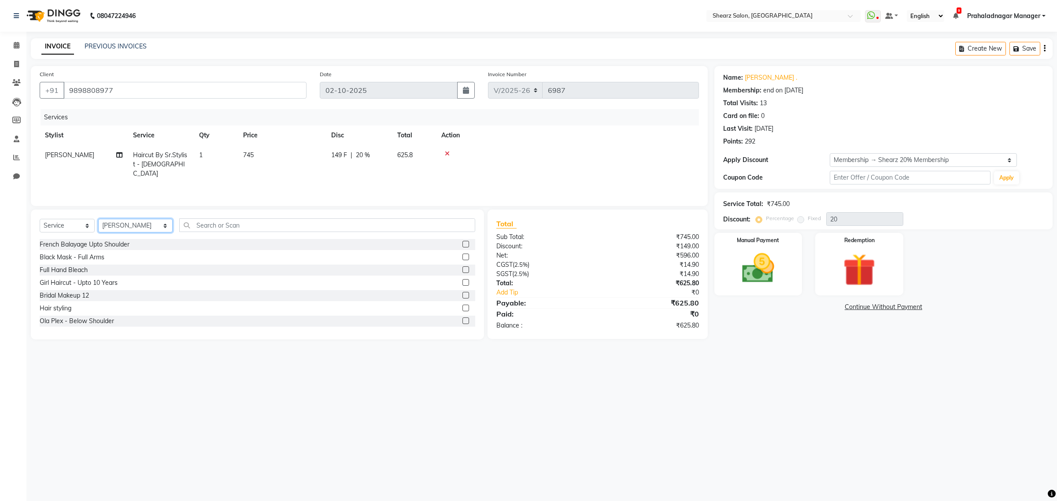
click at [152, 221] on select "Select Stylist Admin A General Arvind S Devda Asha Chavariya Brijesh Valand Cen…" at bounding box center [135, 226] width 74 height 14
select select "77475"
click at [98, 219] on select "Select Stylist Admin A General Arvind S Devda Asha Chavariya Brijesh Valand Cen…" at bounding box center [135, 226] width 74 height 14
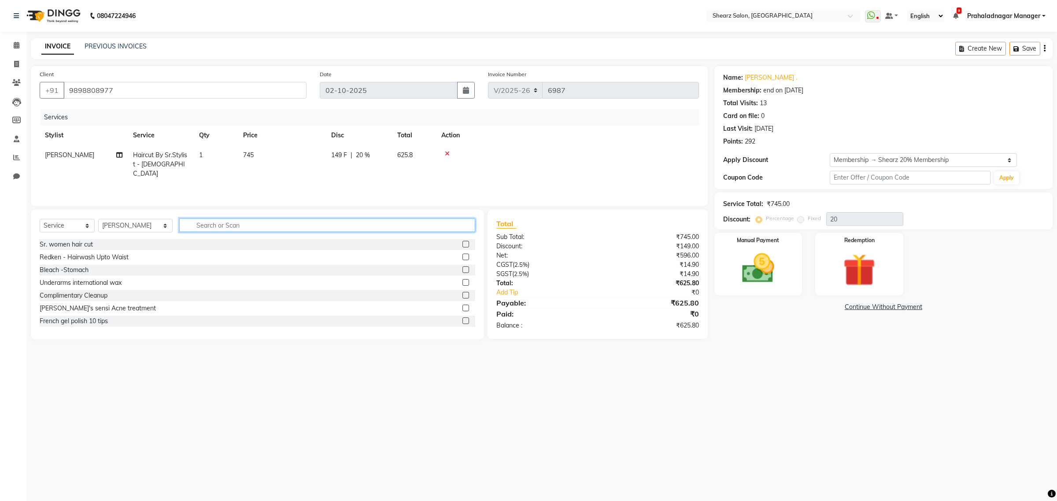
click at [219, 225] on input "text" at bounding box center [327, 226] width 296 height 14
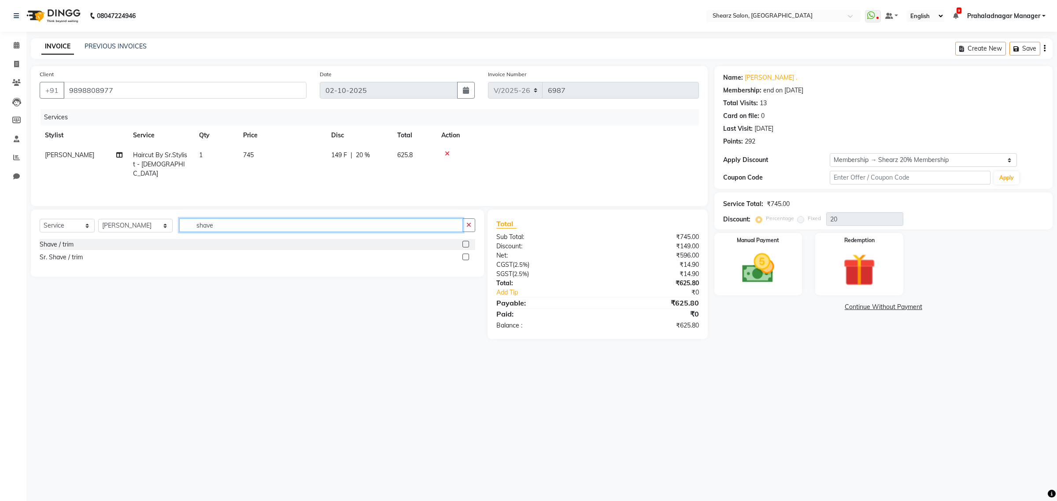
type input "shave"
click at [463, 258] on label at bounding box center [466, 257] width 7 height 7
click at [463, 258] on input "checkbox" at bounding box center [466, 258] width 6 height 6
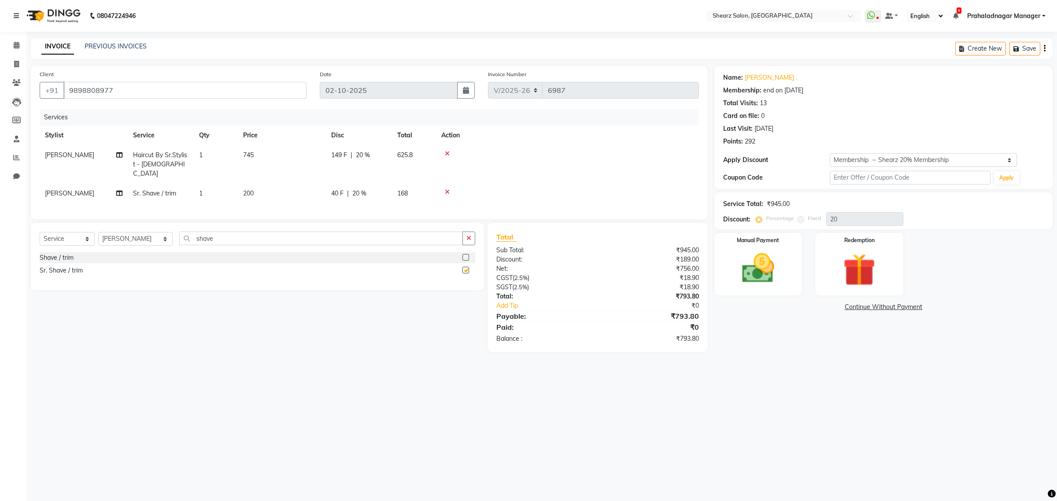
checkbox input "false"
click at [764, 263] on img at bounding box center [758, 268] width 55 height 39
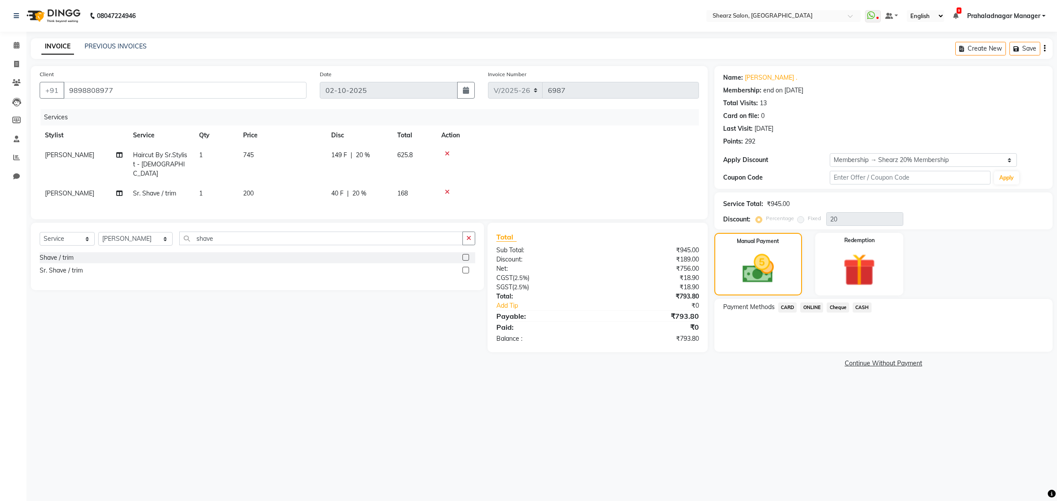
drag, startPoint x: 808, startPoint y: 305, endPoint x: 816, endPoint y: 317, distance: 14.2
click at [810, 308] on span "ONLINE" at bounding box center [812, 308] width 23 height 10
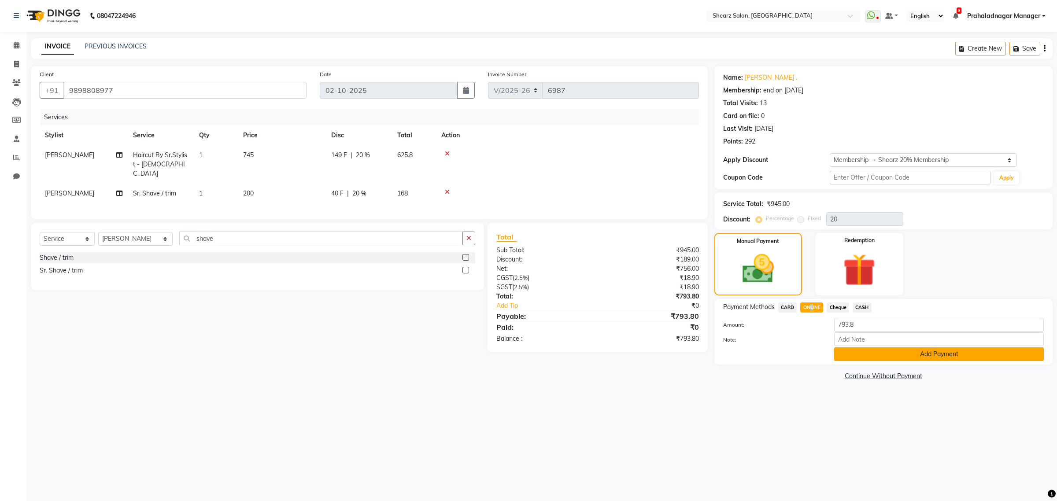
click at [886, 357] on button "Add Payment" at bounding box center [939, 355] width 210 height 14
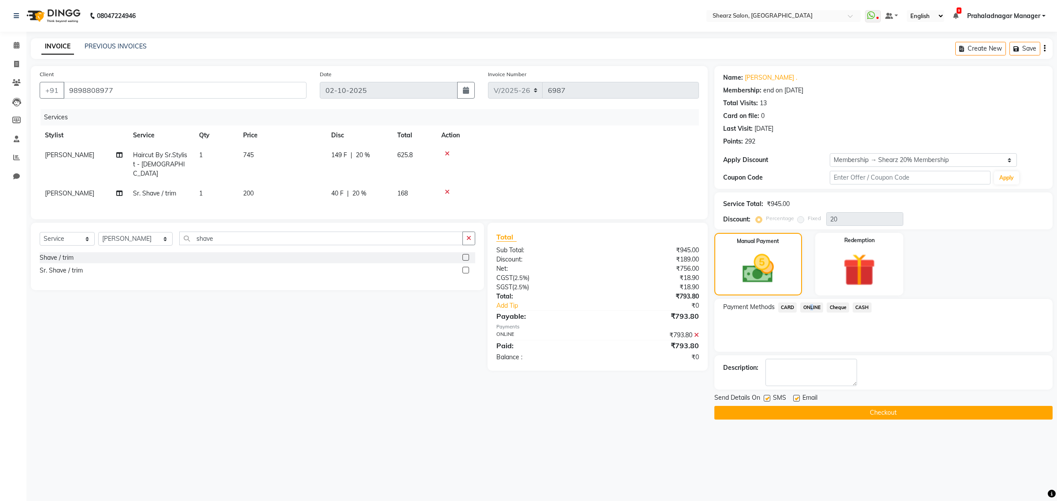
click at [899, 409] on button "Checkout" at bounding box center [884, 413] width 338 height 14
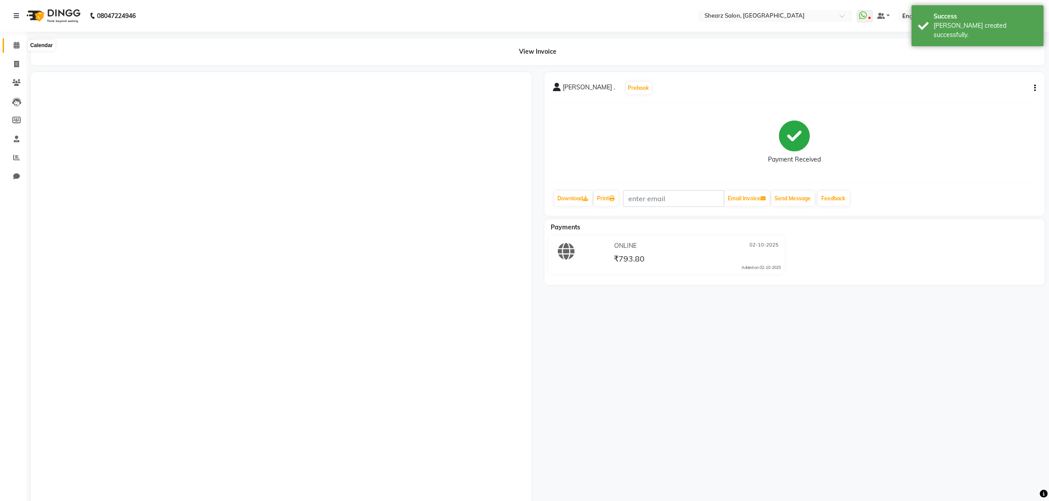
click at [15, 42] on icon at bounding box center [17, 45] width 6 height 7
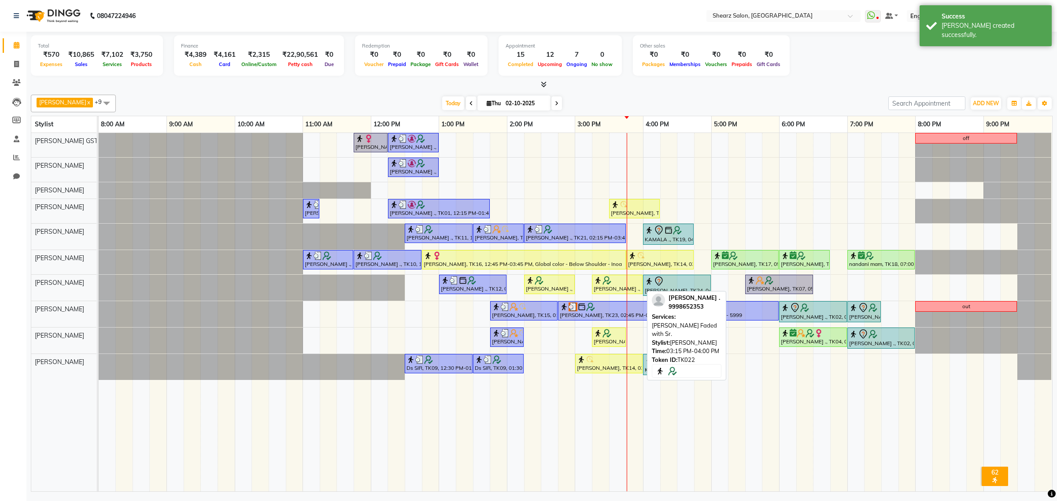
click at [603, 278] on img at bounding box center [607, 280] width 9 height 9
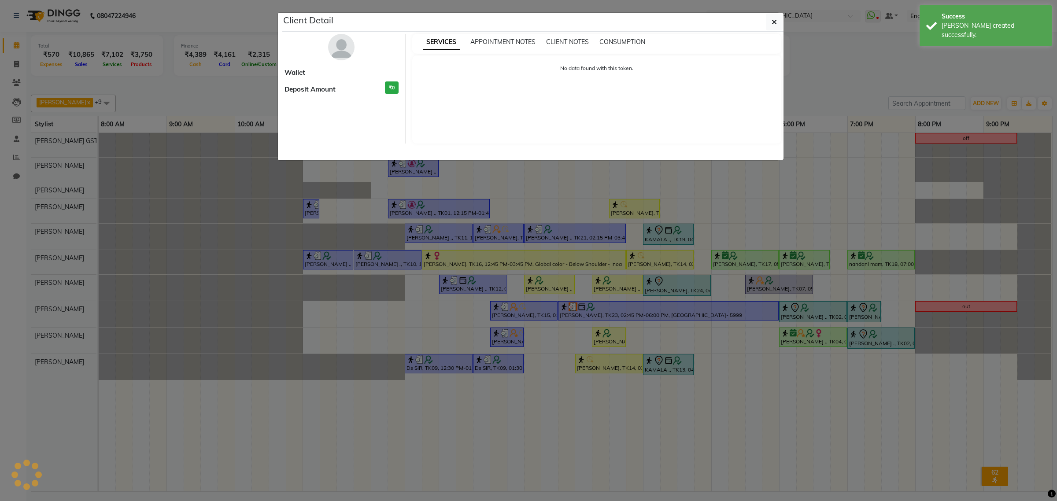
select select "1"
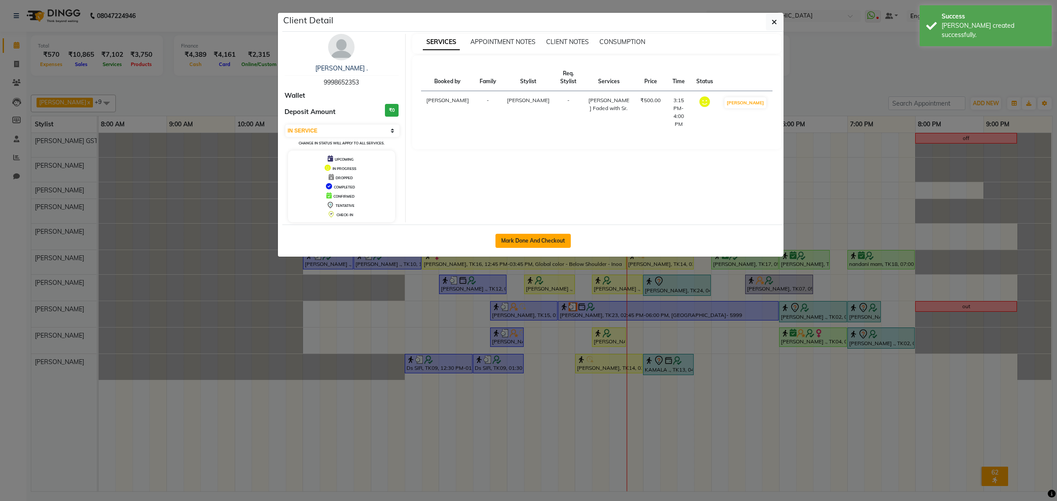
click at [562, 235] on button "Mark Done And Checkout" at bounding box center [533, 241] width 75 height 14
select select "8157"
select select "service"
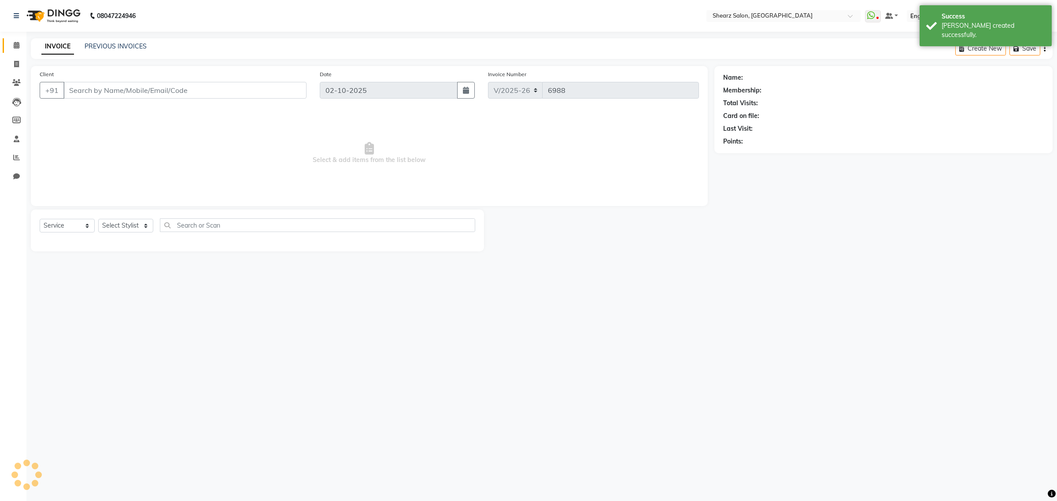
select select "77471"
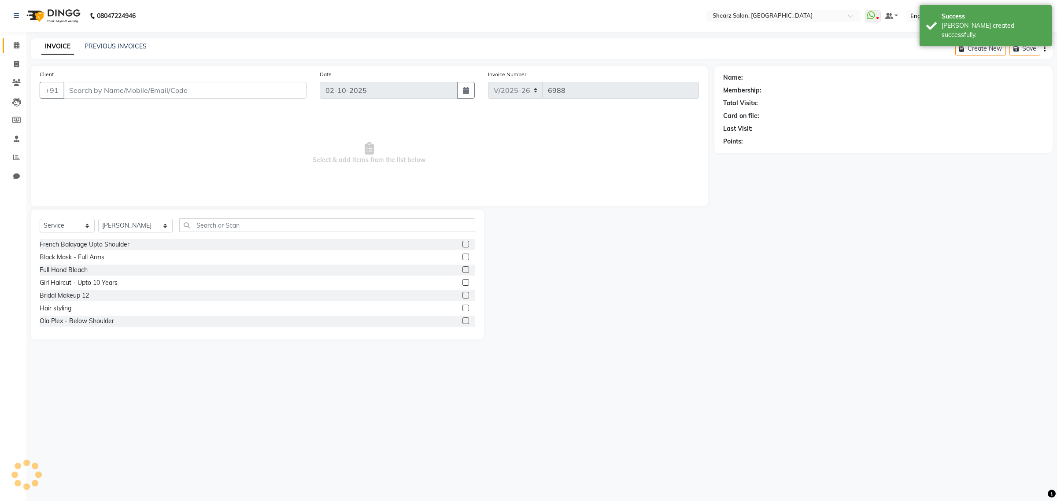
type input "9998652353"
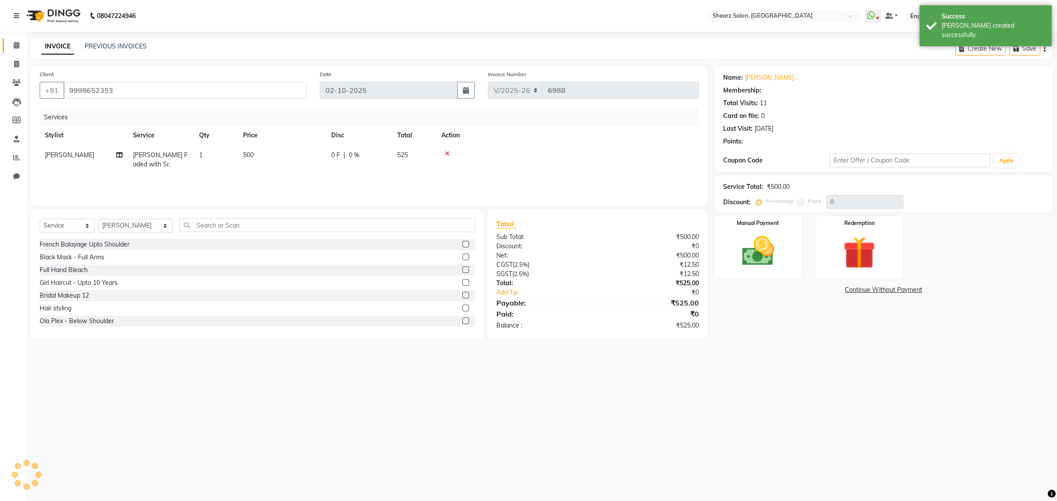
type input "20"
select select "1: Object"
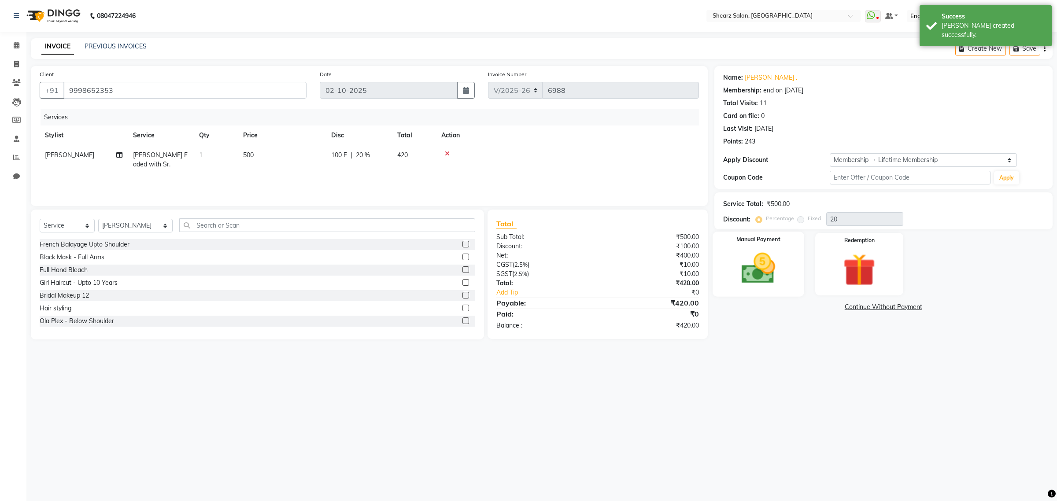
click at [741, 255] on img at bounding box center [758, 268] width 55 height 39
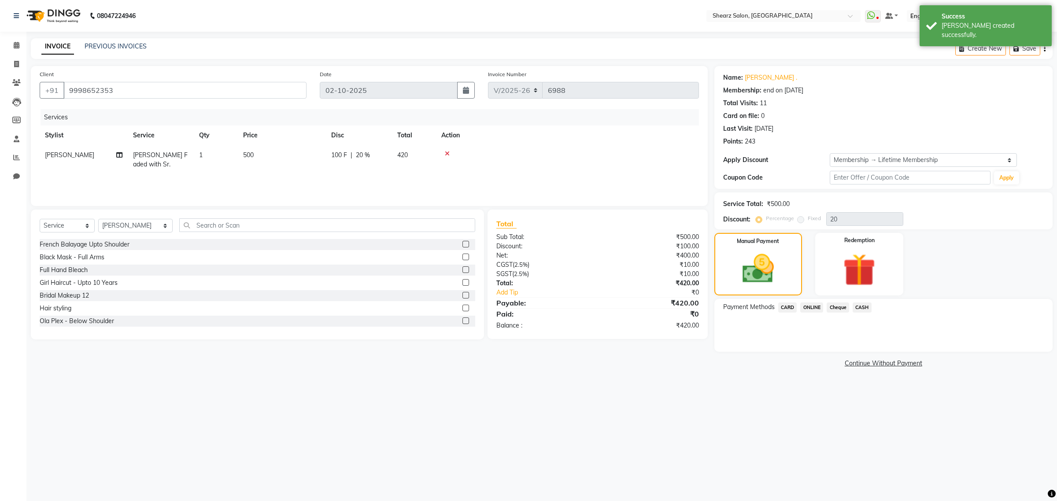
click at [814, 307] on span "ONLINE" at bounding box center [812, 308] width 23 height 10
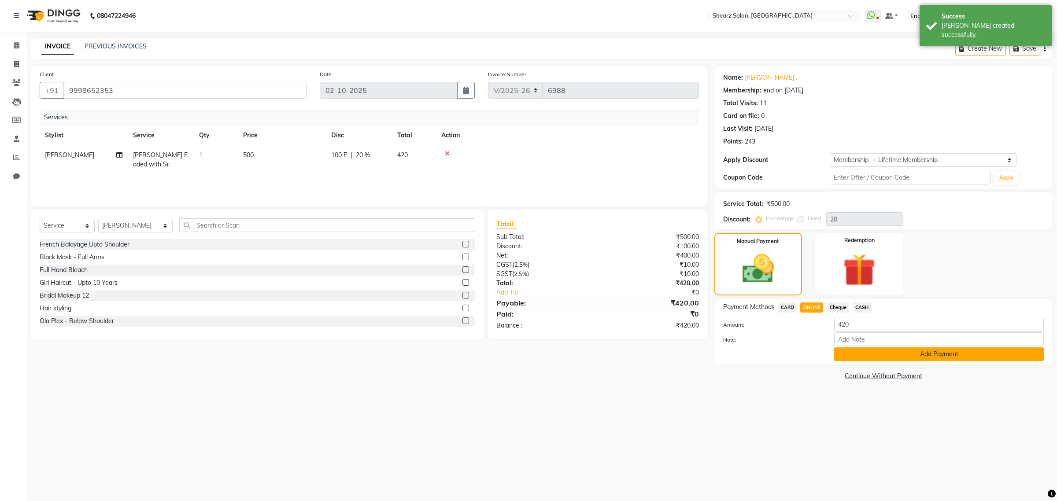
click at [886, 353] on button "Add Payment" at bounding box center [939, 355] width 210 height 14
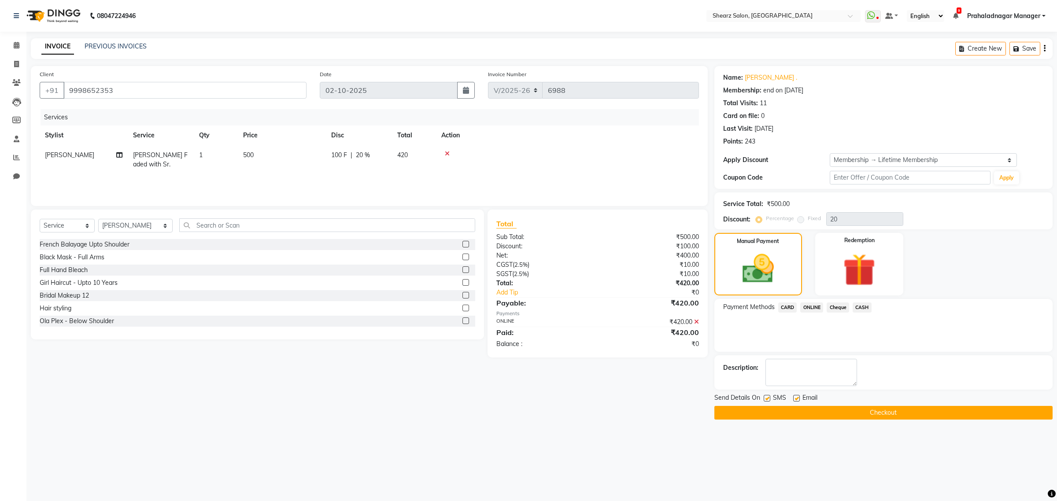
click at [884, 408] on button "Checkout" at bounding box center [884, 413] width 338 height 14
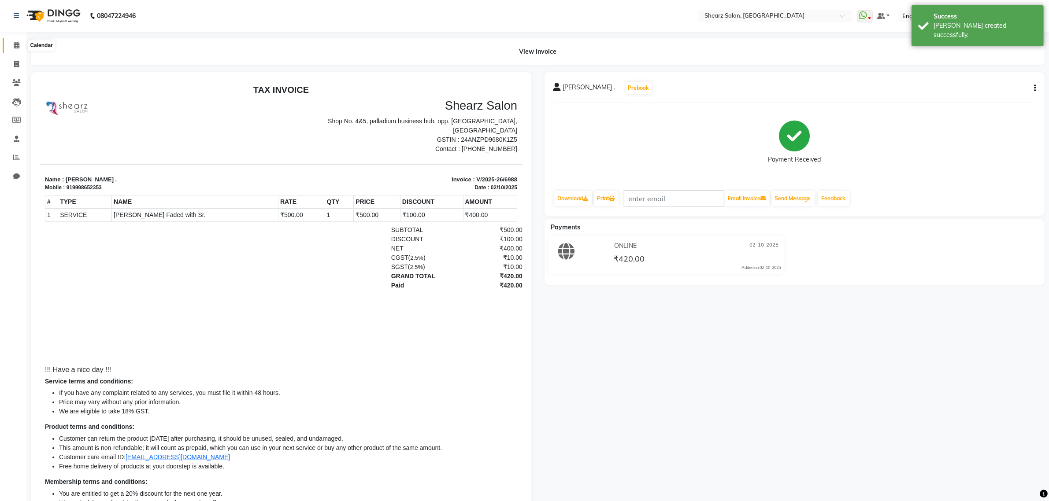
click at [18, 47] on icon at bounding box center [17, 45] width 6 height 7
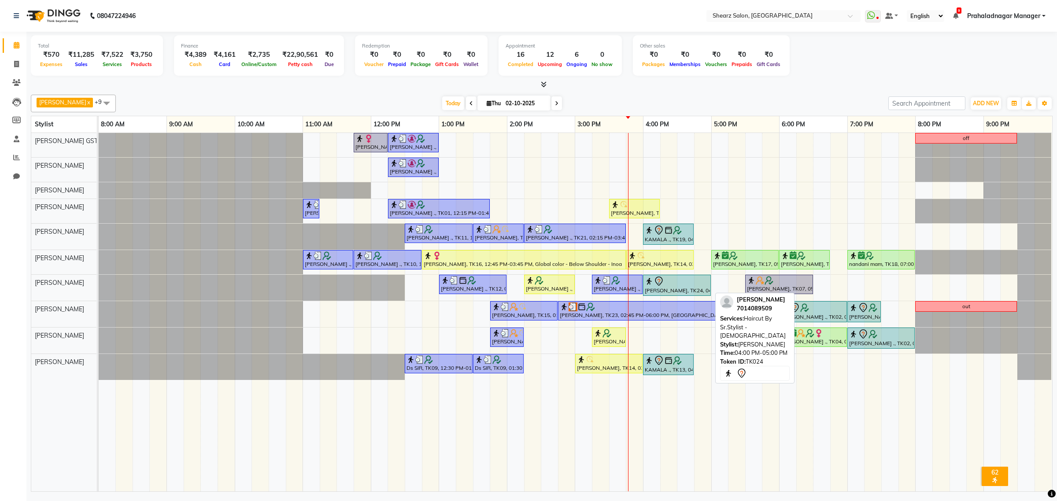
click at [654, 292] on div "[PERSON_NAME], TK24, 04:00 PM-05:00 PM, Haircut By Sr.Stylist - [DEMOGRAPHIC_DA…" at bounding box center [677, 285] width 66 height 19
select select "7"
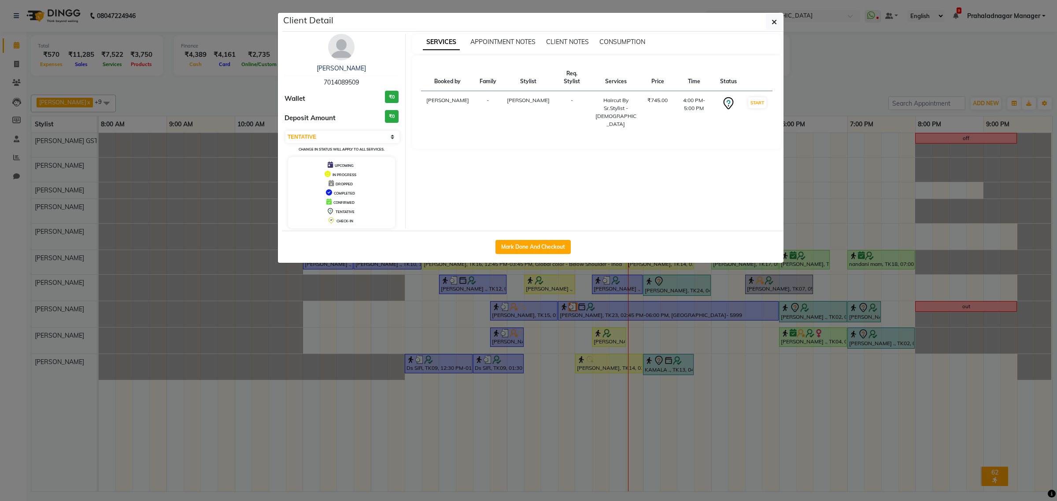
click at [654, 292] on ngb-modal-window "Client Detail [PERSON_NAME] 7014089509 Wallet ₹0 Deposit Amount ₹0 Select IN SE…" at bounding box center [528, 250] width 1057 height 501
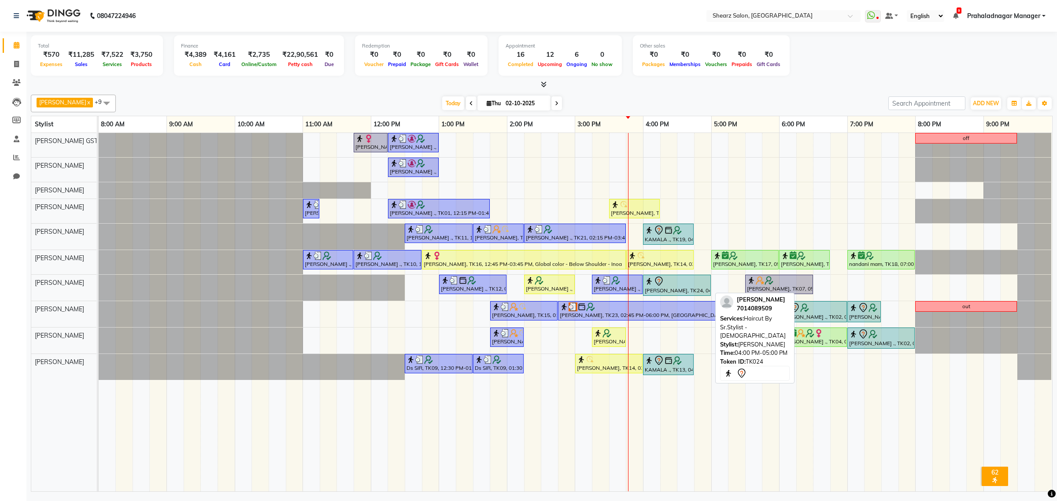
click at [653, 292] on div "[PERSON_NAME], TK24, 04:00 PM-05:00 PM, Haircut By Sr.Stylist - [DEMOGRAPHIC_DA…" at bounding box center [677, 285] width 66 height 19
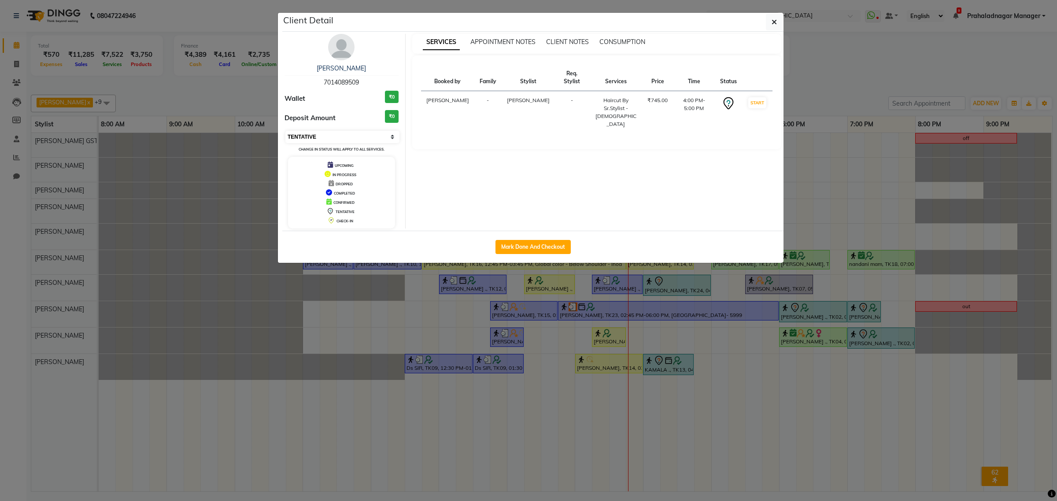
click at [370, 132] on select "Select IN SERVICE CONFIRMED TENTATIVE CHECK IN MARK DONE DROPPED UPCOMING" at bounding box center [343, 137] width 114 height 12
select select "1"
click at [286, 131] on select "Select IN SERVICE CONFIRMED TENTATIVE CHECK IN MARK DONE DROPPED UPCOMING" at bounding box center [343, 137] width 114 height 12
click at [773, 21] on icon "button" at bounding box center [774, 22] width 5 height 7
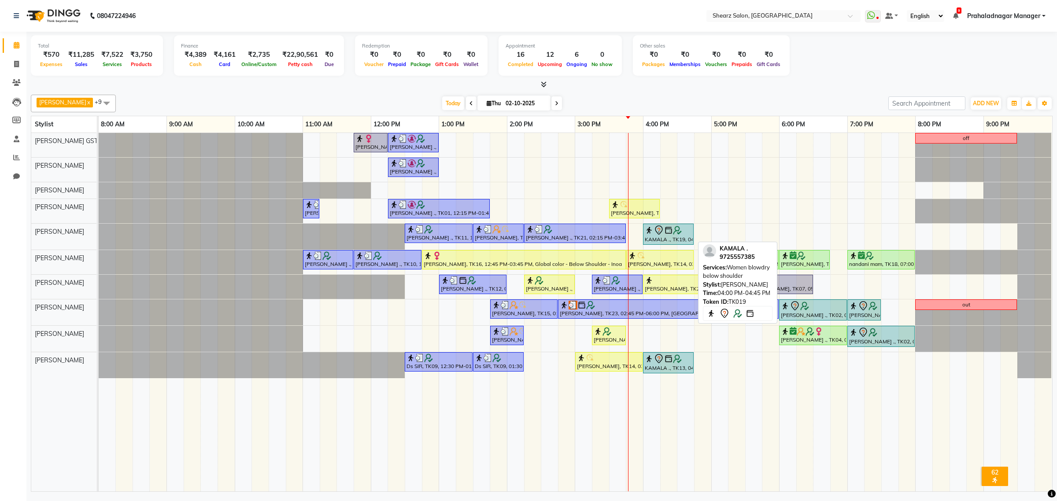
click at [655, 230] on icon at bounding box center [659, 230] width 11 height 11
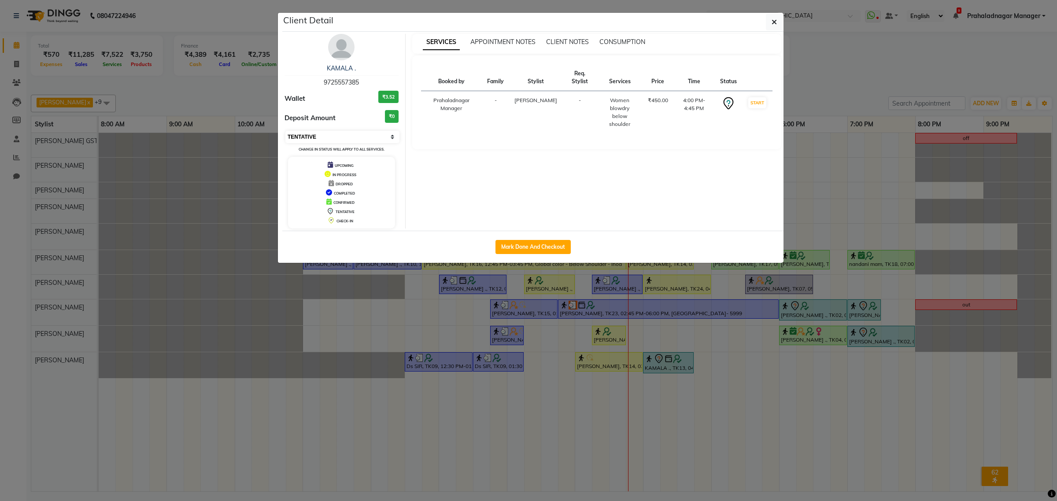
click at [339, 135] on select "Select IN SERVICE CONFIRMED TENTATIVE CHECK IN MARK DONE DROPPED UPCOMING" at bounding box center [343, 137] width 114 height 12
select select "1"
click at [286, 131] on select "Select IN SERVICE CONFIRMED TENTATIVE CHECK IN MARK DONE DROPPED UPCOMING" at bounding box center [343, 137] width 114 height 12
click at [778, 15] on button "button" at bounding box center [774, 22] width 17 height 17
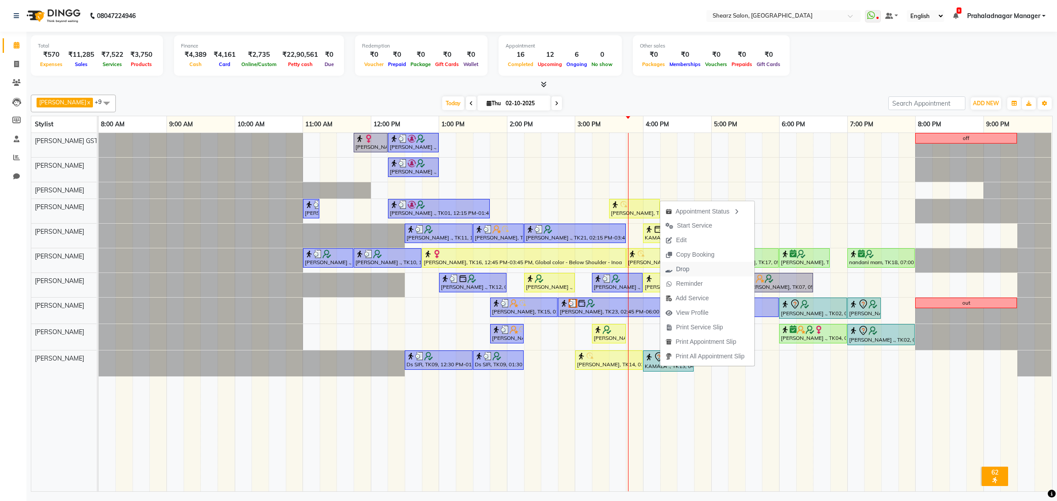
click at [694, 268] on span "Drop" at bounding box center [677, 269] width 34 height 15
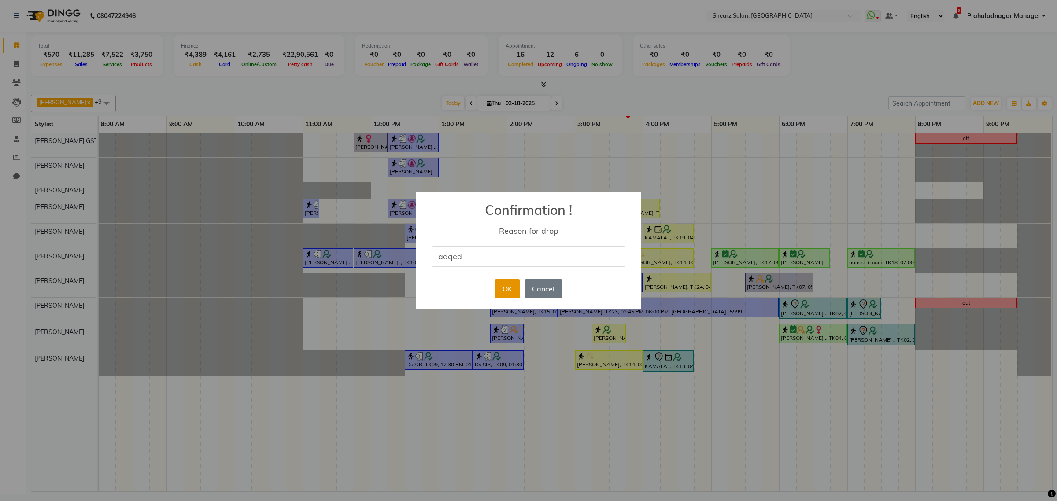
type input "adqed"
click at [504, 289] on button "OK" at bounding box center [507, 288] width 25 height 19
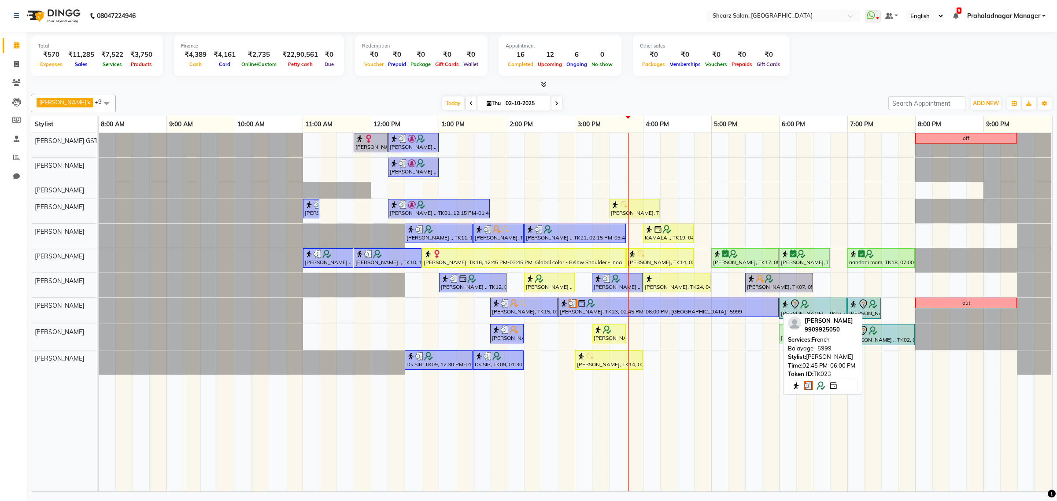
click at [675, 315] on div "[PERSON_NAME], TK23, 02:45 PM-06:00 PM, [GEOGRAPHIC_DATA]- 5999" at bounding box center [668, 307] width 219 height 17
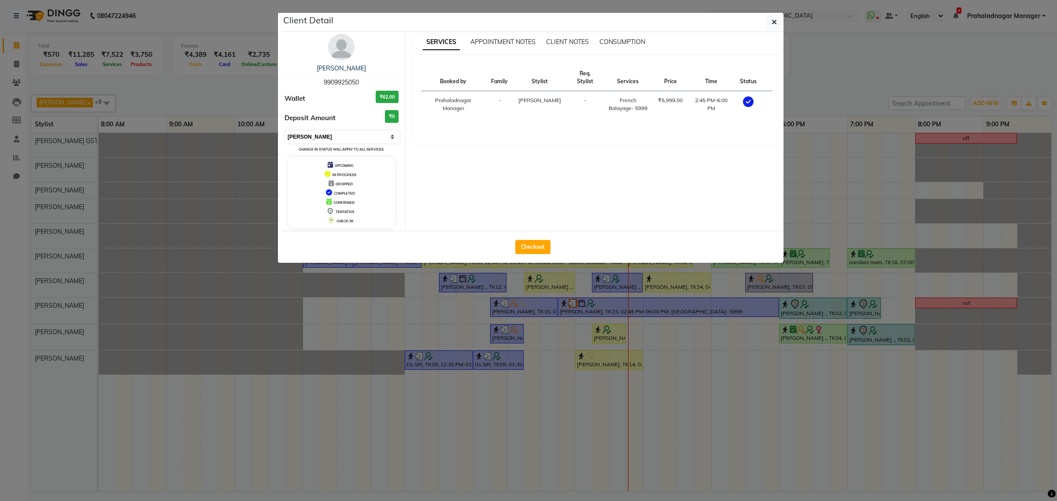
click at [338, 140] on select "Select MARK DONE UPCOMING" at bounding box center [343, 137] width 114 height 12
click at [286, 131] on select "Select MARK DONE UPCOMING" at bounding box center [343, 137] width 114 height 12
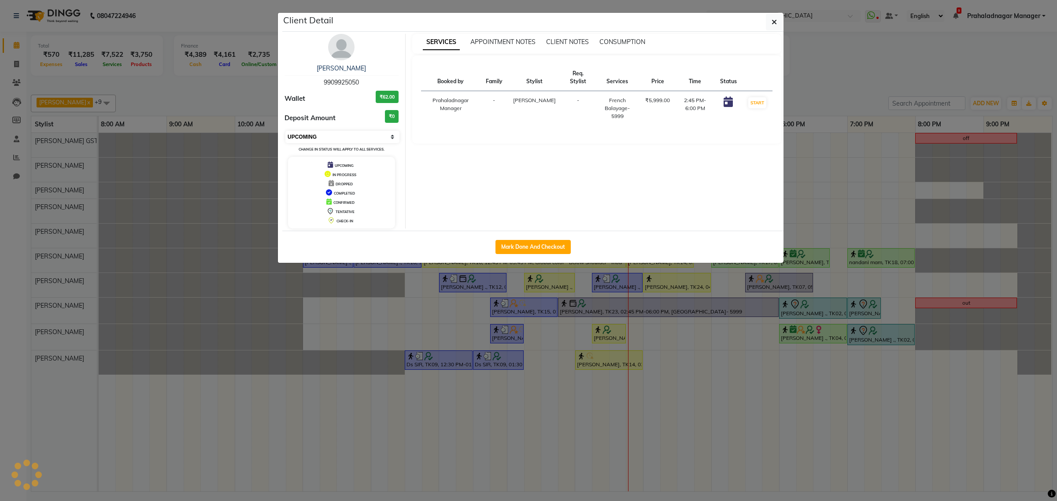
click at [336, 132] on select "Select IN SERVICE CONFIRMED TENTATIVE CHECK IN MARK DONE DROPPED UPCOMING" at bounding box center [343, 137] width 114 height 12
select select "1"
click at [286, 131] on select "Select IN SERVICE CONFIRMED TENTATIVE CHECK IN MARK DONE DROPPED UPCOMING" at bounding box center [343, 137] width 114 height 12
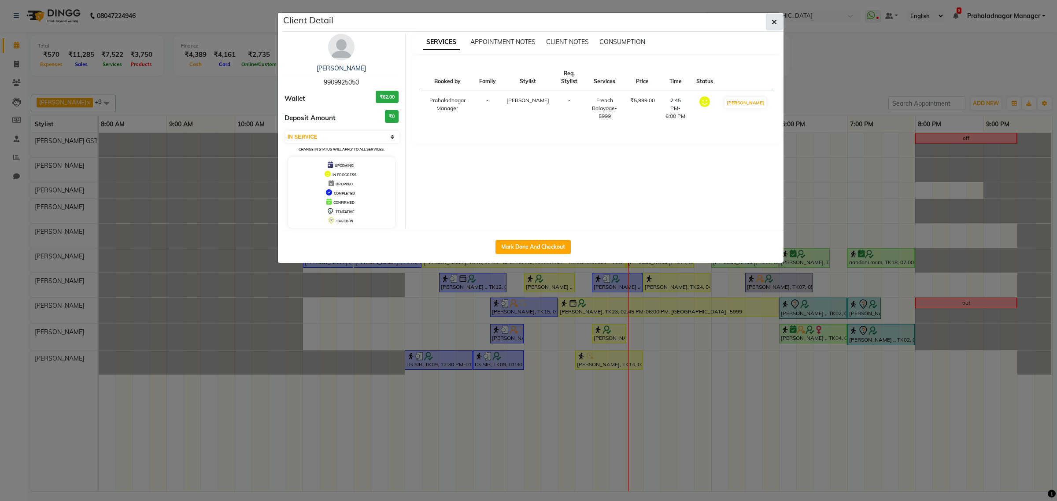
click at [781, 19] on button "button" at bounding box center [774, 22] width 17 height 17
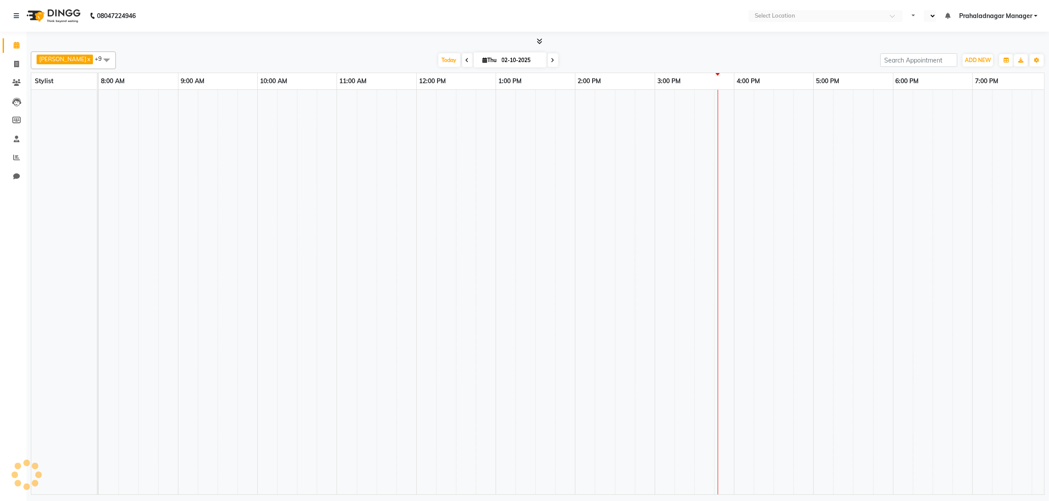
select select "en"
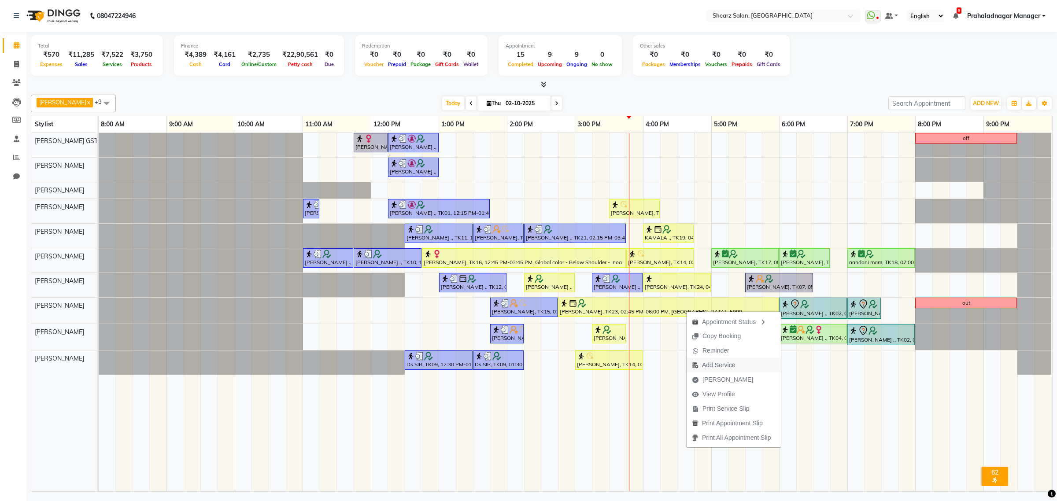
click at [728, 367] on span "Add Service" at bounding box center [718, 365] width 33 height 9
select select "77440"
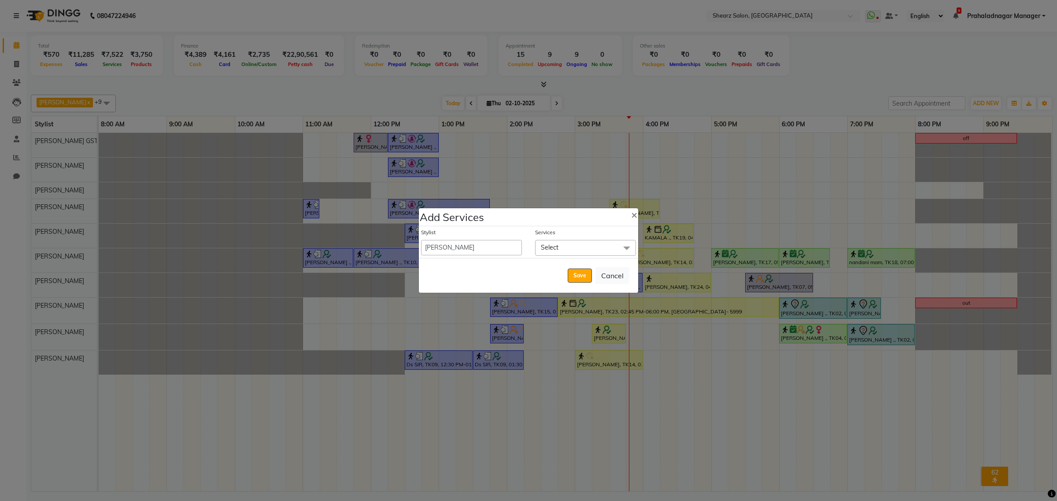
click at [571, 251] on span "Select" at bounding box center [585, 247] width 101 height 15
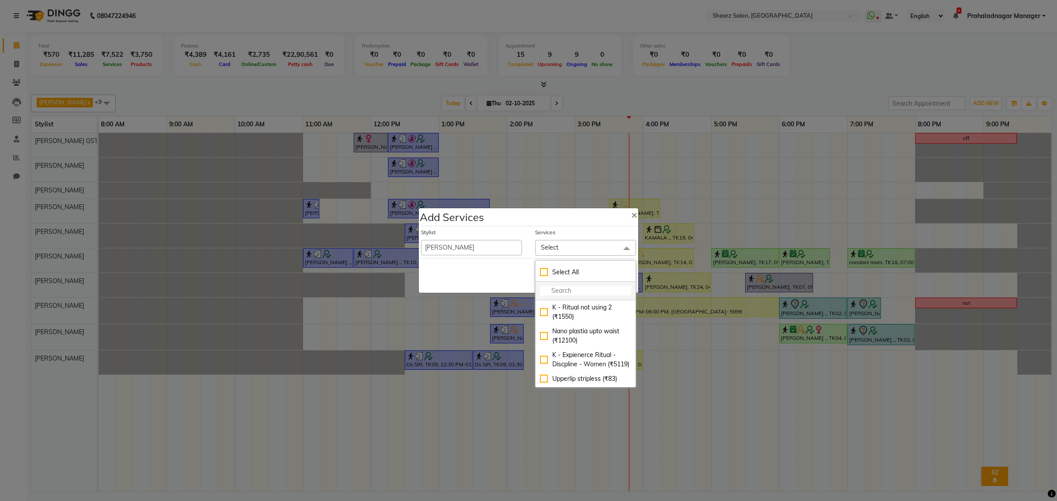
click at [560, 293] on input "multiselect-search" at bounding box center [585, 290] width 91 height 9
type input "global"
click at [593, 337] on div "Global Color -Upto Waist - Majirel (₹5280)" at bounding box center [585, 328] width 91 height 19
checkbox input "true"
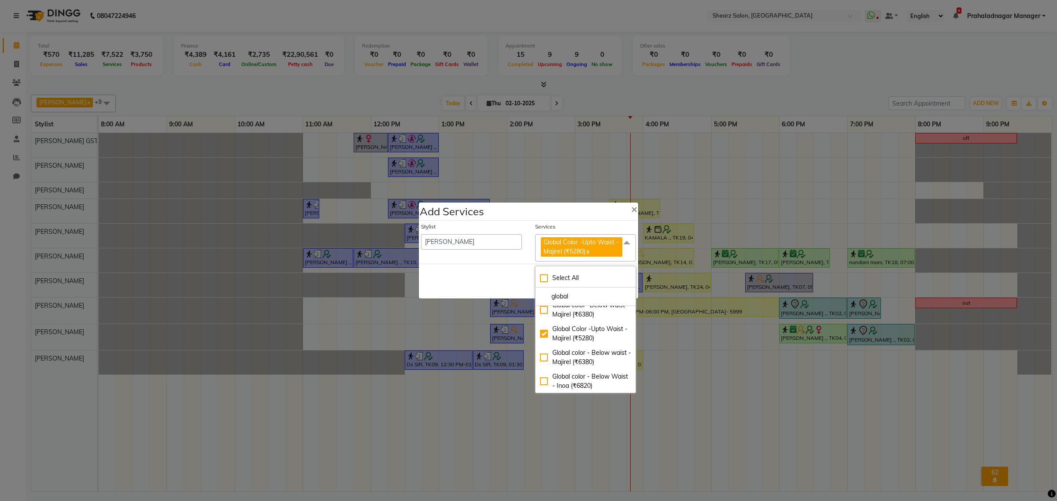
click at [510, 289] on div "Save Cancel" at bounding box center [528, 281] width 219 height 35
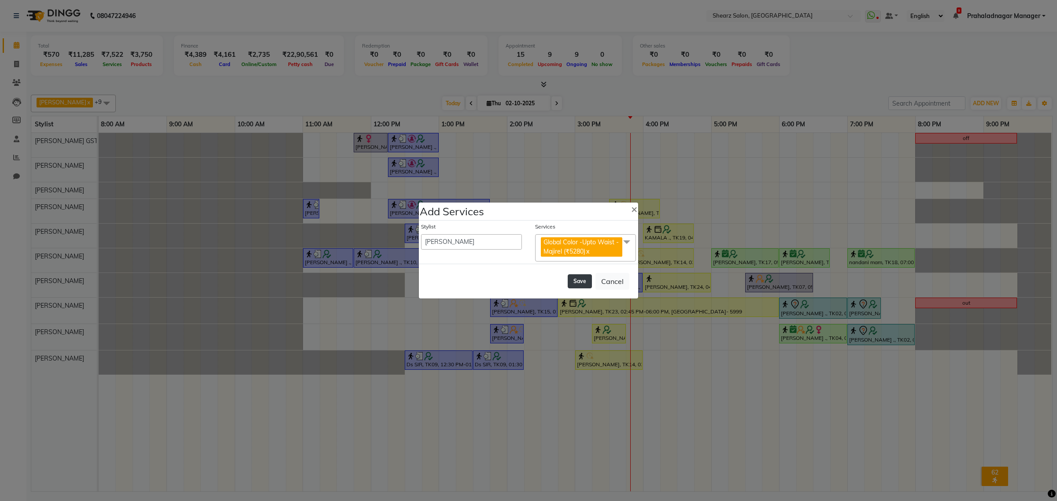
click at [574, 278] on button "Save" at bounding box center [580, 281] width 24 height 14
select select "77813"
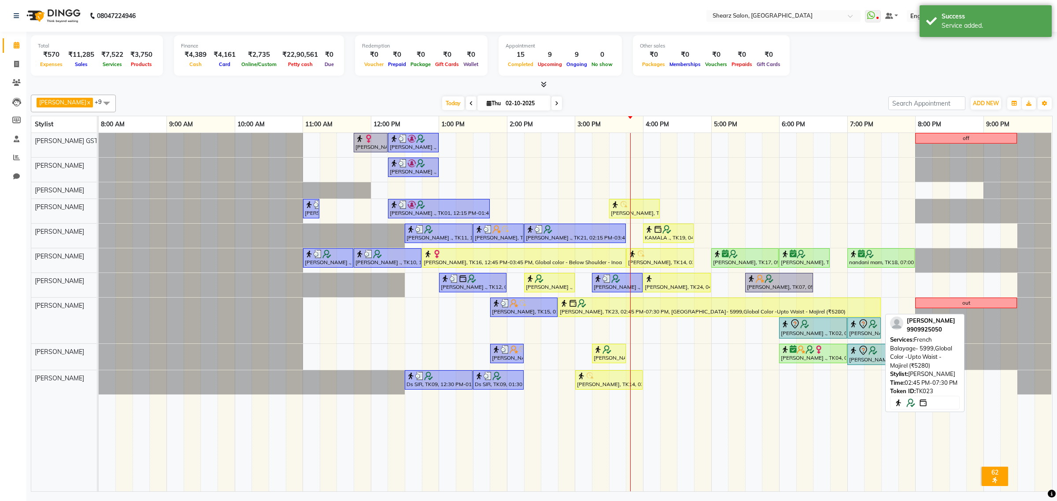
click at [754, 308] on div at bounding box center [719, 303] width 319 height 9
select select "1"
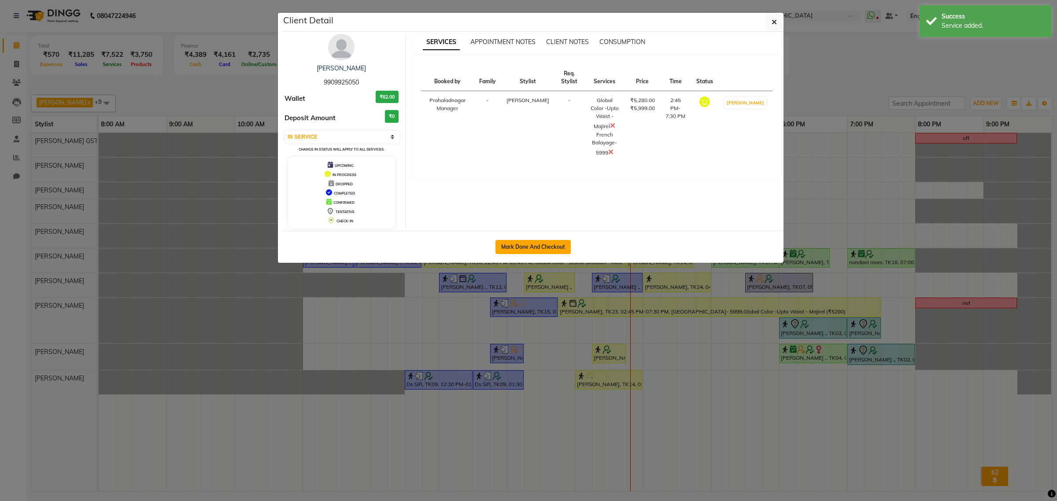
click at [514, 249] on button "Mark Done And Checkout" at bounding box center [533, 247] width 75 height 14
select select "8157"
select select "service"
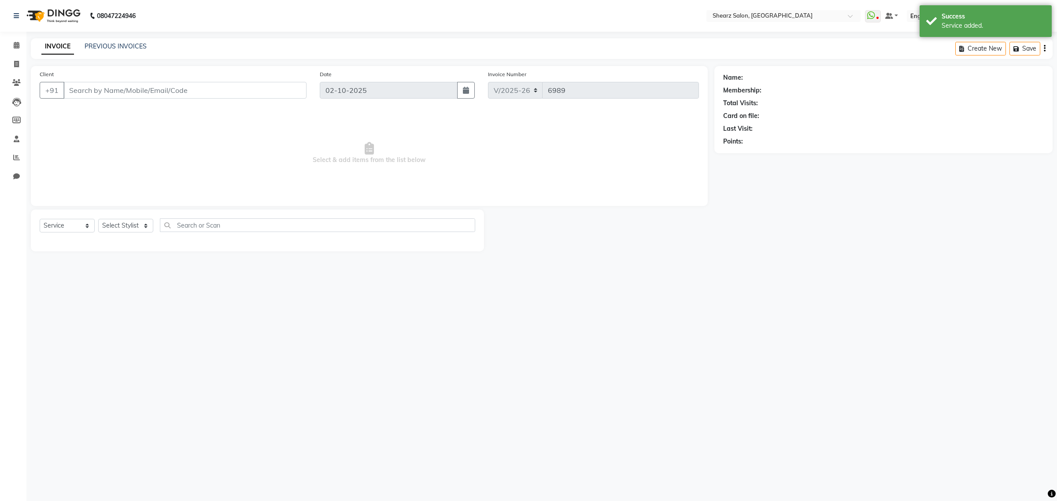
type input "9909925050"
select select "77471"
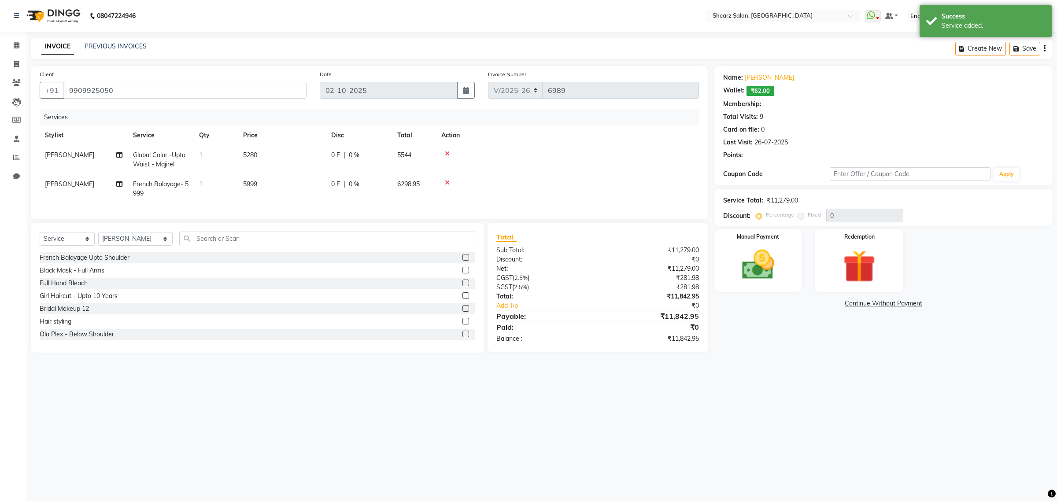
select select "1: Object"
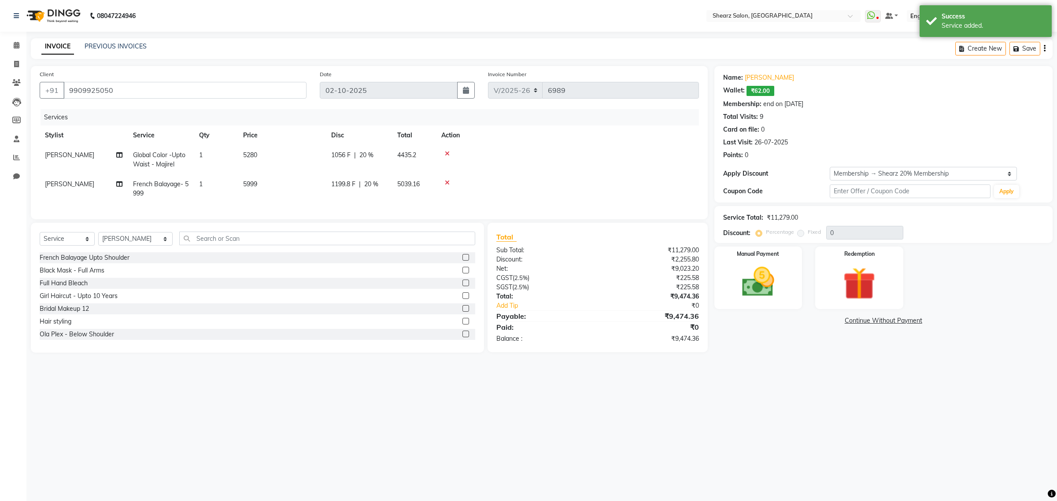
type input "20"
click at [941, 177] on select "Select Membership → Shearz 20% Membership" at bounding box center [923, 174] width 187 height 14
select select "0:"
click at [830, 167] on select "Select Membership → Shearz 20% Membership" at bounding box center [923, 174] width 187 height 14
type input "0"
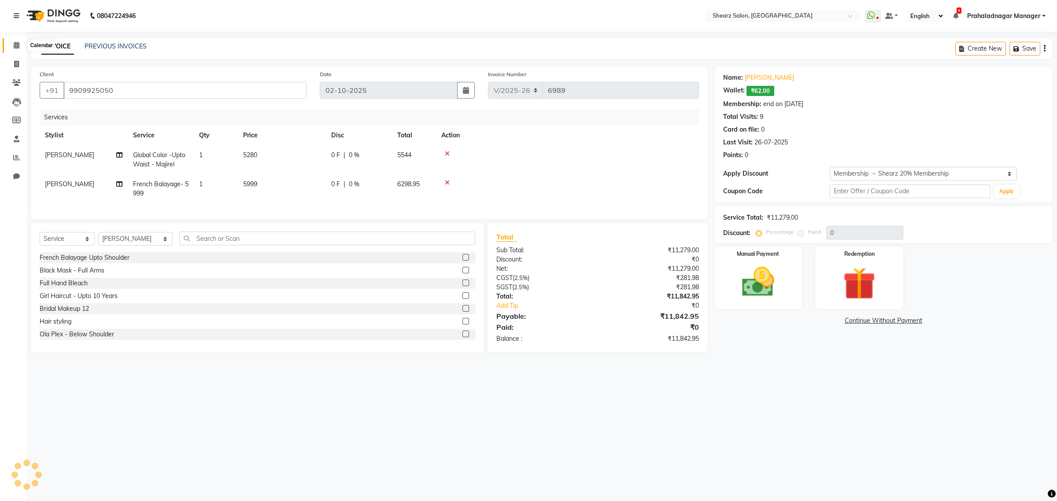
click at [11, 45] on span at bounding box center [16, 46] width 15 height 10
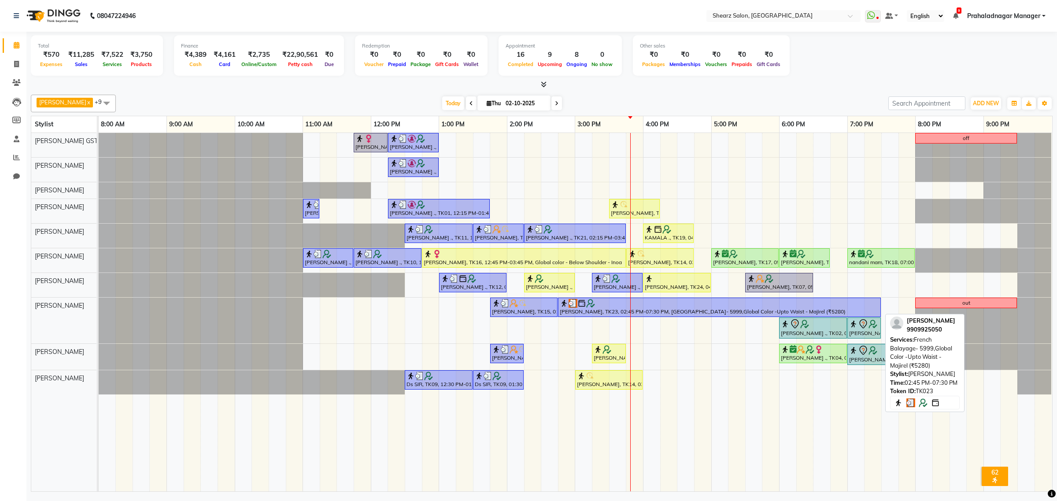
click at [624, 309] on div "Dipak Kaplish, TK23, 02:45 PM-07:30 PM, French Balayage- 5999,Global Color -Upt…" at bounding box center [719, 307] width 321 height 17
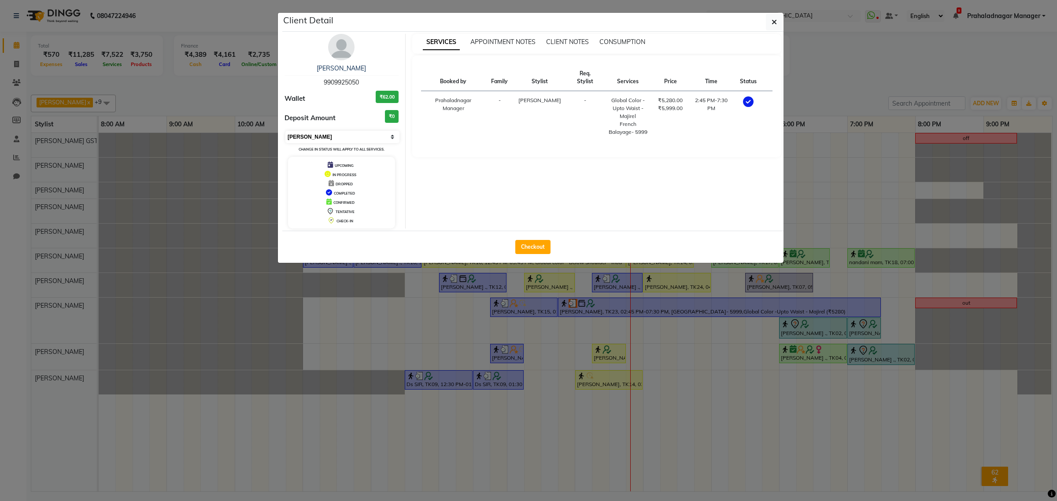
click at [344, 132] on select "Select MARK DONE UPCOMING" at bounding box center [343, 137] width 114 height 12
click at [286, 131] on select "Select MARK DONE UPCOMING" at bounding box center [343, 137] width 114 height 12
drag, startPoint x: 337, startPoint y: 137, endPoint x: 333, endPoint y: 142, distance: 7.2
click at [337, 137] on select "Select MARK DONE UPCOMING" at bounding box center [343, 137] width 114 height 12
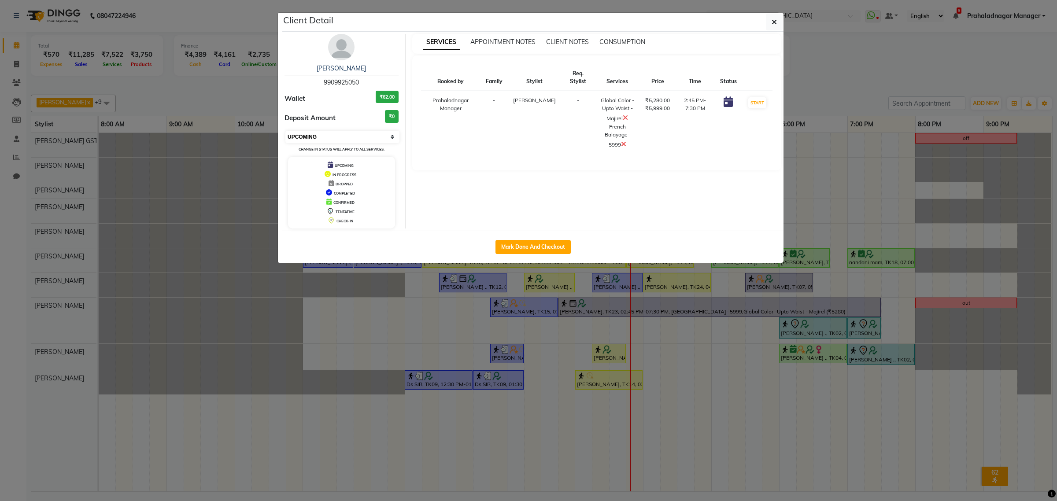
select select "1"
click at [286, 131] on select "Select IN SERVICE CONFIRMED TENTATIVE CHECK IN MARK DONE DROPPED UPCOMING" at bounding box center [343, 137] width 114 height 12
click at [781, 22] on button "button" at bounding box center [774, 22] width 17 height 17
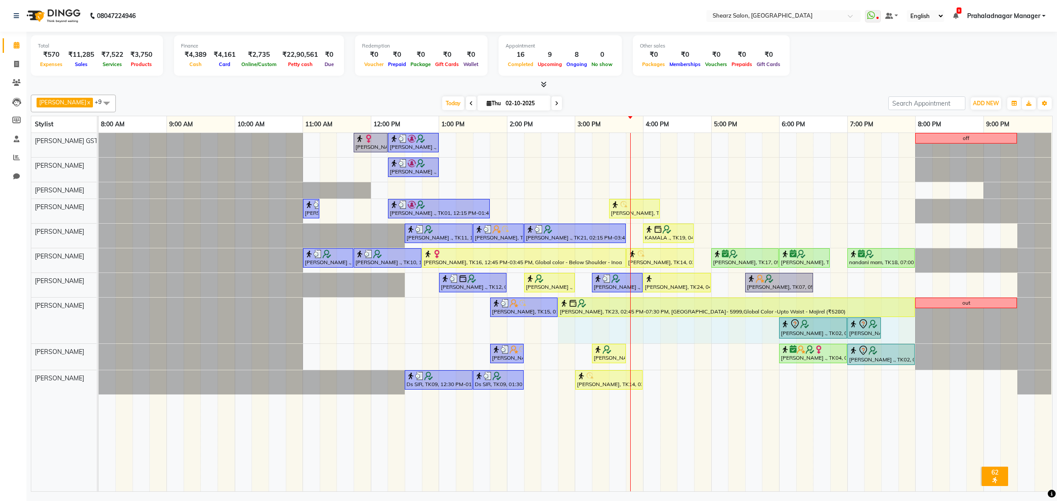
drag, startPoint x: 880, startPoint y: 307, endPoint x: 901, endPoint y: 309, distance: 21.3
click at [99, 309] on div "Ankit Patel, TK15, 01:45 PM-02:45 PM, Men Haircut with Mr.Dinesh (₹976) Dipak K…" at bounding box center [99, 321] width 0 height 46
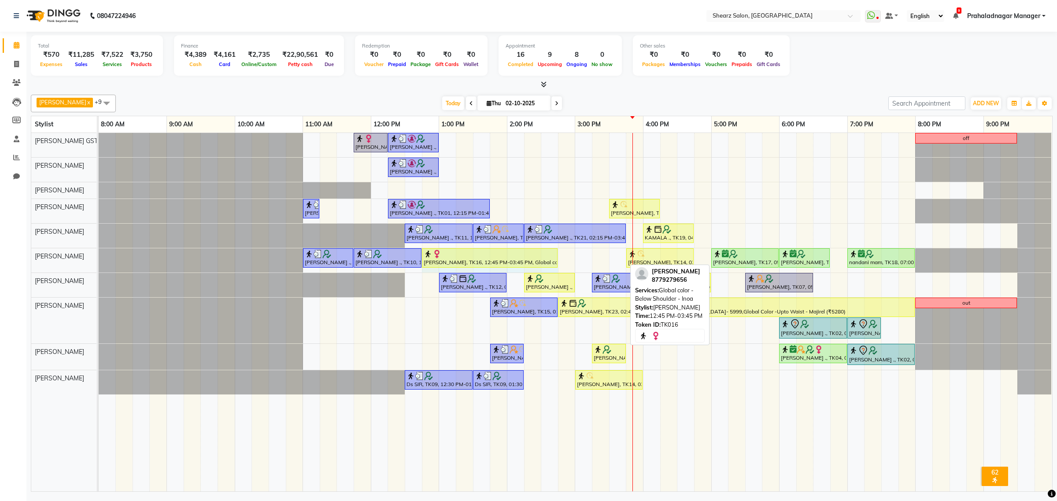
drag, startPoint x: 624, startPoint y: 256, endPoint x: 553, endPoint y: 265, distance: 71.4
click at [99, 265] on div "PIYUSH ARORA ., TK10, 11:00 AM-11:45 AM, Beard Faded with Master PIYUSH ARORA .…" at bounding box center [99, 260] width 0 height 24
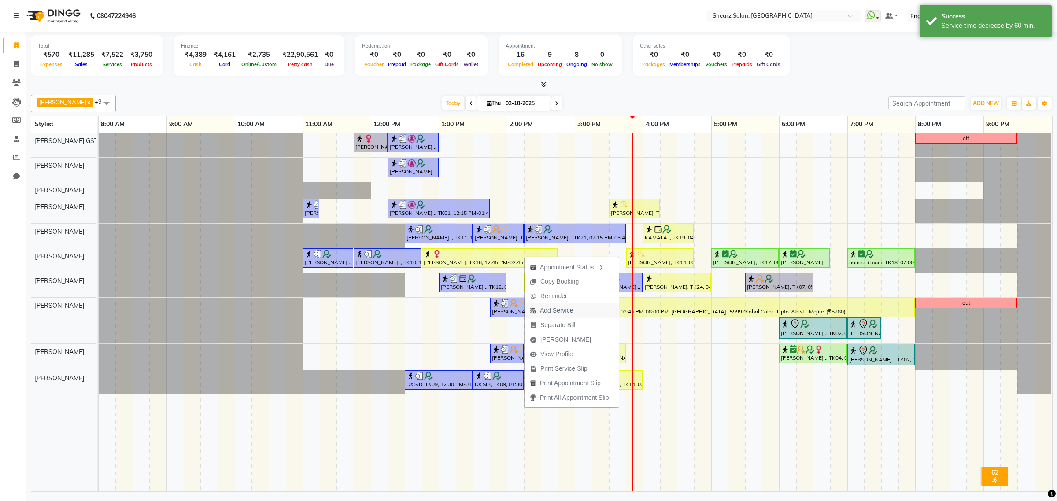
click at [579, 312] on button "Add Service" at bounding box center [572, 311] width 94 height 15
select select "77486"
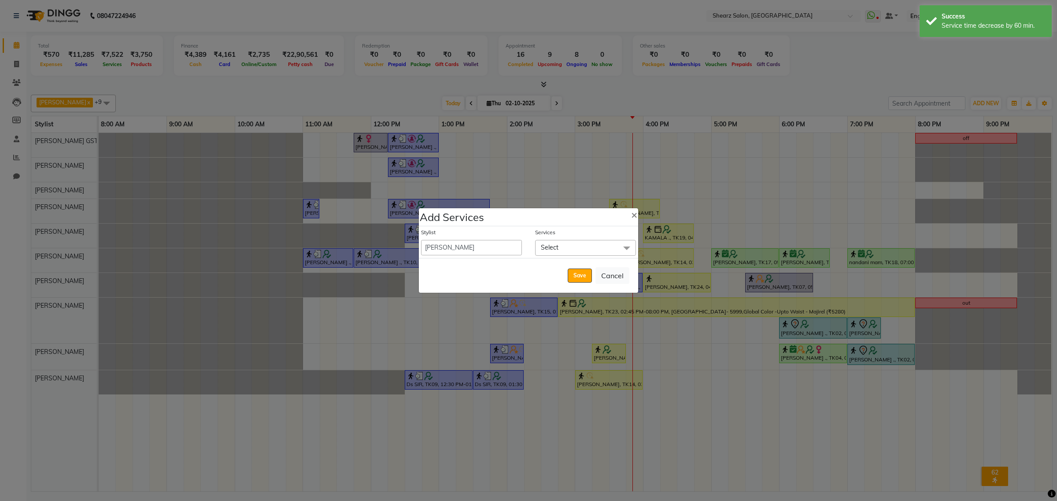
click at [584, 248] on span "Select" at bounding box center [585, 247] width 101 height 15
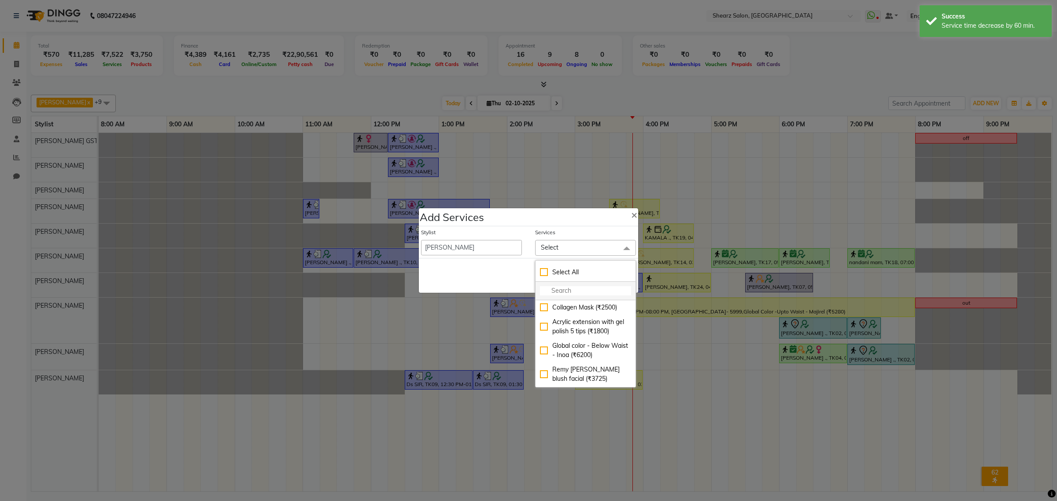
click at [571, 289] on input "multiselect-search" at bounding box center [585, 290] width 91 height 9
type input "fusio"
click at [585, 394] on div "K - Fusio Dose Plus - [DEMOGRAPHIC_DATA] (₹3048)" at bounding box center [585, 408] width 91 height 28
checkbox input "true"
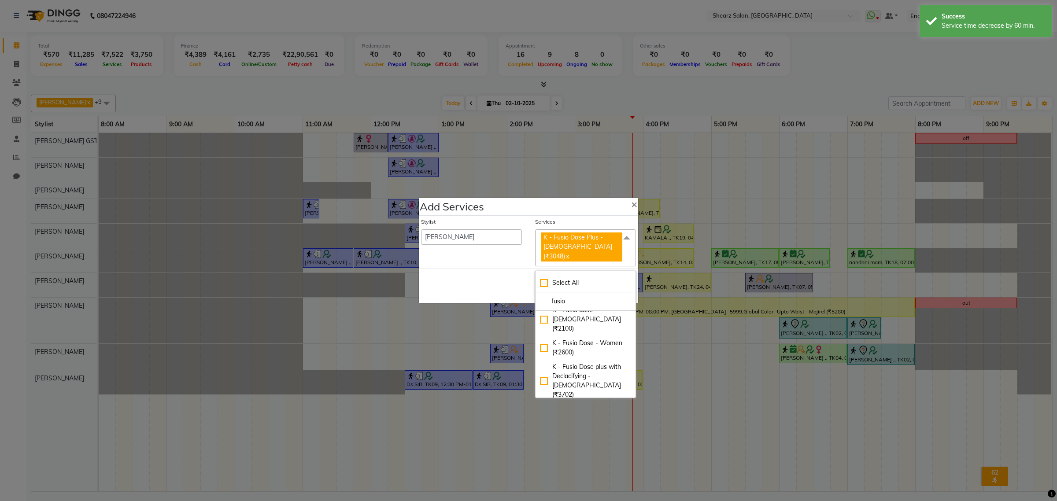
click at [496, 262] on div "Stylist Admin A General Arvind S Devda Asha Chavariya Brijesh Valand Center 1_m…" at bounding box center [528, 242] width 219 height 53
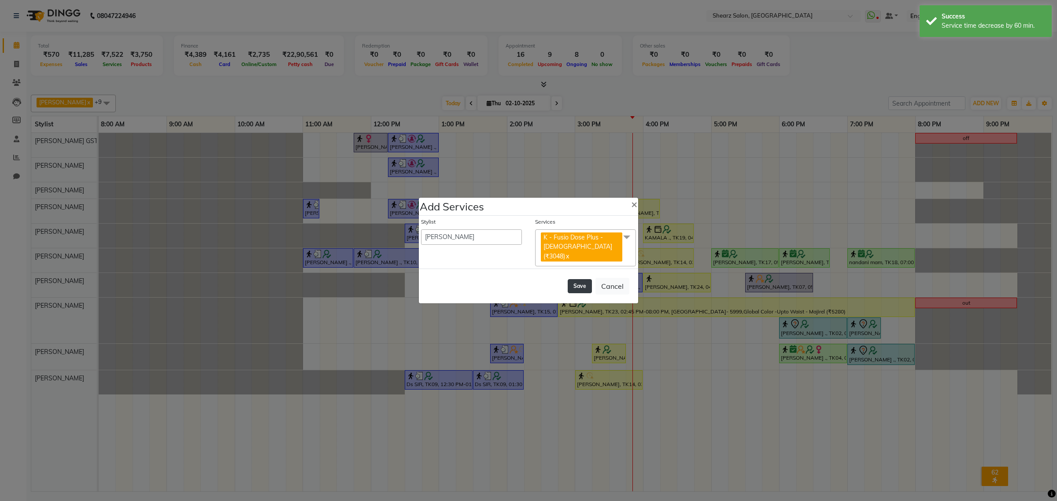
click at [585, 286] on button "Save" at bounding box center [580, 286] width 24 height 14
select select "77813"
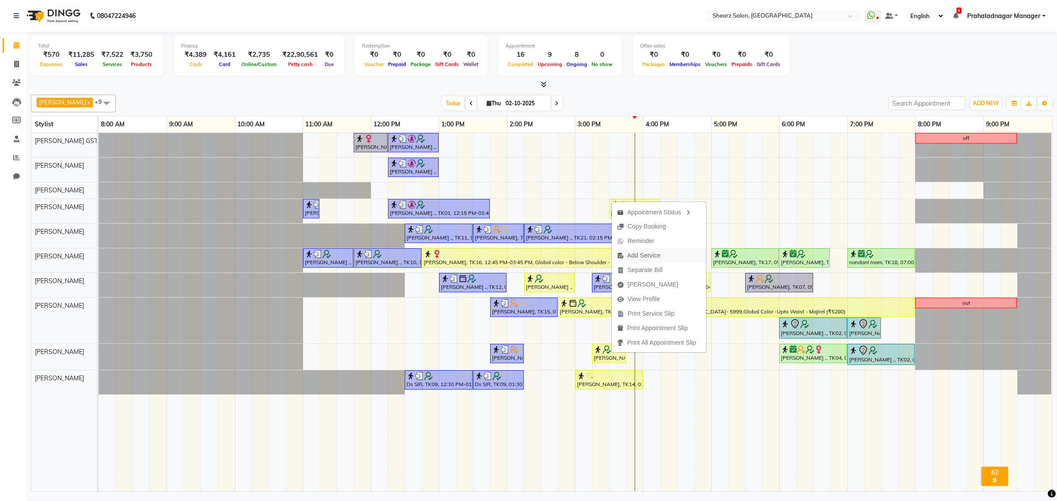
click at [641, 258] on span "Add Service" at bounding box center [643, 255] width 33 height 9
select select "77443"
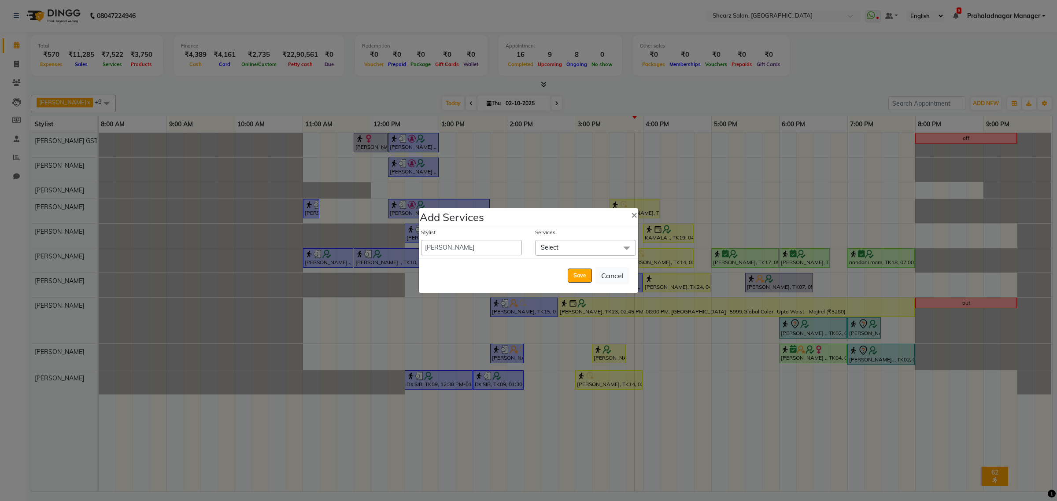
drag, startPoint x: 560, startPoint y: 241, endPoint x: 563, endPoint y: 294, distance: 52.5
click at [560, 243] on span "Select" at bounding box center [585, 247] width 101 height 15
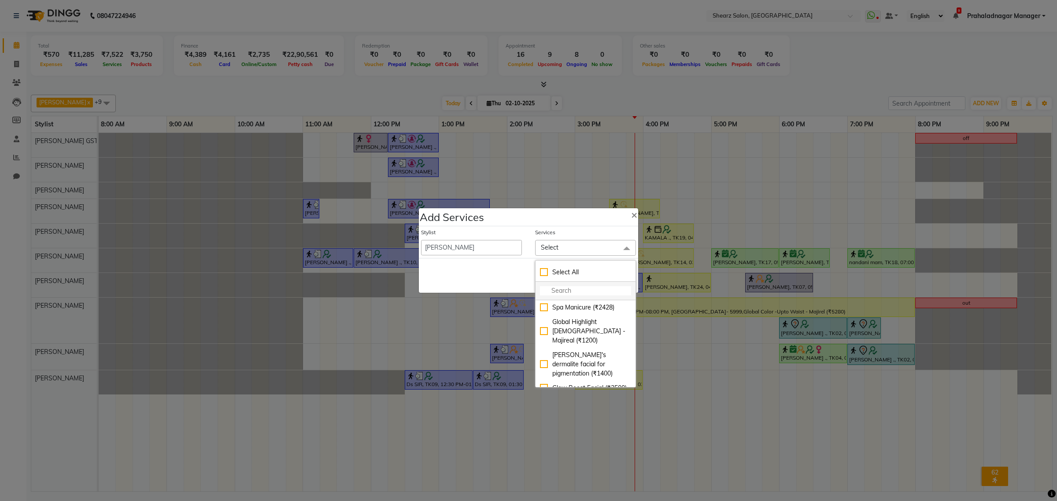
click at [569, 287] on input "multiselect-search" at bounding box center [585, 290] width 91 height 9
type input "kerasta"
click at [596, 332] on div "Kerastase Hair Wash - Men (₹400)" at bounding box center [585, 328] width 91 height 19
checkbox input "true"
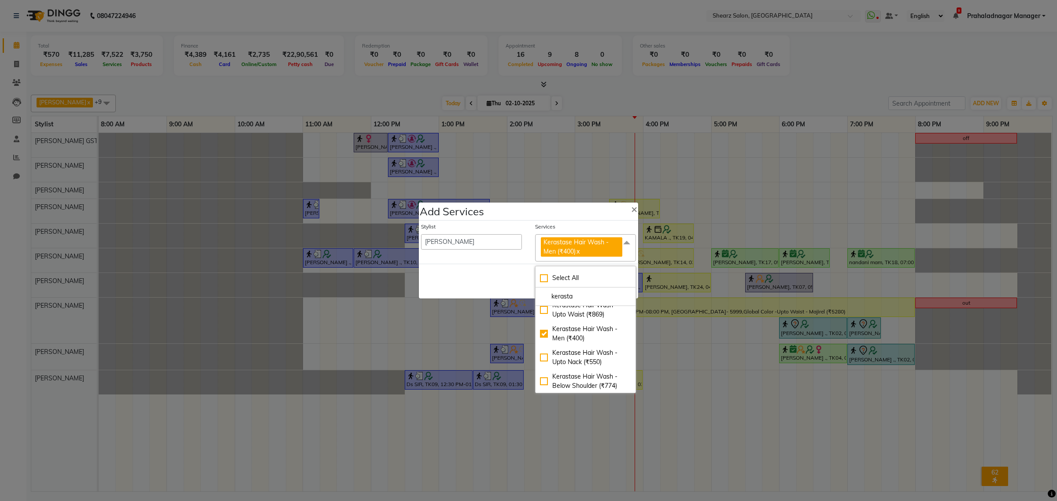
click at [510, 287] on div "Save Cancel" at bounding box center [528, 281] width 219 height 35
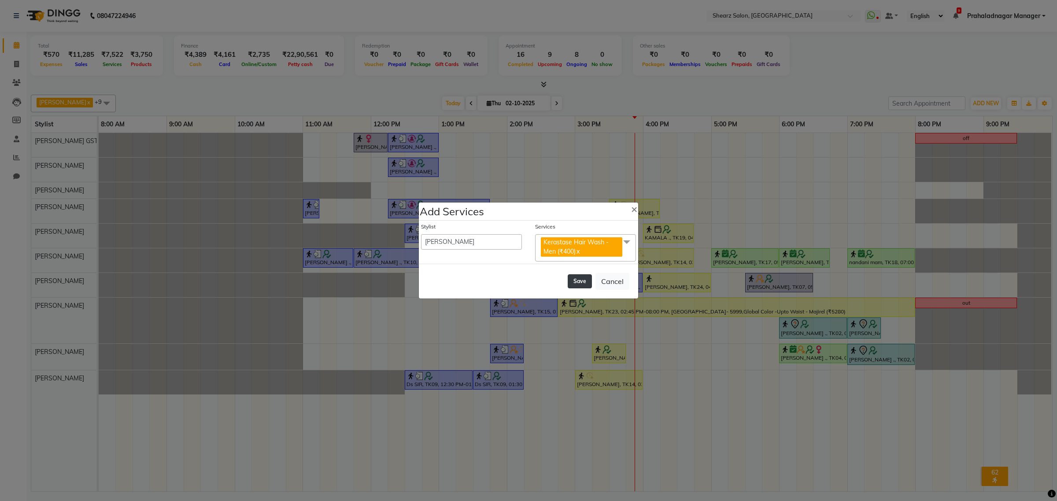
click at [576, 278] on button "Save" at bounding box center [580, 281] width 24 height 14
select select "77813"
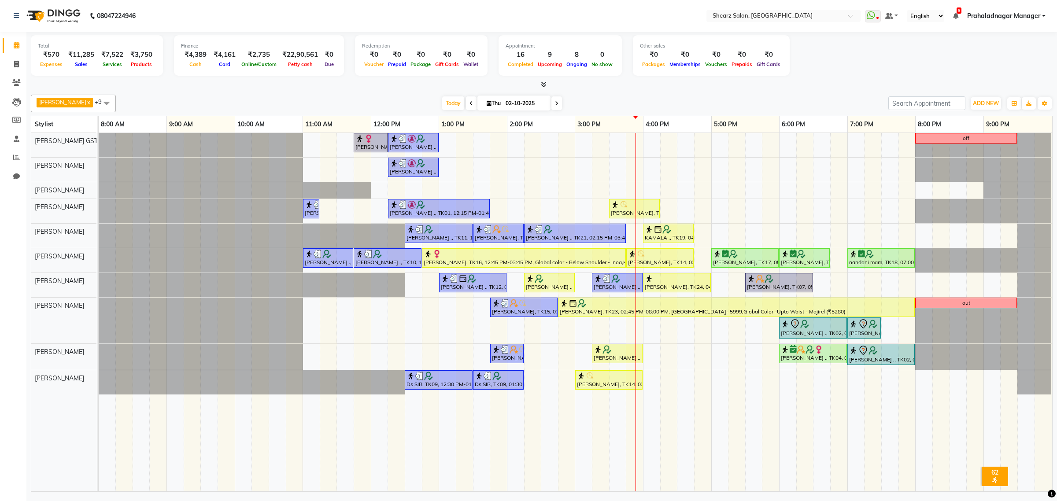
click at [553, 100] on span at bounding box center [557, 103] width 11 height 14
type input "03-10-2025"
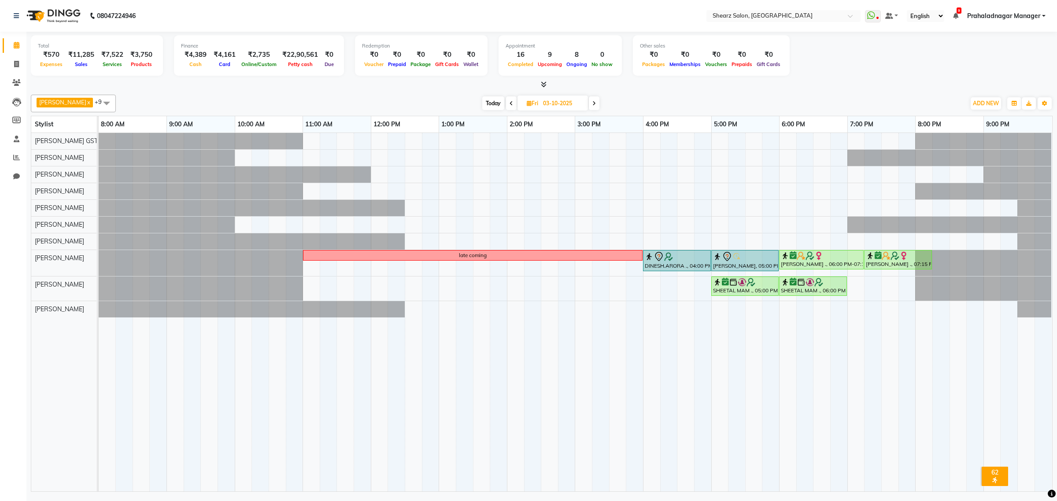
click at [726, 137] on div "late coming DINESH.ARORA ., 04:00 PM-05:00 PM, Men Haircut with Mr.Dinesh nasir…" at bounding box center [576, 312] width 954 height 359
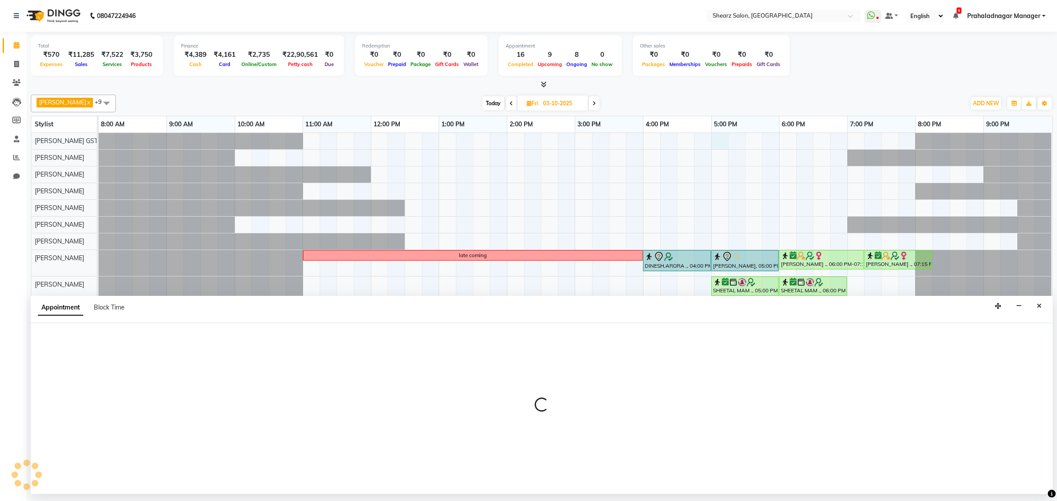
select select "77439"
select select "1020"
select select "tentative"
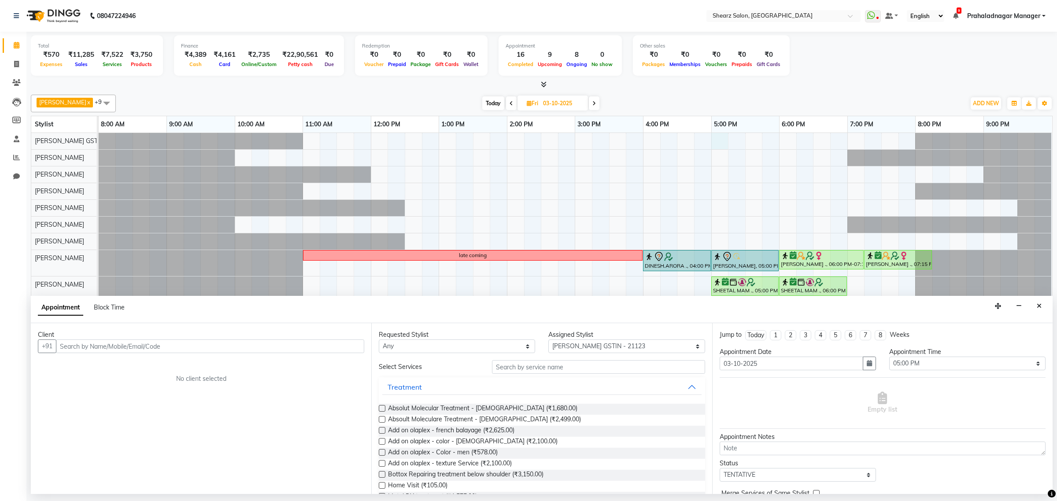
click at [212, 348] on input "text" at bounding box center [210, 347] width 308 height 14
click at [147, 365] on ngb-highlight "9714877466" at bounding box center [152, 365] width 44 height 9
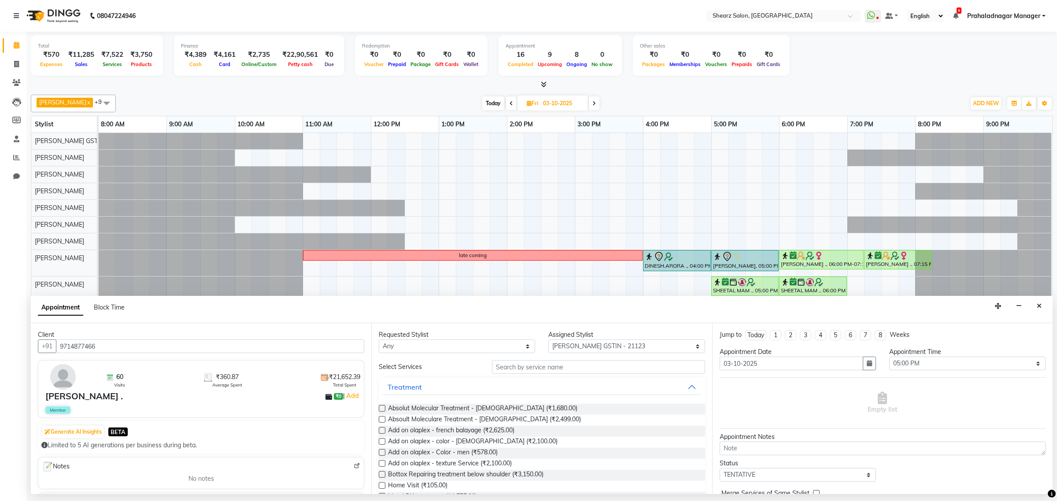
type input "9714877466"
click at [542, 371] on input "text" at bounding box center [598, 367] width 213 height 14
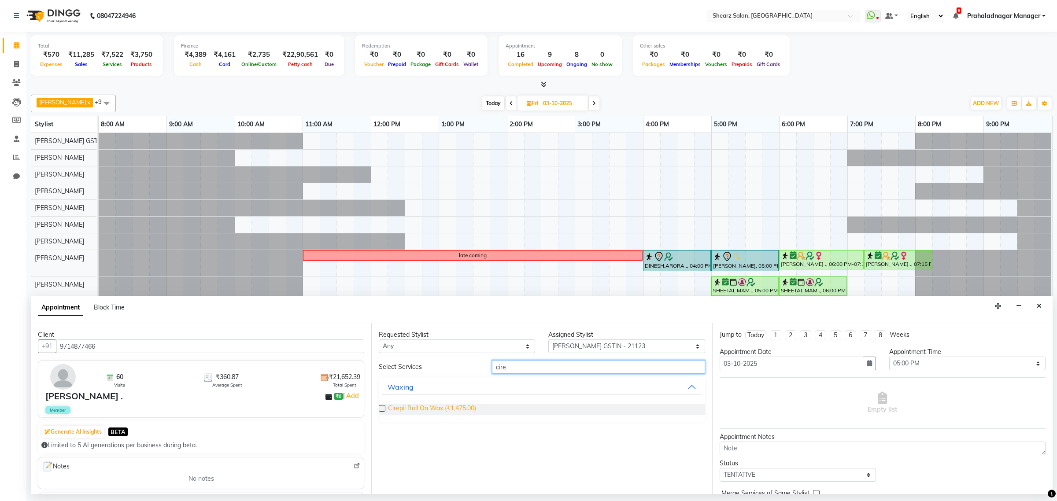
type input "cire"
click at [423, 406] on span "Cirepil Roll On Wax (₹1,475.00)" at bounding box center [432, 409] width 88 height 11
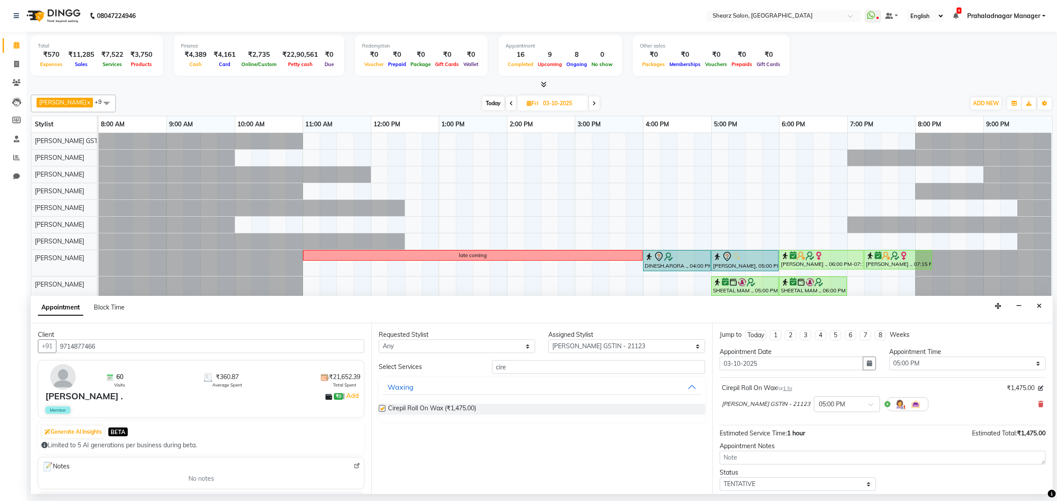
checkbox input "false"
drag, startPoint x: 560, startPoint y: 358, endPoint x: 419, endPoint y: 371, distance: 141.6
click at [412, 367] on div "Requested Stylist Any Brijesh Valand Center 1_mgr mgr Chandrakant Parmar Dinesh…" at bounding box center [541, 408] width 341 height 171
click at [553, 373] on input "cire" at bounding box center [598, 367] width 213 height 14
drag, startPoint x: 552, startPoint y: 373, endPoint x: 491, endPoint y: 370, distance: 60.4
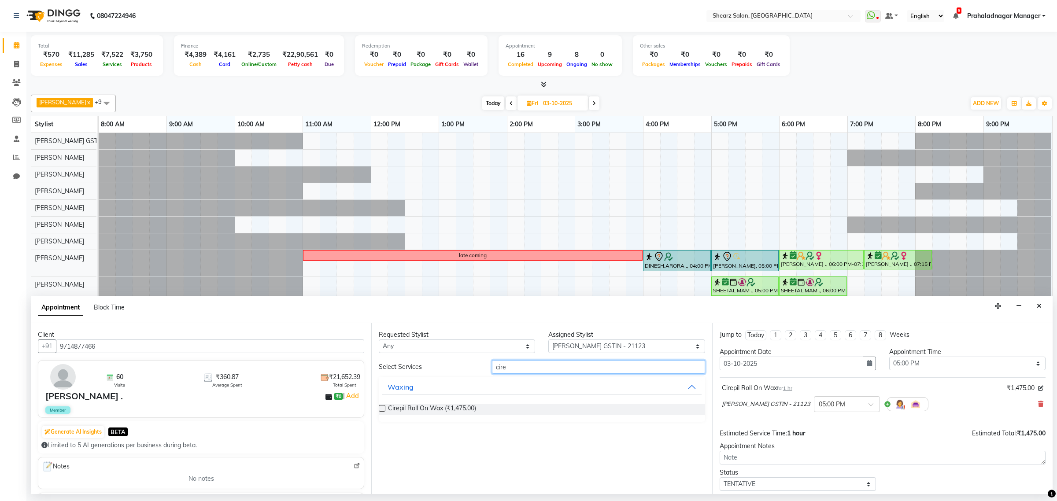
click at [491, 370] on div "cire" at bounding box center [599, 367] width 226 height 14
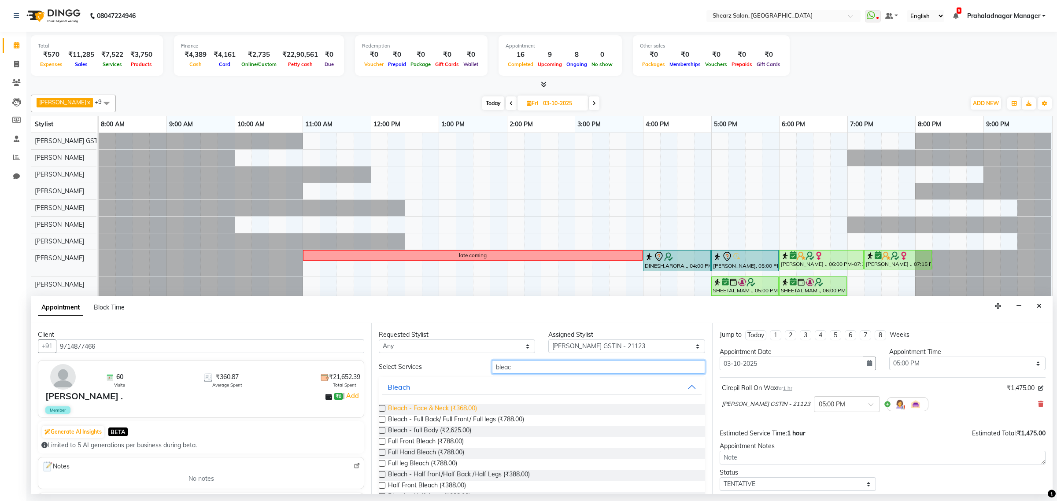
type input "bleac"
click at [459, 409] on span "Bleach - Face & Neck (₹368.00)" at bounding box center [432, 409] width 89 height 11
checkbox input "false"
drag, startPoint x: 529, startPoint y: 368, endPoint x: 436, endPoint y: 369, distance: 92.5
click at [426, 371] on div "Select Services bleac" at bounding box center [541, 367] width 339 height 14
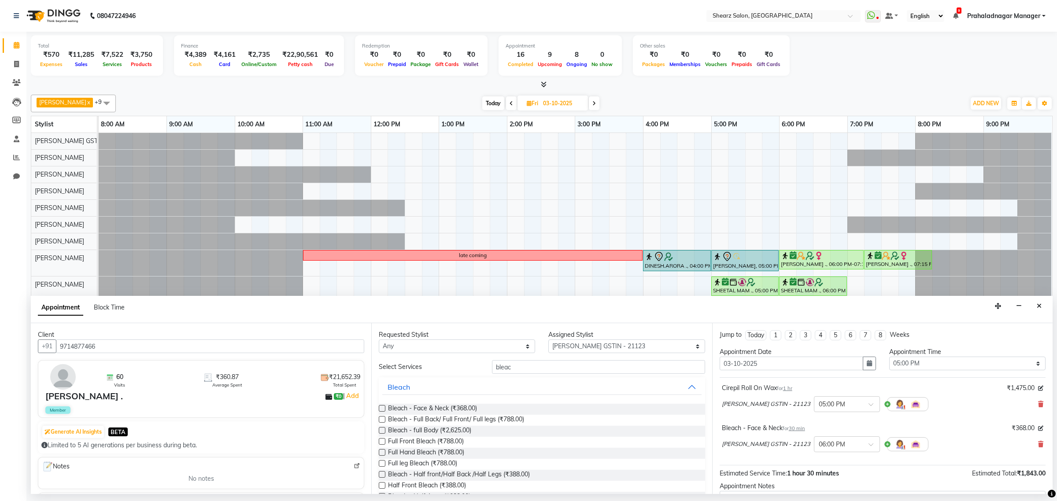
click at [441, 369] on div "Select Services" at bounding box center [428, 367] width 113 height 9
drag, startPoint x: 548, startPoint y: 369, endPoint x: 435, endPoint y: 364, distance: 112.5
click at [436, 364] on div "Select Services bleac" at bounding box center [541, 367] width 339 height 14
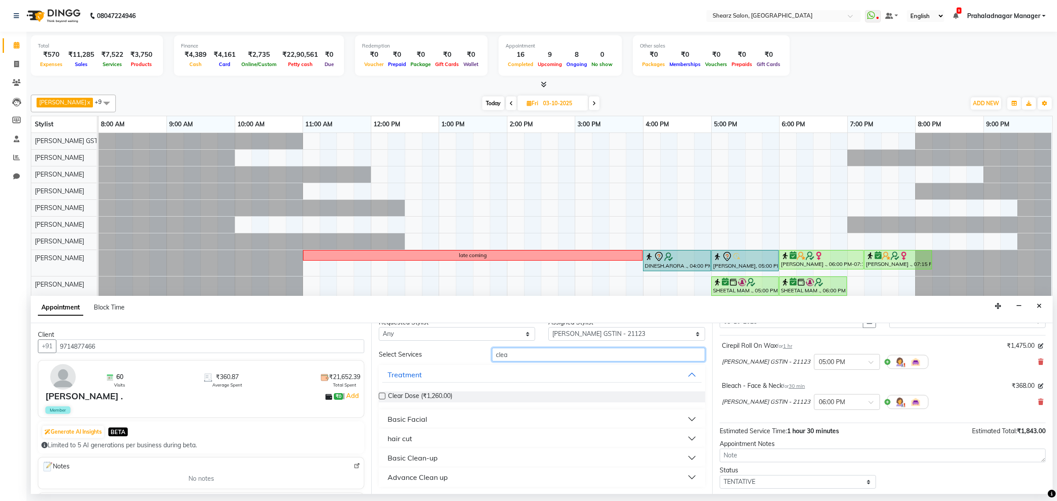
scroll to position [93, 0]
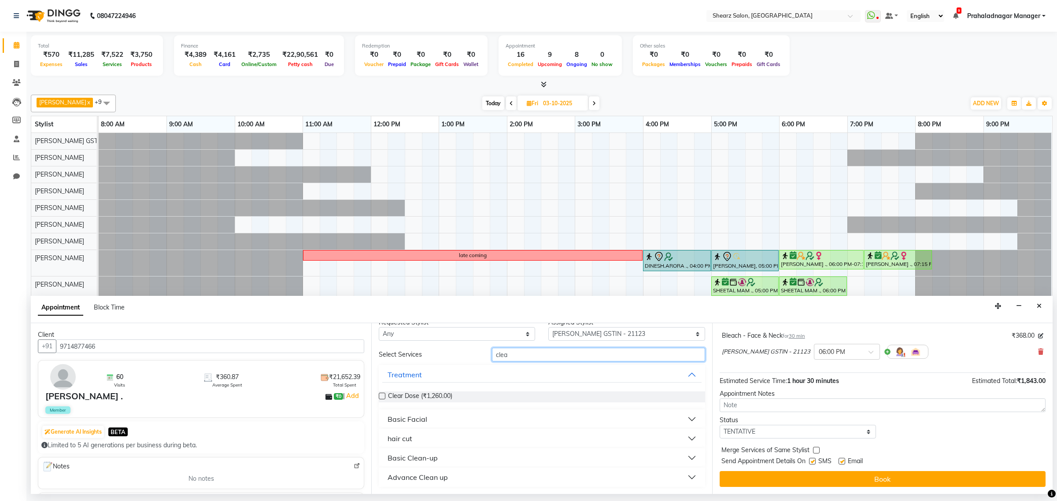
type input "clea"
click at [438, 478] on div "Advance Clean up" at bounding box center [418, 477] width 60 height 11
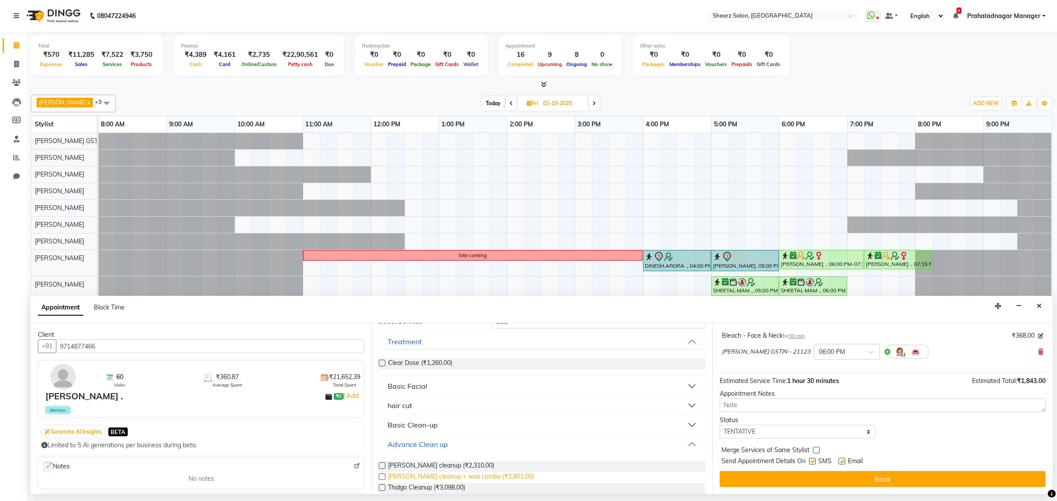
scroll to position [59, 0]
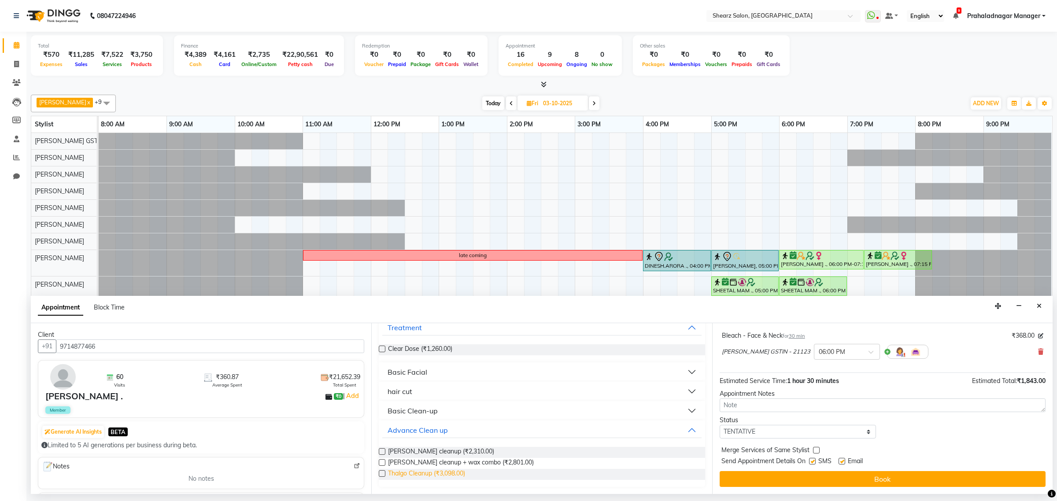
click at [400, 478] on span "Thalgo Cleanup (₹3,098.00)" at bounding box center [426, 474] width 77 height 11
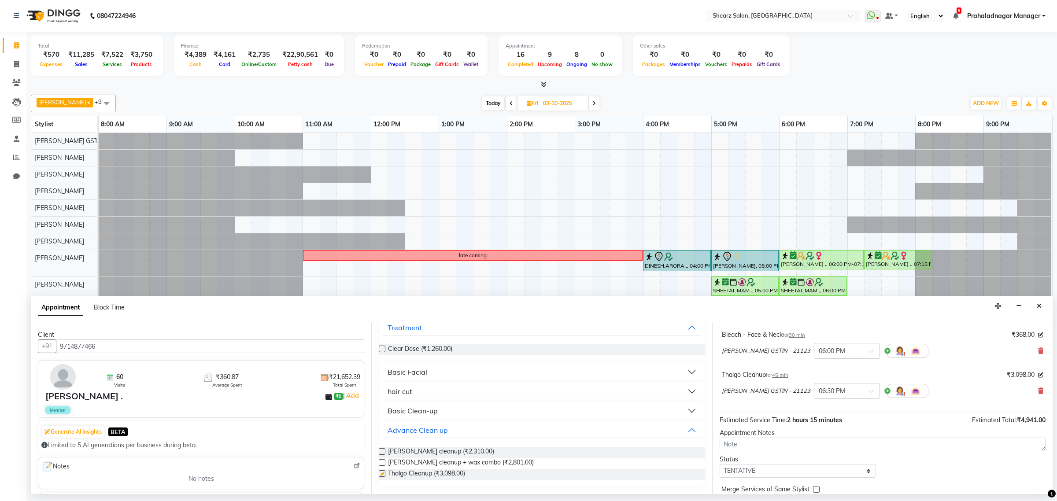
checkbox input "false"
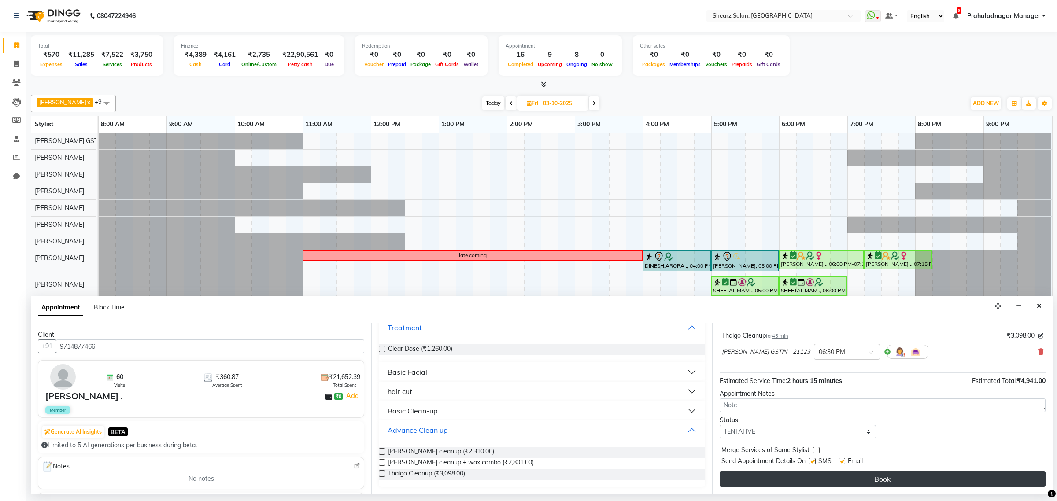
click at [784, 480] on button "Book" at bounding box center [883, 479] width 326 height 16
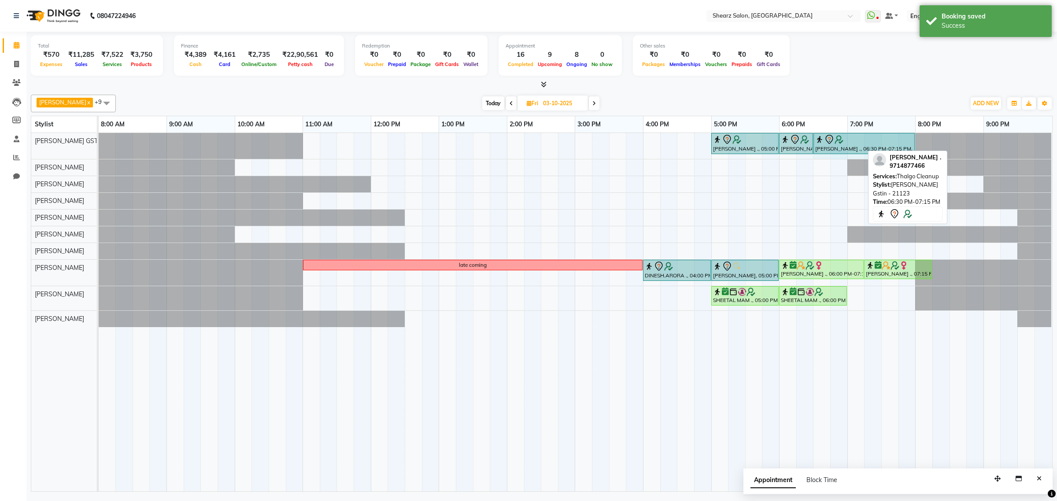
drag, startPoint x: 862, startPoint y: 140, endPoint x: 905, endPoint y: 137, distance: 42.8
click at [99, 137] on div "SUMAN NEGI ., 05:00 PM-06:00 PM, Cirepil Roll On Wax SUMAN NEGI ., 06:00 PM-06:…" at bounding box center [99, 146] width 0 height 26
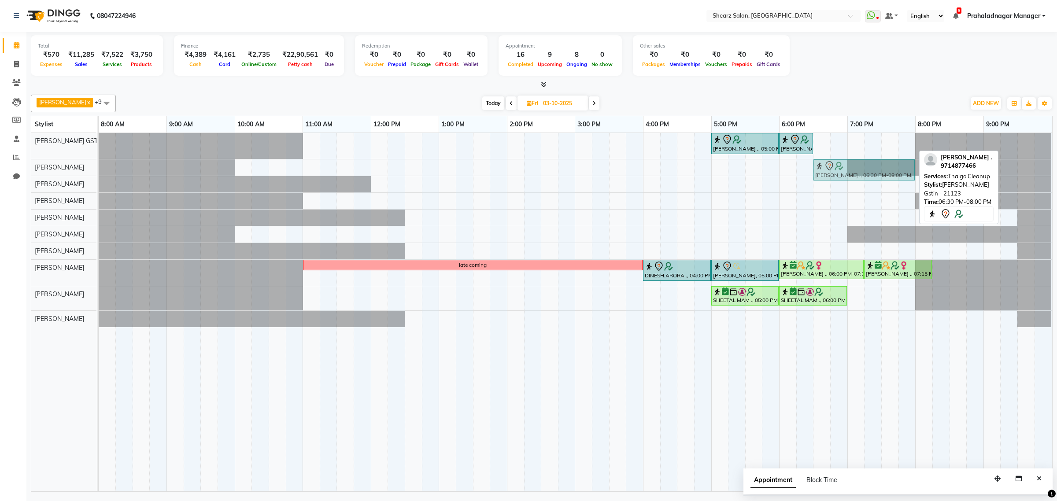
drag, startPoint x: 856, startPoint y: 138, endPoint x: 856, endPoint y: 159, distance: 21.1
click at [855, 160] on tbody "SUMAN NEGI ., 05:00 PM-06:00 PM, Cirepil Roll On Wax SUMAN NEGI ., 06:00 PM-06:…" at bounding box center [575, 230] width 953 height 194
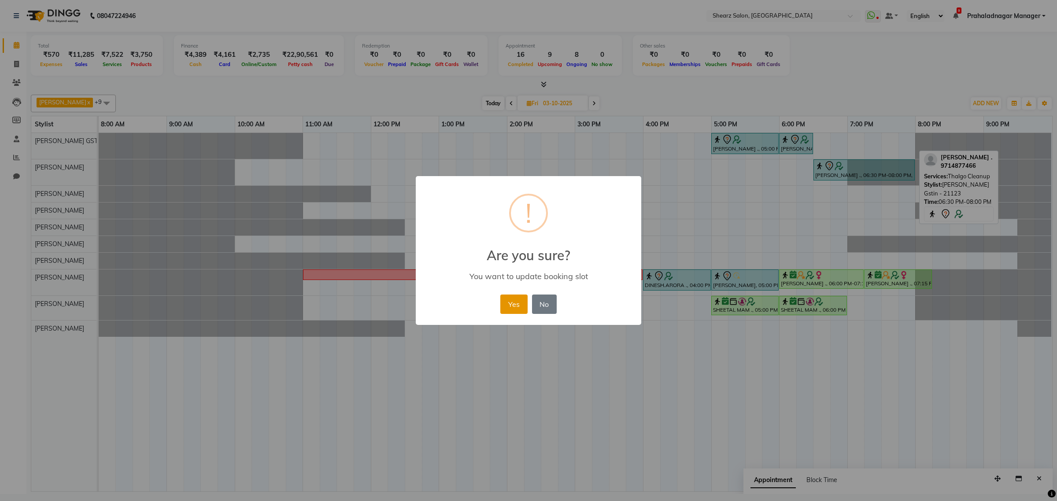
click at [512, 306] on button "Yes" at bounding box center [514, 304] width 27 height 19
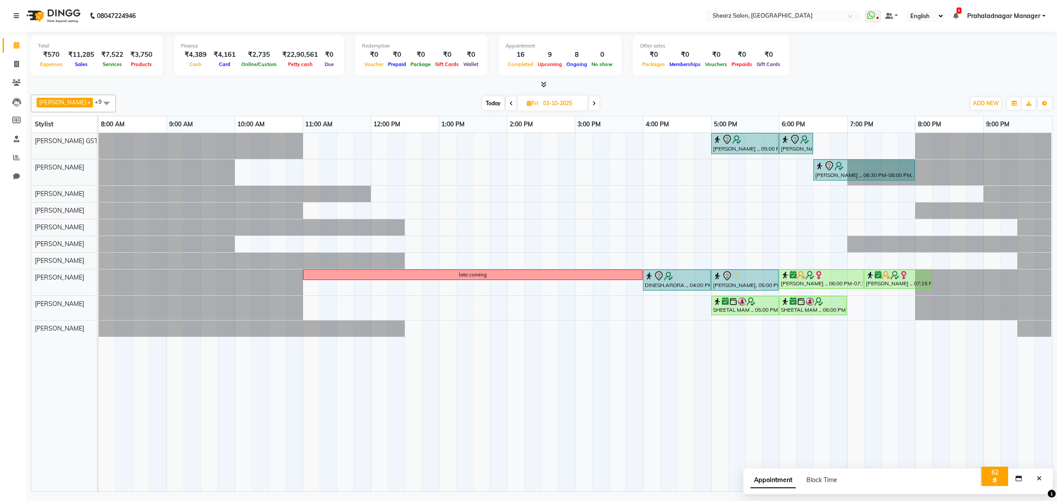
click at [488, 109] on span "Today" at bounding box center [493, 103] width 22 height 14
type input "02-10-2025"
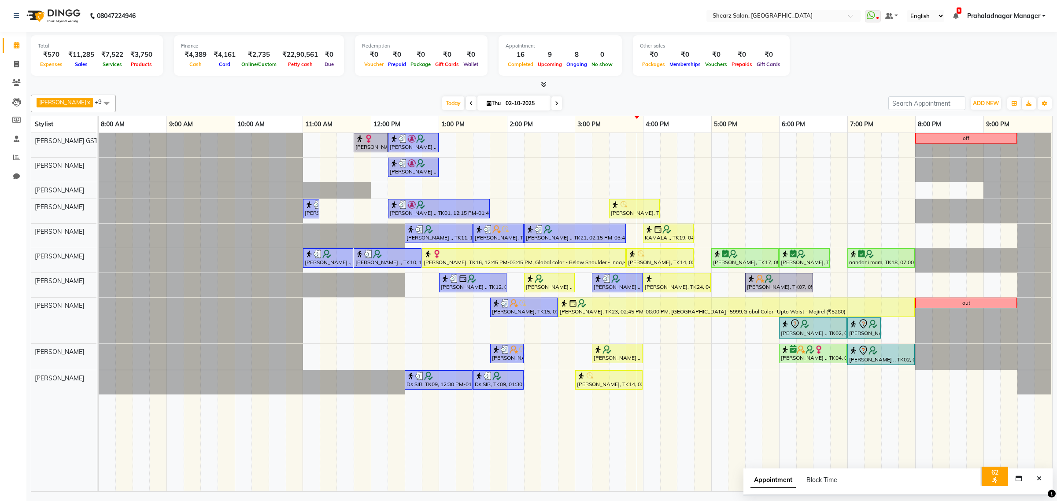
click at [818, 287] on div "Mayuri Joshi, TK16, 11:45 AM-12:15 PM, French gel polish 10 tips (₹1113) Nirali…" at bounding box center [576, 312] width 954 height 359
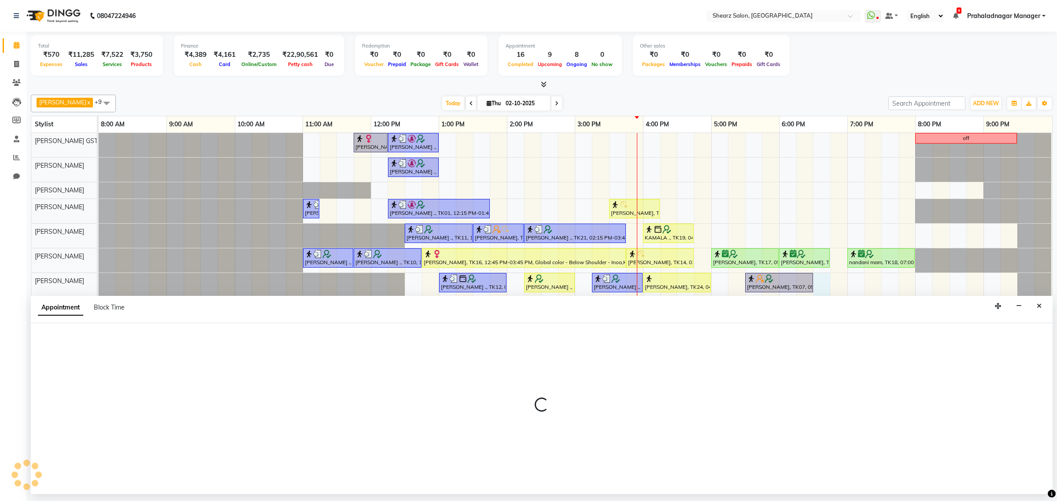
select select "77471"
select select "1110"
select select "tentative"
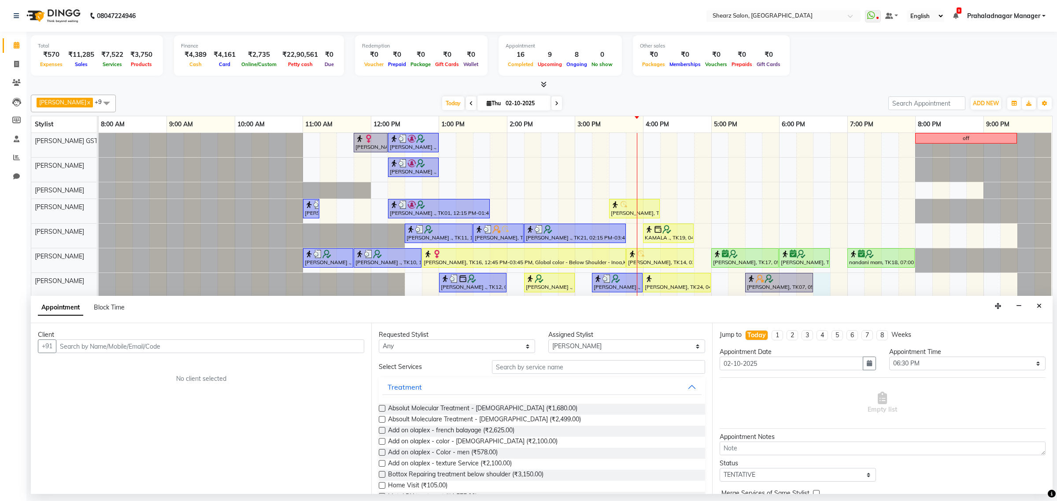
click at [171, 341] on input "text" at bounding box center [210, 347] width 308 height 14
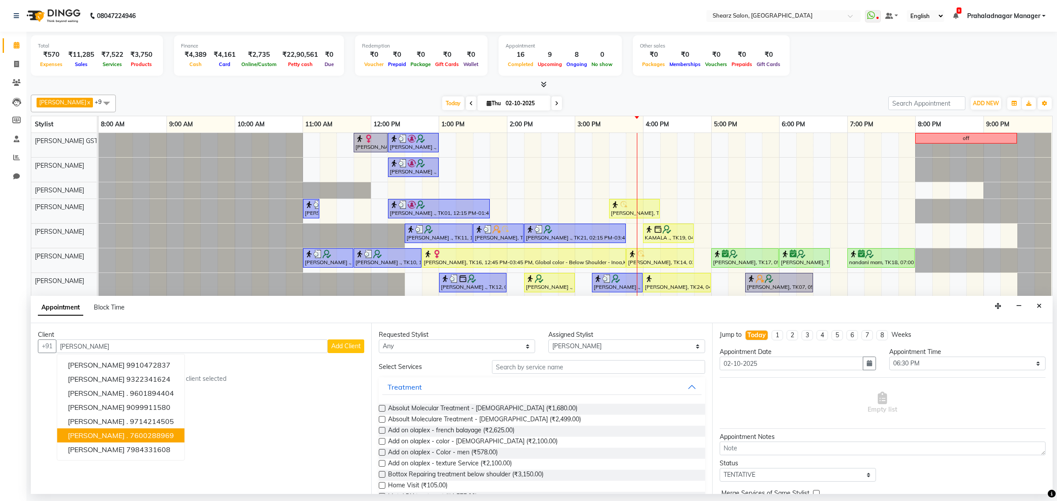
click at [122, 433] on span "[PERSON_NAME] ." at bounding box center [98, 435] width 60 height 9
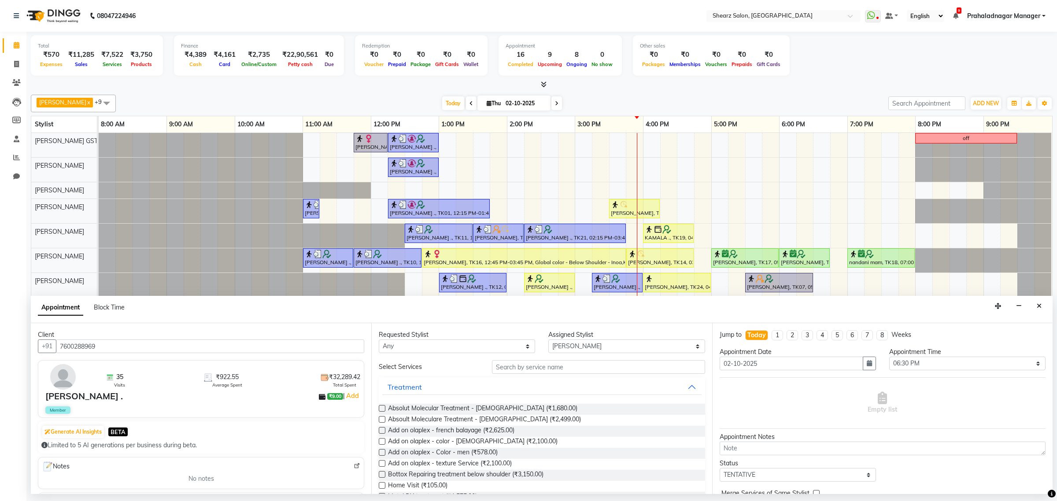
type input "7600288969"
click at [517, 374] on input "text" at bounding box center [598, 367] width 213 height 14
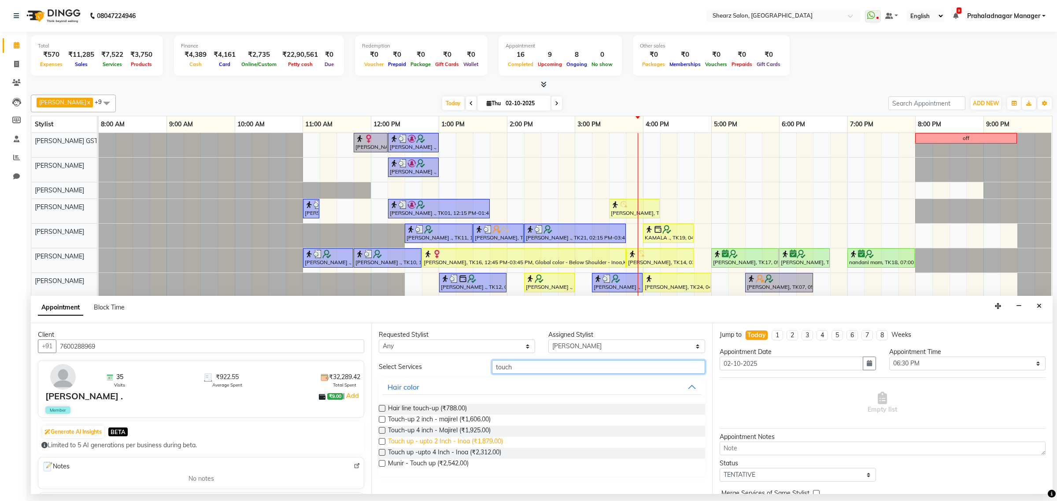
type input "touch"
click at [439, 445] on span "Touch up - upto 2 Inch - Inoa (₹1,879.00)" at bounding box center [445, 442] width 115 height 11
checkbox input "false"
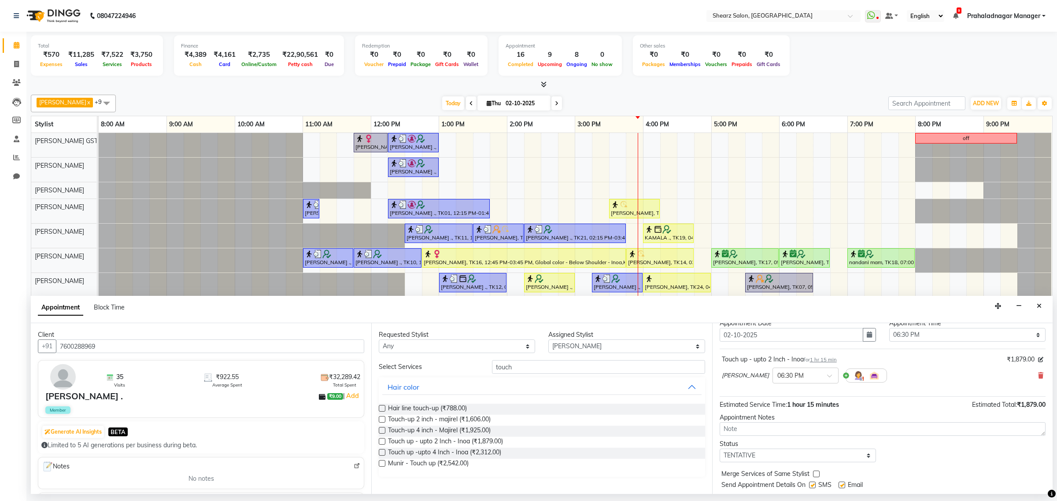
scroll to position [53, 0]
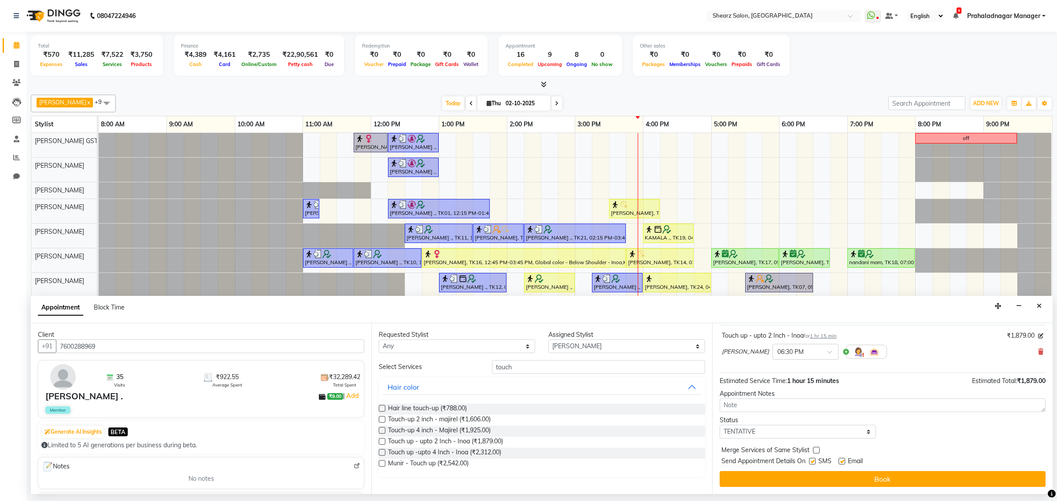
click at [793, 470] on div "Jump to Today 1 2 3 4 5 6 7 8 Weeks Appointment Date 02-10-2025 Appointment Tim…" at bounding box center [882, 408] width 341 height 171
click at [832, 482] on button "Book" at bounding box center [883, 479] width 326 height 16
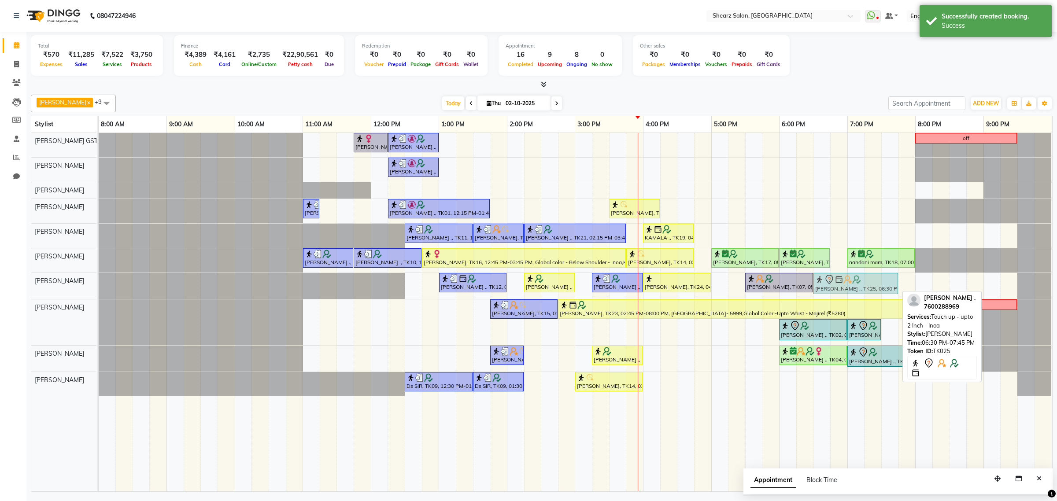
click at [99, 281] on div "Jaymin Kanjaria ., TK12, 01:00 PM-02:00 PM, Haircut By Sr.Stylist - Male RENISH…" at bounding box center [99, 286] width 0 height 26
drag, startPoint x: 897, startPoint y: 287, endPoint x: 919, endPoint y: 287, distance: 21.6
click at [99, 287] on div "Jaymin Kanjaria ., TK12, 01:00 PM-02:00 PM, Haircut By Sr.Stylist - Male RENISH…" at bounding box center [99, 286] width 0 height 26
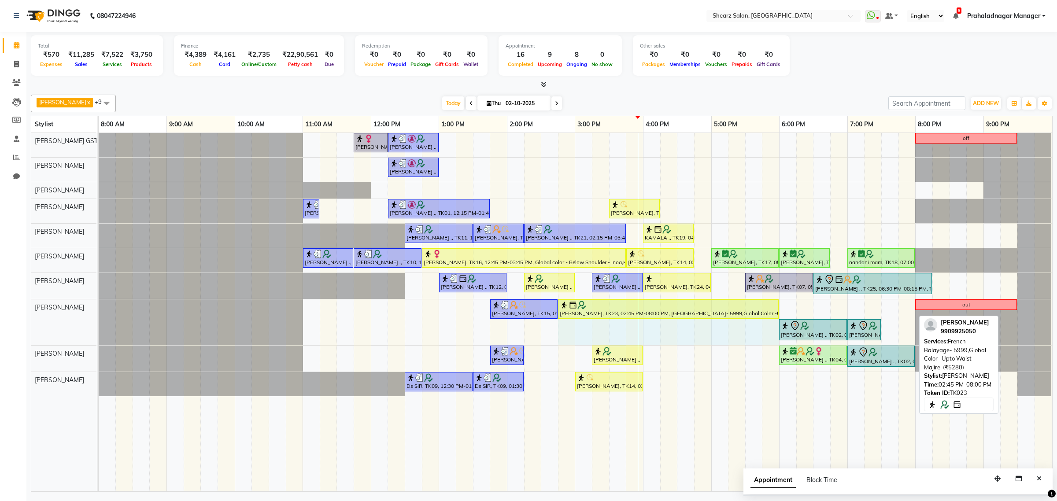
drag, startPoint x: 914, startPoint y: 306, endPoint x: 773, endPoint y: 314, distance: 141.2
click at [99, 311] on div "Ankit Patel, TK15, 01:45 PM-02:45 PM, Men Haircut with Mr.Dinesh (₹976) Dipak K…" at bounding box center [99, 323] width 0 height 46
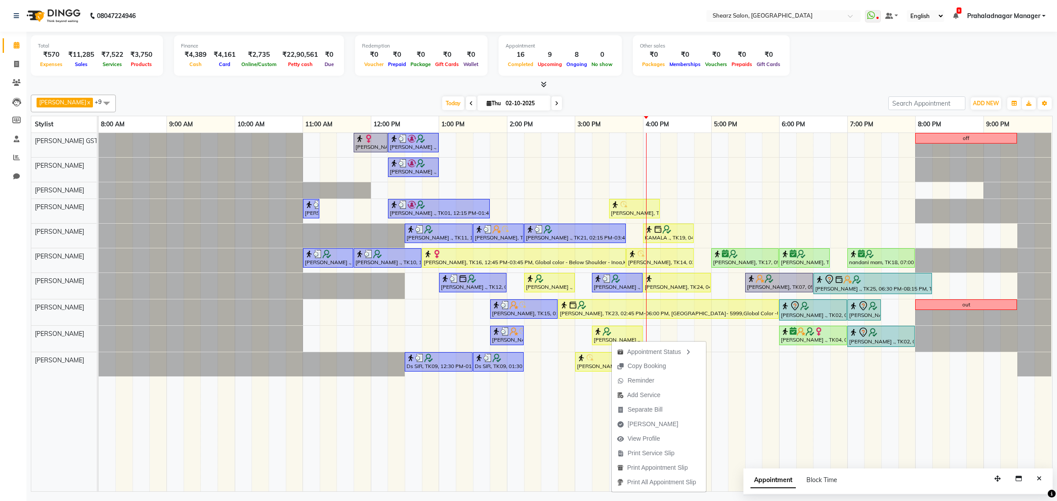
click at [612, 341] on div "Appointment Status Copy Booking Reminder Add Service Separate Bill Mark Done Vi…" at bounding box center [659, 417] width 95 height 152
click at [609, 336] on img at bounding box center [607, 331] width 9 height 9
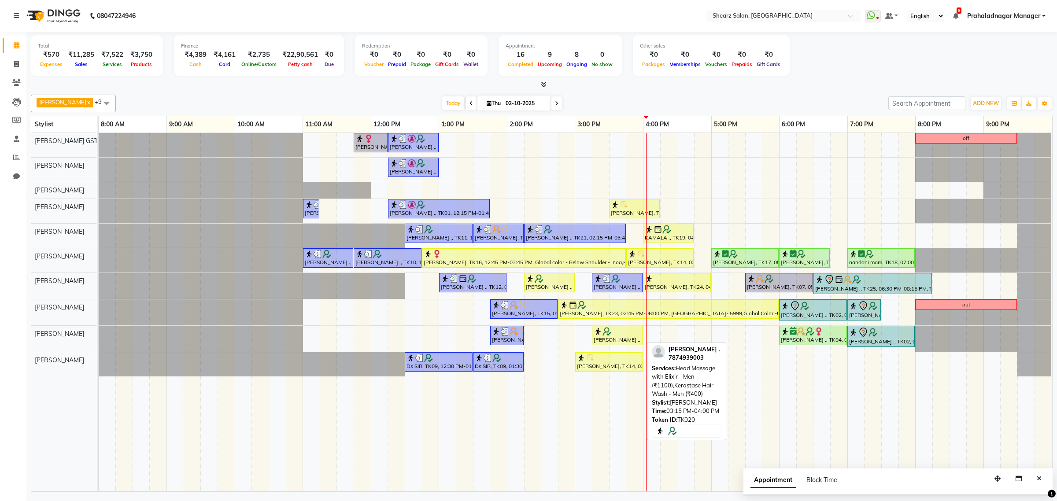
click at [601, 341] on div "[PERSON_NAME] ., TK20, 03:15 PM-04:00 PM, Head Massage with Elixir - Men (₹1100…" at bounding box center [617, 335] width 49 height 17
select select "1"
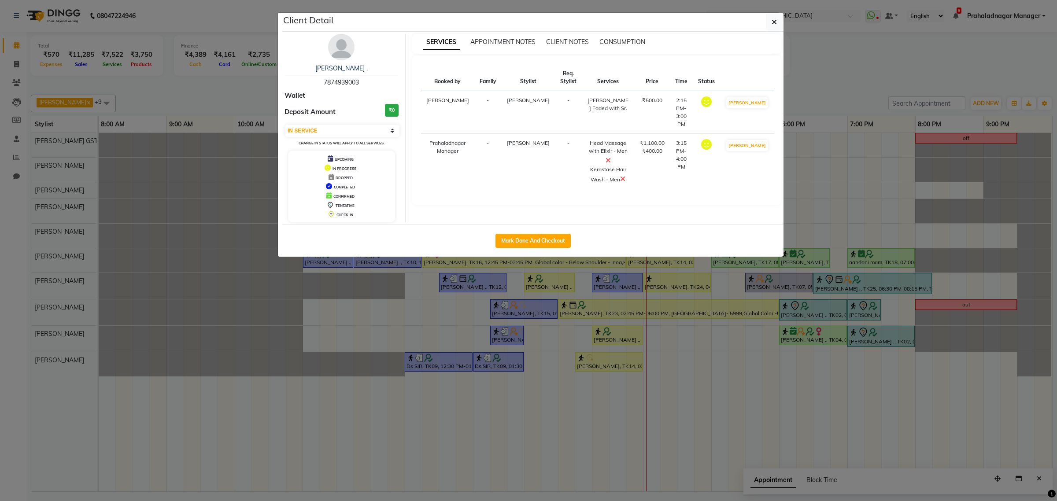
click at [533, 249] on div "Mark Done And Checkout" at bounding box center [532, 241] width 501 height 32
click at [535, 245] on button "Mark Done And Checkout" at bounding box center [533, 241] width 75 height 14
select select "8157"
select select "service"
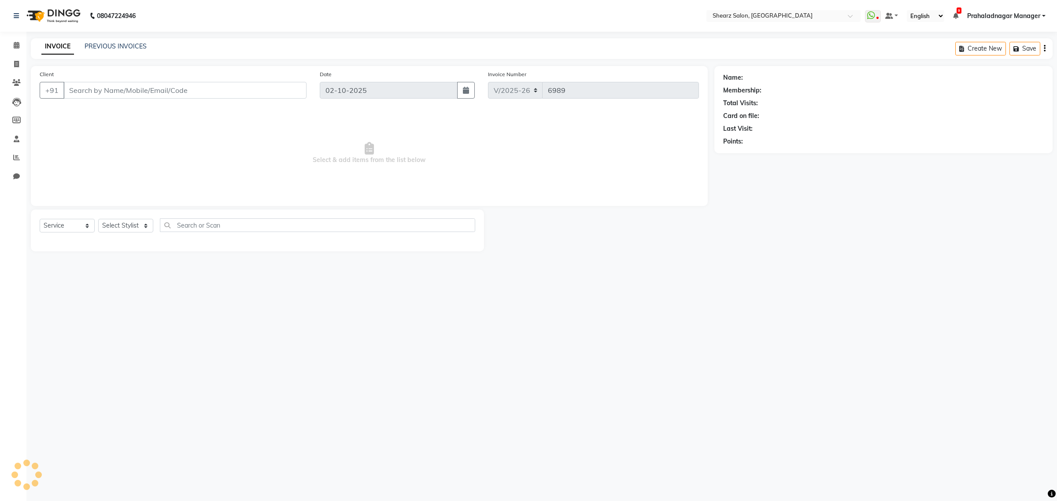
type input "7874939003"
select select "77471"
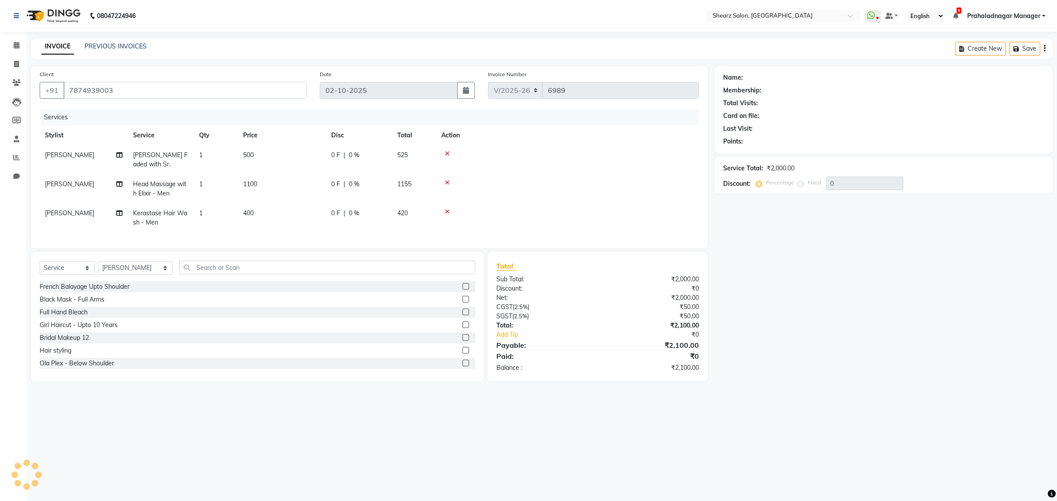
select select "1: Object"
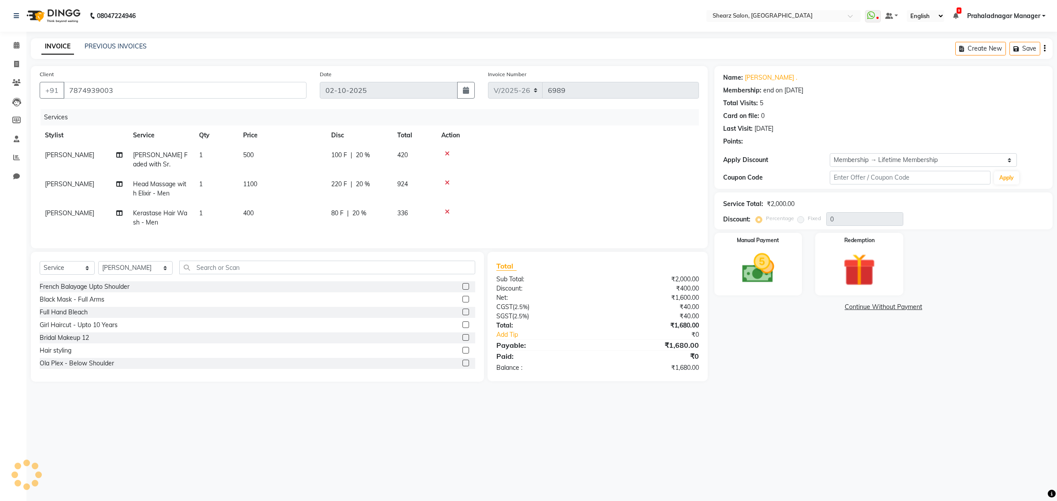
type input "20"
click at [19, 45] on span at bounding box center [16, 46] width 15 height 10
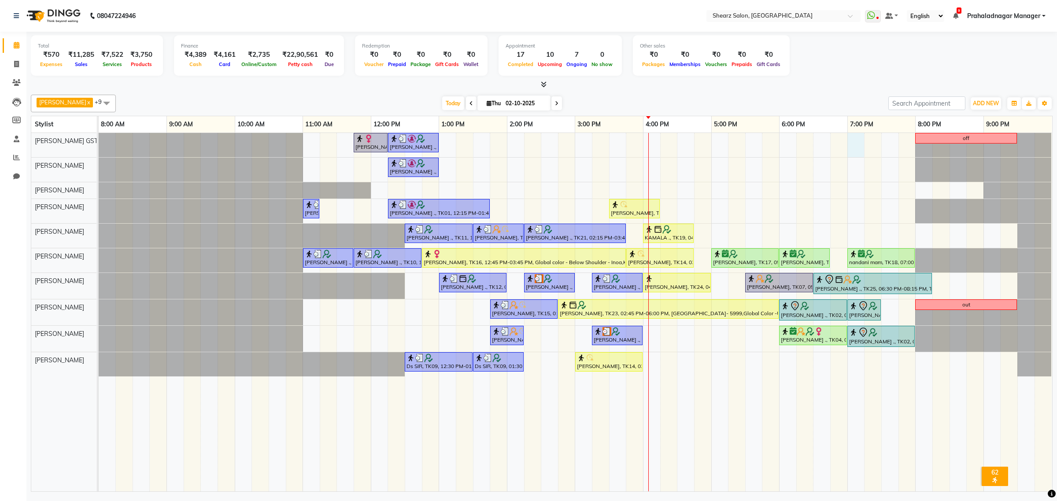
click at [855, 141] on div "Mayuri Joshi, TK16, 11:45 AM-12:15 PM, French gel polish 10 tips (₹1113) Nirali…" at bounding box center [576, 312] width 954 height 359
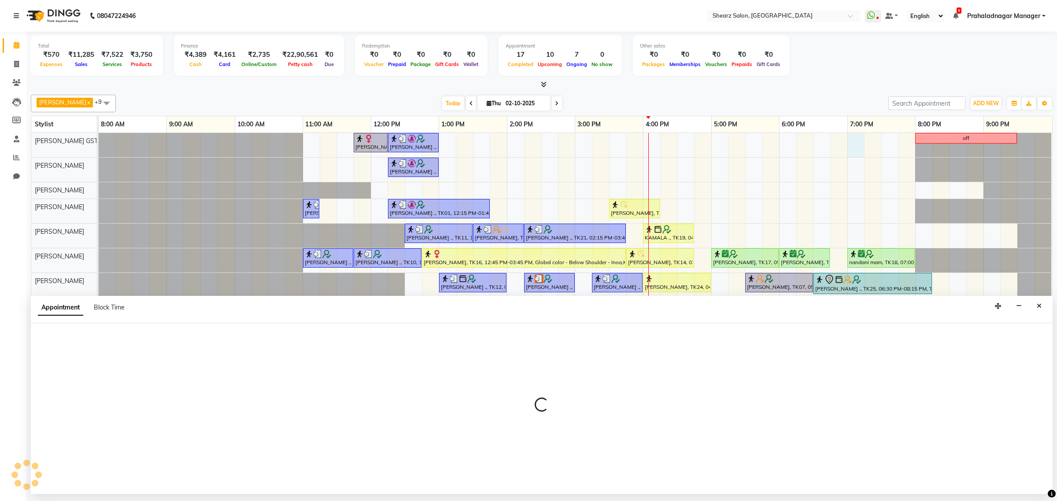
select select "77439"
select select "1140"
select select "tentative"
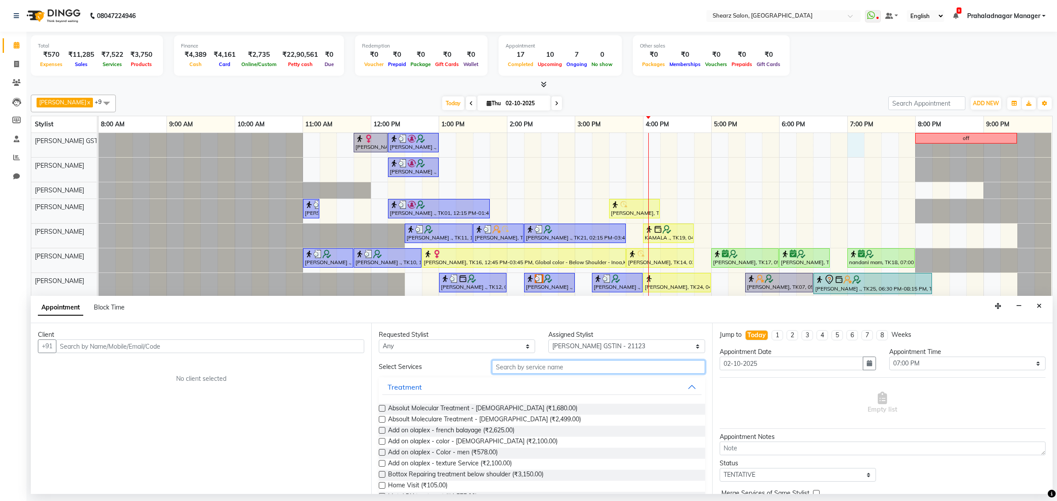
click at [529, 371] on input "text" at bounding box center [598, 367] width 213 height 14
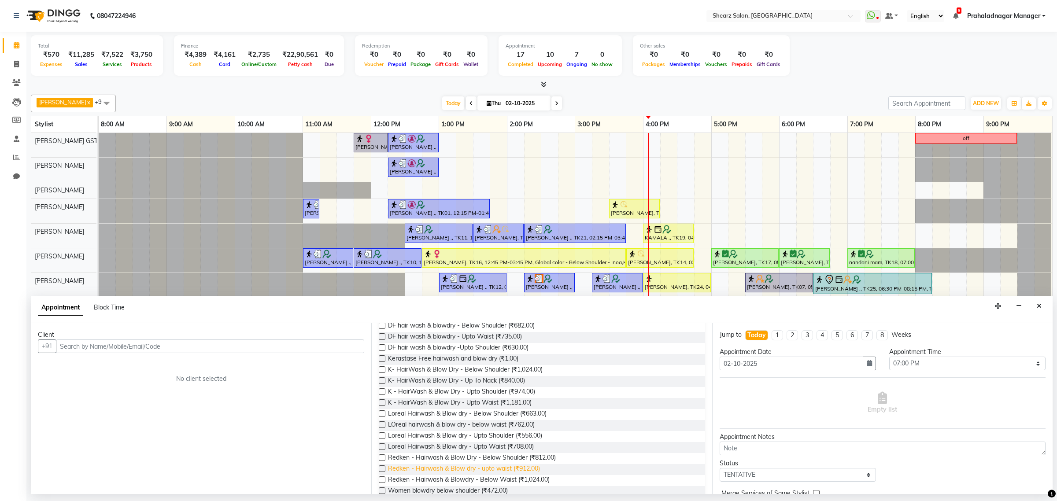
scroll to position [110, 0]
type input "blow"
click at [522, 475] on div "Women blowdry below shoulder (₹472.00)" at bounding box center [542, 475] width 326 height 11
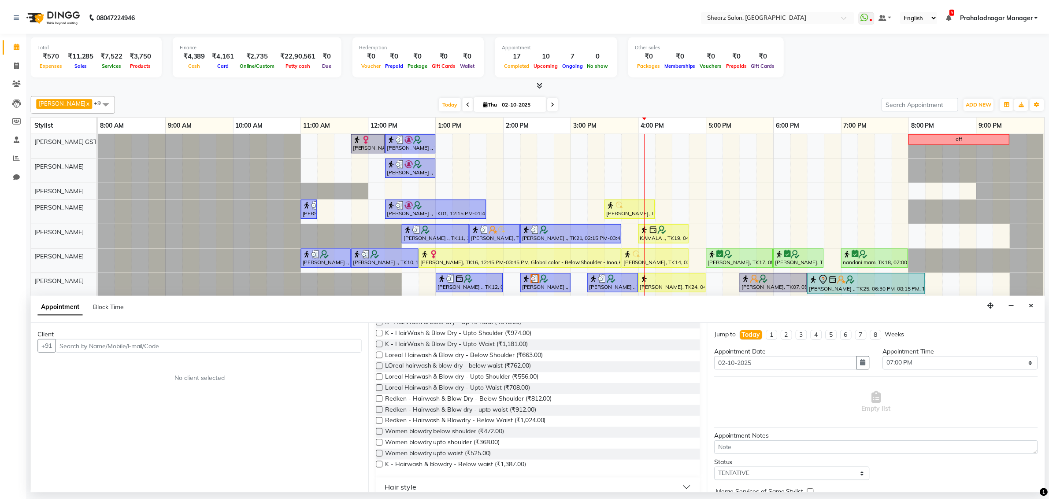
scroll to position [183, 0]
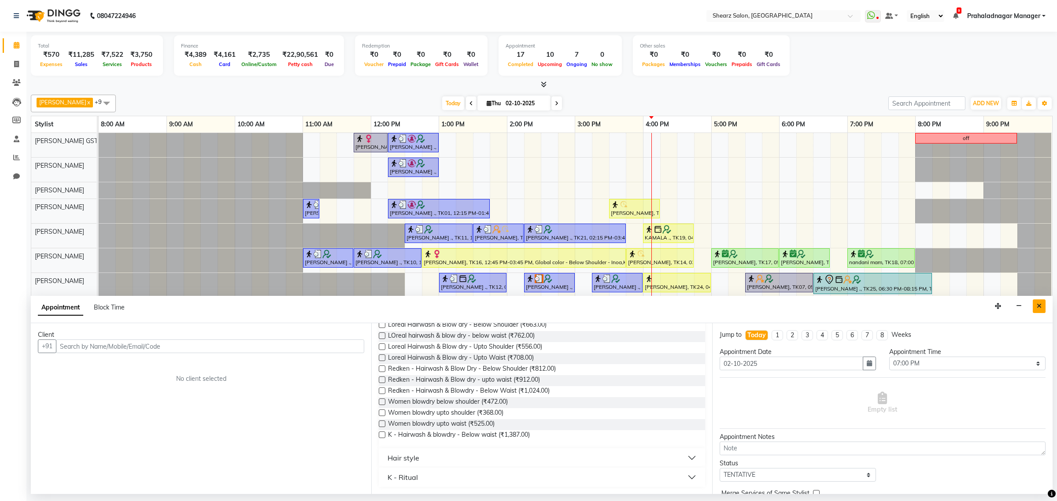
click at [1035, 302] on button "Close" at bounding box center [1039, 307] width 13 height 14
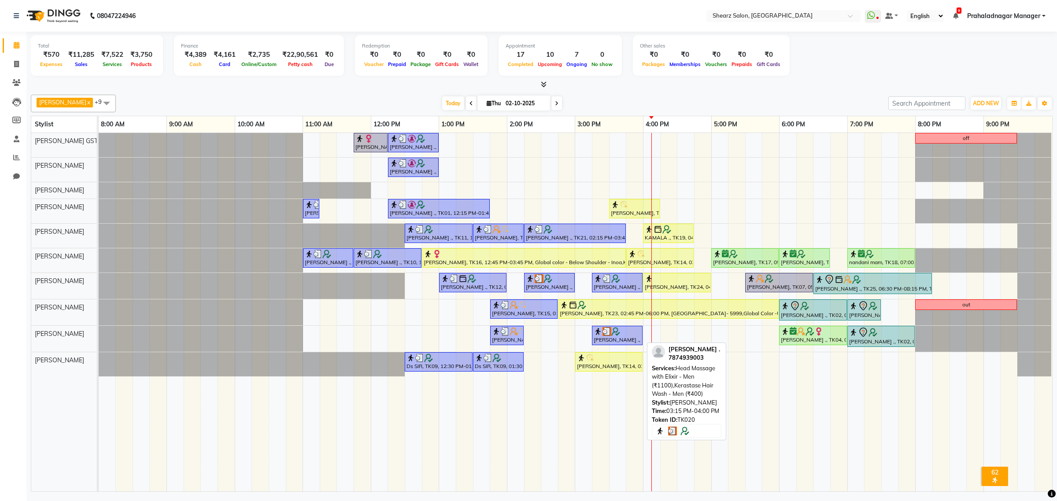
click at [612, 334] on img at bounding box center [616, 331] width 9 height 9
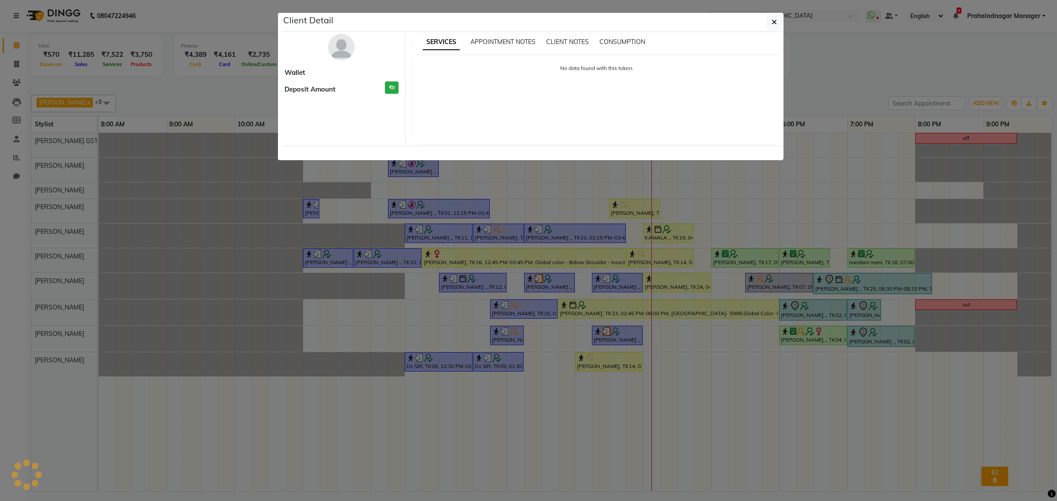
select select "3"
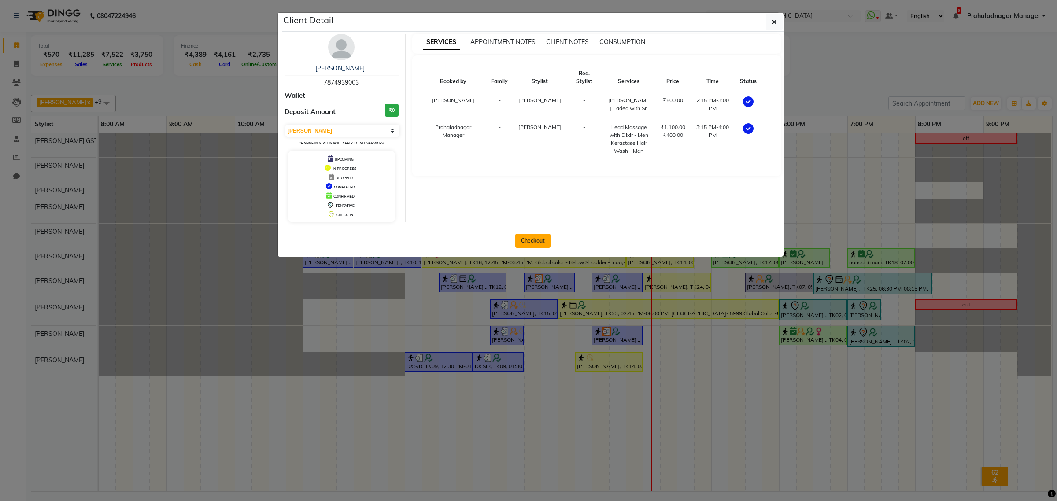
click at [523, 238] on button "Checkout" at bounding box center [532, 241] width 35 height 14
select select "8157"
select select "service"
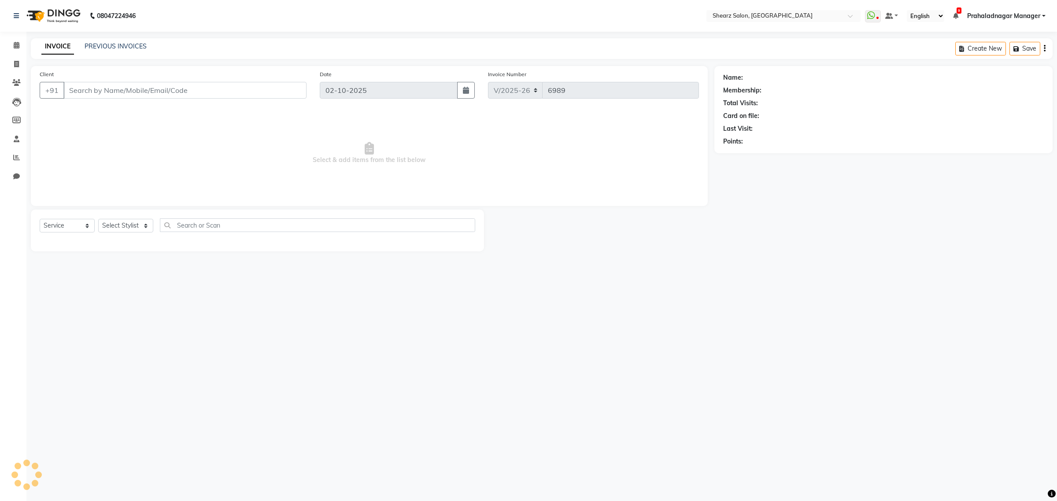
select select "77471"
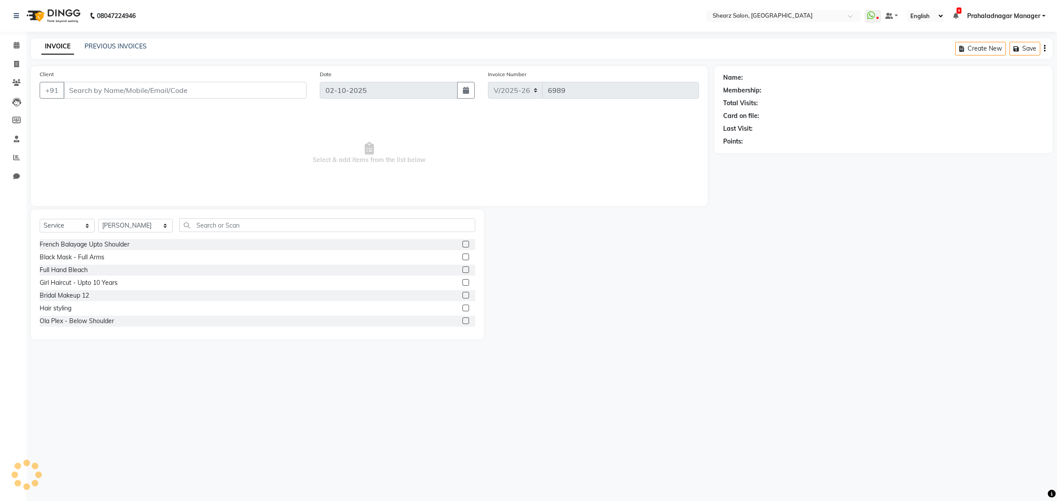
type input "7874939003"
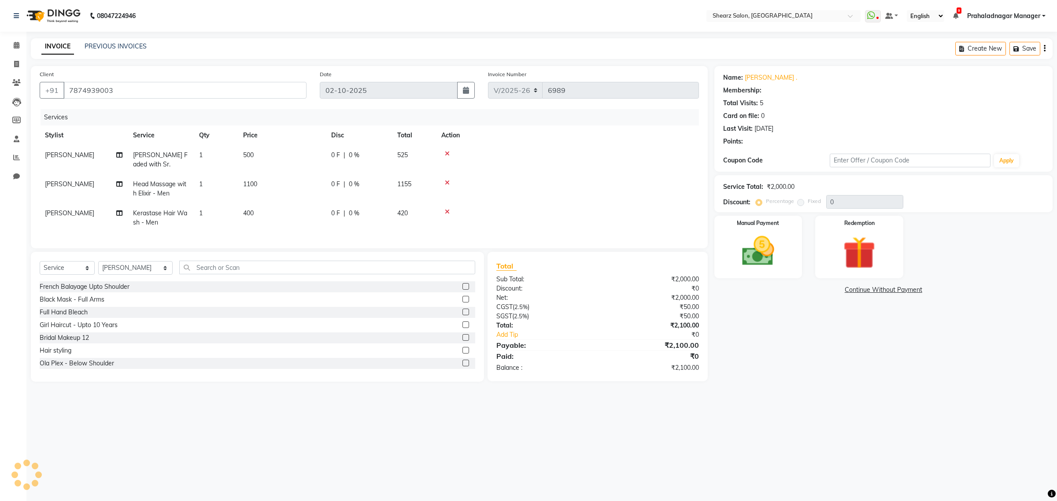
select select "1: Object"
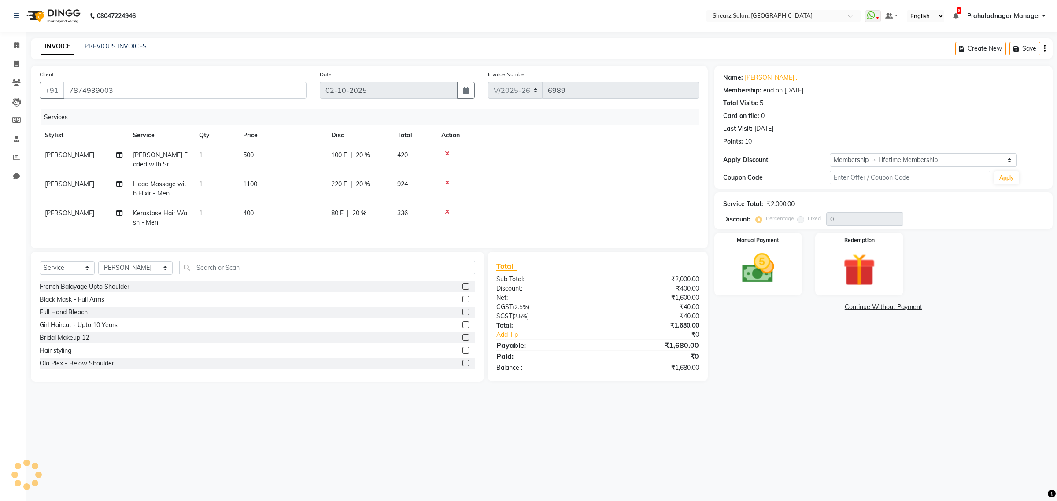
type input "20"
click at [16, 44] on icon at bounding box center [17, 45] width 6 height 7
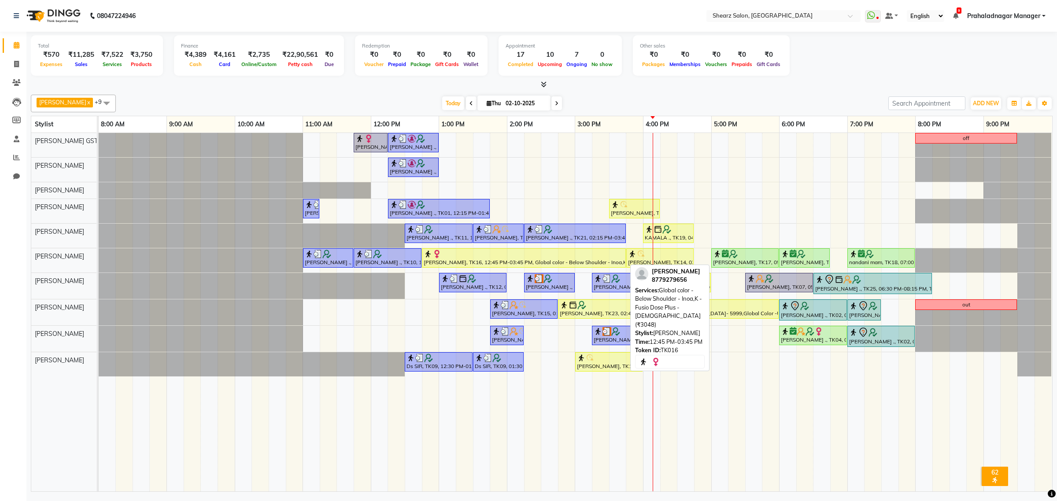
click at [617, 256] on div at bounding box center [524, 254] width 200 height 9
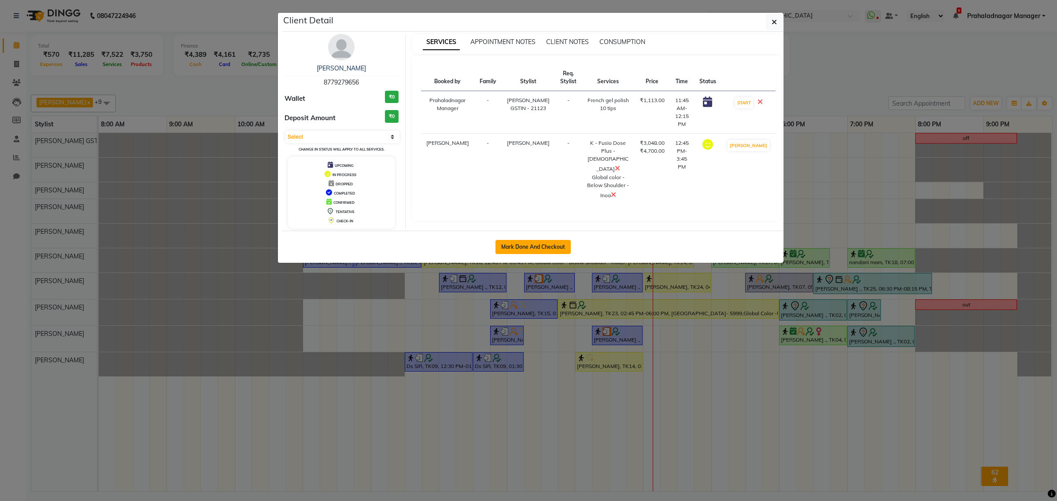
click at [560, 243] on button "Mark Done And Checkout" at bounding box center [533, 247] width 75 height 14
select select "8157"
select select "service"
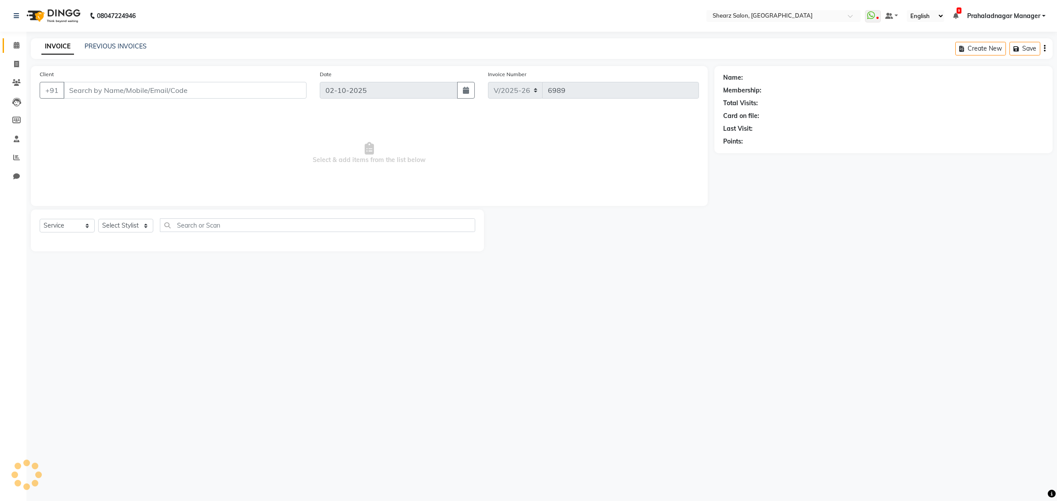
select select "77471"
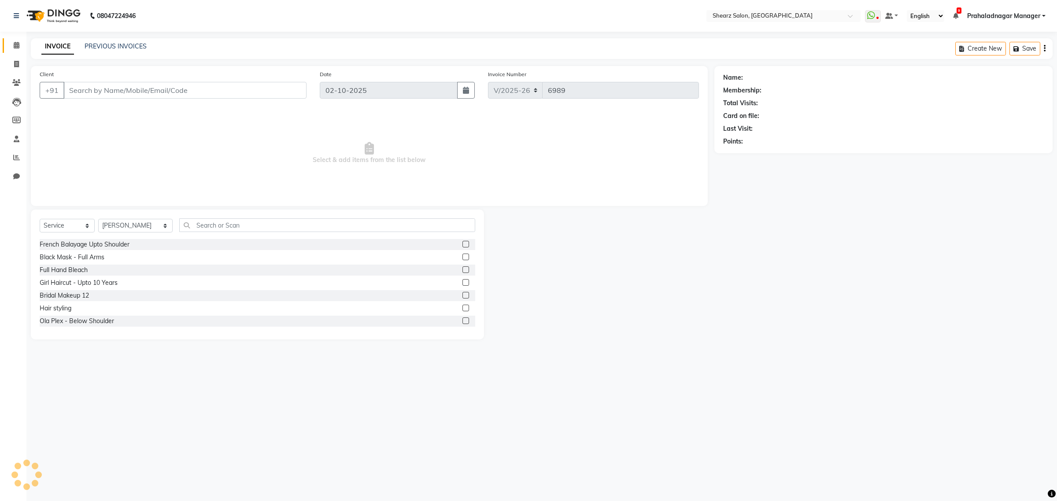
type input "8779279656"
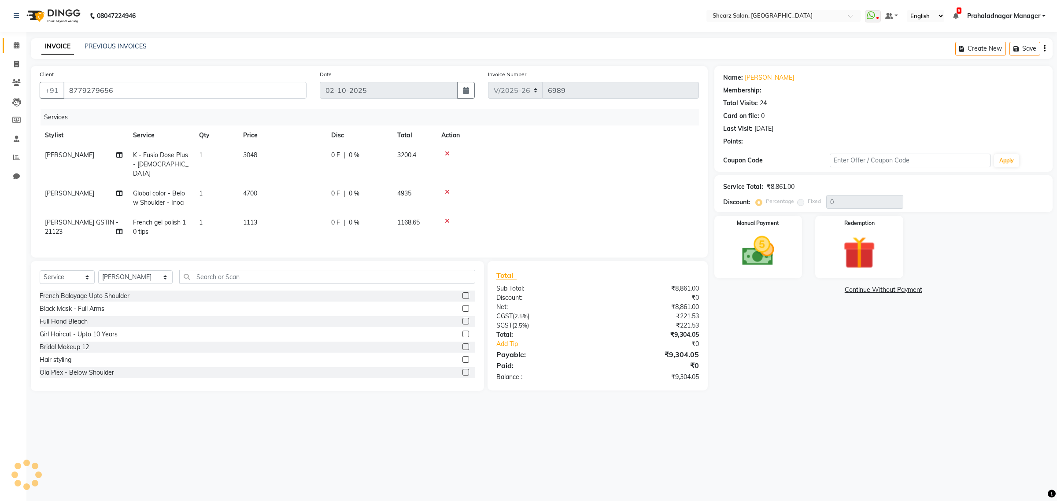
select select "1: Object"
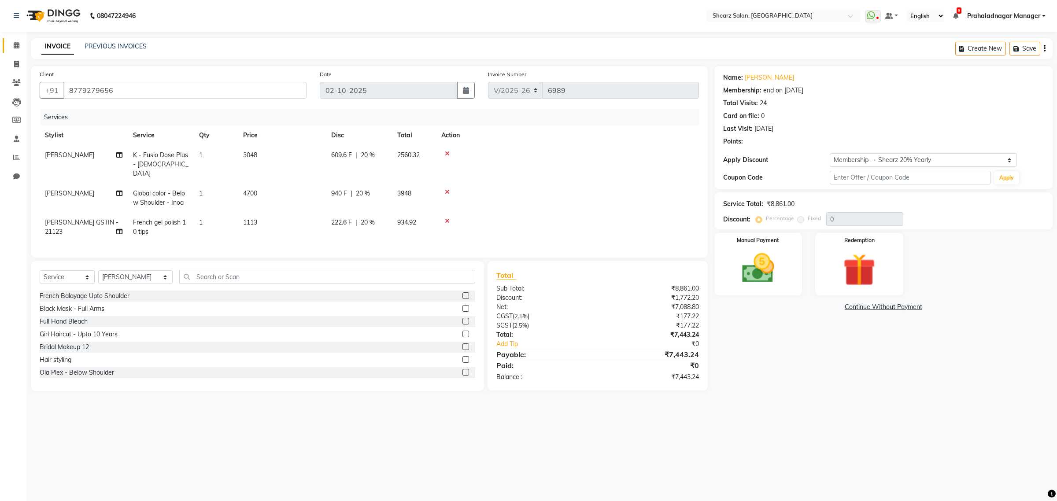
type input "20"
click at [127, 272] on select "Select Stylist Admin A General Arvind S Devda Asha Chavariya Brijesh Valand Cen…" at bounding box center [135, 278] width 74 height 14
select select "77486"
click at [98, 271] on select "Select Stylist Admin A General Arvind S Devda Asha Chavariya Brijesh Valand Cen…" at bounding box center [135, 278] width 74 height 14
click at [64, 272] on select "Select Service Product Membership Package Voucher Prepaid Gift Card" at bounding box center [67, 278] width 55 height 14
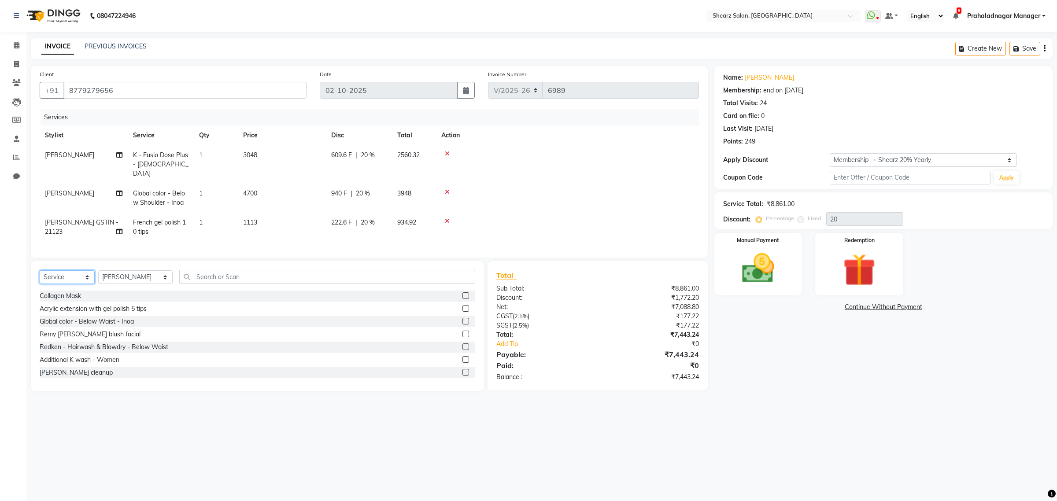
select select "product"
click at [40, 271] on select "Select Service Product Membership Package Voucher Prepaid Gift Card" at bounding box center [67, 278] width 55 height 14
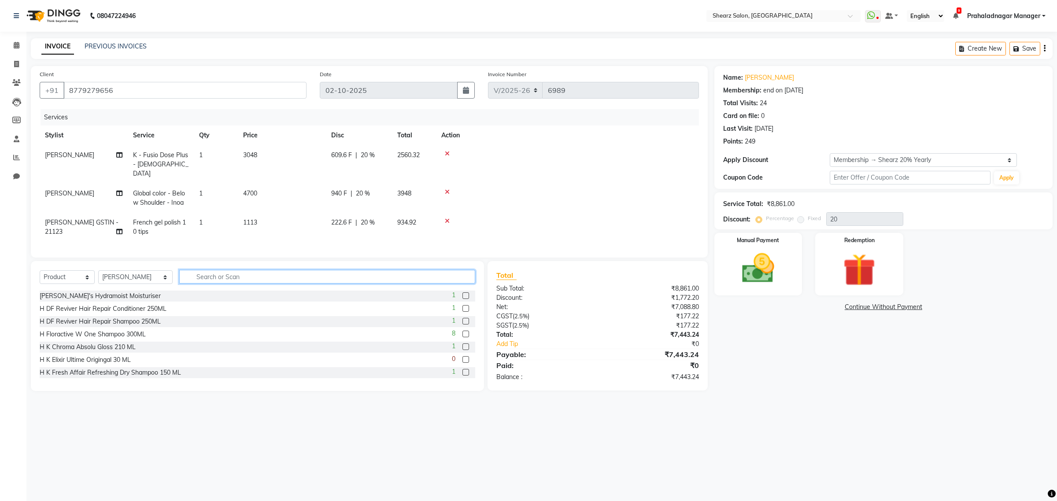
click at [221, 274] on input "text" at bounding box center [327, 277] width 296 height 14
type input "pre"
click at [463, 307] on label at bounding box center [466, 308] width 7 height 7
click at [463, 307] on input "checkbox" at bounding box center [466, 309] width 6 height 6
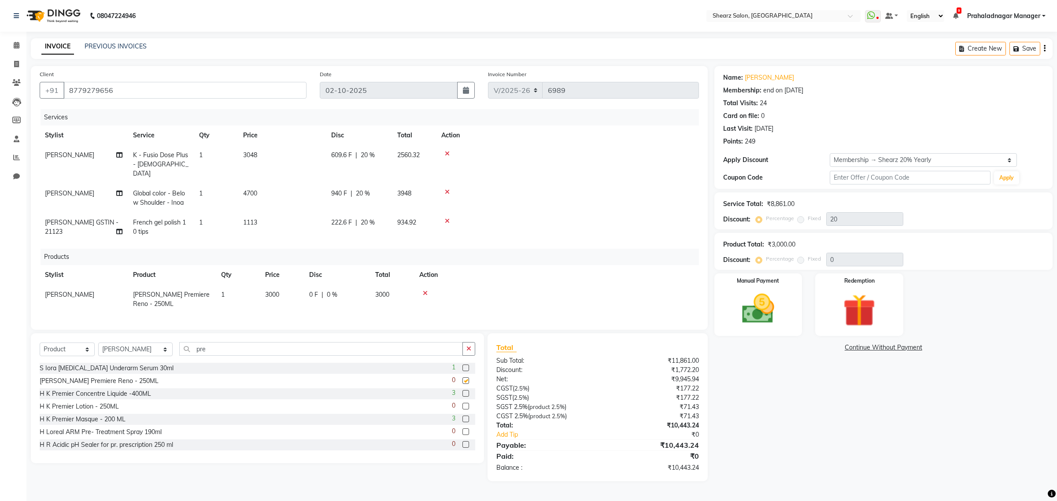
checkbox input "false"
click at [780, 291] on img at bounding box center [758, 309] width 55 height 39
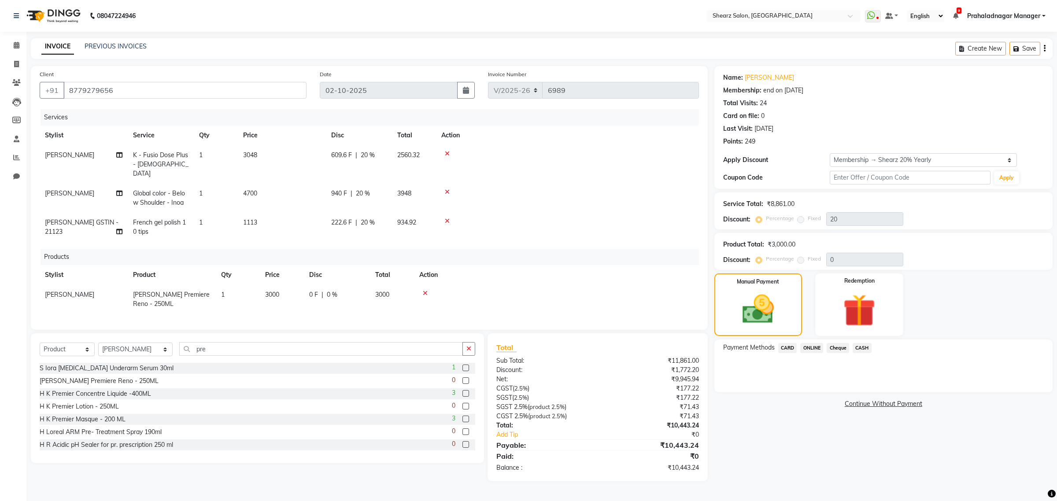
click at [812, 348] on span "ONLINE" at bounding box center [812, 348] width 23 height 10
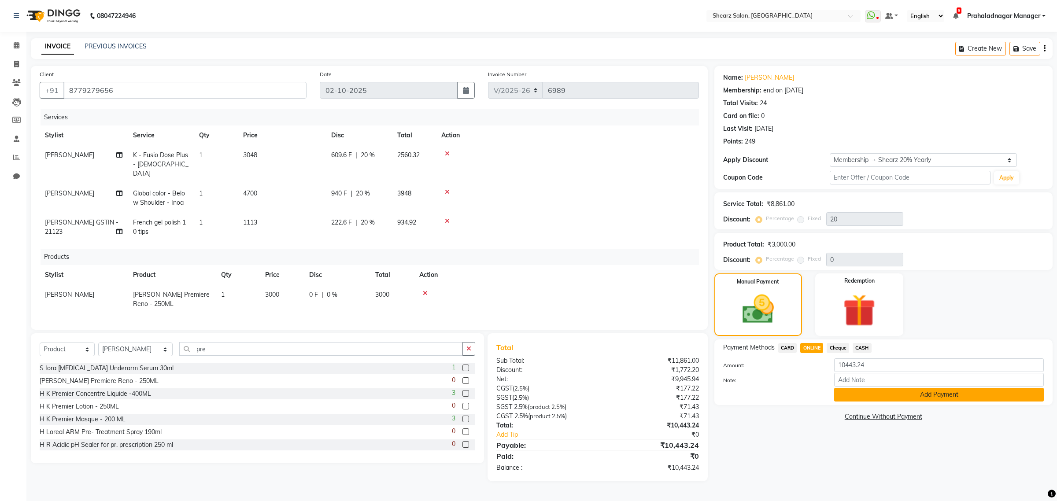
click at [897, 397] on button "Add Payment" at bounding box center [939, 395] width 210 height 14
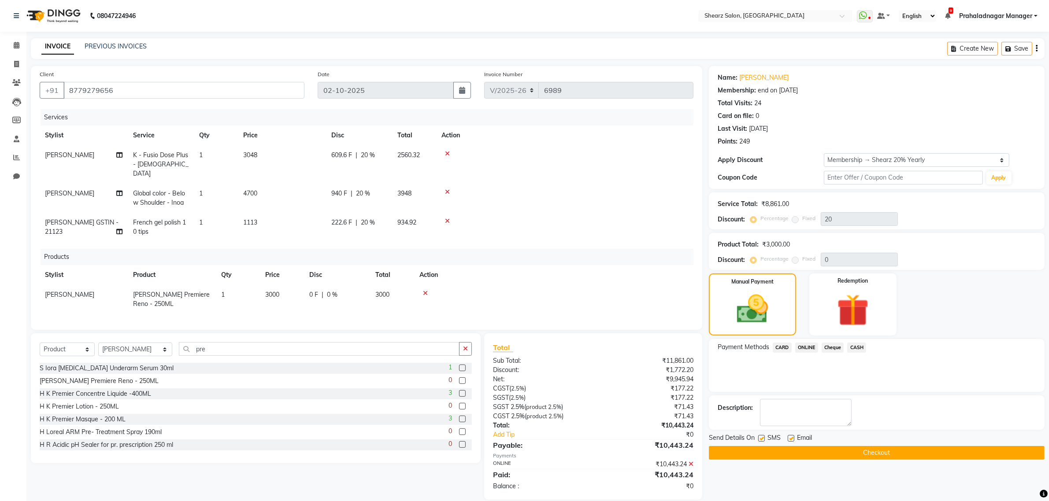
click at [875, 449] on button "Checkout" at bounding box center [877, 453] width 336 height 14
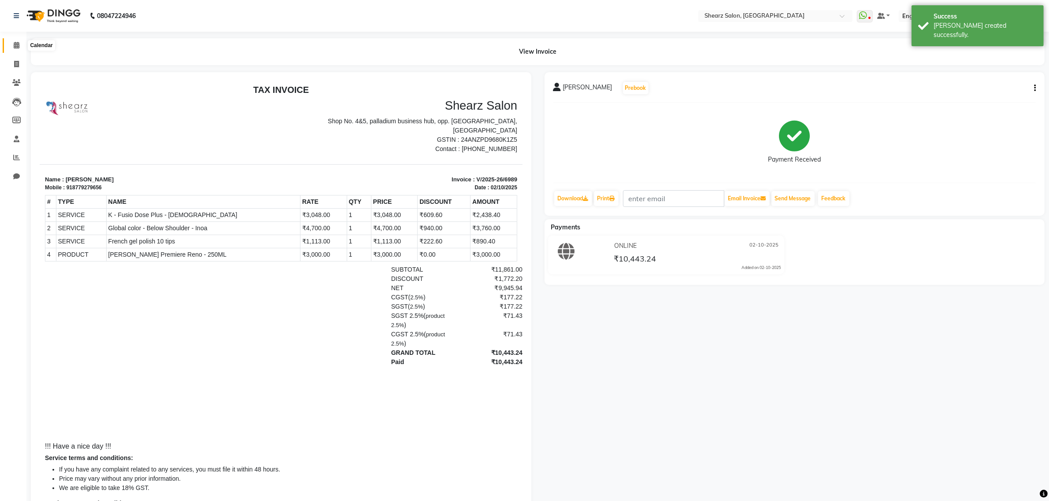
click at [10, 45] on span at bounding box center [16, 46] width 15 height 10
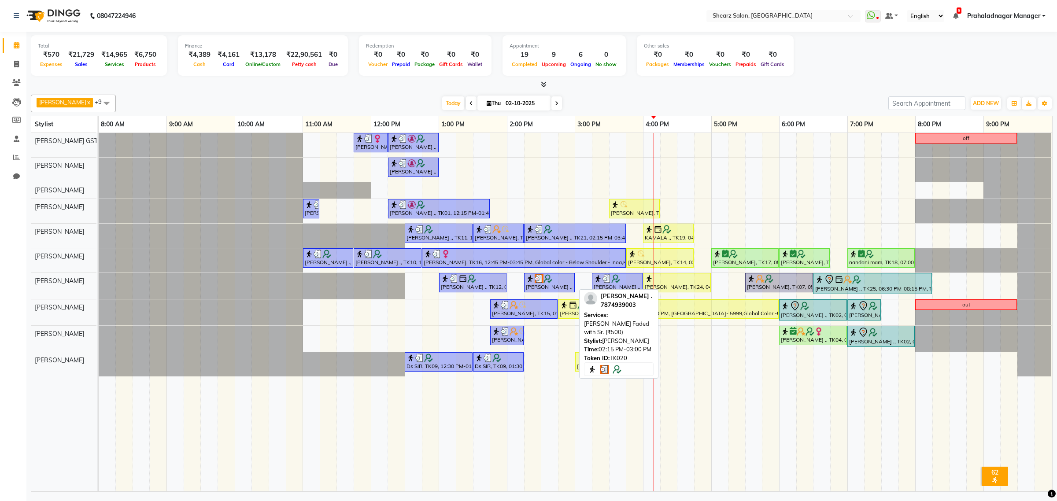
click at [543, 283] on img at bounding box center [539, 278] width 9 height 9
select select "3"
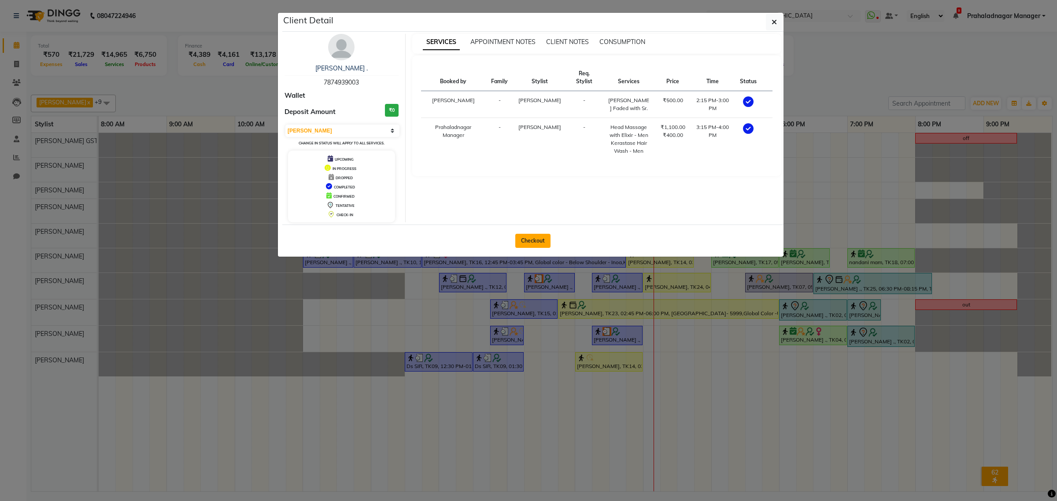
click at [543, 236] on button "Checkout" at bounding box center [532, 241] width 35 height 14
select select "service"
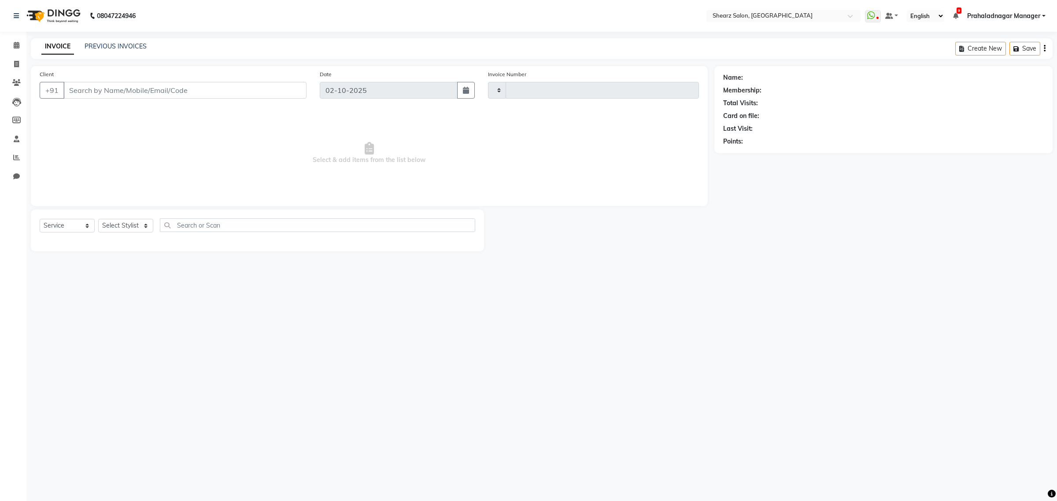
type input "6990"
select select "8157"
type input "7874939003"
select select "77471"
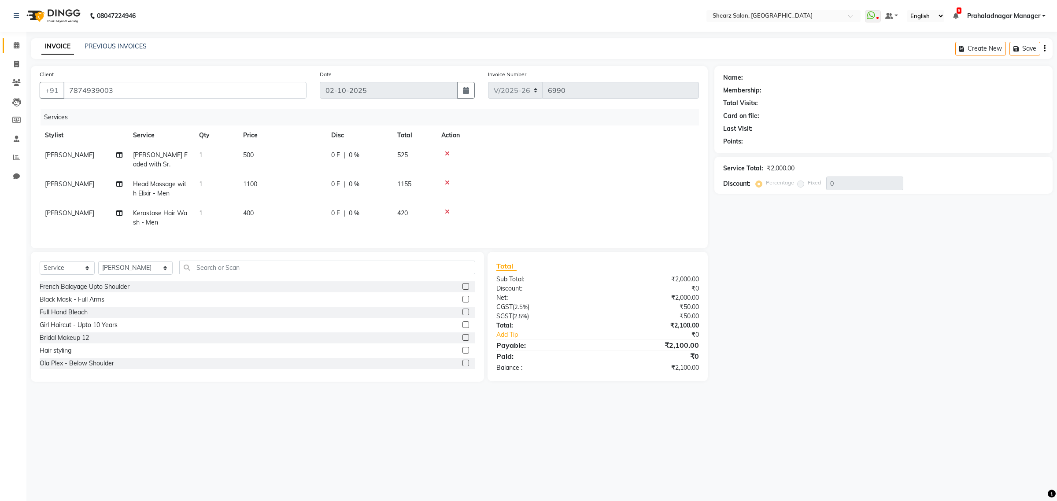
select select "1: Object"
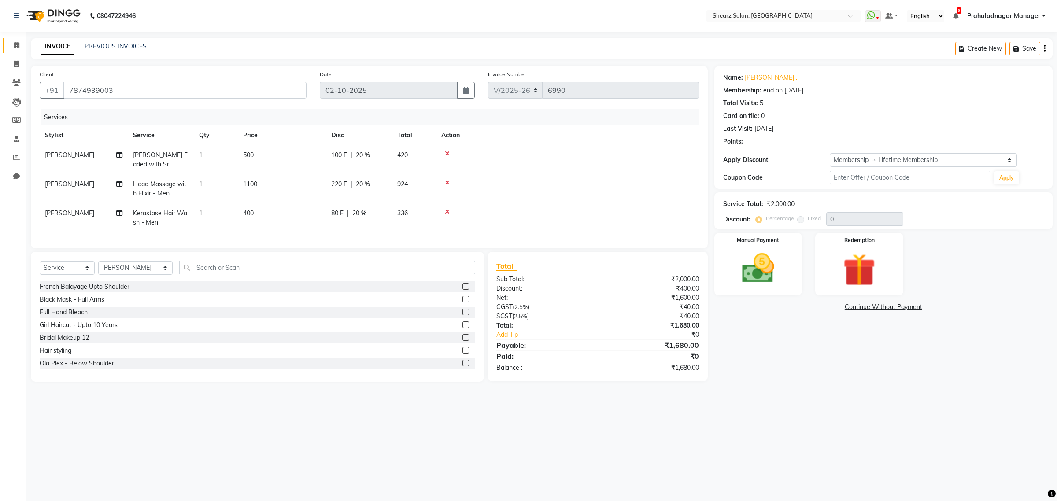
type input "20"
click at [13, 38] on link "Calendar" at bounding box center [13, 45] width 21 height 15
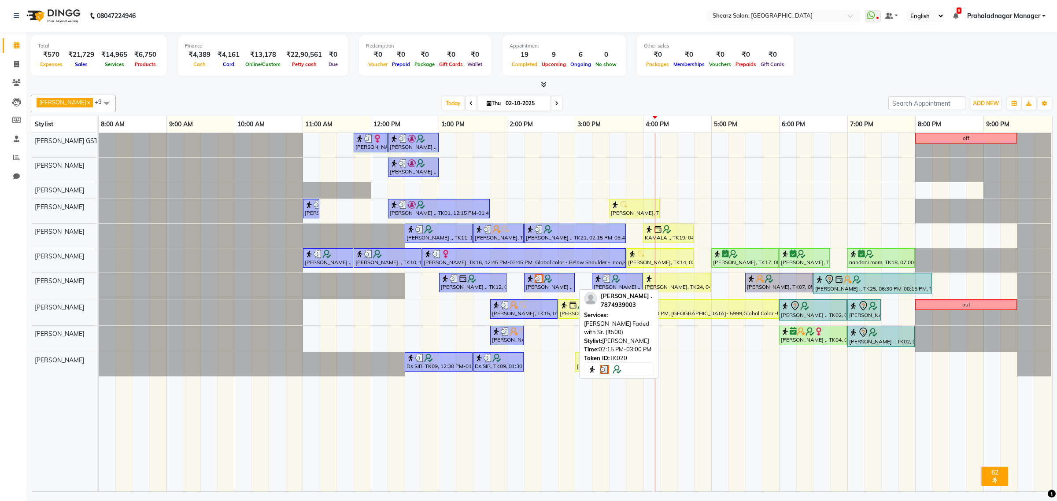
click at [535, 286] on div "[PERSON_NAME] ., TK20, 02:15 PM-03:00 PM, [PERSON_NAME] Faded with Sr. (₹500)" at bounding box center [549, 282] width 49 height 17
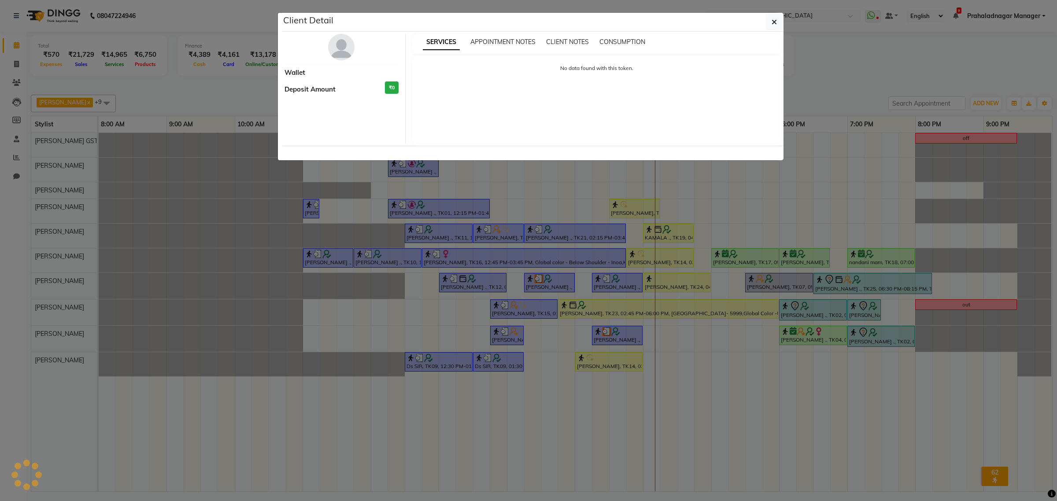
select select "3"
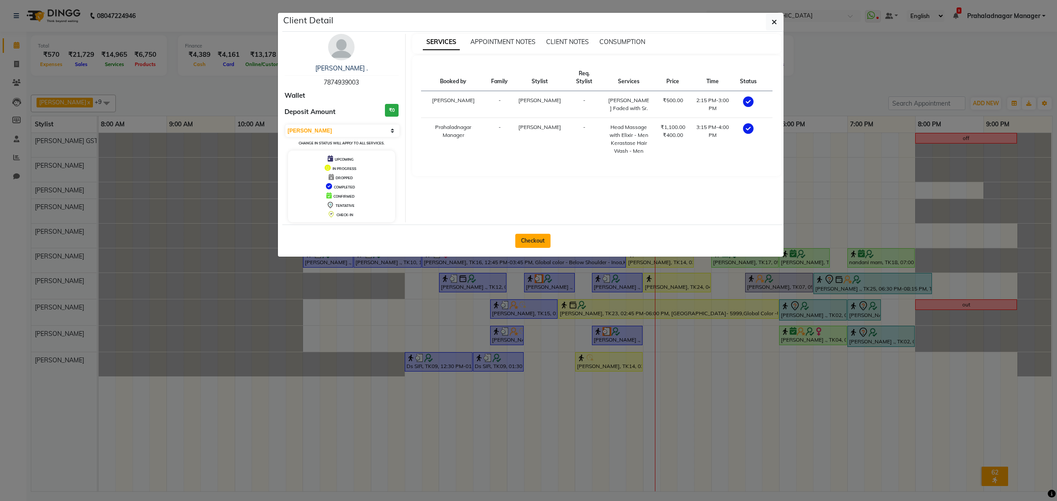
click at [543, 236] on button "Checkout" at bounding box center [532, 241] width 35 height 14
select select "8157"
select select "service"
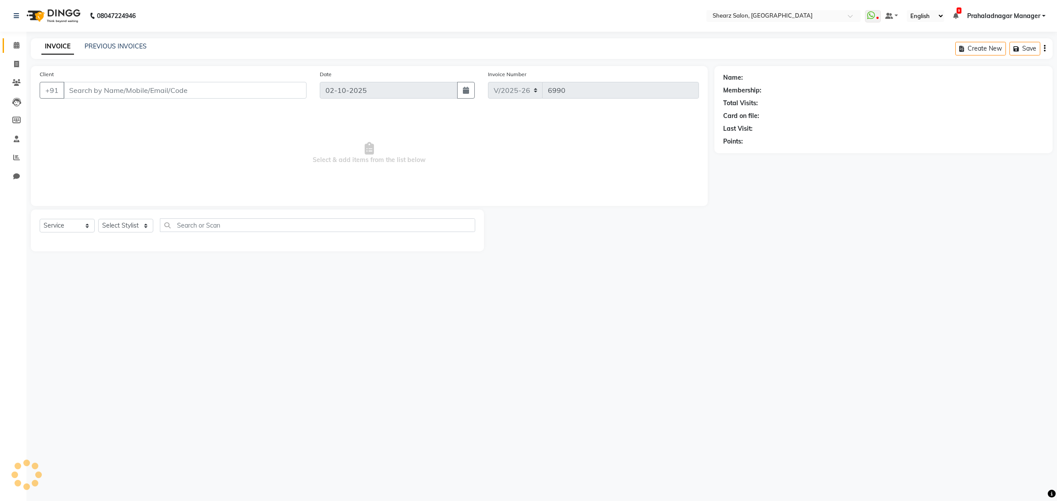
type input "7874939003"
select select "77471"
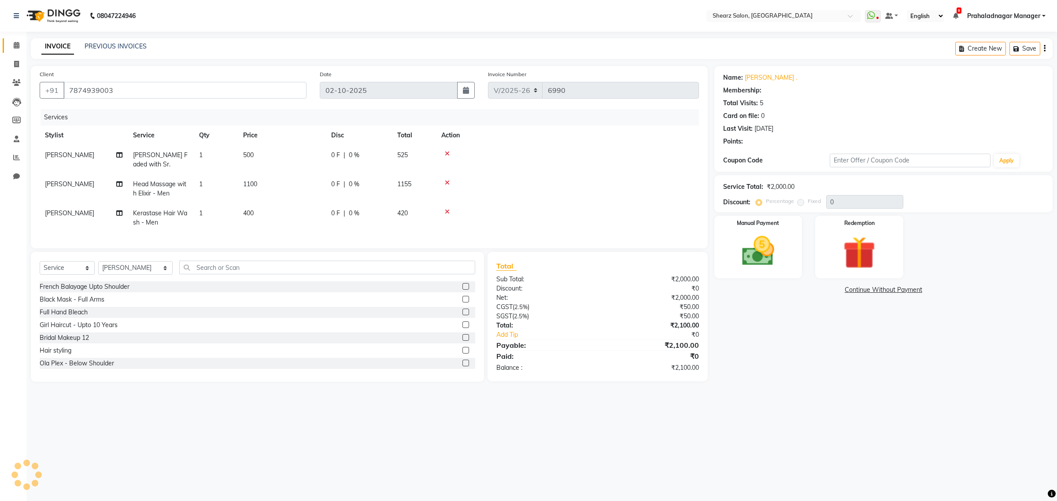
type input "20"
select select "1: Object"
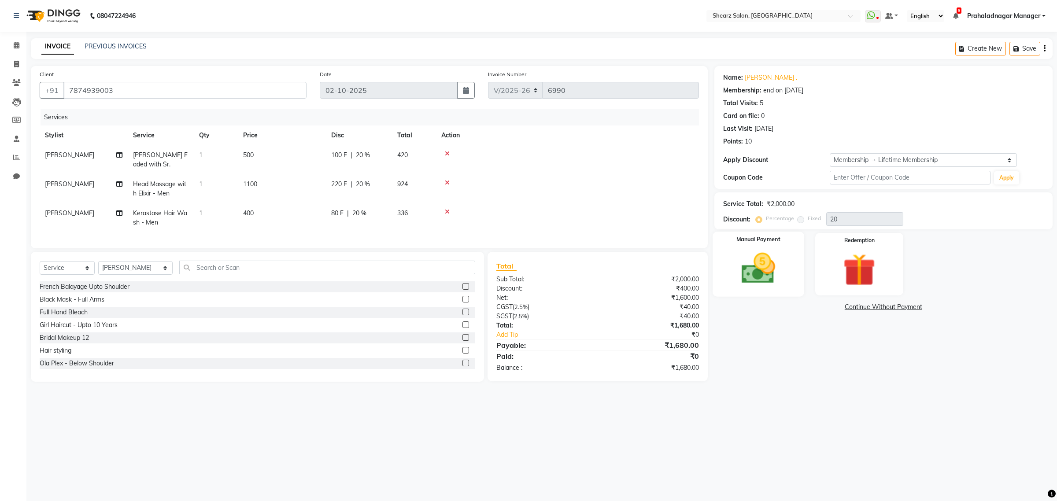
click at [770, 258] on img at bounding box center [758, 268] width 55 height 39
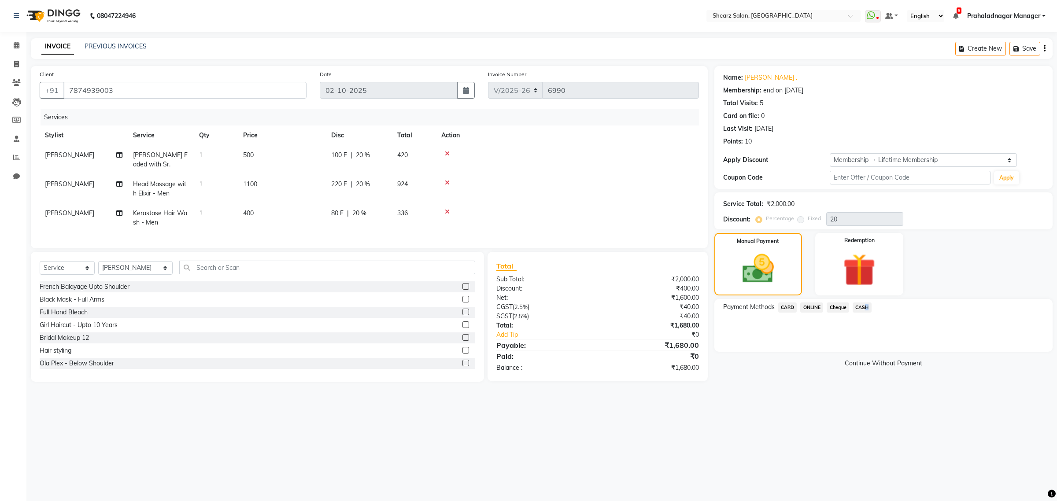
drag, startPoint x: 864, startPoint y: 306, endPoint x: 875, endPoint y: 315, distance: 14.4
click at [867, 308] on span "CASH" at bounding box center [862, 308] width 19 height 10
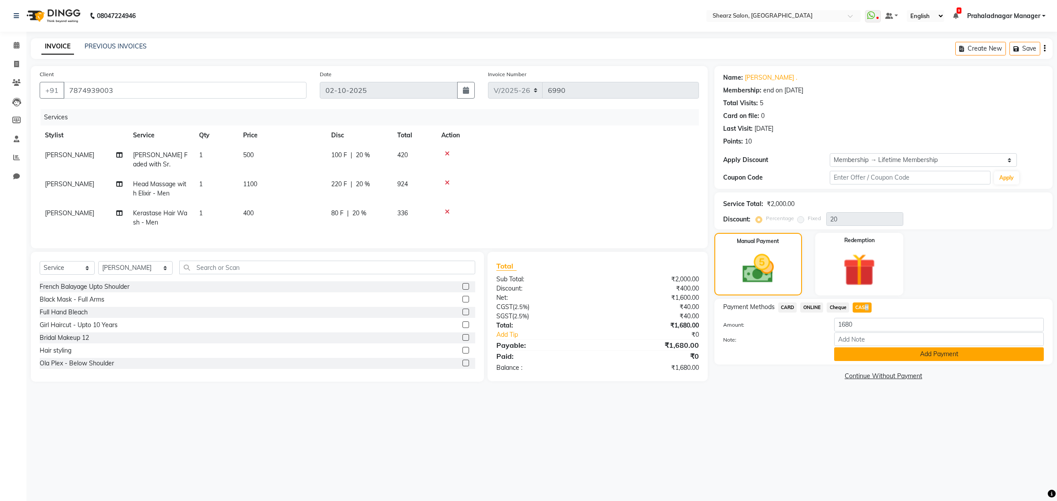
click at [875, 356] on button "Add Payment" at bounding box center [939, 355] width 210 height 14
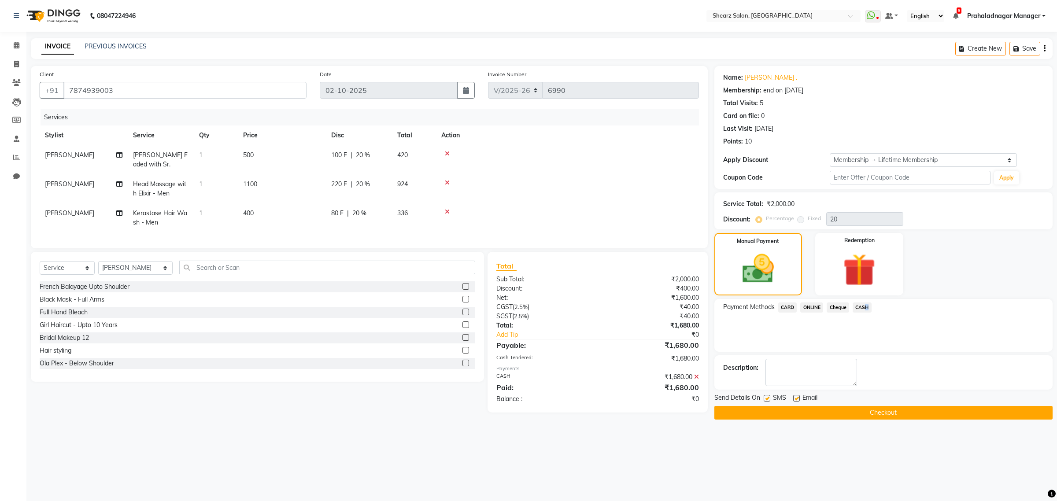
click at [843, 406] on button "Checkout" at bounding box center [884, 413] width 338 height 14
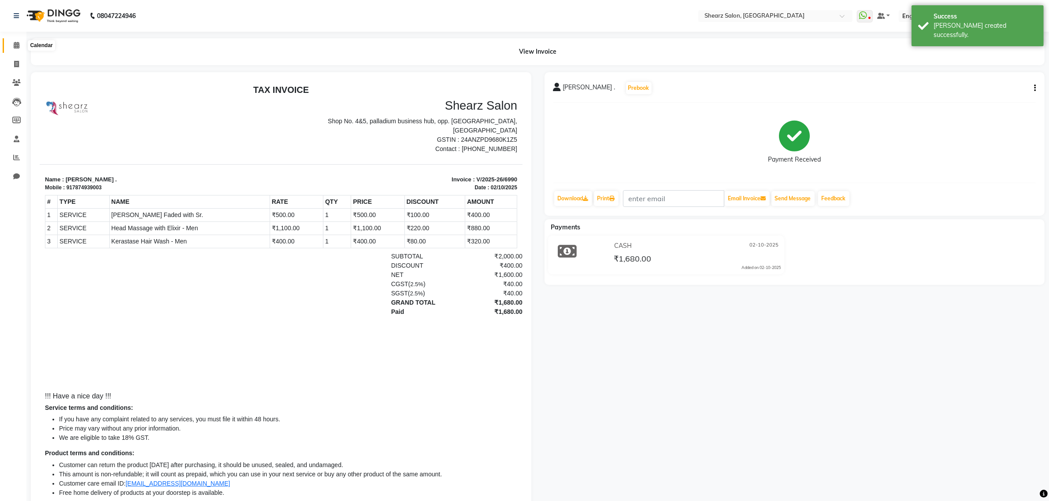
click at [11, 43] on span at bounding box center [16, 46] width 15 height 10
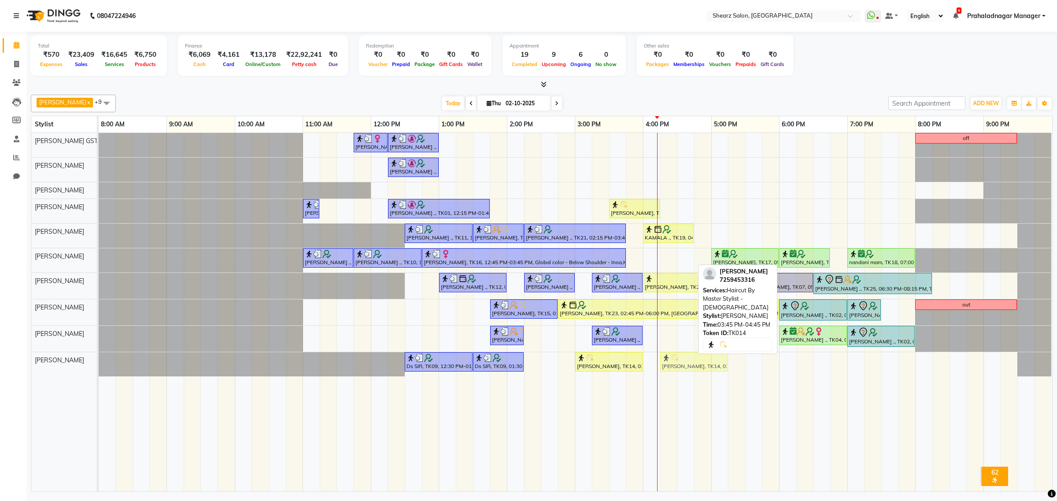
drag, startPoint x: 673, startPoint y: 252, endPoint x: 706, endPoint y: 357, distance: 110.1
click at [706, 357] on tbody "Mayuri Joshi, TK16, 11:45 AM-12:15 PM, French gel polish 10 tips (₹1113) Nirali…" at bounding box center [575, 255] width 953 height 244
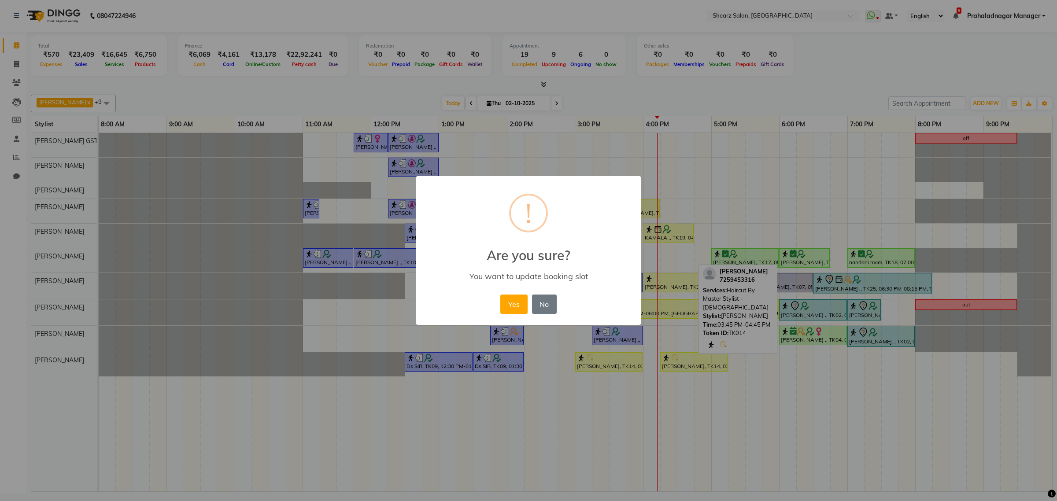
click at [509, 293] on div "Yes No No" at bounding box center [528, 305] width 60 height 24
click at [507, 302] on button "Yes" at bounding box center [514, 304] width 27 height 19
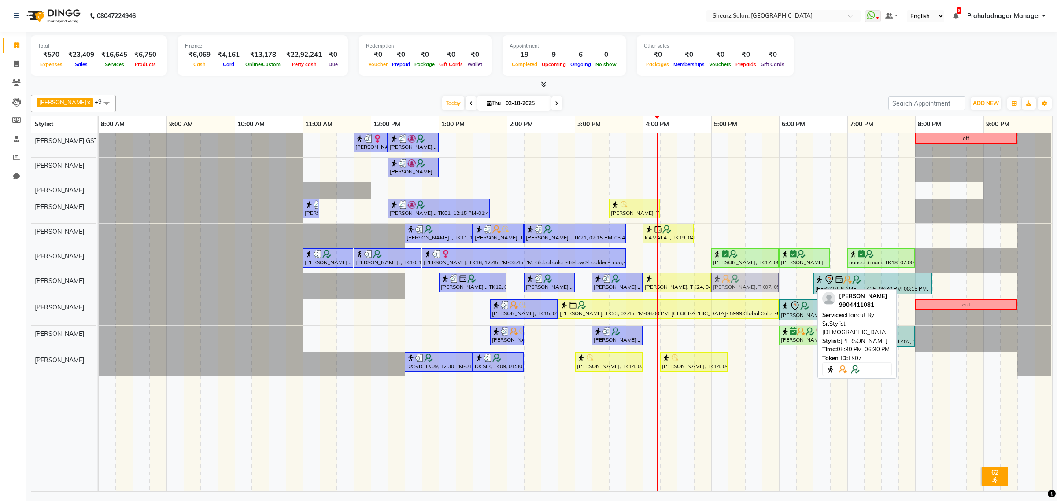
drag, startPoint x: 761, startPoint y: 284, endPoint x: 728, endPoint y: 283, distance: 33.1
click at [99, 283] on div "Jaymin Kanjaria ., TK12, 01:00 PM-02:00 PM, Haircut By Sr.Stylist - Male RENISH…" at bounding box center [99, 286] width 0 height 26
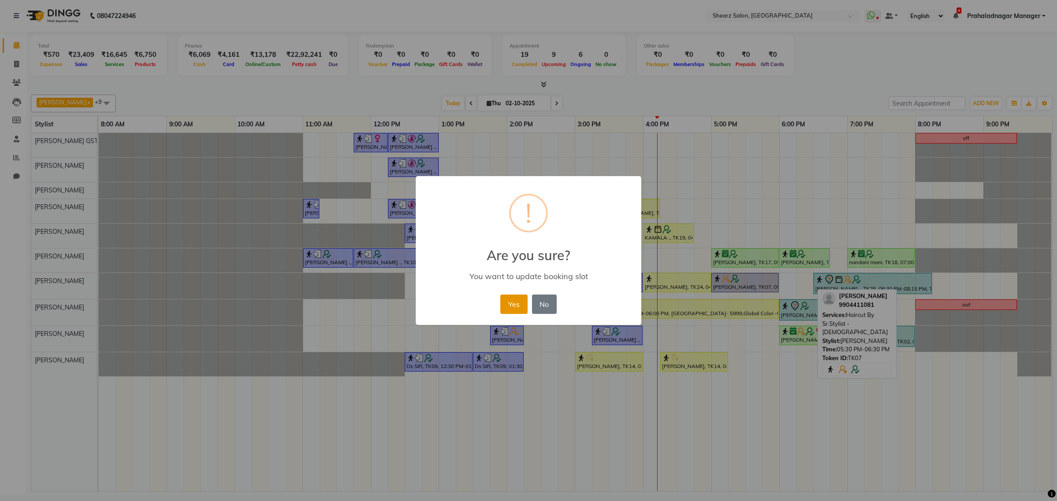
click at [513, 302] on button "Yes" at bounding box center [514, 304] width 27 height 19
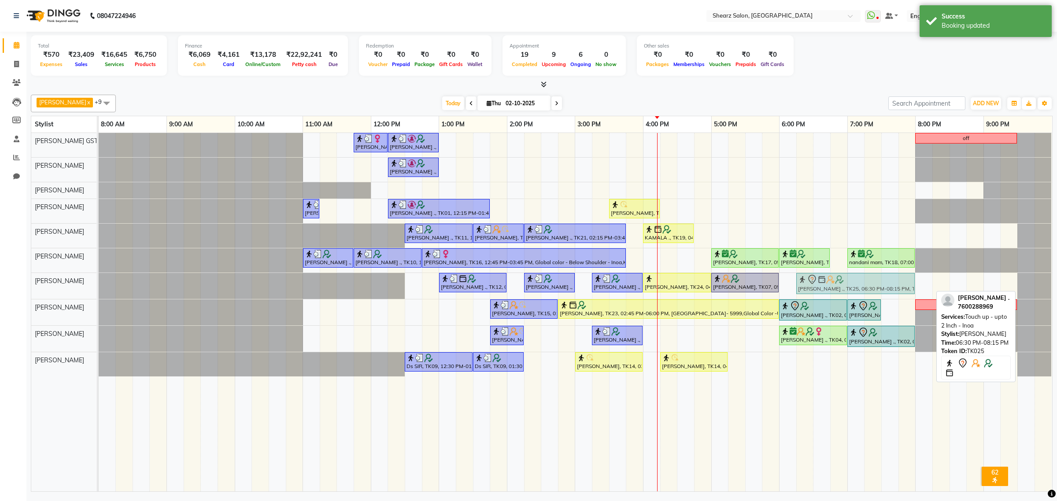
drag, startPoint x: 834, startPoint y: 282, endPoint x: 820, endPoint y: 282, distance: 13.7
click at [99, 282] on div "Jaymin Kanjaria ., TK12, 01:00 PM-02:00 PM, Haircut By Sr.Stylist - Male RENISH…" at bounding box center [99, 286] width 0 height 26
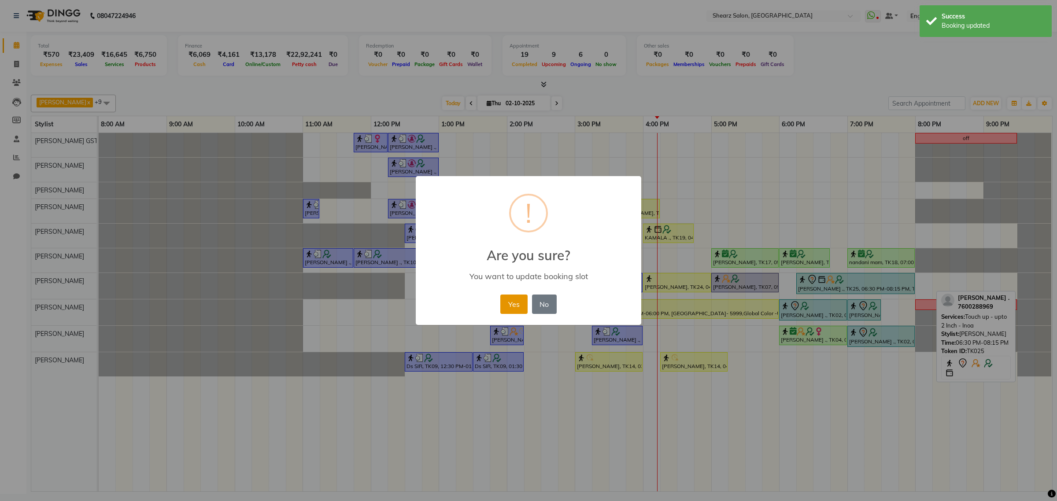
click at [518, 303] on button "Yes" at bounding box center [514, 304] width 27 height 19
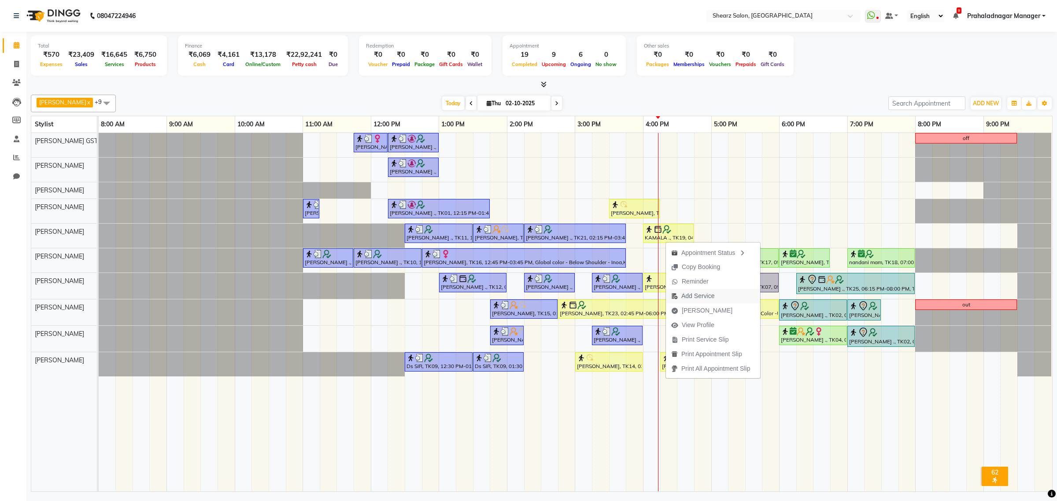
click at [686, 294] on span "Add Service" at bounding box center [698, 296] width 33 height 9
select select "77475"
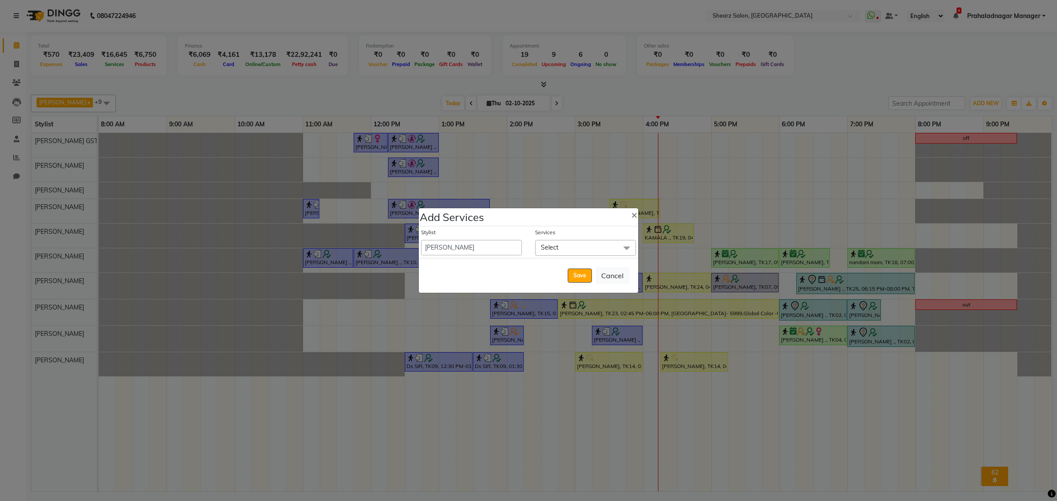
click at [583, 245] on span "Select" at bounding box center [585, 247] width 101 height 15
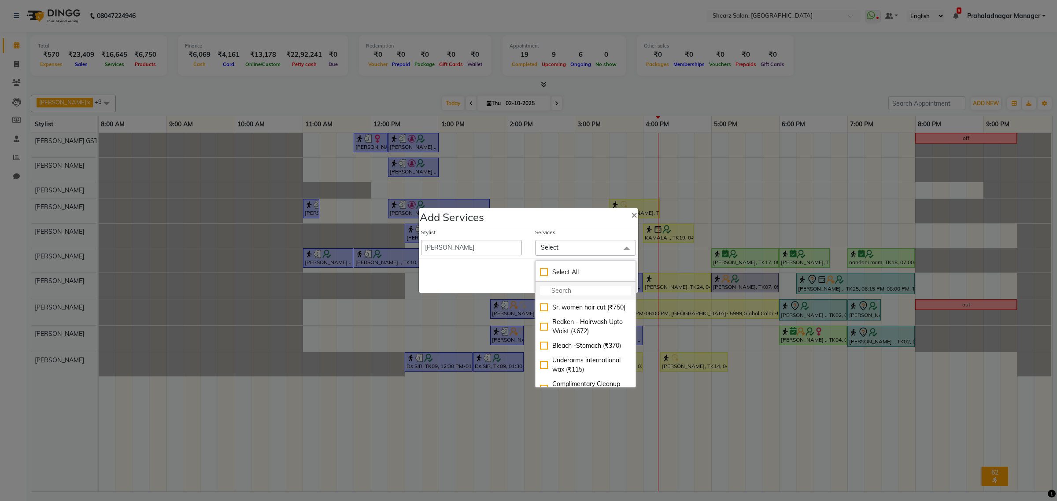
click at [568, 293] on input "multiselect-search" at bounding box center [585, 290] width 91 height 9
type input "loreal"
click at [591, 341] on div "Loreal Hairwash & Blow dry - Upto Shoulder (₹530)" at bounding box center [585, 336] width 91 height 19
checkbox input "true"
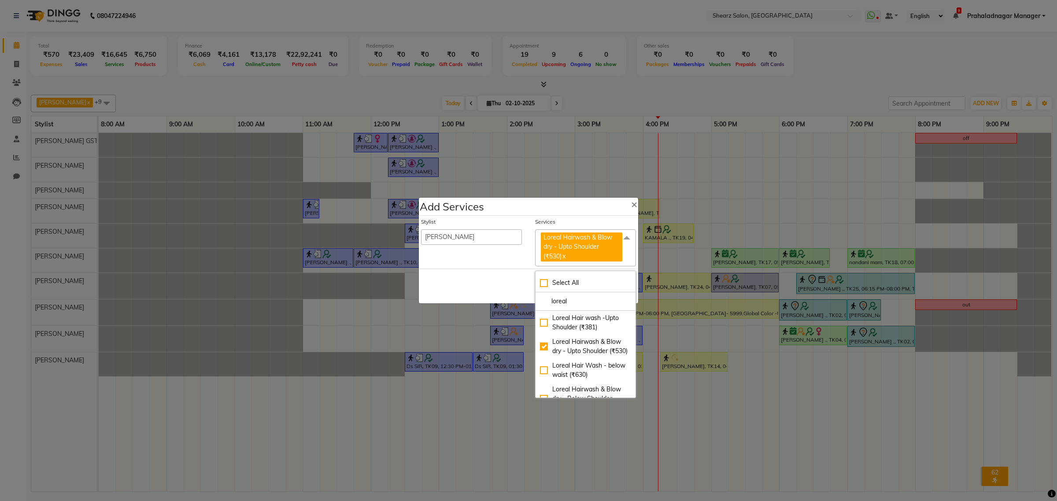
click at [434, 278] on div "Save Cancel" at bounding box center [528, 286] width 219 height 35
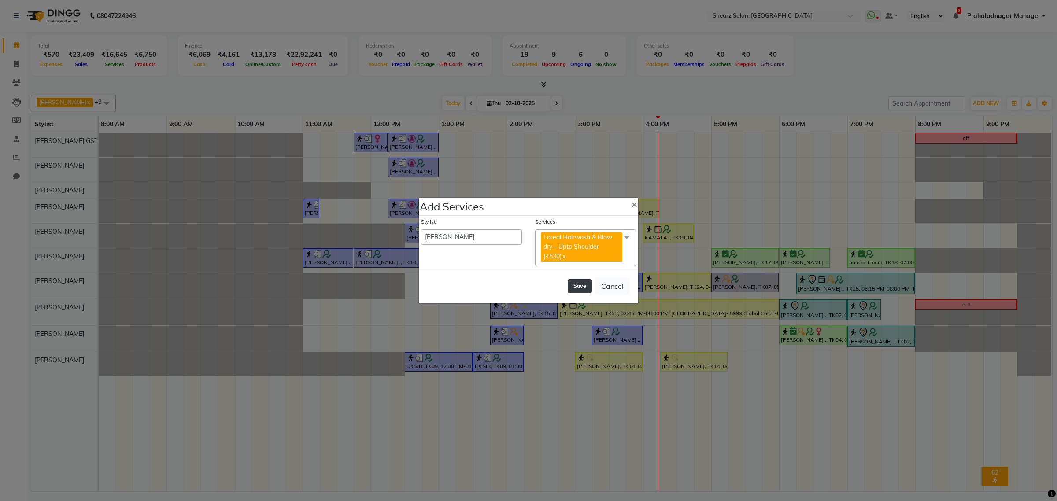
click at [574, 289] on button "Save" at bounding box center [580, 286] width 24 height 14
select select "77813"
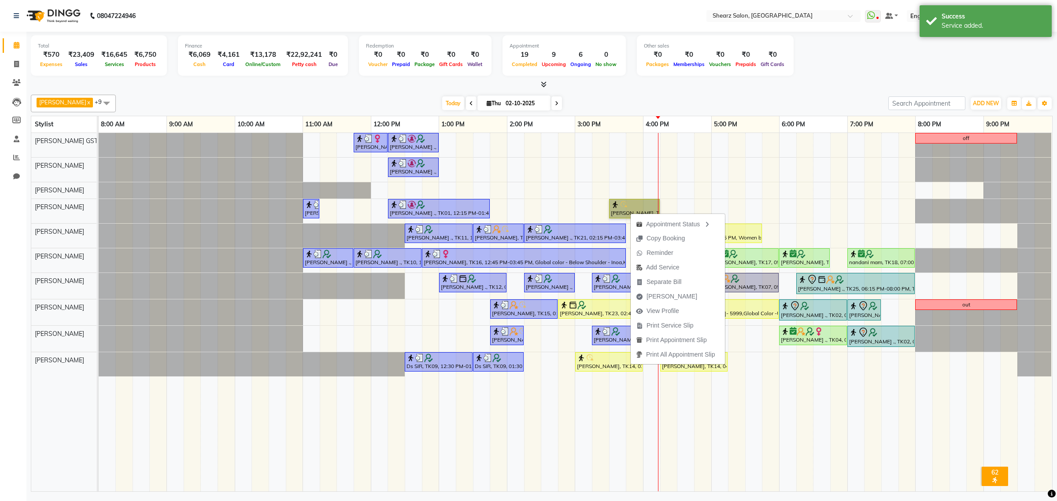
click at [99, 215] on div at bounding box center [99, 211] width 0 height 24
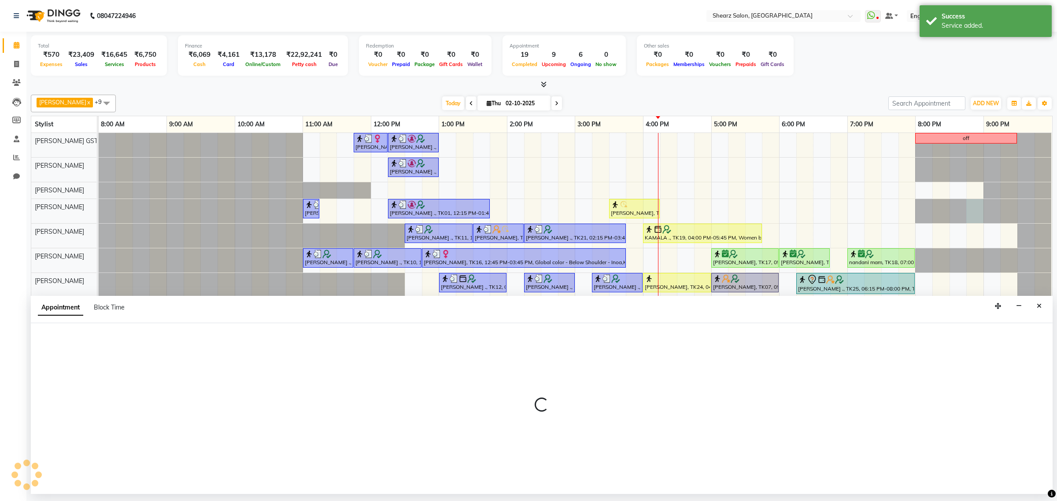
select select "77479"
select select "1245"
select select "tentative"
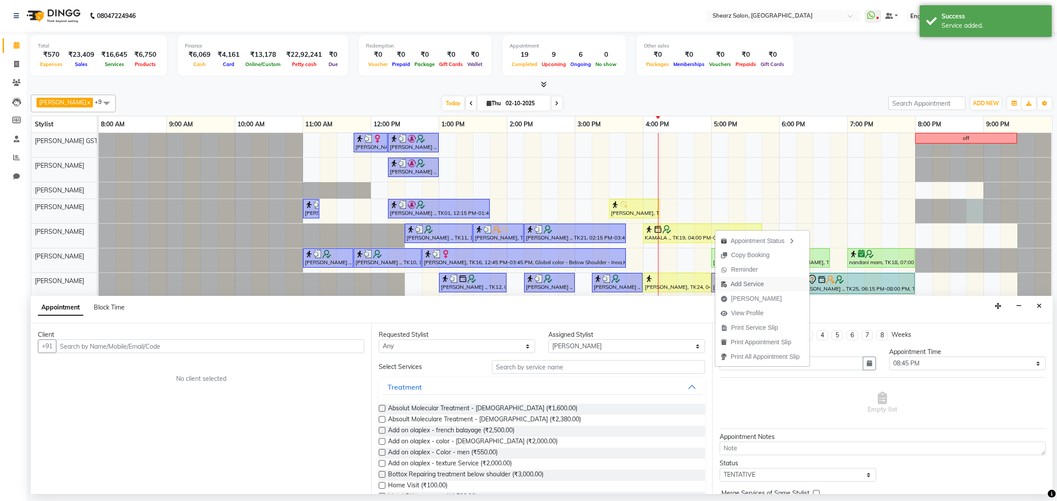
click at [734, 287] on span "Add Service" at bounding box center [747, 284] width 33 height 9
select select "77475"
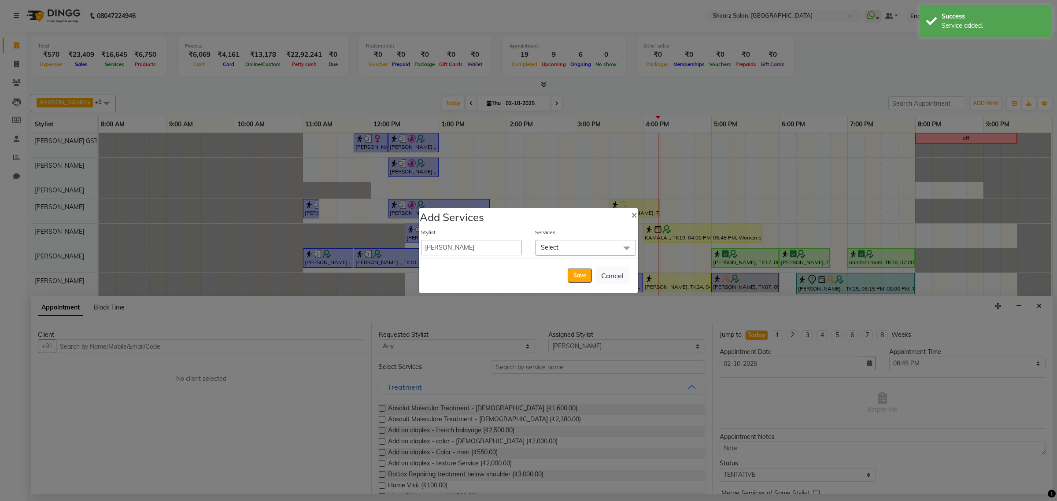
click at [825, 219] on ngb-modal-window "Add Services × Stylist Admin A General Arvind S Devda Asha Chavariya Brijesh Va…" at bounding box center [528, 250] width 1057 height 501
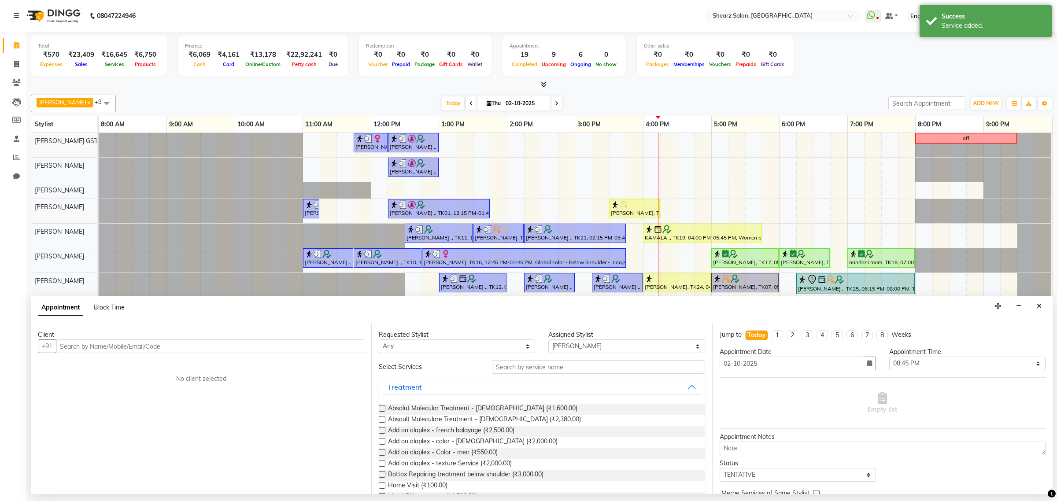
click at [738, 239] on div "KAMALA ., TK19, 04:00 PM-05:45 PM, Women blowdry below shoulder,Loreal Hairwash…" at bounding box center [702, 233] width 117 height 17
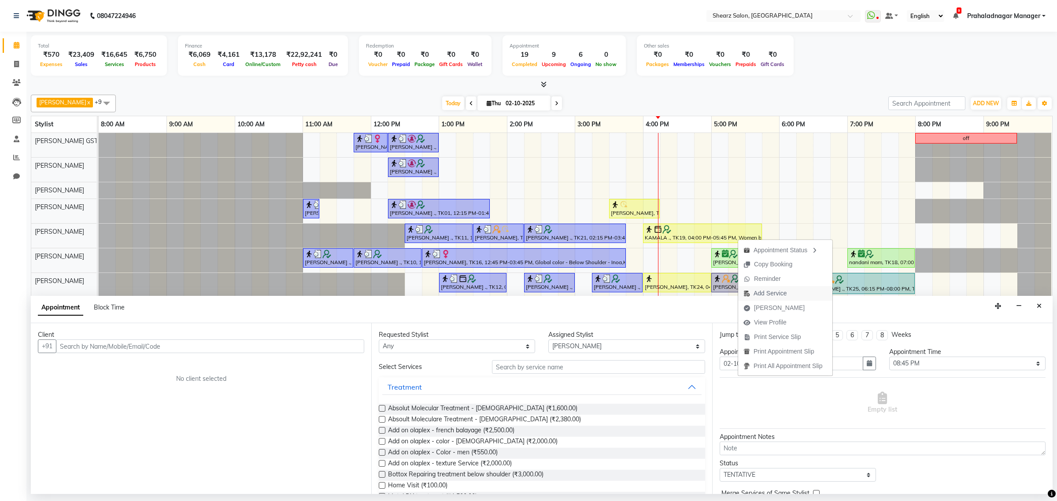
click at [787, 291] on span "Add Service" at bounding box center [770, 293] width 33 height 9
select select "77475"
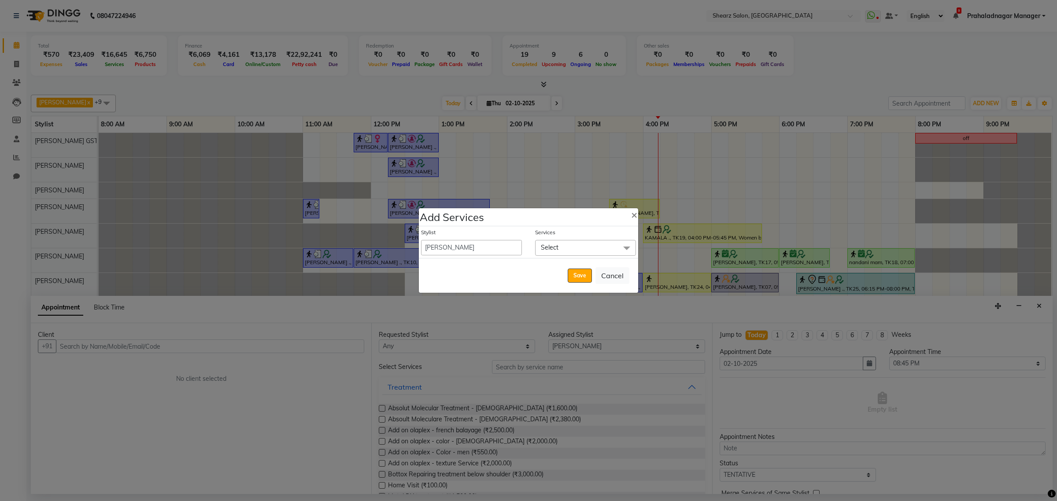
click at [566, 249] on span "Select" at bounding box center [585, 247] width 101 height 15
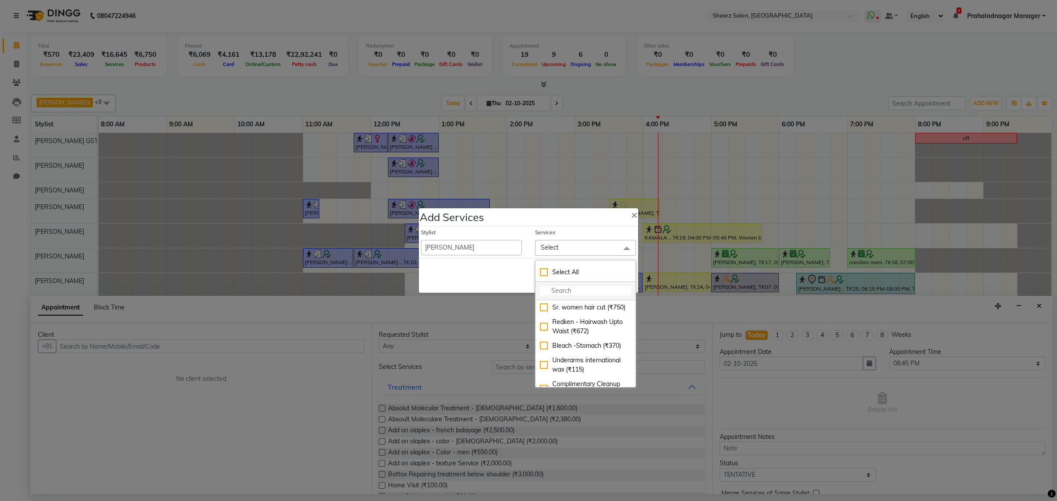
click at [559, 288] on input "multiselect-search" at bounding box center [585, 290] width 91 height 9
type input "lorea"
click at [608, 345] on div "Loreal Hairwash & Blow dry - Below Shoulder (₹632)" at bounding box center [585, 333] width 91 height 28
checkbox input "true"
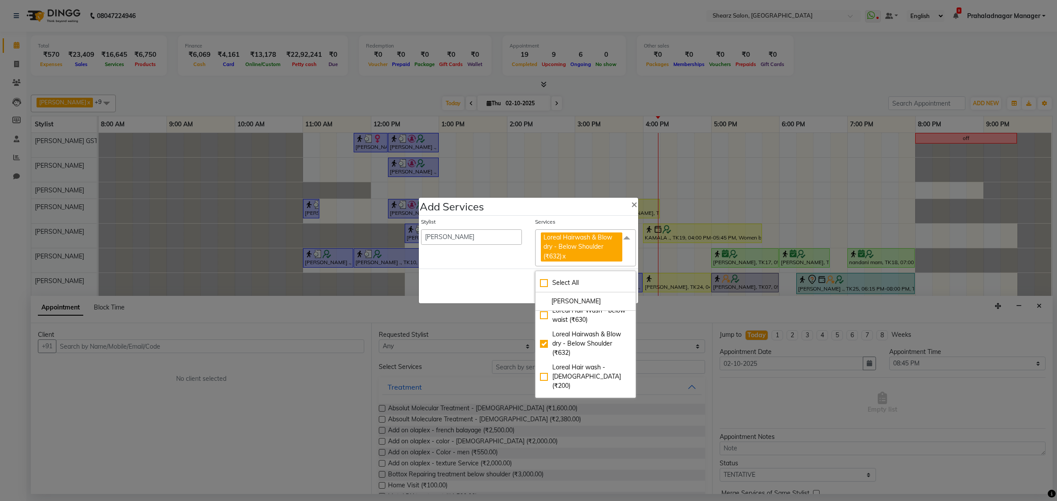
click at [453, 296] on div "Save Cancel" at bounding box center [528, 286] width 219 height 35
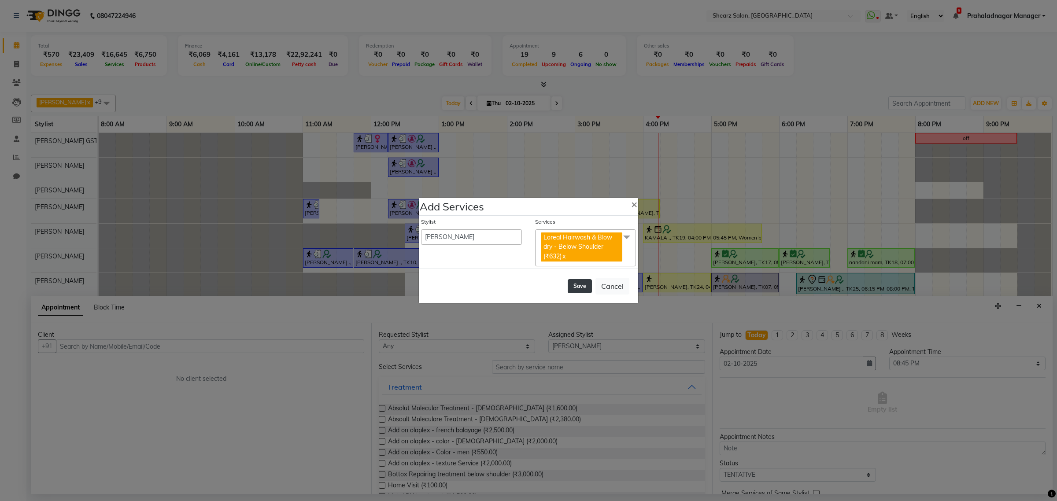
click at [577, 286] on button "Save" at bounding box center [580, 286] width 24 height 14
select select "77813"
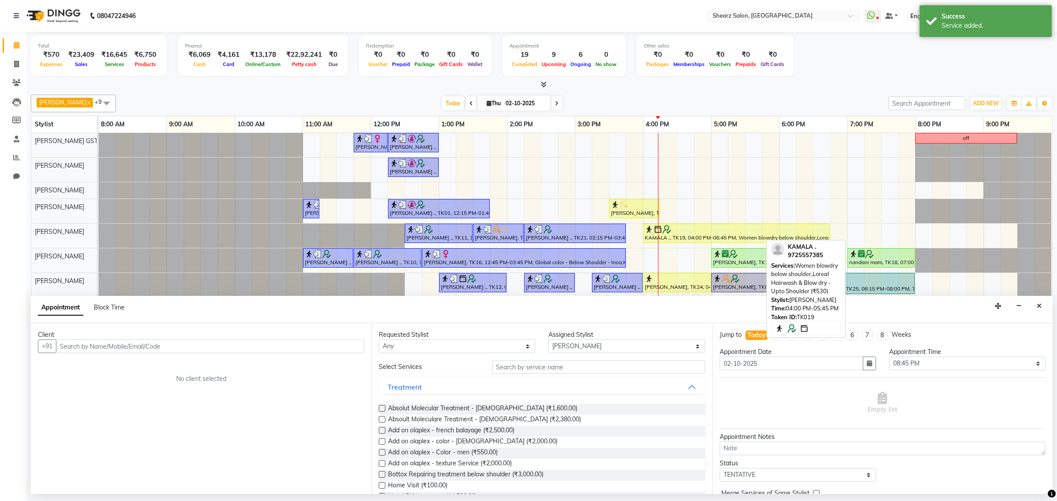
click at [682, 232] on div at bounding box center [736, 229] width 183 height 9
select select "1"
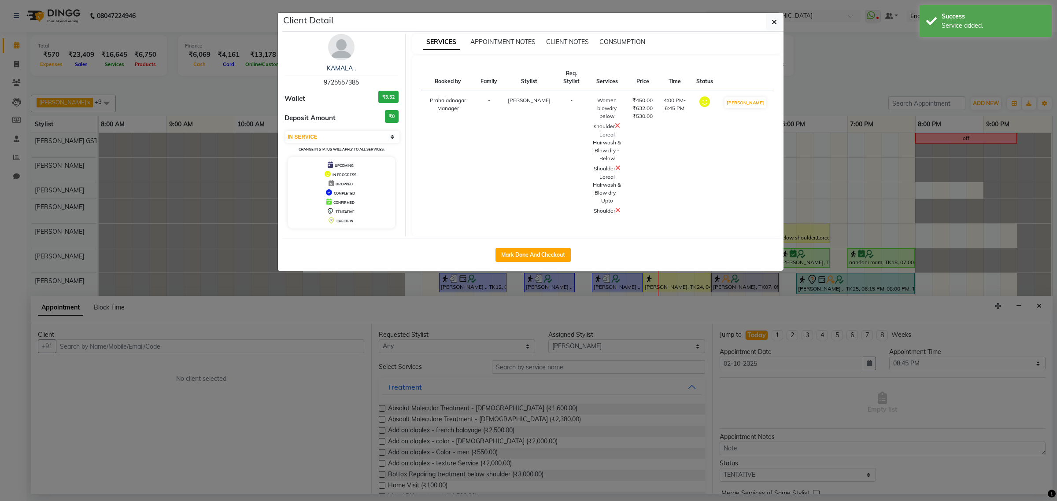
click at [620, 124] on icon at bounding box center [617, 125] width 5 height 7
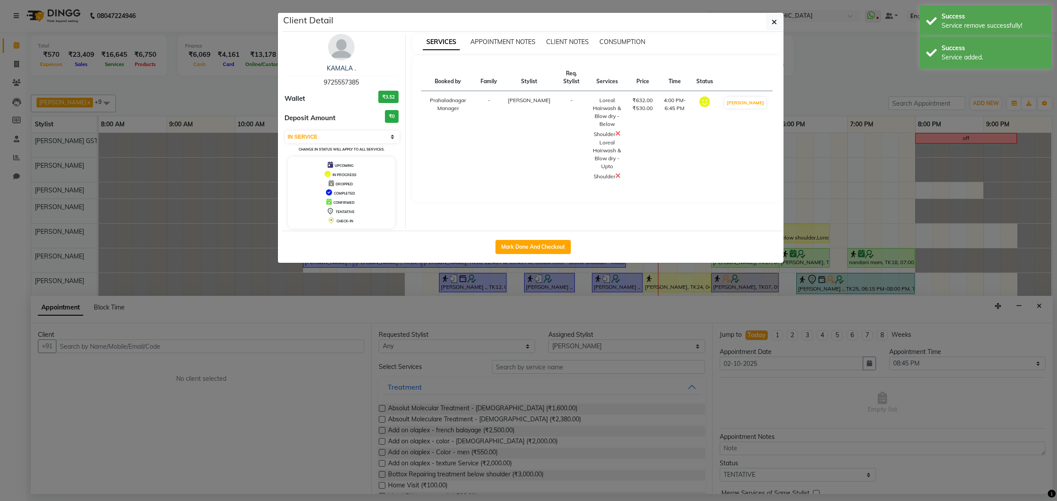
click at [616, 175] on icon at bounding box center [618, 175] width 5 height 7
click at [770, 25] on button "button" at bounding box center [774, 22] width 17 height 17
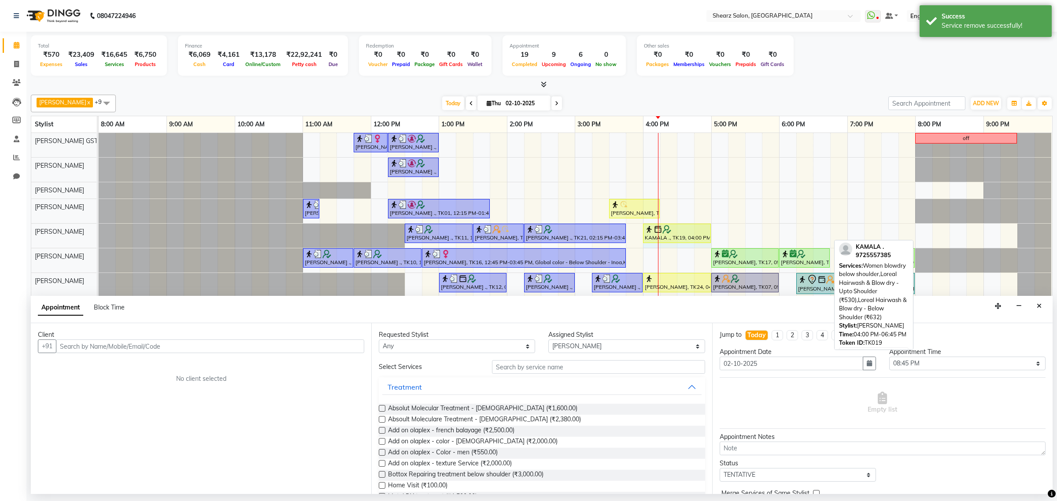
drag, startPoint x: 829, startPoint y: 231, endPoint x: 700, endPoint y: 226, distance: 129.7
click at [99, 226] on div "Chirag Makvana ., TK11, 12:30 PM-01:30 PM, Haircut By Master Stylist- Male Anki…" at bounding box center [99, 236] width 0 height 24
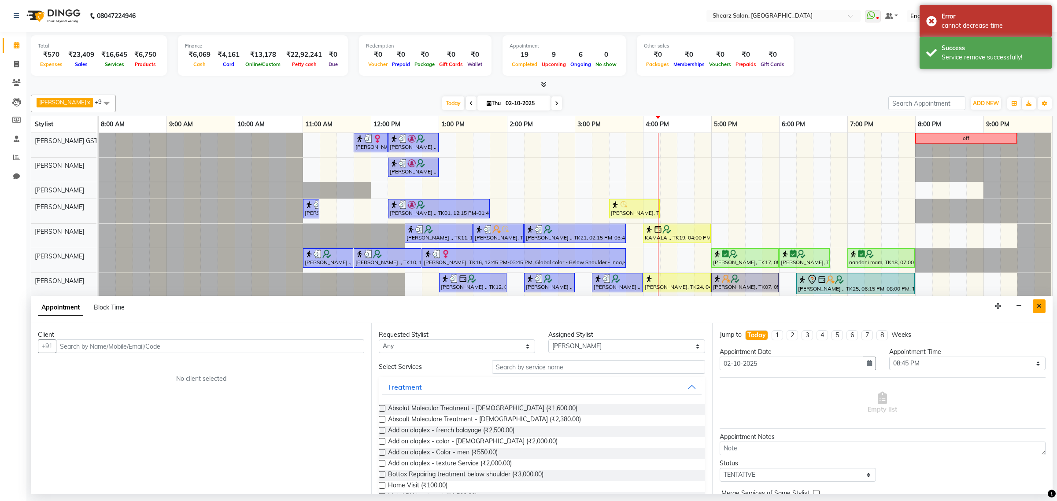
click at [1036, 308] on button "Close" at bounding box center [1039, 307] width 13 height 14
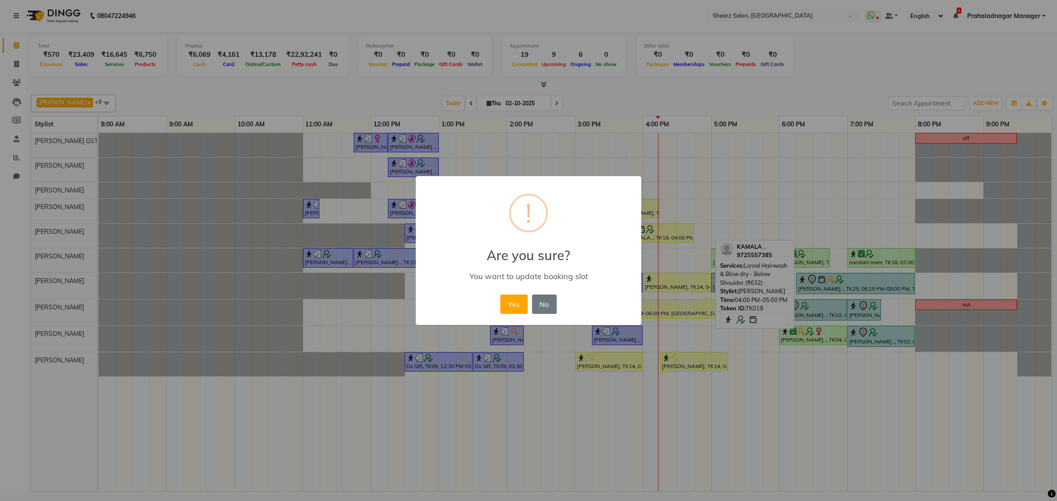
click at [516, 302] on button "Yes" at bounding box center [514, 304] width 27 height 19
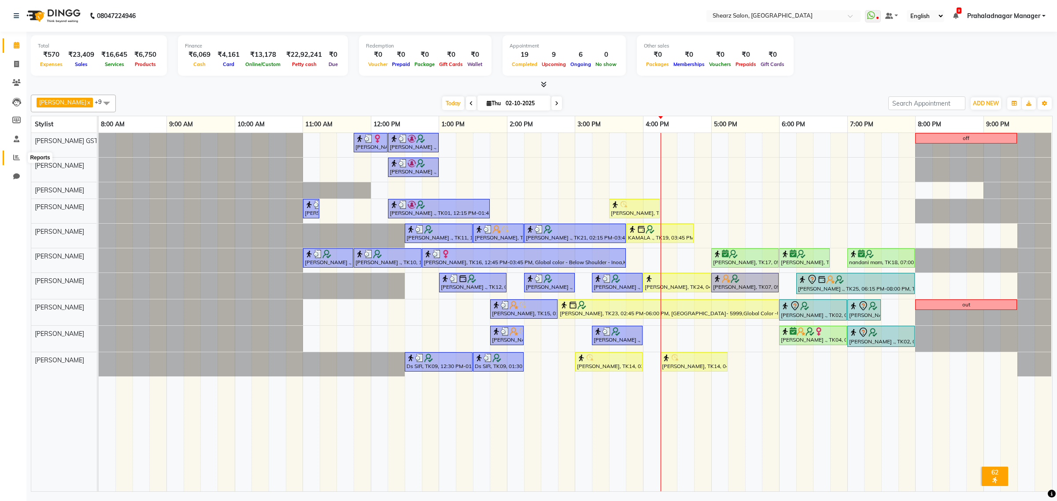
click at [18, 160] on icon at bounding box center [16, 157] width 7 height 7
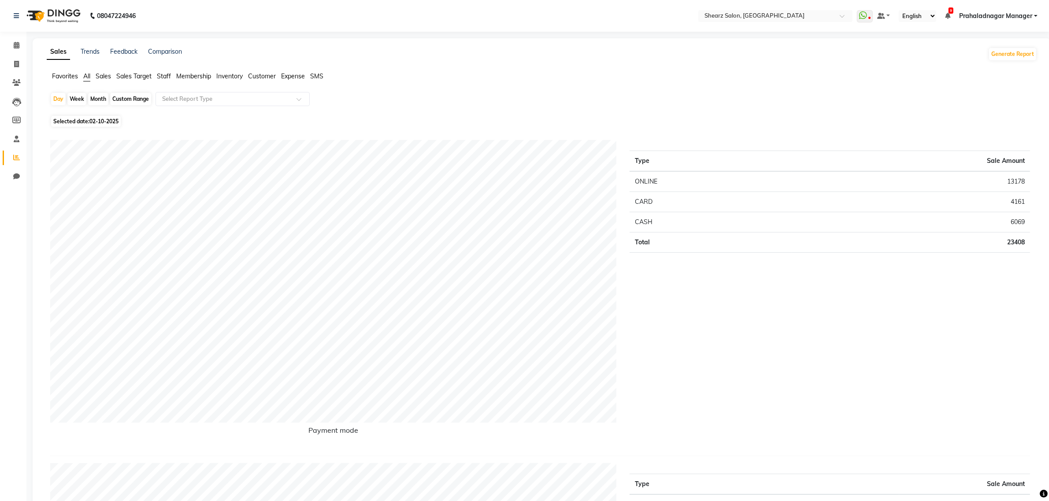
click at [162, 74] on span "Staff" at bounding box center [164, 76] width 14 height 8
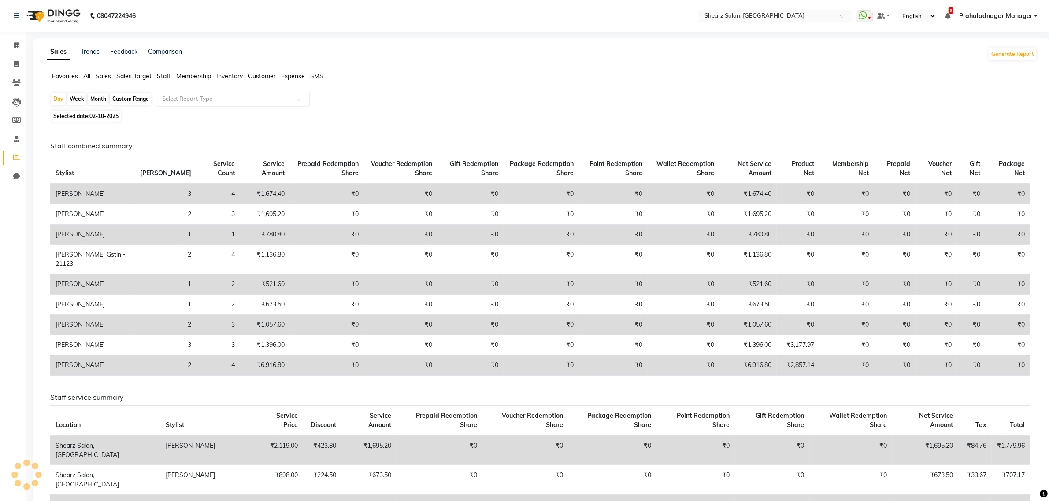
click at [175, 98] on input "text" at bounding box center [223, 99] width 127 height 9
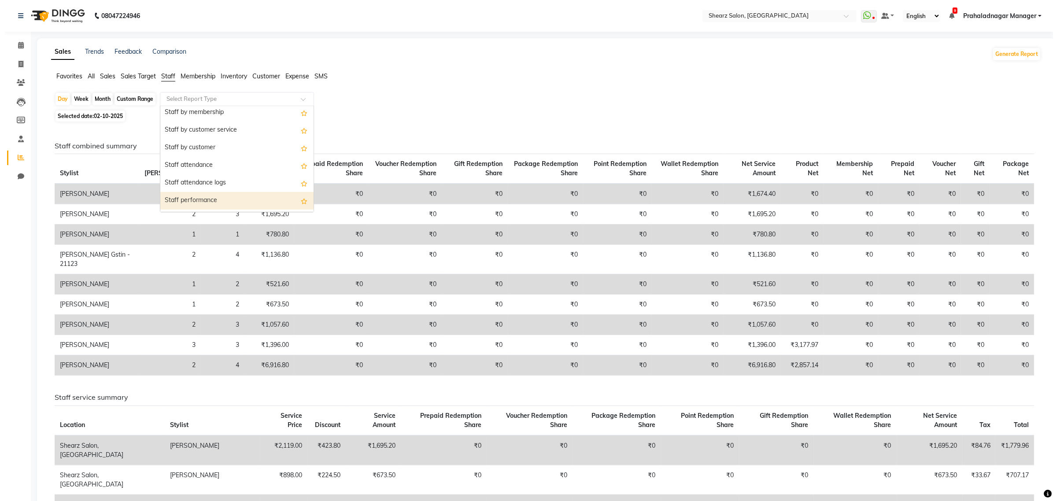
scroll to position [165, 0]
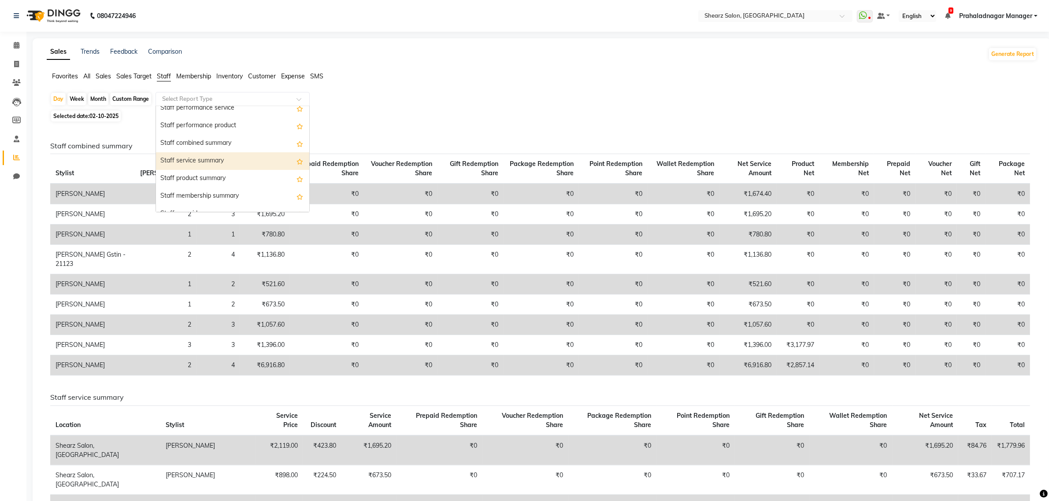
click at [215, 165] on div "Staff service summary" at bounding box center [232, 161] width 153 height 18
select select "csv"
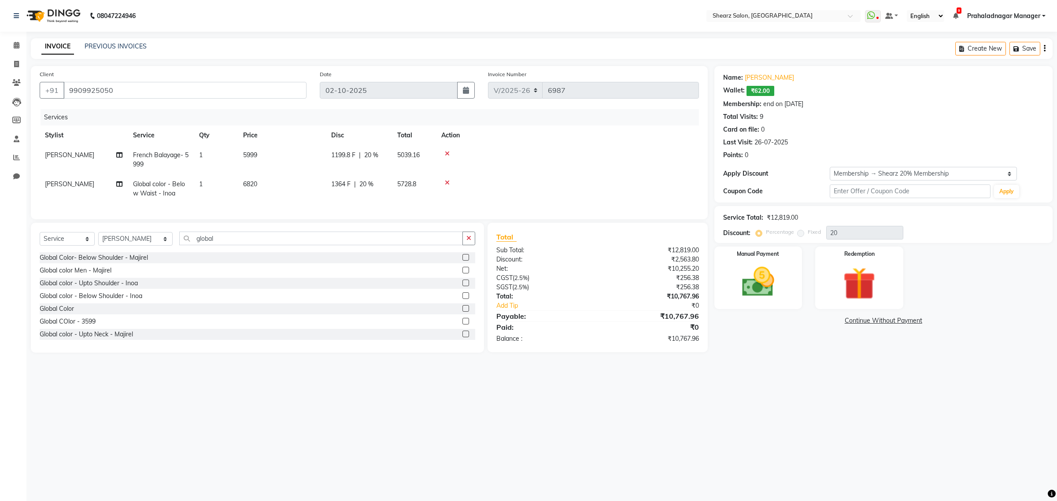
select select "8157"
select select "service"
select select "77440"
select select "1: Object"
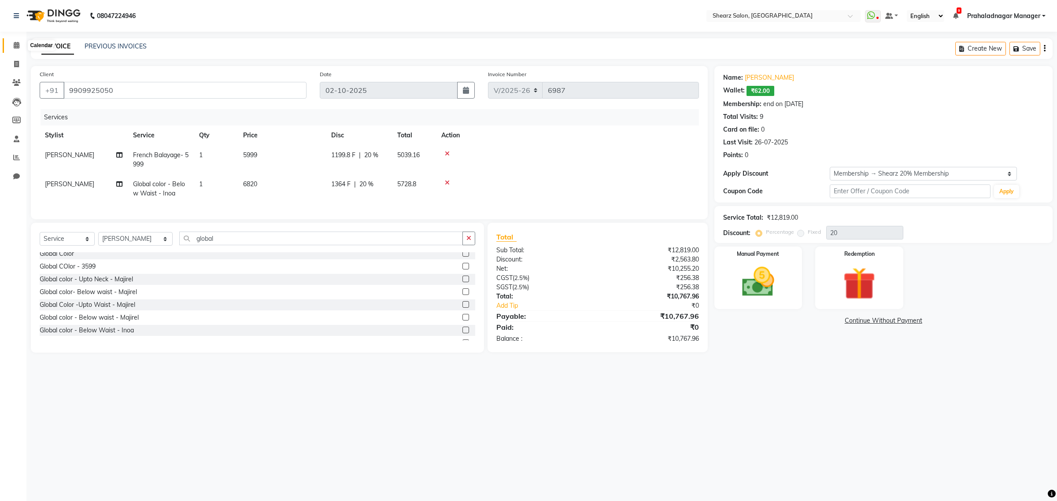
click at [18, 45] on icon at bounding box center [17, 45] width 6 height 7
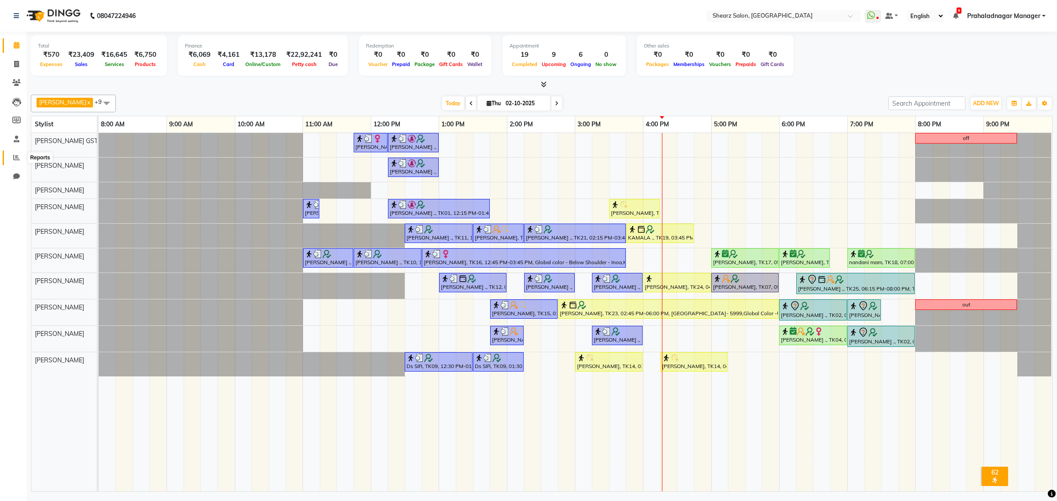
click at [11, 162] on span at bounding box center [16, 158] width 15 height 10
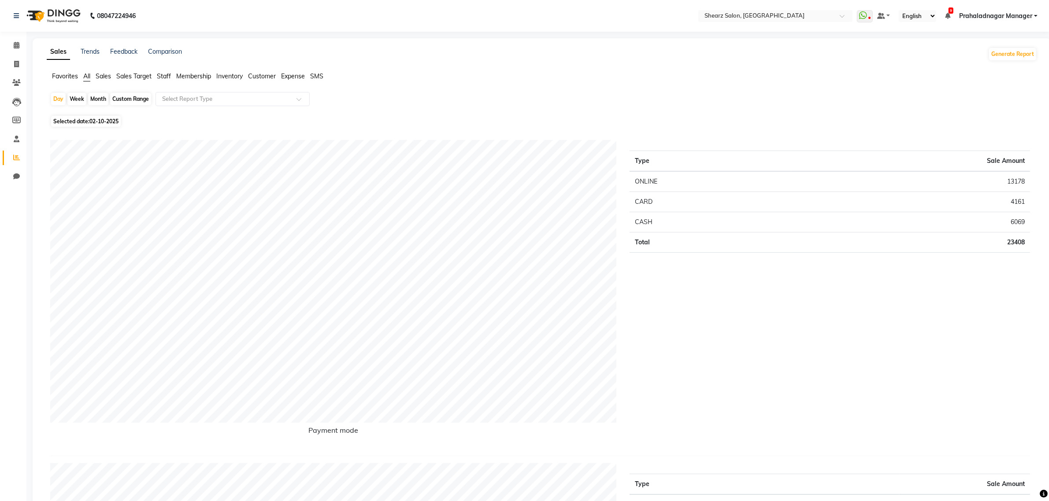
click at [107, 75] on span "Sales" at bounding box center [103, 76] width 15 height 8
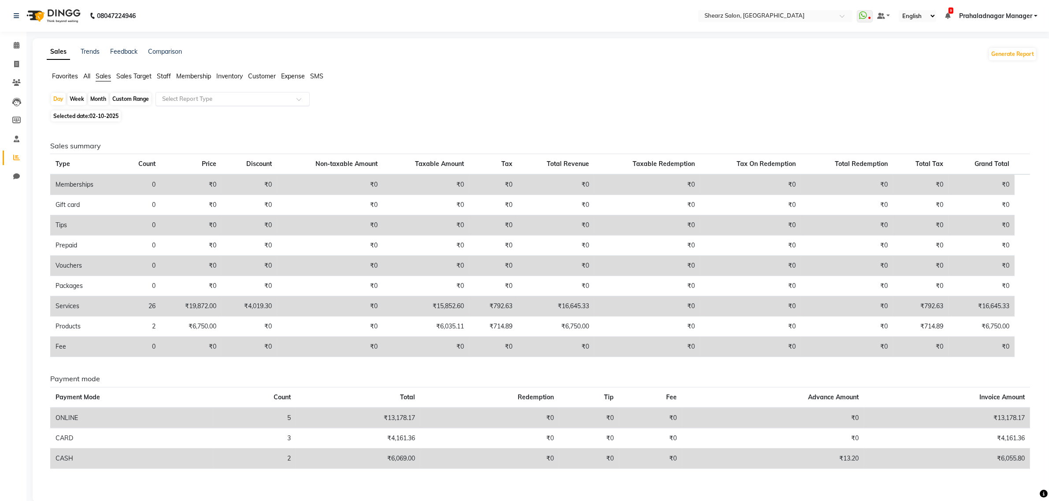
click at [250, 103] on input "text" at bounding box center [223, 99] width 127 height 9
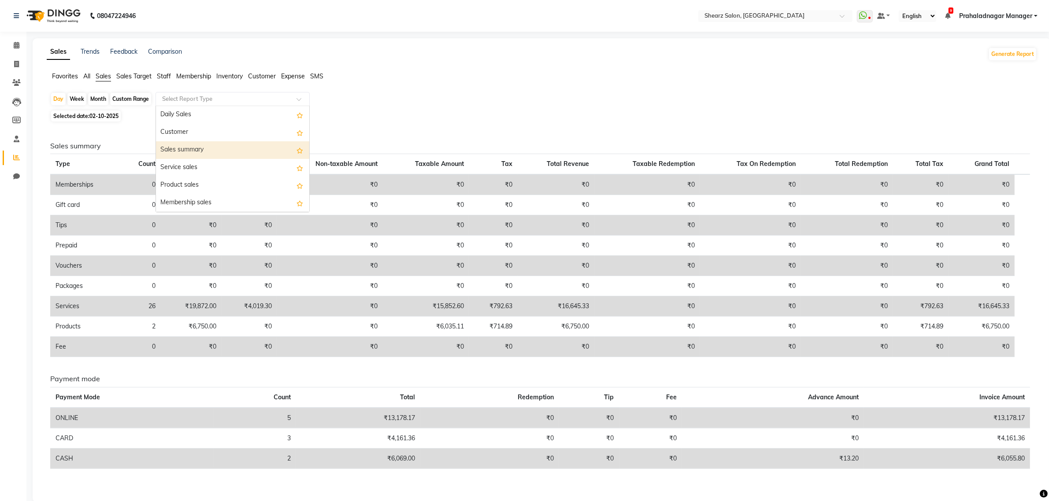
click at [228, 143] on div "Sales summary" at bounding box center [232, 150] width 153 height 18
select select "csv"
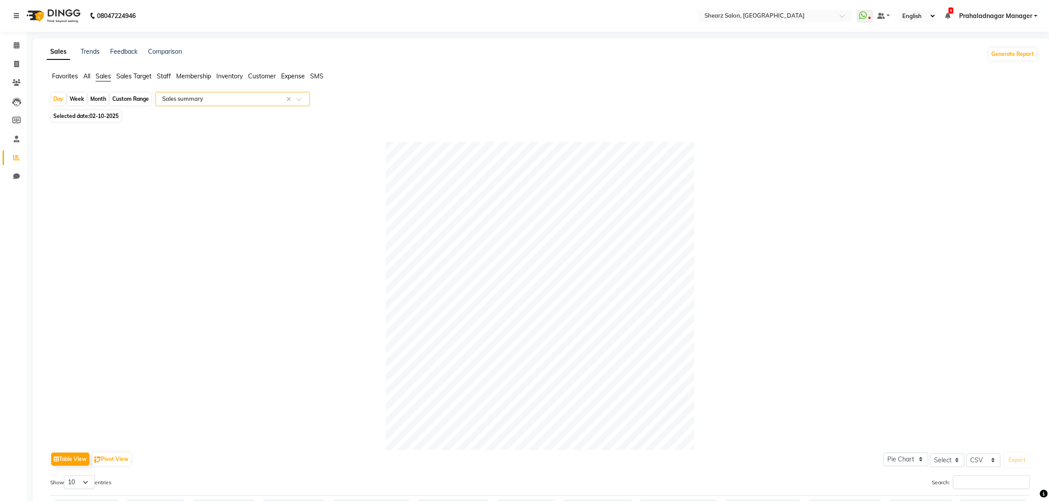
click at [99, 93] on div "Month" at bounding box center [98, 99] width 20 height 12
select select "10"
select select "2025"
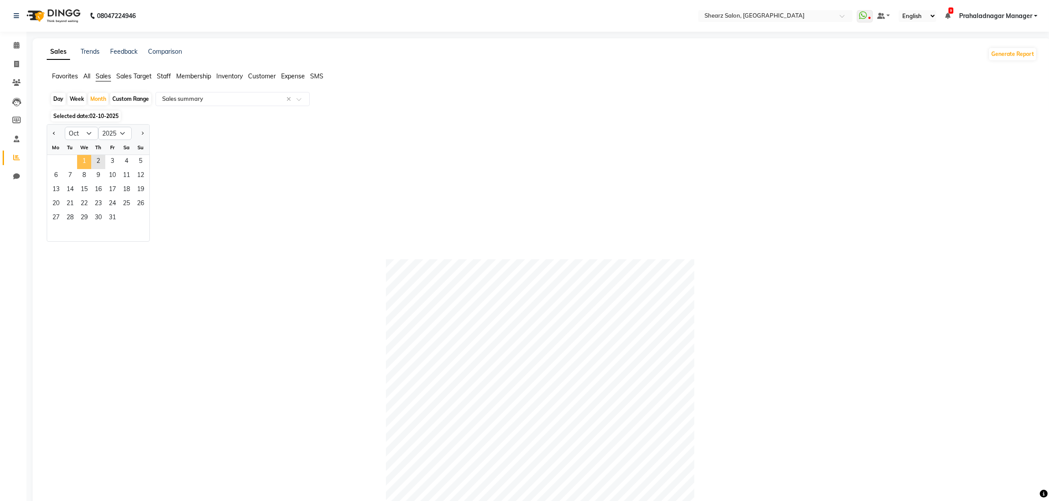
click at [81, 168] on span "1" at bounding box center [84, 162] width 14 height 14
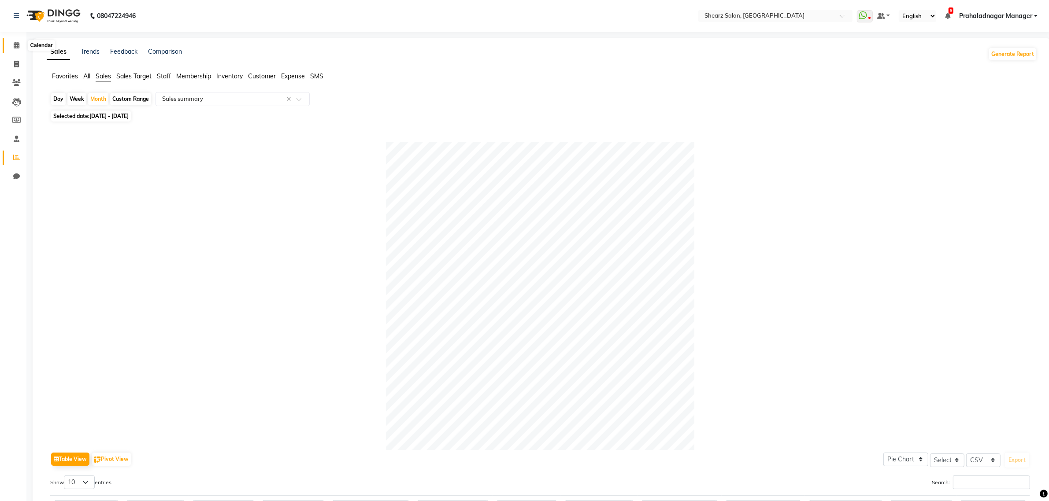
click at [9, 44] on span at bounding box center [16, 46] width 15 height 10
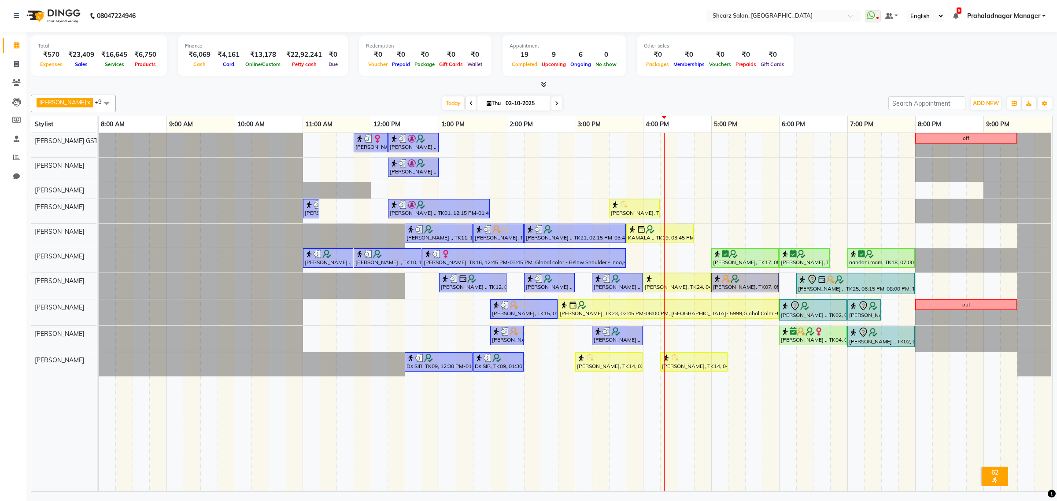
click at [555, 102] on icon at bounding box center [557, 103] width 4 height 5
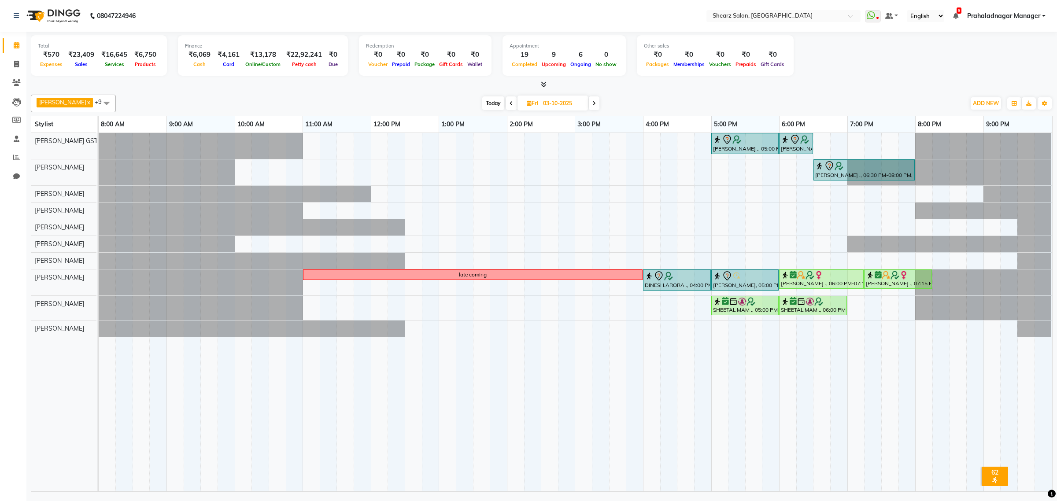
click at [593, 105] on span at bounding box center [594, 103] width 11 height 14
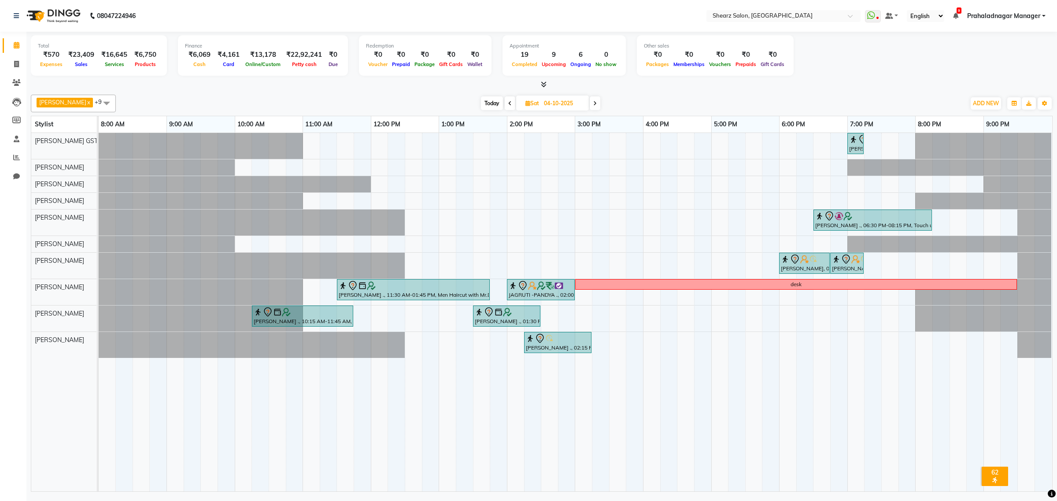
click at [593, 101] on icon at bounding box center [595, 103] width 4 height 5
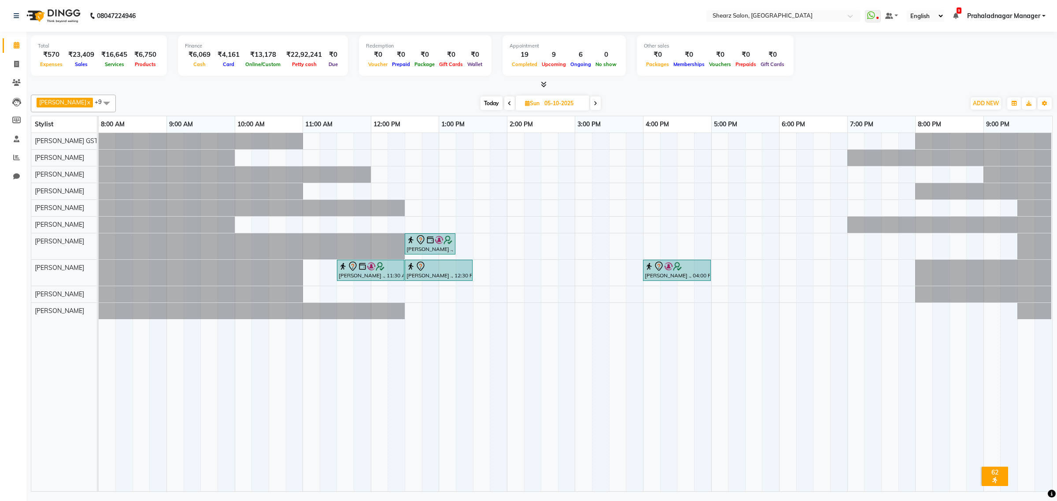
click at [490, 104] on span "Today" at bounding box center [492, 103] width 22 height 14
type input "02-10-2025"
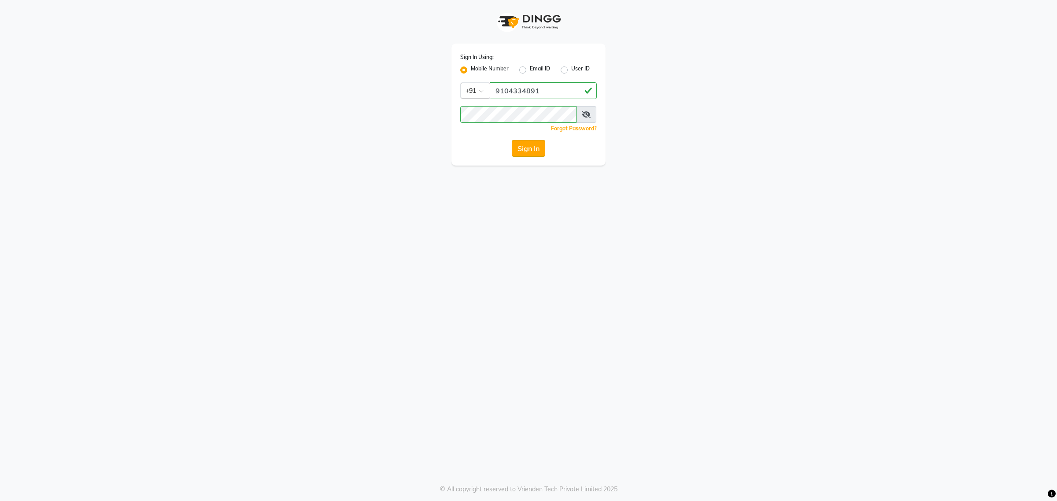
click at [520, 151] on button "Sign In" at bounding box center [528, 148] width 33 height 17
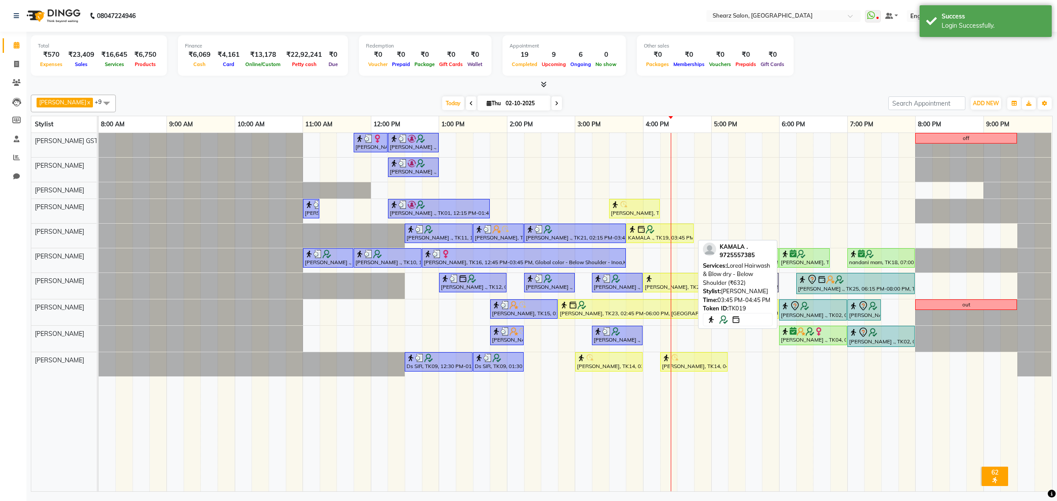
click at [657, 233] on div at bounding box center [660, 229] width 64 height 9
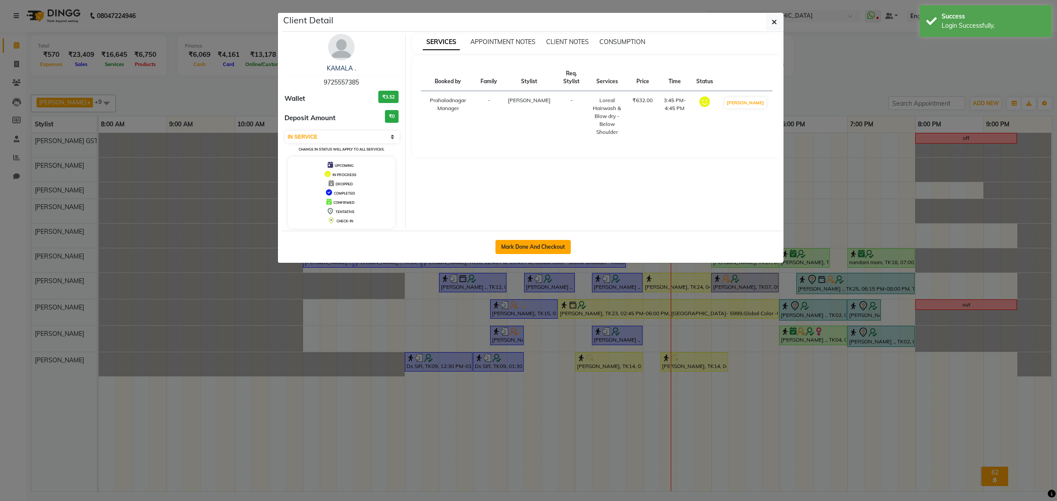
click at [528, 247] on button "Mark Done And Checkout" at bounding box center [533, 247] width 75 height 14
select select "3"
select select "8157"
select select "service"
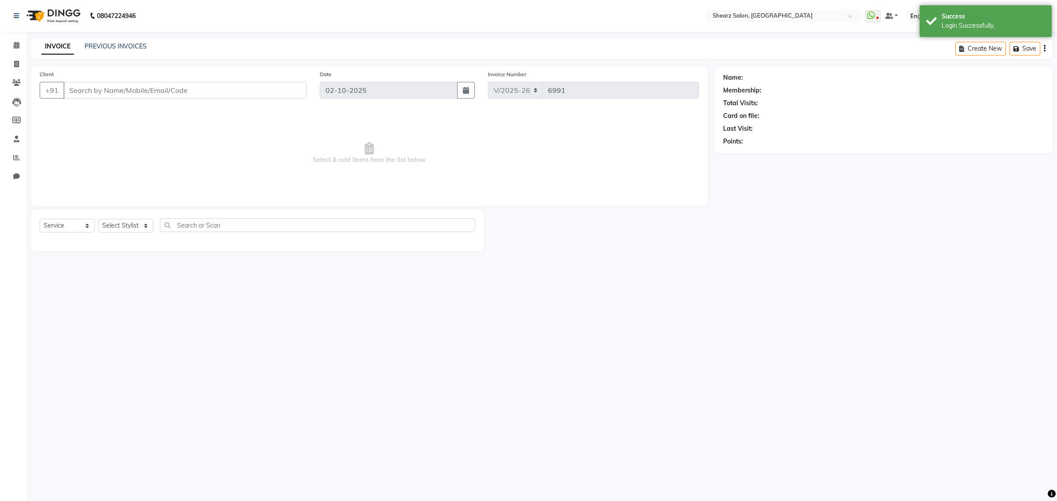
type input "9725557385"
select select "77471"
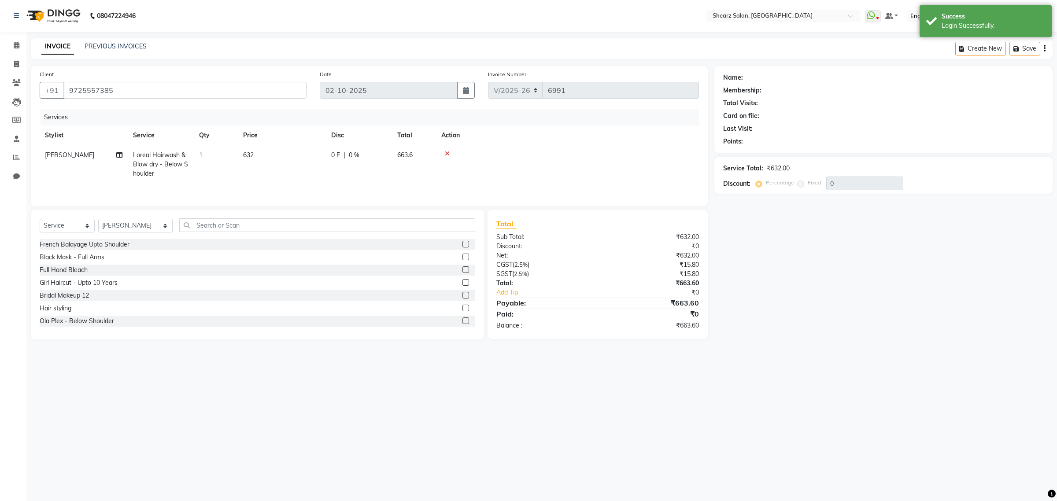
select select "1: Object"
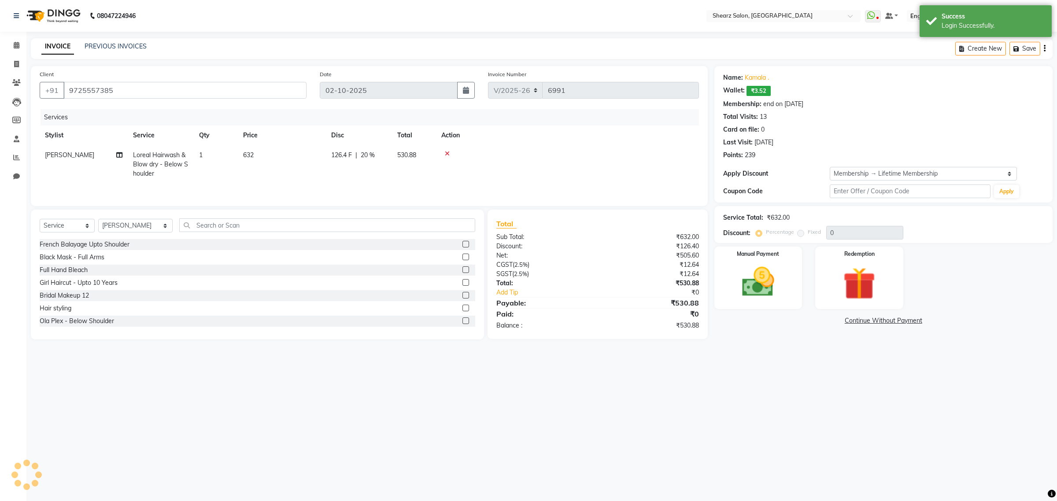
type input "20"
click at [849, 283] on img at bounding box center [859, 284] width 55 height 42
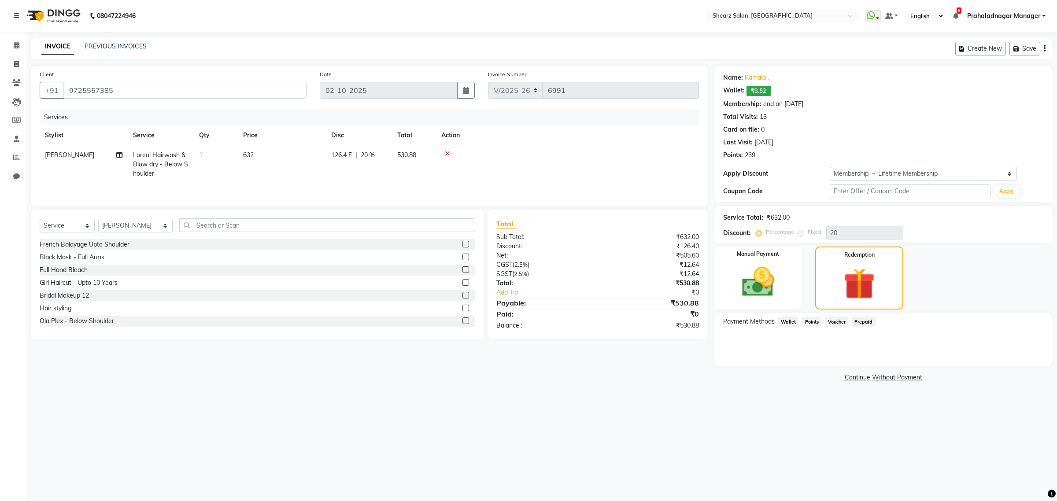
click at [809, 323] on span "Points" at bounding box center [811, 322] width 19 height 10
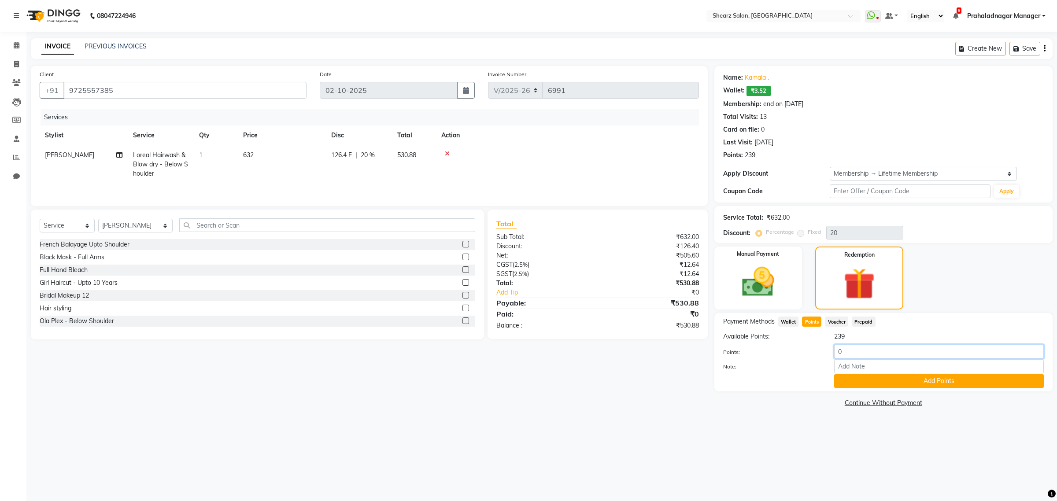
drag, startPoint x: 861, startPoint y: 351, endPoint x: 697, endPoint y: 347, distance: 164.4
click at [697, 347] on div "Client +91 9725557385 Date 02-10-2025 Invoice Number V/2025 V/2025-26 6991 Serv…" at bounding box center [541, 238] width 1035 height 344
type input "30"
click at [934, 387] on button "Add Points" at bounding box center [939, 382] width 210 height 14
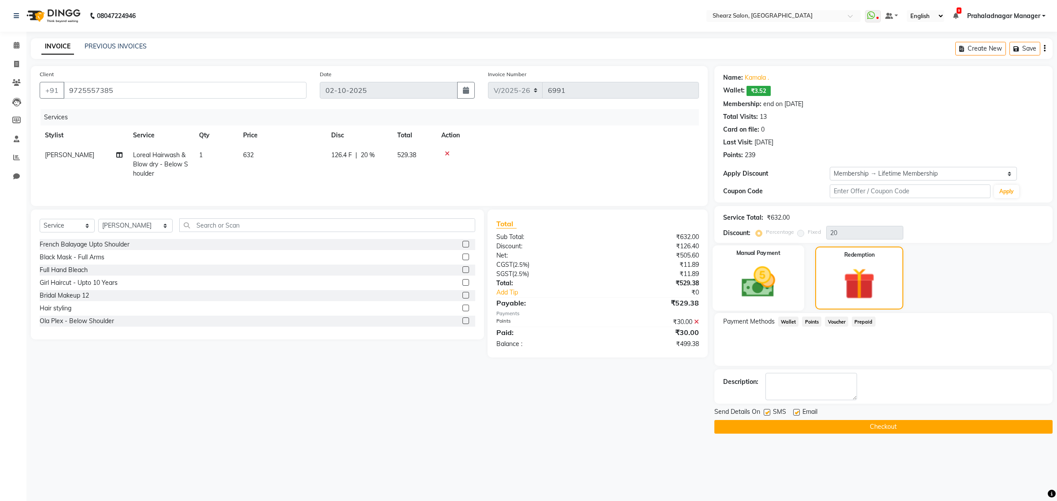
click at [730, 272] on div "Manual Payment" at bounding box center [759, 278] width 92 height 66
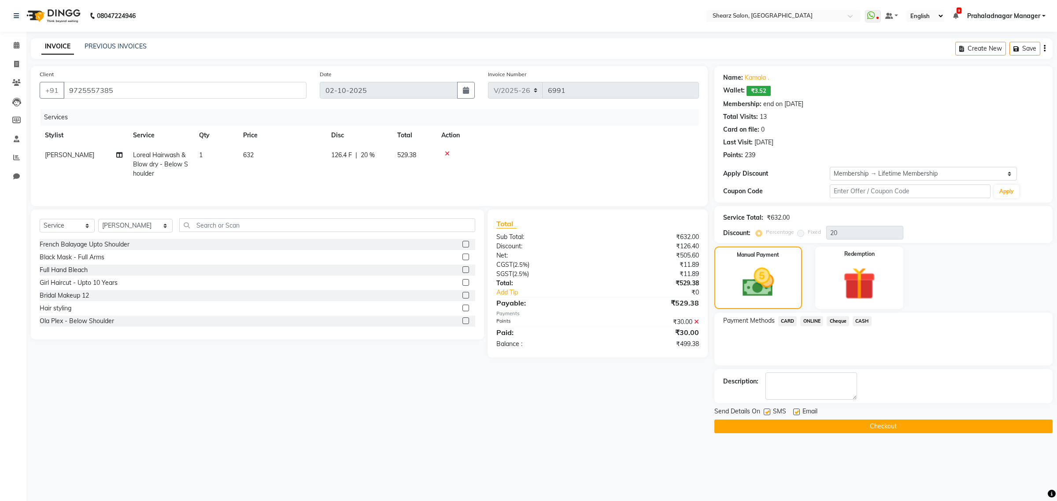
click at [861, 322] on span "CASH" at bounding box center [862, 321] width 19 height 10
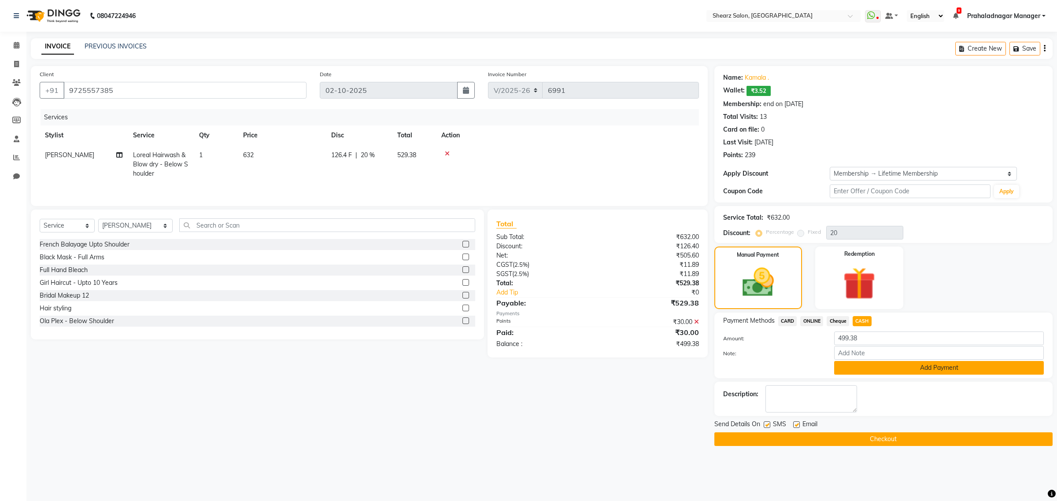
click at [864, 370] on button "Add Payment" at bounding box center [939, 368] width 210 height 14
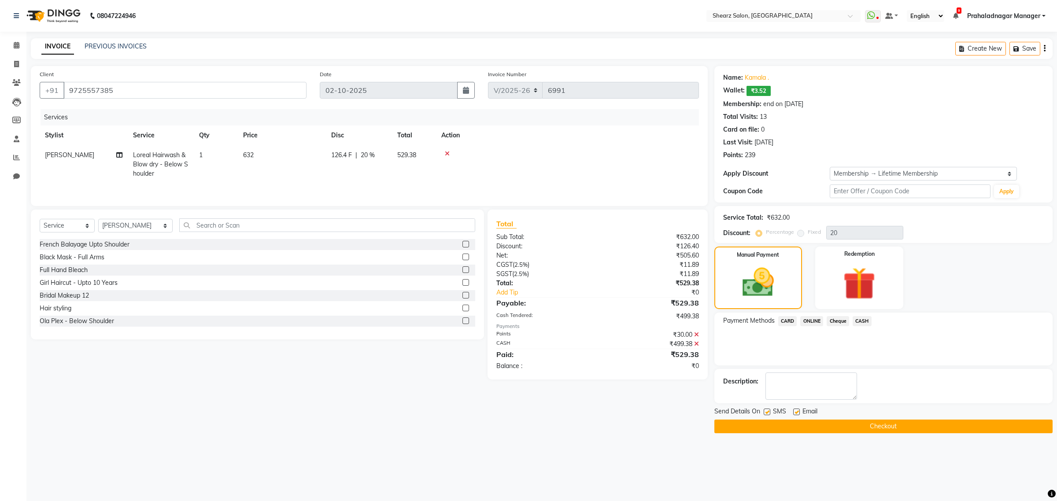
click at [869, 426] on button "Checkout" at bounding box center [884, 427] width 338 height 14
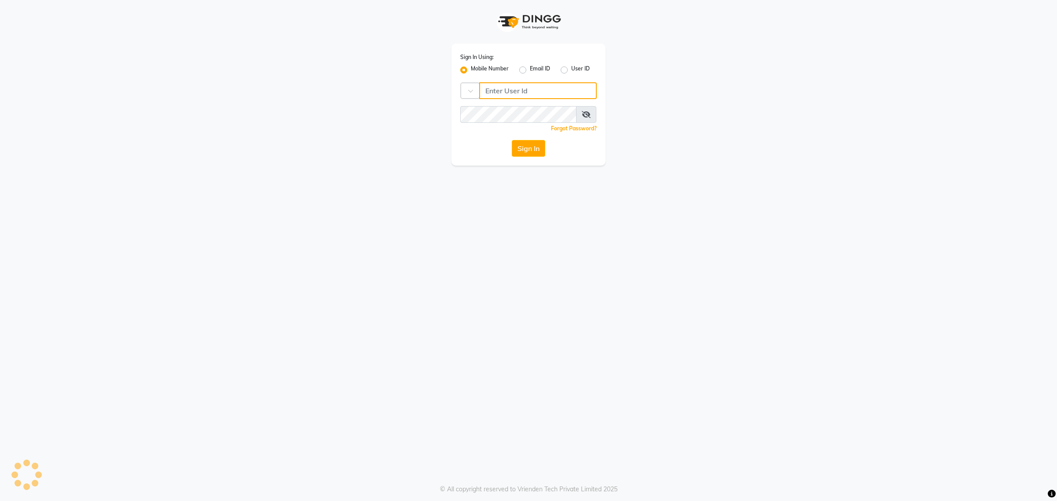
type input "9104334891"
click at [543, 146] on button "Sign In" at bounding box center [528, 148] width 33 height 17
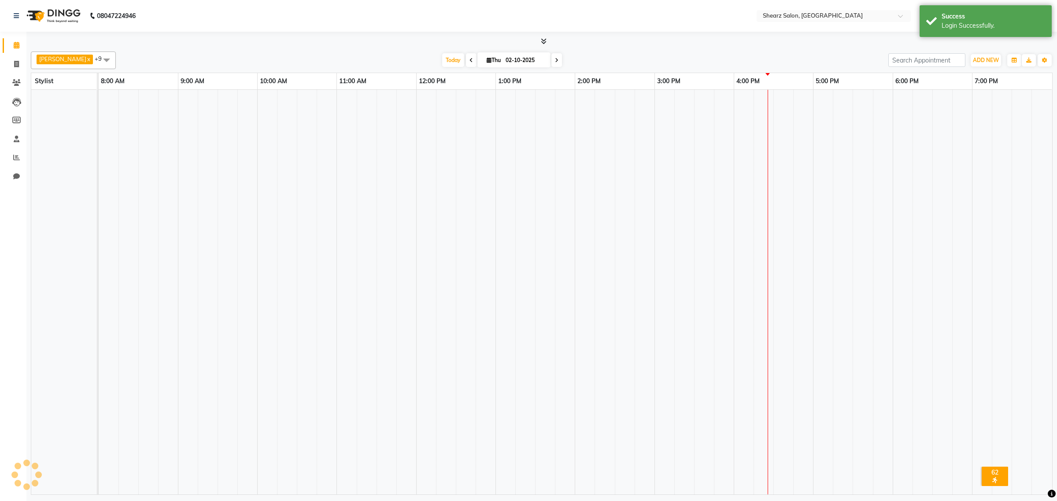
select select "en"
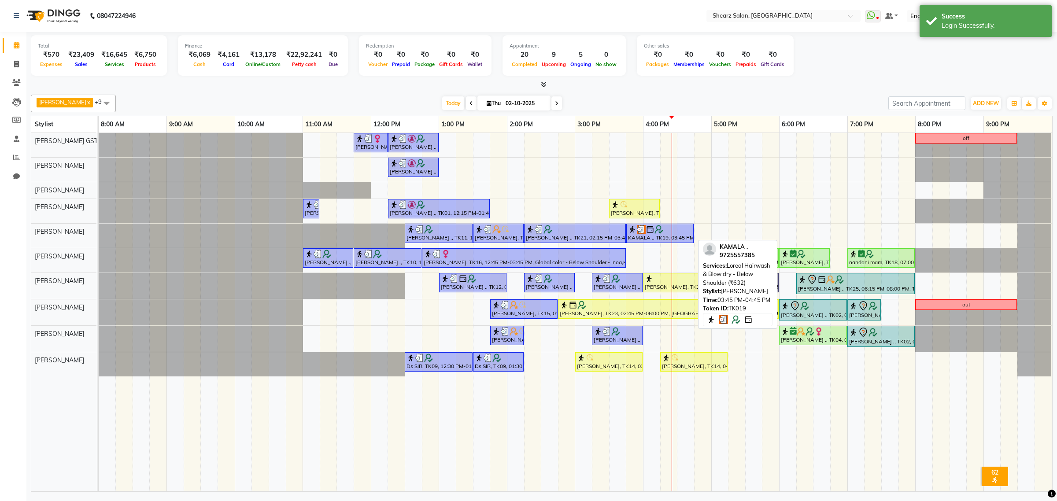
click at [646, 227] on img at bounding box center [650, 229] width 9 height 9
select select "3"
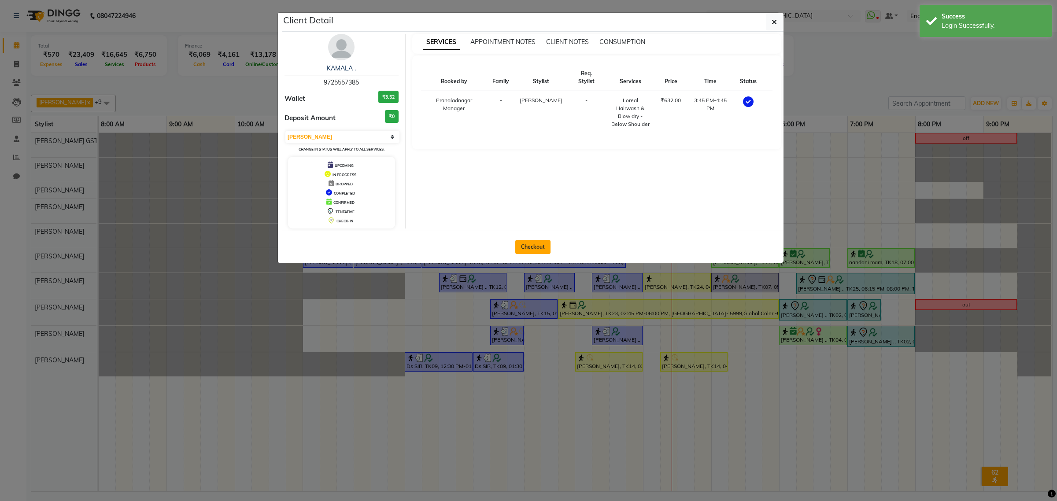
click at [529, 249] on button "Checkout" at bounding box center [532, 247] width 35 height 14
select select "8157"
select select "service"
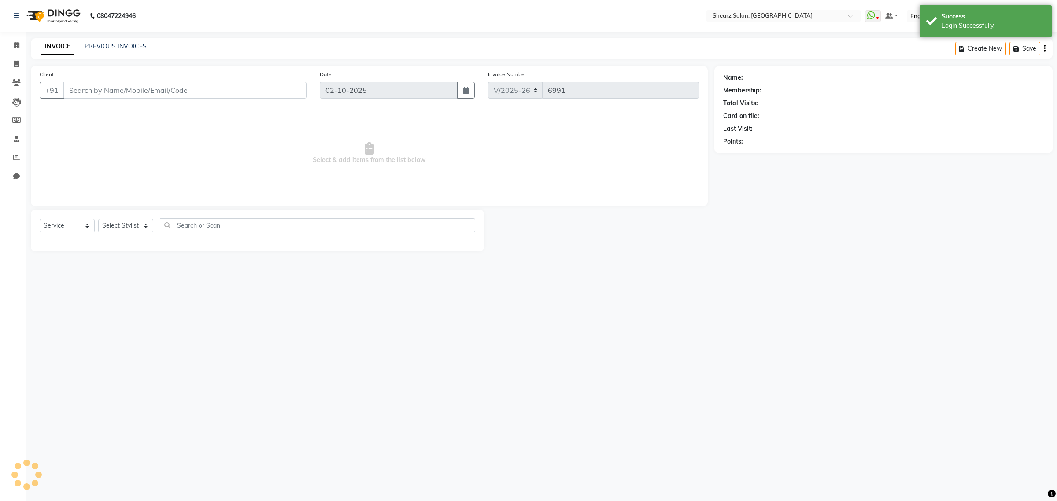
select select "77471"
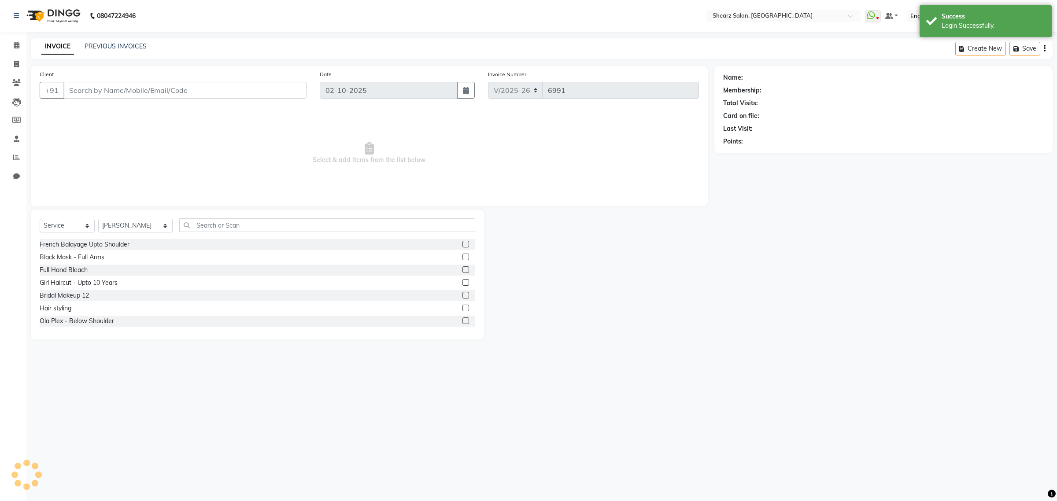
type input "9725557385"
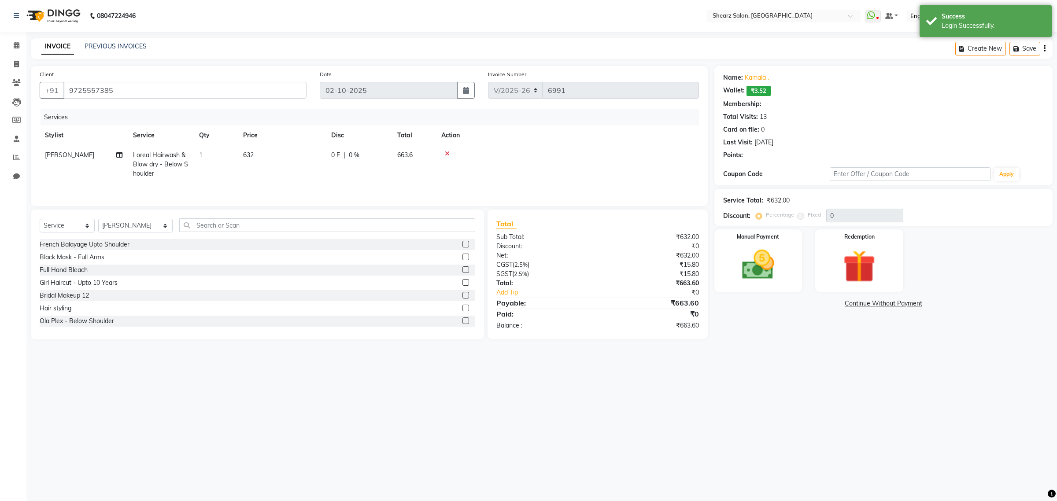
type input "20"
select select "1: Object"
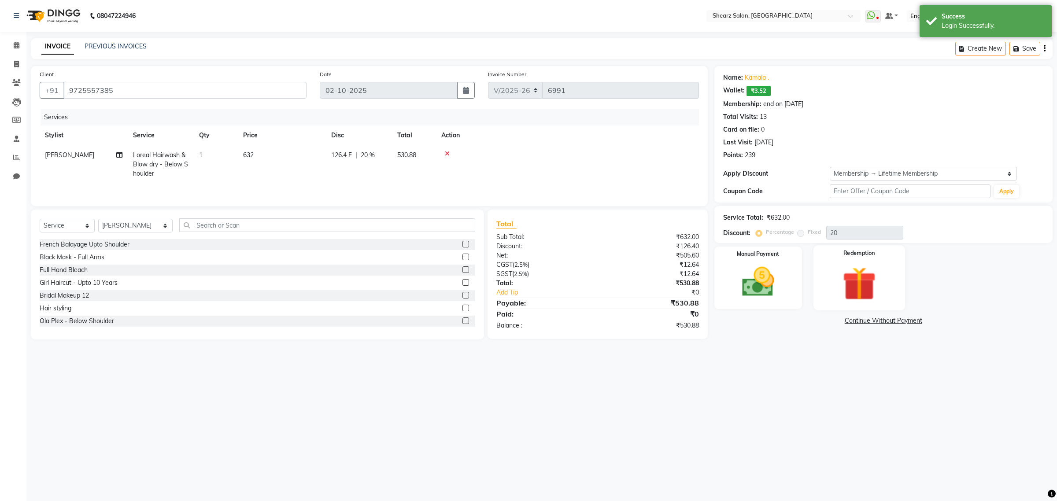
click at [842, 276] on img at bounding box center [859, 284] width 55 height 42
click at [809, 318] on span "Points" at bounding box center [811, 322] width 19 height 10
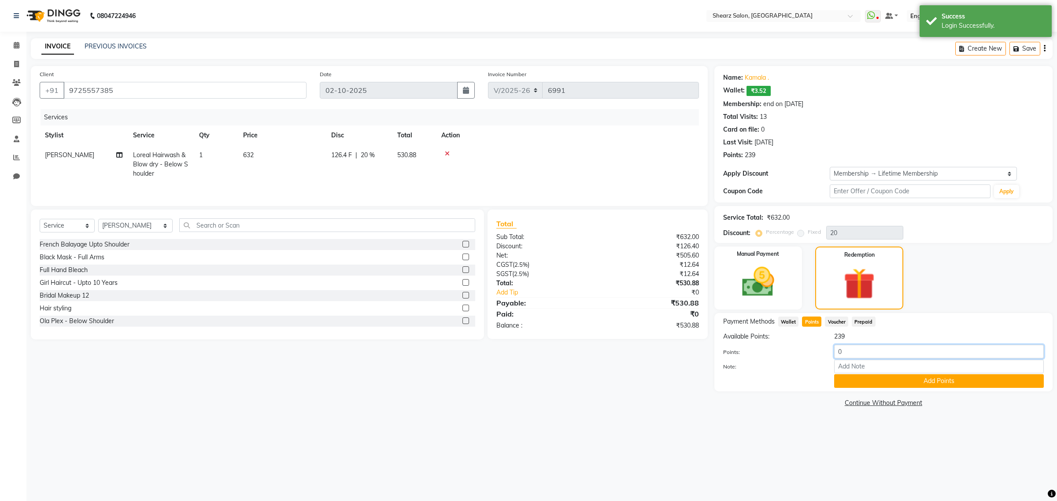
drag, startPoint x: 783, startPoint y: 338, endPoint x: 974, endPoint y: 346, distance: 191.0
click at [742, 330] on div "Payment Methods Wallet Points Voucher Prepaid Available Points: 239 Points: 0 N…" at bounding box center [883, 352] width 321 height 71
type input "30"
click at [943, 379] on button "Add Points" at bounding box center [939, 382] width 210 height 14
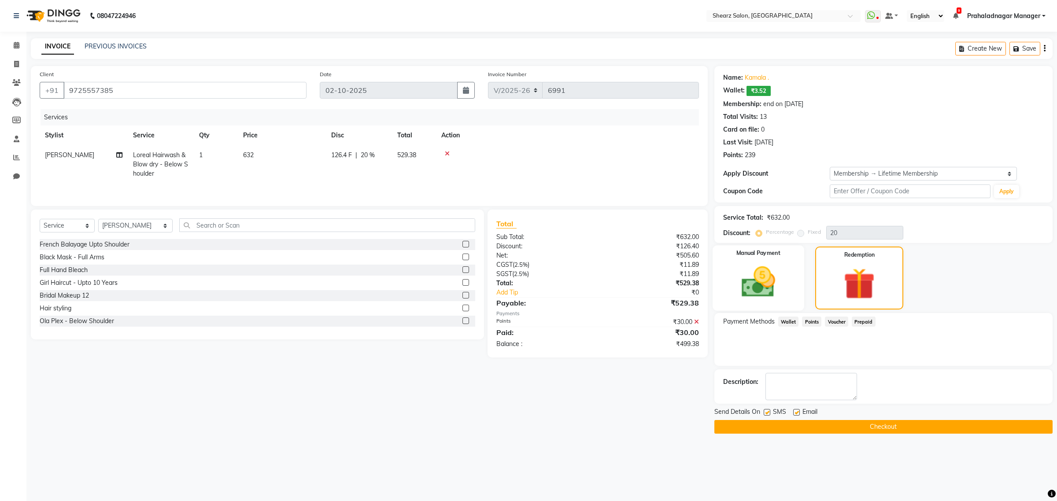
click at [780, 287] on img at bounding box center [758, 282] width 55 height 39
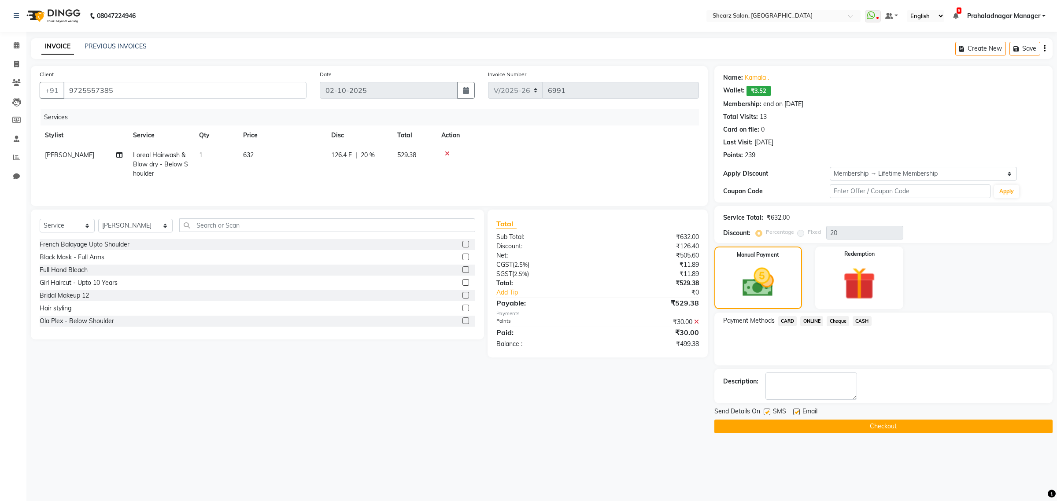
click at [863, 320] on span "CASH" at bounding box center [862, 321] width 19 height 10
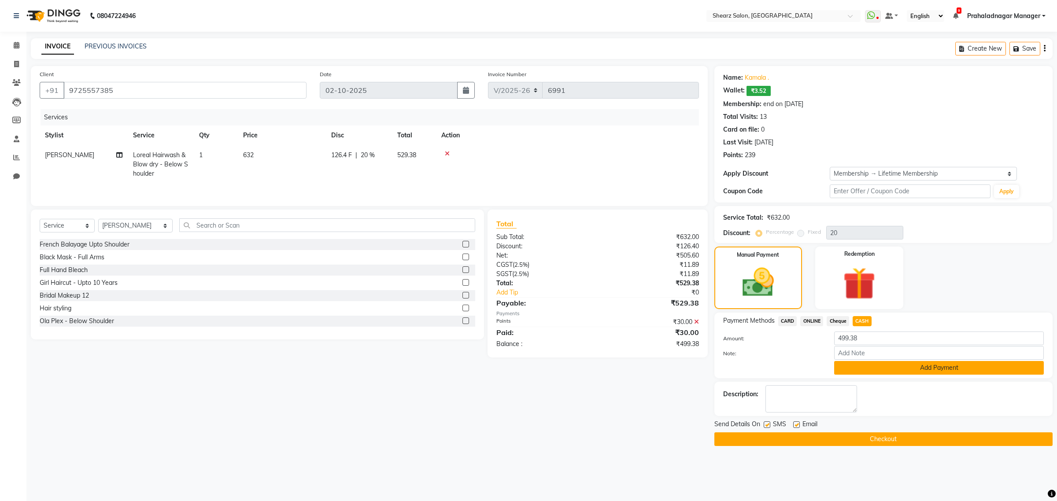
click at [862, 368] on button "Add Payment" at bounding box center [939, 368] width 210 height 14
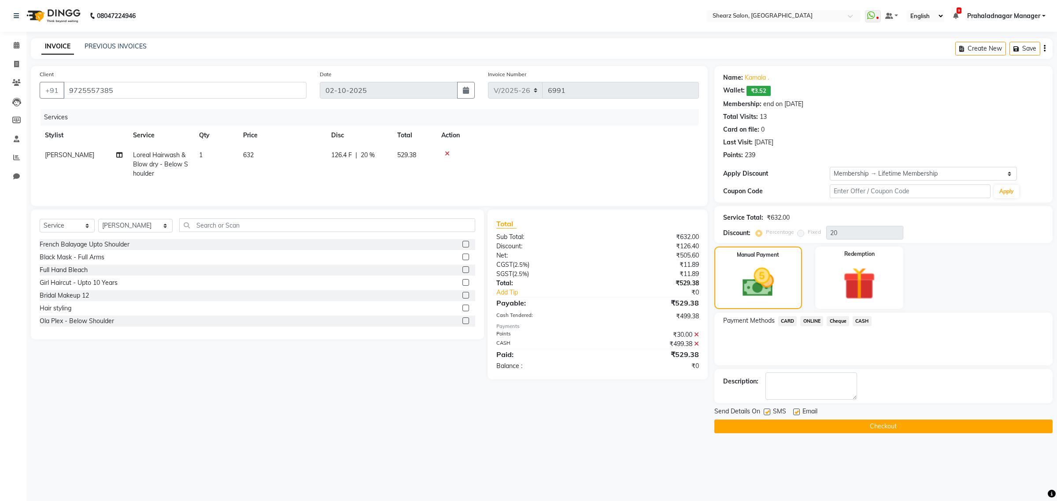
click at [865, 426] on button "Checkout" at bounding box center [884, 427] width 338 height 14
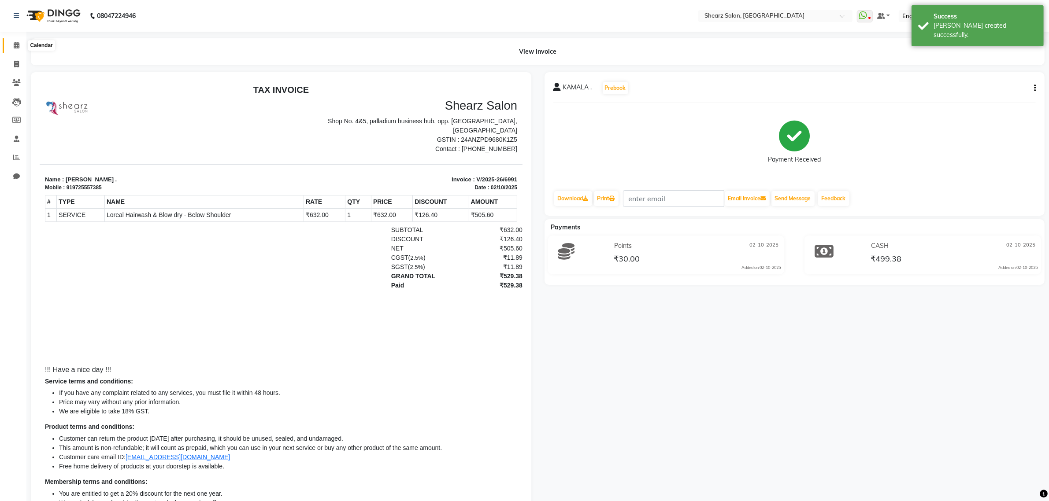
click at [11, 47] on span at bounding box center [16, 46] width 15 height 10
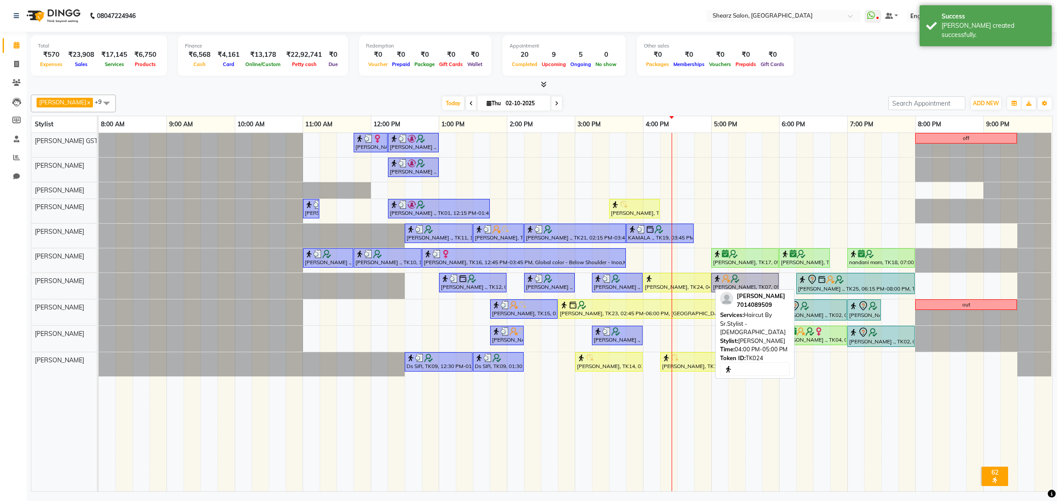
click at [659, 286] on div "[PERSON_NAME], TK24, 04:00 PM-05:00 PM, Haircut By Sr.Stylist - [DEMOGRAPHIC_DA…" at bounding box center [677, 282] width 66 height 17
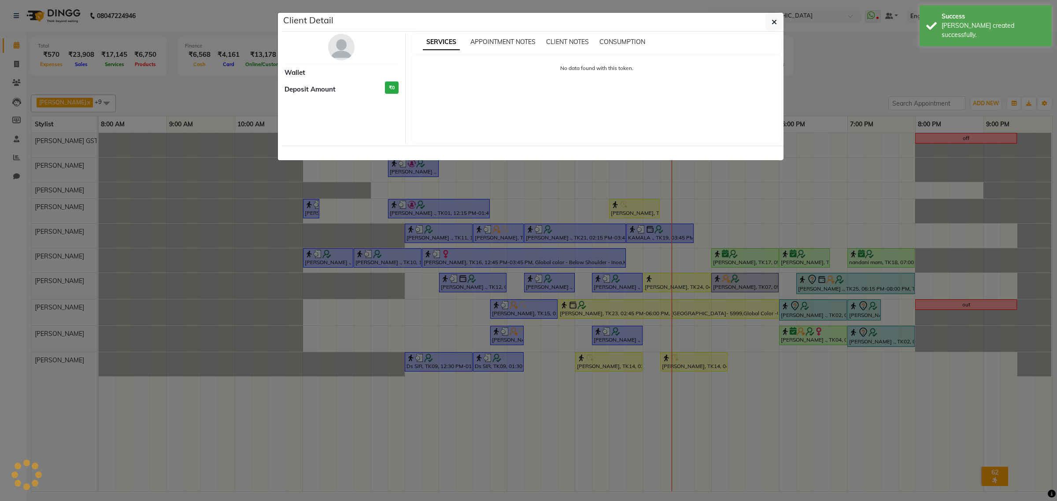
select select "1"
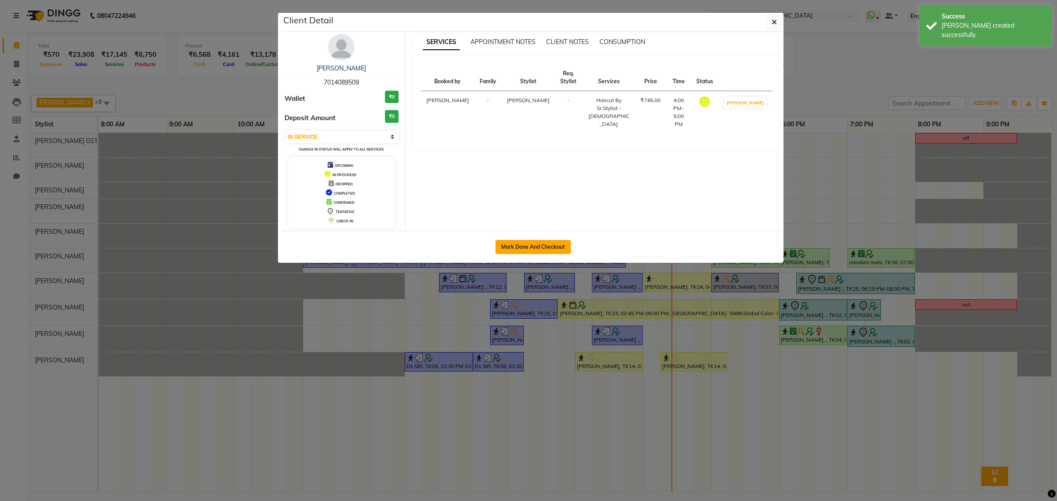
click at [527, 252] on button "Mark Done And Checkout" at bounding box center [533, 247] width 75 height 14
select select "service"
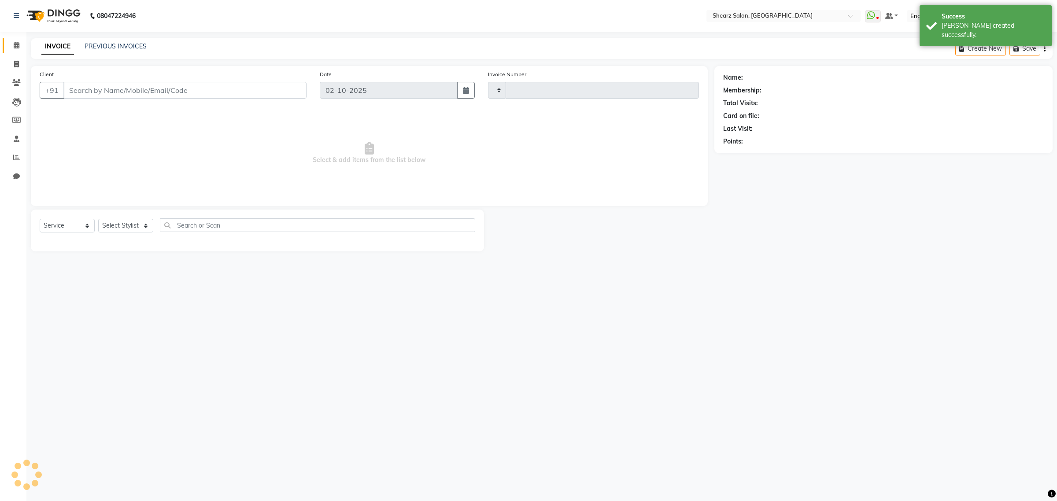
type input "6992"
select select "8157"
select select "77471"
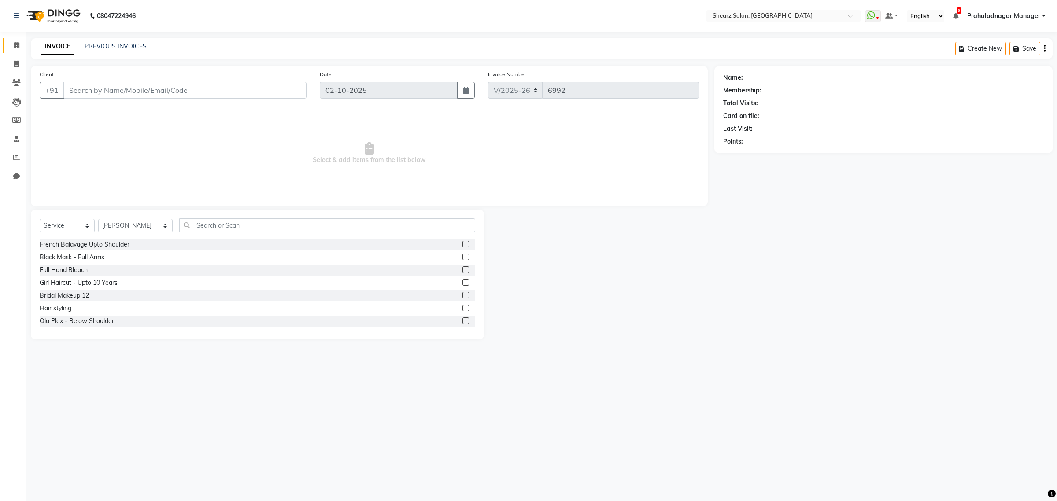
type input "7014089509"
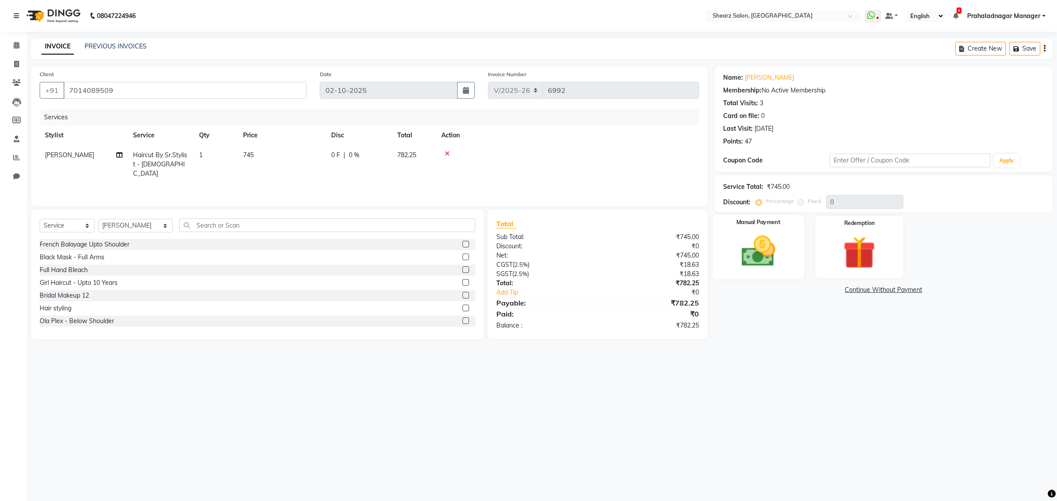
click at [775, 256] on img at bounding box center [758, 251] width 55 height 39
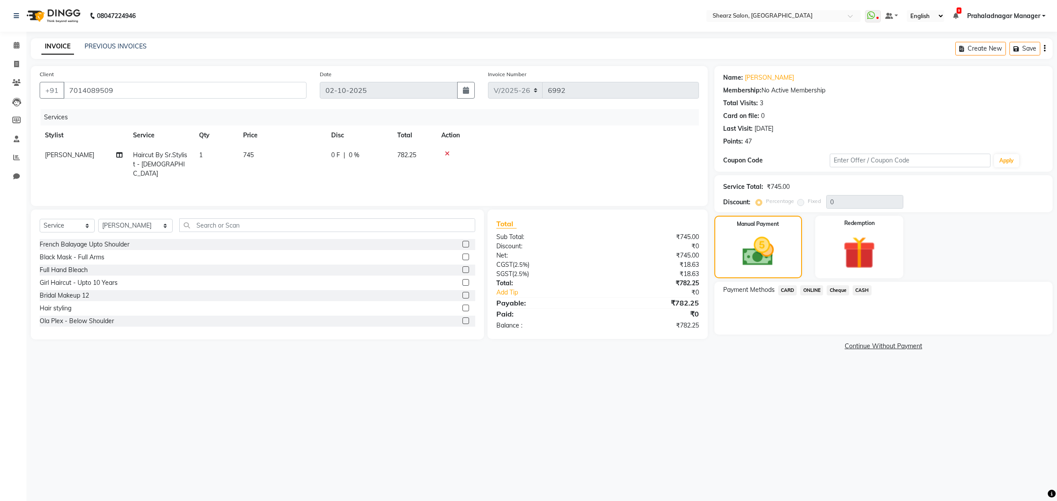
click at [811, 294] on span "ONLINE" at bounding box center [812, 291] width 23 height 10
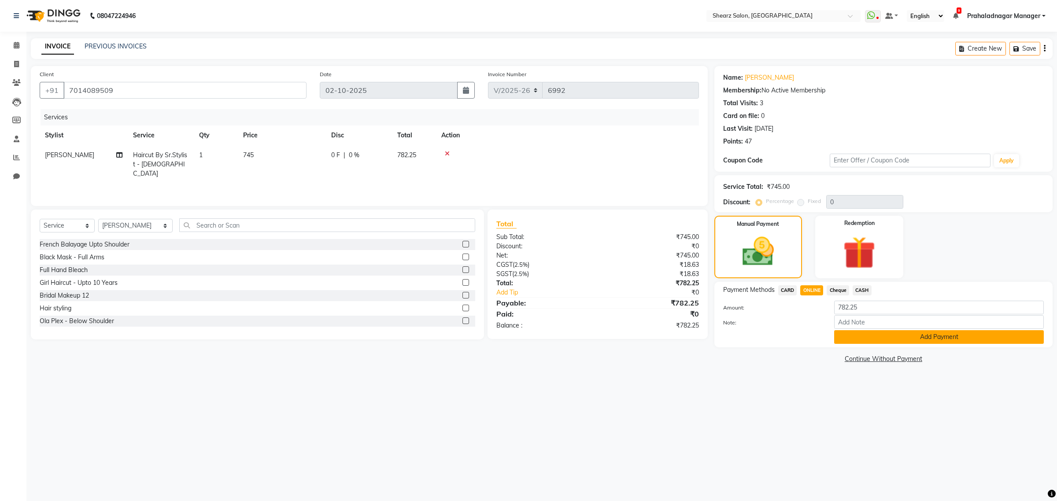
click at [882, 336] on button "Add Payment" at bounding box center [939, 337] width 210 height 14
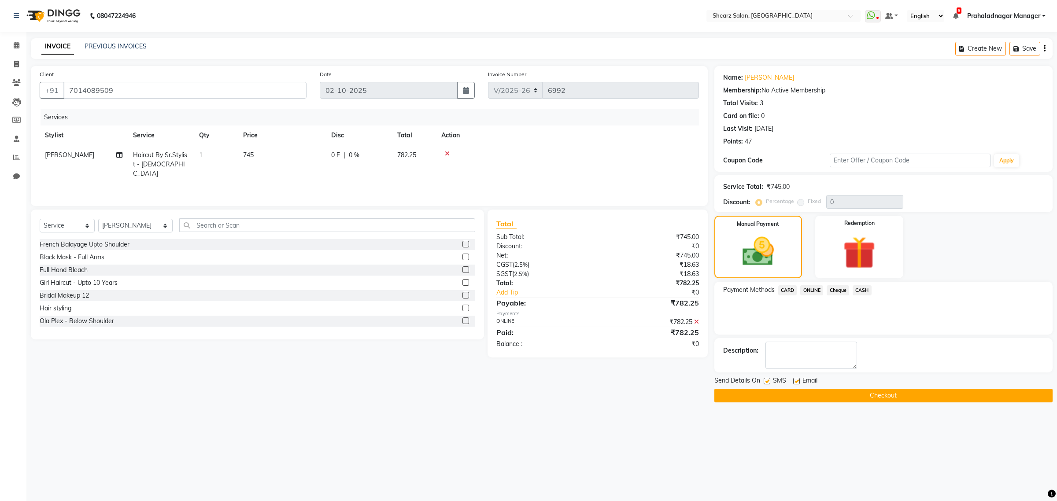
click at [886, 395] on button "Checkout" at bounding box center [884, 396] width 338 height 14
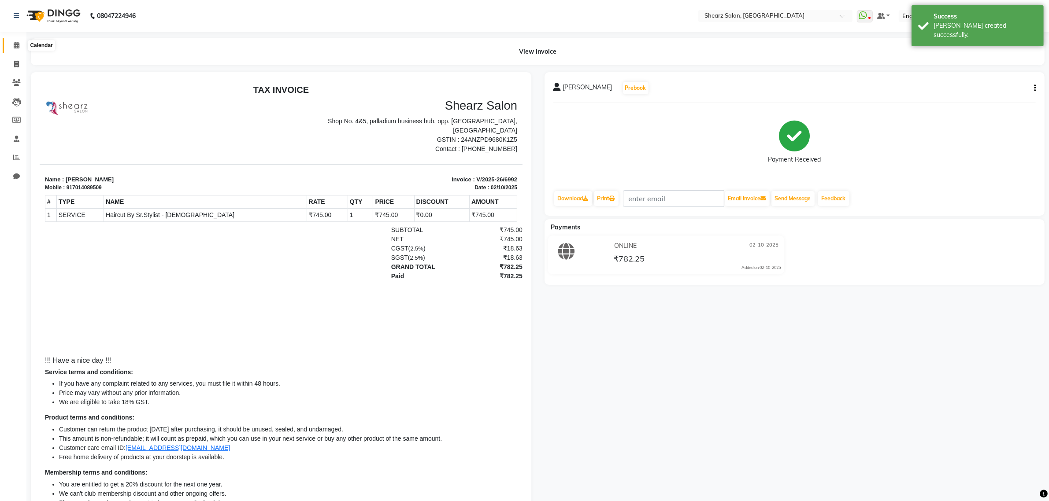
click at [14, 43] on icon at bounding box center [17, 45] width 6 height 7
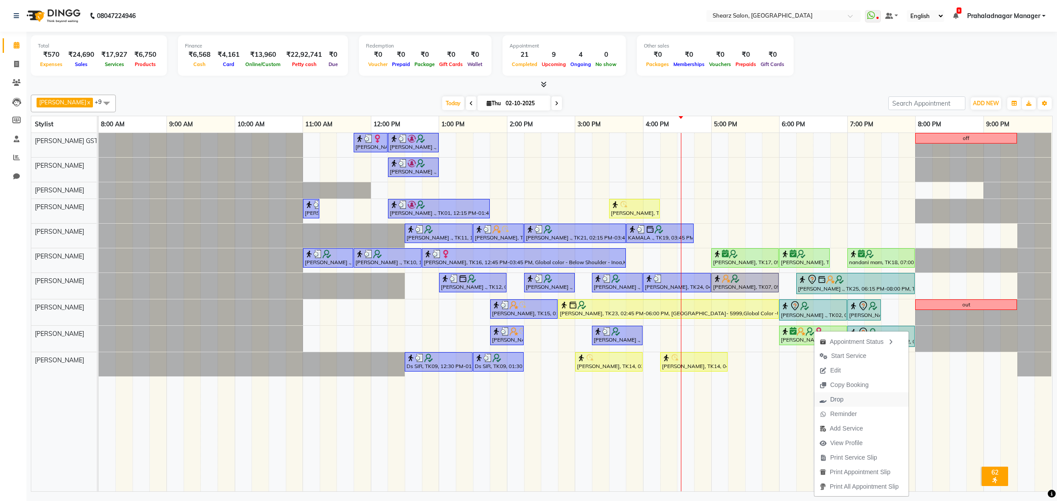
click at [840, 402] on span "Drop" at bounding box center [837, 399] width 13 height 9
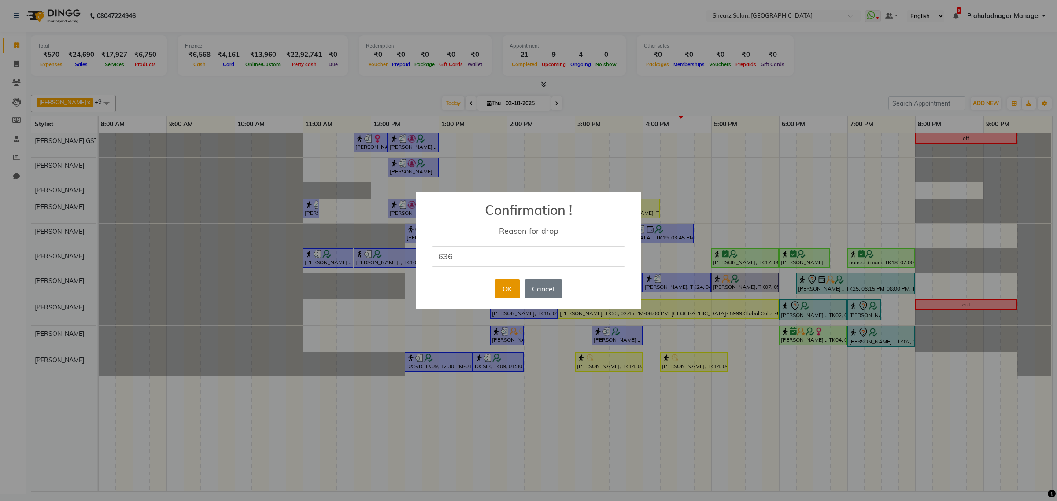
type input "636"
drag, startPoint x: 502, startPoint y: 291, endPoint x: 497, endPoint y: 290, distance: 5.4
click at [498, 289] on button "OK" at bounding box center [507, 288] width 25 height 19
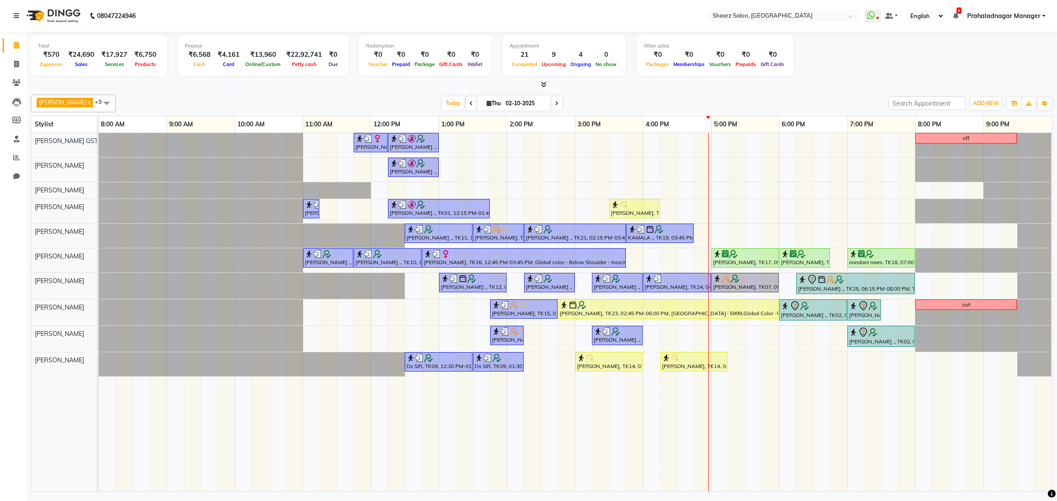
click at [552, 100] on span at bounding box center [557, 103] width 11 height 14
type input "03-10-2025"
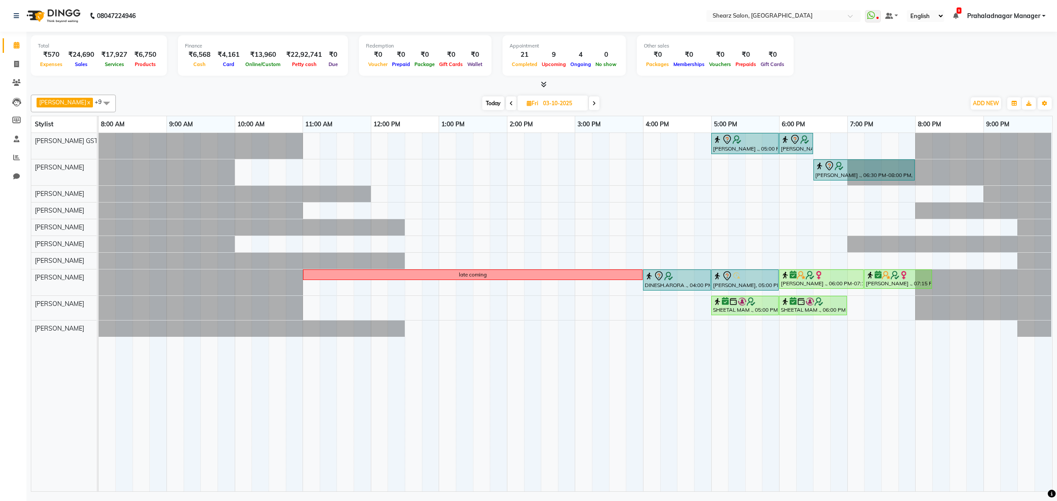
click at [527, 101] on icon at bounding box center [529, 103] width 5 height 6
select select "10"
select select "2025"
click at [534, 129] on select "Jan Feb Mar Apr May Jun Jul Aug Sep Oct Nov Dec" at bounding box center [524, 130] width 33 height 13
click at [484, 105] on span "Today" at bounding box center [493, 103] width 22 height 14
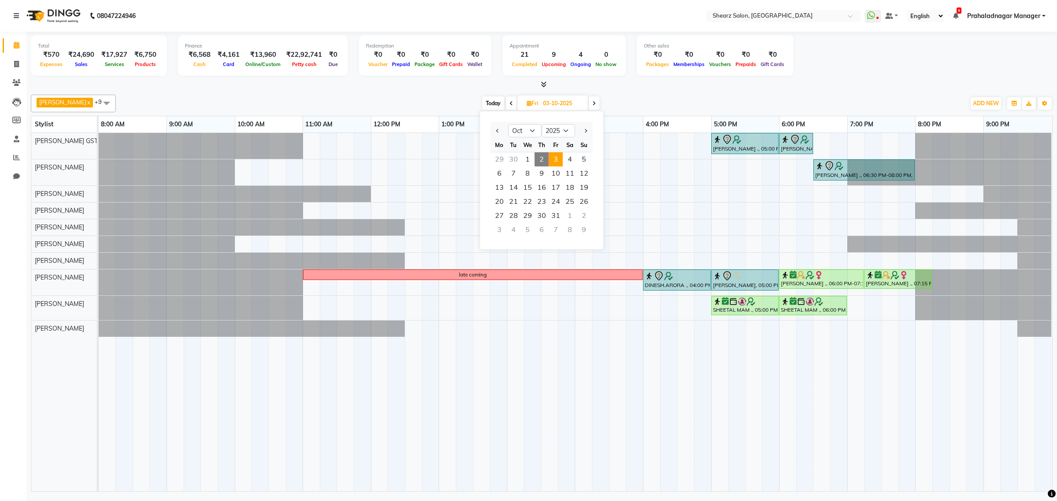
type input "02-10-2025"
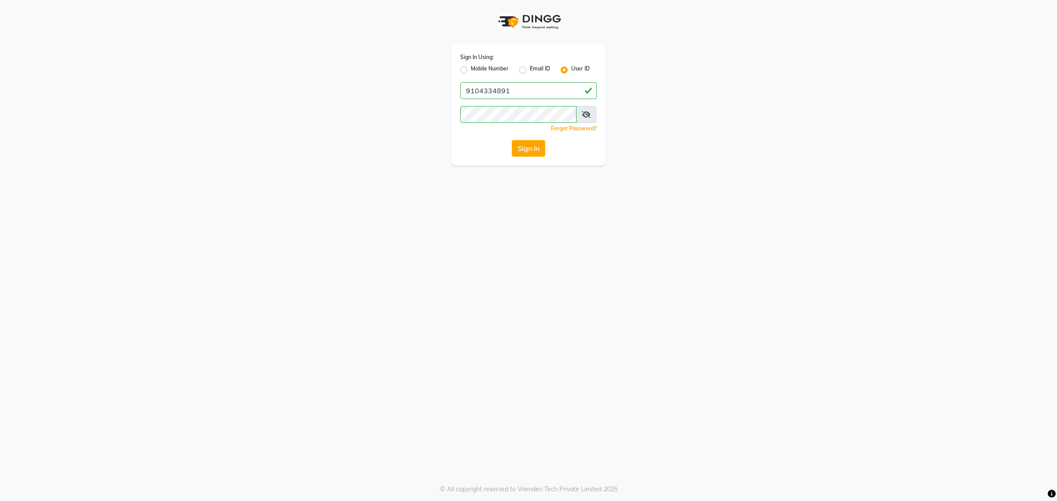
click at [479, 69] on label "Mobile Number" at bounding box center [490, 70] width 38 height 11
click at [477, 69] on input "Mobile Number" at bounding box center [474, 68] width 6 height 6
radio input "true"
radio input "false"
click at [546, 92] on input "Username" at bounding box center [543, 90] width 107 height 17
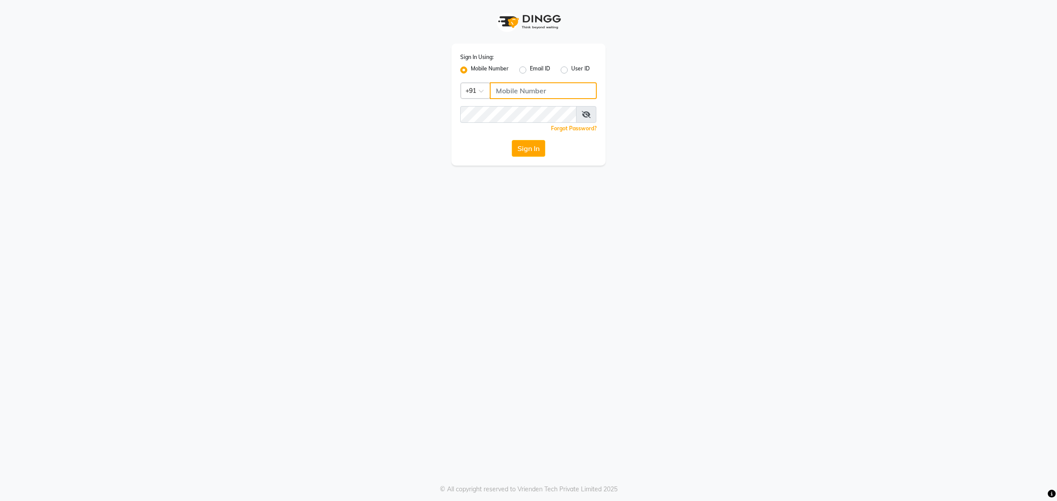
type input "9104334891"
click at [519, 150] on button "Sign In" at bounding box center [528, 148] width 33 height 17
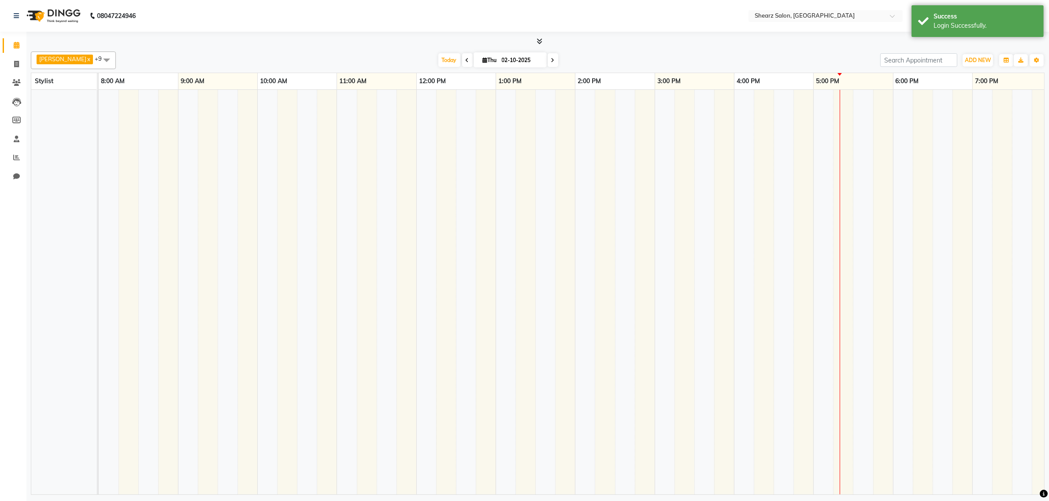
select select "en"
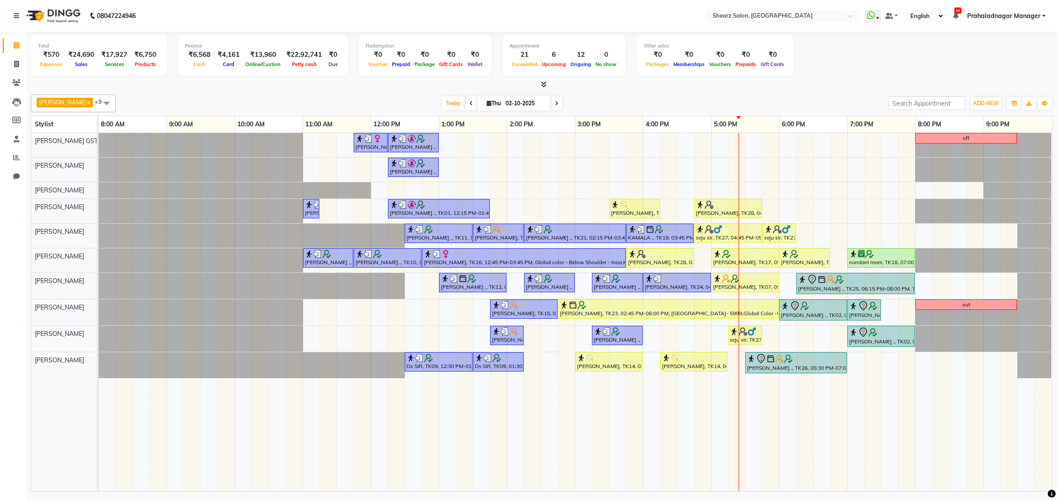
click at [802, 237] on div "Mayuri Joshi, TK16, 11:45 AM-12:15 PM, French gel polish 10 tips (₹1113) Nirali…" at bounding box center [576, 312] width 954 height 359
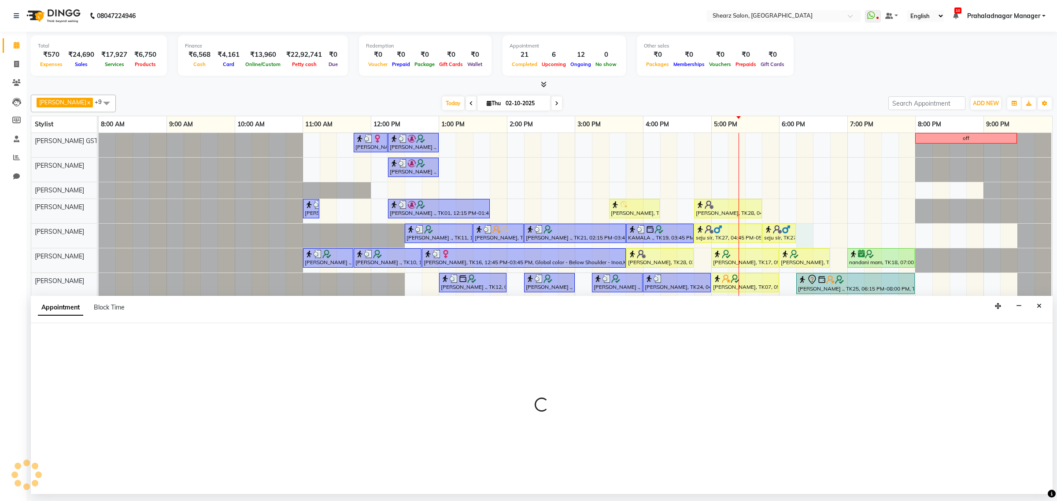
select select "77475"
select select "tentative"
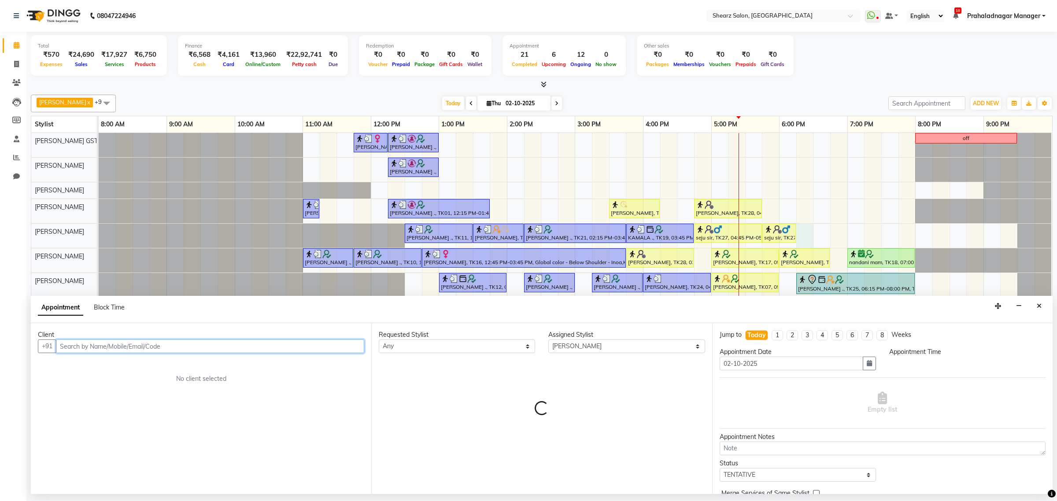
select select "1095"
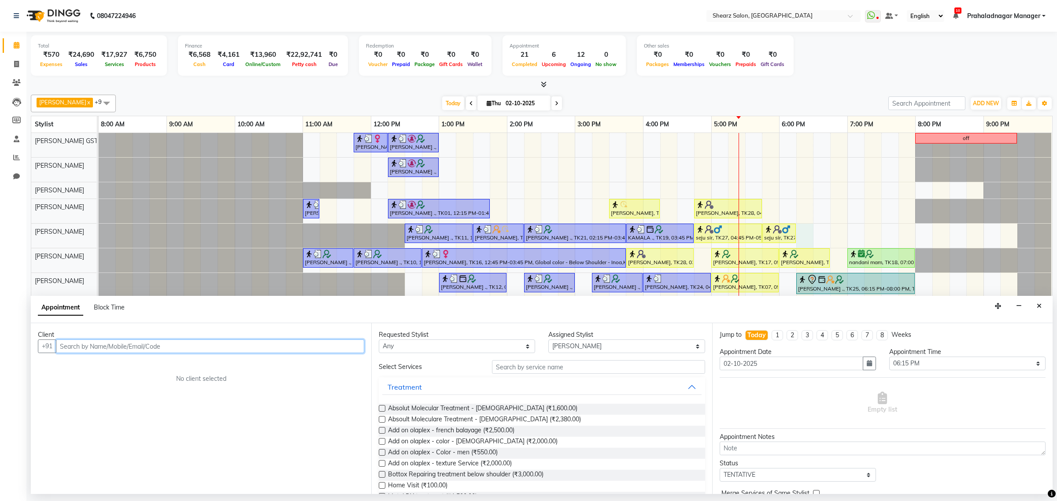
click at [137, 350] on input "text" at bounding box center [210, 347] width 308 height 14
click at [211, 344] on input "text" at bounding box center [210, 347] width 308 height 14
type input "9033334575"
click at [362, 344] on button "Add Client" at bounding box center [346, 347] width 37 height 14
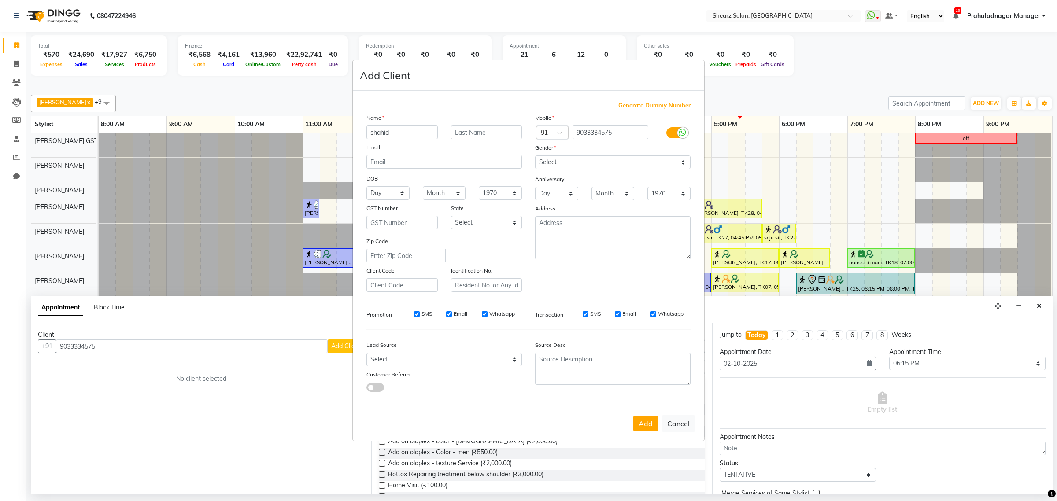
type input "shahid"
click at [494, 131] on input "text" at bounding box center [486, 133] width 71 height 14
type input "sir"
drag, startPoint x: 554, startPoint y: 162, endPoint x: 554, endPoint y: 168, distance: 6.6
click at [554, 162] on select "Select [DEMOGRAPHIC_DATA] [DEMOGRAPHIC_DATA] Other Prefer Not To Say" at bounding box center [613, 163] width 156 height 14
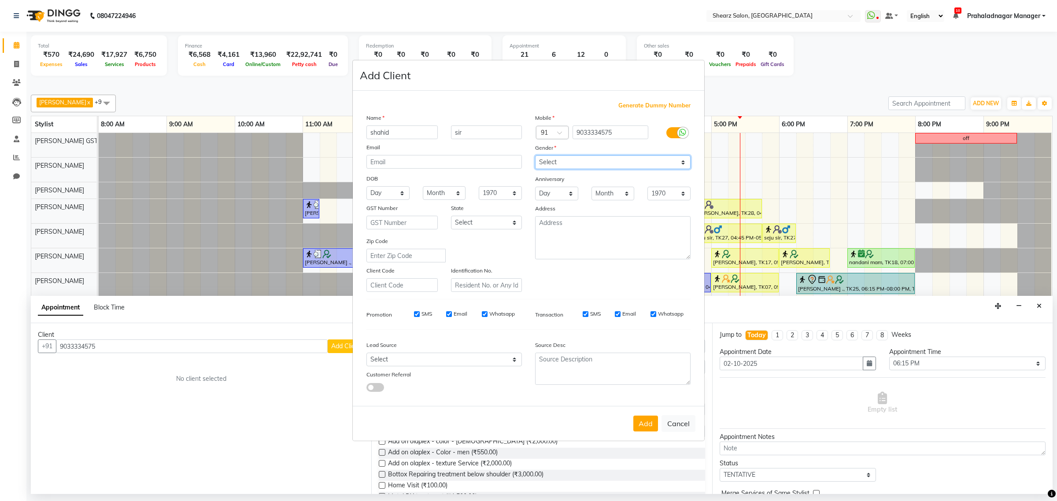
select select "female"
click at [535, 156] on select "Select [DEMOGRAPHIC_DATA] [DEMOGRAPHIC_DATA] Other Prefer Not To Say" at bounding box center [613, 163] width 156 height 14
click at [637, 421] on button "Add" at bounding box center [646, 424] width 25 height 16
select select
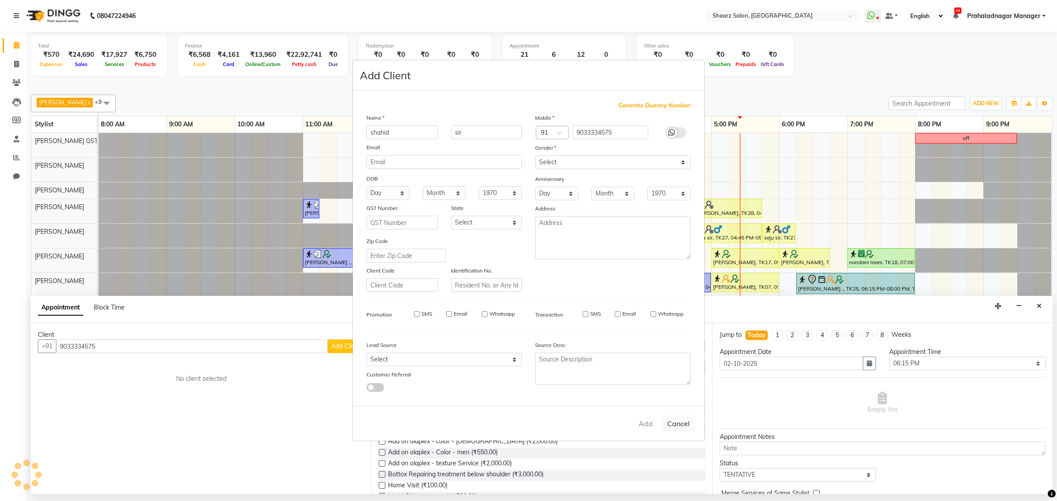
select select
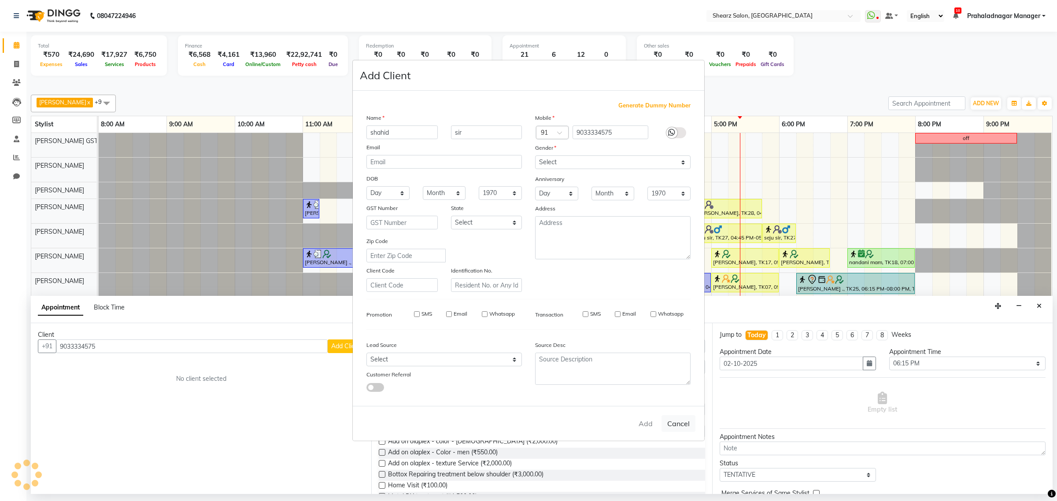
checkbox input "false"
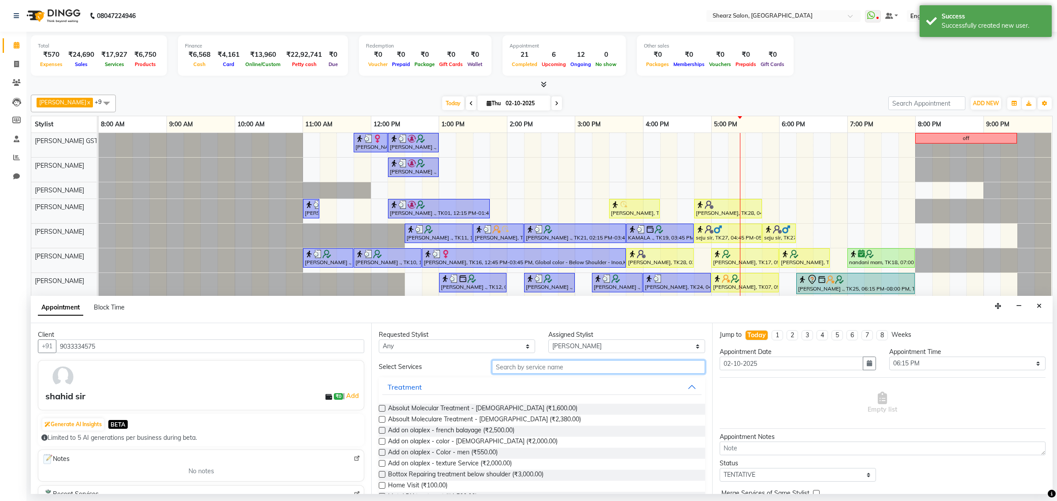
click at [564, 367] on input "text" at bounding box center [598, 367] width 213 height 14
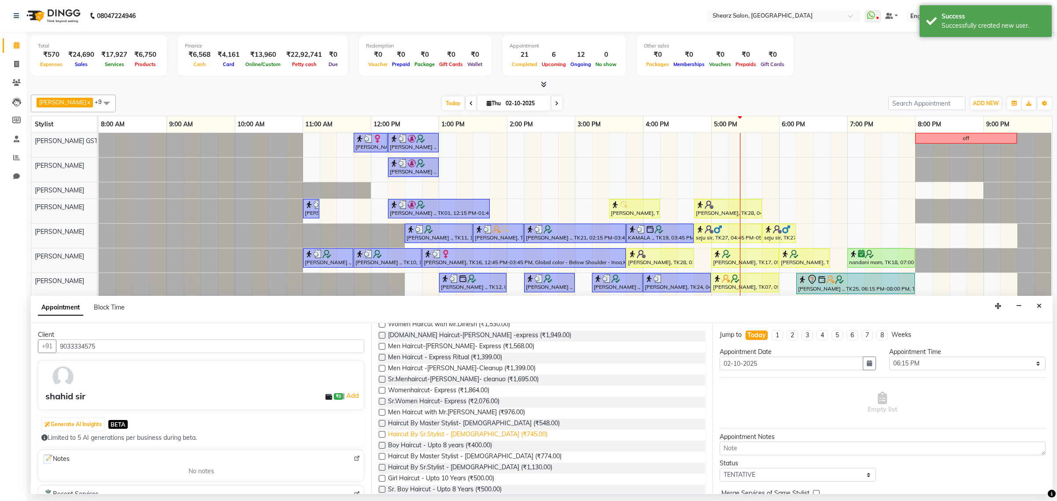
scroll to position [110, 0]
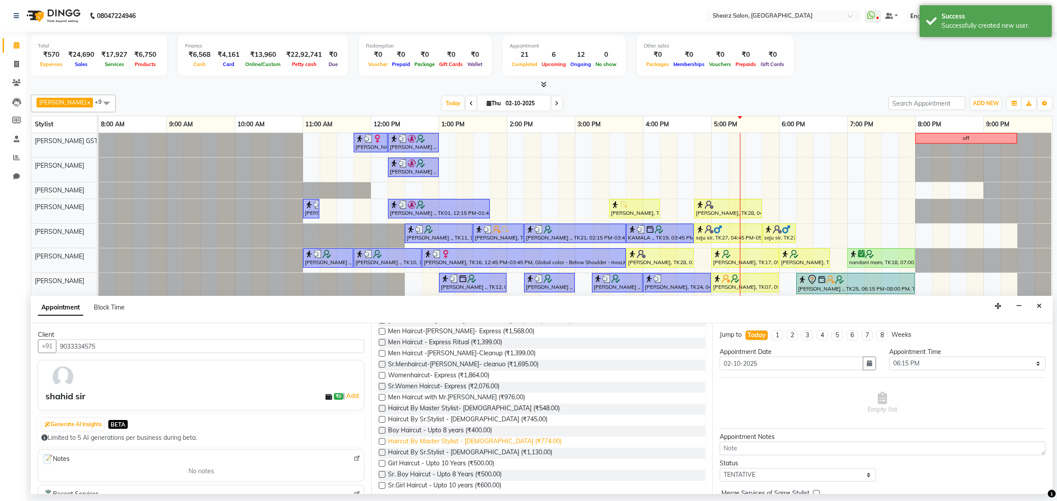
type input "haircut"
click at [476, 444] on span "Haircut By Master Stylist - [DEMOGRAPHIC_DATA] (₹774.00)" at bounding box center [475, 442] width 174 height 11
checkbox input "false"
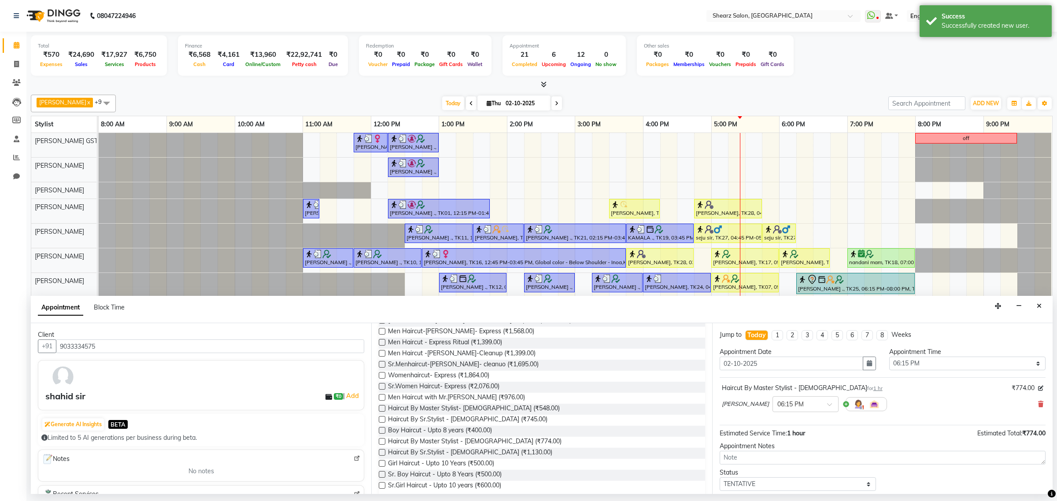
scroll to position [53, 0]
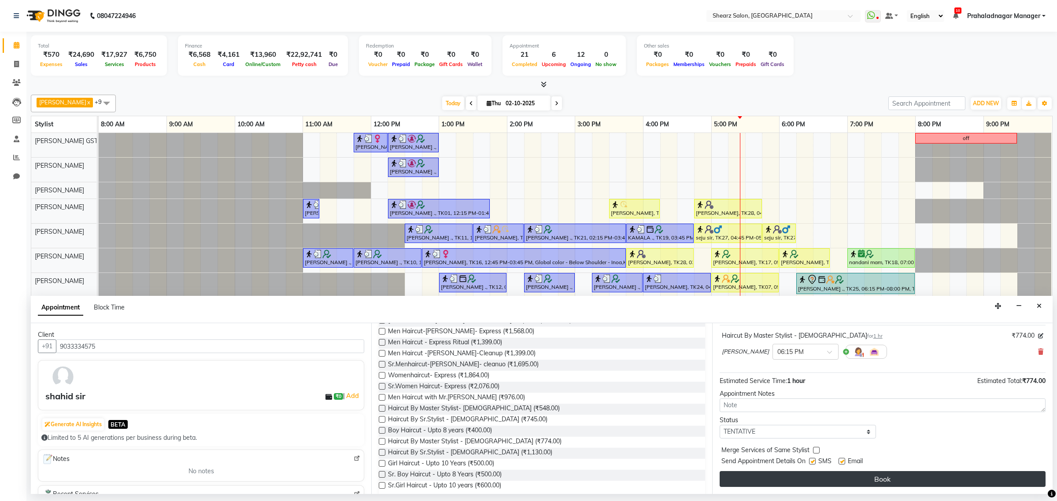
click at [890, 478] on button "Book" at bounding box center [883, 479] width 326 height 16
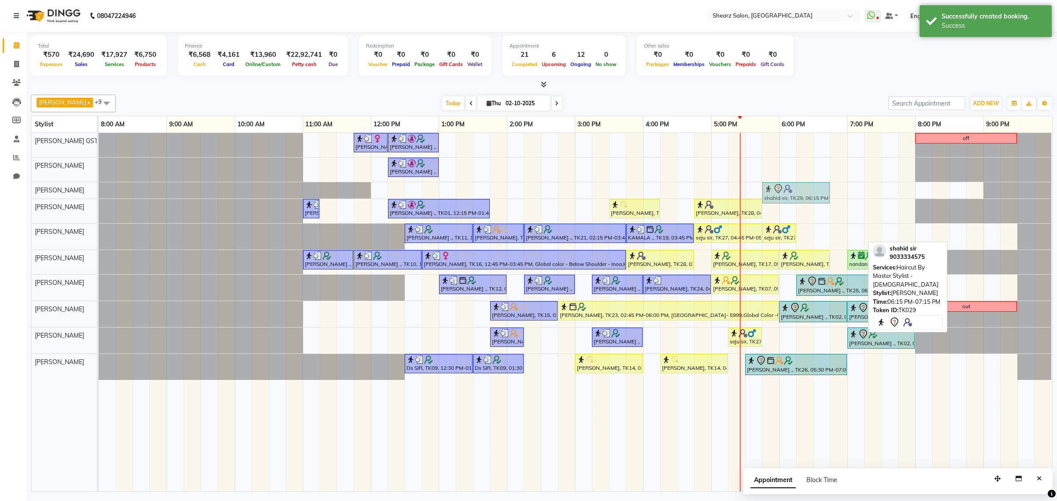
drag, startPoint x: 823, startPoint y: 236, endPoint x: 785, endPoint y: 186, distance: 62.2
click at [785, 186] on tbody "Mayuri Joshi, TK16, 11:45 AM-12:15 PM, French gel polish 10 tips (₹1113) Nirali…" at bounding box center [575, 256] width 953 height 247
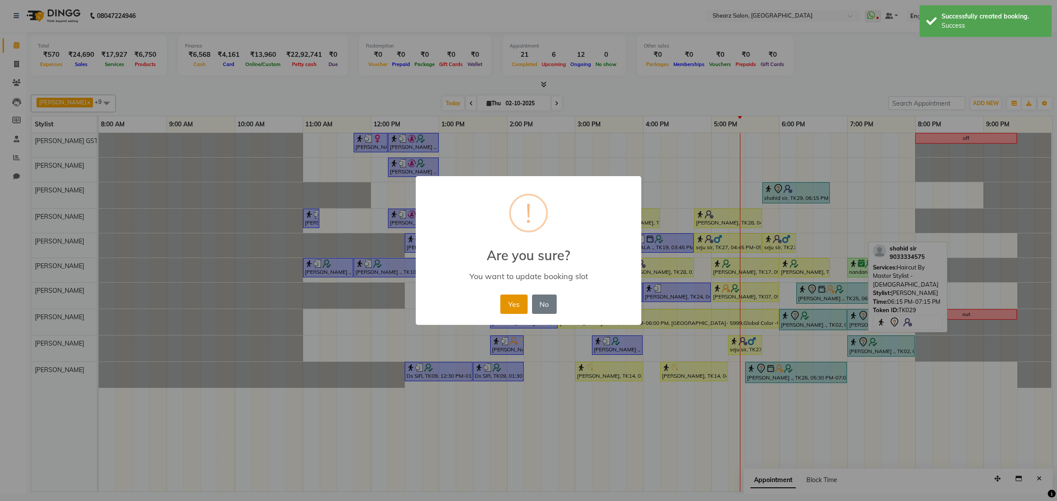
click at [512, 305] on button "Yes" at bounding box center [514, 304] width 27 height 19
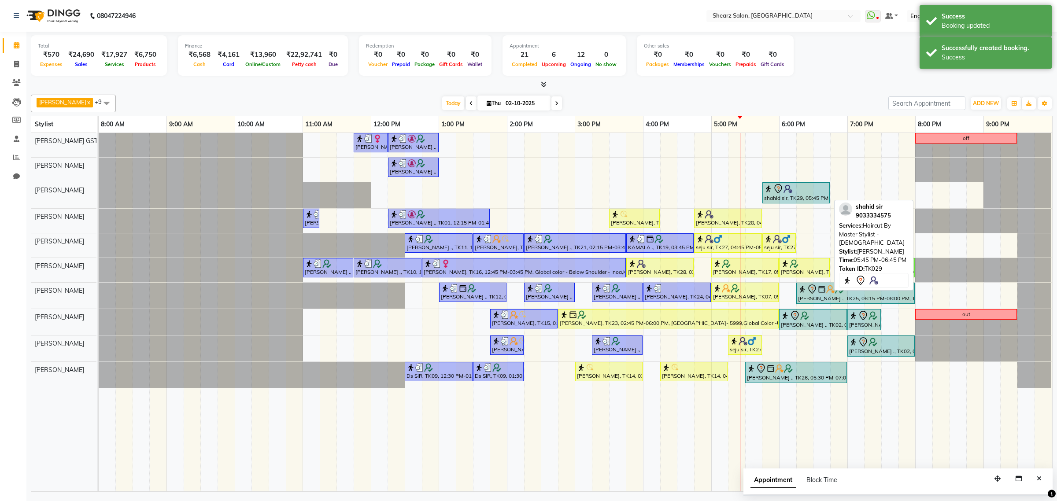
click at [787, 188] on img at bounding box center [788, 189] width 9 height 9
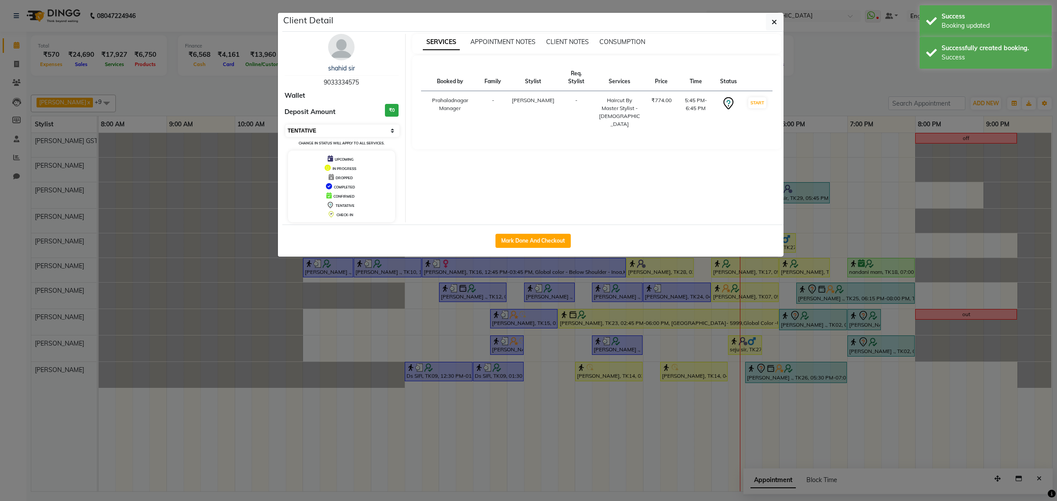
click at [315, 129] on select "Select IN SERVICE CONFIRMED TENTATIVE CHECK IN MARK DONE DROPPED UPCOMING" at bounding box center [343, 131] width 114 height 12
select select "1"
click at [286, 125] on select "Select IN SERVICE CONFIRMED TENTATIVE CHECK IN MARK DONE DROPPED UPCOMING" at bounding box center [343, 131] width 114 height 12
drag, startPoint x: 774, startPoint y: 21, endPoint x: 790, endPoint y: 26, distance: 16.3
click at [775, 21] on icon "button" at bounding box center [774, 22] width 5 height 7
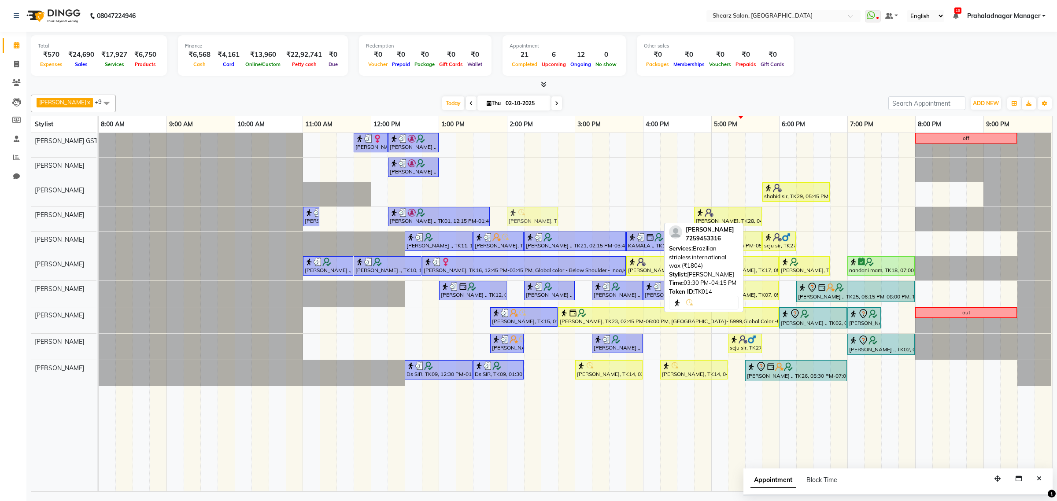
drag, startPoint x: 627, startPoint y: 217, endPoint x: 526, endPoint y: 230, distance: 101.8
click at [526, 230] on div "Mayuri Joshi, TK16, 11:45 AM-12:15 PM, French gel polish 10 tips (₹1113) Nirali…" at bounding box center [576, 312] width 954 height 359
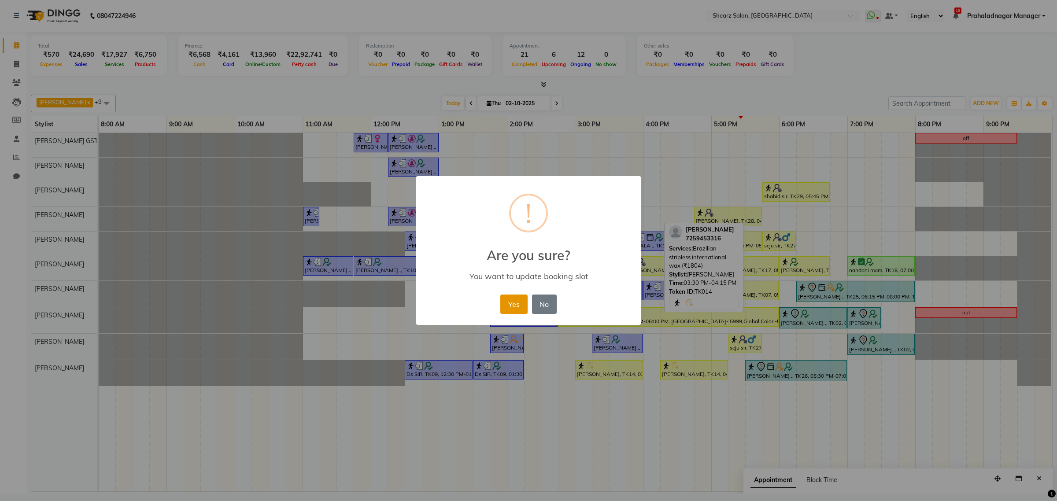
click at [513, 307] on button "Yes" at bounding box center [514, 304] width 27 height 19
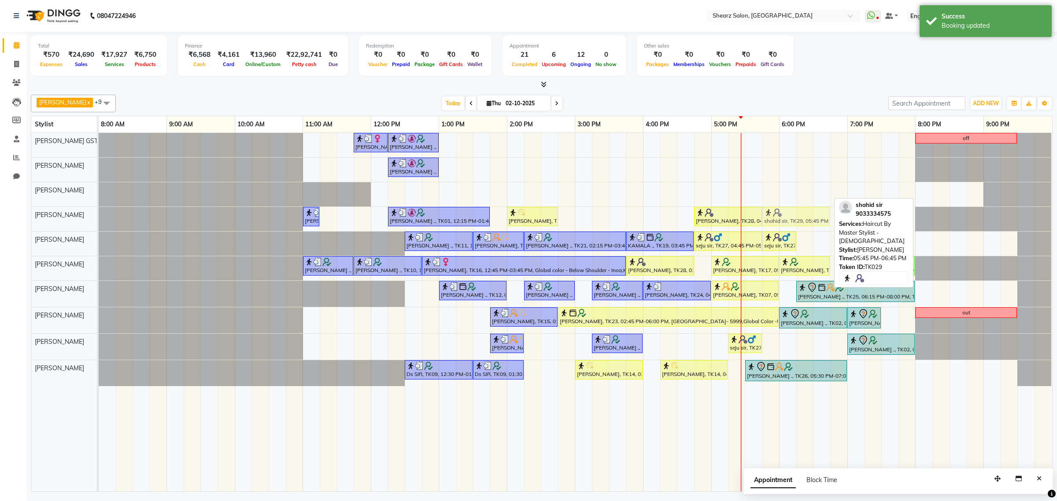
drag, startPoint x: 807, startPoint y: 192, endPoint x: 809, endPoint y: 216, distance: 24.3
click at [809, 216] on tbody "Mayuri Joshi, TK16, 11:45 AM-12:15 PM, French gel polish 10 tips (₹1113) Nirali…" at bounding box center [575, 259] width 953 height 253
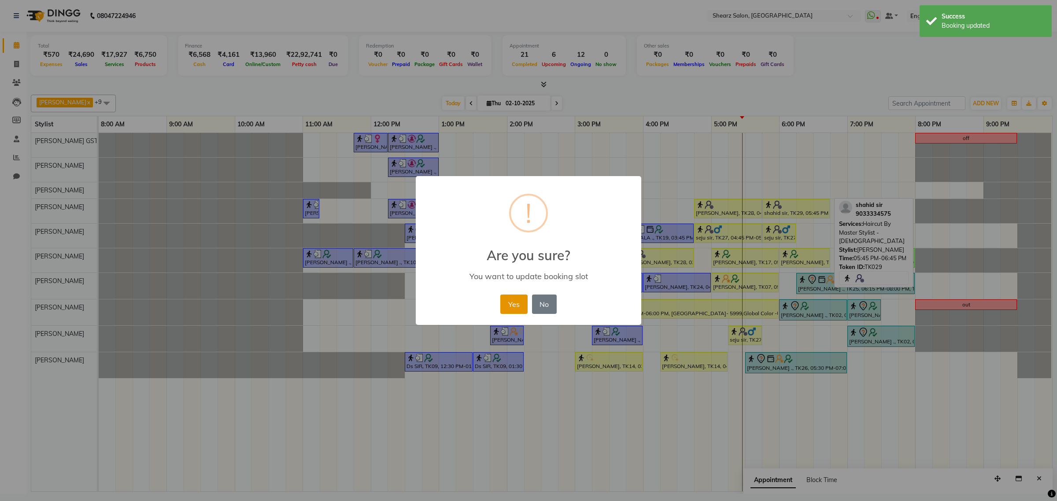
click at [515, 303] on button "Yes" at bounding box center [514, 304] width 27 height 19
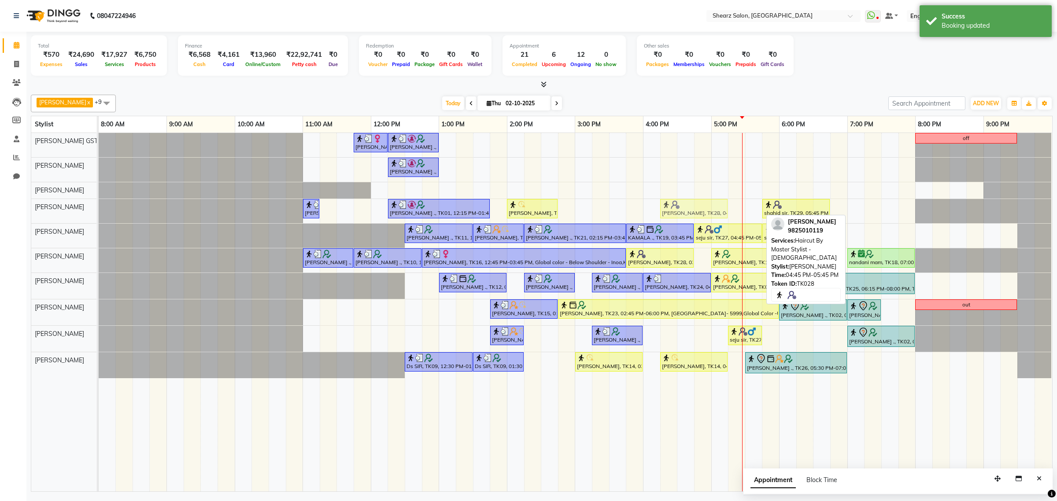
drag, startPoint x: 713, startPoint y: 206, endPoint x: 682, endPoint y: 200, distance: 31.3
click at [99, 200] on div "PIYUSH ARORA ., TK10, 11:00 AM-11:15 AM, Eyebrow threading (₹71) Nirali Maharsh…" at bounding box center [99, 211] width 0 height 24
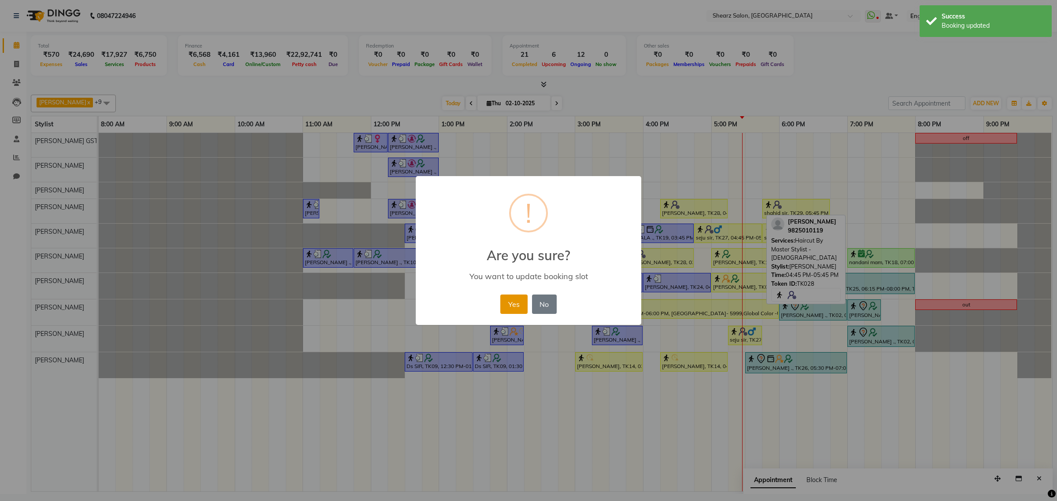
click at [514, 300] on button "Yes" at bounding box center [514, 304] width 27 height 19
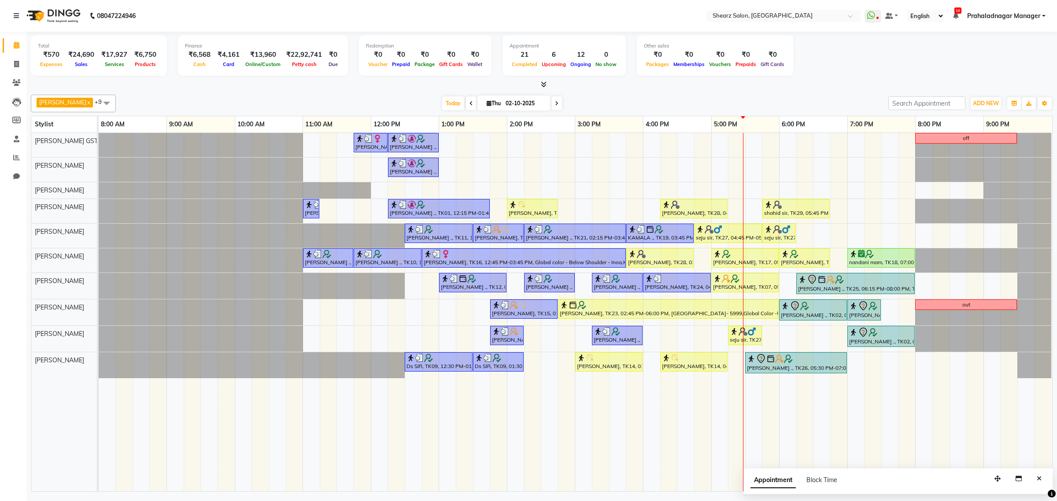
click at [1046, 15] on ul "WhatsApp Status ✕ Status: Disconnected Most Recent Message: 13-05-2025 10:57 AM…" at bounding box center [957, 16] width 185 height 12
click at [1045, 16] on link "Prahaladnagar Manager" at bounding box center [1007, 15] width 78 height 9
click at [998, 57] on link "Sign out" at bounding box center [1000, 61] width 81 height 14
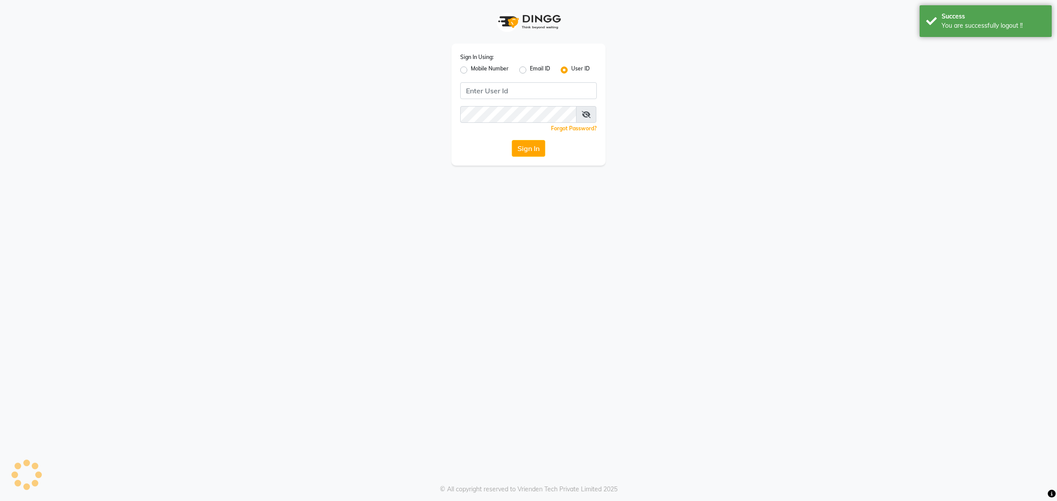
type input "9104334891"
click at [467, 68] on div "Mobile Number" at bounding box center [484, 70] width 48 height 11
click at [471, 69] on label "Mobile Number" at bounding box center [490, 70] width 38 height 11
click at [471, 69] on input "Mobile Number" at bounding box center [474, 68] width 6 height 6
radio input "true"
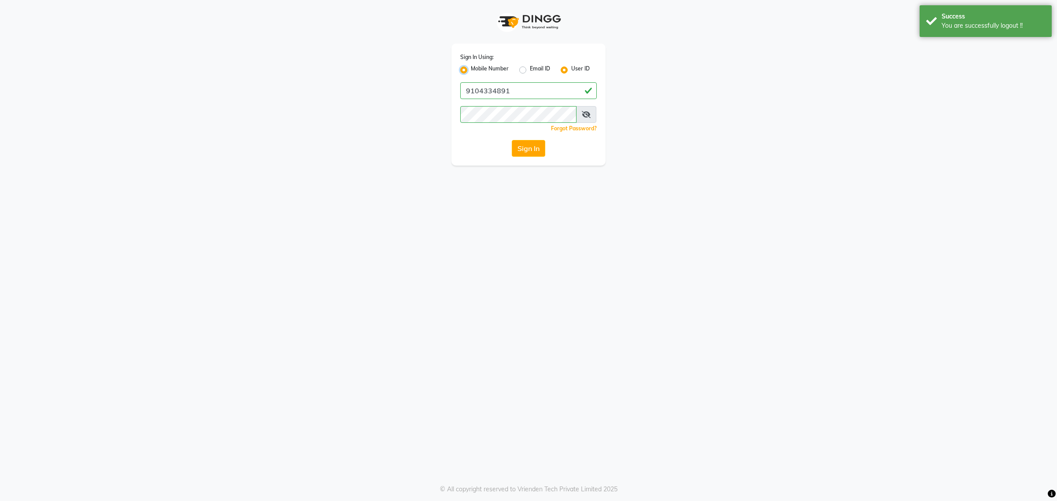
radio input "false"
click at [508, 91] on input "Username" at bounding box center [543, 90] width 107 height 17
type input "7788994224"
click at [537, 150] on button "Sign In" at bounding box center [528, 148] width 33 height 17
click at [536, 145] on button "Sign In" at bounding box center [528, 148] width 33 height 17
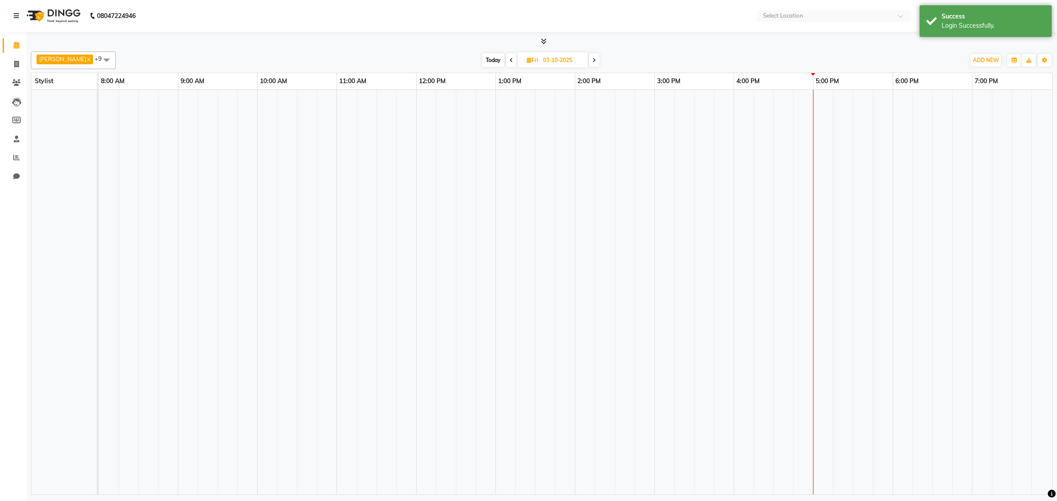
select select "en"
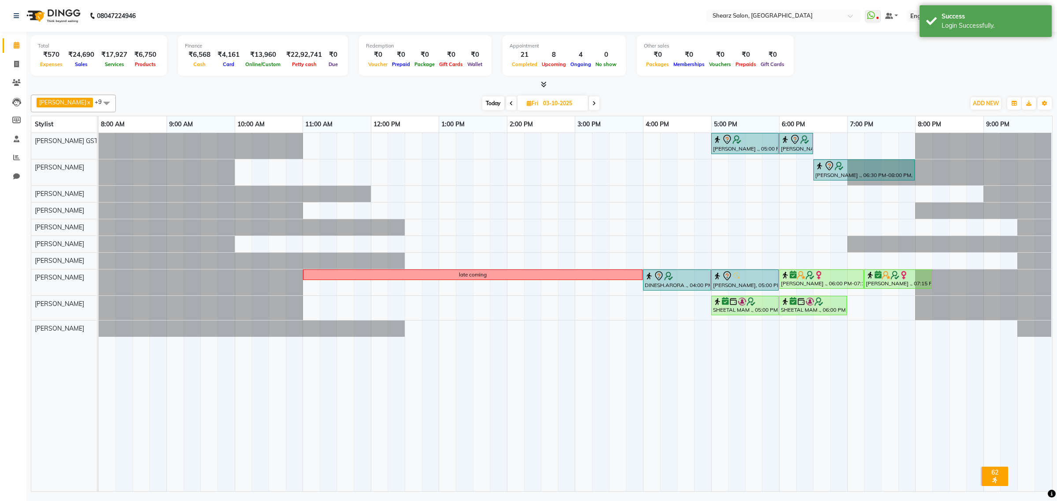
click at [490, 104] on span "Today" at bounding box center [493, 103] width 22 height 14
type input "02-10-2025"
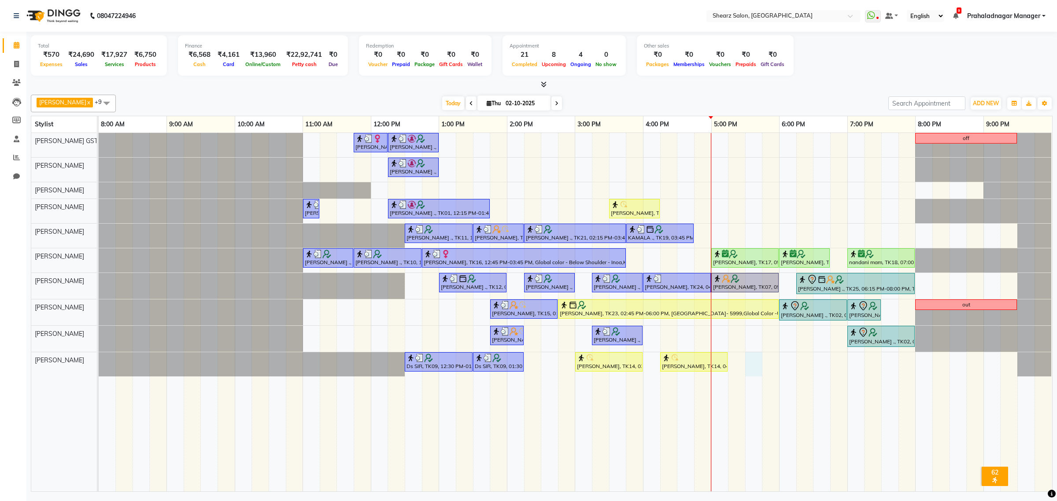
click at [759, 361] on div "[PERSON_NAME], TK16, 11:45 AM-12:15 PM, French gel polish 10 tips (₹1113) [PERS…" at bounding box center [576, 312] width 954 height 359
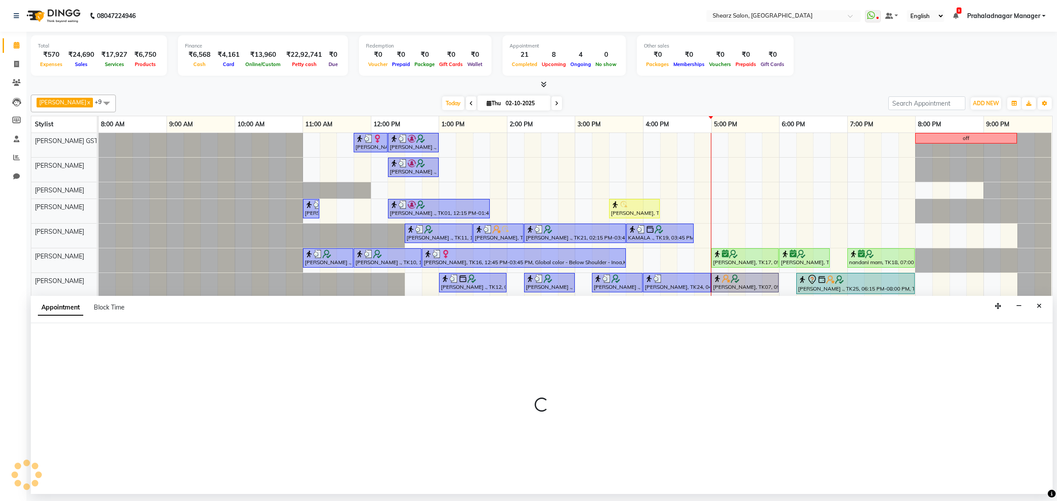
select select "77482"
select select "tentative"
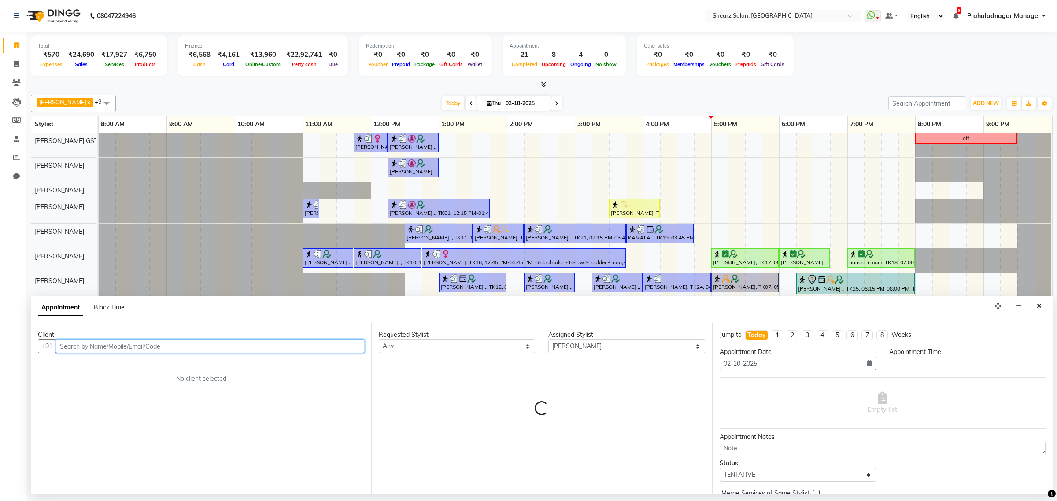
select select "1050"
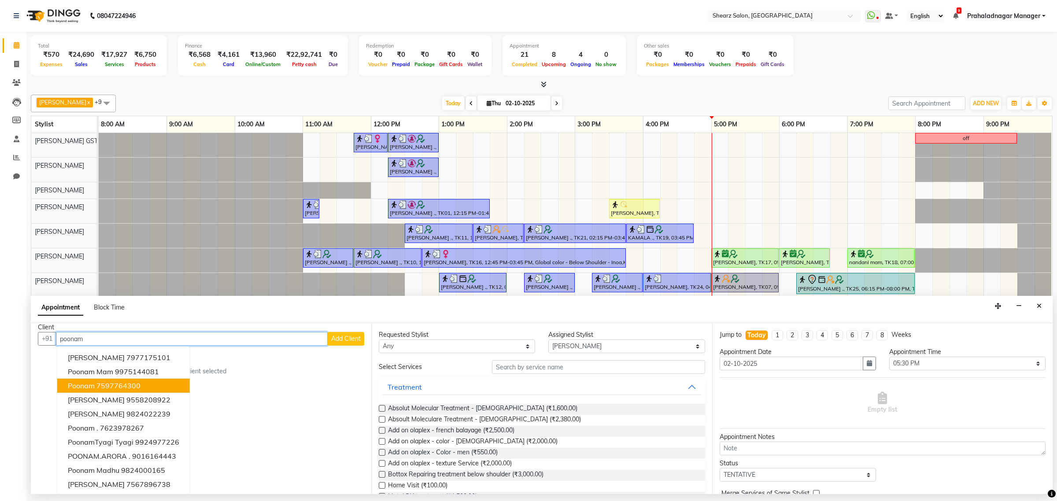
scroll to position [9, 0]
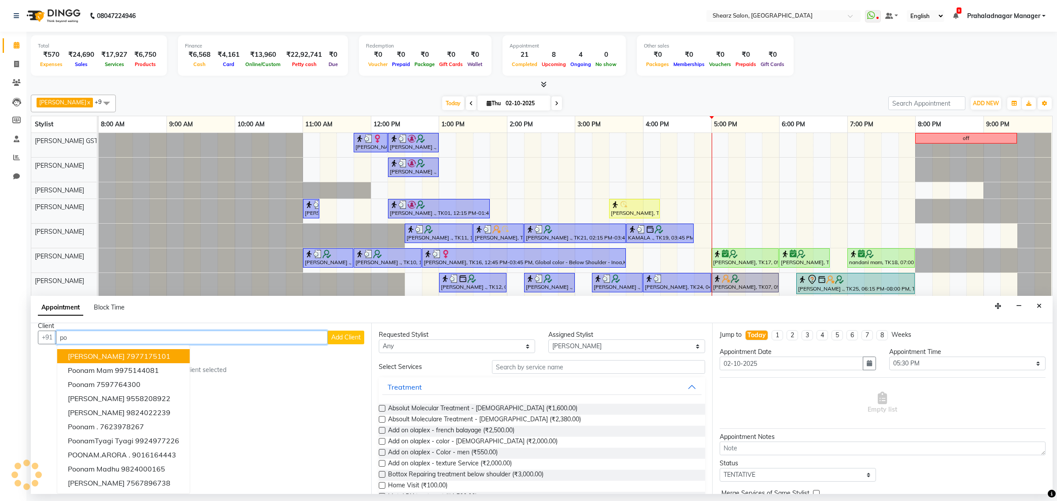
type input "p"
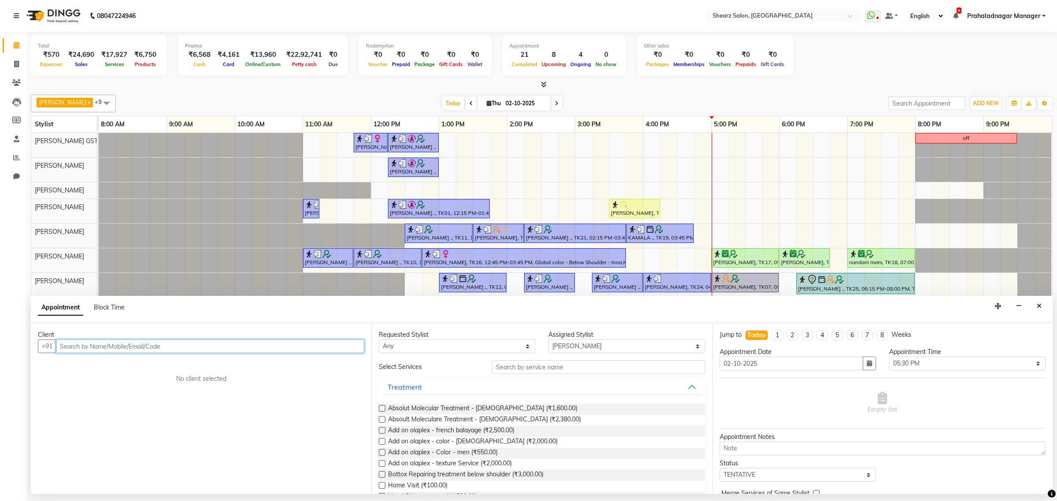
scroll to position [0, 0]
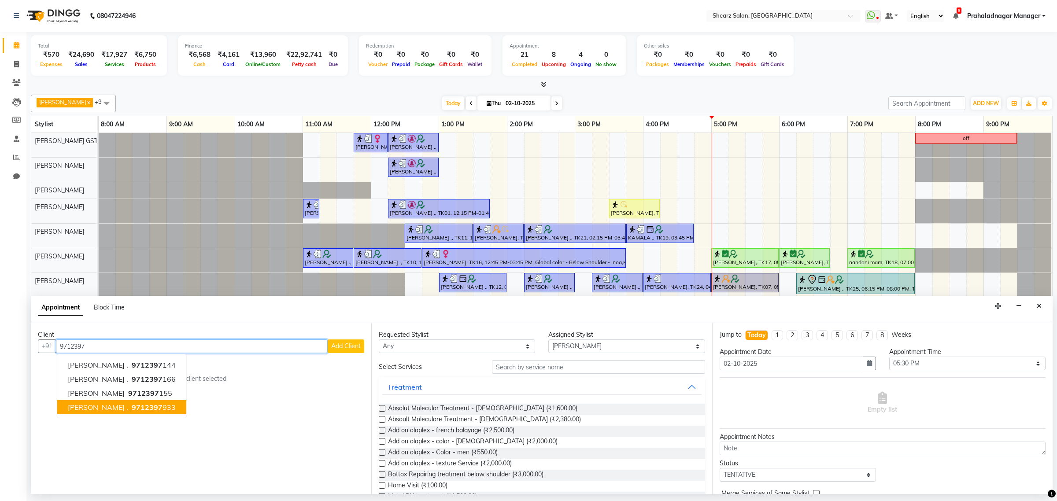
click at [133, 408] on span "9712397" at bounding box center [147, 407] width 31 height 9
type input "9712397933"
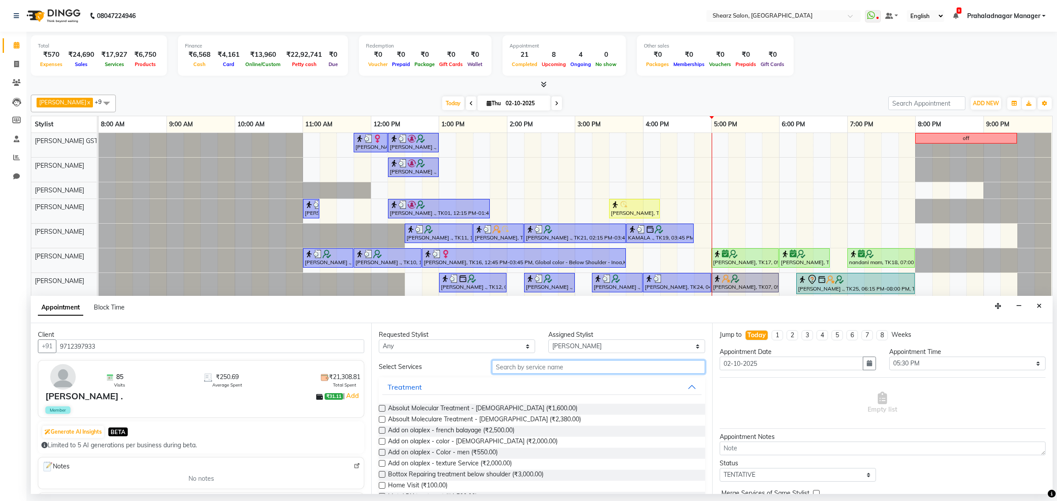
click at [519, 371] on input "text" at bounding box center [598, 367] width 213 height 14
type input "h"
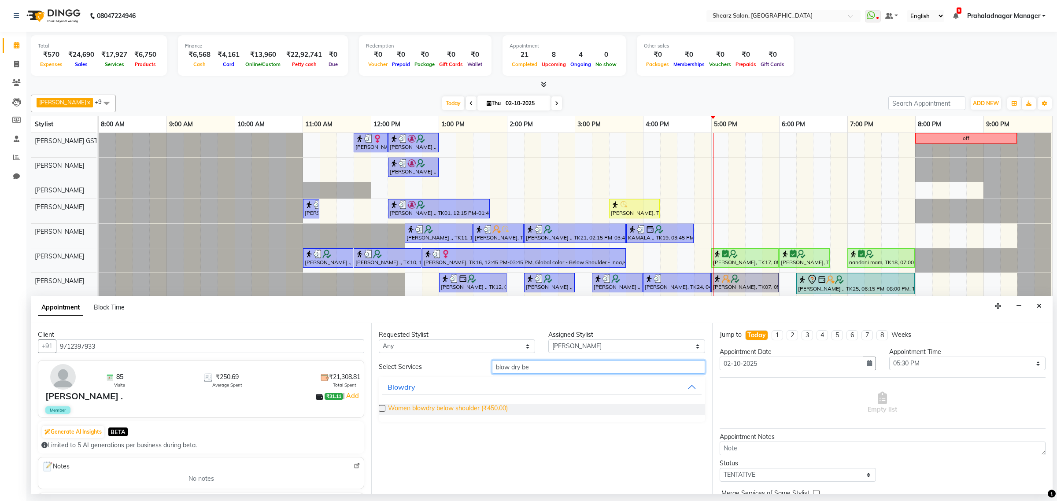
type input "blow dry be"
click at [482, 406] on span "Women blowdry below shoulder (₹450.00)" at bounding box center [448, 409] width 120 height 11
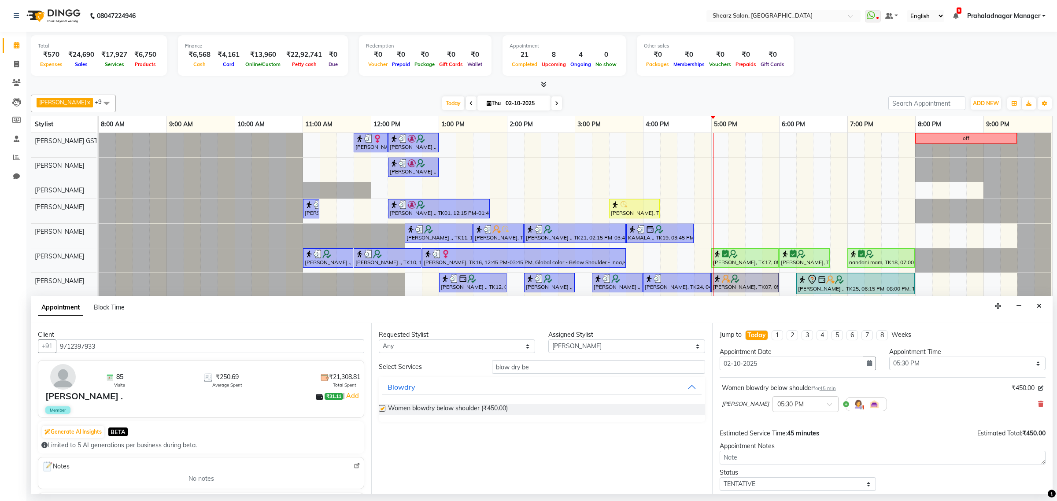
checkbox input "false"
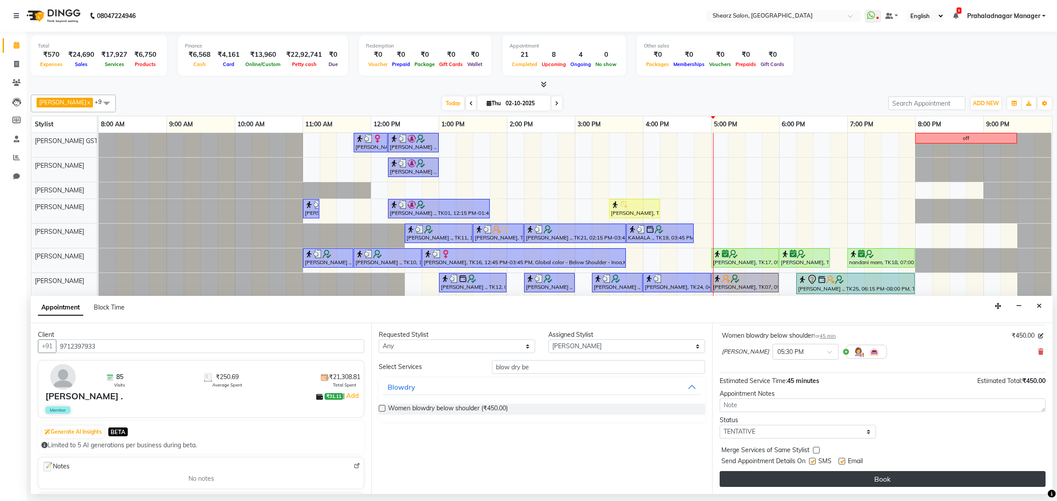
click at [829, 484] on button "Book" at bounding box center [883, 479] width 326 height 16
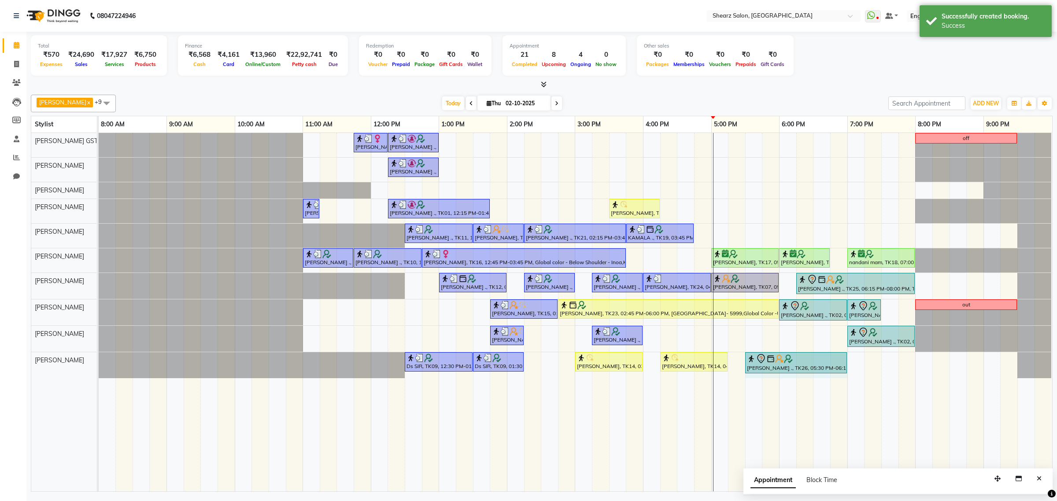
drag, startPoint x: 796, startPoint y: 369, endPoint x: 832, endPoint y: 369, distance: 36.1
click at [99, 369] on div "Ds SIR, TK09, 12:30 PM-01:30 PM, Haircut By Master Stylist- [DEMOGRAPHIC_DATA] …" at bounding box center [99, 365] width 0 height 26
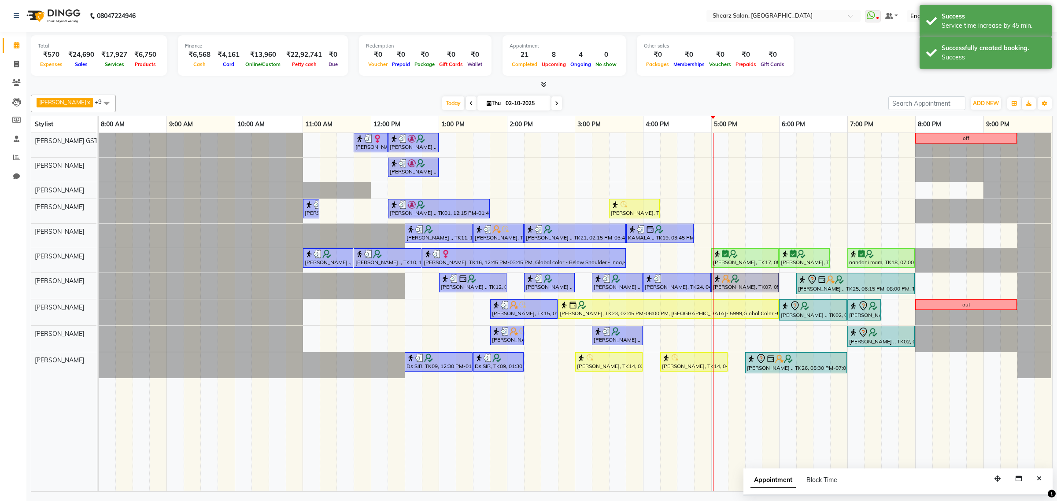
click at [823, 89] on div "Total ₹570 Expenses ₹24,690 Sales ₹17,927 Services ₹6,750 Products Finance ₹6,5…" at bounding box center [541, 263] width 1031 height 463
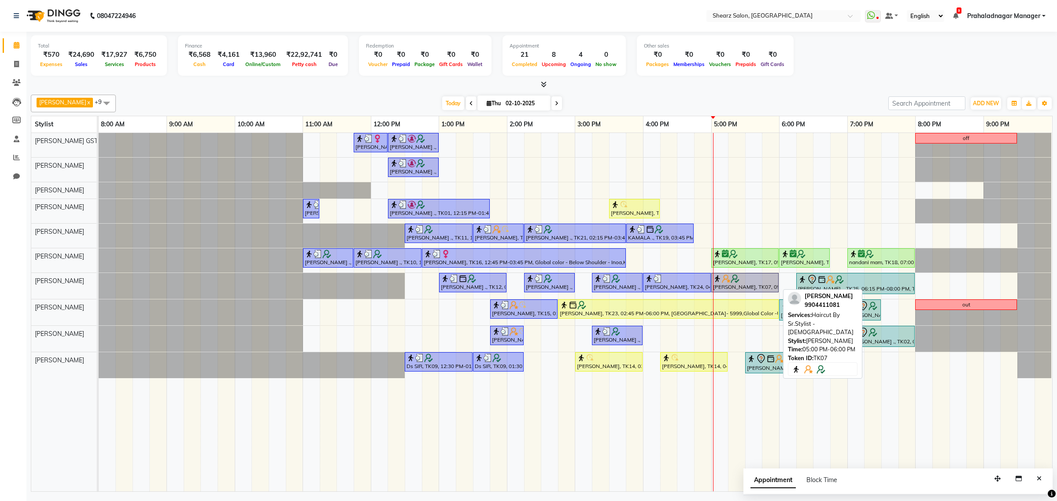
click at [732, 277] on img at bounding box center [735, 278] width 9 height 9
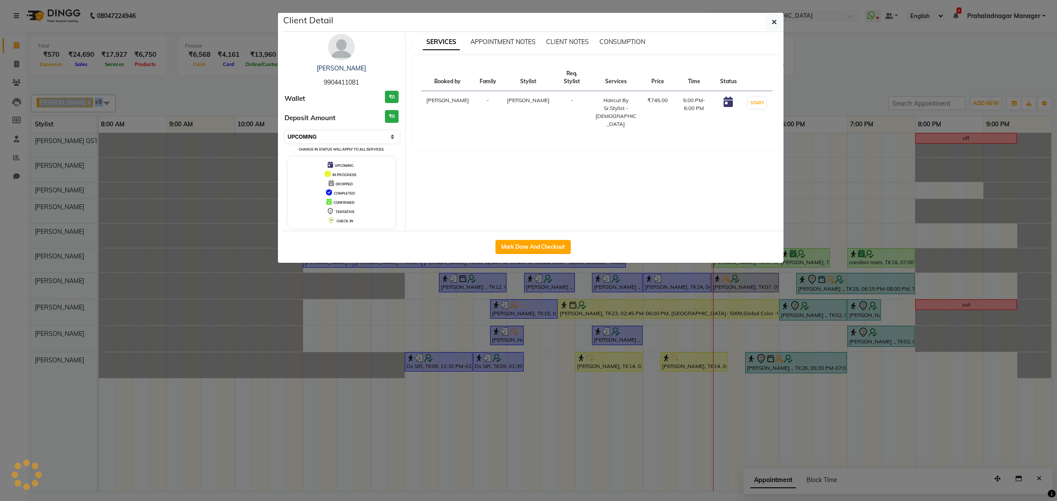
click at [320, 141] on select "Select IN SERVICE CONFIRMED TENTATIVE CHECK IN MARK DONE DROPPED UPCOMING" at bounding box center [343, 137] width 114 height 12
select select "1"
click at [286, 131] on select "Select IN SERVICE CONFIRMED TENTATIVE CHECK IN MARK DONE DROPPED UPCOMING" at bounding box center [343, 137] width 114 height 12
click at [775, 23] on icon "button" at bounding box center [774, 22] width 5 height 7
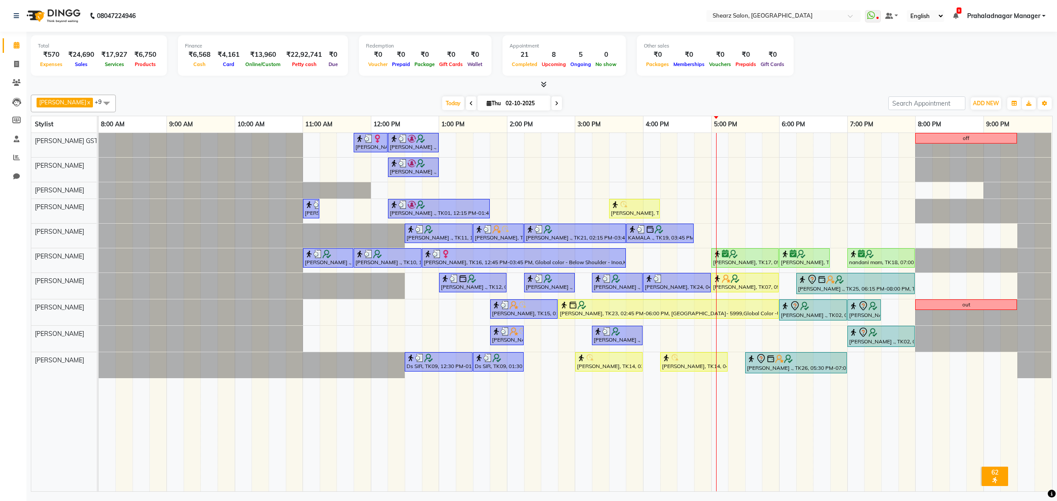
click at [705, 236] on div "[PERSON_NAME], TK16, 11:45 AM-12:15 PM, French gel polish 10 tips (₹1113) [PERS…" at bounding box center [576, 312] width 954 height 359
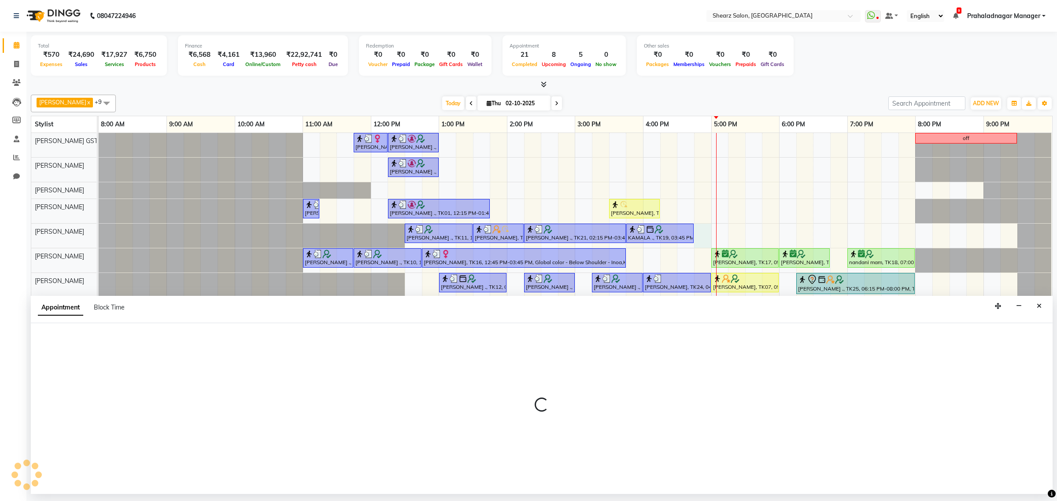
select select "77475"
select select "1005"
select select "tentative"
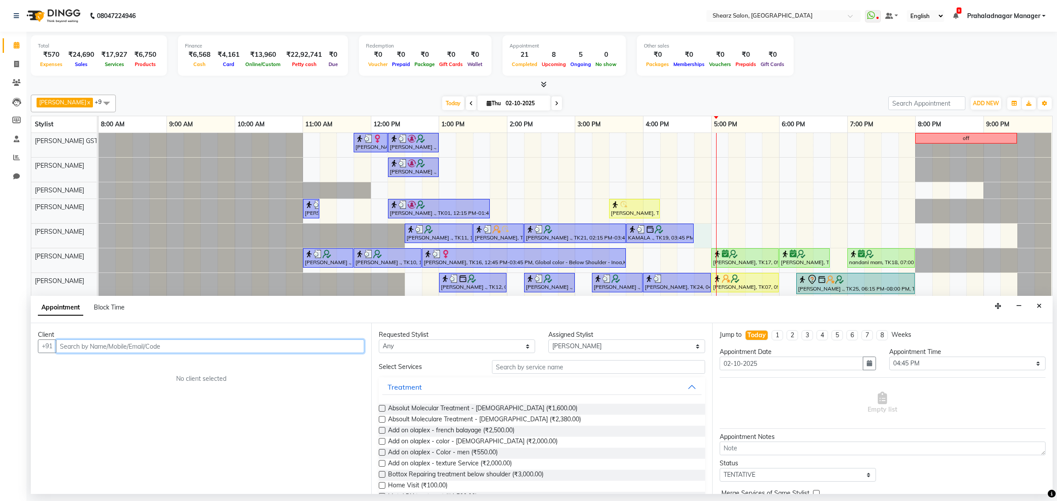
click at [118, 349] on input "text" at bounding box center [210, 347] width 308 height 14
type input "7977862543"
click at [352, 351] on button "Add Client" at bounding box center [346, 347] width 37 height 14
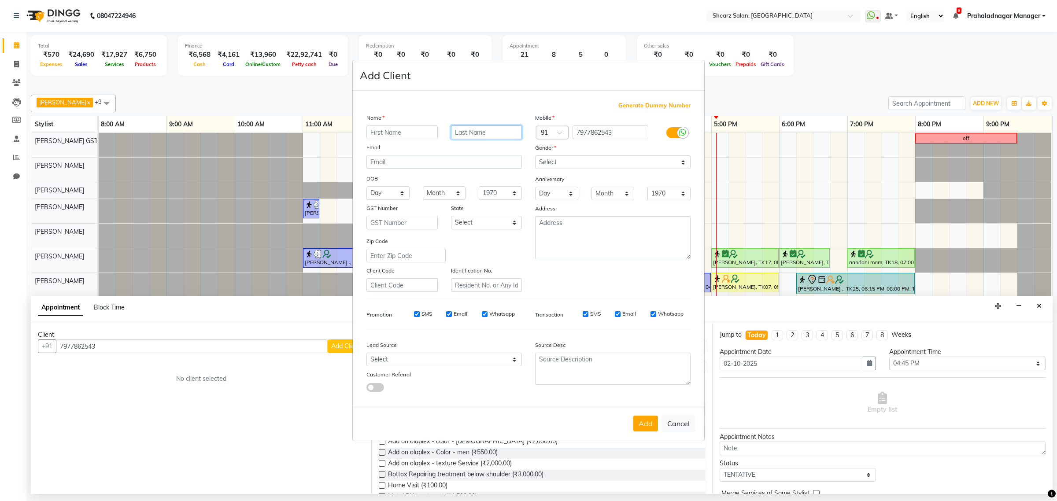
click at [511, 130] on input "text" at bounding box center [486, 133] width 71 height 14
type input "sir"
drag, startPoint x: 581, startPoint y: 166, endPoint x: 576, endPoint y: 169, distance: 5.5
click at [581, 166] on select "Select [DEMOGRAPHIC_DATA] [DEMOGRAPHIC_DATA] Other Prefer Not To Say" at bounding box center [613, 163] width 156 height 14
select select "[DEMOGRAPHIC_DATA]"
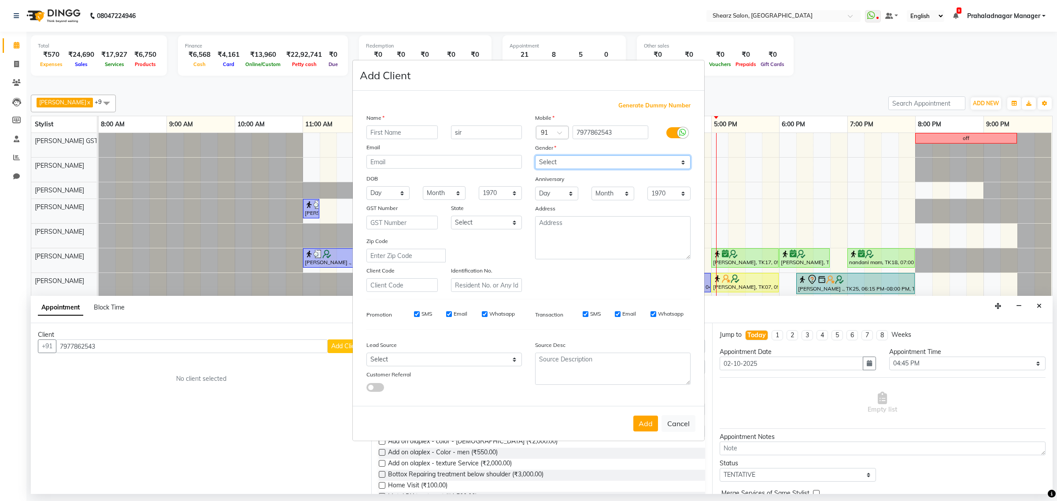
click at [535, 156] on select "Select [DEMOGRAPHIC_DATA] [DEMOGRAPHIC_DATA] Other Prefer Not To Say" at bounding box center [613, 163] width 156 height 14
click at [393, 131] on input "text" at bounding box center [402, 133] width 71 height 14
type input "seju"
click at [640, 416] on button "Add" at bounding box center [646, 424] width 25 height 16
select select
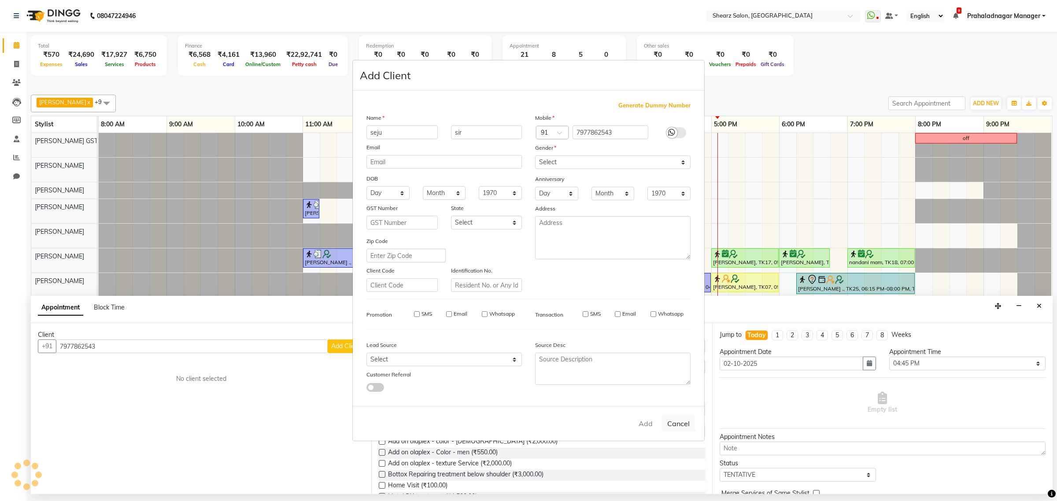
select select
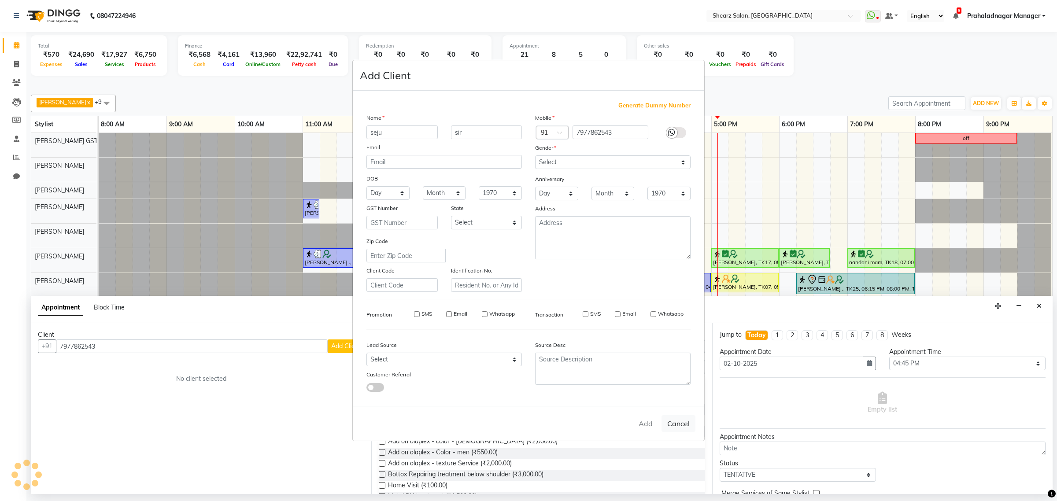
select select
checkbox input "false"
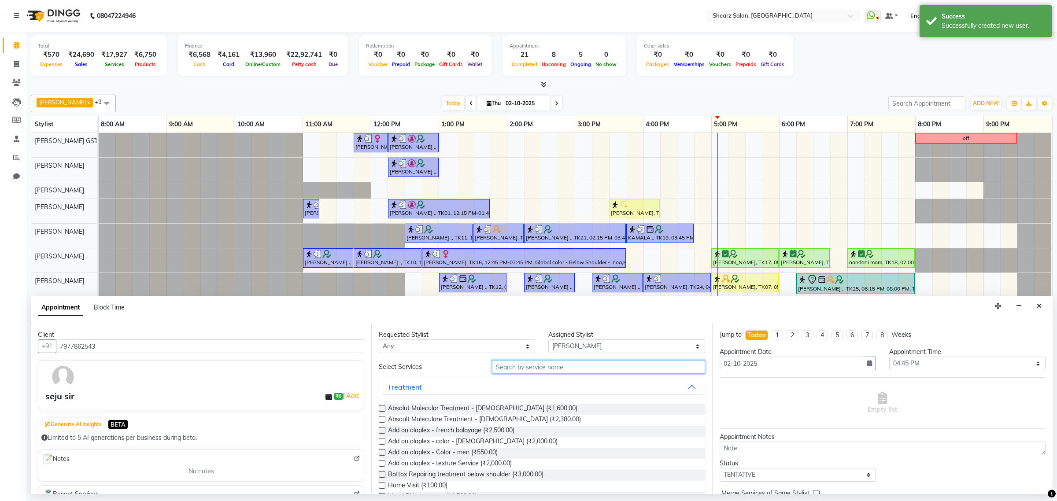
click at [530, 371] on input "text" at bounding box center [598, 367] width 213 height 14
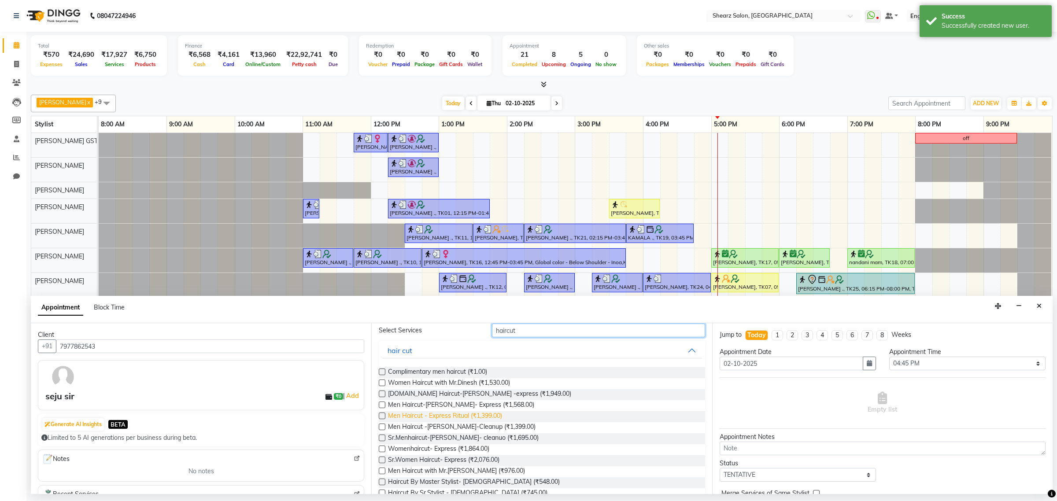
scroll to position [55, 0]
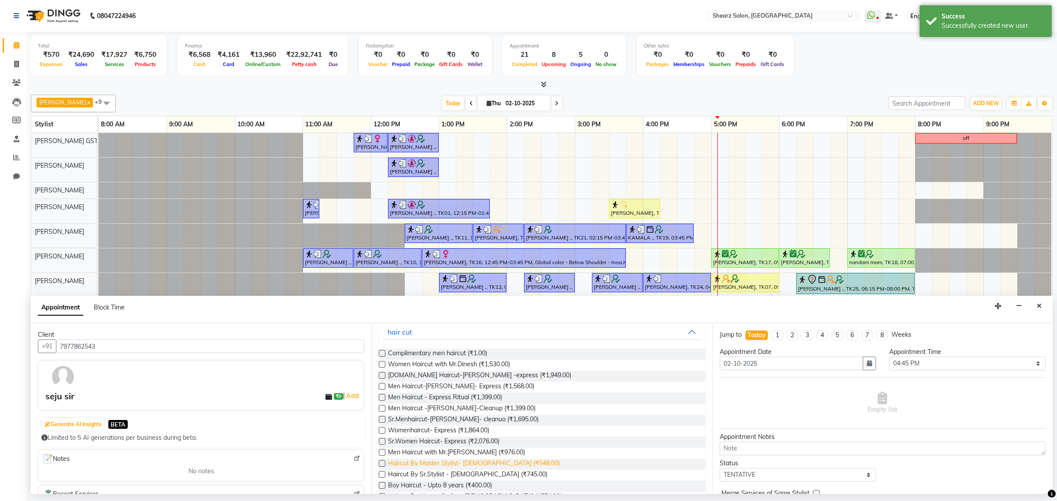
type input "haircut"
click at [445, 461] on span "Haircut By Master Stylist- [DEMOGRAPHIC_DATA] (₹548.00)" at bounding box center [474, 464] width 172 height 11
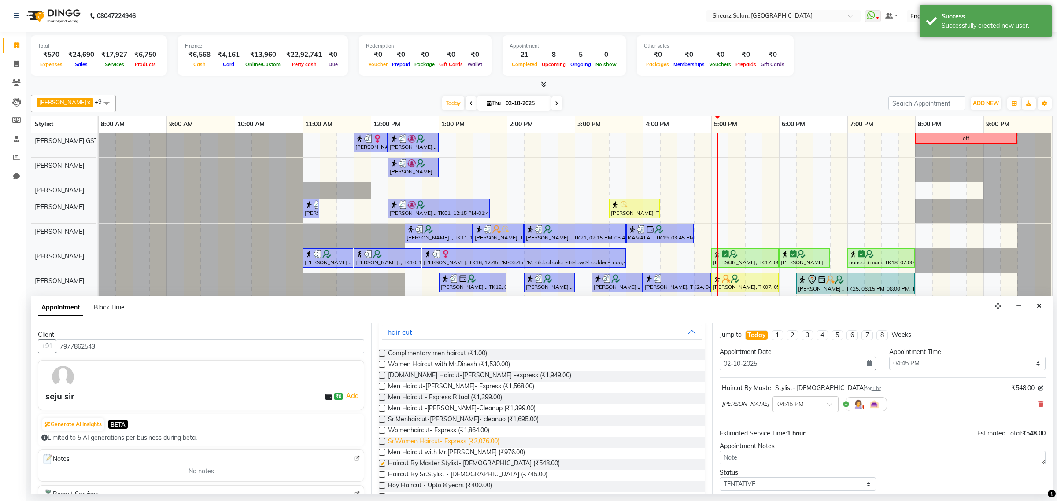
checkbox input "false"
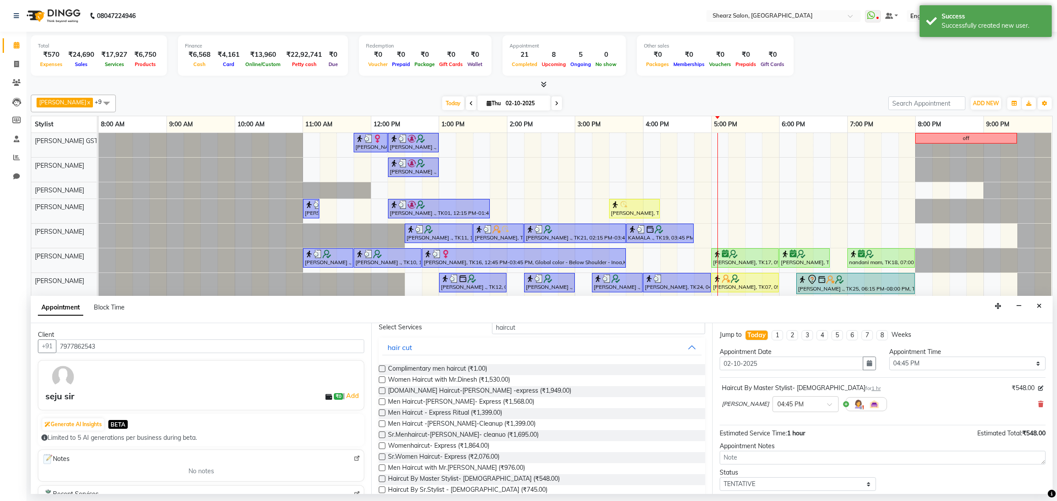
scroll to position [0, 0]
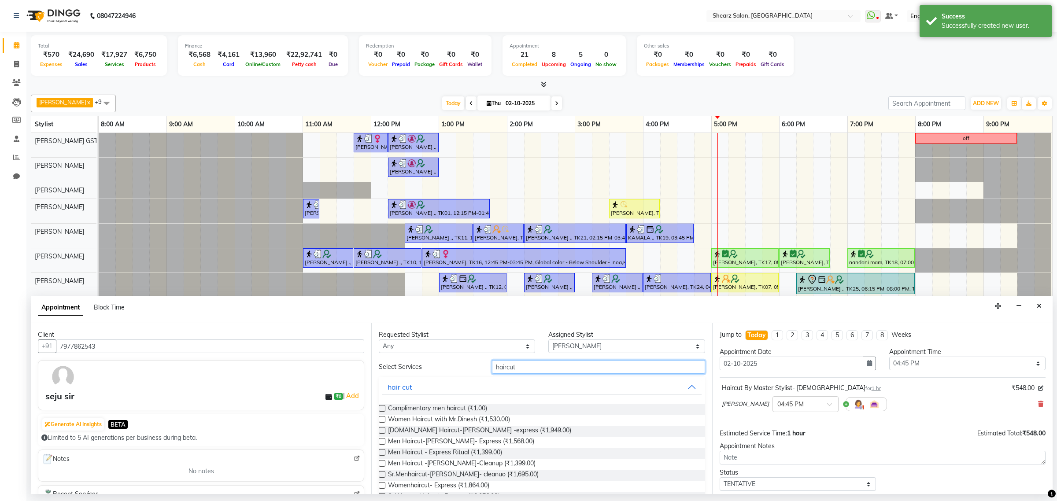
drag, startPoint x: 558, startPoint y: 369, endPoint x: 357, endPoint y: 358, distance: 201.7
click at [360, 358] on div "Client [PHONE_NUMBER] seju sir ₹0 | Add Generate AI Insights BETA Limited to 5 …" at bounding box center [542, 408] width 1022 height 171
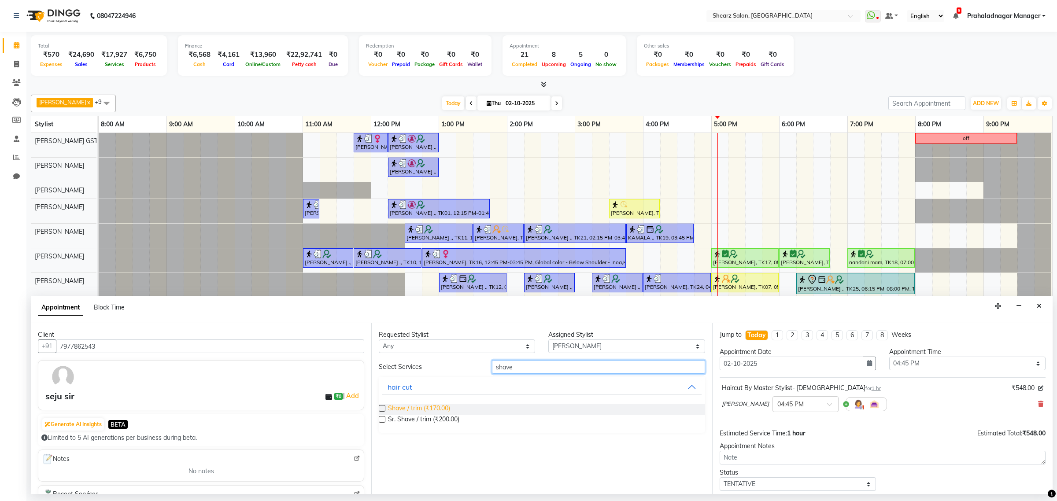
type input "shave"
click at [409, 413] on span "Shave / trim (₹170.00)" at bounding box center [419, 409] width 62 height 11
checkbox input "false"
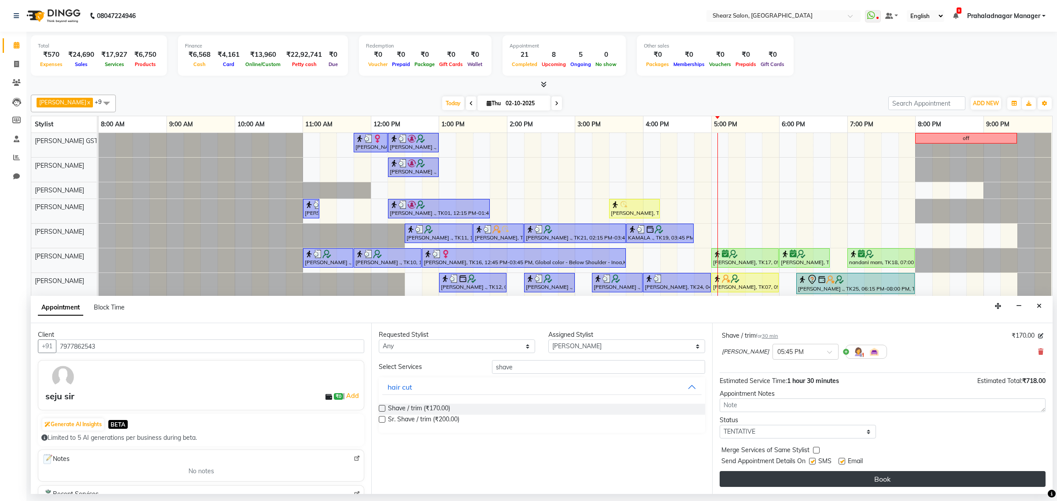
click at [835, 474] on button "Book" at bounding box center [883, 479] width 326 height 16
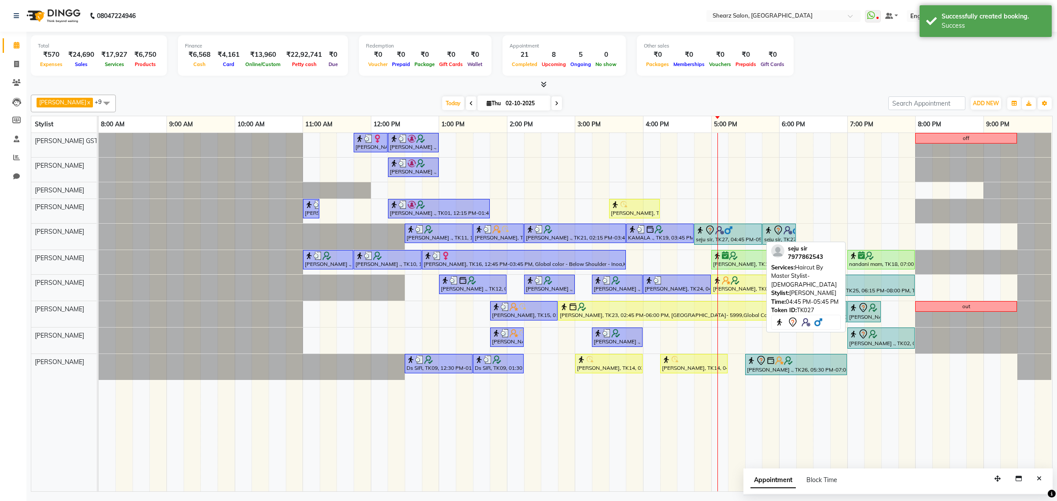
click at [753, 232] on div at bounding box center [728, 230] width 64 height 11
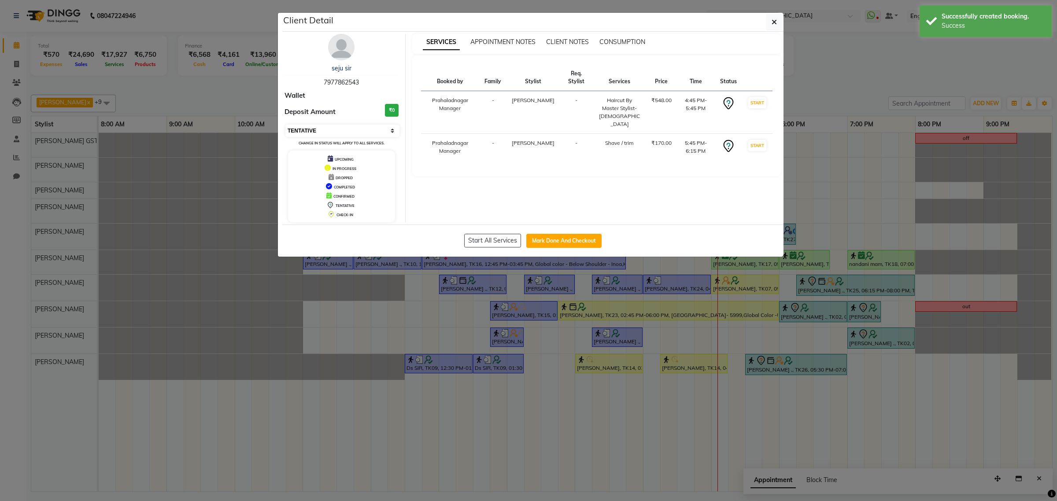
drag, startPoint x: 349, startPoint y: 132, endPoint x: 344, endPoint y: 136, distance: 6.0
click at [345, 135] on select "Select IN SERVICE CONFIRMED TENTATIVE CHECK IN MARK DONE DROPPED UPCOMING" at bounding box center [343, 131] width 114 height 12
select select "1"
click at [286, 125] on select "Select IN SERVICE CONFIRMED TENTATIVE CHECK IN MARK DONE DROPPED UPCOMING" at bounding box center [343, 131] width 114 height 12
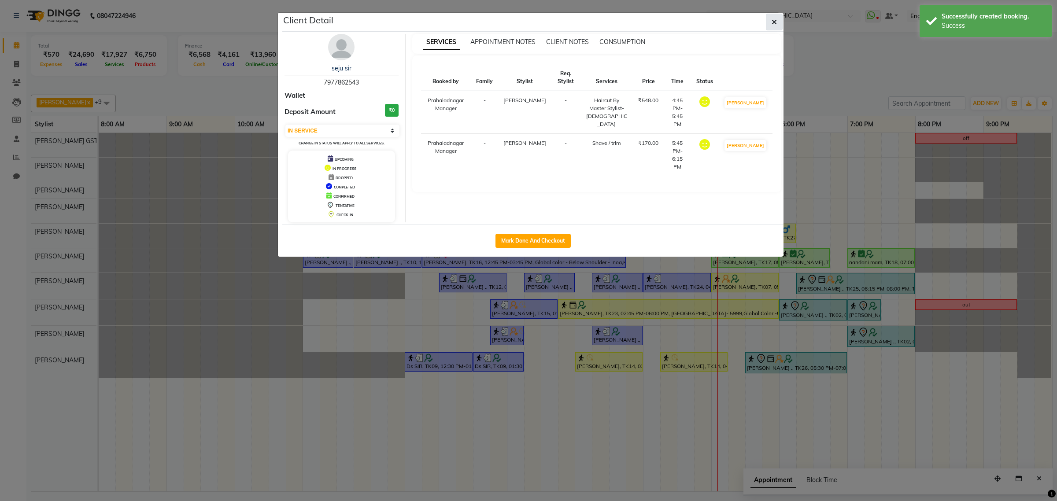
click at [781, 22] on button "button" at bounding box center [774, 22] width 17 height 17
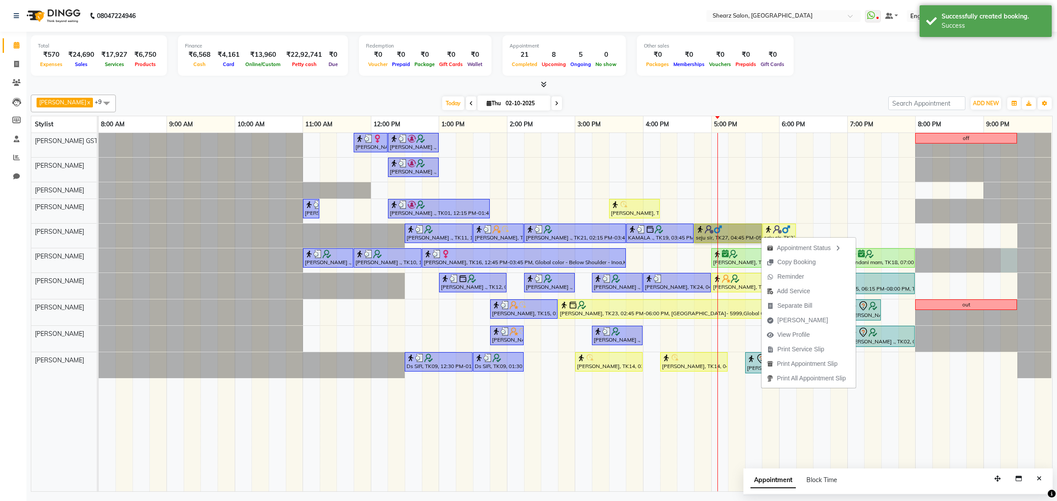
click at [99, 261] on div at bounding box center [99, 260] width 0 height 24
select select "77486"
select select "1275"
select select "tentative"
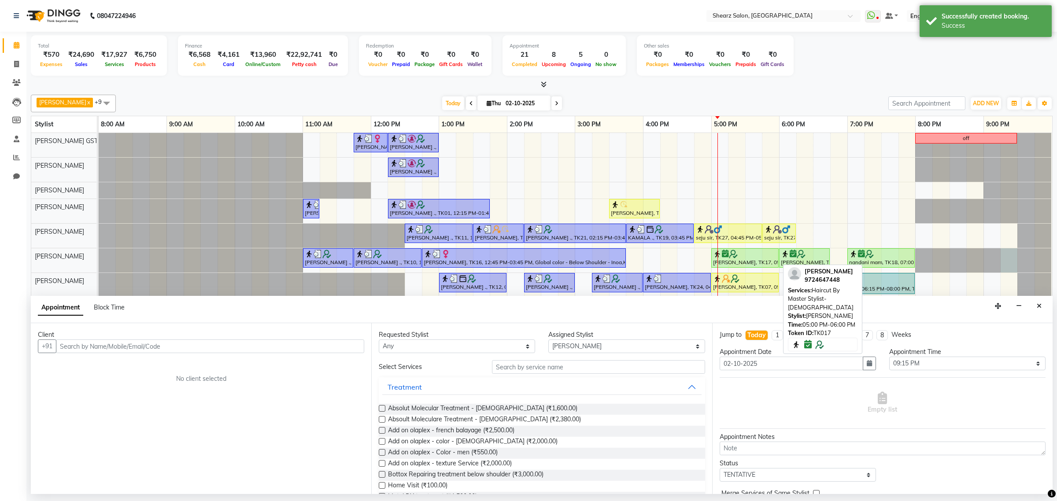
click at [745, 261] on div "[PERSON_NAME], TK17, 05:00 PM-06:00 PM, Haircut By Master Stylist- [DEMOGRAPHIC…" at bounding box center [745, 258] width 66 height 17
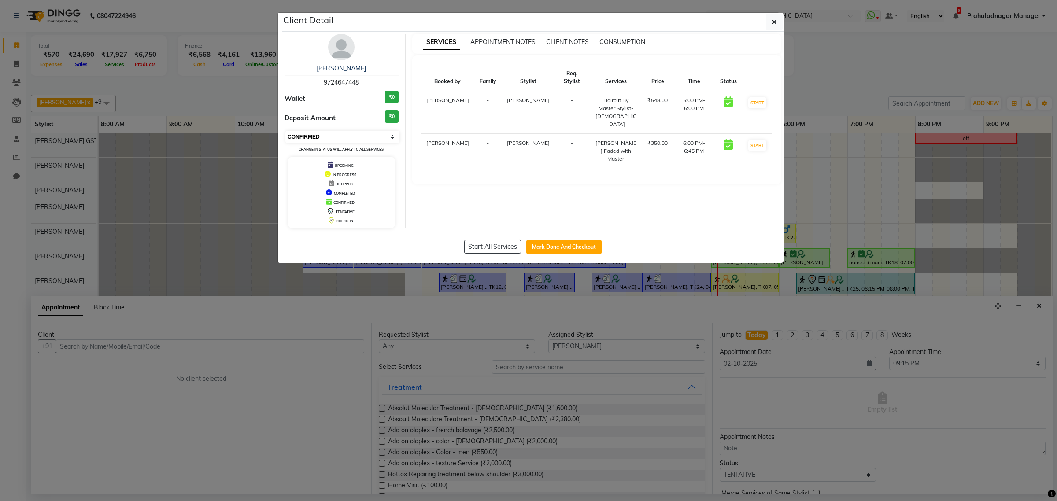
drag, startPoint x: 326, startPoint y: 137, endPoint x: 326, endPoint y: 143, distance: 6.2
click at [326, 137] on select "Select IN SERVICE CONFIRMED TENTATIVE CHECK IN MARK DONE DROPPED UPCOMING" at bounding box center [343, 137] width 114 height 12
select select "1"
click at [286, 131] on select "Select IN SERVICE CONFIRMED TENTATIVE CHECK IN MARK DONE DROPPED UPCOMING" at bounding box center [343, 137] width 114 height 12
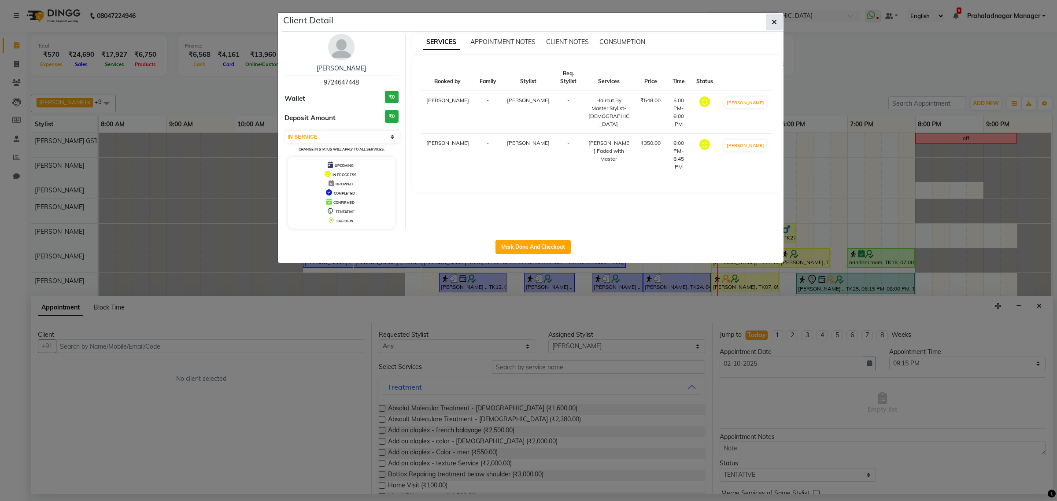
click at [780, 23] on button "button" at bounding box center [774, 22] width 17 height 17
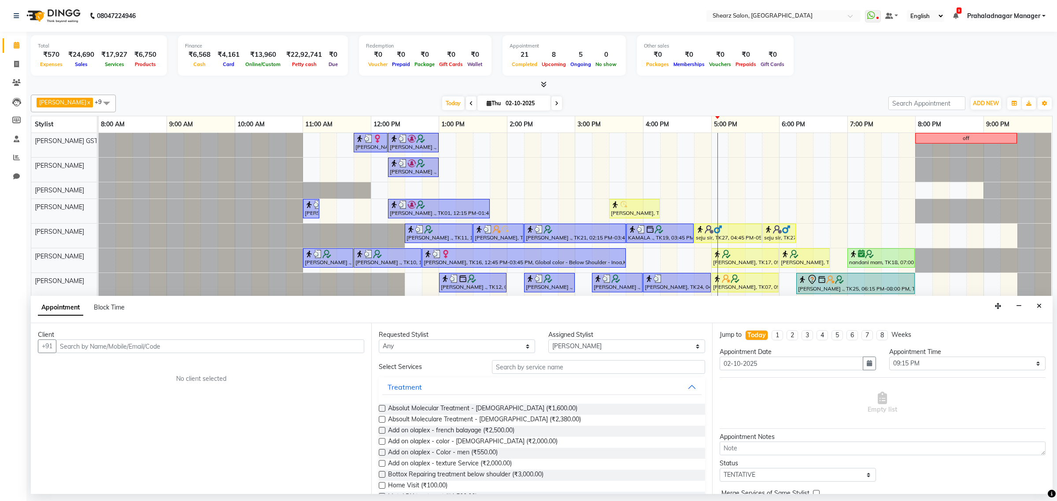
click at [1049, 306] on div "Appointment Block Time" at bounding box center [542, 309] width 1022 height 27
click at [1040, 304] on icon "Close" at bounding box center [1039, 306] width 5 height 6
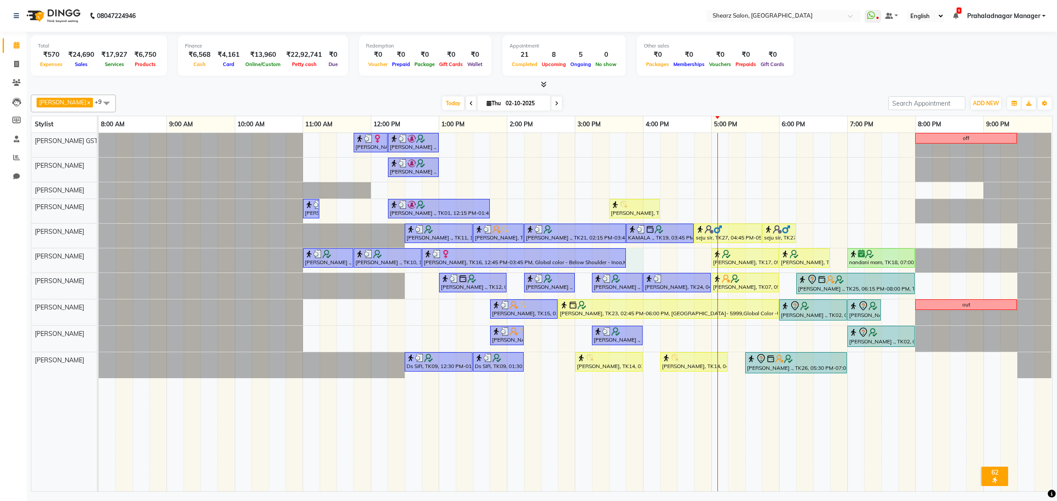
click at [631, 254] on div "[PERSON_NAME], TK16, 11:45 AM-12:15 PM, French gel polish 10 tips (₹1113) [PERS…" at bounding box center [576, 312] width 954 height 359
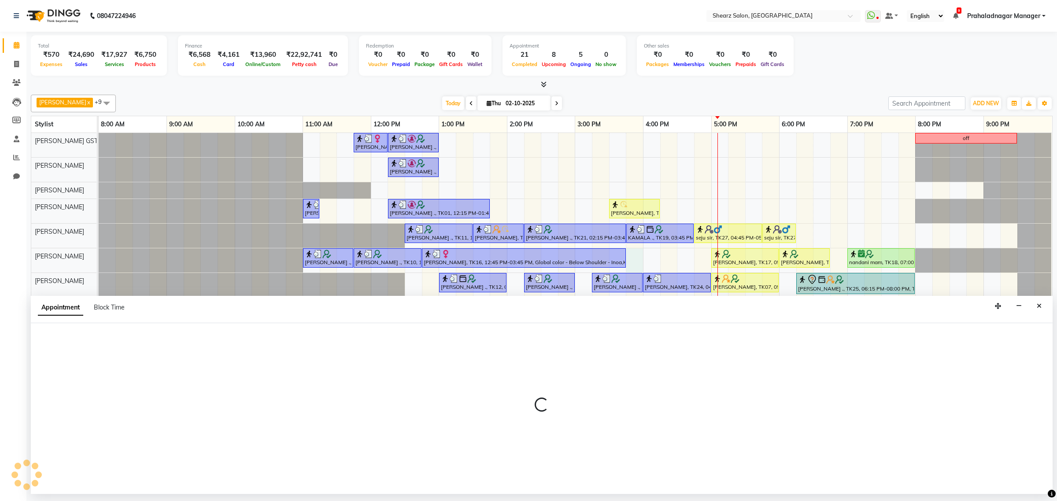
select select "77486"
select select "945"
select select "tentative"
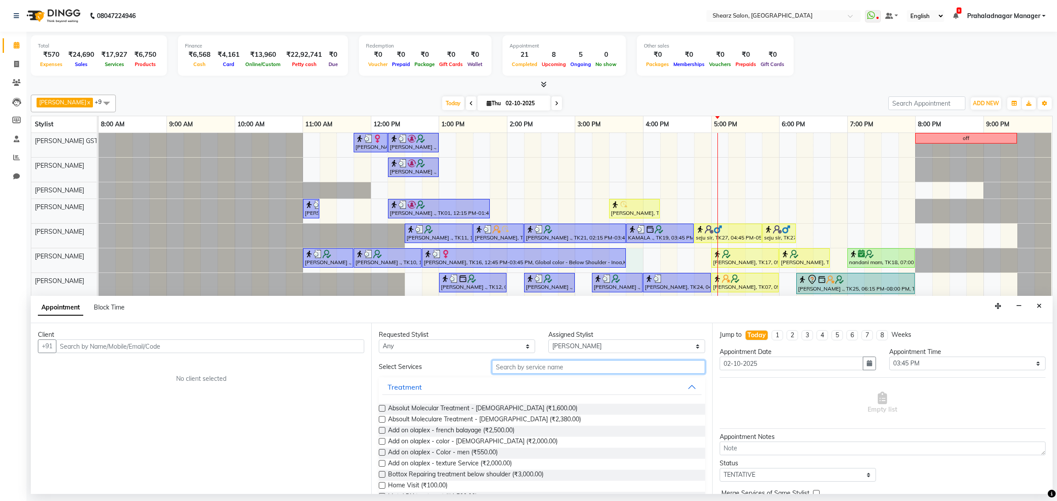
click at [527, 365] on input "text" at bounding box center [598, 367] width 213 height 14
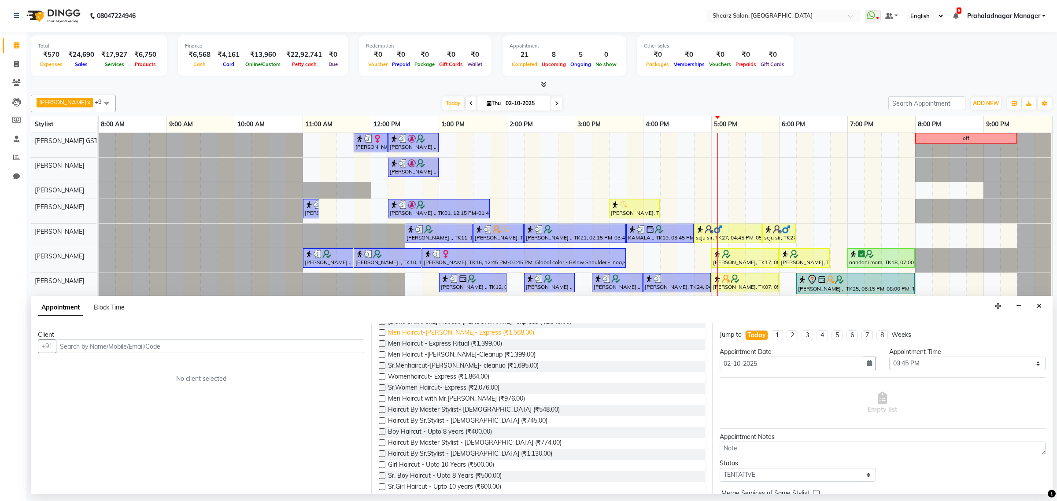
scroll to position [110, 0]
type input "haircut"
click at [460, 413] on span "Haircut By Master Stylist- [DEMOGRAPHIC_DATA] (₹548.00)" at bounding box center [474, 409] width 172 height 11
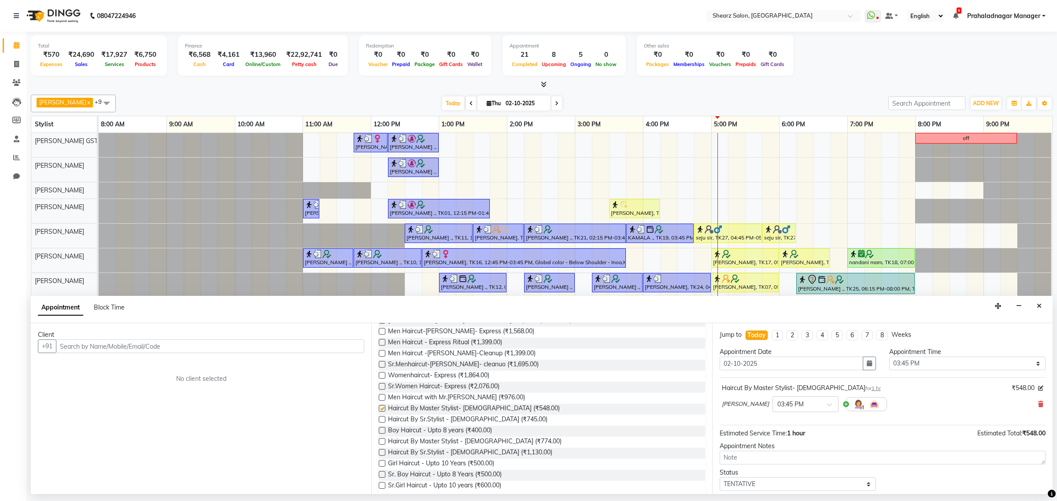
checkbox input "false"
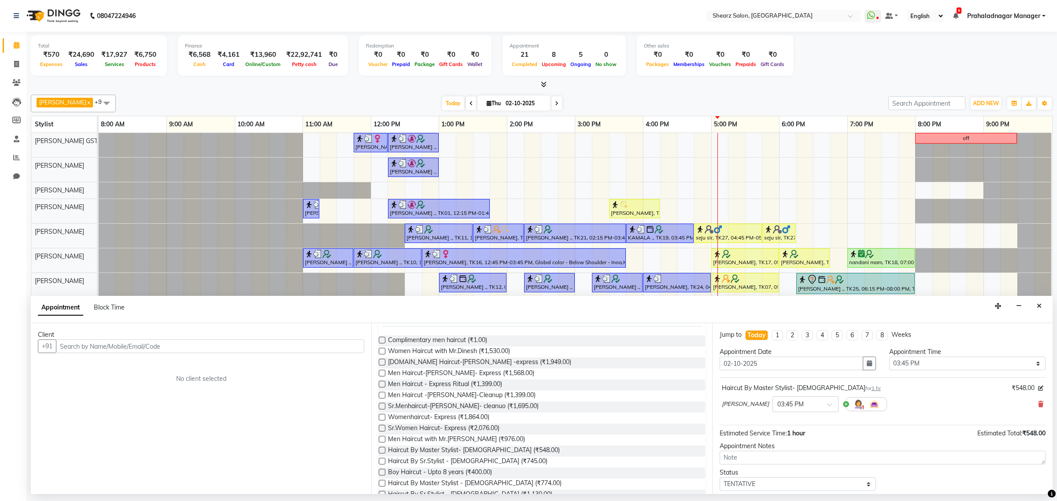
scroll to position [0, 0]
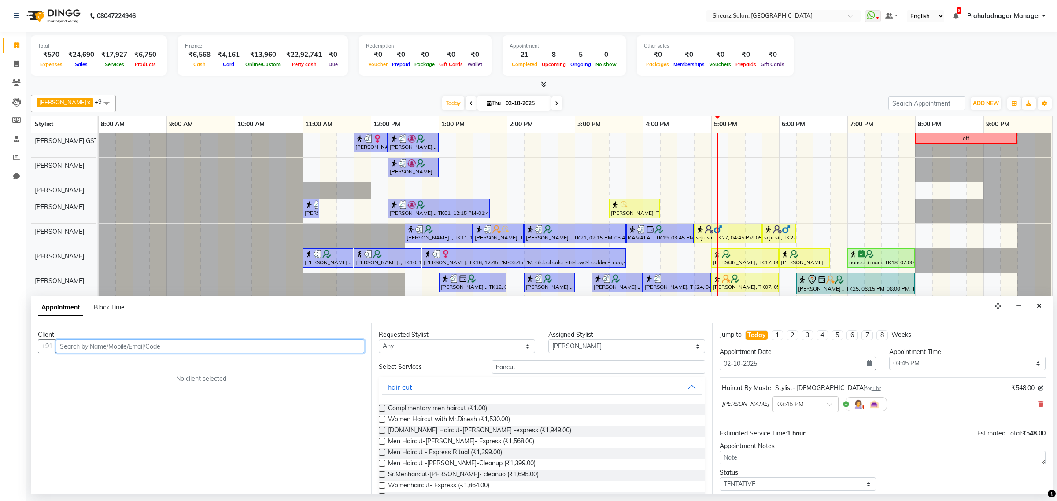
drag, startPoint x: 181, startPoint y: 346, endPoint x: 219, endPoint y: 350, distance: 38.1
click at [182, 346] on input "text" at bounding box center [210, 347] width 308 height 14
type input "9825010119"
click at [343, 343] on span "Add Client" at bounding box center [346, 346] width 30 height 8
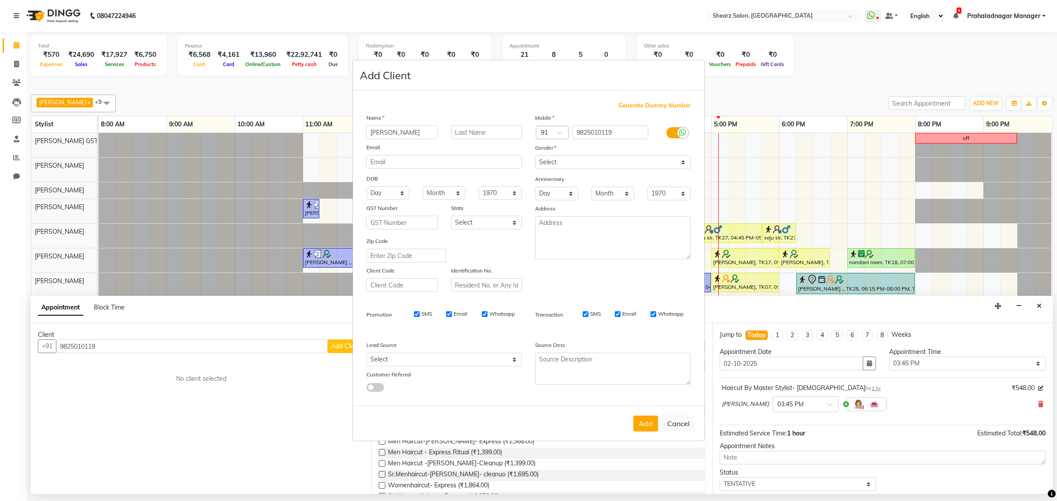
type input "[PERSON_NAME]"
click at [490, 129] on input "text" at bounding box center [486, 133] width 71 height 14
type input "sir"
click at [552, 166] on select "Select [DEMOGRAPHIC_DATA] [DEMOGRAPHIC_DATA] Other Prefer Not To Say" at bounding box center [613, 163] width 156 height 14
select select "[DEMOGRAPHIC_DATA]"
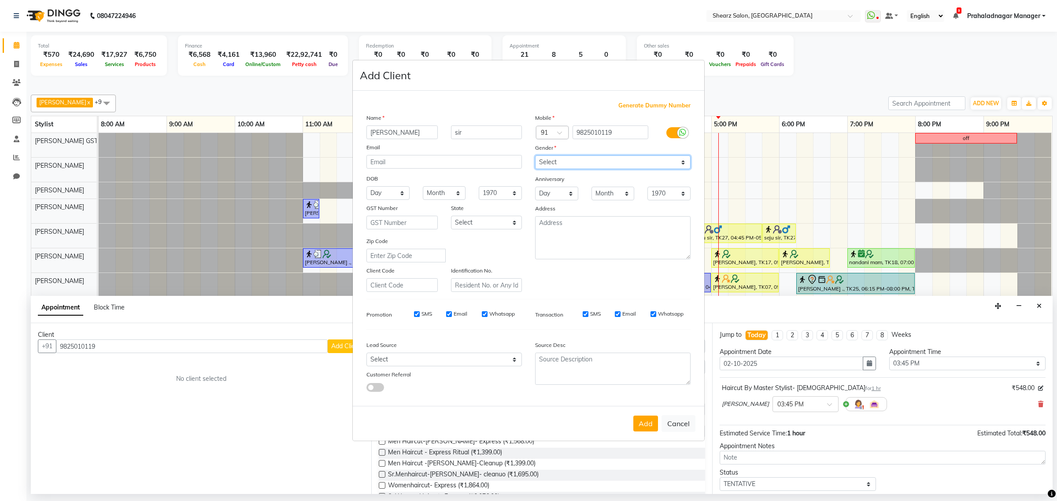
click at [535, 156] on select "Select [DEMOGRAPHIC_DATA] [DEMOGRAPHIC_DATA] Other Prefer Not To Say" at bounding box center [613, 163] width 156 height 14
click at [651, 423] on button "Add" at bounding box center [646, 424] width 25 height 16
select select
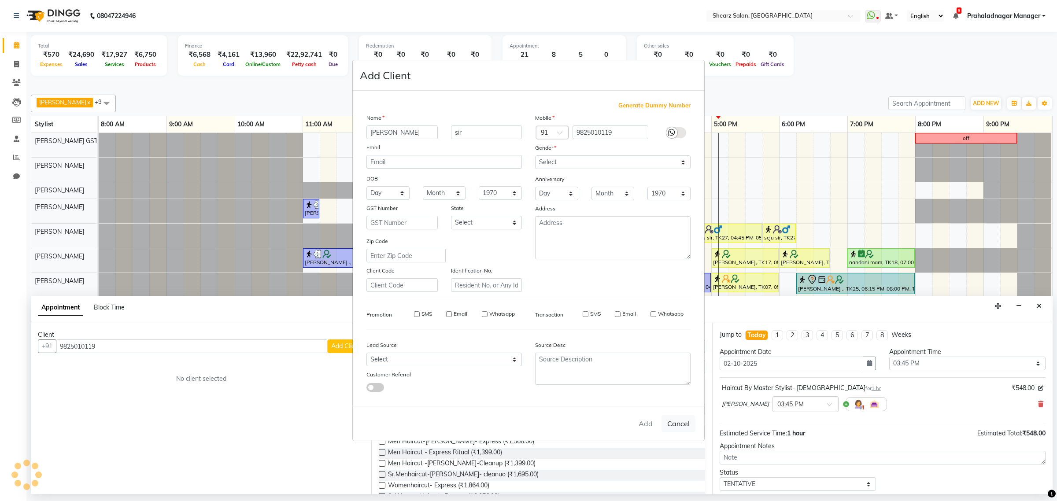
select select
checkbox input "false"
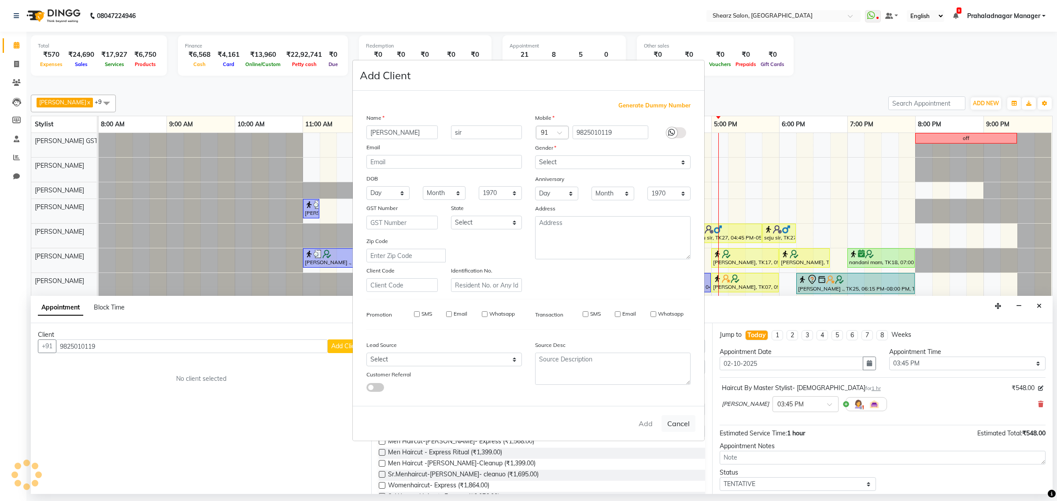
checkbox input "false"
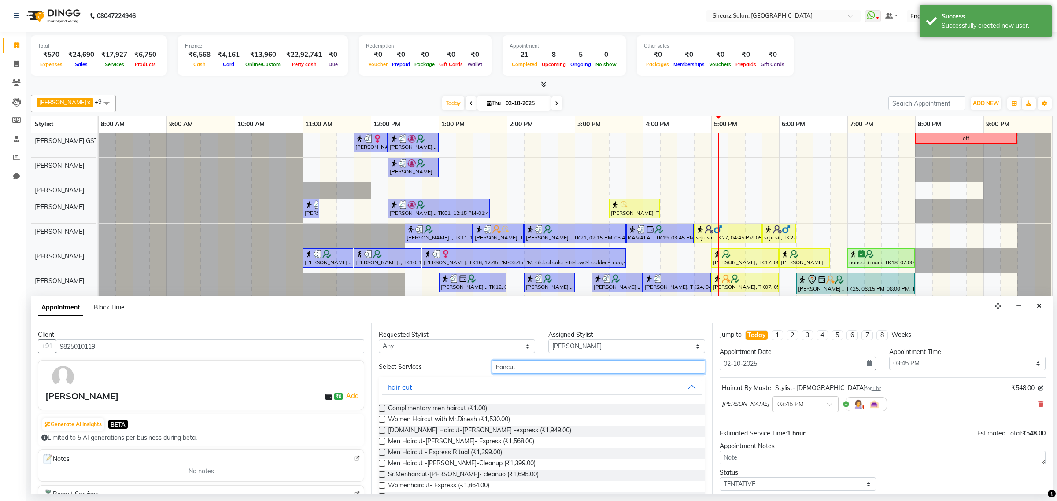
click at [534, 370] on input "haircut" at bounding box center [598, 367] width 213 height 14
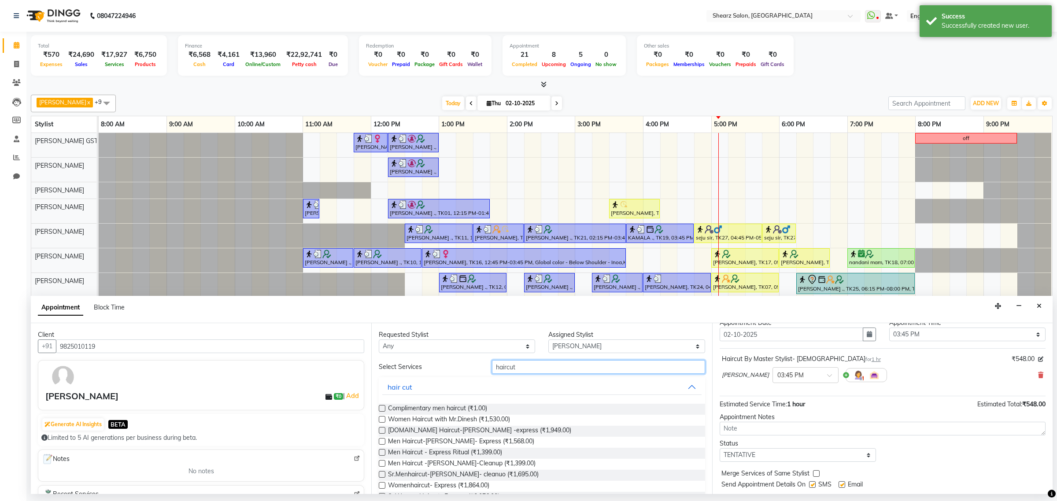
scroll to position [53, 0]
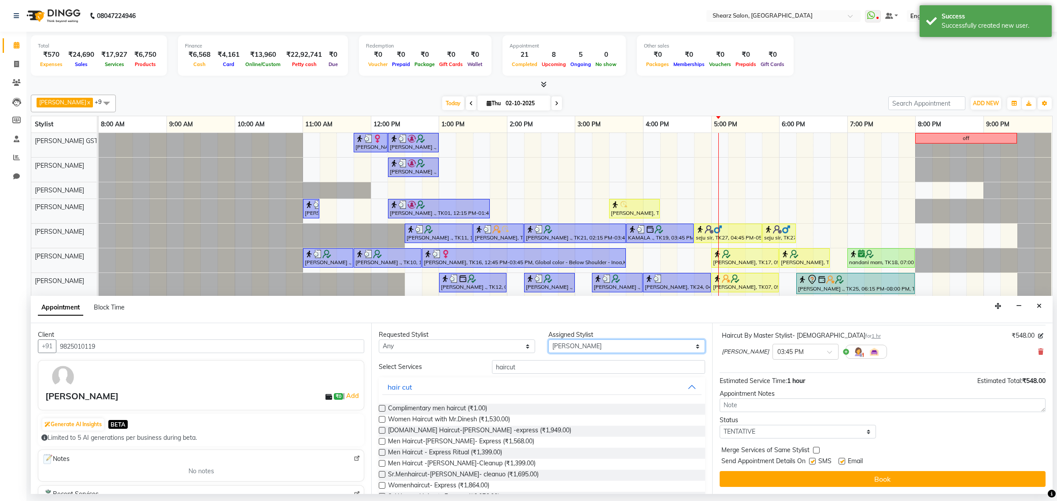
click at [574, 347] on select "Select [PERSON_NAME] Center 1_mgr mgr [PERSON_NAME] [PERSON_NAME] [PERSON_NAME]…" at bounding box center [627, 347] width 156 height 14
select select "77479"
click at [549, 340] on select "Select [PERSON_NAME] Center 1_mgr mgr [PERSON_NAME] [PERSON_NAME] [PERSON_NAME]…" at bounding box center [627, 347] width 156 height 14
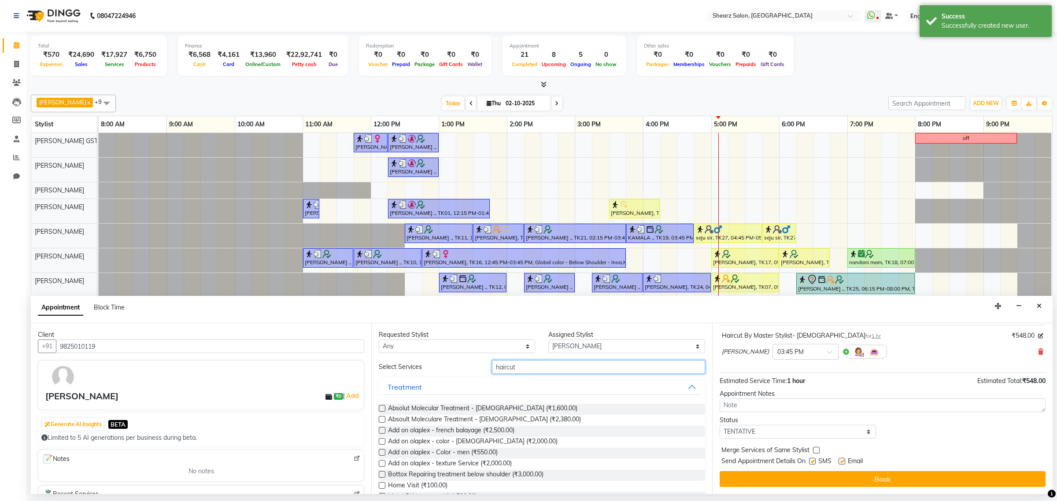
click at [528, 364] on input "haircut" at bounding box center [598, 367] width 213 height 14
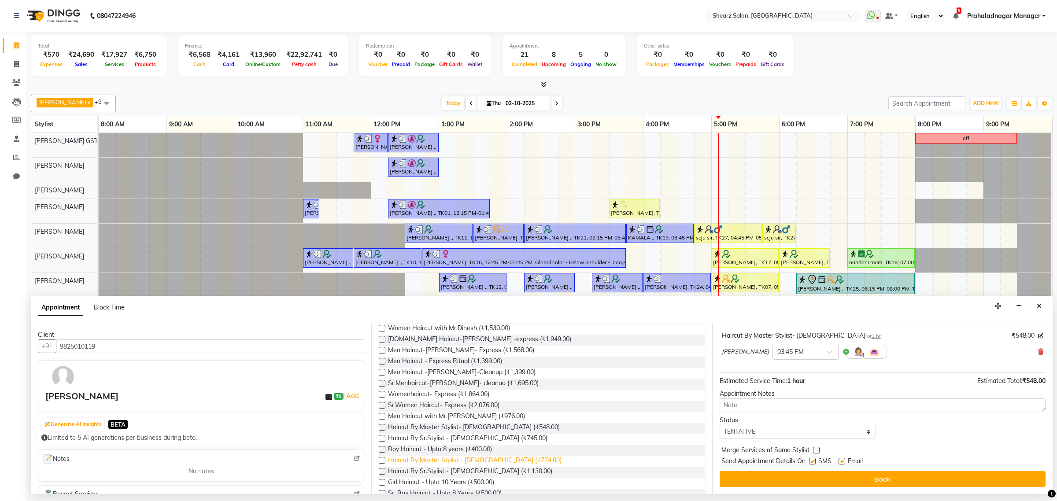
scroll to position [110, 0]
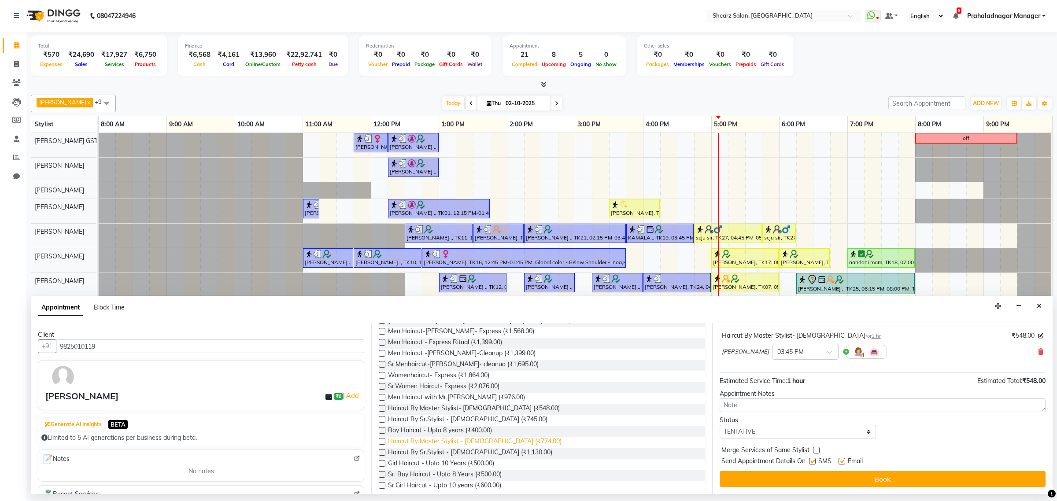
type input "haircut"
click at [473, 443] on span "Haircut By Master Stylist - [DEMOGRAPHIC_DATA] (₹774.00)" at bounding box center [475, 442] width 174 height 11
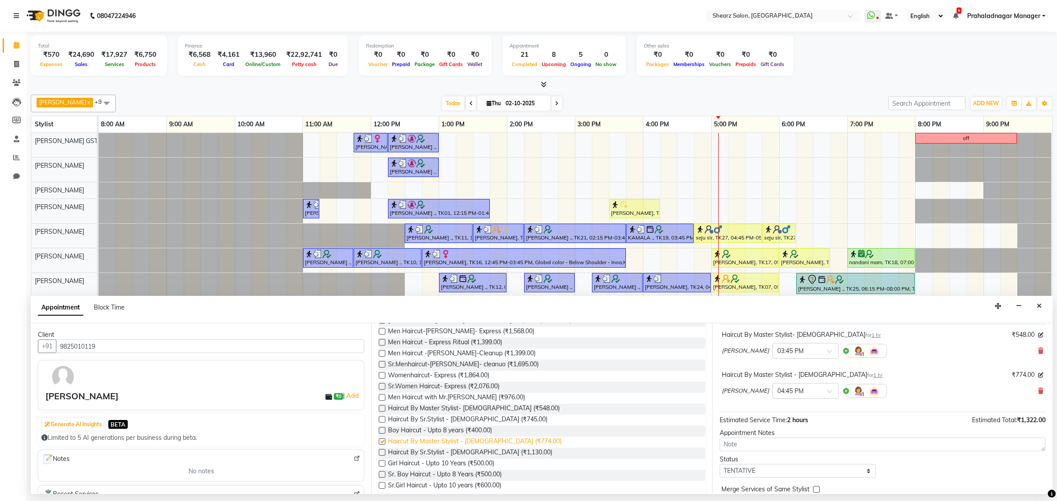
checkbox input "false"
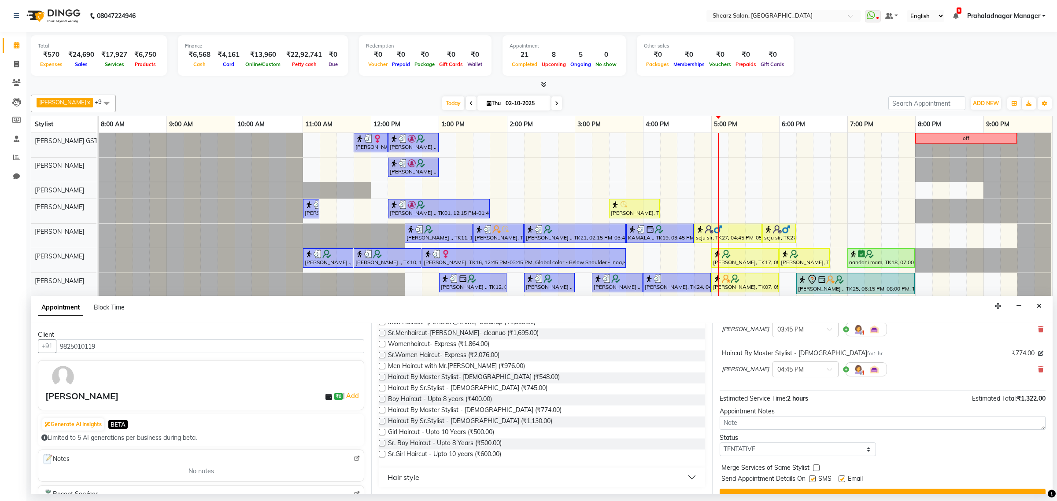
scroll to position [93, 0]
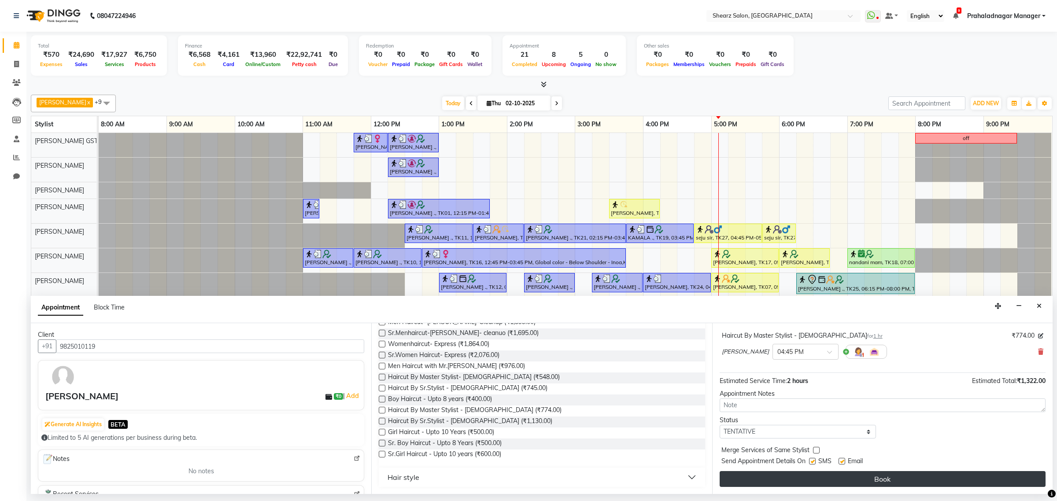
click at [831, 480] on button "Book" at bounding box center [883, 479] width 326 height 16
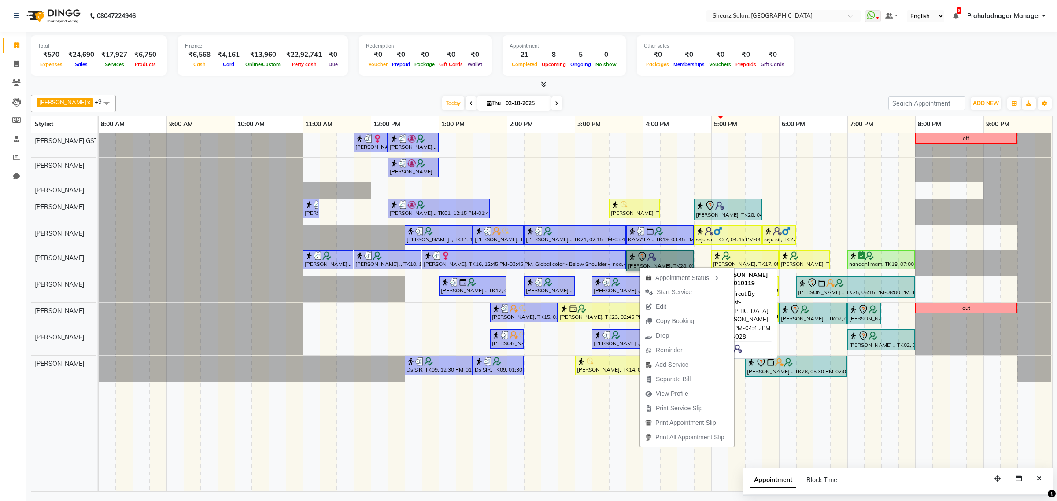
click at [639, 260] on link "[PERSON_NAME], TK28, 03:45 PM-04:45 PM, Haircut By Master Stylist- [DEMOGRAPHIC…" at bounding box center [660, 260] width 67 height 21
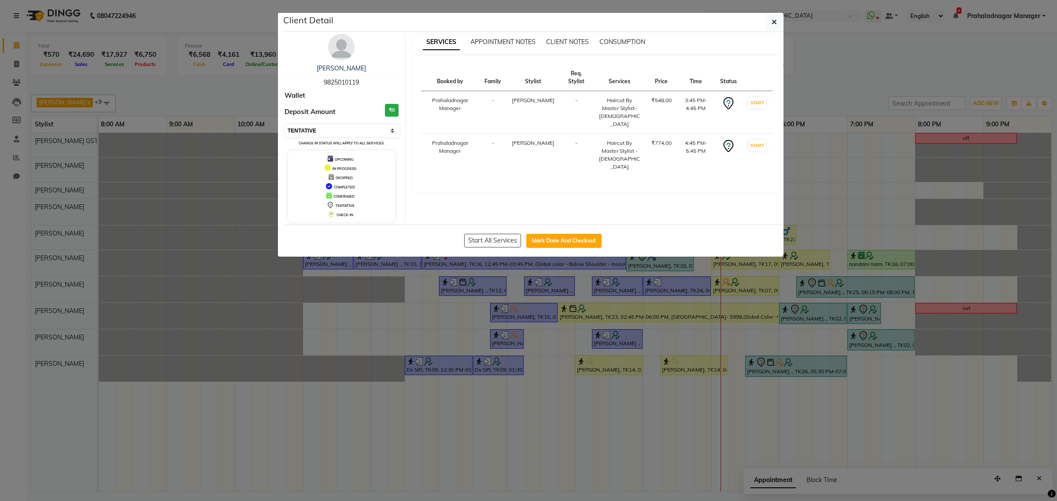
click at [333, 131] on select "Select IN SERVICE CONFIRMED TENTATIVE CHECK IN MARK DONE DROPPED UPCOMING" at bounding box center [343, 131] width 114 height 12
select select "1"
click at [286, 125] on select "Select IN SERVICE CONFIRMED TENTATIVE CHECK IN MARK DONE DROPPED UPCOMING" at bounding box center [343, 131] width 114 height 12
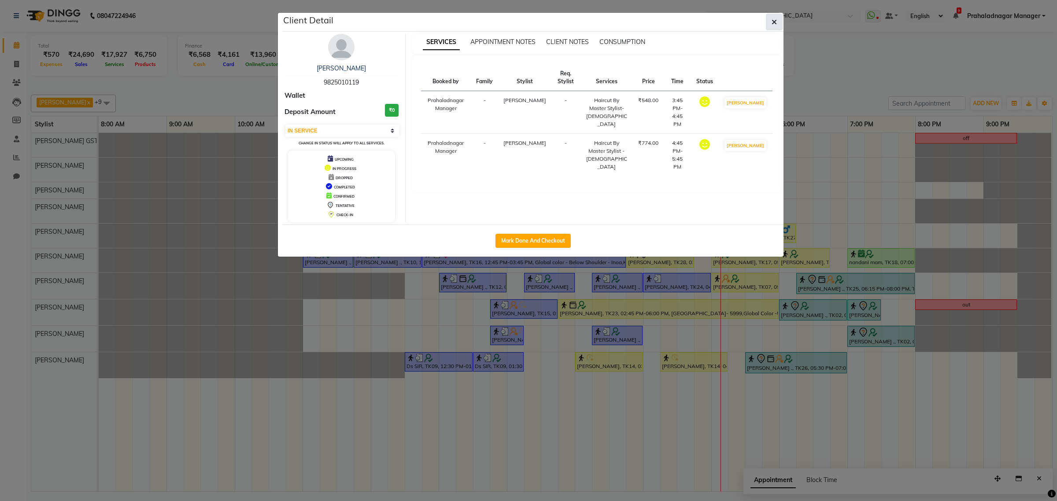
click at [770, 16] on button "button" at bounding box center [774, 22] width 17 height 17
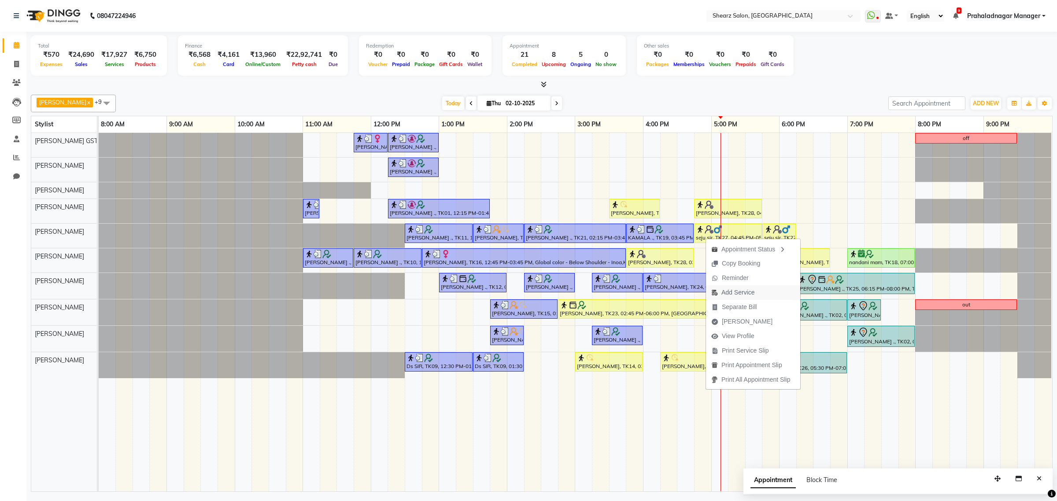
click at [759, 289] on span "Add Service" at bounding box center [733, 293] width 54 height 15
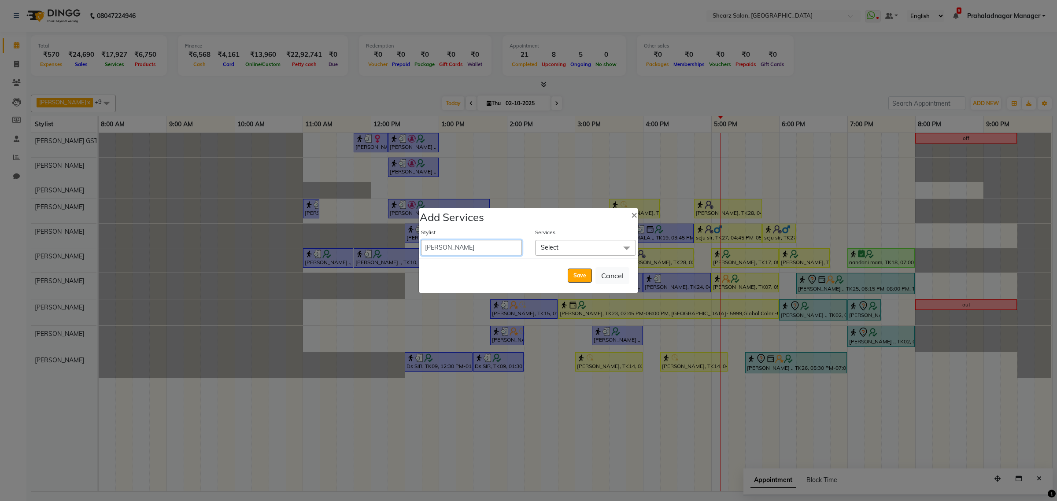
drag, startPoint x: 457, startPoint y: 243, endPoint x: 455, endPoint y: 256, distance: 13.5
click at [455, 256] on div "Stylist Admin A General [PERSON_NAME] Asha Chavariya [PERSON_NAME] Center 1_mgr…" at bounding box center [528, 241] width 219 height 31
select select "77443"
click at [421, 240] on select "Admin A General [PERSON_NAME] Asha Chavariya [PERSON_NAME] Center 1_mgr mgr [PE…" at bounding box center [471, 247] width 101 height 15
select select "1065"
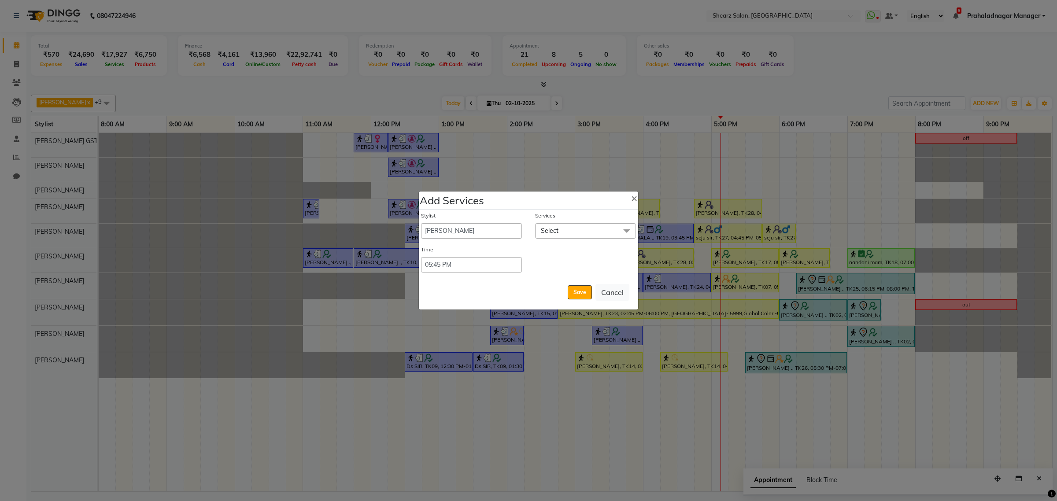
drag, startPoint x: 554, startPoint y: 229, endPoint x: 623, endPoint y: 254, distance: 73.0
click at [558, 230] on span "Select" at bounding box center [550, 231] width 18 height 8
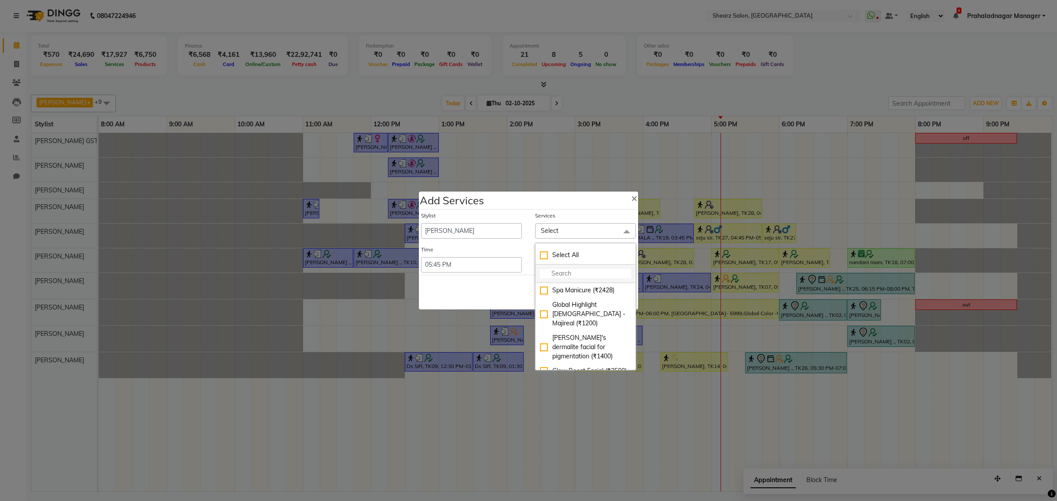
click at [582, 274] on input "multiselect-search" at bounding box center [585, 273] width 91 height 9
drag, startPoint x: 582, startPoint y: 272, endPoint x: 379, endPoint y: 230, distance: 206.4
click at [379, 230] on ngb-modal-window "Add Services × Stylist Admin A General [PERSON_NAME] Asha Chavariya [PERSON_NAM…" at bounding box center [528, 250] width 1057 height 501
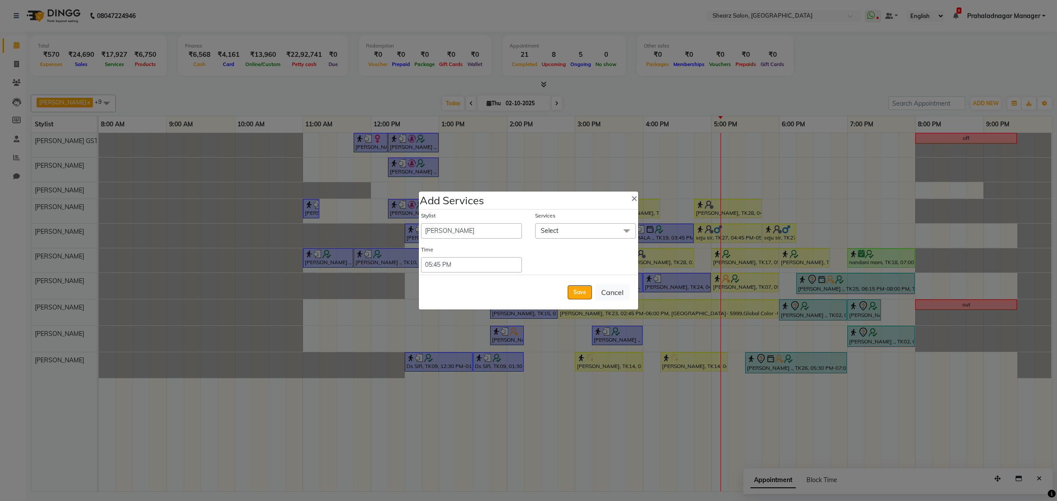
click at [604, 234] on span "Select" at bounding box center [585, 230] width 101 height 15
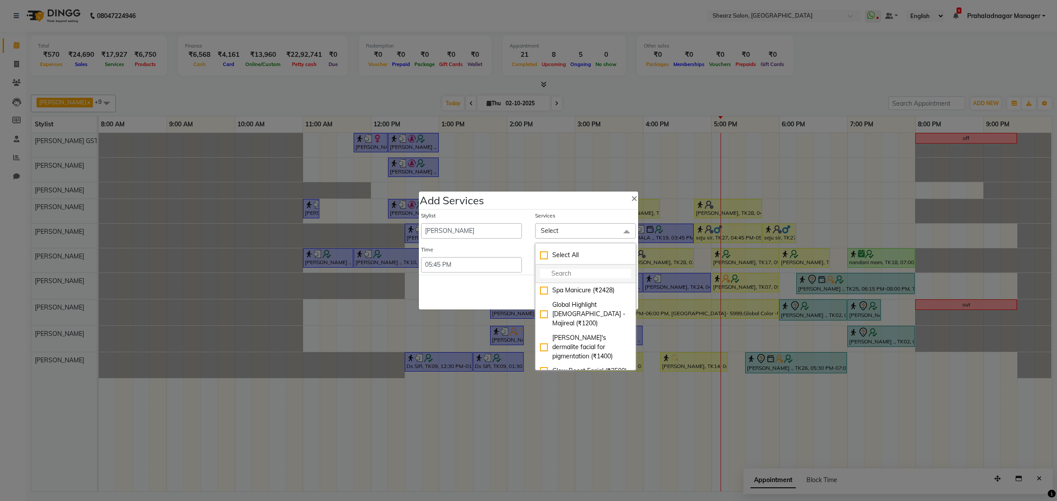
click at [565, 269] on input "multiselect-search" at bounding box center [585, 273] width 91 height 9
type input "D"
type input "WASH"
click at [583, 415] on div "DF Hair wash - Below Shoulder (₹500)" at bounding box center [585, 424] width 91 height 19
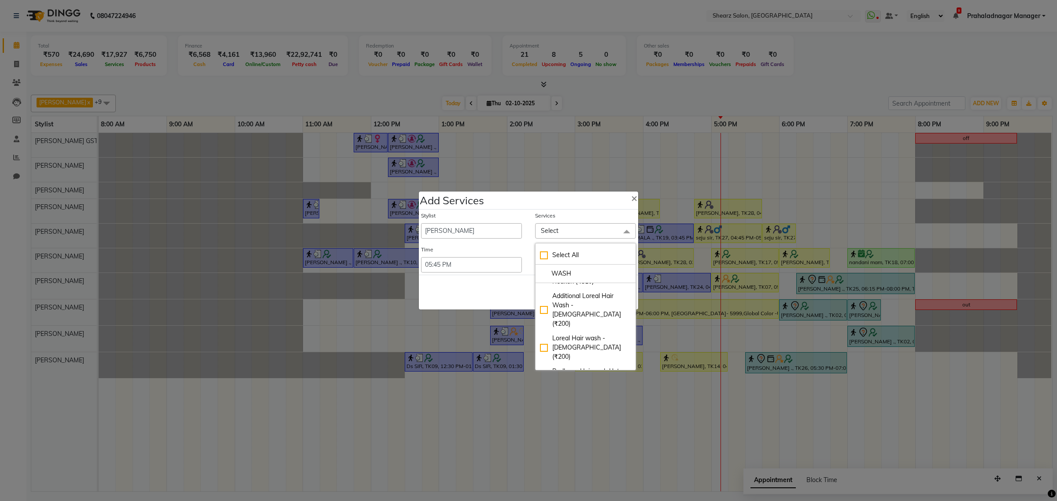
checkbox input "true"
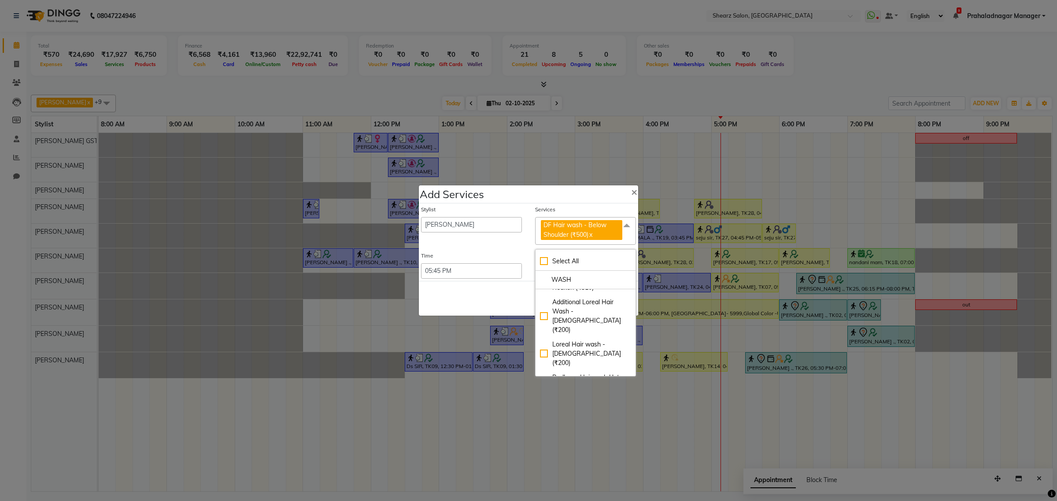
click at [479, 300] on div "Save Cancel" at bounding box center [528, 298] width 219 height 35
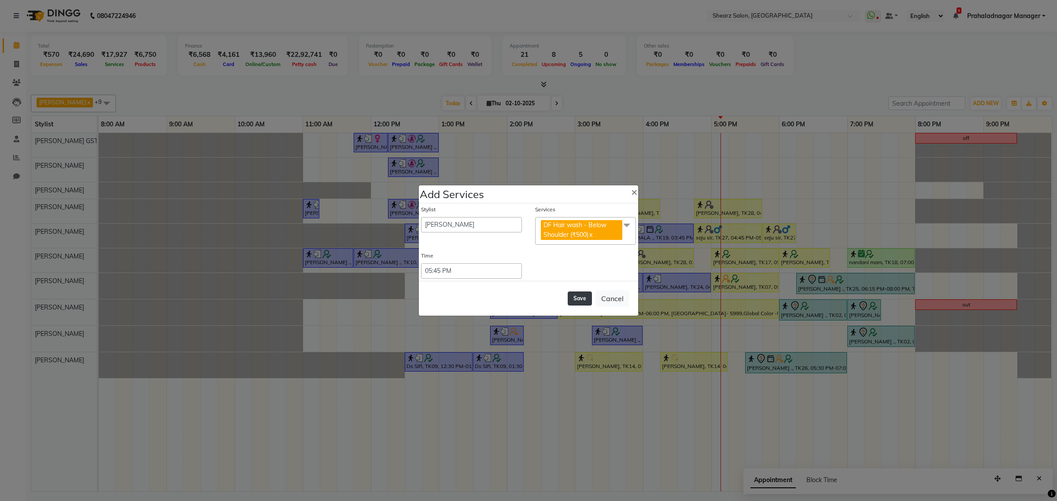
click at [582, 294] on button "Save" at bounding box center [580, 299] width 24 height 14
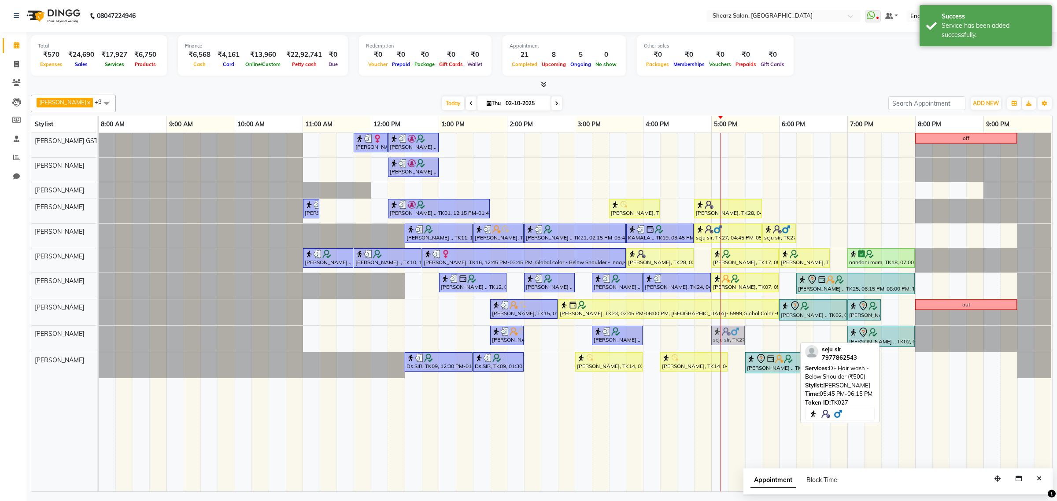
drag, startPoint x: 776, startPoint y: 331, endPoint x: 729, endPoint y: 334, distance: 47.2
click at [99, 334] on div "[PERSON_NAME], TK15, 01:45 PM-02:15 PM, Head massage with oil men [PERSON_NAME]…" at bounding box center [99, 339] width 0 height 26
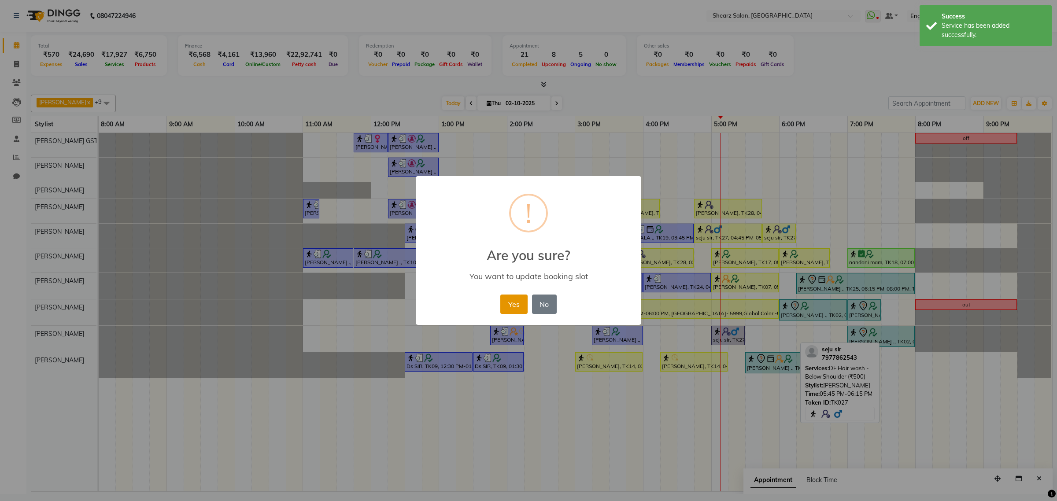
click at [518, 303] on button "Yes" at bounding box center [514, 304] width 27 height 19
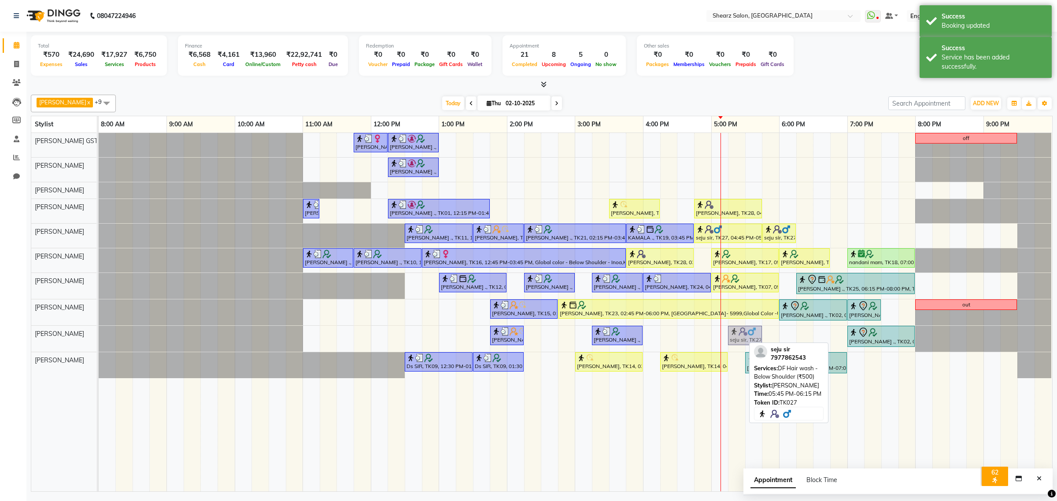
drag, startPoint x: 733, startPoint y: 336, endPoint x: 748, endPoint y: 331, distance: 15.7
click at [99, 331] on div "[PERSON_NAME], TK15, 01:45 PM-02:15 PM, Head massage with oil men [PERSON_NAME]…" at bounding box center [99, 339] width 0 height 26
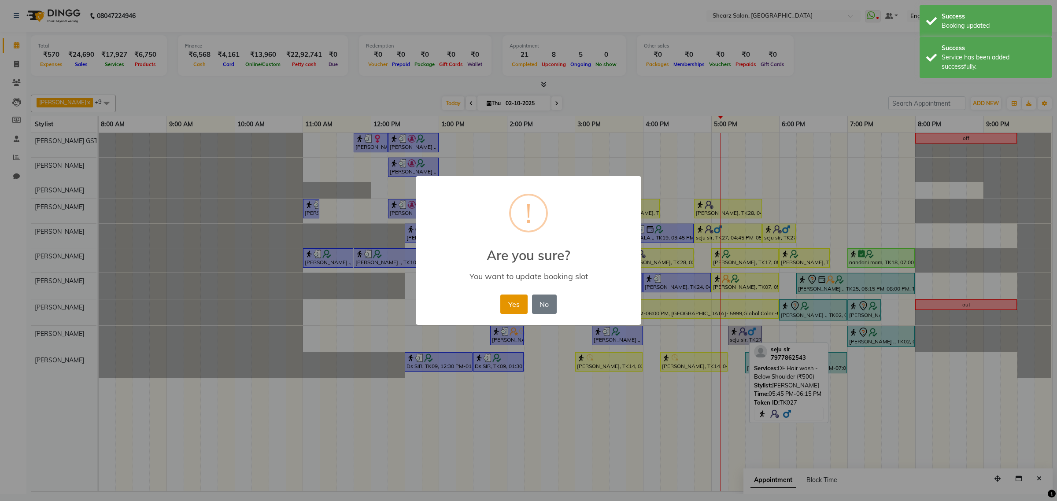
click at [520, 307] on button "Yes" at bounding box center [514, 304] width 27 height 19
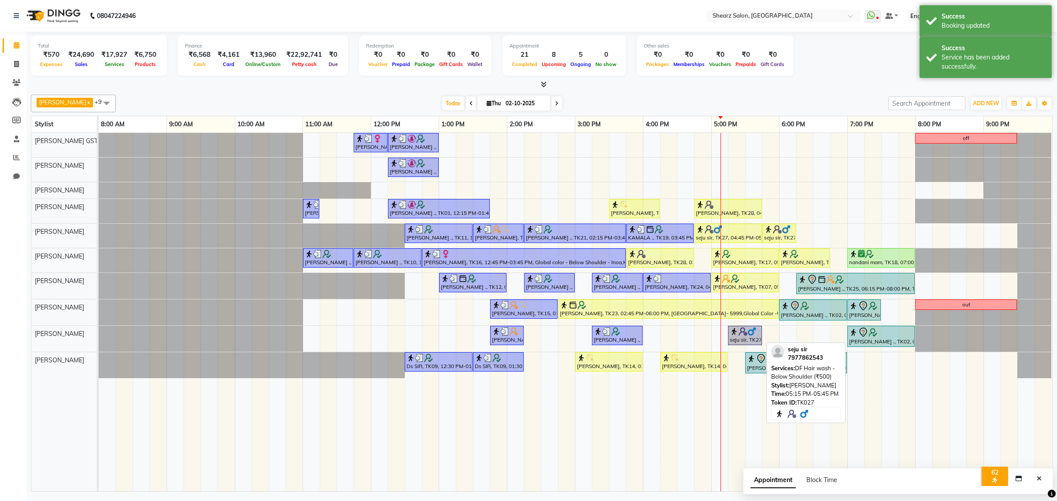
click at [739, 338] on div "seju sir, TK27, 05:15 PM-05:45 PM, [GEOGRAPHIC_DATA] Hair wash - Below Shoulder…" at bounding box center [745, 335] width 32 height 17
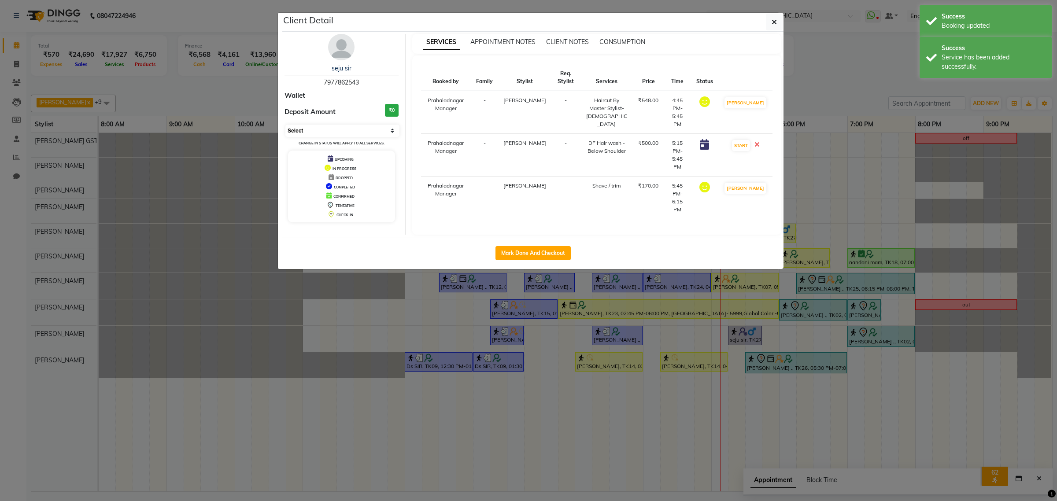
click at [363, 133] on select "Select IN SERVICE CONFIRMED TENTATIVE CHECK IN MARK DONE DROPPED UPCOMING" at bounding box center [343, 131] width 114 height 12
select select "1"
click at [286, 125] on select "Select IN SERVICE CONFIRMED TENTATIVE CHECK IN MARK DONE DROPPED UPCOMING" at bounding box center [343, 131] width 114 height 12
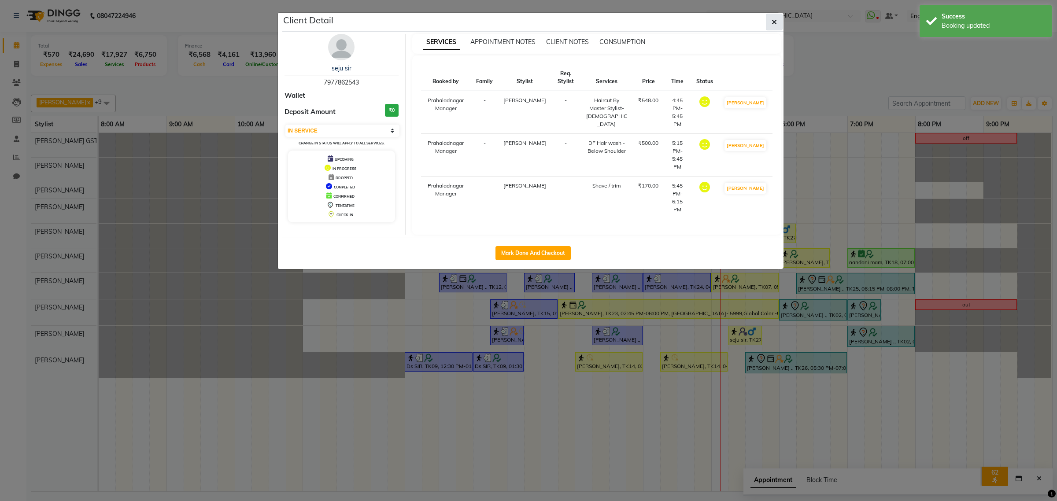
click at [770, 15] on button "button" at bounding box center [774, 22] width 17 height 17
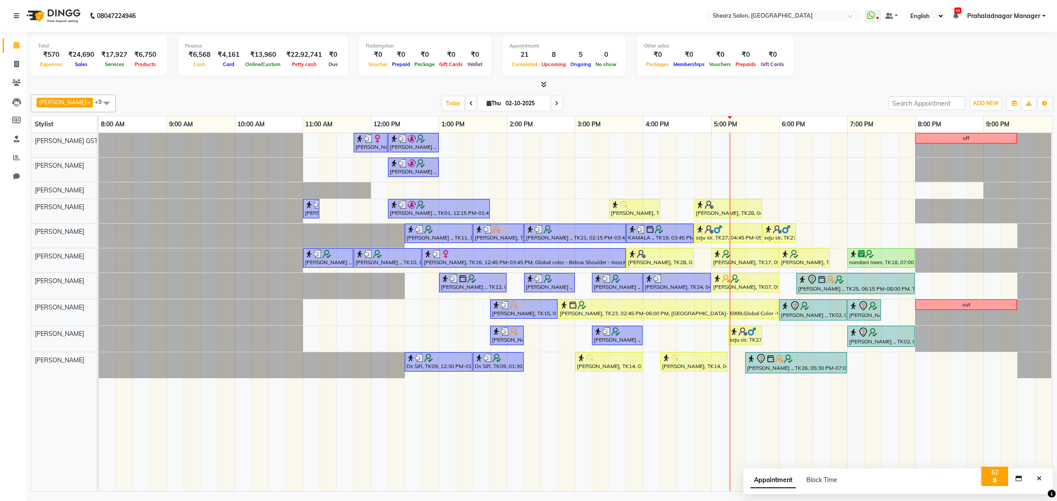
click at [1020, 19] on span "Prahaladnagar Manager" at bounding box center [1004, 15] width 73 height 9
click at [1001, 55] on link "Sign out" at bounding box center [1000, 61] width 81 height 14
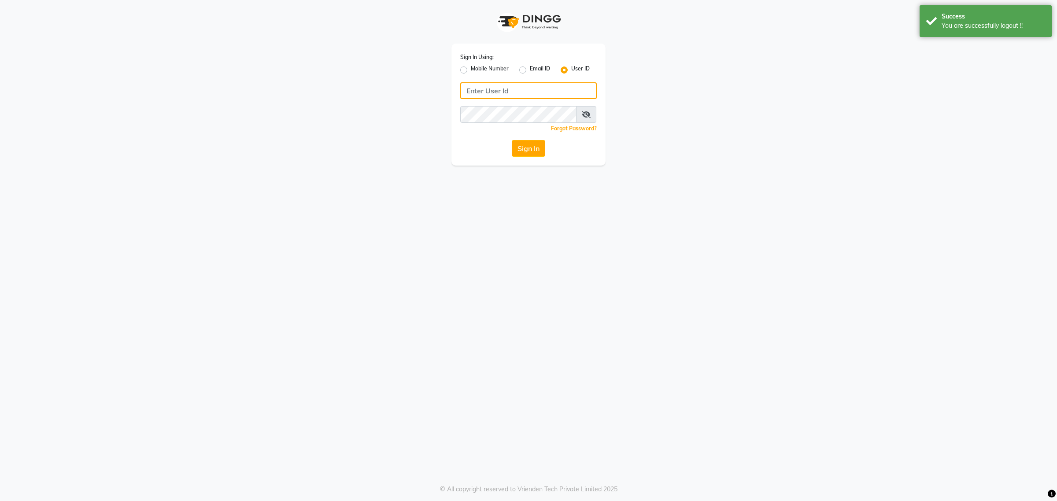
type input "9104334891"
click at [475, 67] on label "Mobile Number" at bounding box center [490, 70] width 38 height 11
click at [475, 67] on input "Mobile Number" at bounding box center [474, 68] width 6 height 6
radio input "true"
radio input "false"
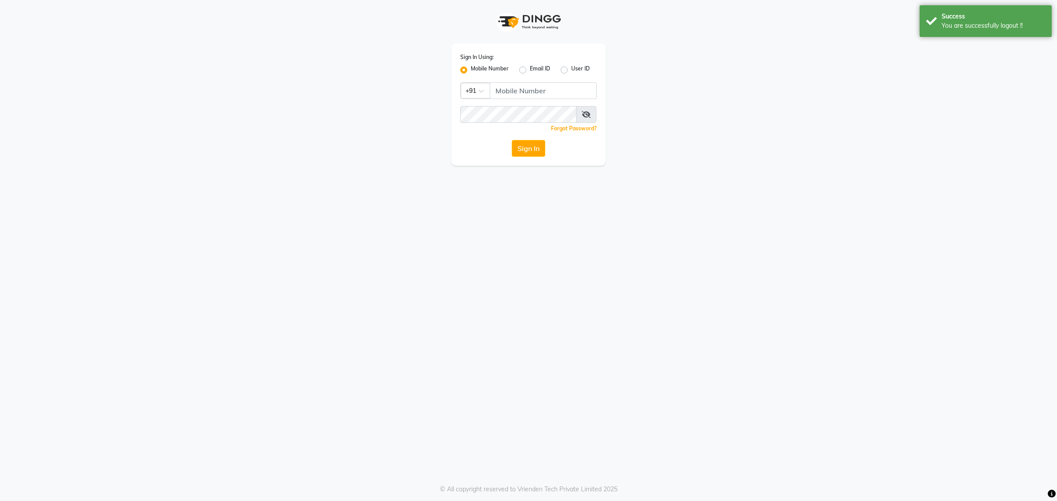
click at [510, 81] on div "Sign In Using: Mobile Number Email ID User ID Country Code × +91 Remember me Fo…" at bounding box center [529, 105] width 154 height 122
drag, startPoint x: 533, startPoint y: 93, endPoint x: 538, endPoint y: 97, distance: 7.2
click at [533, 93] on input "Username" at bounding box center [543, 90] width 107 height 17
type input "7788994224"
click at [520, 152] on button "Sign In" at bounding box center [528, 148] width 33 height 17
